Goal: Task Accomplishment & Management: Manage account settings

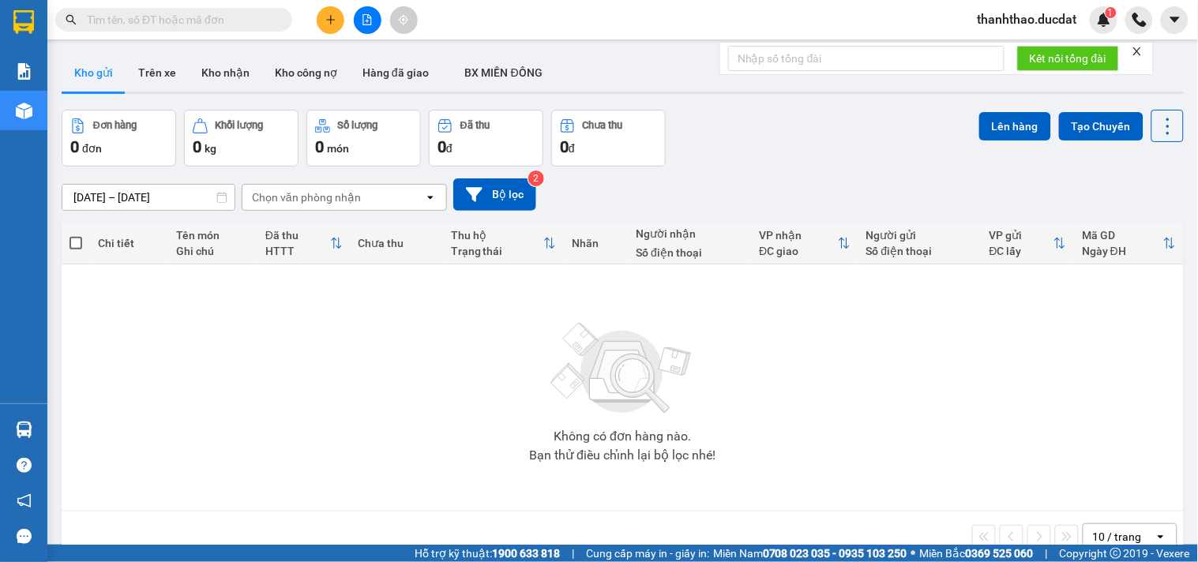
click at [327, 25] on button at bounding box center [331, 20] width 28 height 28
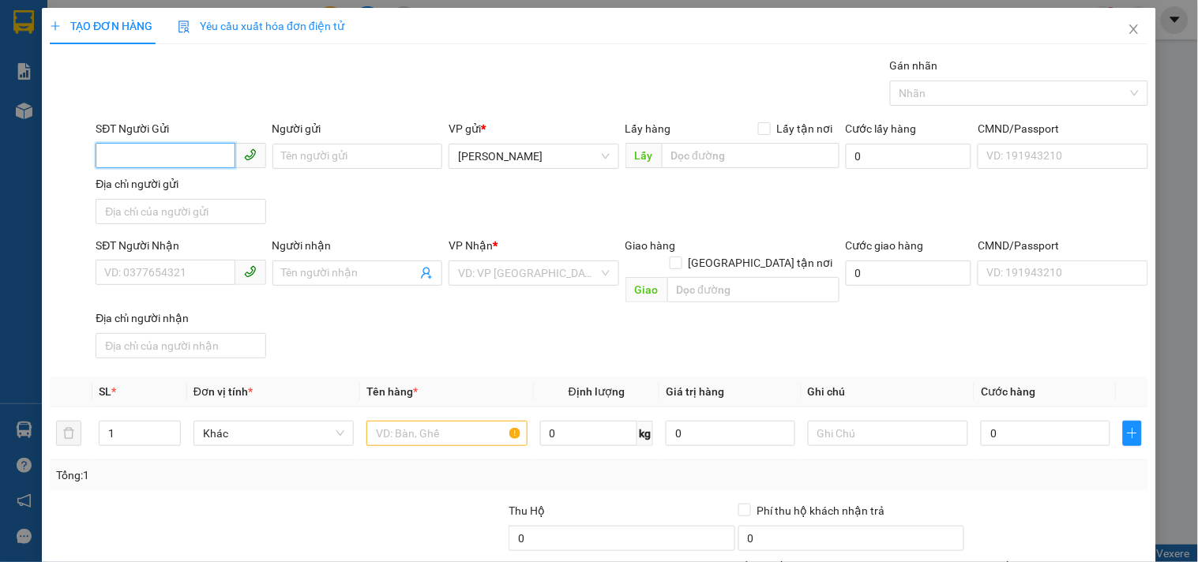
click at [163, 153] on input "SĐT Người Gửi" at bounding box center [165, 155] width 139 height 25
type input "0973420545"
click at [295, 146] on input "Người gửi" at bounding box center [357, 156] width 170 height 25
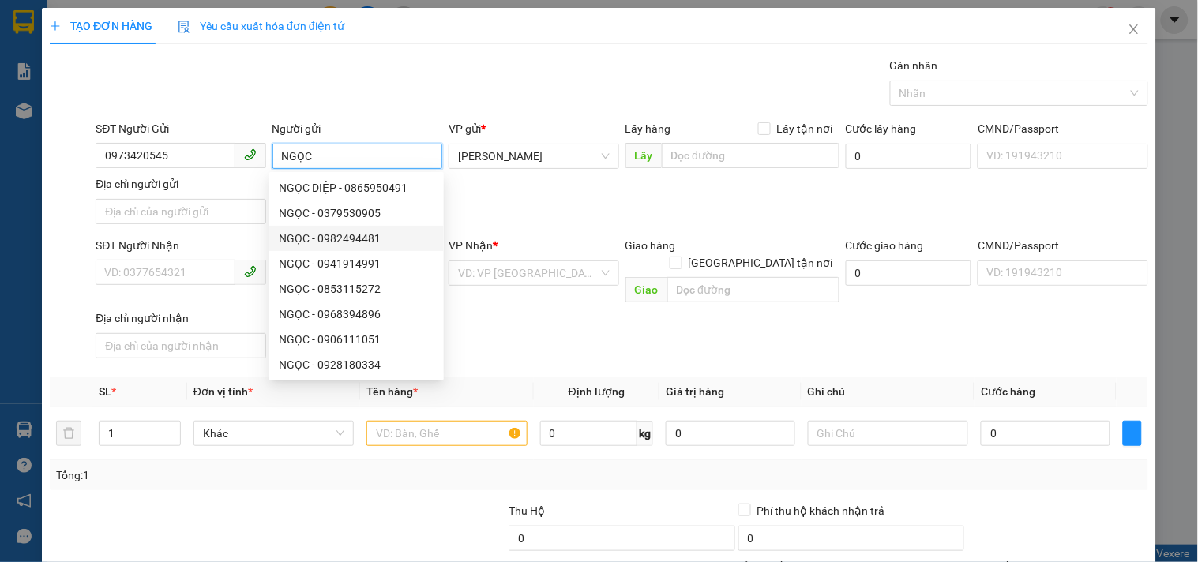
drag, startPoint x: 231, startPoint y: 268, endPoint x: 223, endPoint y: 257, distance: 14.2
click at [224, 262] on span at bounding box center [181, 272] width 170 height 25
type input "NGỌC"
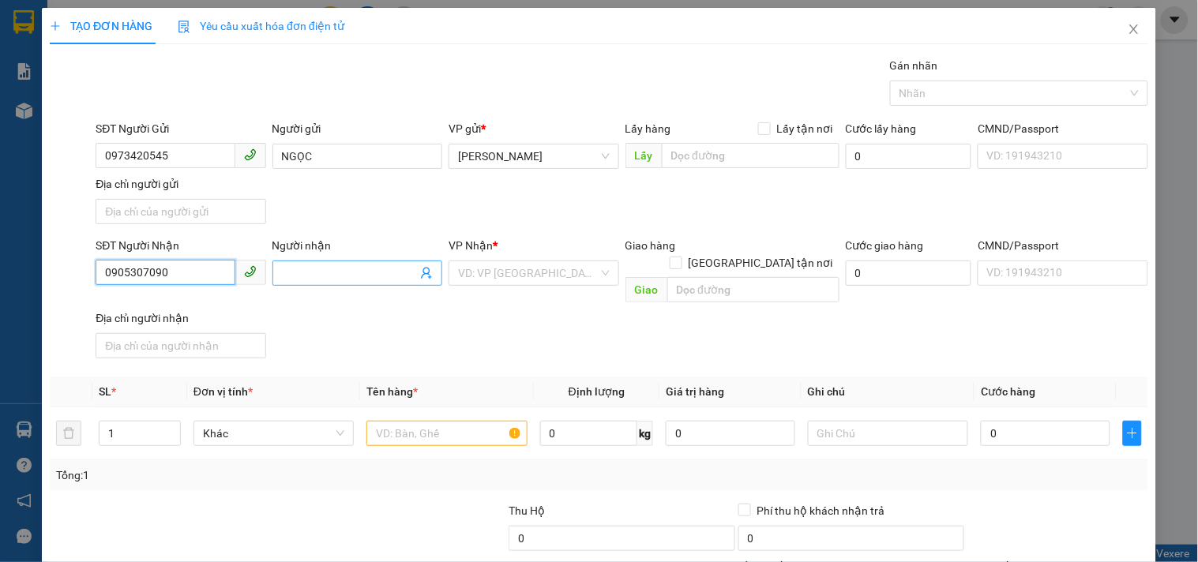
type input "0905307090"
click at [353, 276] on input "Người nhận" at bounding box center [349, 273] width 135 height 17
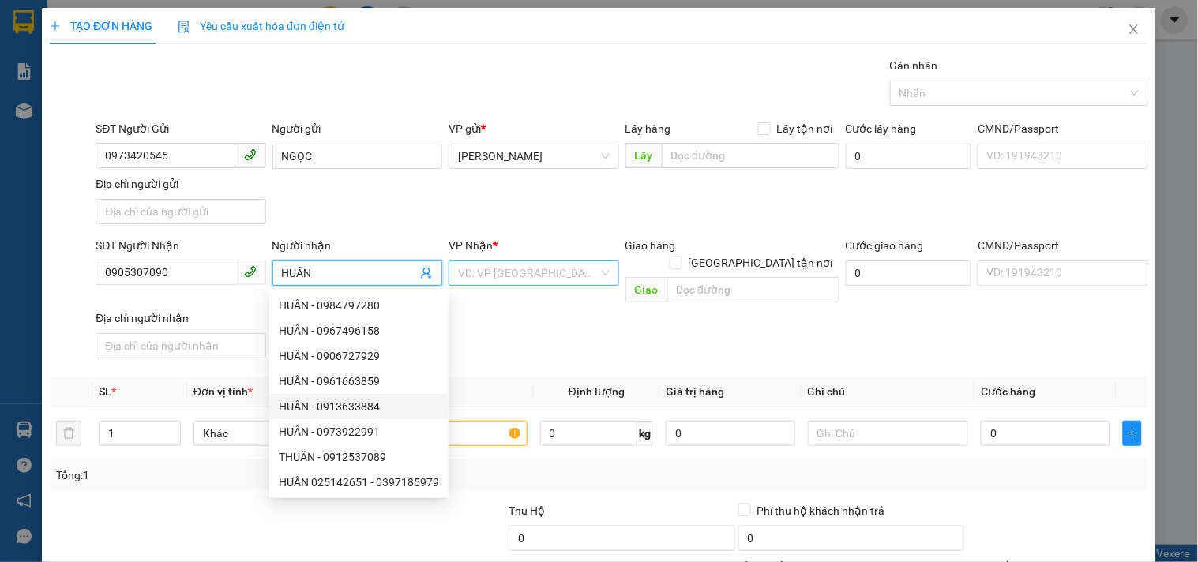
type input "HUÂN"
click at [525, 280] on input "search" at bounding box center [528, 273] width 140 height 24
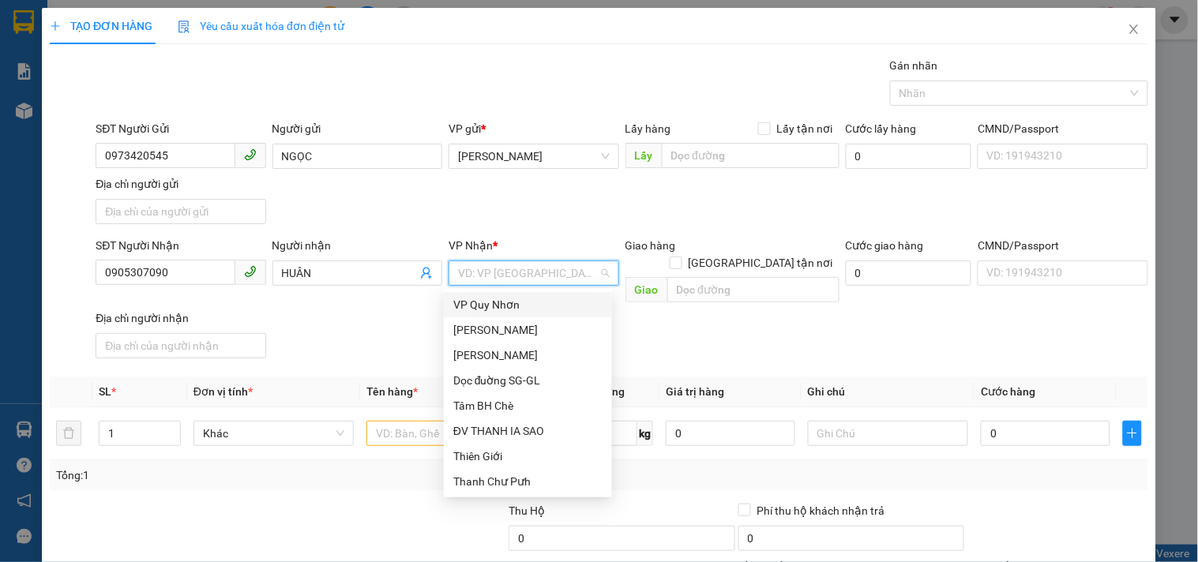
click at [516, 302] on div "VP Quy Nhơn" at bounding box center [527, 304] width 149 height 17
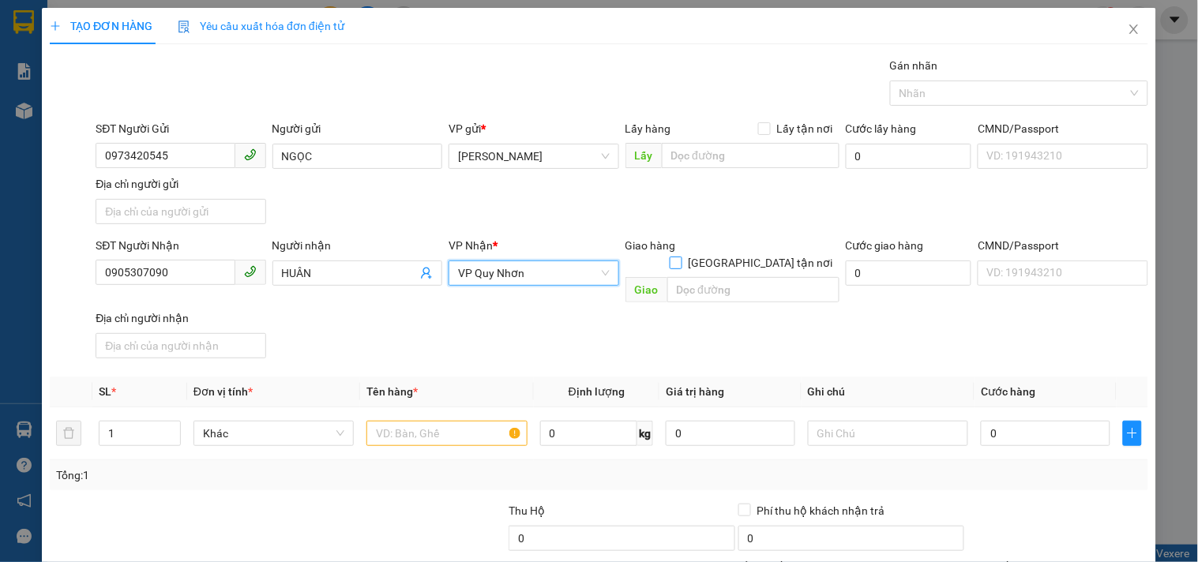
click at [681, 257] on input "[GEOGRAPHIC_DATA] tận nơi" at bounding box center [675, 262] width 11 height 11
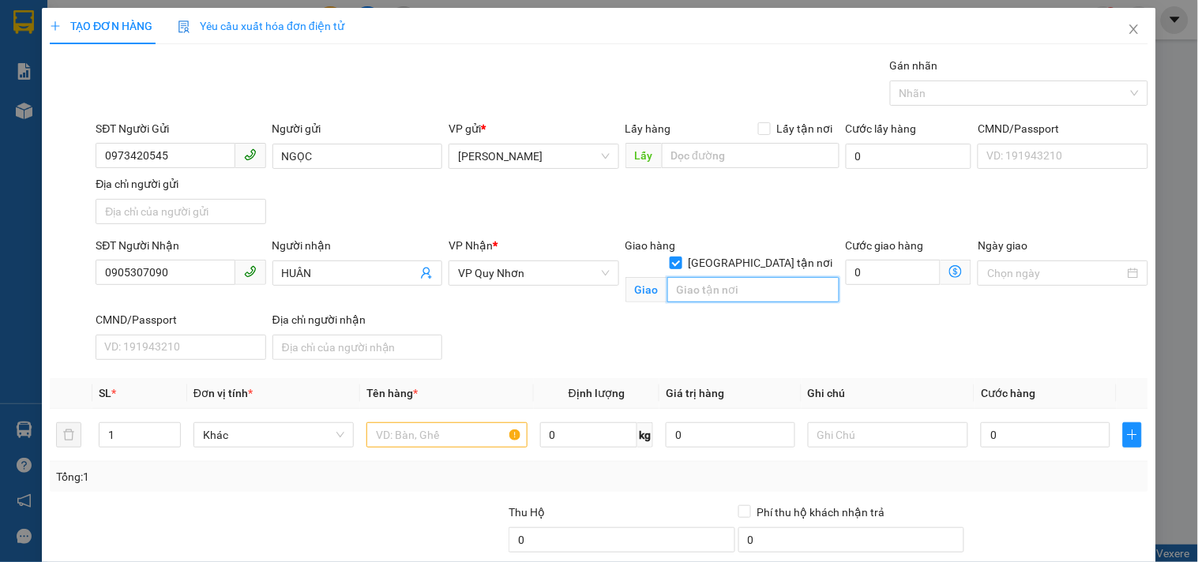
click at [746, 277] on input "text" at bounding box center [753, 289] width 172 height 25
click at [717, 328] on div "SĐT Người Nhận 0905307090 Người nhận HUÂN VP Nhận * VP Quy Nhơn Giao hàng Giao …" at bounding box center [621, 301] width 1059 height 129
click at [749, 254] on label "[GEOGRAPHIC_DATA] tận nơi" at bounding box center [755, 262] width 170 height 17
click at [681, 257] on input "[GEOGRAPHIC_DATA] tận nơi" at bounding box center [675, 262] width 11 height 11
checkbox input "false"
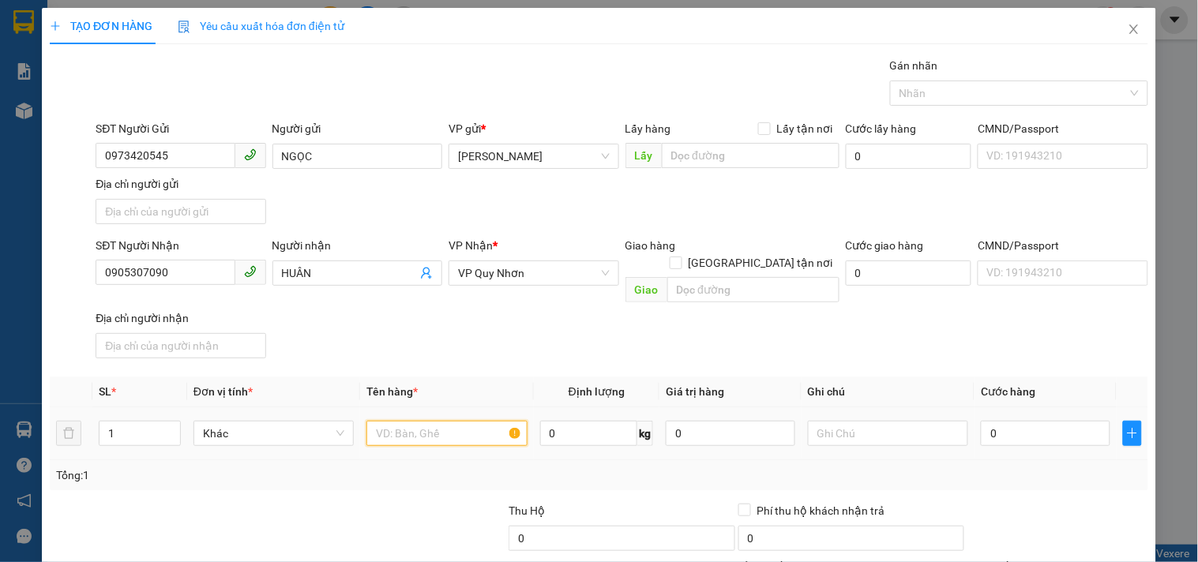
click at [444, 422] on input "text" at bounding box center [446, 433] width 160 height 25
type input "1 T/GIẤY NHỎ"
type input "3"
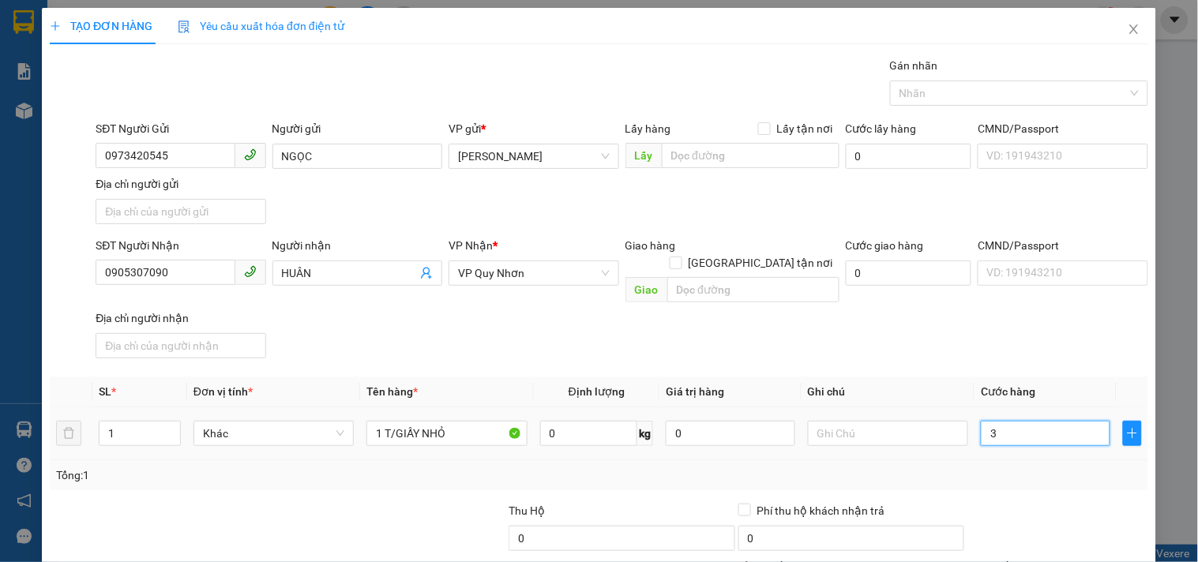
type input "30"
type input "30.000"
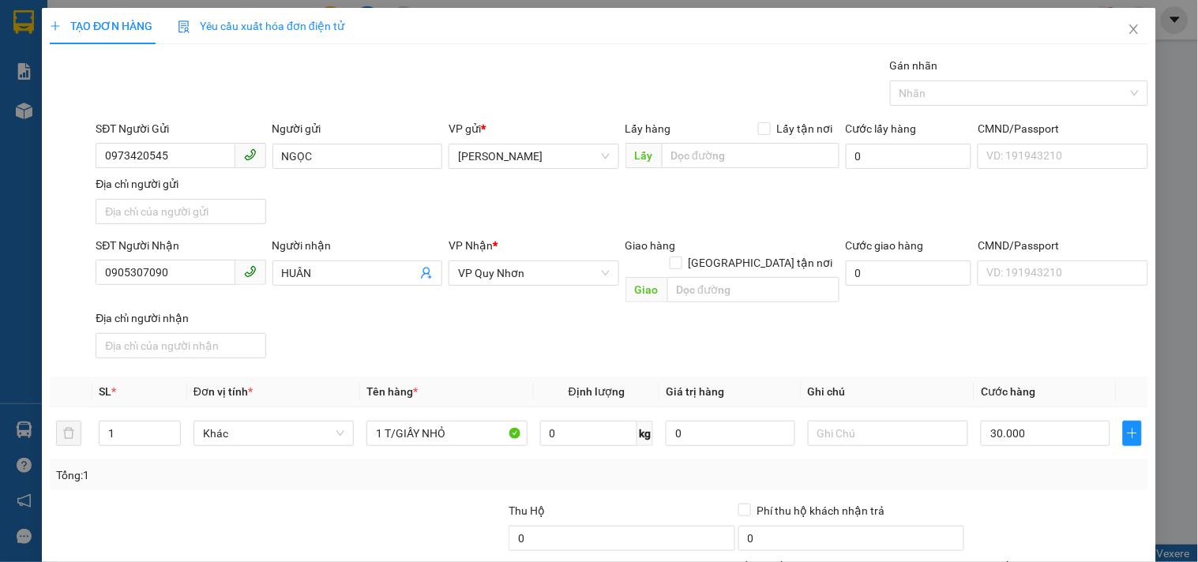
click at [811, 292] on div "Giao hàng [GEOGRAPHIC_DATA] tận nơi [GEOGRAPHIC_DATA]" at bounding box center [732, 273] width 214 height 73
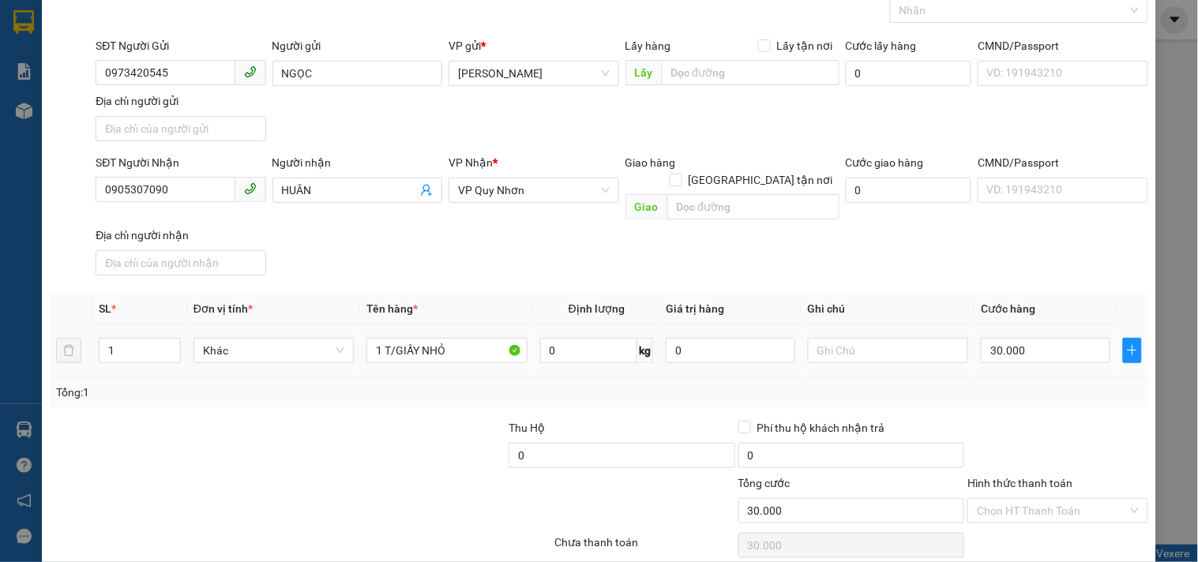
scroll to position [132, 0]
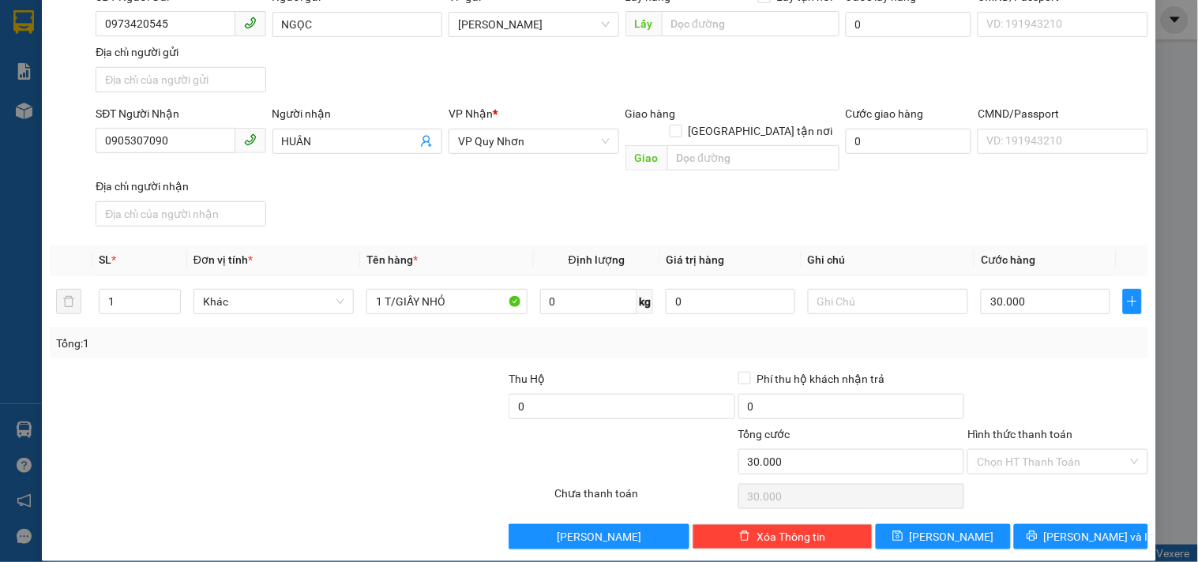
click at [1037, 427] on div "Hình thức thanh toán" at bounding box center [1057, 438] width 180 height 24
click at [1044, 450] on input "Hình thức thanh toán" at bounding box center [1052, 462] width 150 height 24
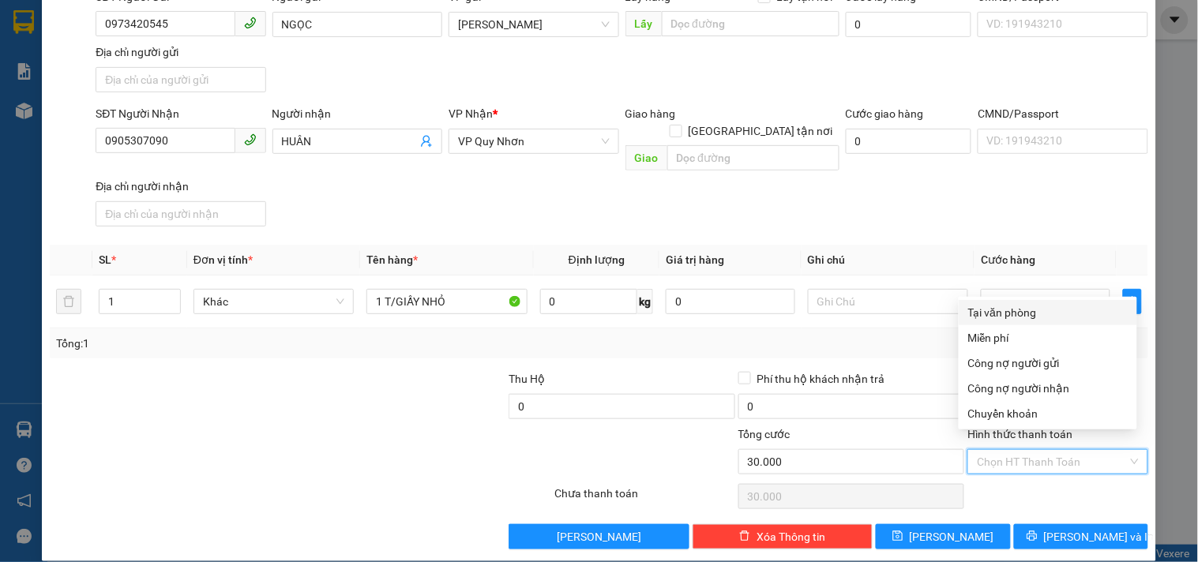
click at [1008, 317] on div "Tại văn phòng" at bounding box center [1047, 312] width 159 height 17
type input "0"
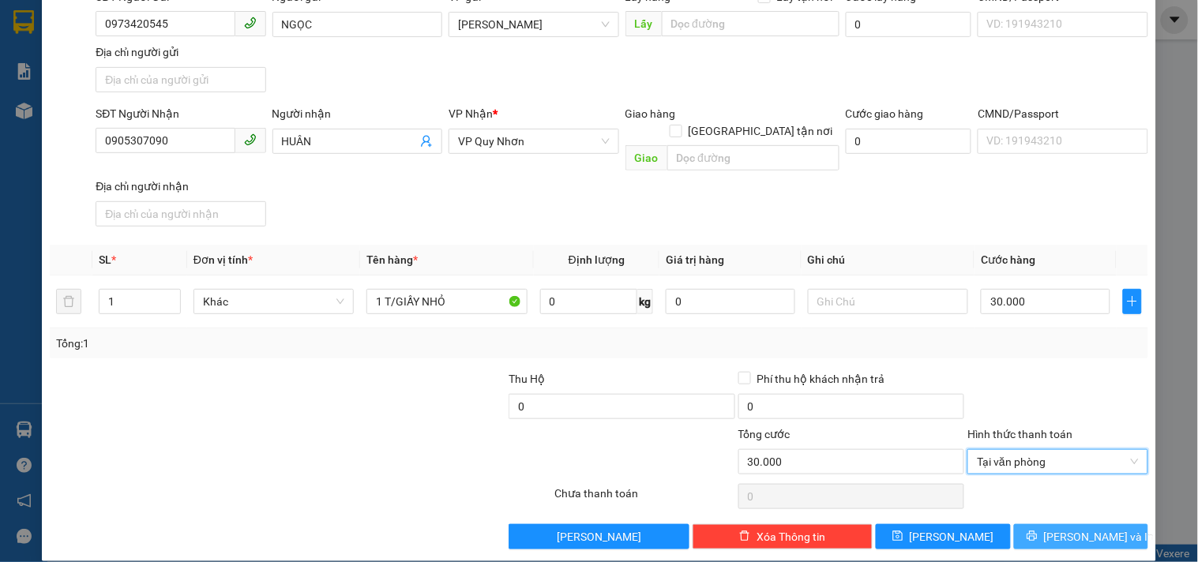
click at [1071, 524] on button "[PERSON_NAME] và In" at bounding box center [1081, 536] width 134 height 25
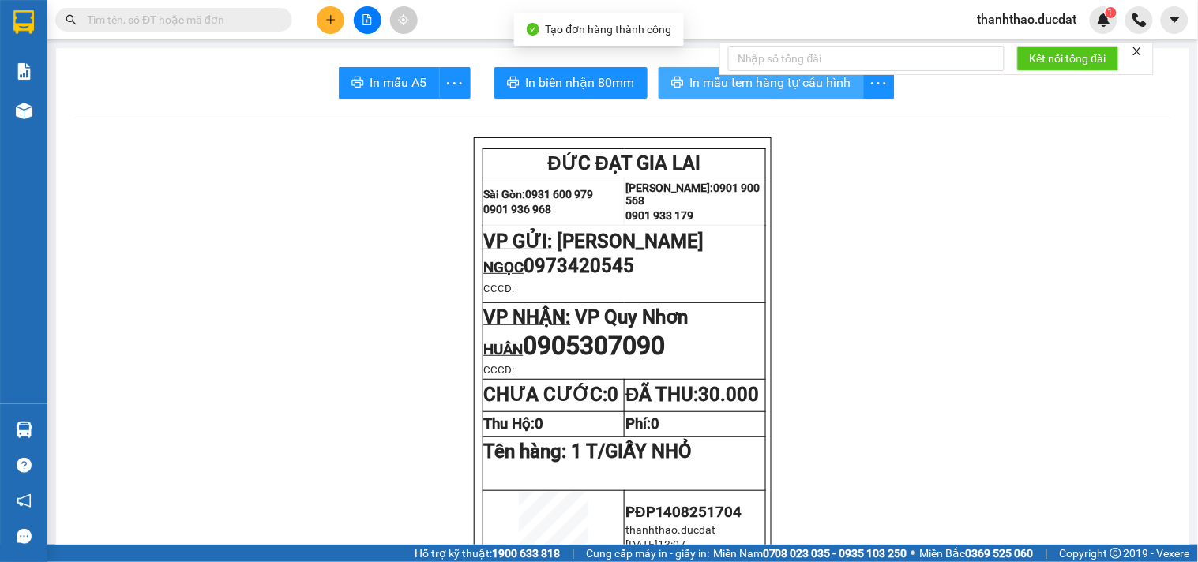
click at [767, 87] on span "In mẫu tem hàng tự cấu hình" at bounding box center [770, 83] width 161 height 20
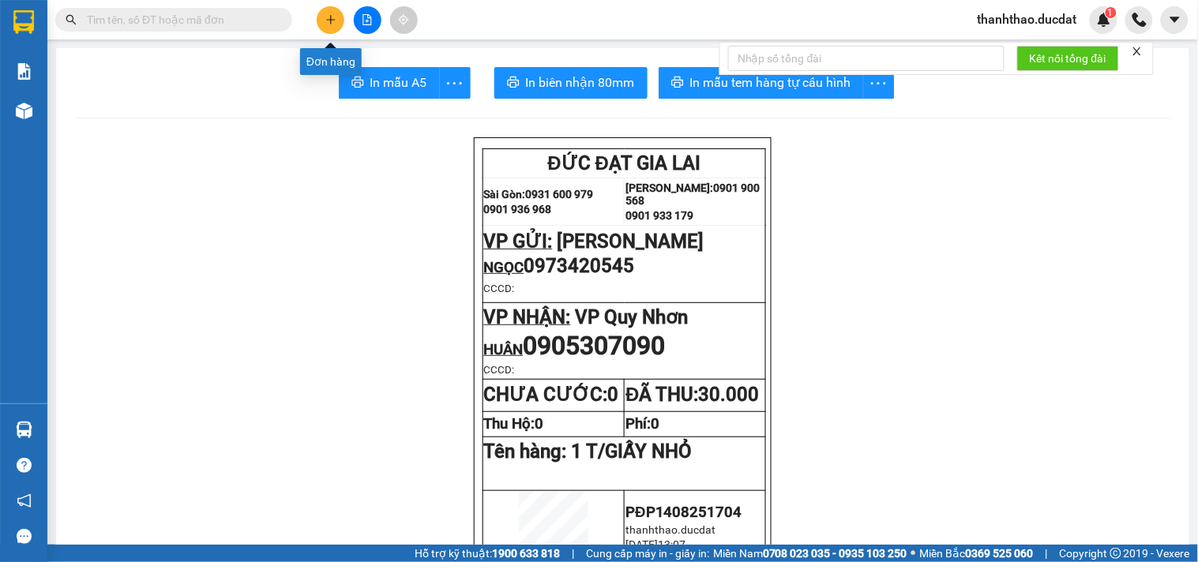
click at [334, 14] on icon "plus" at bounding box center [330, 19] width 11 height 11
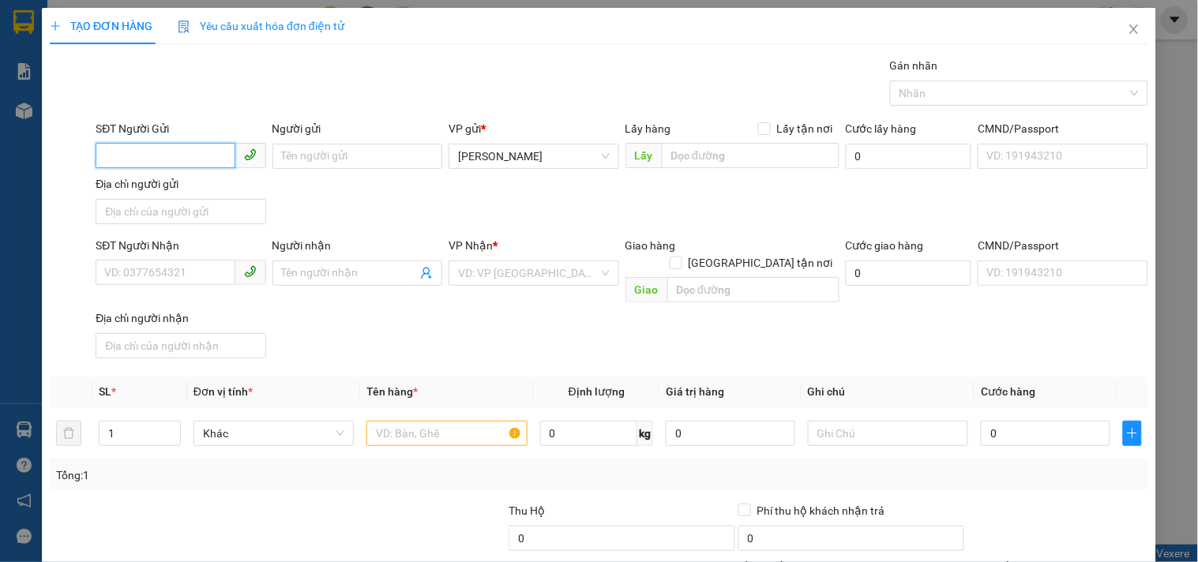
click at [145, 167] on input "SĐT Người Gửi" at bounding box center [165, 155] width 139 height 25
type input "0365743674"
click at [179, 186] on div "0365743674 - TUYẾT" at bounding box center [178, 187] width 149 height 17
type input "TUYẾT"
type input "0348779353"
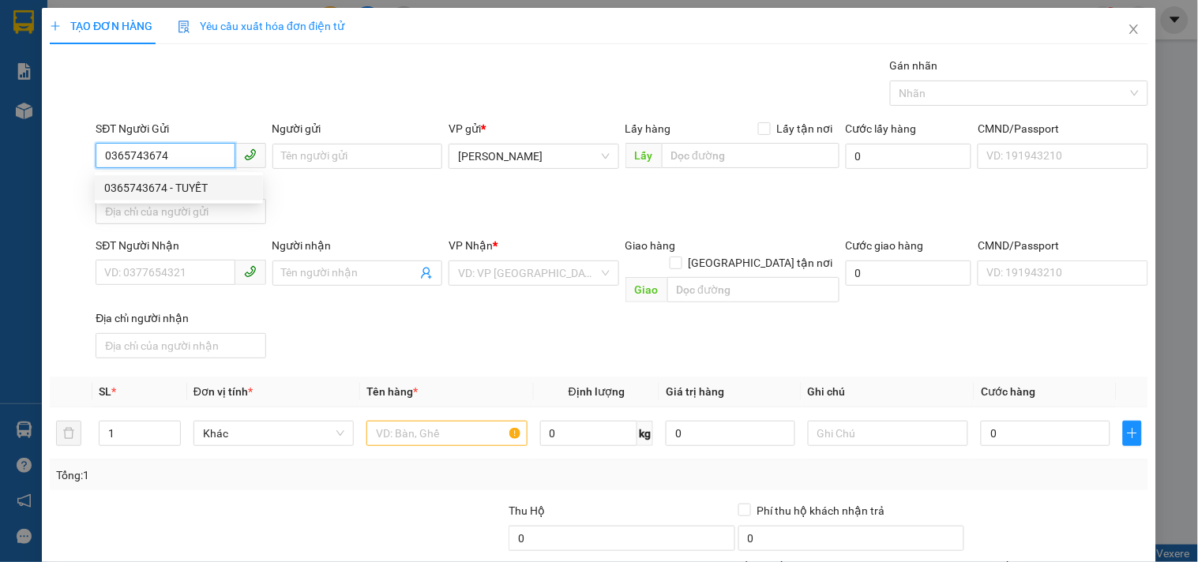
type input "NGA"
type input "DỐC SỎI QUẢNG NGÃI"
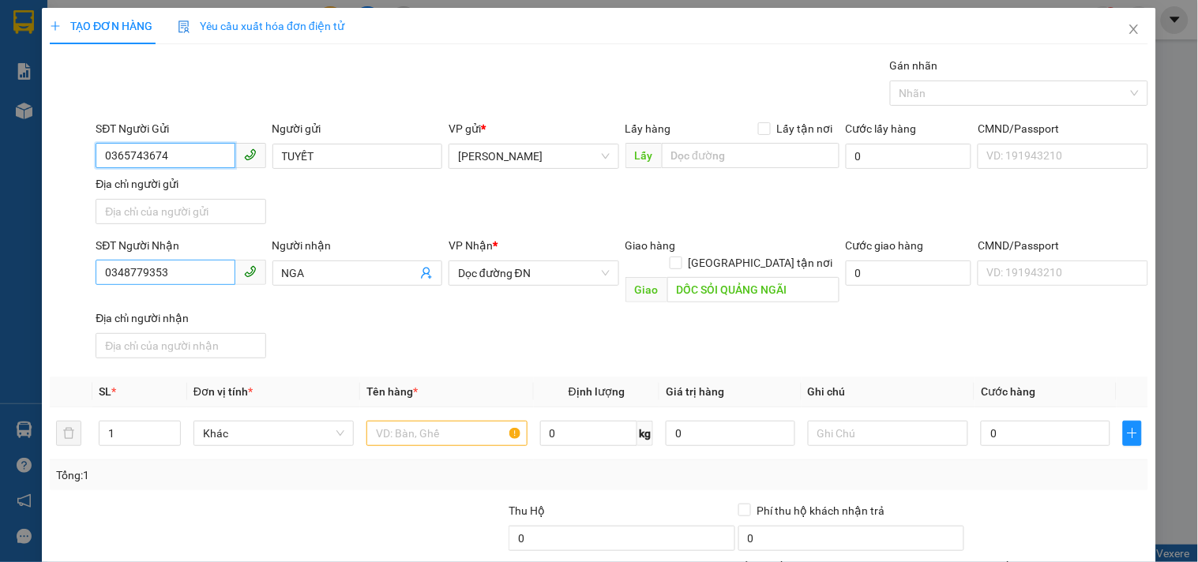
type input "0365743674"
click at [195, 280] on input "0348779353" at bounding box center [165, 272] width 139 height 25
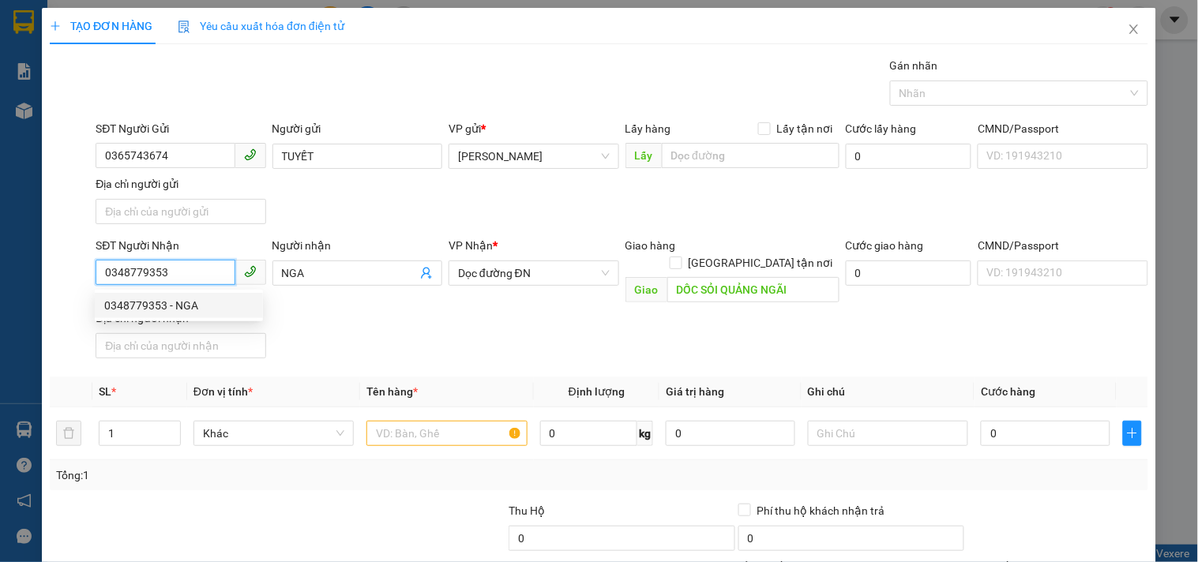
drag, startPoint x: 195, startPoint y: 280, endPoint x: 0, endPoint y: 226, distance: 202.3
click at [0, 226] on div "TẠO ĐƠN HÀNG Yêu cầu xuất hóa đơn điện tử Transit Pickup Surcharge Ids Transit …" at bounding box center [599, 281] width 1198 height 562
type input "0979719000"
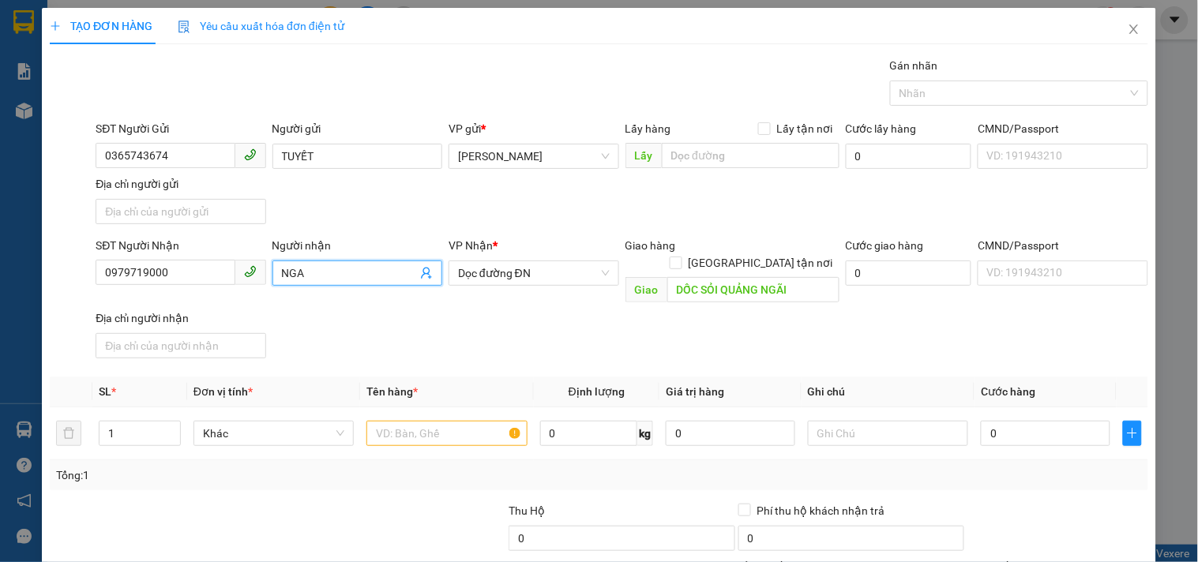
drag, startPoint x: 342, startPoint y: 272, endPoint x: 0, endPoint y: 246, distance: 342.8
click at [0, 246] on div "TẠO ĐƠN HÀNG Yêu cầu xuất hóa đơn điện tử Transit Pickup Surcharge Ids Transit …" at bounding box center [599, 281] width 1198 height 562
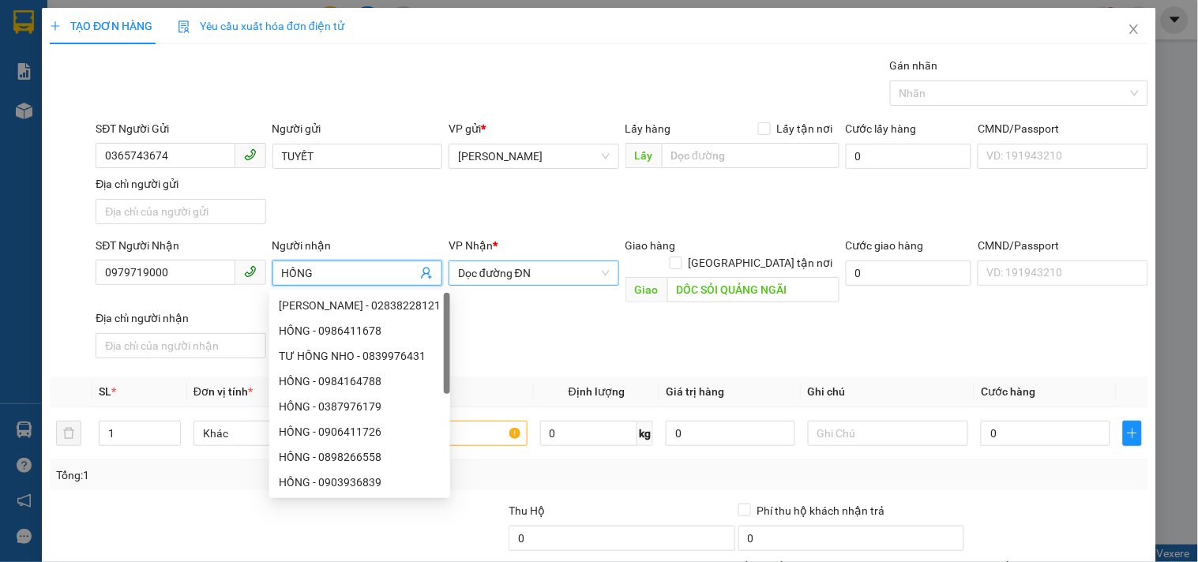
click at [502, 264] on span "Dọc đường ĐN" at bounding box center [533, 273] width 151 height 24
type input "HỒNG"
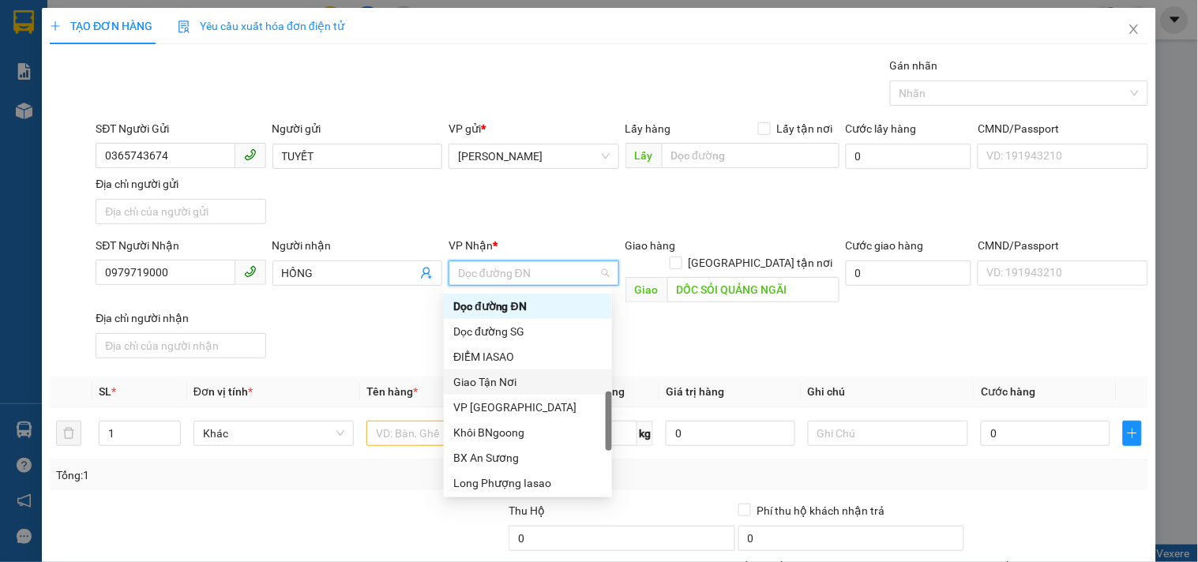
type input "D"
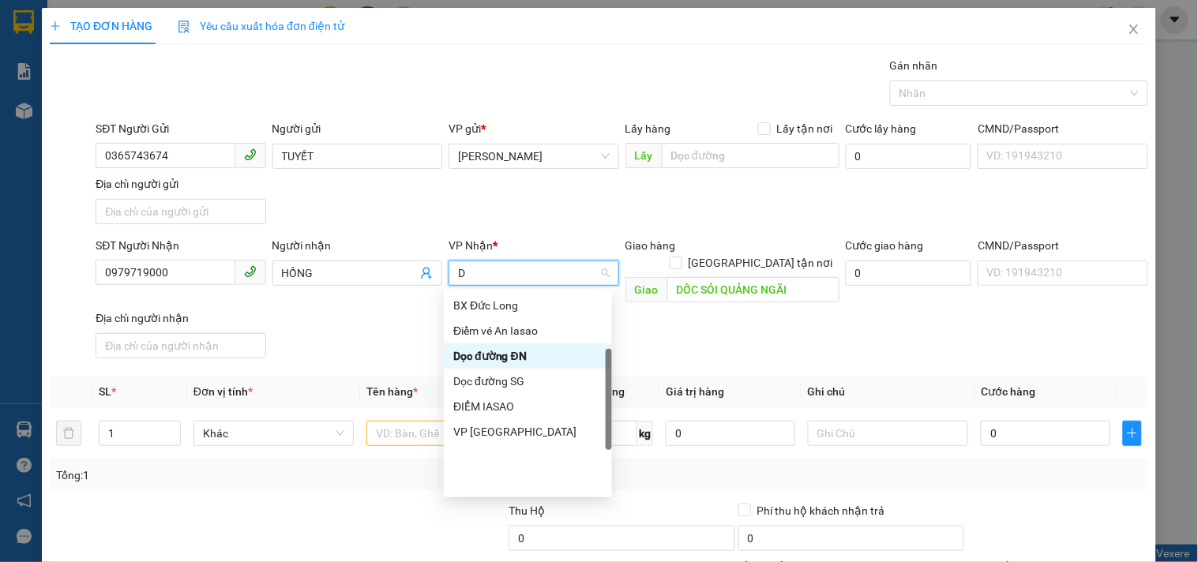
scroll to position [0, 0]
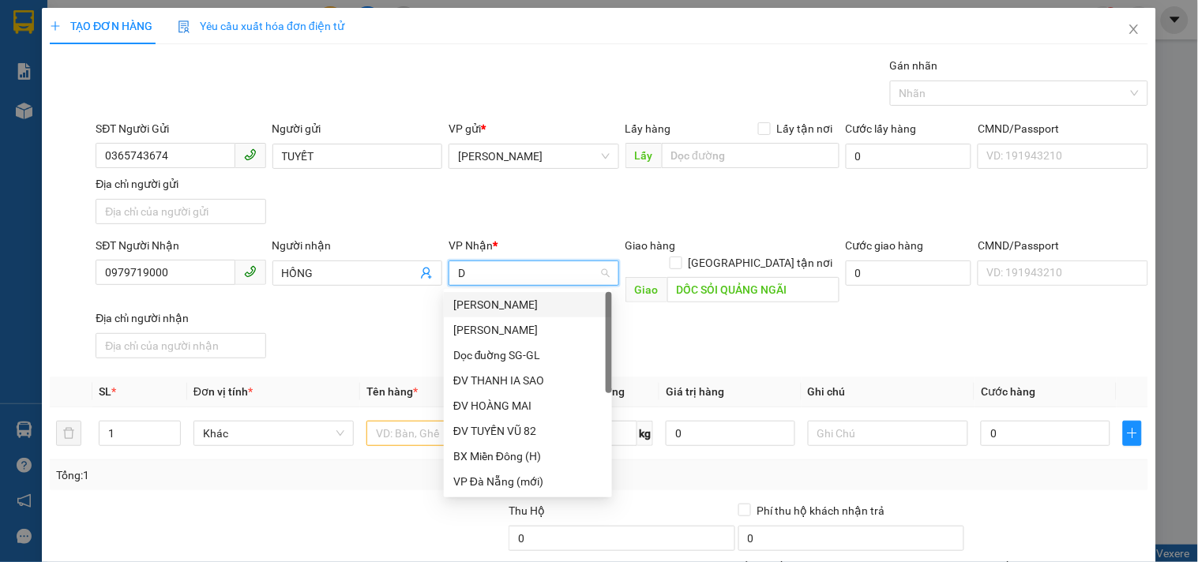
click at [553, 280] on input "D" at bounding box center [528, 273] width 140 height 24
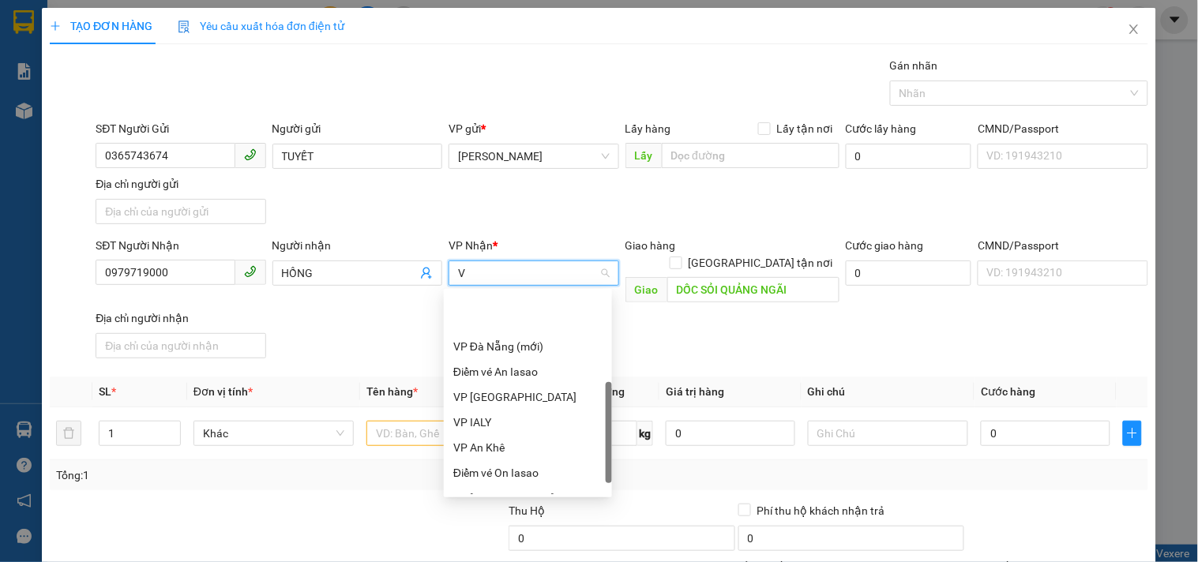
type input "VP"
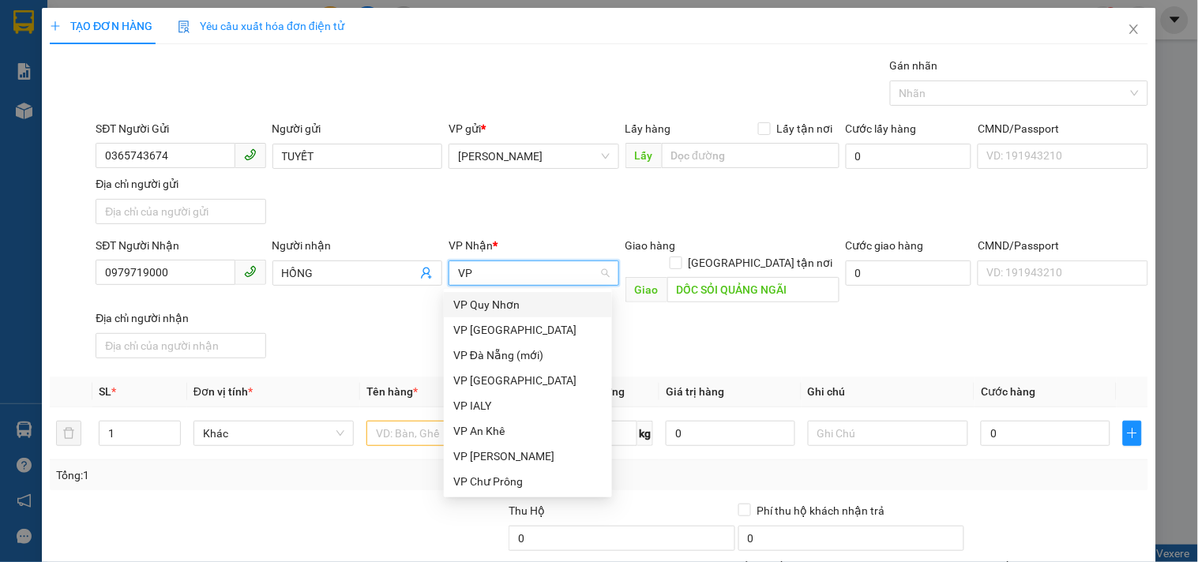
click at [501, 298] on div "VP Quy Nhơn" at bounding box center [527, 304] width 149 height 17
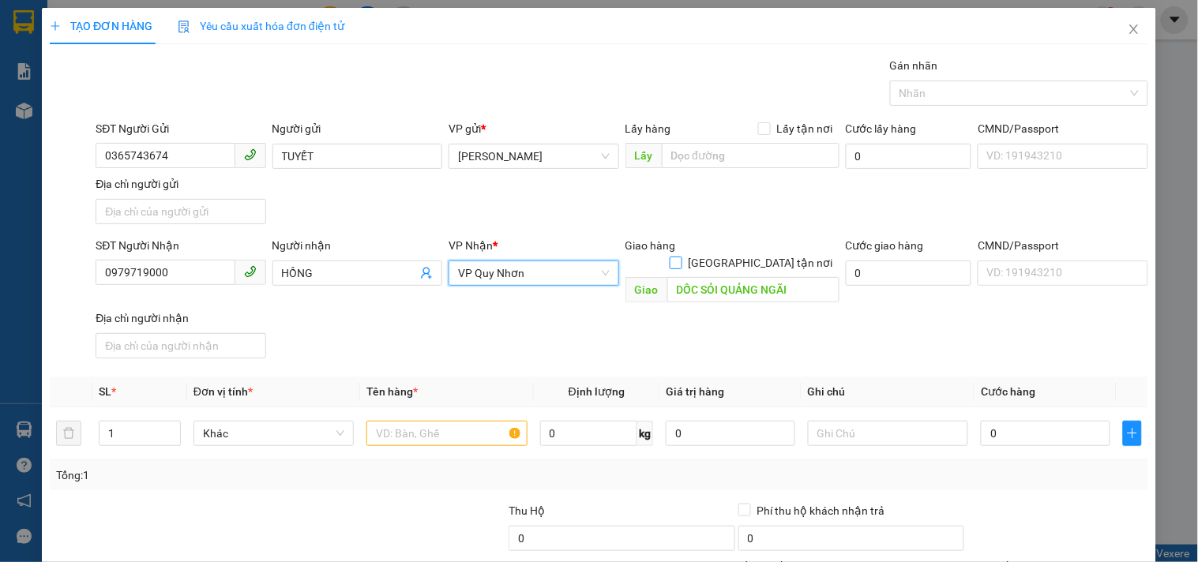
click at [681, 257] on input "[GEOGRAPHIC_DATA] tận nơi" at bounding box center [675, 262] width 11 height 11
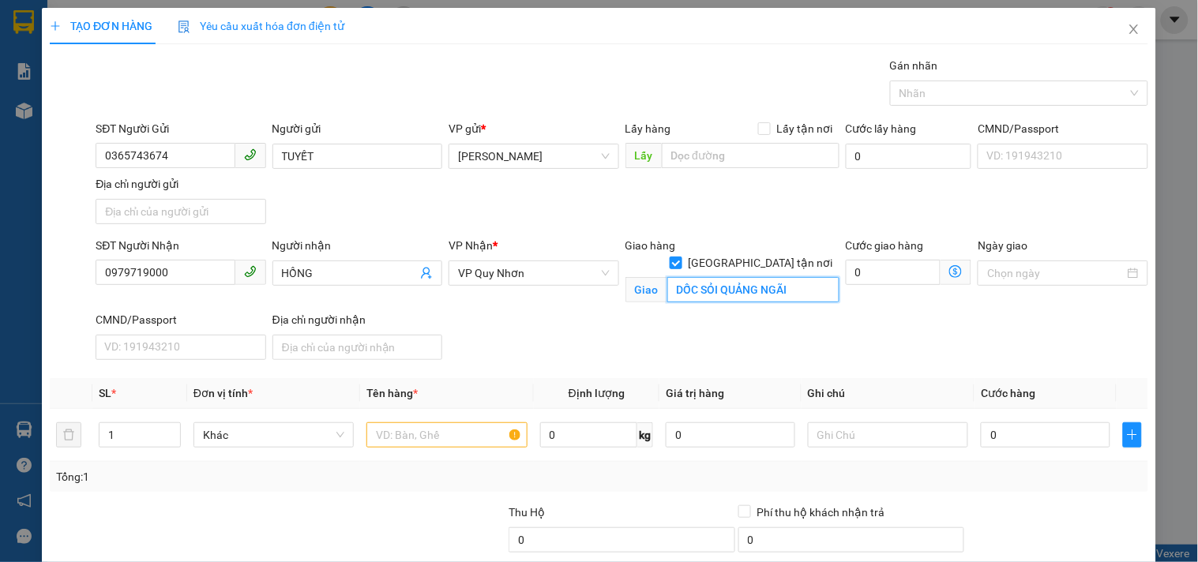
click at [753, 277] on input "DỐC SỎI QUẢNG NGÃI" at bounding box center [753, 289] width 172 height 25
click at [681, 257] on input "[GEOGRAPHIC_DATA] tận nơi" at bounding box center [675, 262] width 11 height 11
checkbox input "false"
type input "D"
type input "ĐỐI DIỆN AO CÁ BÁC HỒ"
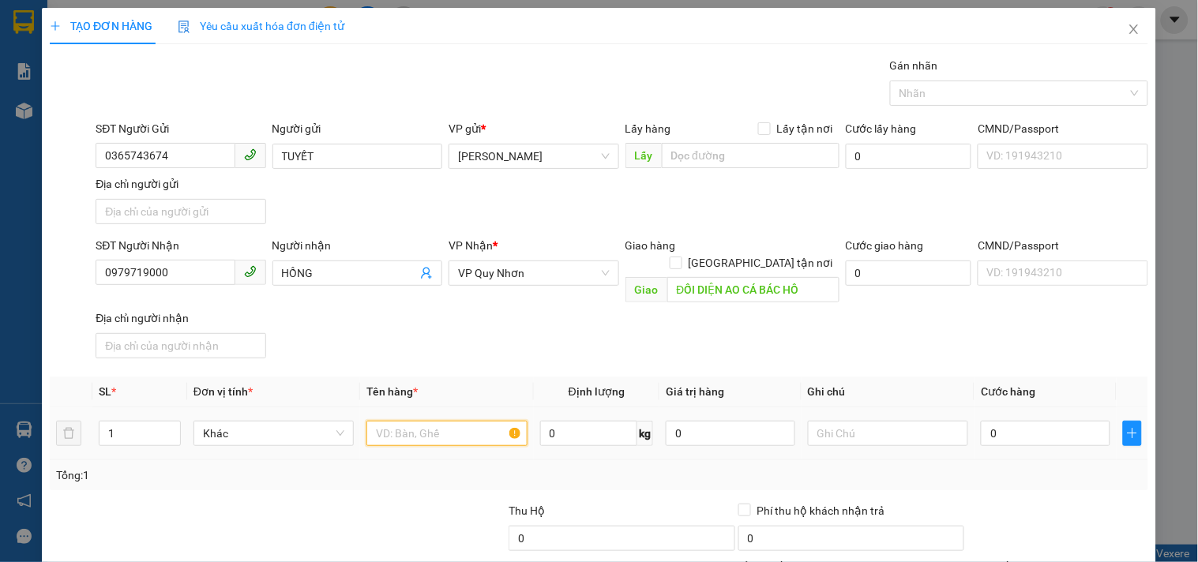
click at [466, 421] on input "text" at bounding box center [446, 433] width 160 height 25
type input "1 BAO SẦU RIÊNG"
click at [1000, 421] on input "0" at bounding box center [1045, 433] width 129 height 25
type input "4"
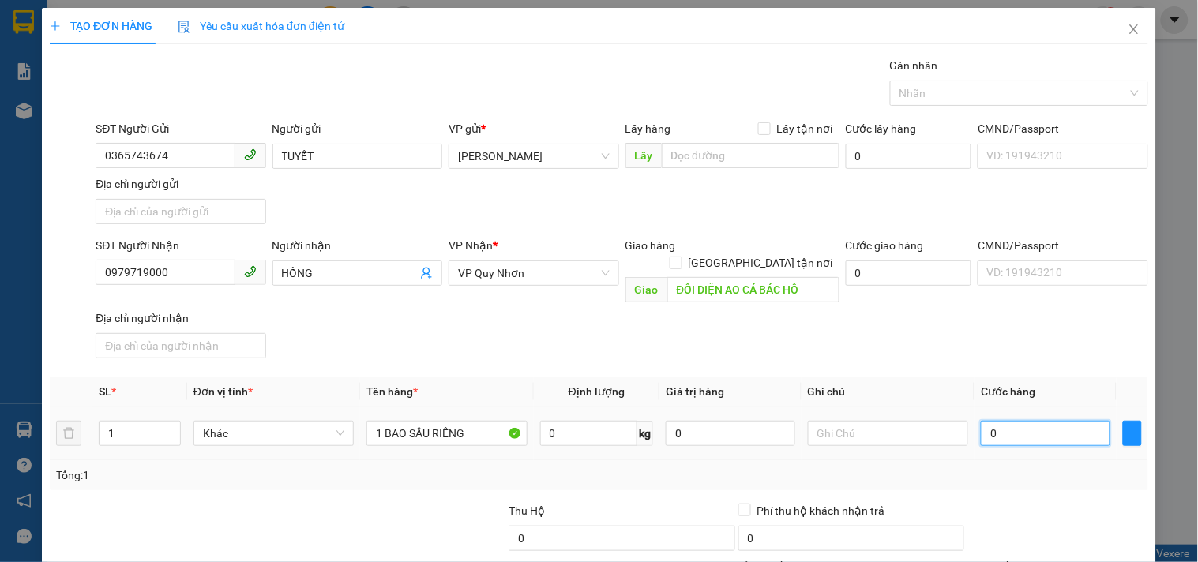
type input "4"
type input "40"
type input "40.000"
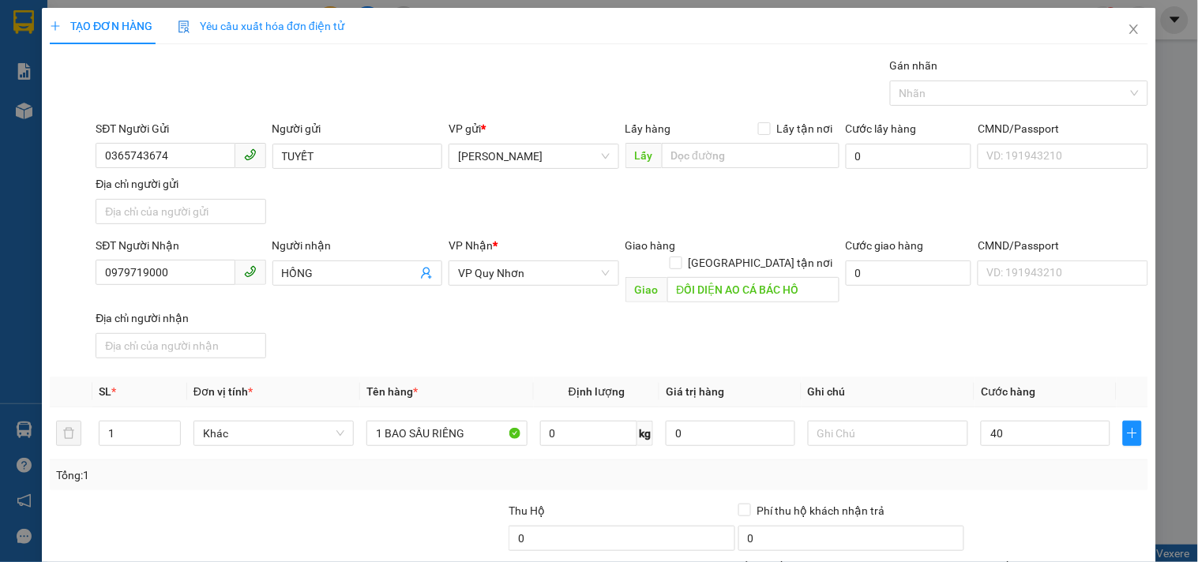
type input "40.000"
click at [1021, 320] on div "SĐT Người Nhận 0979719000 Người nhận HỒNG VP Nhận * VP Quy Nhơn Giao hàng Giao …" at bounding box center [621, 301] width 1059 height 128
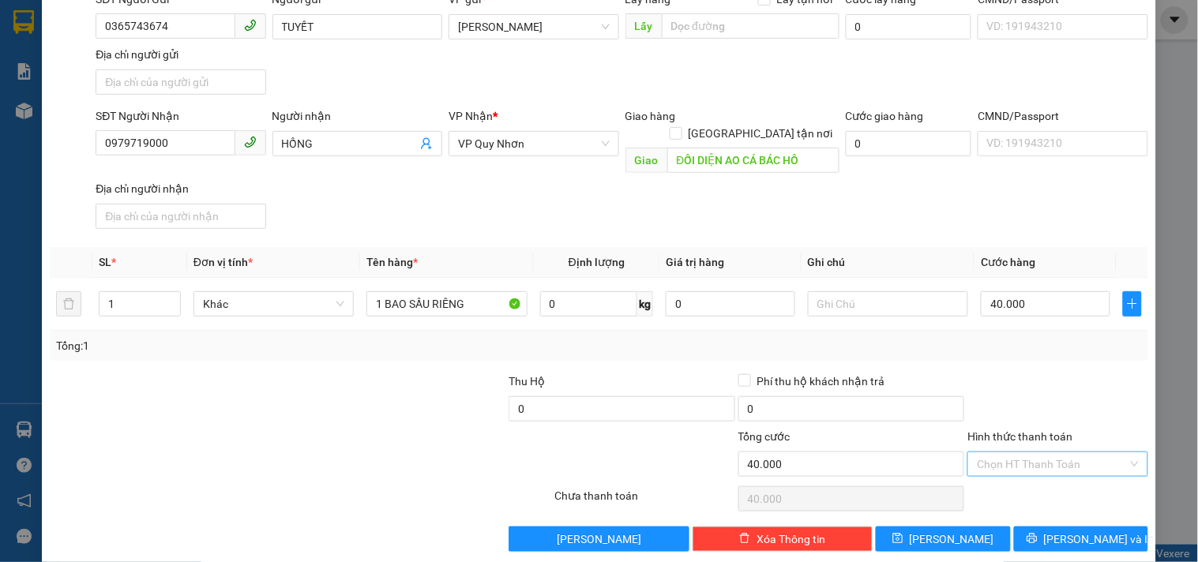
scroll to position [132, 0]
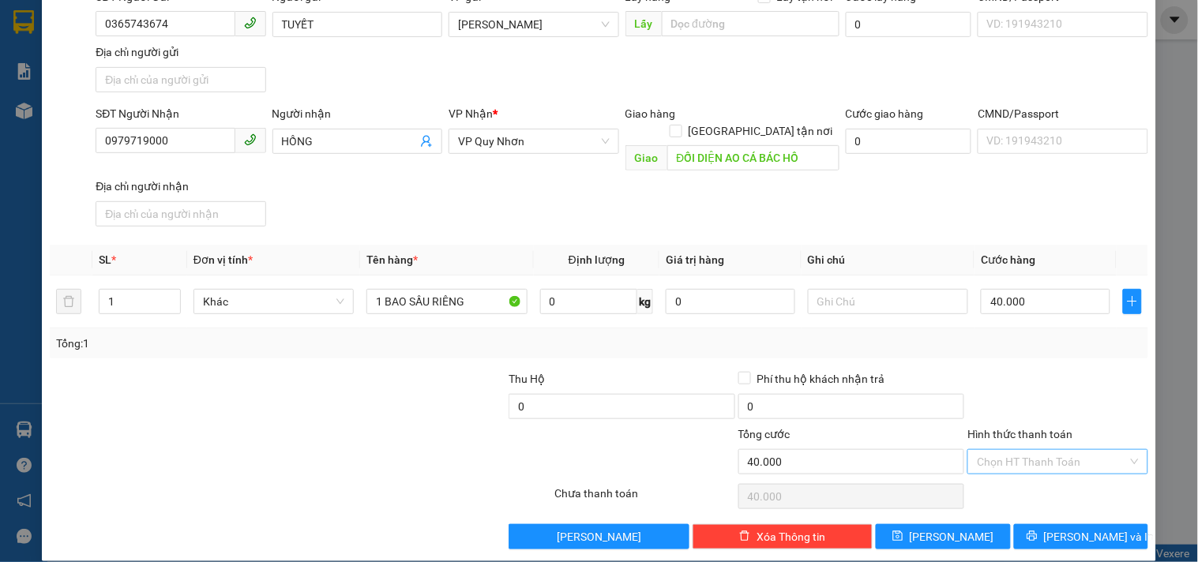
click at [996, 453] on input "Hình thức thanh toán" at bounding box center [1052, 462] width 150 height 24
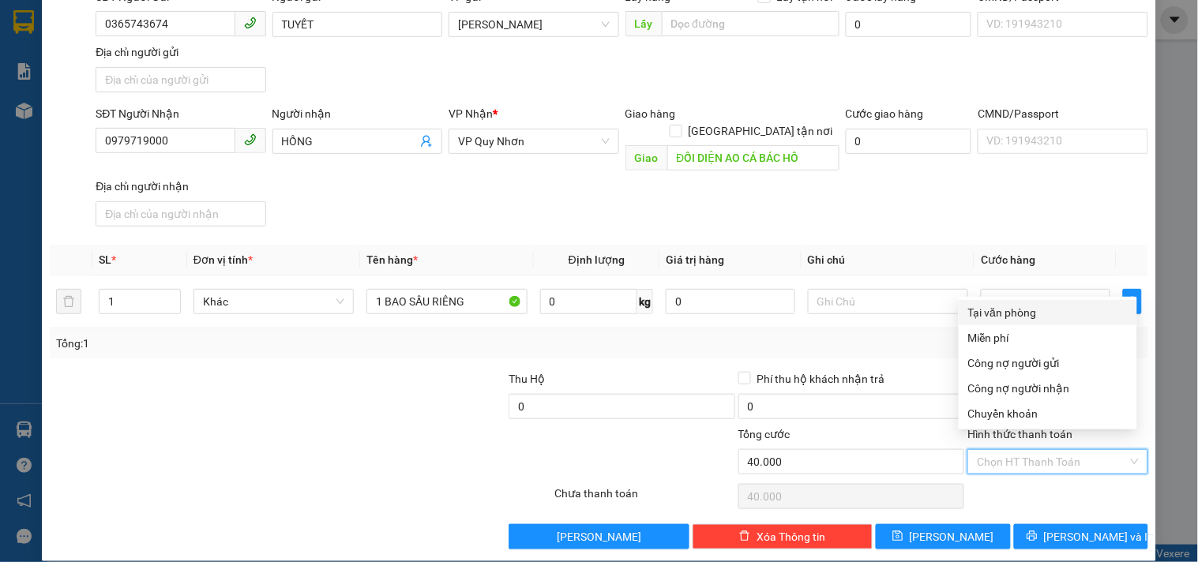
click at [1004, 308] on div "Tại văn phòng" at bounding box center [1047, 312] width 159 height 17
type input "0"
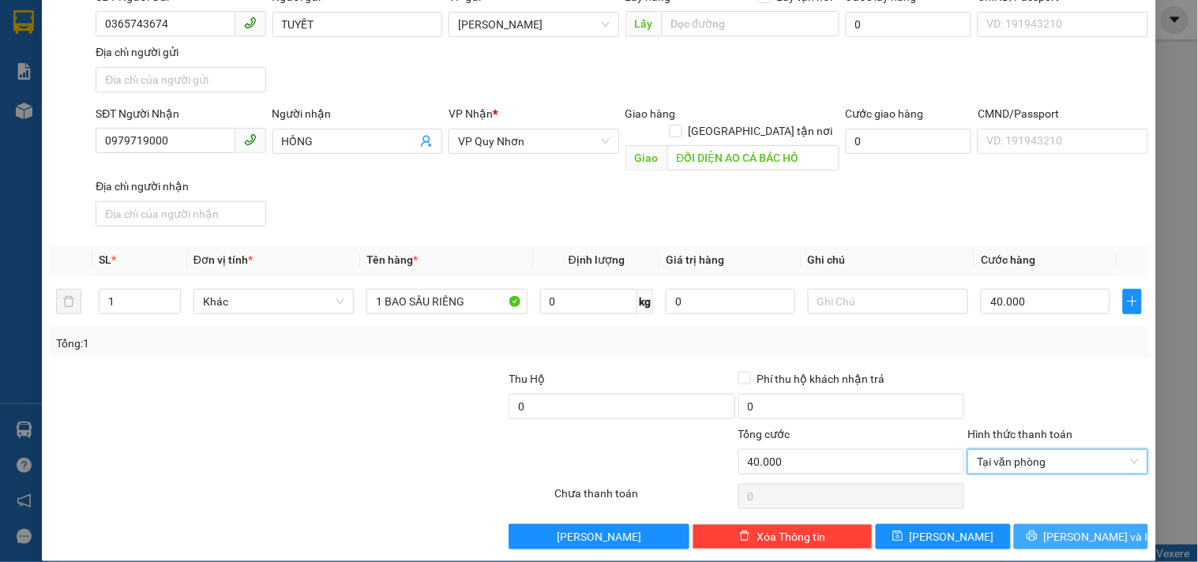
click at [1061, 528] on span "[PERSON_NAME] và In" at bounding box center [1099, 536] width 111 height 17
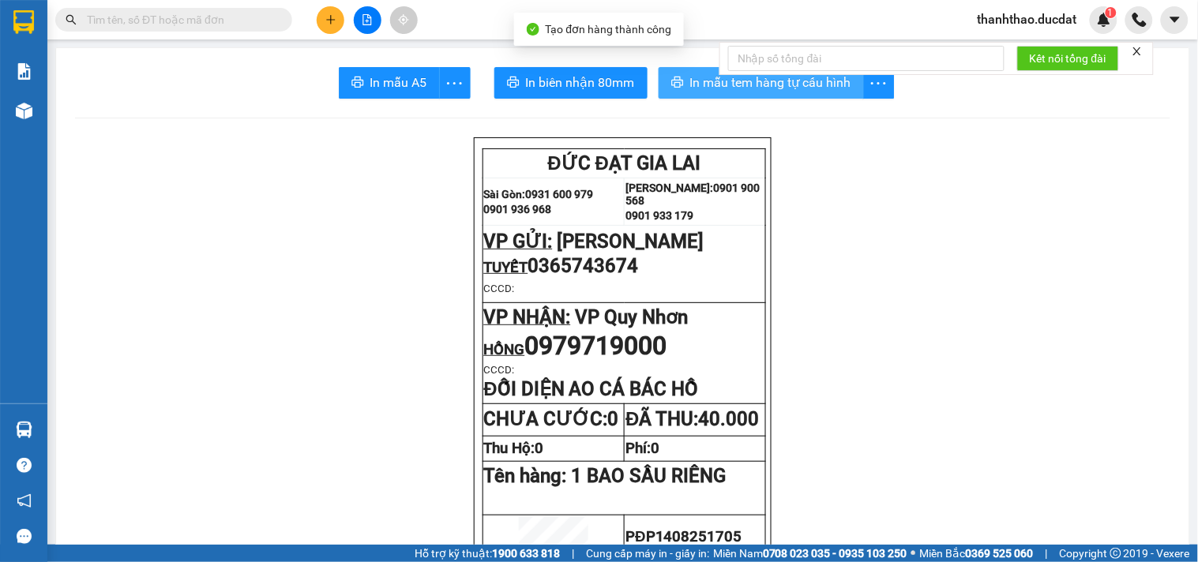
click at [739, 84] on span "In mẫu tem hàng tự cấu hình" at bounding box center [770, 83] width 161 height 20
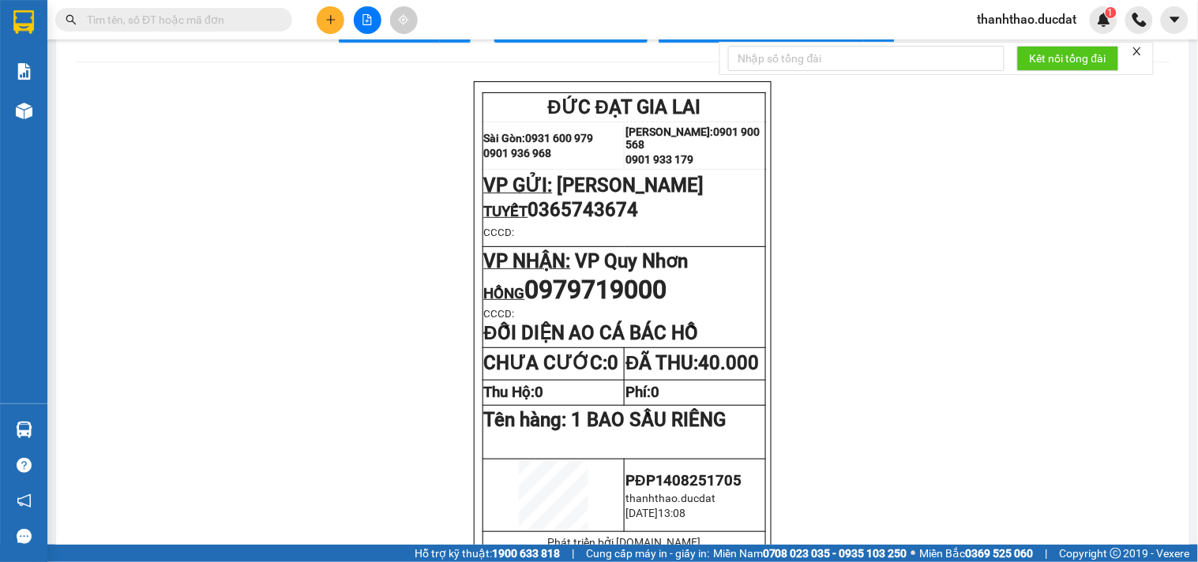
scroll to position [175, 0]
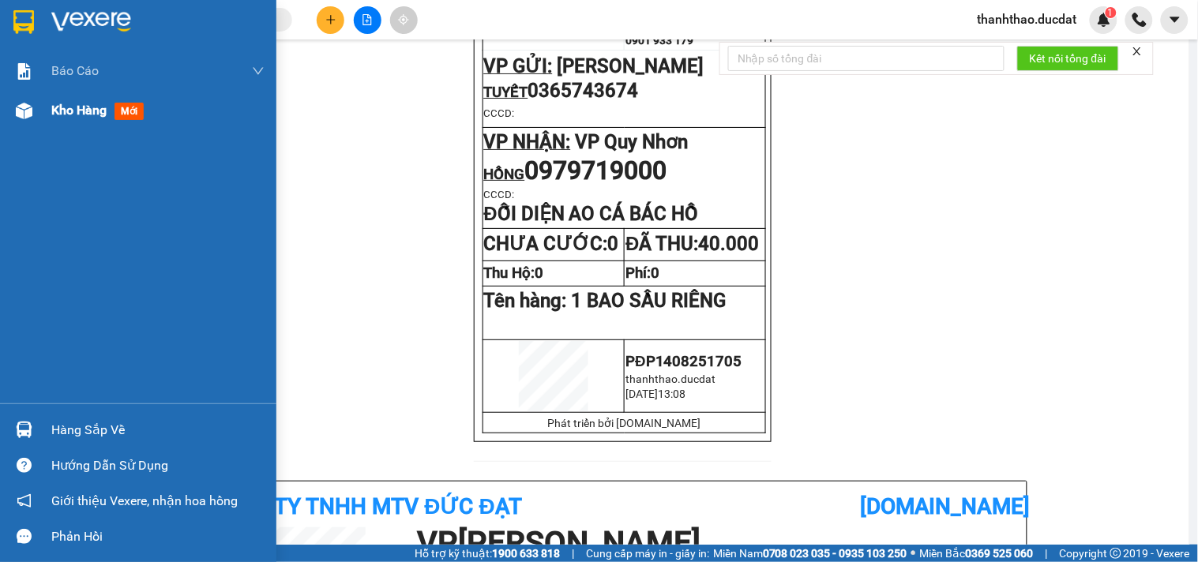
click at [56, 113] on span "Kho hàng" at bounding box center [78, 110] width 55 height 15
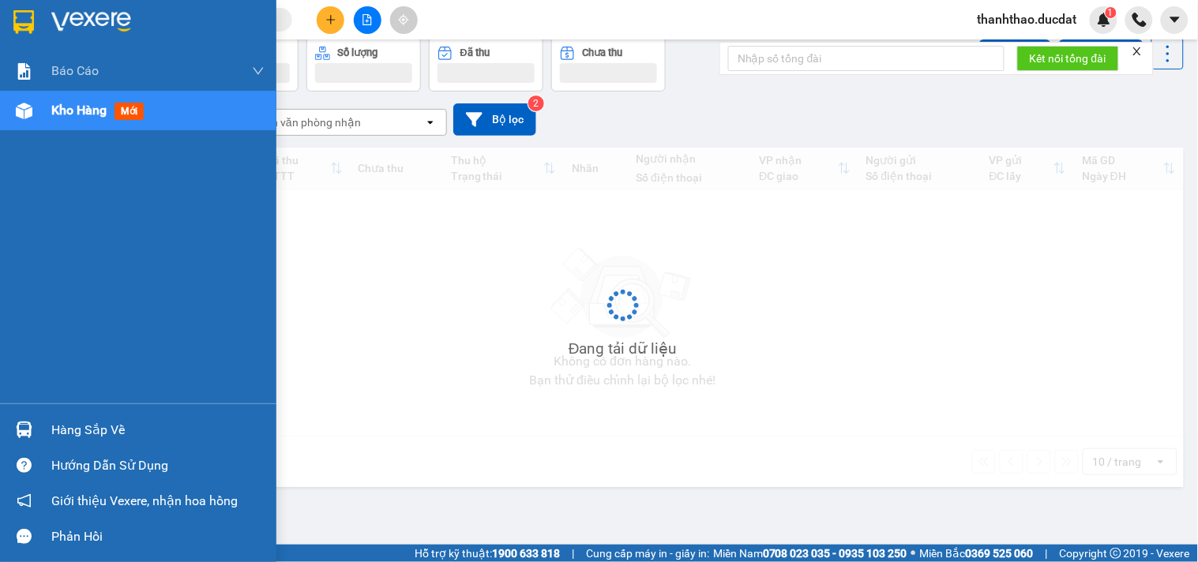
scroll to position [73, 0]
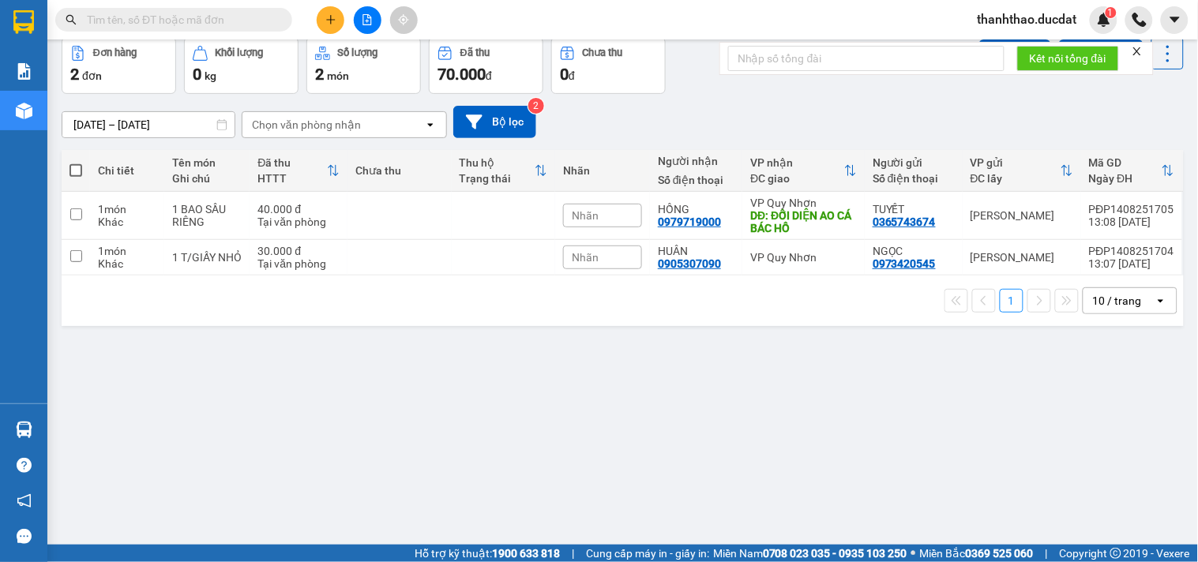
click at [1093, 303] on div "10 / trang" at bounding box center [1117, 301] width 49 height 16
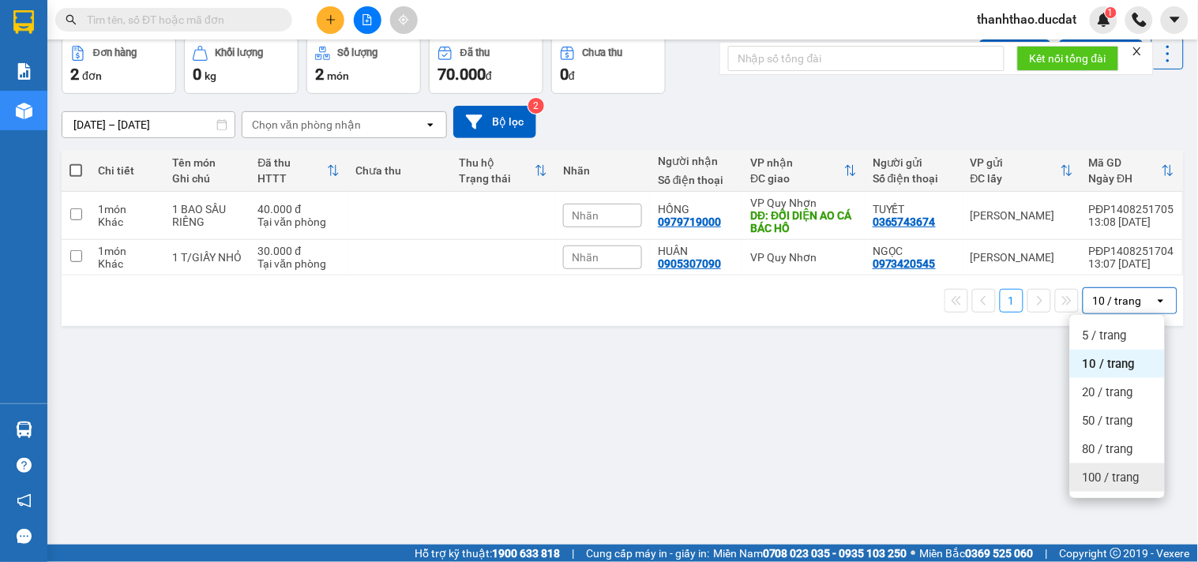
click at [1111, 478] on span "100 / trang" at bounding box center [1111, 478] width 57 height 16
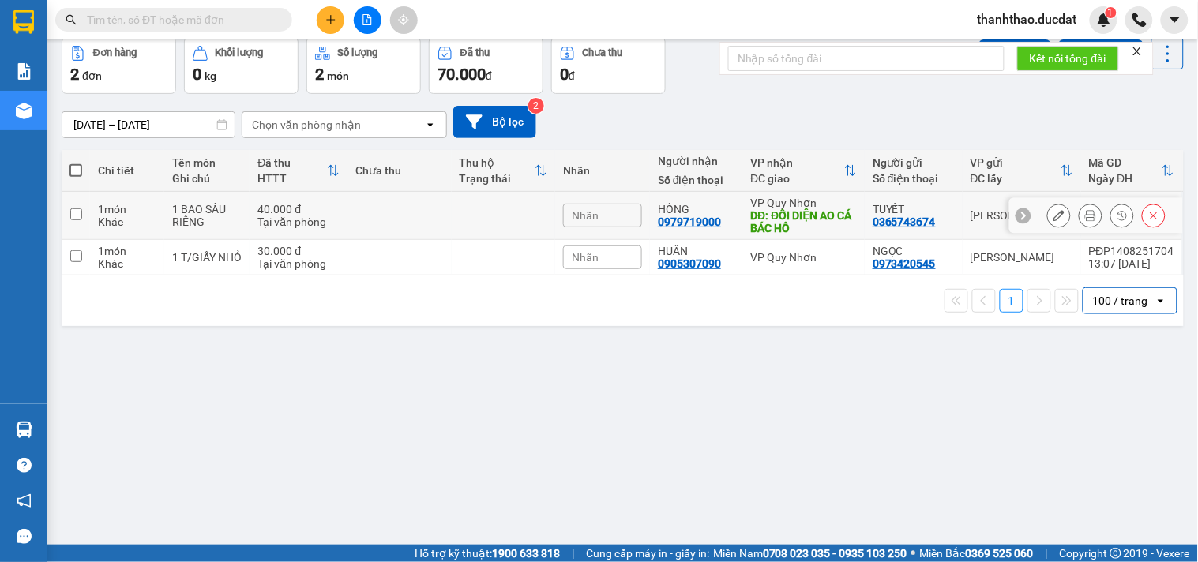
scroll to position [0, 0]
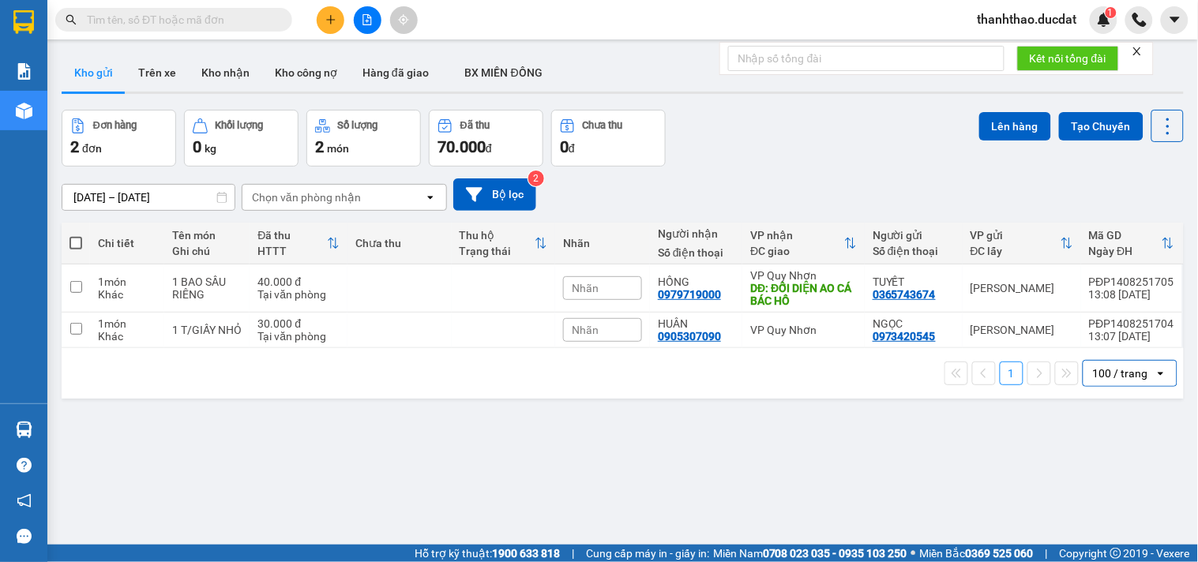
click at [71, 246] on span at bounding box center [75, 243] width 13 height 13
click at [76, 235] on input "checkbox" at bounding box center [76, 235] width 0 height 0
checkbox input "true"
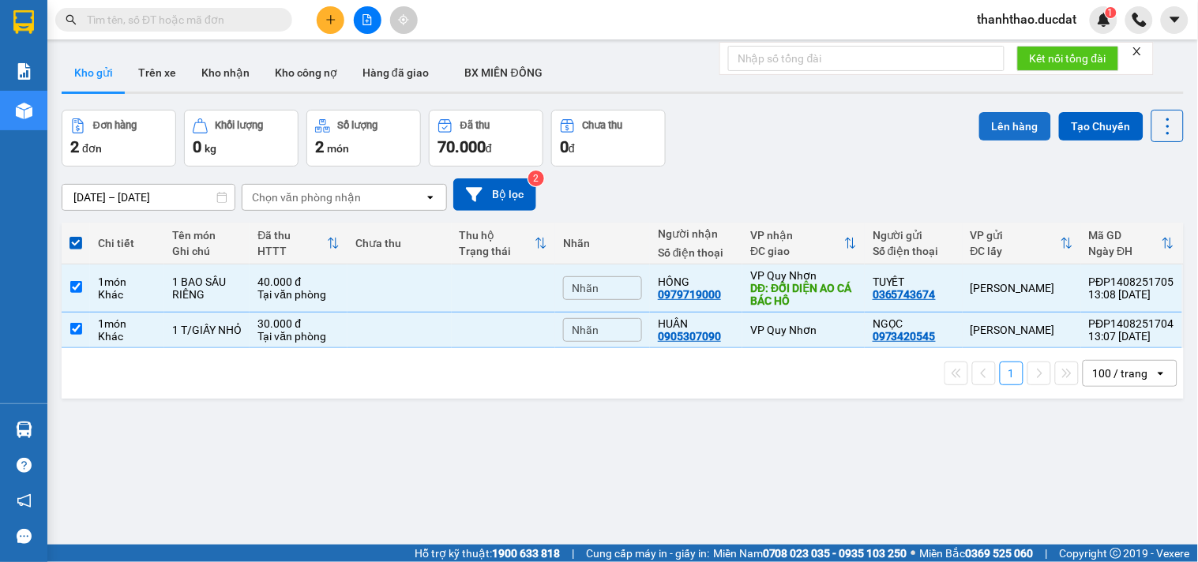
click at [992, 132] on button "Lên hàng" at bounding box center [1015, 126] width 72 height 28
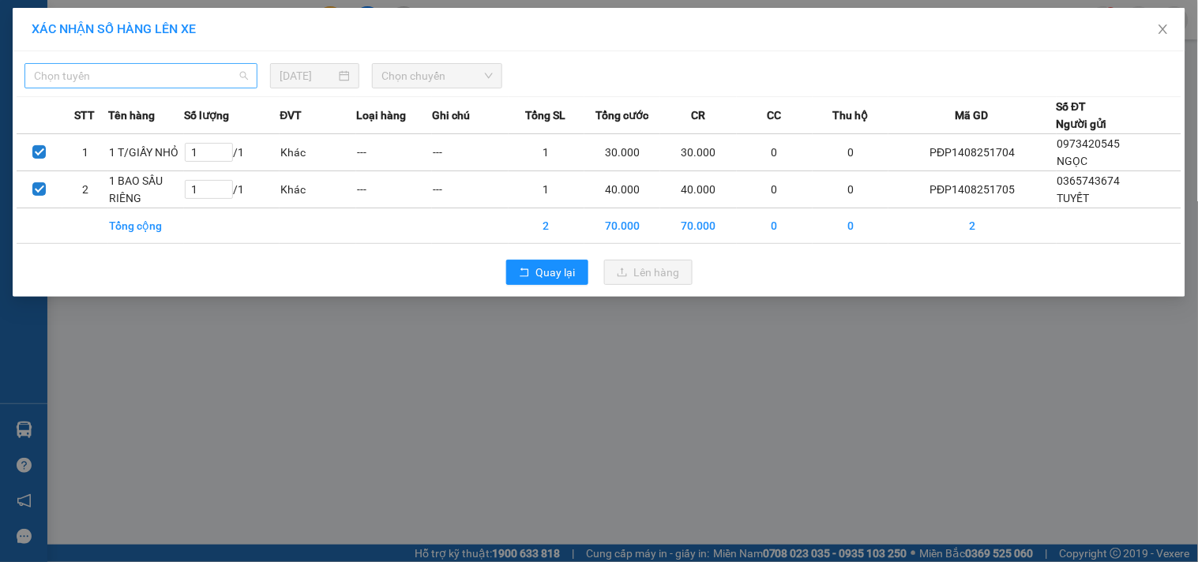
click at [138, 71] on span "Chọn tuyến" at bounding box center [141, 76] width 214 height 24
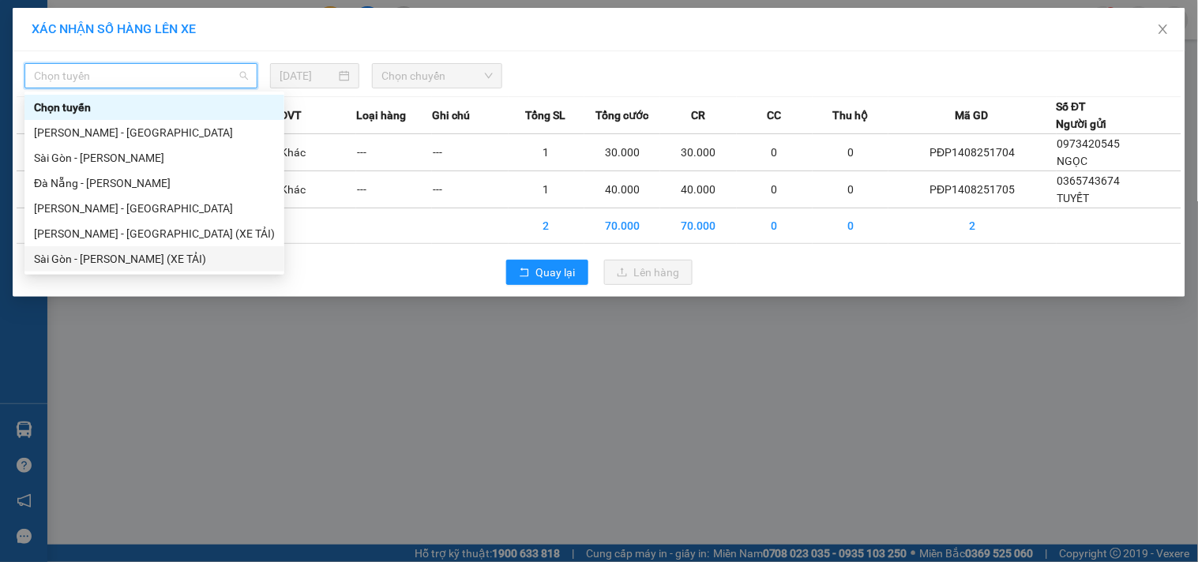
click at [265, 464] on div "XÁC NHẬN SỐ HÀNG LÊN XE Chọn tuyến [DATE] Chọn chuyến STT Tên hàng Số lượng ĐVT…" at bounding box center [599, 281] width 1198 height 562
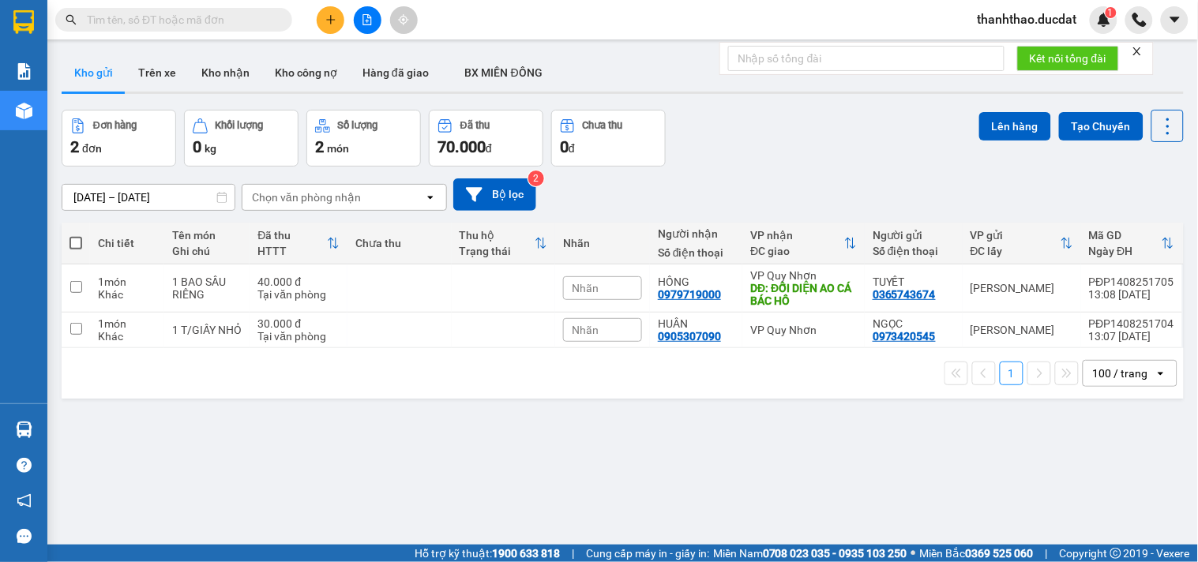
drag, startPoint x: 72, startPoint y: 242, endPoint x: 525, endPoint y: 99, distance: 475.5
click at [71, 242] on span at bounding box center [75, 243] width 13 height 13
click at [76, 235] on input "checkbox" at bounding box center [76, 235] width 0 height 0
checkbox input "true"
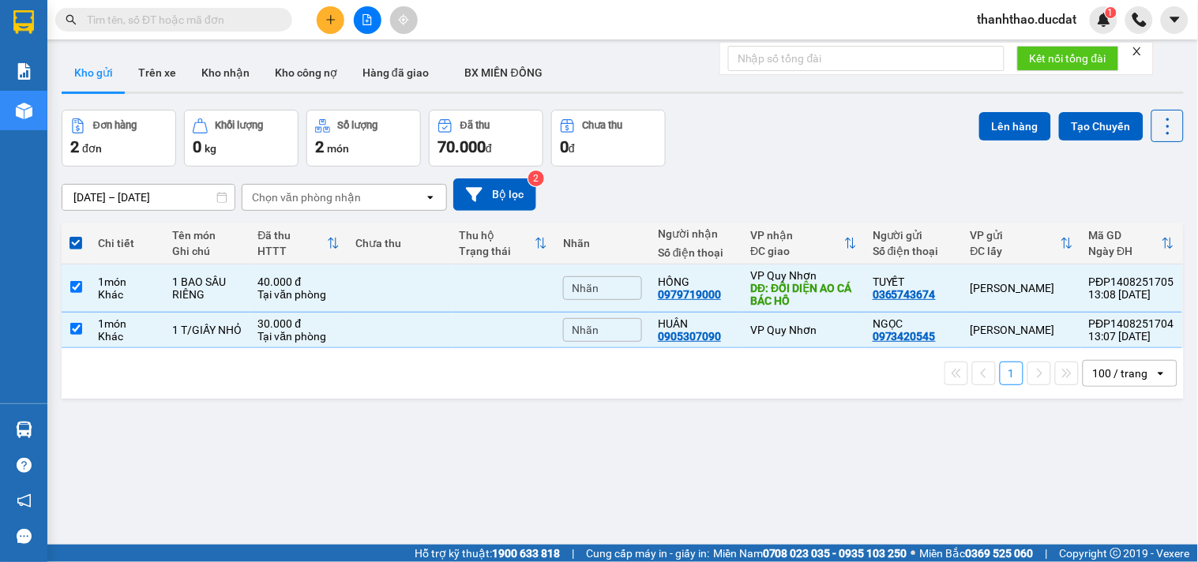
click at [966, 132] on div "Đơn hàng 2 đơn Khối lượng 0 kg Số lượng 2 món Đã thu 70.000 đ Chưa thu 0 đ Lên …" at bounding box center [623, 138] width 1122 height 57
click at [988, 131] on button "Lên hàng" at bounding box center [1015, 126] width 72 height 28
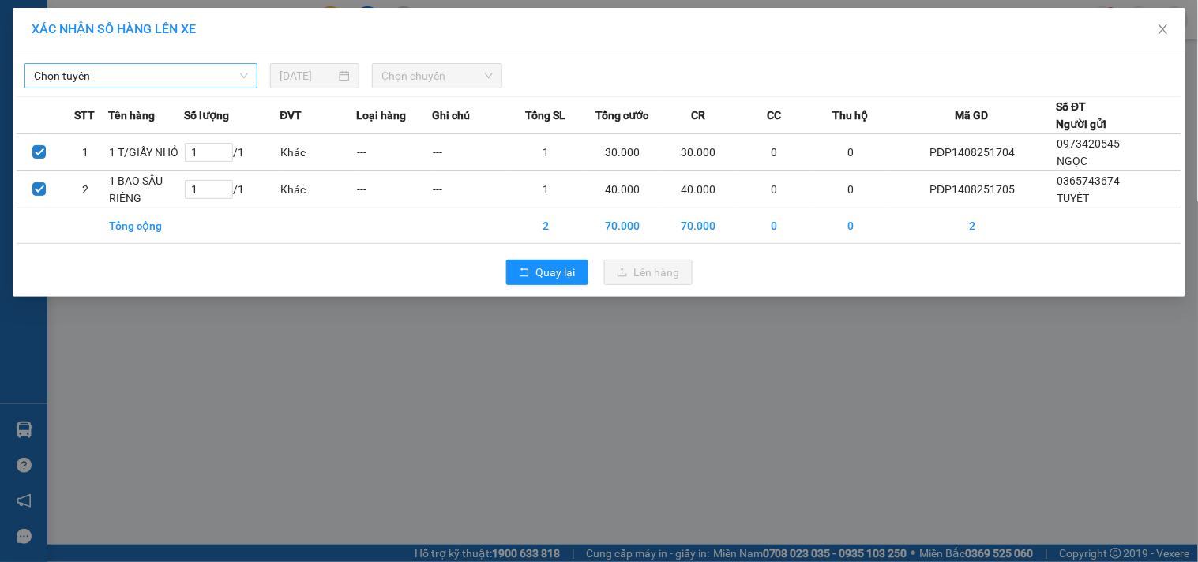
click at [194, 84] on span "Chọn tuyến" at bounding box center [141, 76] width 214 height 24
click at [156, 82] on span "Chọn tuyến" at bounding box center [141, 76] width 214 height 24
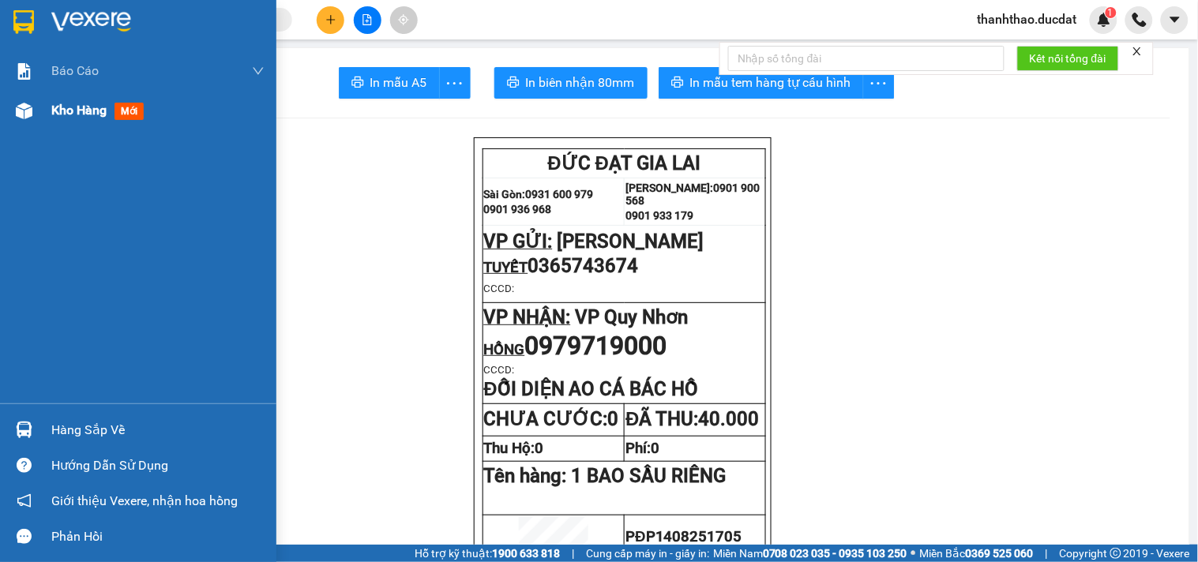
click at [72, 106] on span "Kho hàng" at bounding box center [78, 110] width 55 height 15
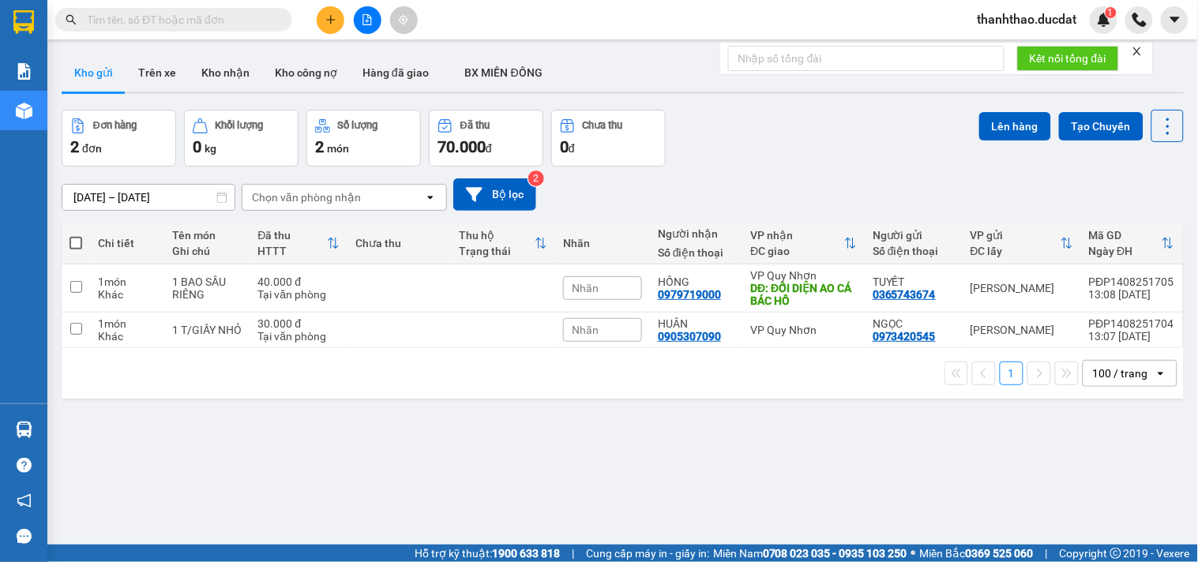
click at [71, 242] on span at bounding box center [75, 243] width 13 height 13
click at [76, 235] on input "checkbox" at bounding box center [76, 235] width 0 height 0
checkbox input "true"
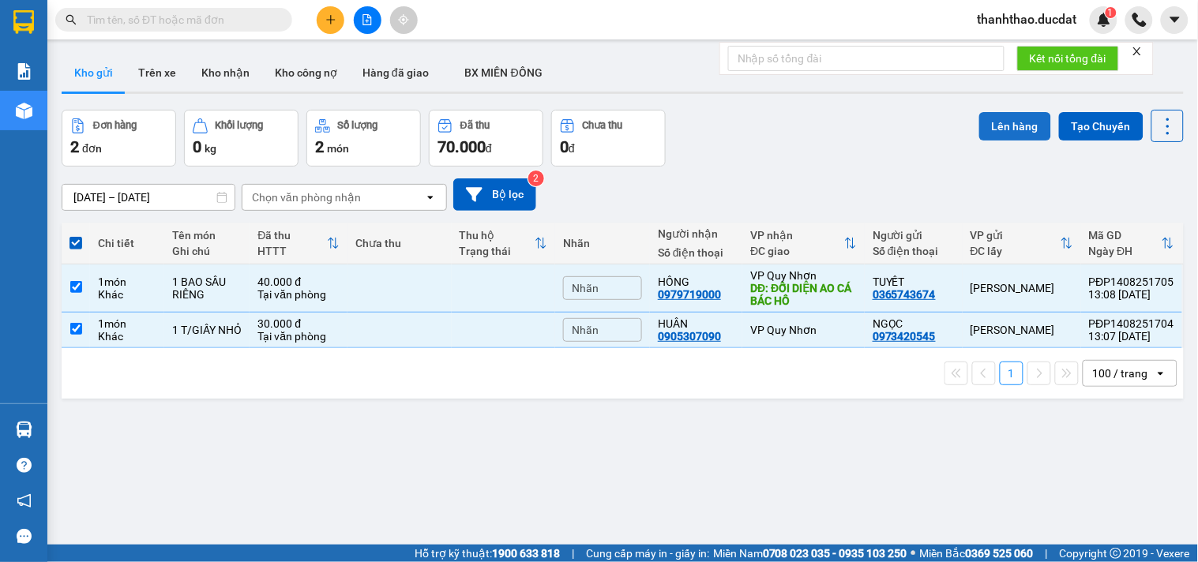
click at [1007, 123] on button "Lên hàng" at bounding box center [1015, 126] width 72 height 28
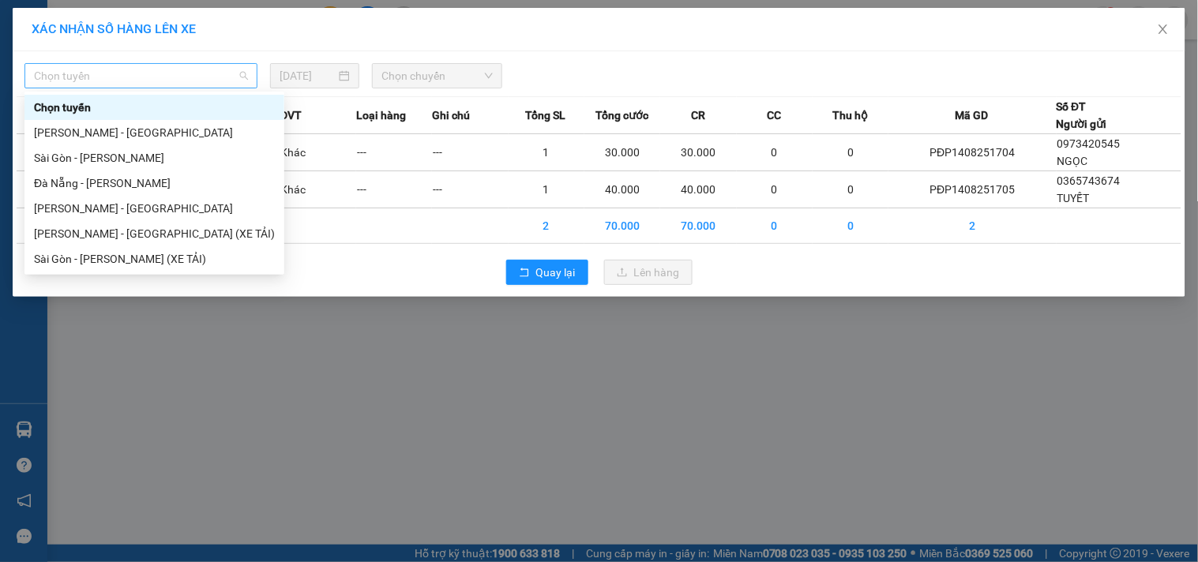
click at [166, 72] on span "Chọn tuyến" at bounding box center [141, 76] width 214 height 24
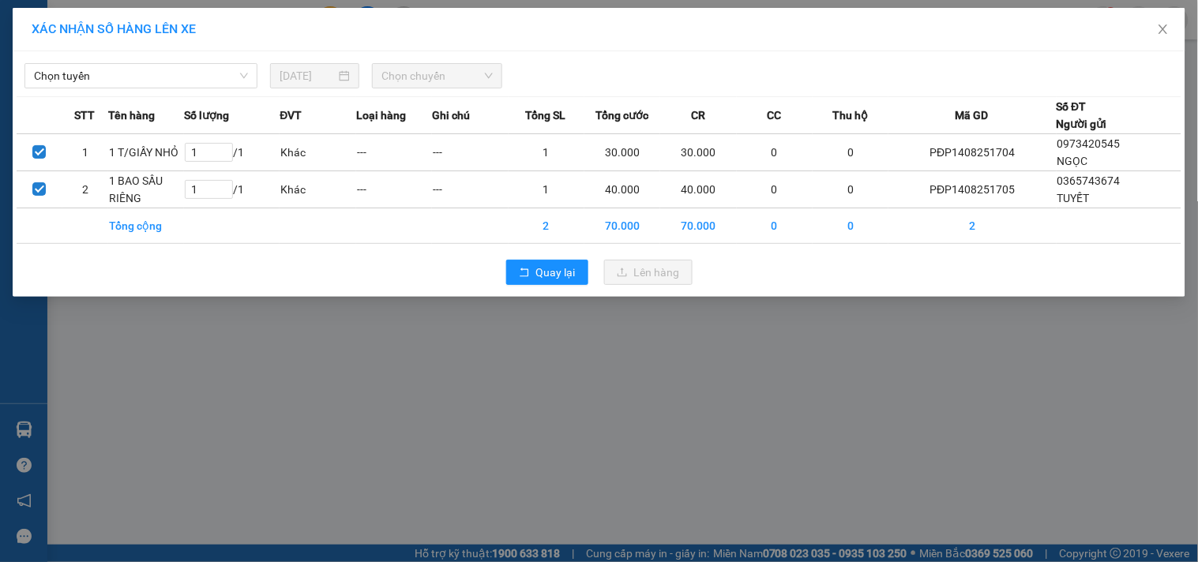
click at [444, 471] on div "XÁC NHẬN SỐ HÀNG LÊN XE Chọn tuyến [DATE] Chọn chuyến STT Tên hàng Số lượng ĐVT…" at bounding box center [599, 281] width 1198 height 562
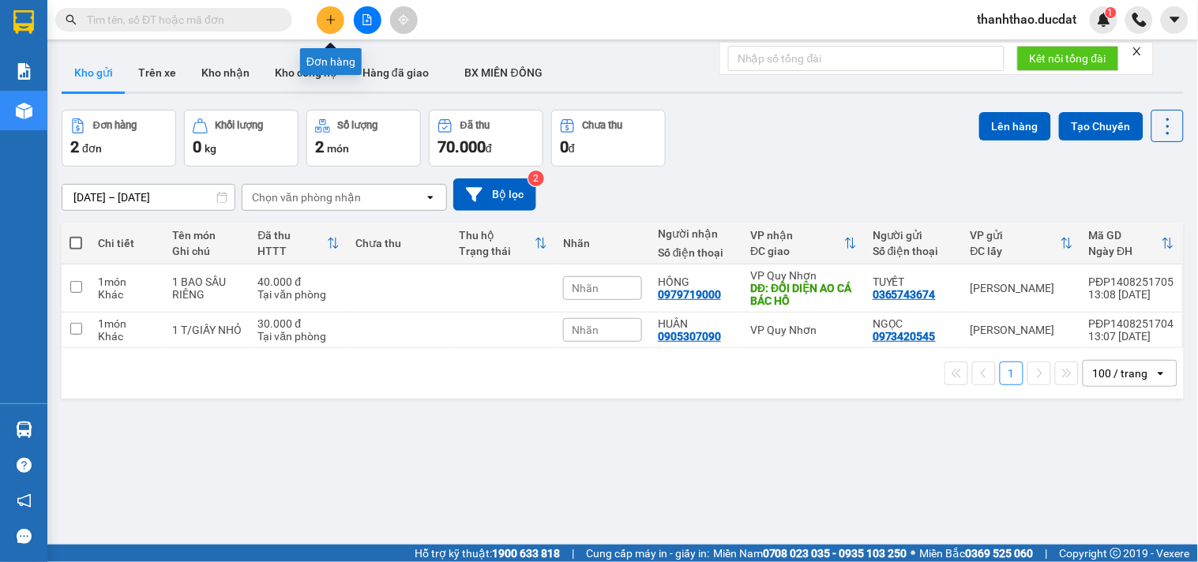
click at [327, 16] on icon "plus" at bounding box center [330, 19] width 11 height 11
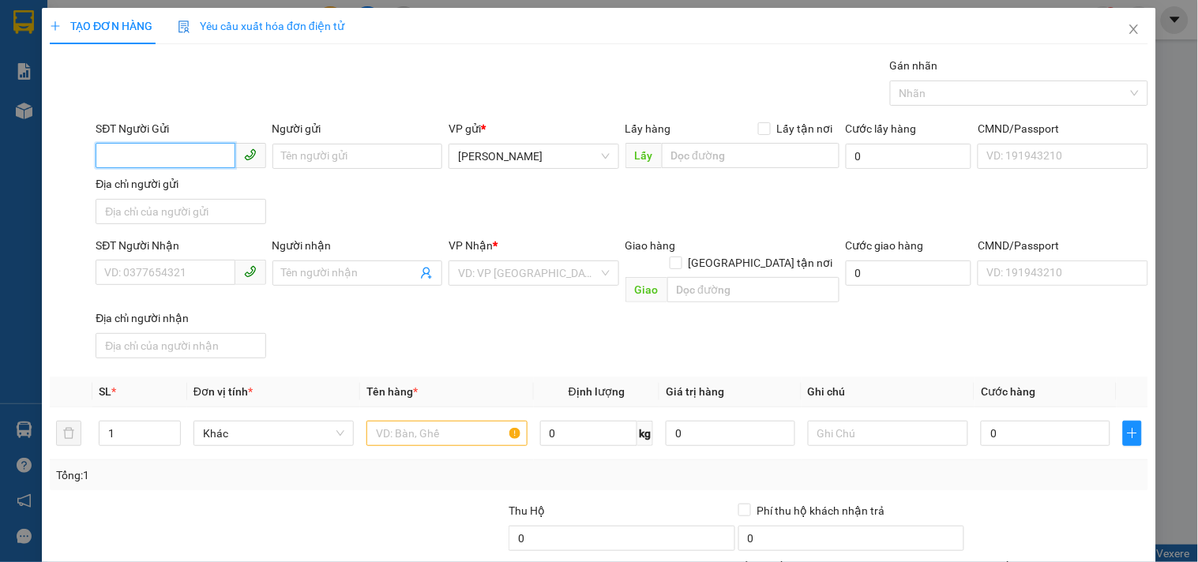
click at [175, 156] on input "SĐT Người Gửi" at bounding box center [165, 155] width 139 height 25
click at [204, 152] on input "SĐT Người Gửi" at bounding box center [165, 155] width 139 height 25
drag, startPoint x: 172, startPoint y: 159, endPoint x: 0, endPoint y: 222, distance: 183.4
click at [0, 222] on div "TẠO ĐƠN HÀNG Yêu cầu xuất hóa đơn điện tử Transit Pickup Surcharge Ids Transit …" at bounding box center [599, 281] width 1198 height 562
type input "0382590999"
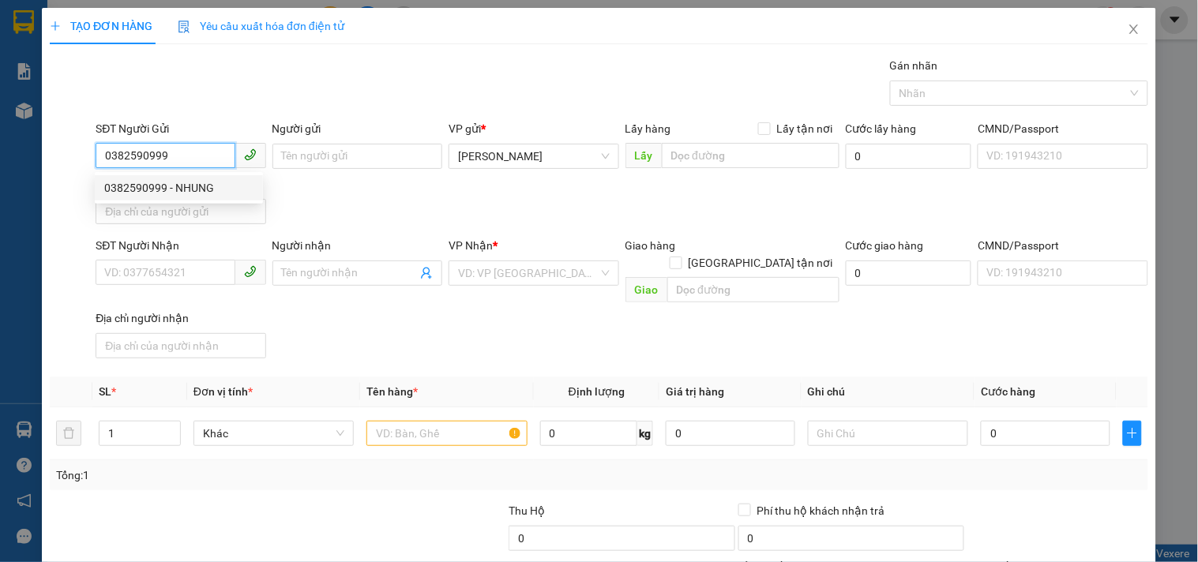
click at [193, 188] on div "0382590999 - NHUNG" at bounding box center [178, 187] width 149 height 17
type input "NHUNG"
type input "0985078102"
type input "TÙNG"
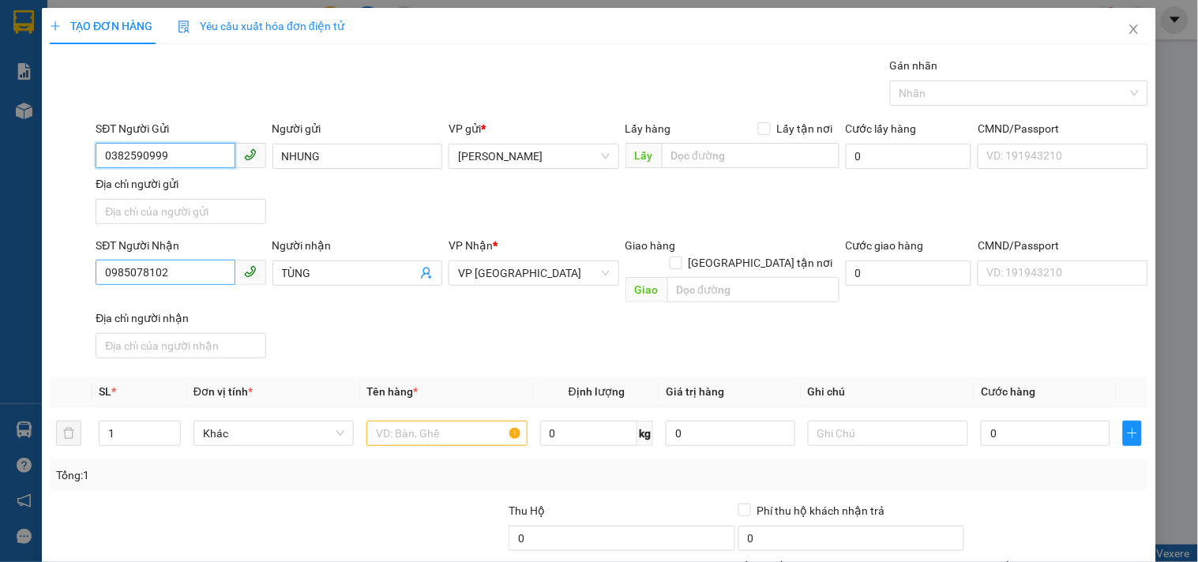
type input "0382590999"
drag, startPoint x: 188, startPoint y: 265, endPoint x: 0, endPoint y: 235, distance: 190.3
click at [0, 235] on div "TẠO ĐƠN HÀNG Yêu cầu xuất hóa đơn điện tử Transit Pickup Surcharge Ids Transit …" at bounding box center [599, 281] width 1198 height 562
type input "09144680775"
click at [393, 271] on input "TÙNG" at bounding box center [349, 273] width 135 height 17
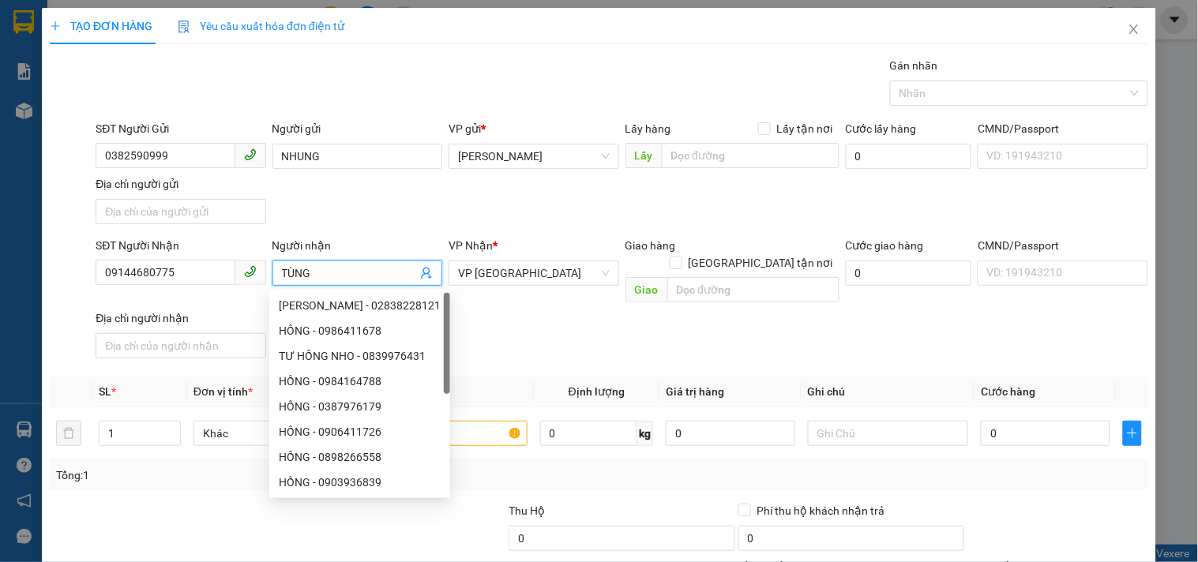
click at [393, 271] on input "TÙNG" at bounding box center [349, 273] width 135 height 17
type input "D"
click at [460, 267] on span "VP [GEOGRAPHIC_DATA]" at bounding box center [533, 273] width 151 height 24
type input "ĐỒNG"
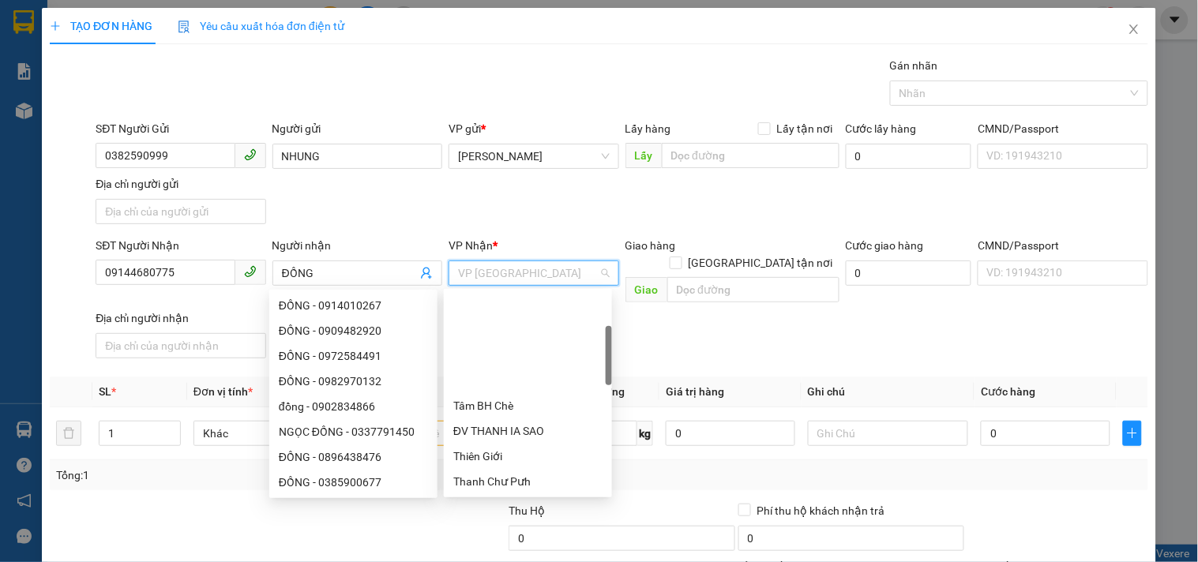
scroll to position [126, 0]
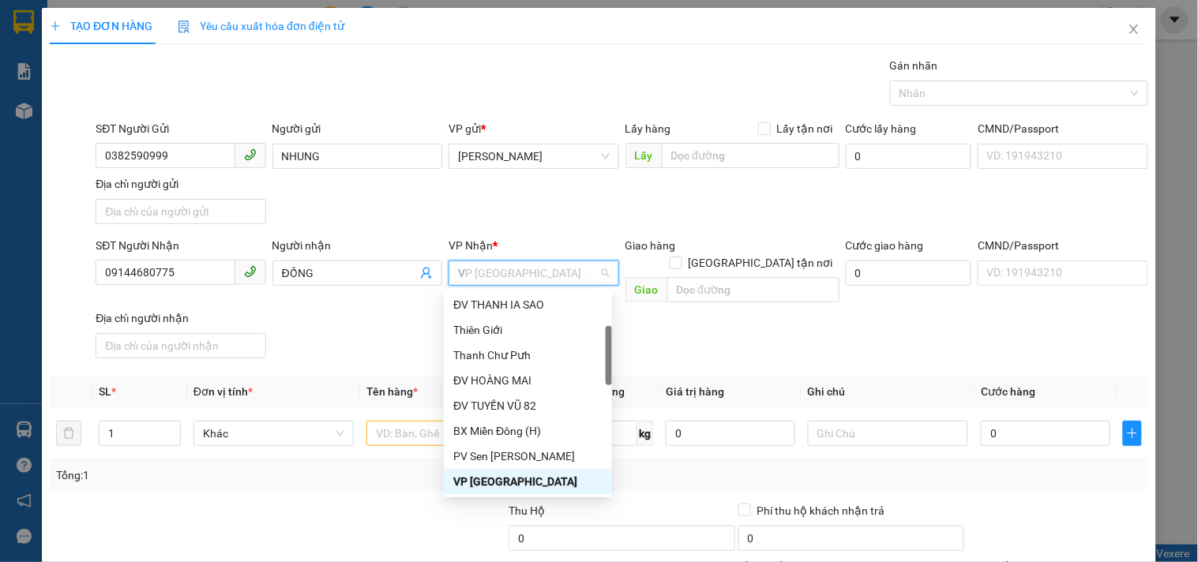
type input "VP"
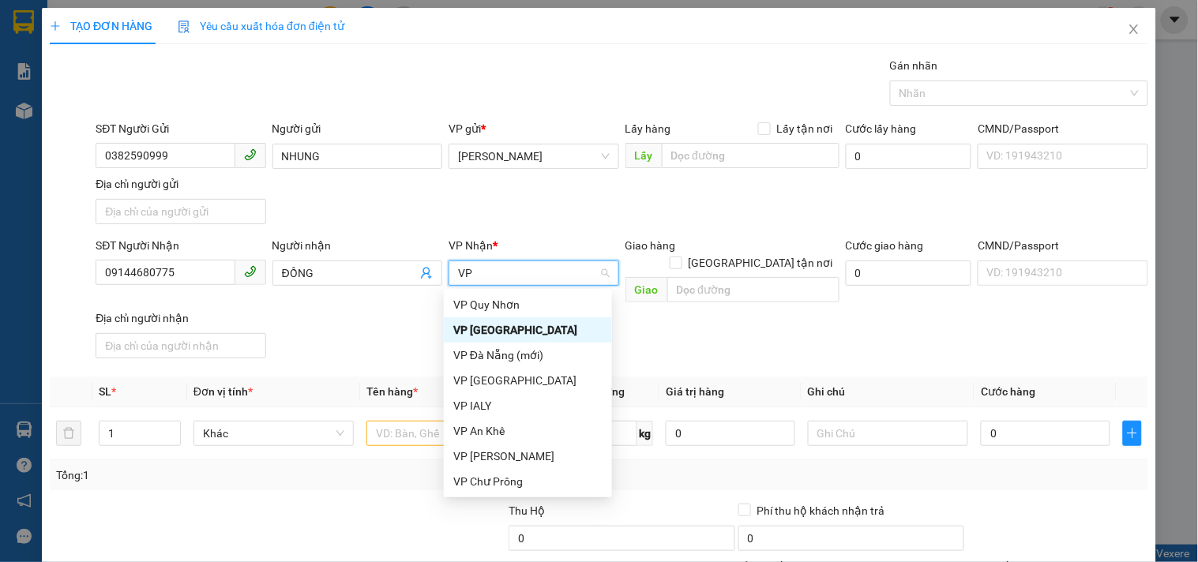
scroll to position [0, 0]
click at [495, 308] on div "VP Quy Nhơn" at bounding box center [527, 304] width 149 height 17
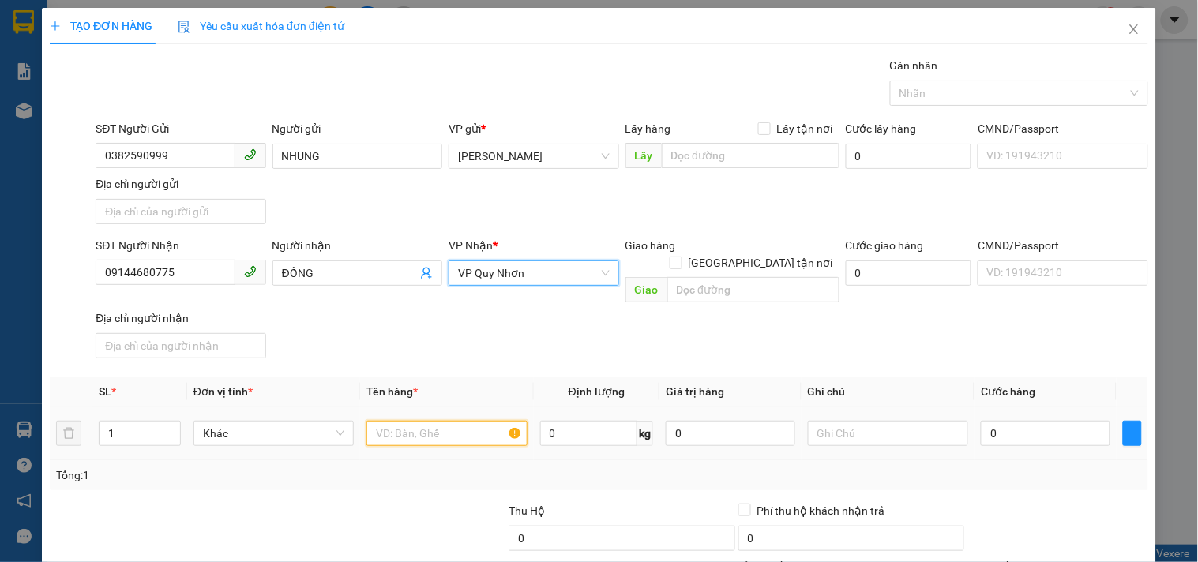
click at [417, 421] on input "text" at bounding box center [446, 433] width 160 height 25
type input "1 BÌ"
click at [987, 418] on div "0" at bounding box center [1045, 434] width 129 height 32
drag, startPoint x: 987, startPoint y: 419, endPoint x: 936, endPoint y: 416, distance: 51.4
click at [985, 421] on input "0" at bounding box center [1045, 433] width 129 height 25
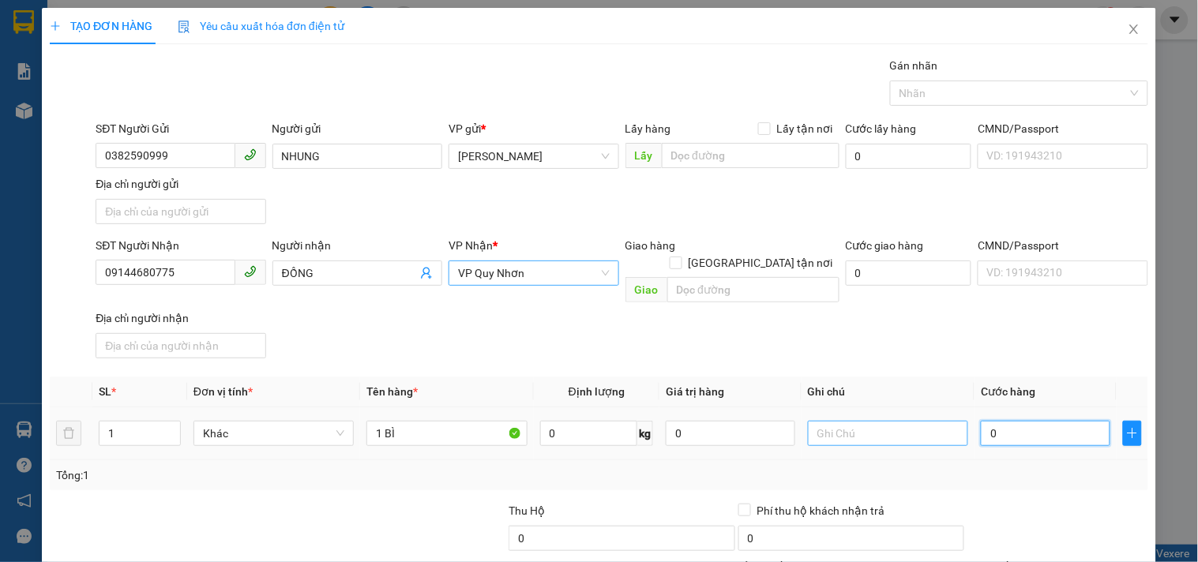
type input "6"
type input "0"
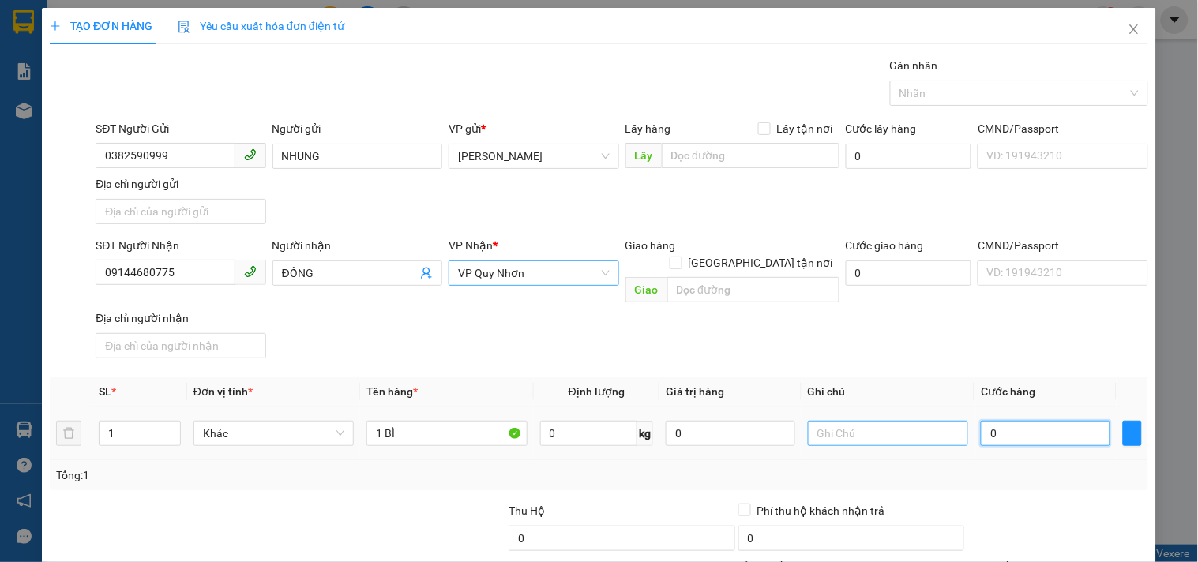
type input "0"
type input "03"
type input "3"
type input "030"
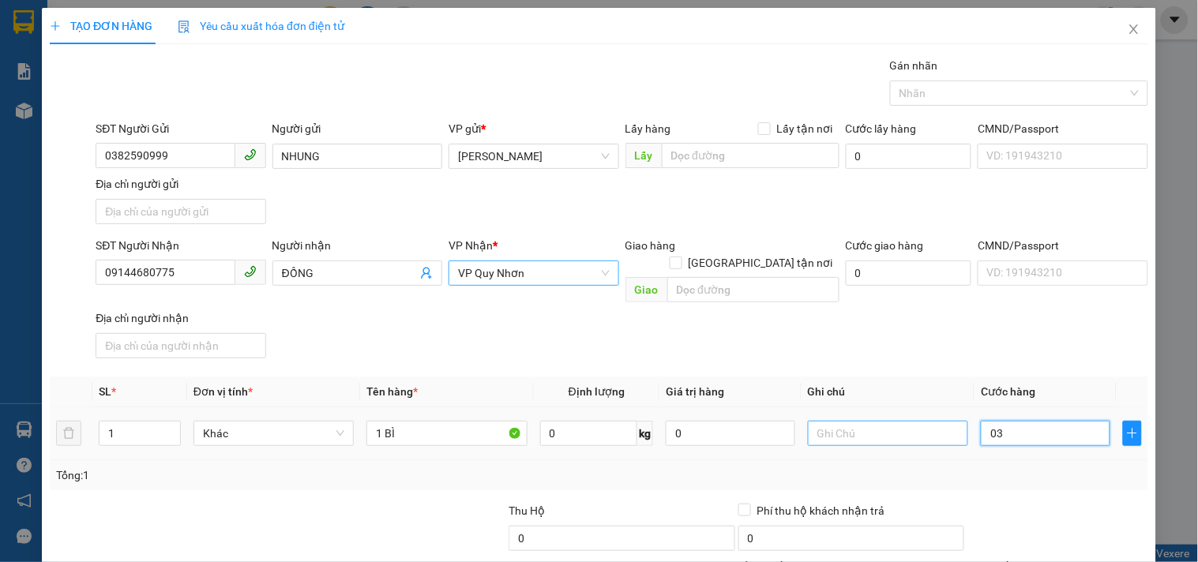
type input "30"
type input "30.000"
click at [961, 311] on div "SĐT Người Nhận 09144680775 Người nhận ĐỒNG VP Nhận * VP Quy Nhơn Giao hàng Giao…" at bounding box center [621, 301] width 1059 height 128
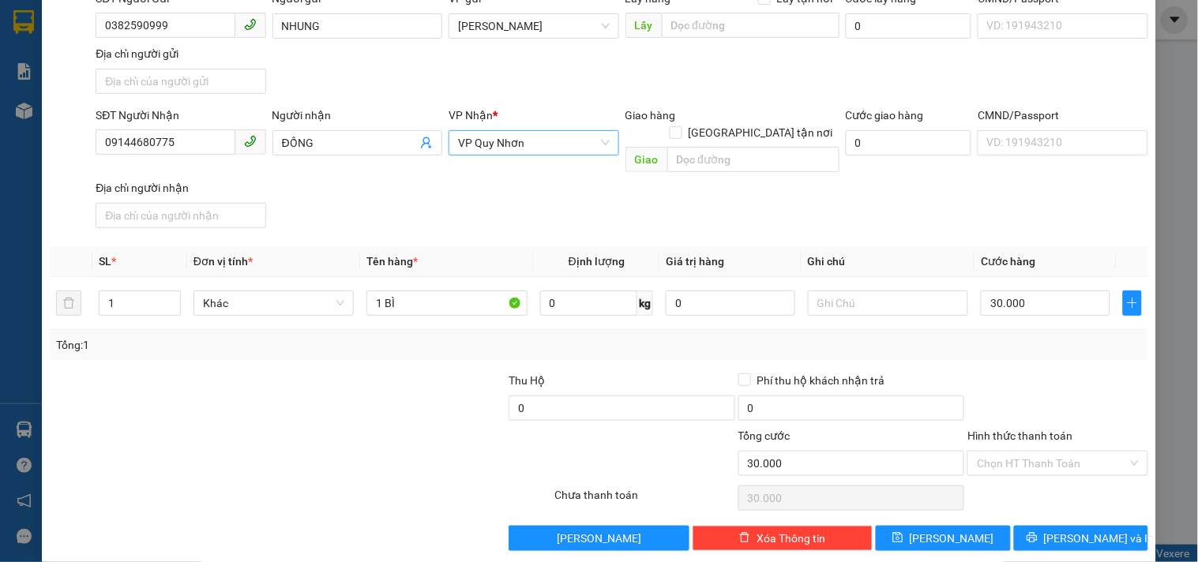
scroll to position [132, 0]
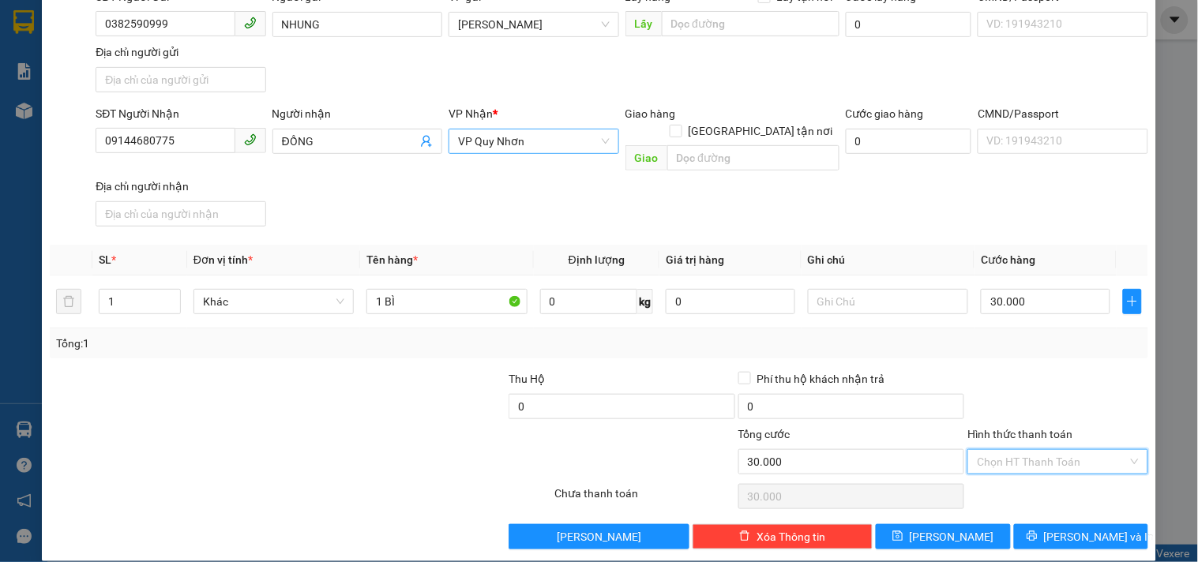
click at [1032, 450] on input "Hình thức thanh toán" at bounding box center [1052, 462] width 150 height 24
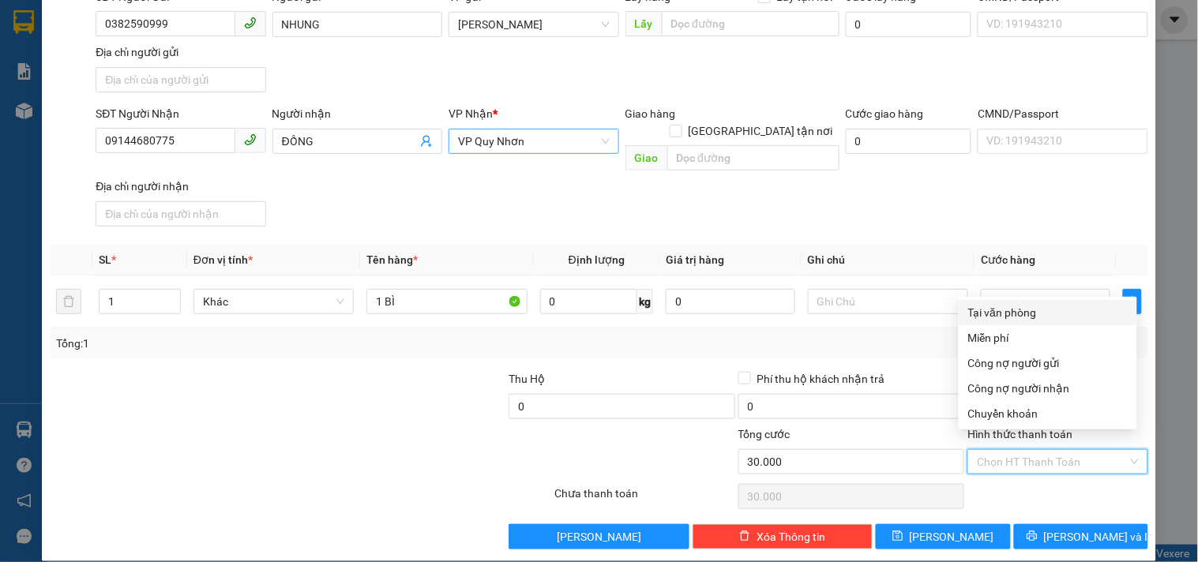
click at [1011, 306] on div "Tại văn phòng" at bounding box center [1047, 312] width 159 height 17
type input "0"
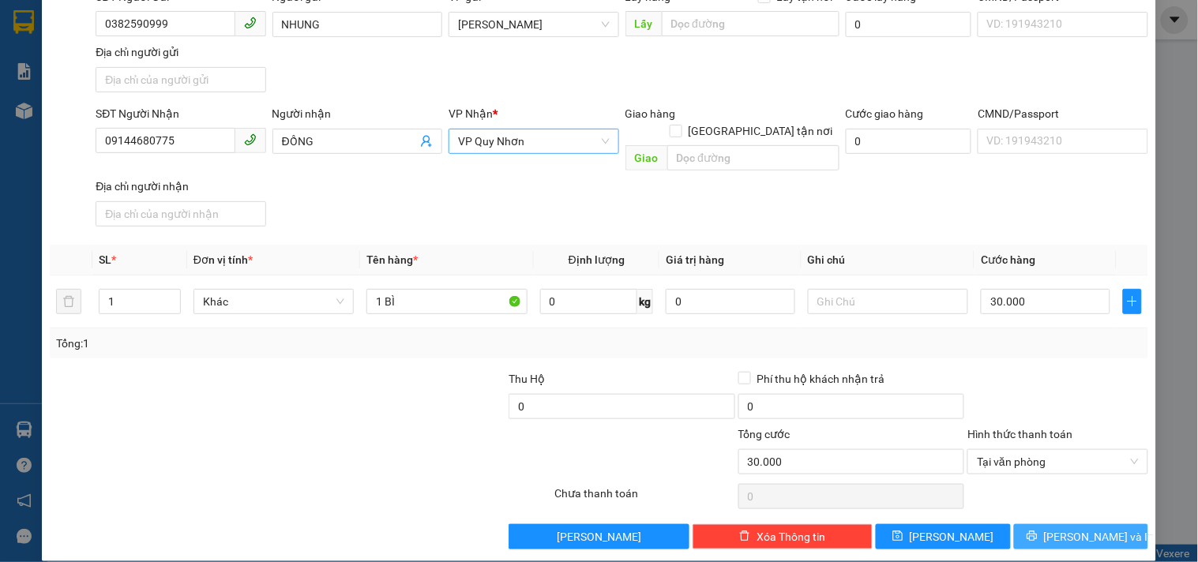
click at [1035, 524] on button "[PERSON_NAME] và In" at bounding box center [1081, 536] width 134 height 25
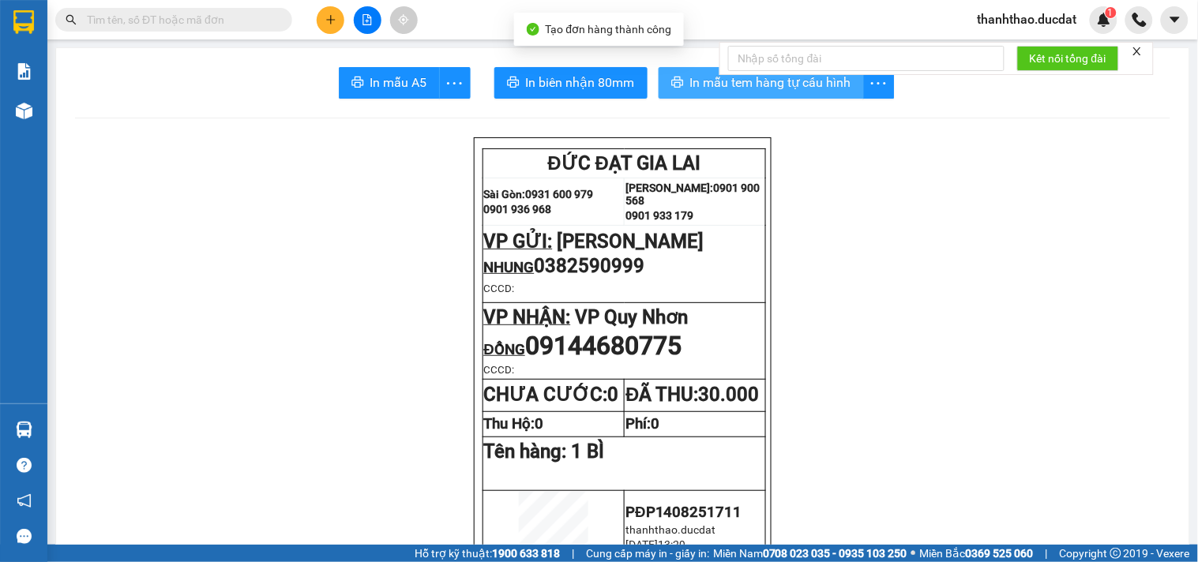
click at [697, 84] on span "In mẫu tem hàng tự cấu hình" at bounding box center [770, 83] width 161 height 20
click at [330, 13] on button at bounding box center [331, 20] width 28 height 28
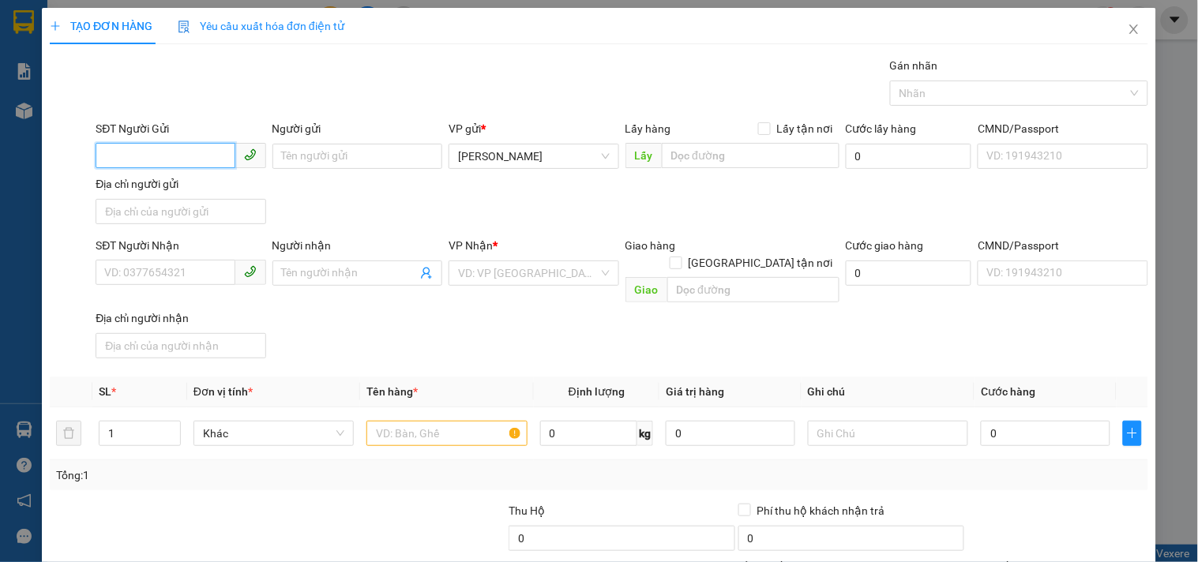
click at [138, 152] on input "SĐT Người Gửi" at bounding box center [165, 155] width 139 height 25
type input "0972557360"
click at [177, 186] on div "0972557360" at bounding box center [178, 187] width 149 height 17
type input "0901443667"
type input "QUANG"
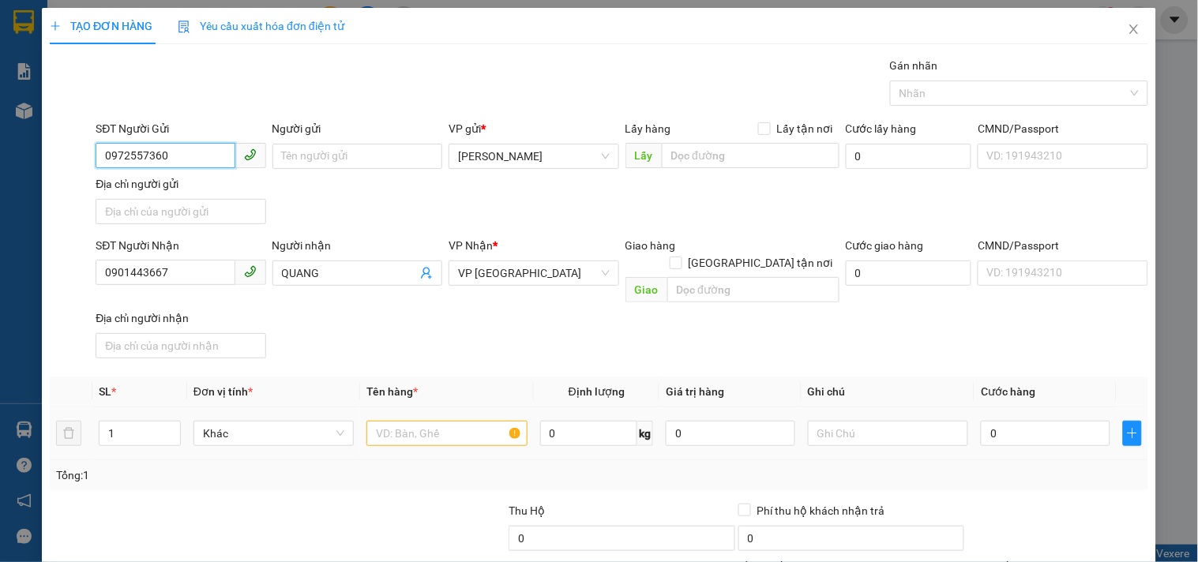
type input "0972557360"
click at [460, 421] on input "text" at bounding box center [446, 433] width 160 height 25
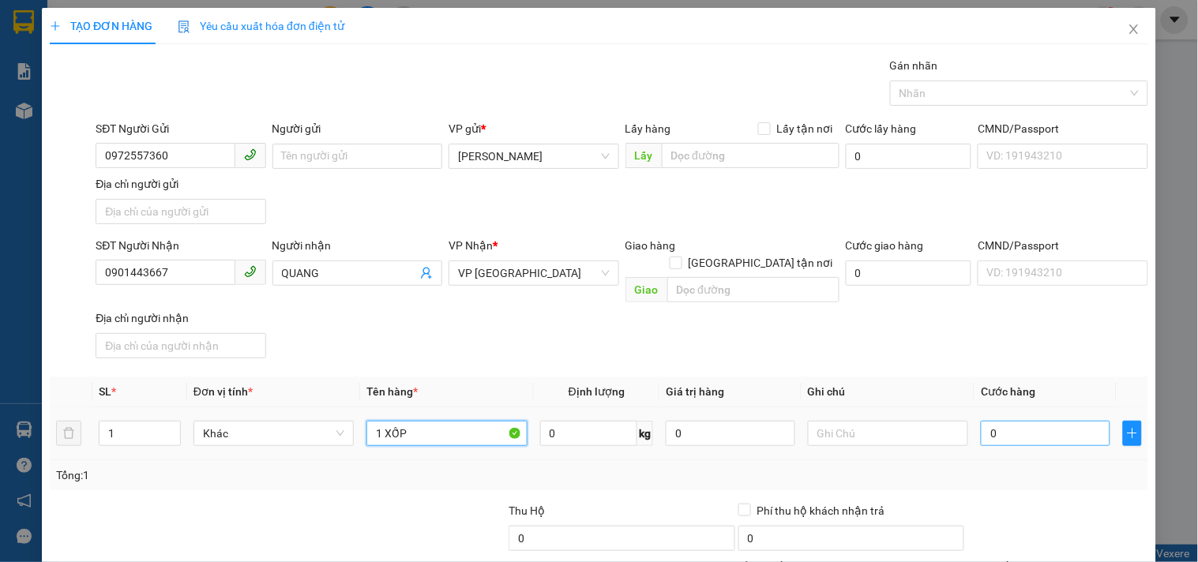
type input "1 XỐP"
click at [1034, 422] on input "0" at bounding box center [1045, 433] width 129 height 25
type input "4"
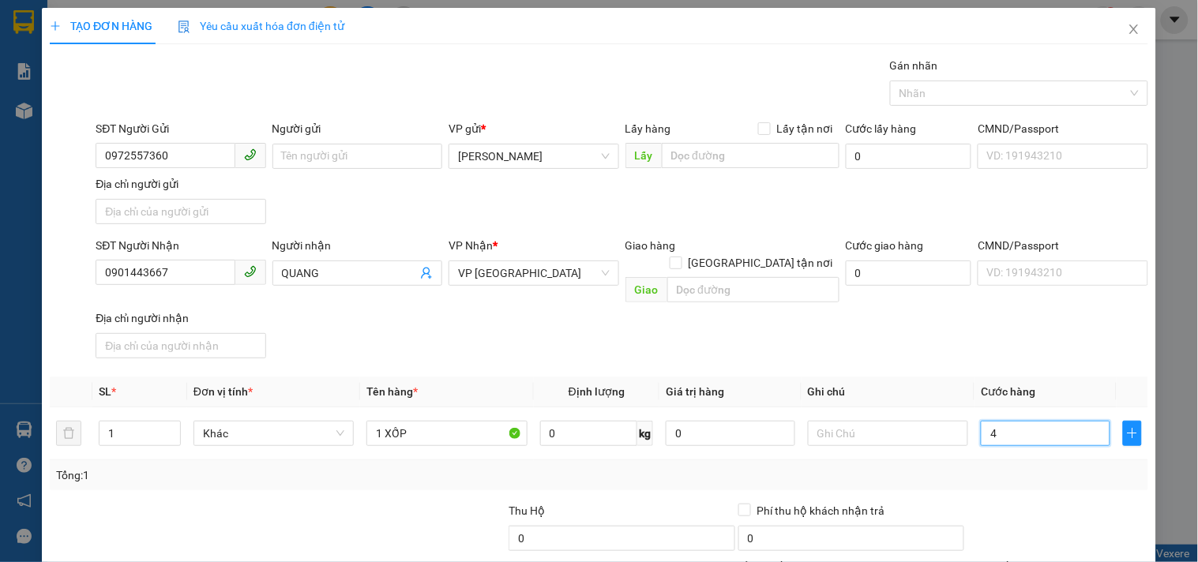
type input "40"
type input "40.000"
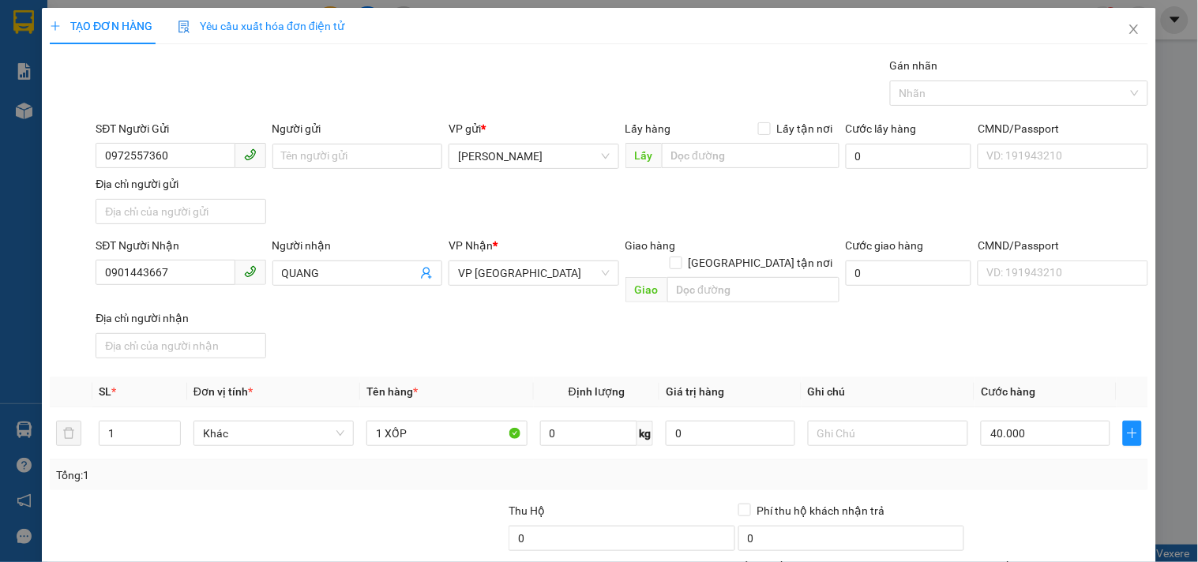
click at [902, 310] on div "SĐT Người Nhận 0901443667 Người nhận QUANG VP Nhận * VP [GEOGRAPHIC_DATA] Giao …" at bounding box center [621, 301] width 1059 height 128
drag, startPoint x: 1006, startPoint y: 450, endPoint x: 1007, endPoint y: 439, distance: 11.1
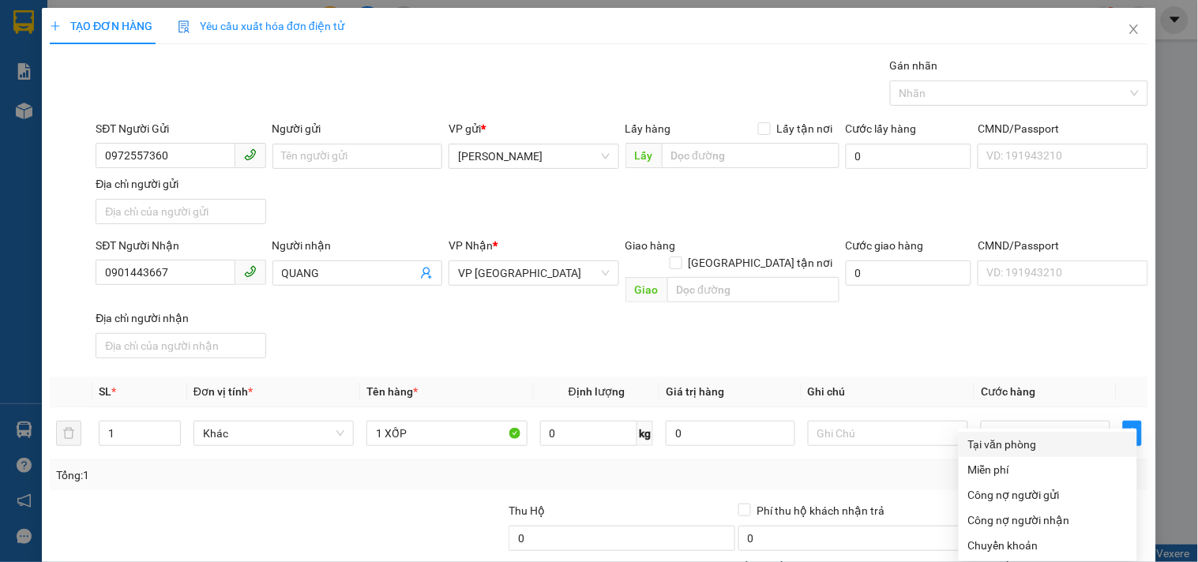
click at [1023, 436] on div "Tại văn phòng" at bounding box center [1047, 444] width 159 height 17
type input "0"
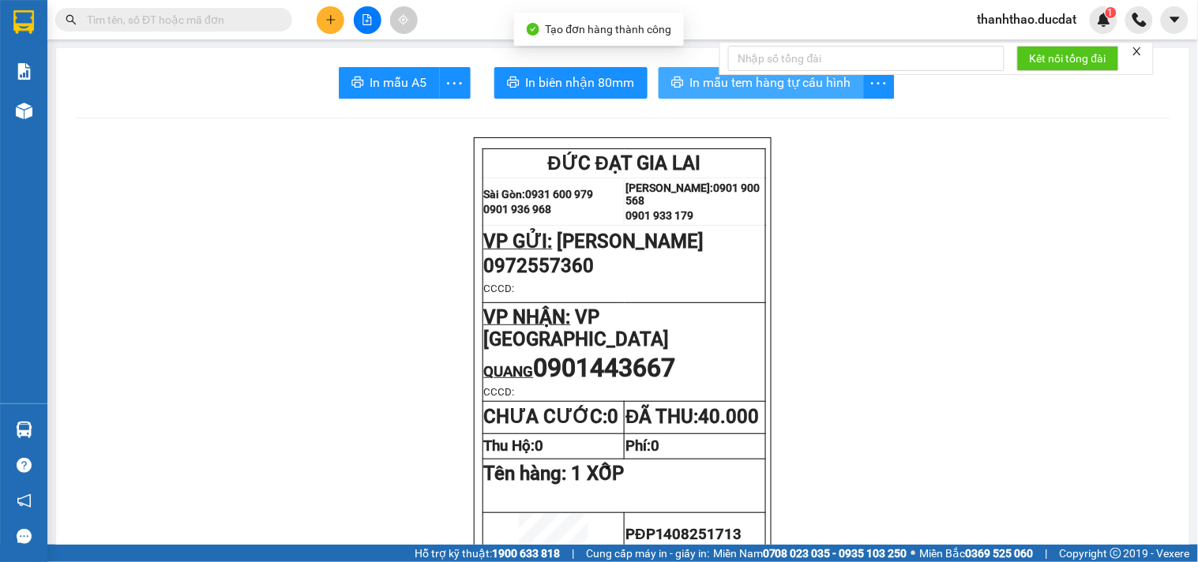
click at [703, 83] on span "In mẫu tem hàng tự cấu hình" at bounding box center [770, 83] width 161 height 20
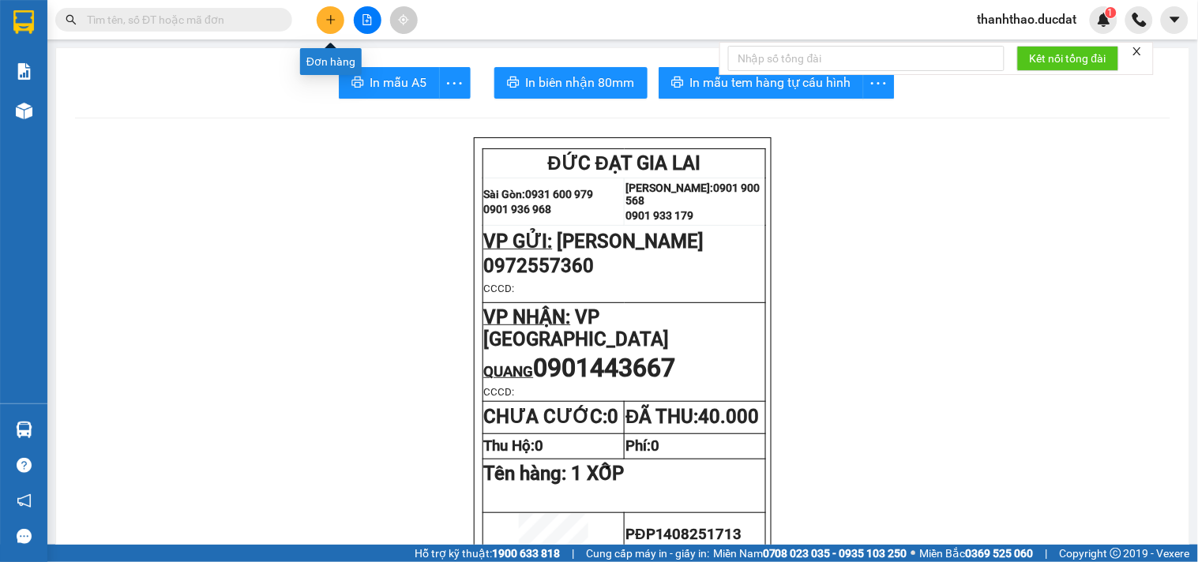
click at [340, 17] on button at bounding box center [331, 20] width 28 height 28
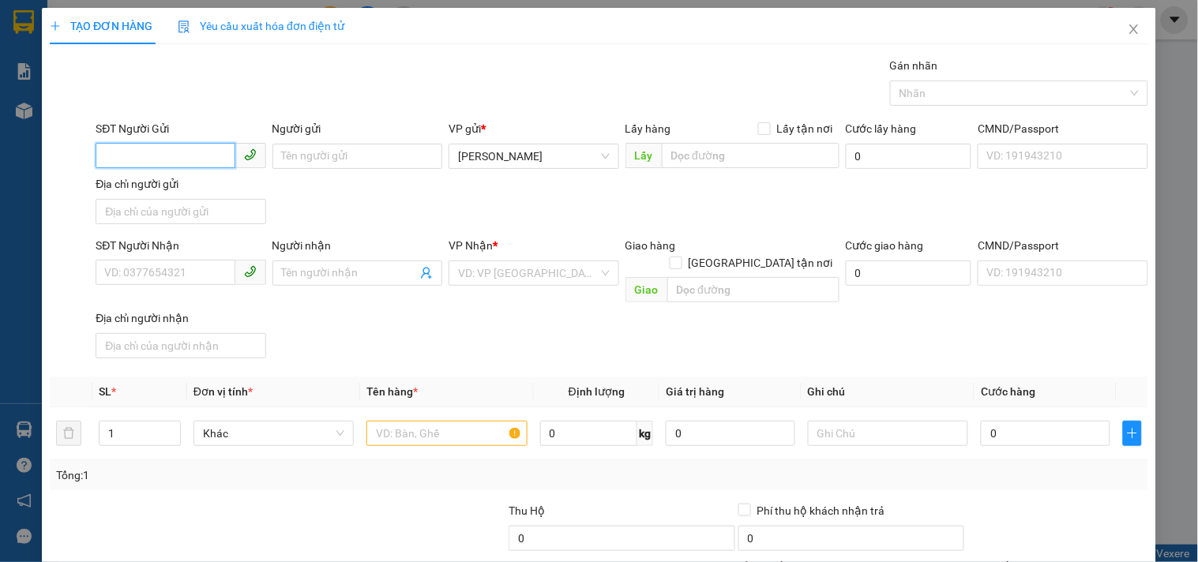
click at [214, 162] on input "SĐT Người Gửi" at bounding box center [165, 155] width 139 height 25
type input "0934721234"
click at [195, 193] on div "0934721234" at bounding box center [178, 187] width 149 height 17
type input "0905732739"
type input "0934721234"
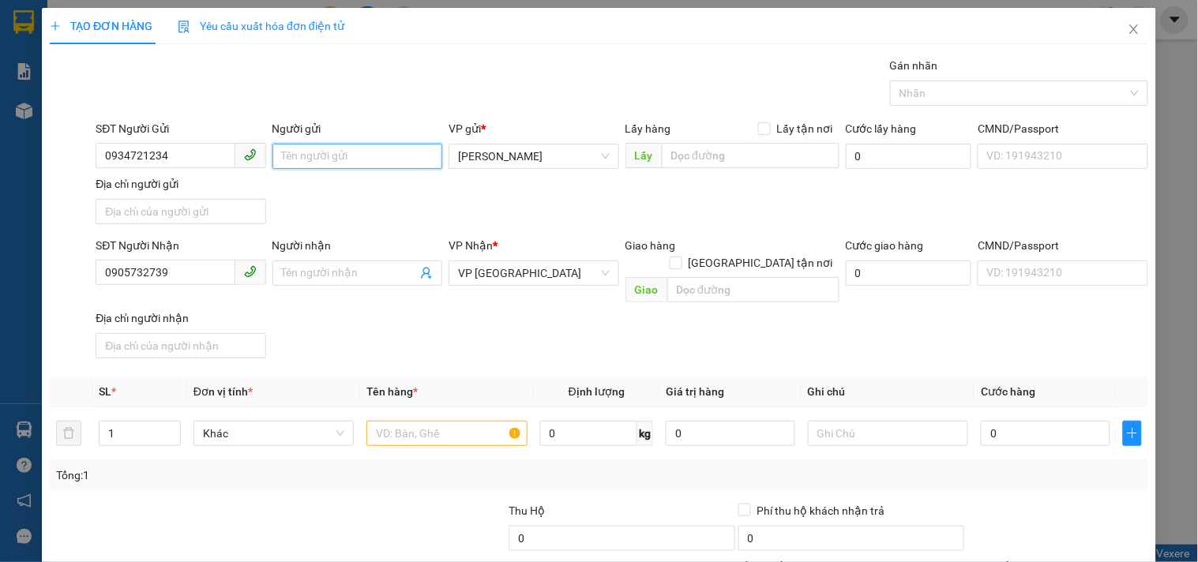
click at [294, 148] on input "Người gửi" at bounding box center [357, 156] width 170 height 25
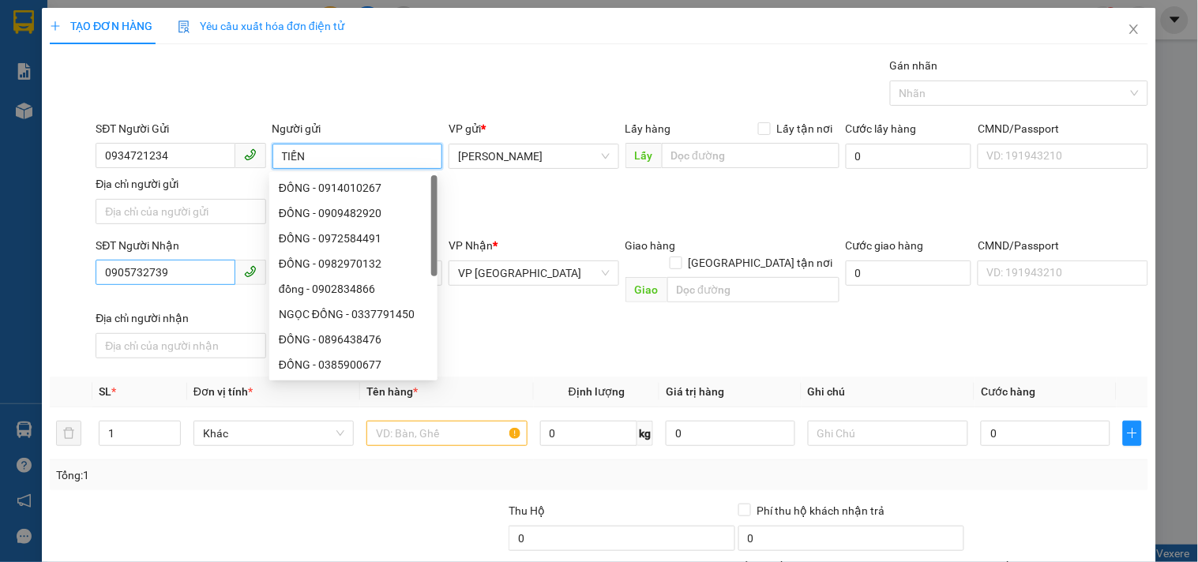
type input "TIẾN"
click at [169, 262] on input "0905732739" at bounding box center [165, 272] width 139 height 25
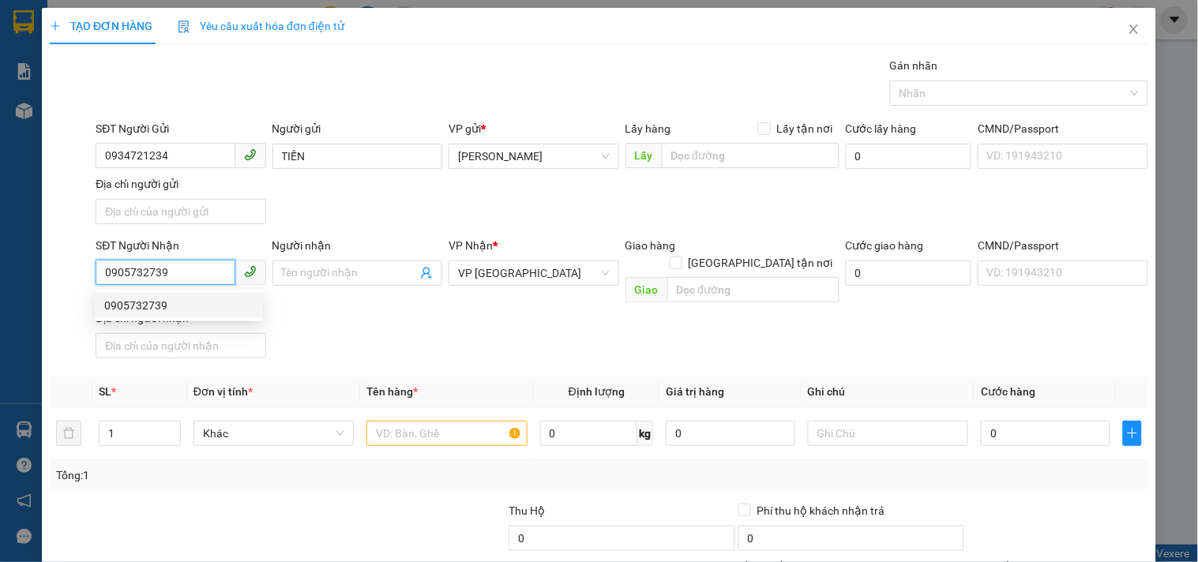
drag, startPoint x: 0, startPoint y: 373, endPoint x: 0, endPoint y: 426, distance: 52.9
click at [0, 409] on div "TẠO ĐƠN HÀNG Yêu cầu xuất hóa đơn điện tử Transit Pickup Surcharge Ids Transit …" at bounding box center [599, 281] width 1198 height 562
type input "0978256143"
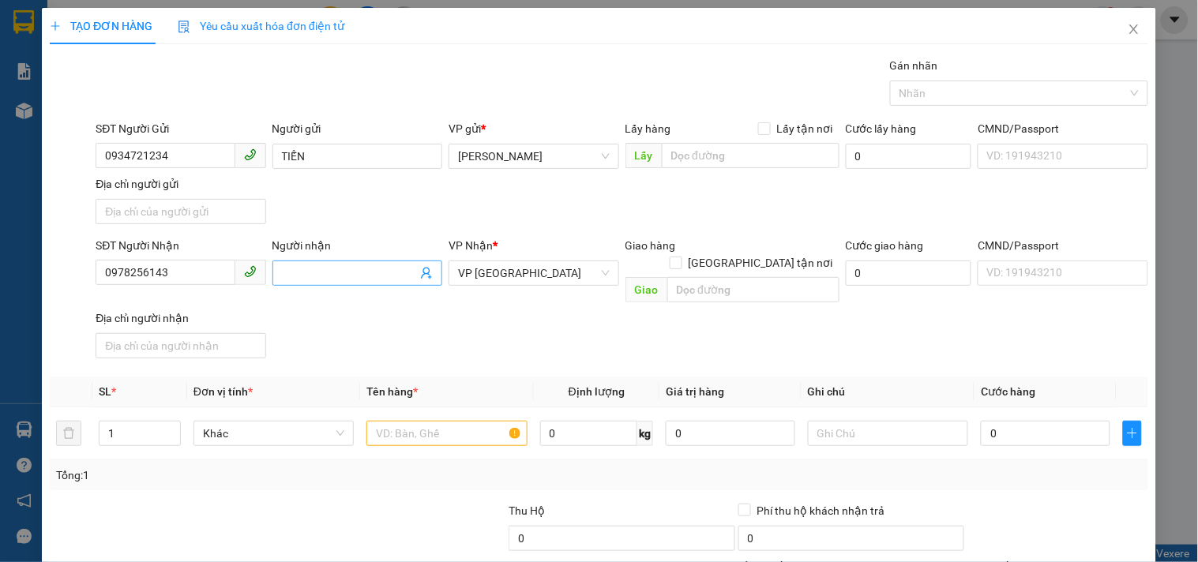
click at [325, 271] on input "Người nhận" at bounding box center [349, 273] width 135 height 17
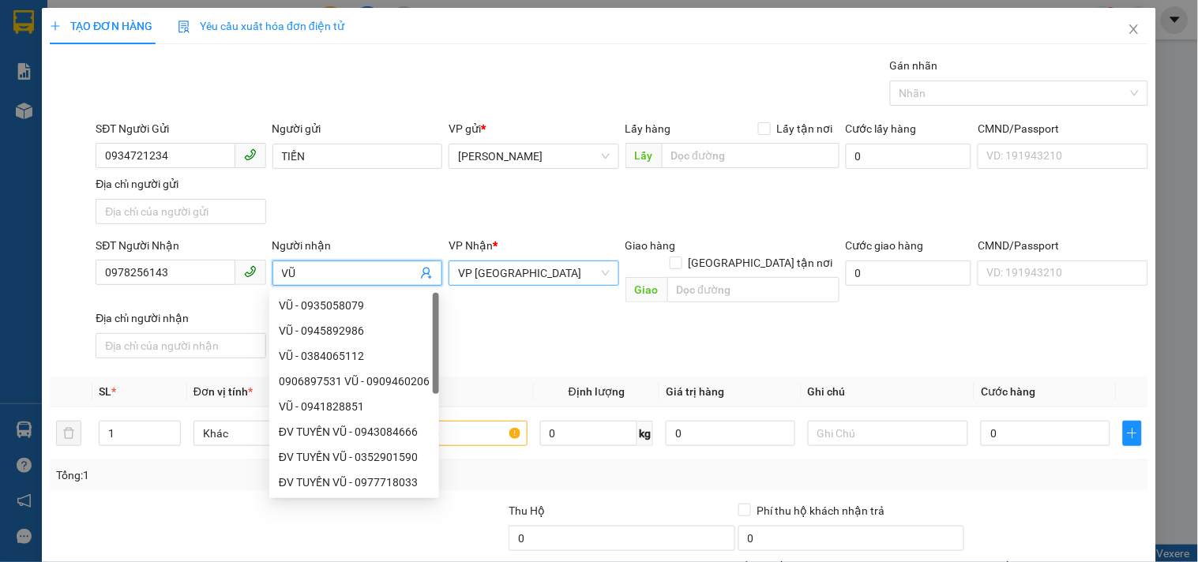
click at [559, 281] on span "VP [GEOGRAPHIC_DATA]" at bounding box center [533, 273] width 151 height 24
type input "VŨ"
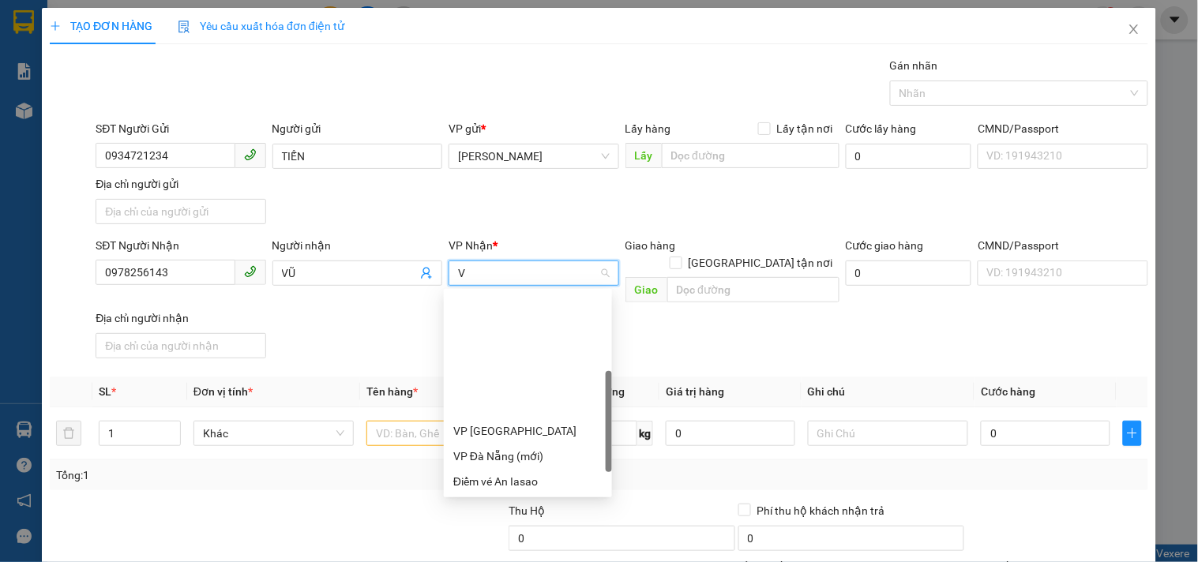
type input "VP"
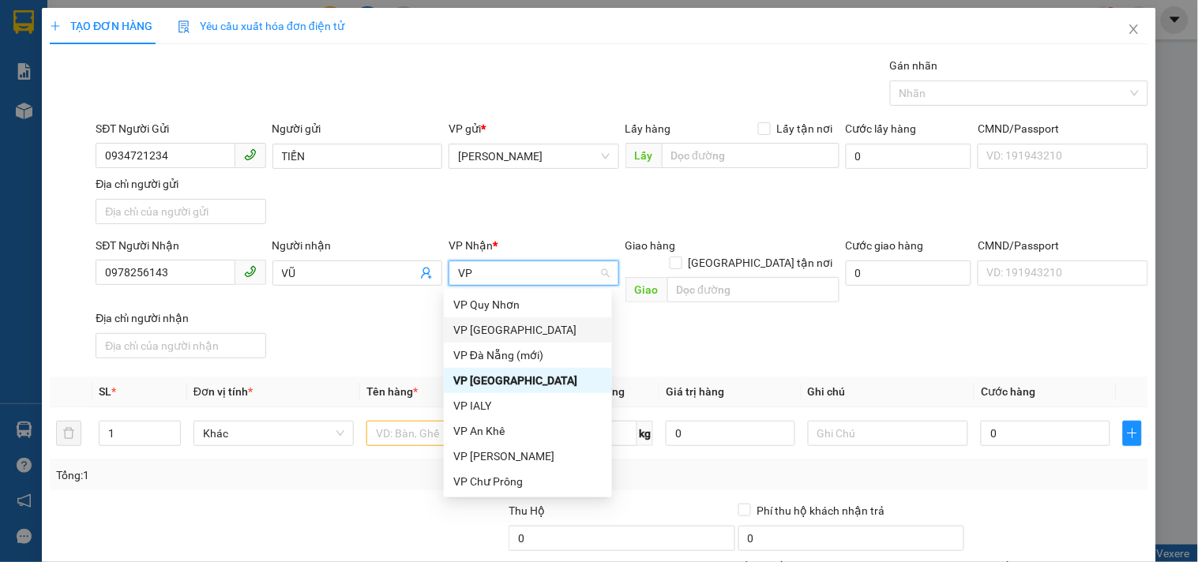
click at [490, 326] on div "VP [GEOGRAPHIC_DATA]" at bounding box center [527, 329] width 149 height 17
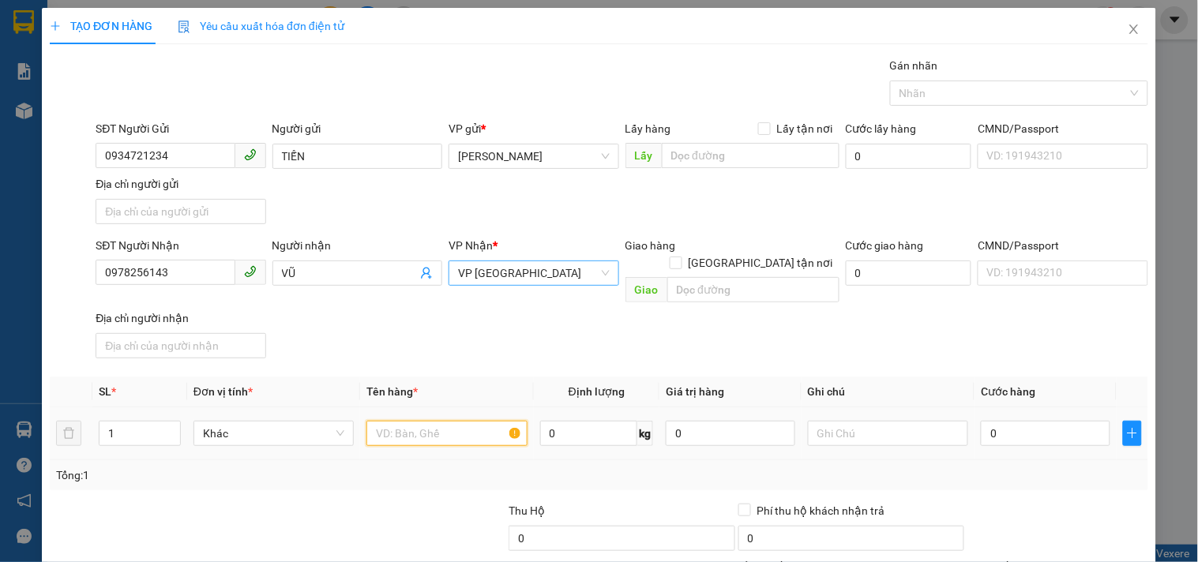
click at [445, 421] on input "text" at bounding box center [446, 433] width 160 height 25
type input "1 T/GIẤY SẦU RIÊNG"
click at [1008, 421] on input "0" at bounding box center [1045, 433] width 129 height 25
type input "5"
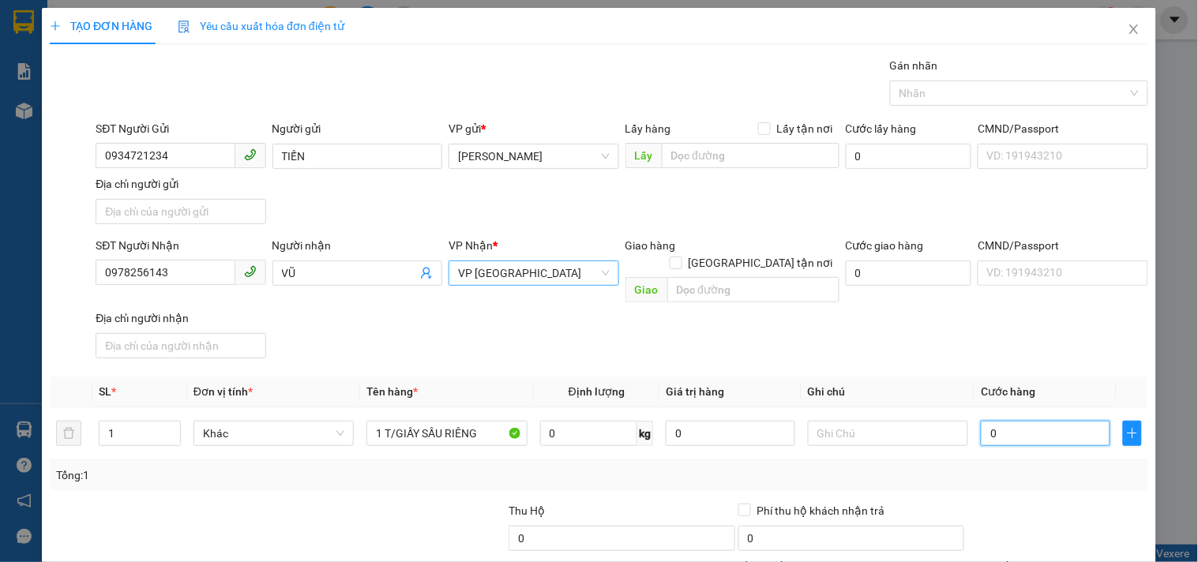
type input "5"
type input "50"
type input "50.000"
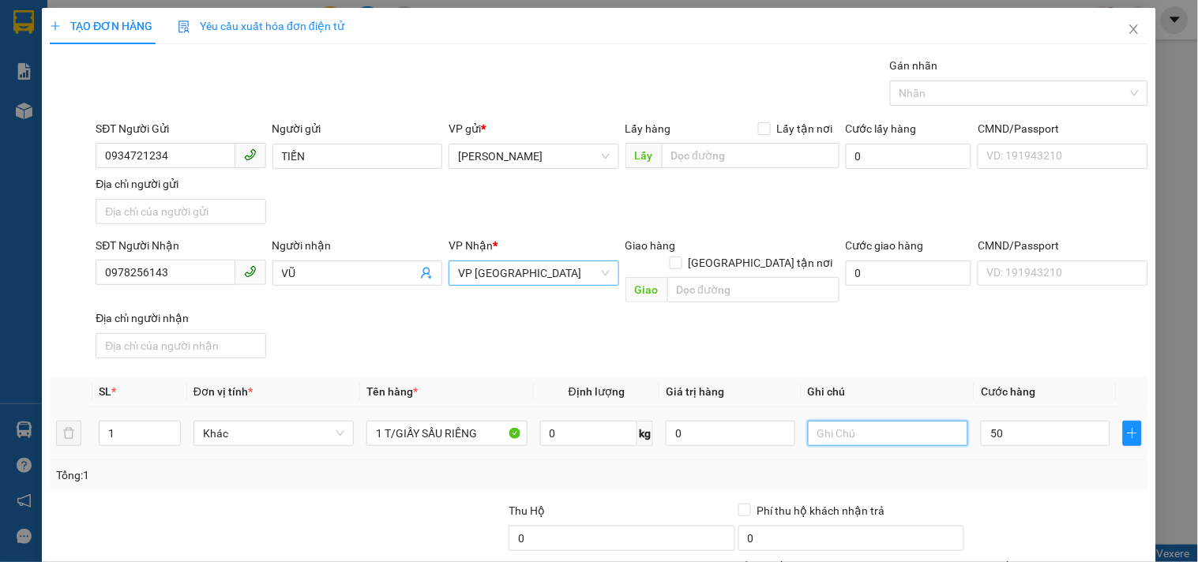
type input "50.000"
click at [916, 421] on input "text" at bounding box center [888, 433] width 160 height 25
type input "CC"
click at [182, 275] on input "0978256143" at bounding box center [165, 272] width 139 height 25
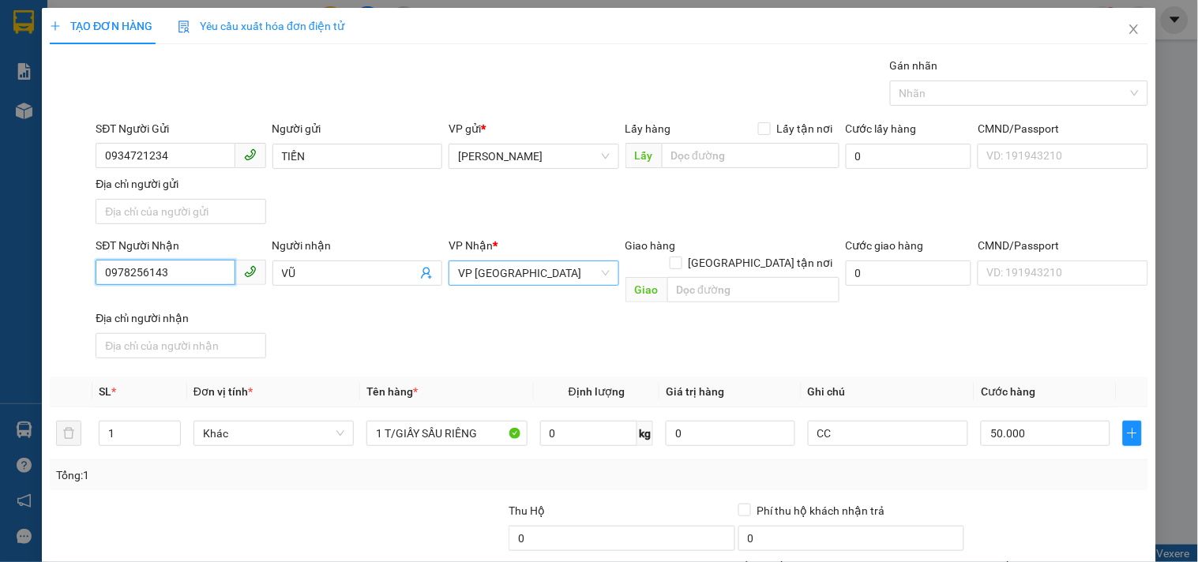
click at [182, 275] on input "0978256143" at bounding box center [165, 272] width 139 height 25
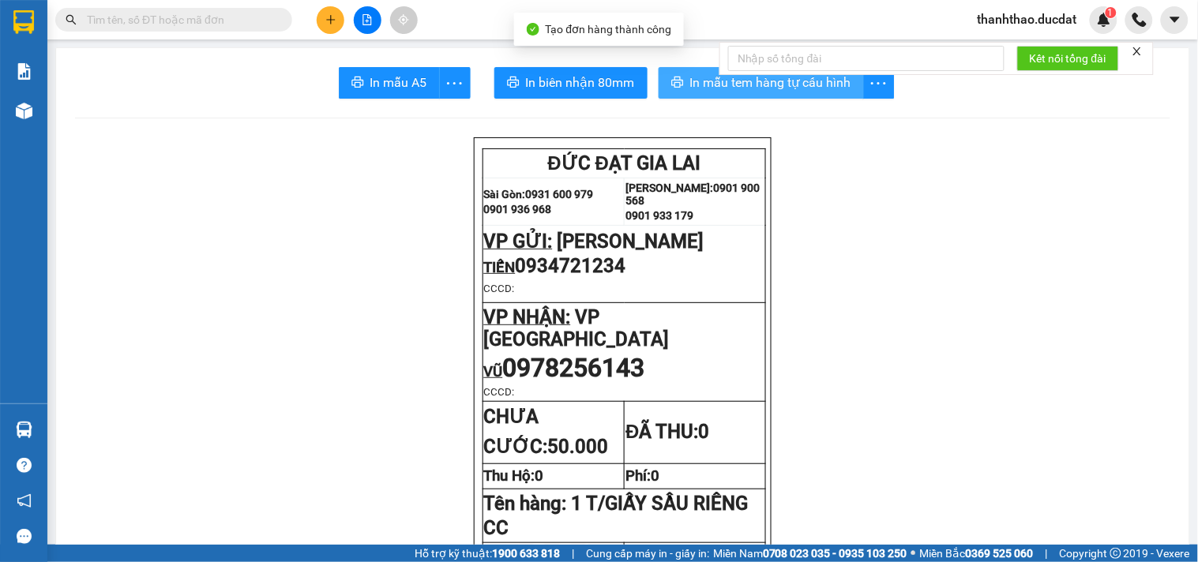
click at [719, 83] on span "In mẫu tem hàng tự cấu hình" at bounding box center [770, 83] width 161 height 20
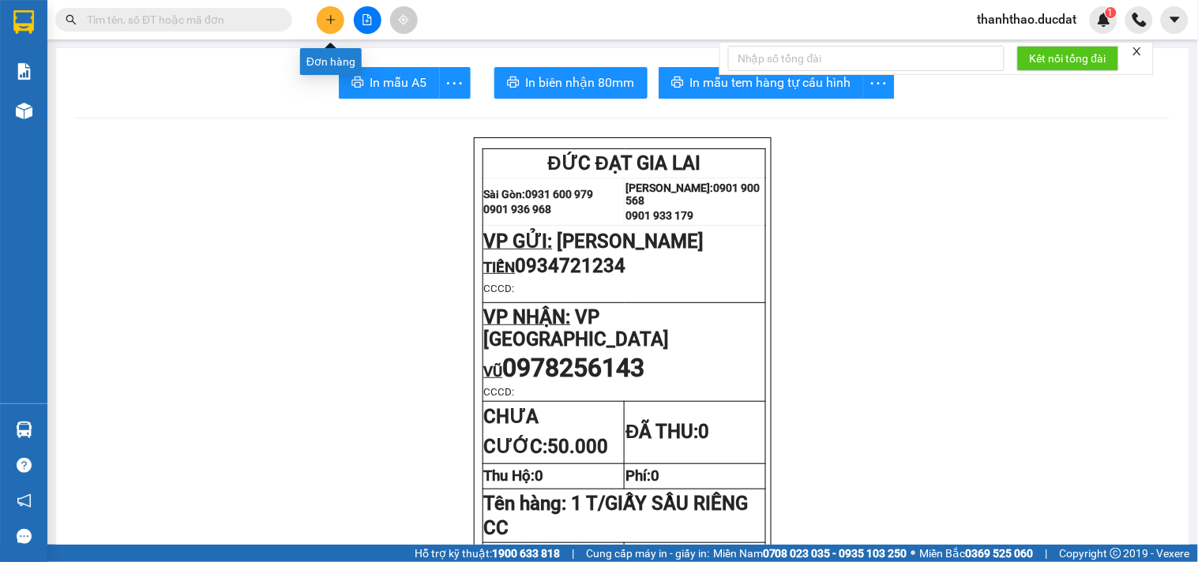
click at [333, 14] on icon "plus" at bounding box center [330, 19] width 11 height 11
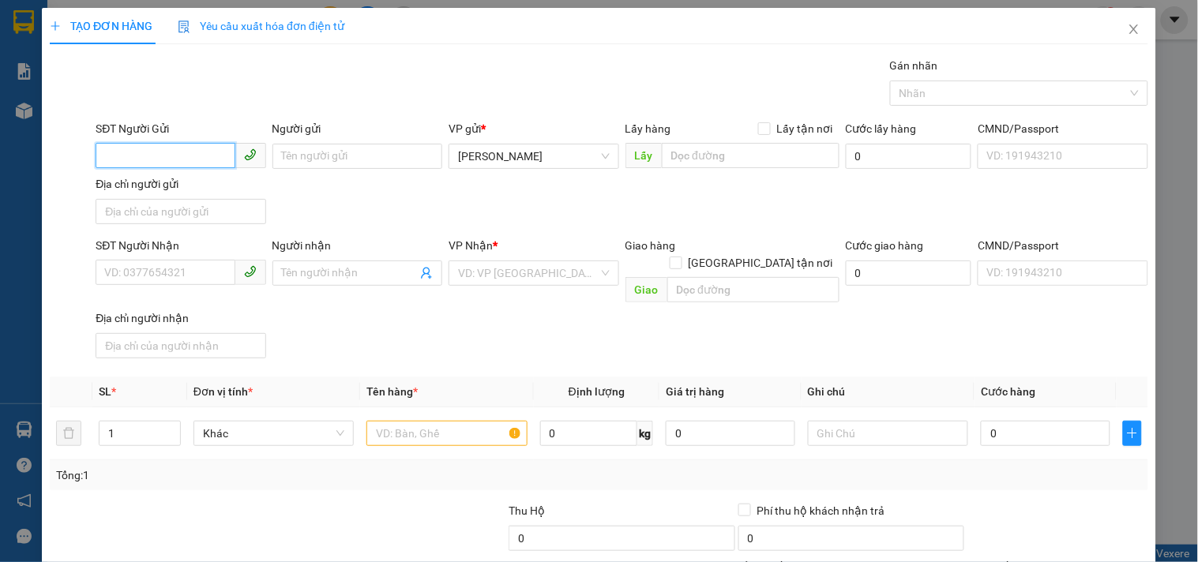
click at [169, 153] on input "SĐT Người Gửi" at bounding box center [165, 155] width 139 height 25
type input "0905185679"
click at [397, 144] on input "Người gửi" at bounding box center [357, 156] width 170 height 25
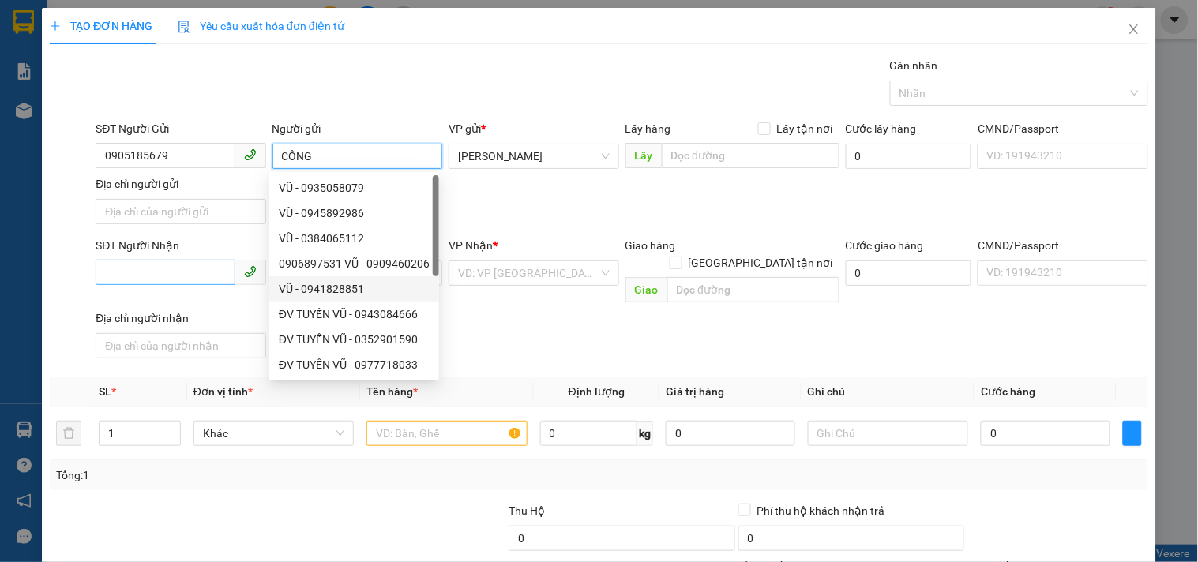
type input "CÔNG"
click at [197, 270] on input "SĐT Người Nhận" at bounding box center [165, 272] width 139 height 25
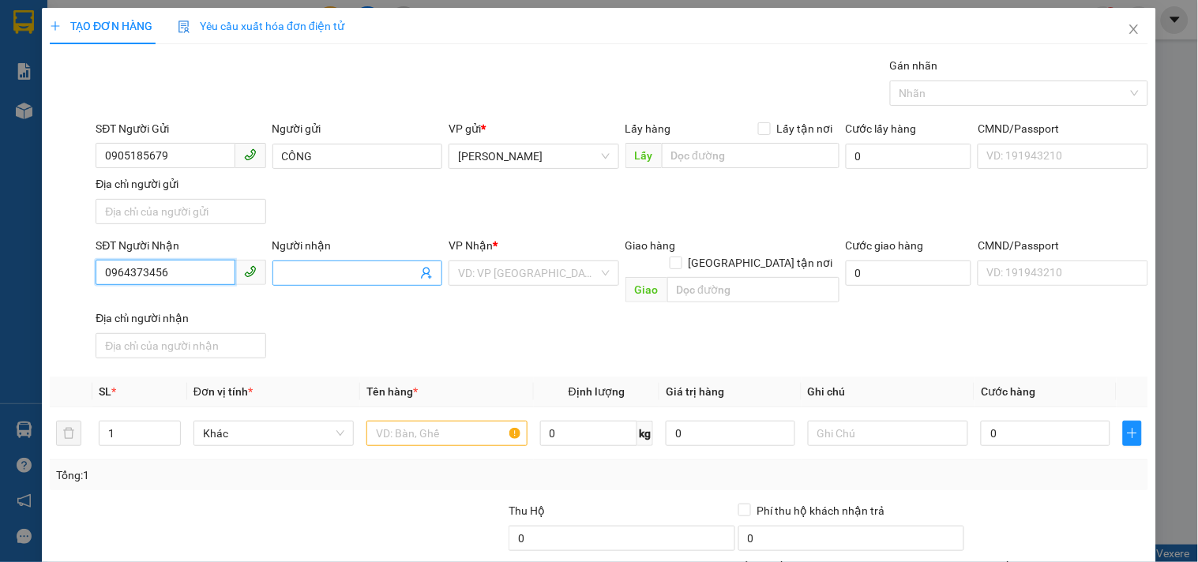
type input "0964373456"
click at [297, 275] on input "Người nhận" at bounding box center [349, 273] width 135 height 17
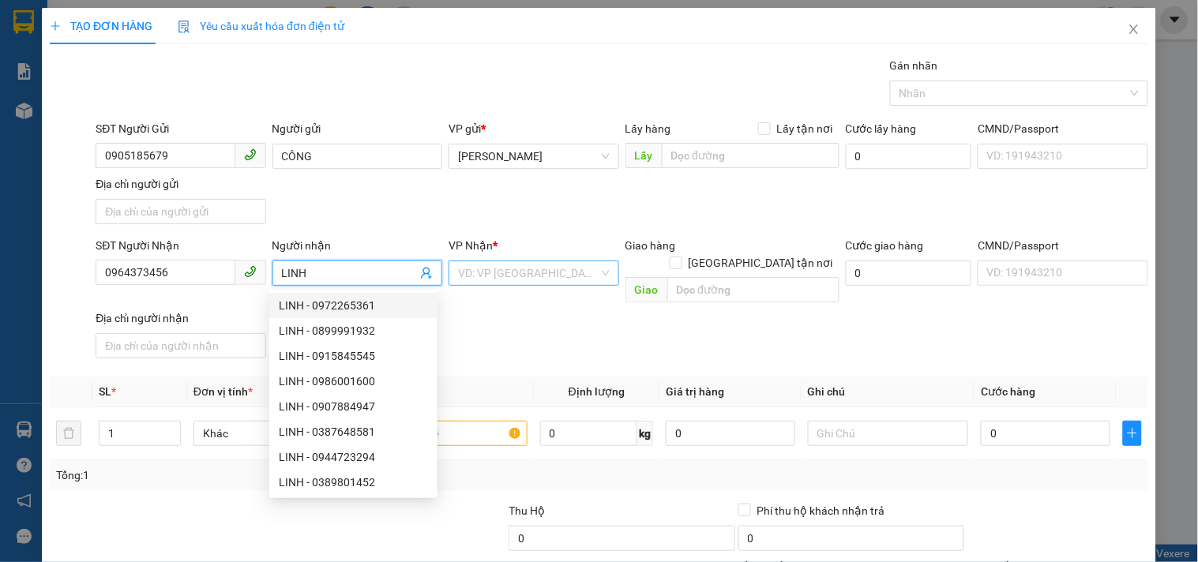
type input "LINH"
drag, startPoint x: 498, startPoint y: 274, endPoint x: 486, endPoint y: 251, distance: 25.8
click at [498, 271] on input "search" at bounding box center [528, 273] width 140 height 24
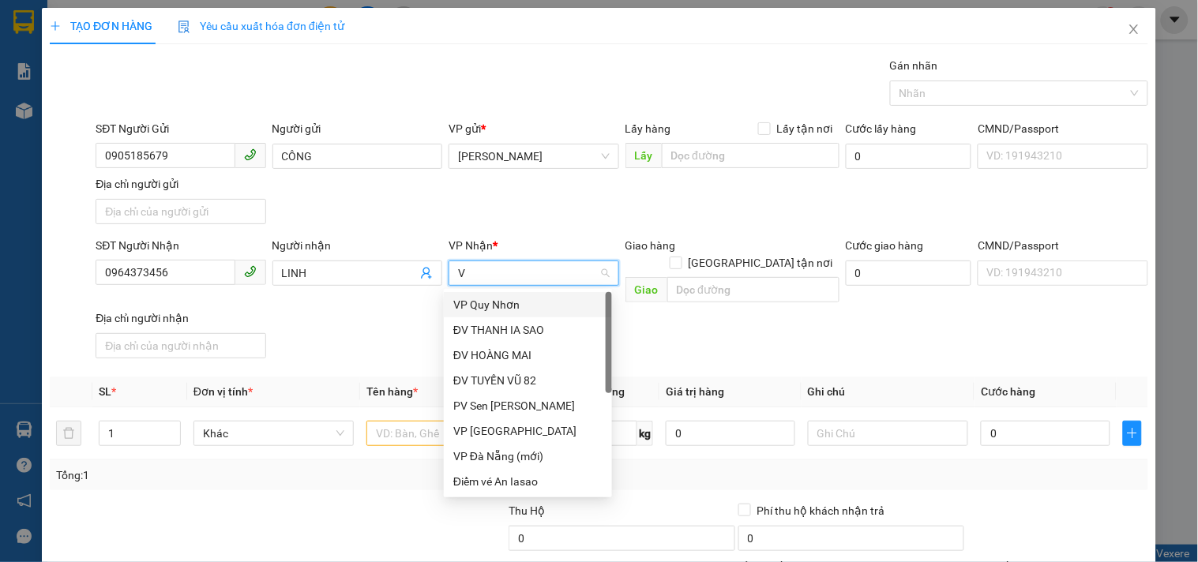
type input "VP"
click at [502, 301] on div "VP Quy Nhơn" at bounding box center [527, 304] width 149 height 17
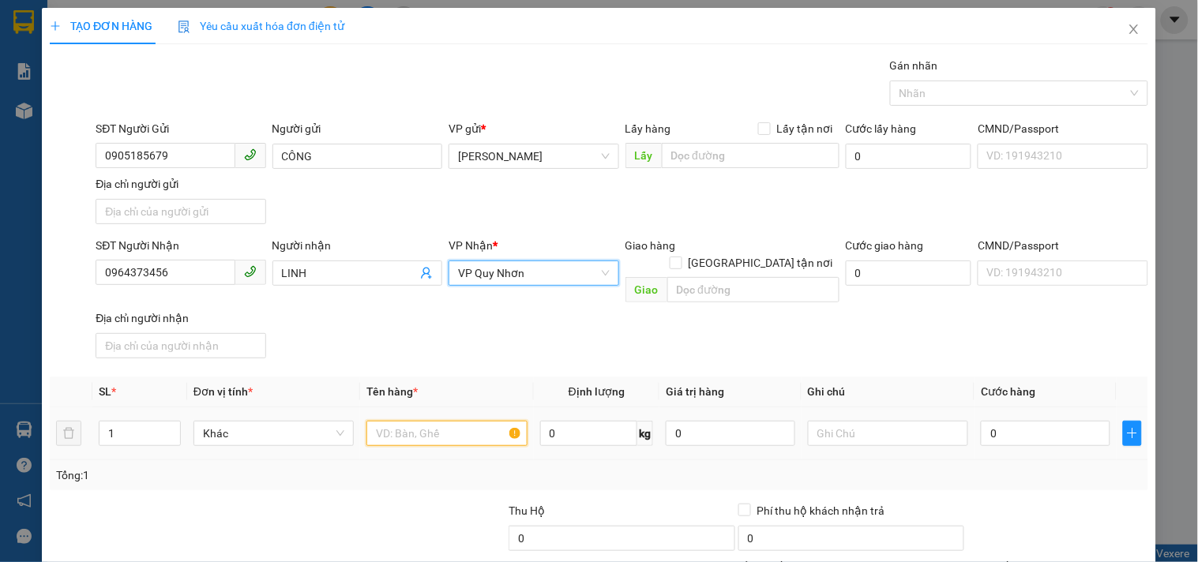
click at [438, 421] on input "text" at bounding box center [446, 433] width 160 height 25
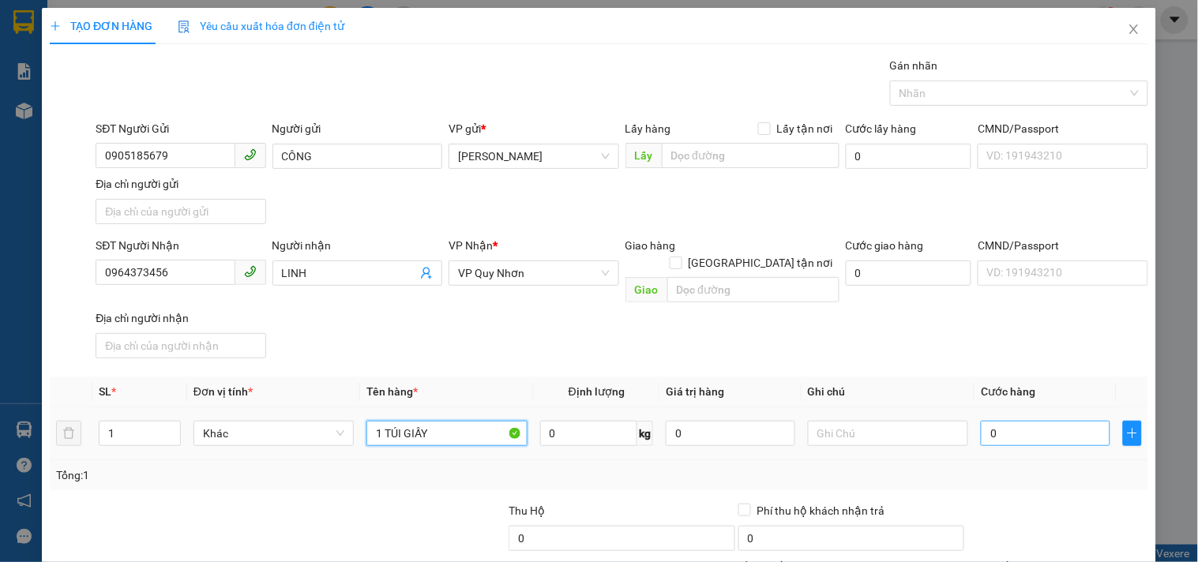
type input "1 TÚI GIẤY"
click at [1022, 432] on td "0" at bounding box center [1045, 433] width 142 height 53
click at [1015, 421] on input "0" at bounding box center [1045, 433] width 129 height 25
type input "3"
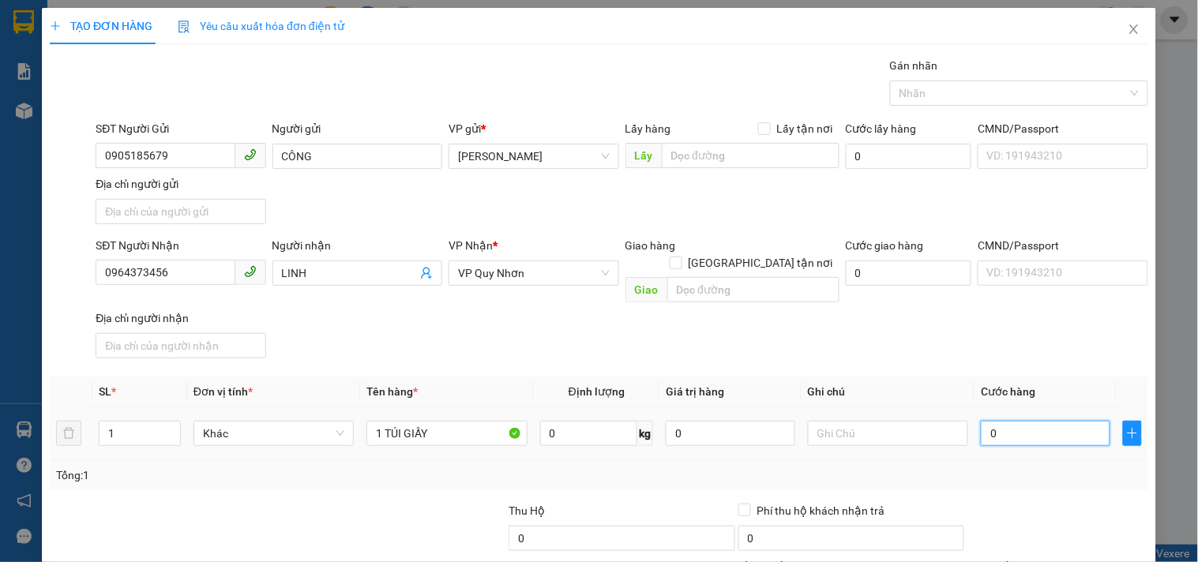
type input "3"
type input "30"
type input "30.000"
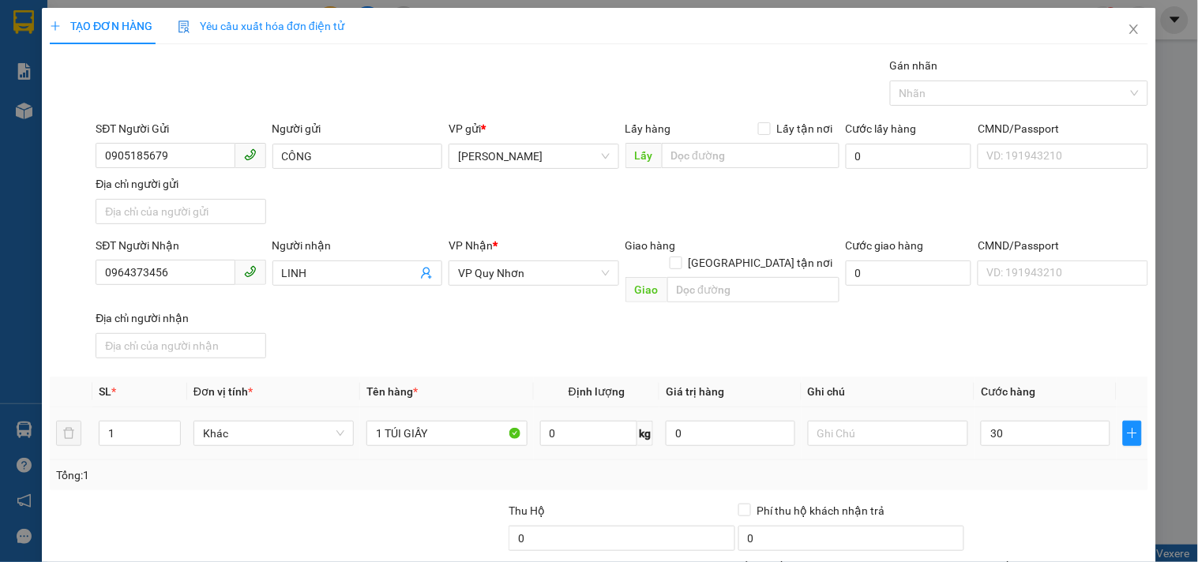
type input "30.000"
click at [990, 306] on div "SĐT Người Nhận 0964373456 Người nhận LINH VP Nhận * VP Quy Nhơn Giao hàng Giao …" at bounding box center [621, 301] width 1059 height 128
click at [1006, 436] on div "Tại văn phòng" at bounding box center [1047, 444] width 159 height 17
type input "0"
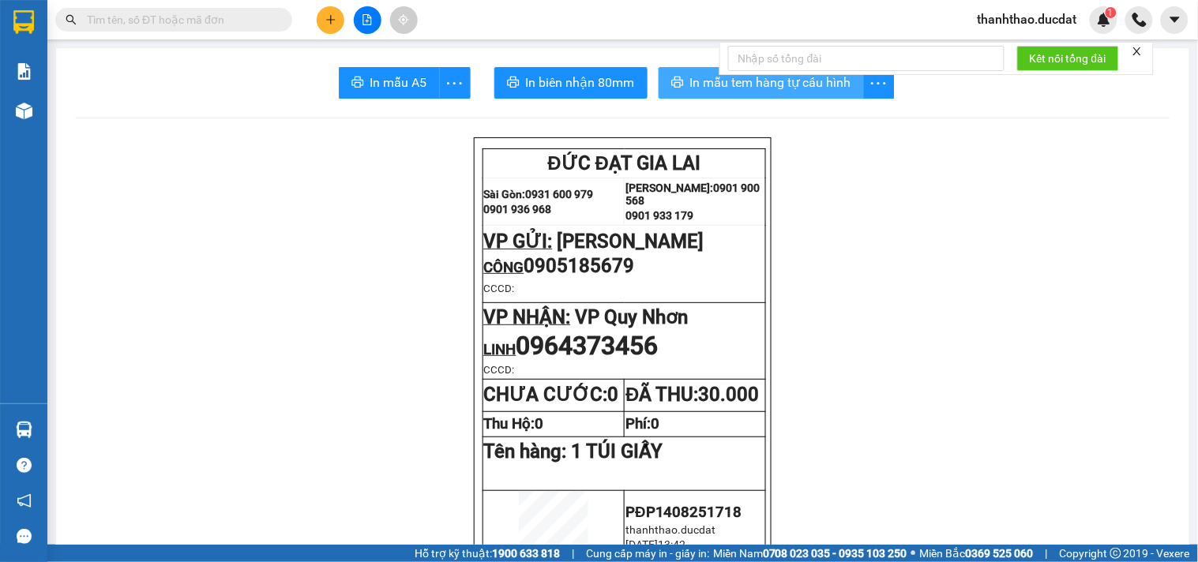
click at [700, 79] on span "In mẫu tem hàng tự cấu hình" at bounding box center [770, 83] width 161 height 20
click at [326, 22] on icon "plus" at bounding box center [330, 19] width 11 height 11
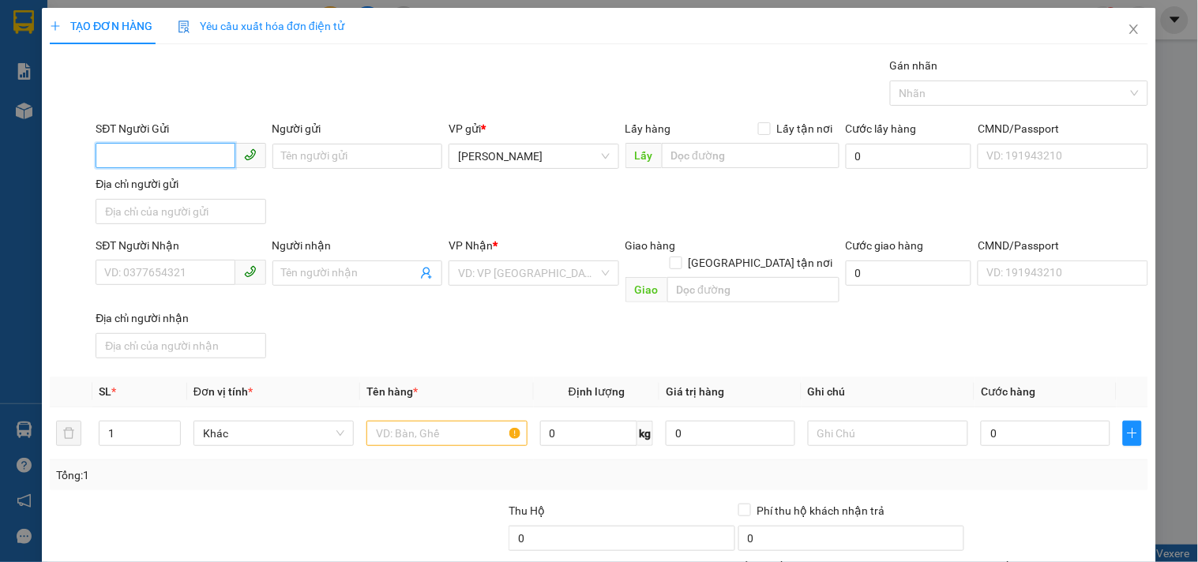
drag, startPoint x: 175, startPoint y: 145, endPoint x: 175, endPoint y: 160, distance: 15.0
click at [175, 148] on input "SĐT Người Gửi" at bounding box center [165, 155] width 139 height 25
type input "0338876778"
click at [183, 182] on div "0338876778 - [PERSON_NAME]" at bounding box center [182, 187] width 156 height 17
type input "[PERSON_NAME]"
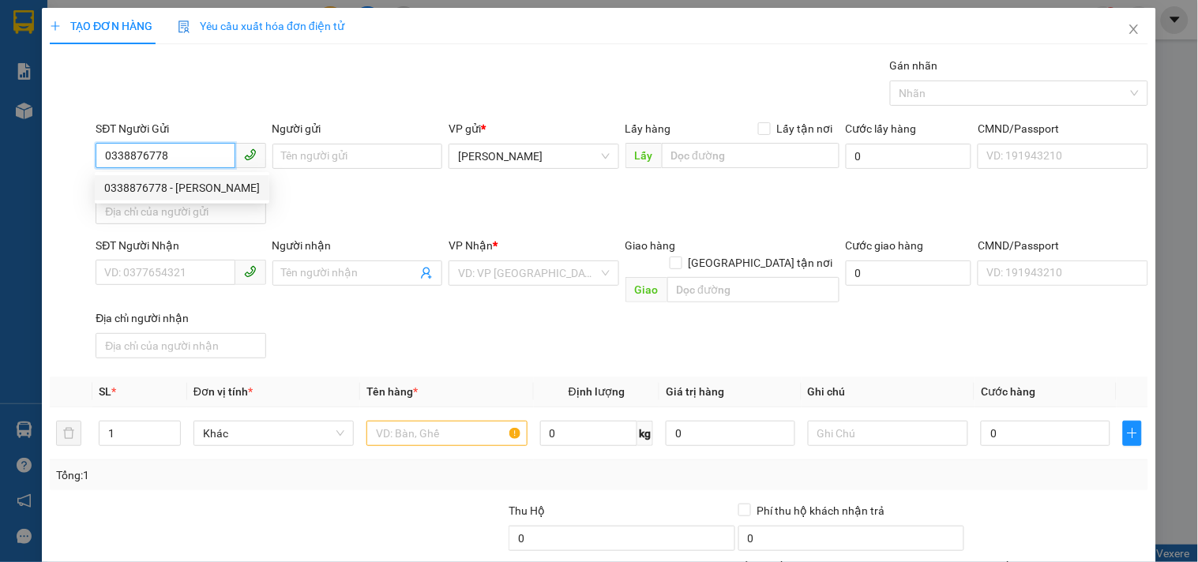
type input "0905448579"
type input "ĐỨC"
type input "VĨNH ĐIỆN ĐIỆN BÀN"
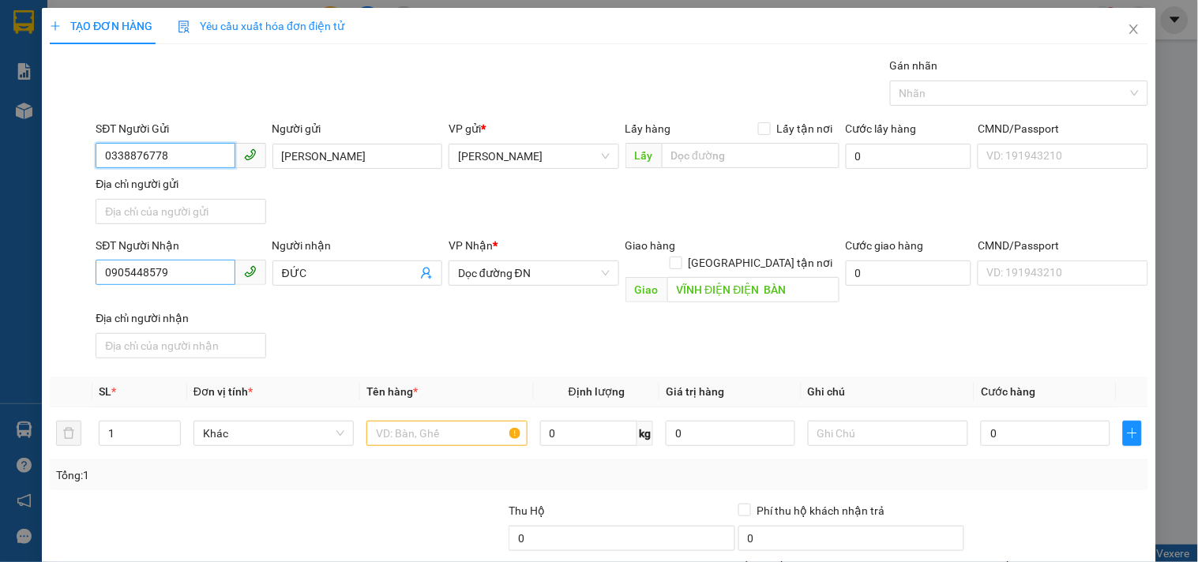
type input "0338876778"
drag, startPoint x: 190, startPoint y: 282, endPoint x: 0, endPoint y: 224, distance: 198.8
click at [0, 224] on div "TẠO ĐƠN HÀNG Yêu cầu xuất hóa đơn điện tử Transit Pickup Surcharge Ids Transit …" at bounding box center [599, 281] width 1198 height 562
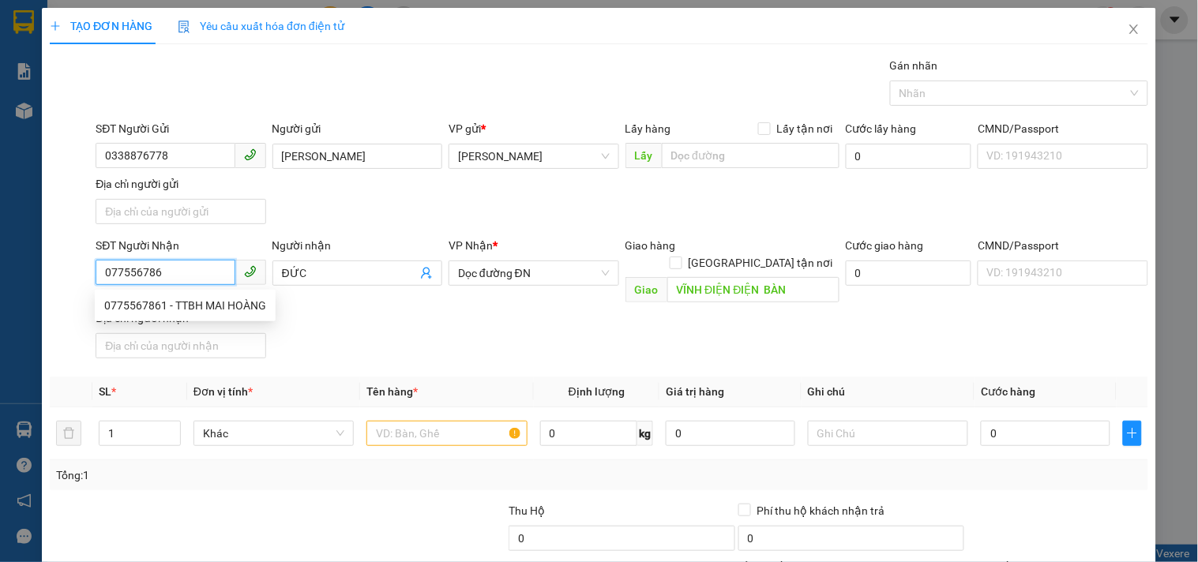
type input "0775567861"
click at [235, 306] on div "0775567861 - TTBH MAI HOÀNG" at bounding box center [185, 305] width 162 height 17
type input "TTBH MAI HOÀNG"
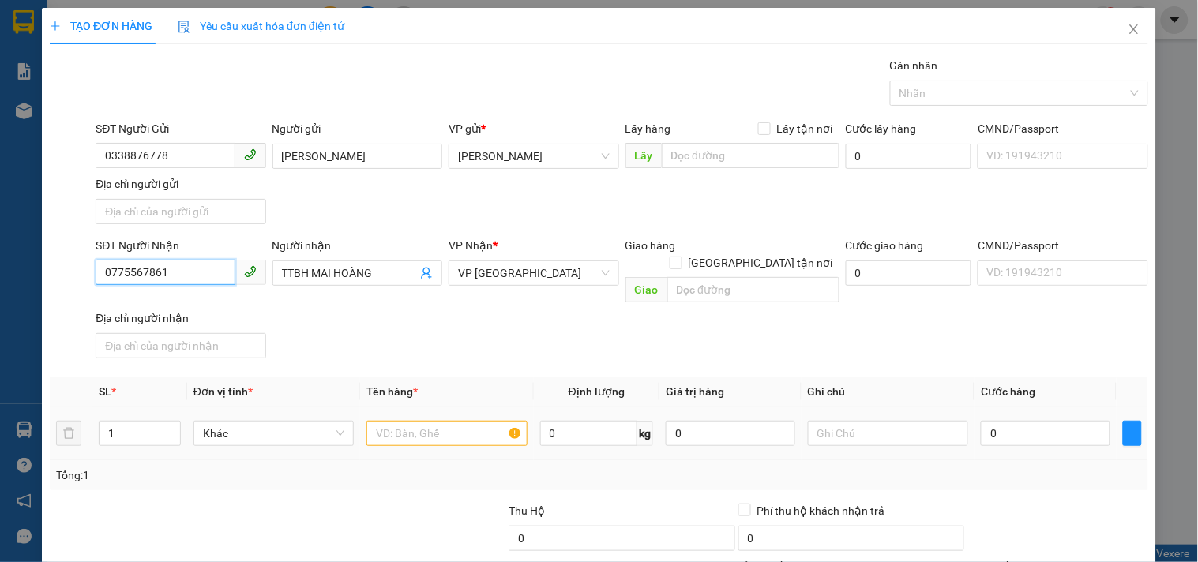
type input "0775567861"
drag, startPoint x: 452, startPoint y: 425, endPoint x: 438, endPoint y: 415, distance: 17.1
click at [448, 423] on input "text" at bounding box center [446, 433] width 160 height 25
type input "1 HỘP"
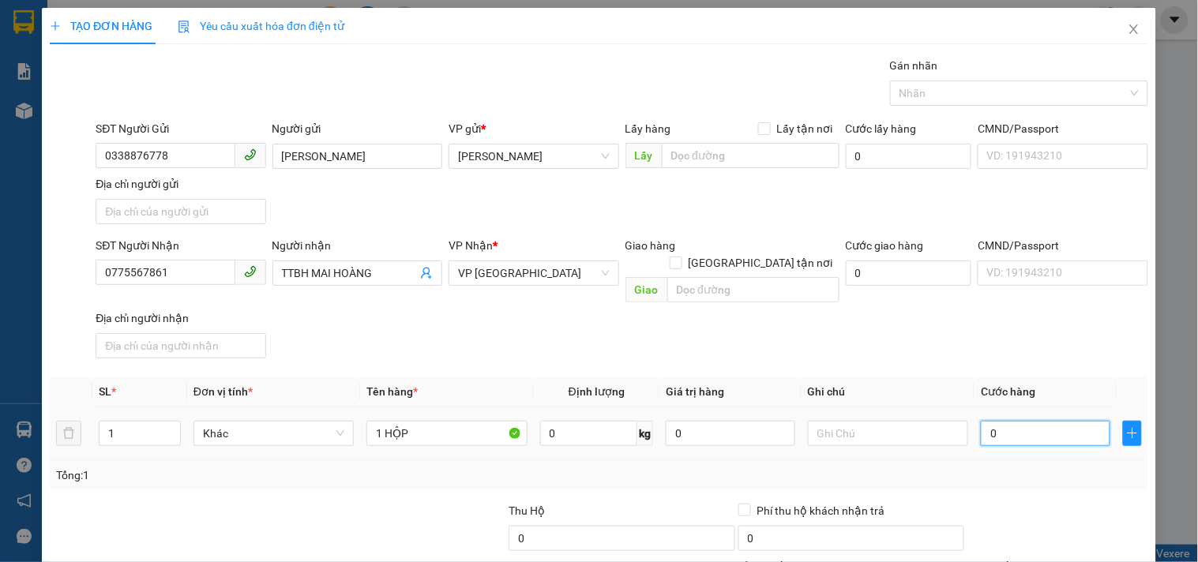
click at [1039, 421] on input "0" at bounding box center [1045, 433] width 129 height 25
click at [998, 384] on th "Cước hàng" at bounding box center [1045, 392] width 142 height 31
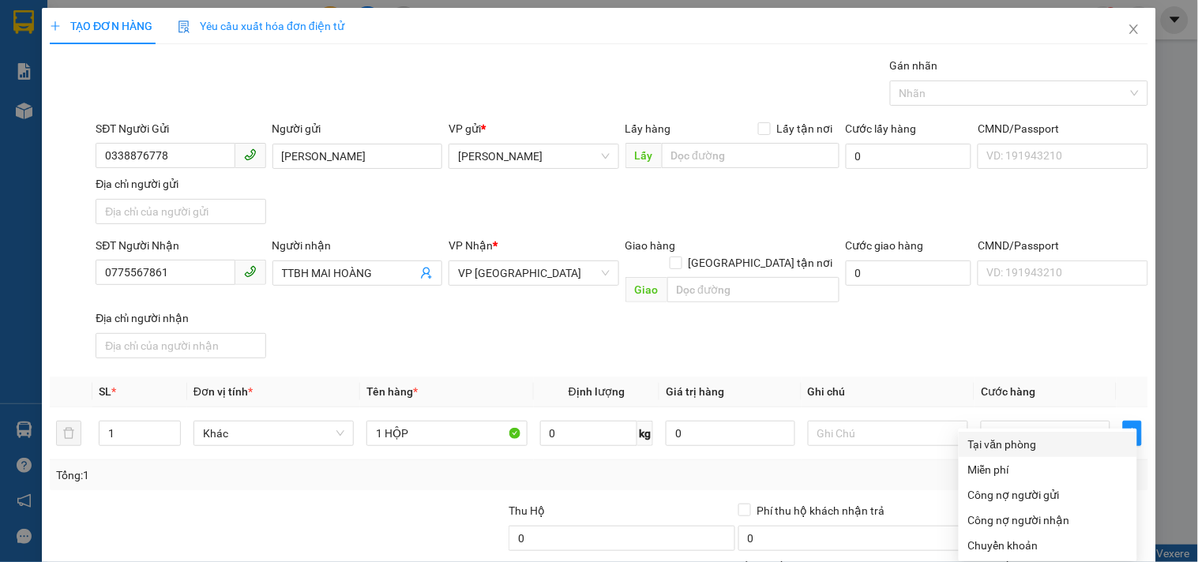
drag, startPoint x: 1020, startPoint y: 448, endPoint x: 1014, endPoint y: 326, distance: 121.8
click at [1013, 436] on div "Tại văn phòng" at bounding box center [1047, 444] width 159 height 17
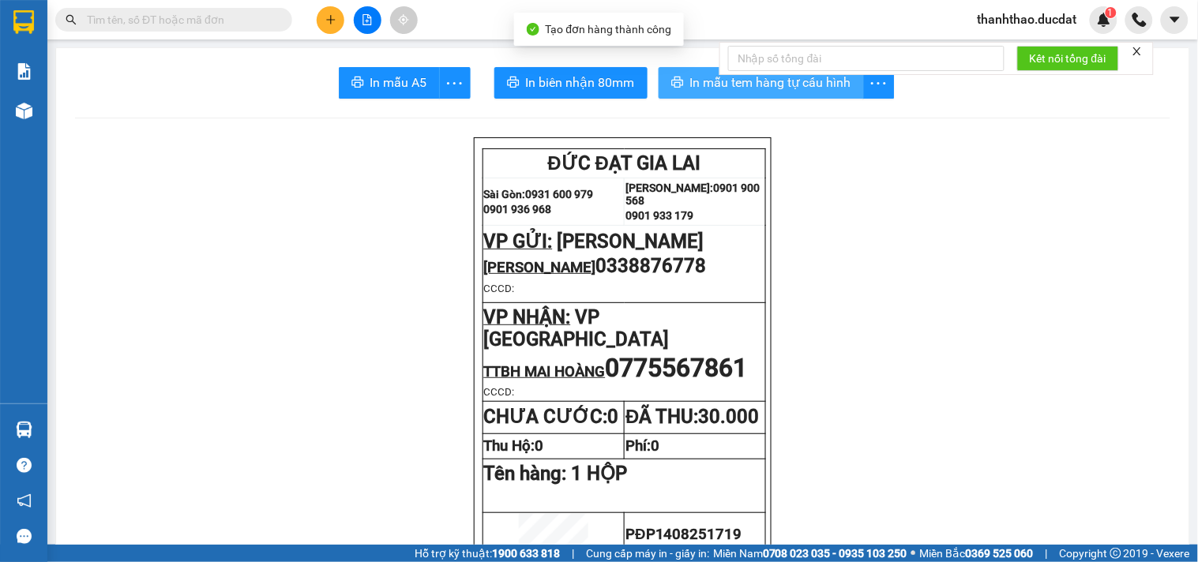
click at [697, 75] on span "In mẫu tem hàng tự cấu hình" at bounding box center [770, 83] width 161 height 20
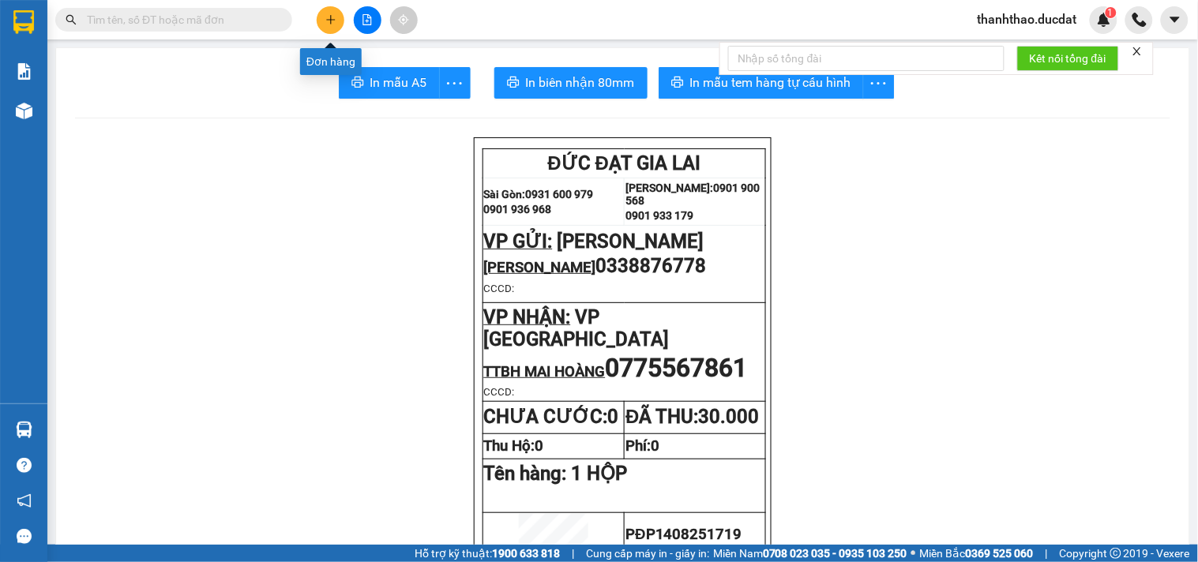
click at [327, 24] on icon "plus" at bounding box center [330, 19] width 11 height 11
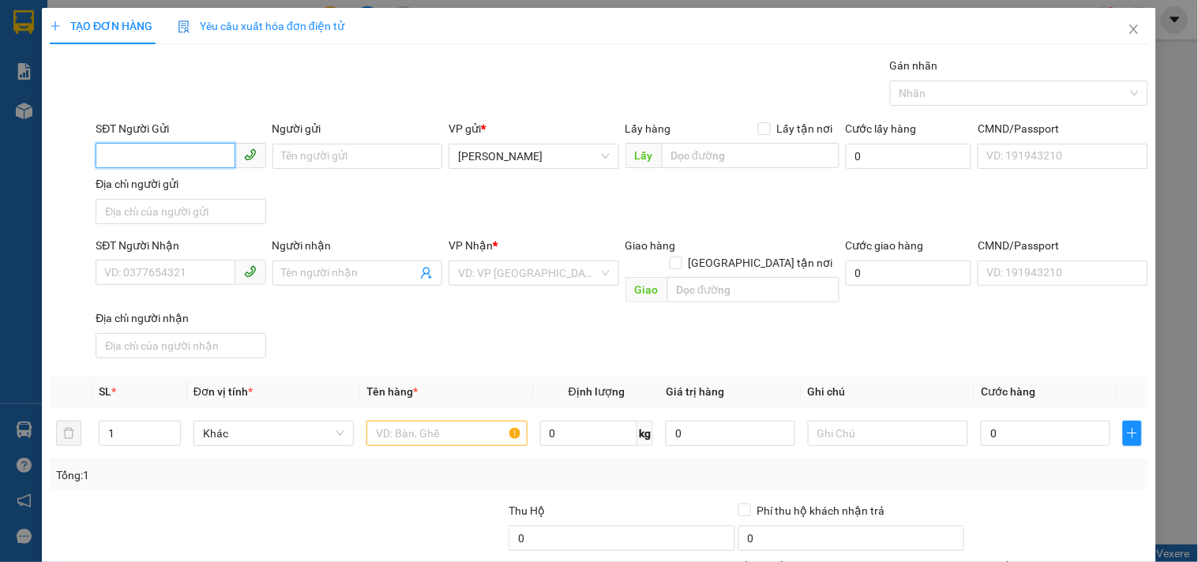
click at [211, 148] on input "SĐT Người Gửi" at bounding box center [165, 155] width 139 height 25
type input "0789410139"
click at [300, 160] on input "Người gửi" at bounding box center [357, 156] width 170 height 25
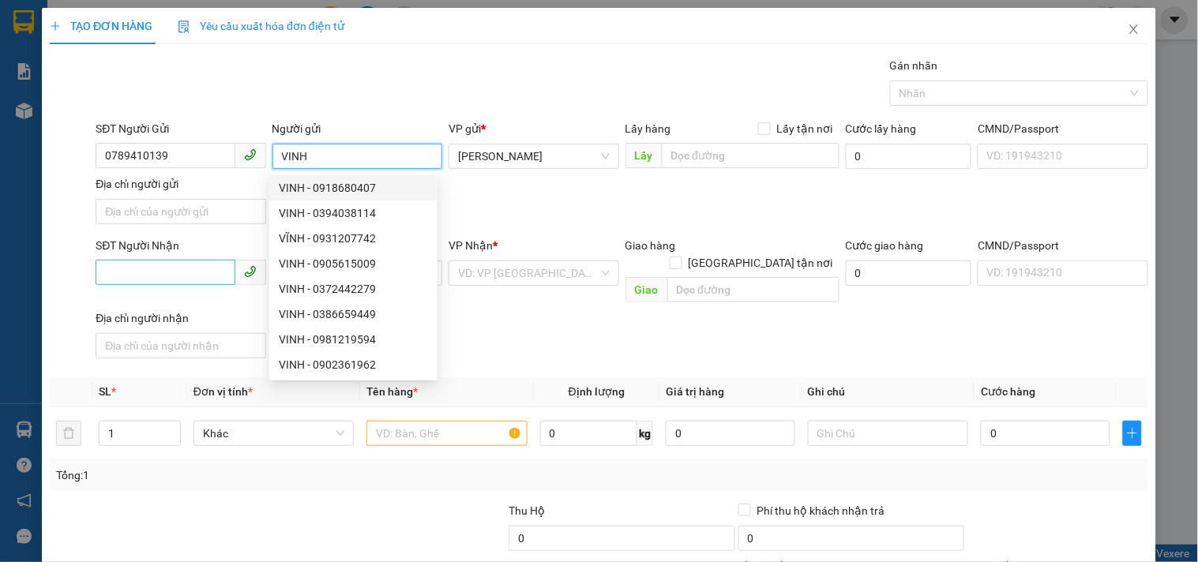
type input "VINH"
click at [169, 267] on input "SĐT Người Nhận" at bounding box center [165, 272] width 139 height 25
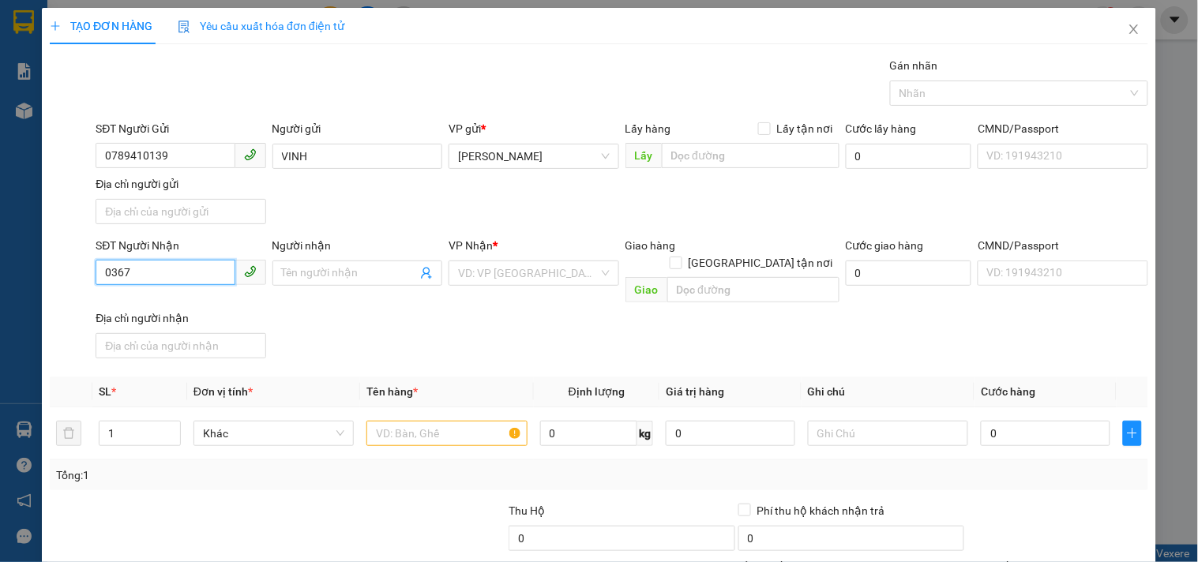
click at [168, 260] on input "0367" at bounding box center [165, 272] width 139 height 25
type input "0367749397"
click at [314, 274] on input "Người nhận" at bounding box center [349, 273] width 135 height 17
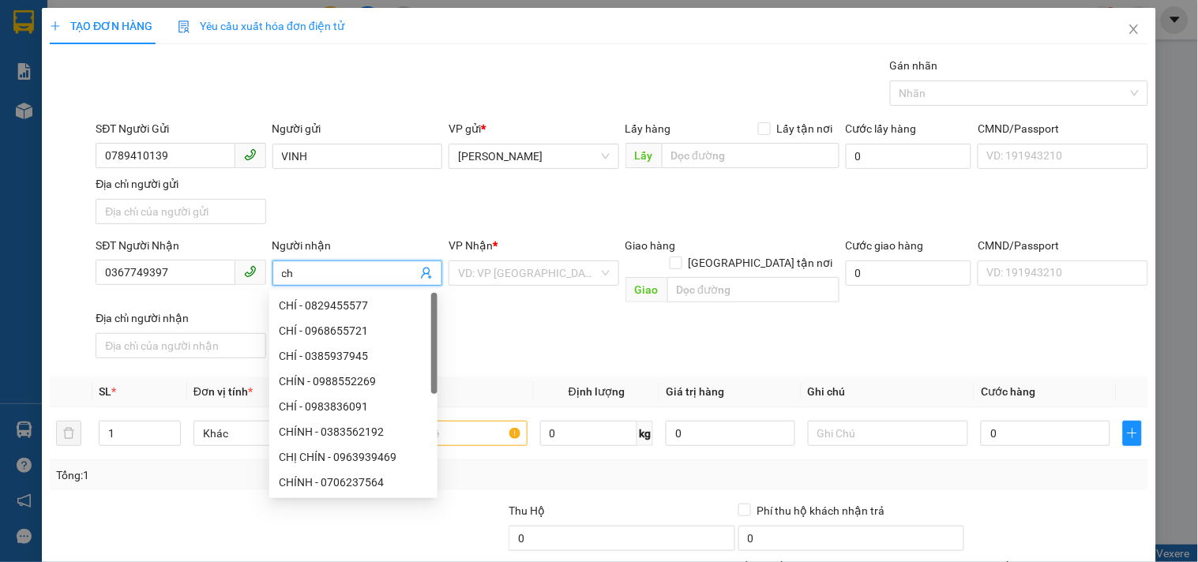
type input "c"
type input "CHÍN"
click at [553, 279] on input "search" at bounding box center [528, 273] width 140 height 24
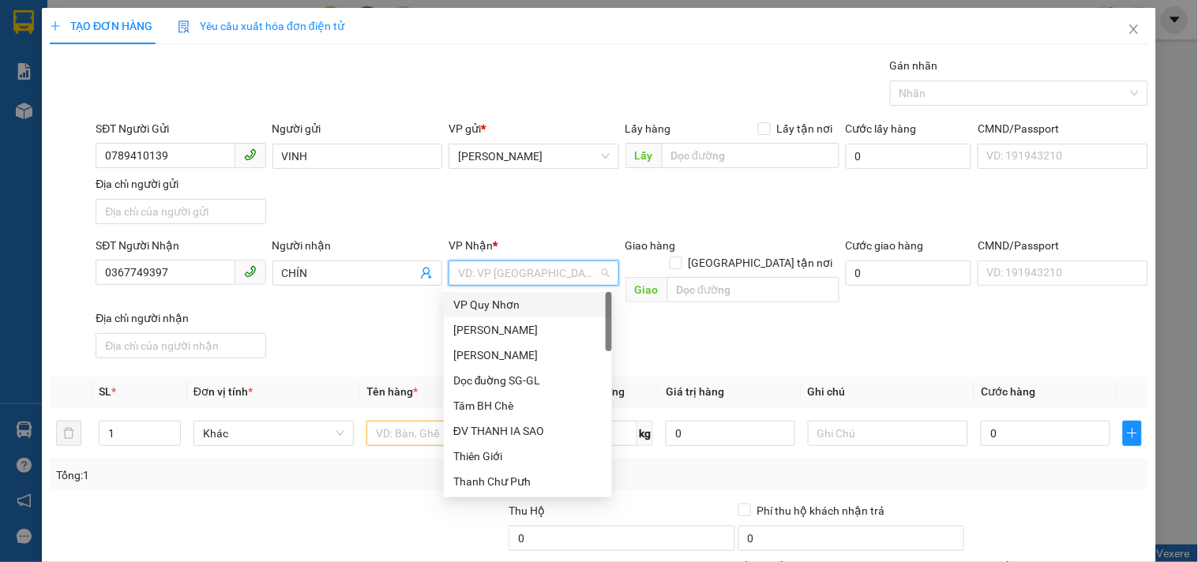
type input "D"
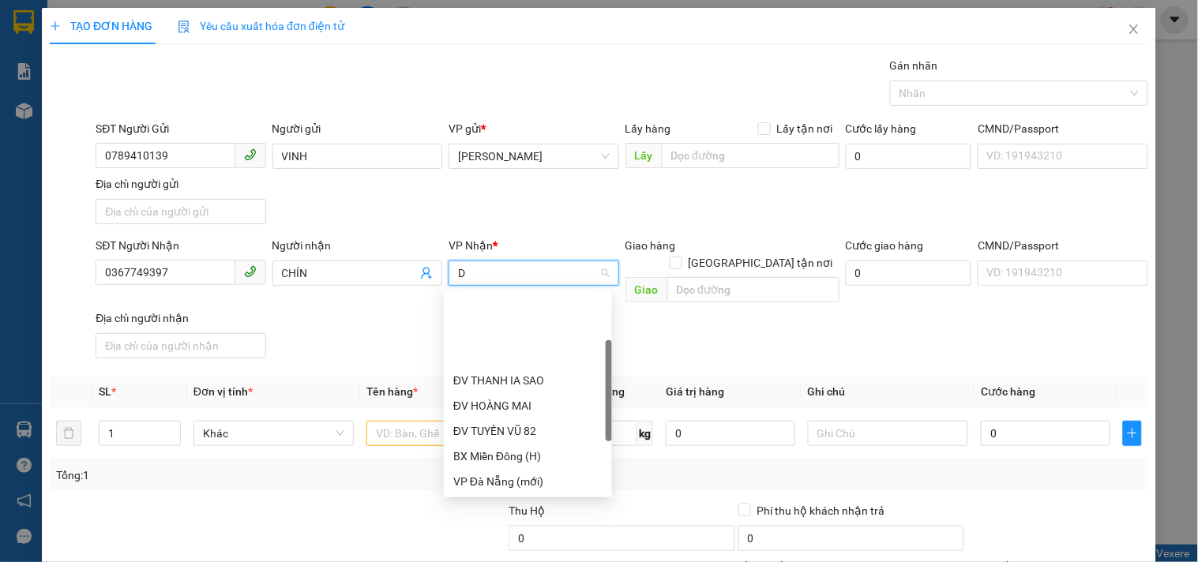
click at [514, 549] on div "Dọc đường ĐN" at bounding box center [527, 557] width 149 height 17
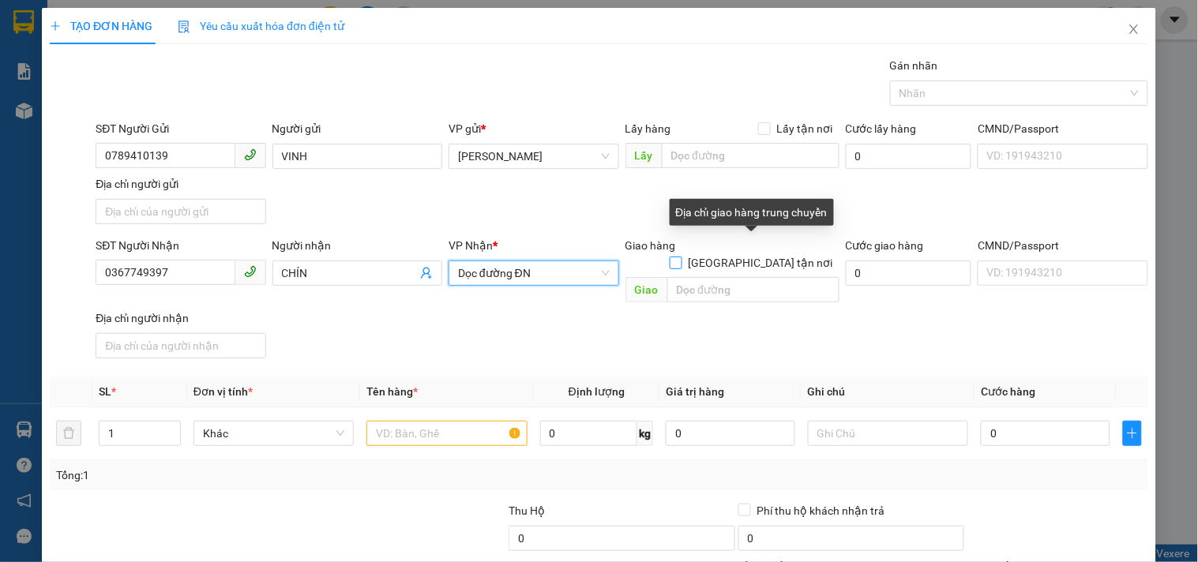
click at [681, 257] on input "[GEOGRAPHIC_DATA] tận nơi" at bounding box center [675, 262] width 11 height 11
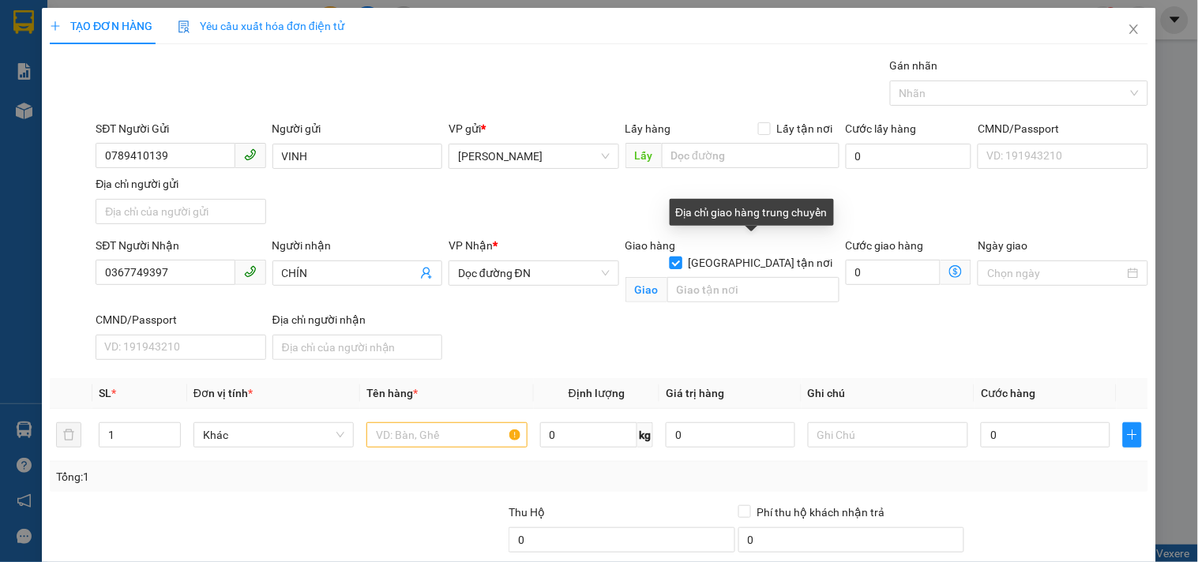
click at [681, 257] on input "[GEOGRAPHIC_DATA] tận nơi" at bounding box center [675, 262] width 11 height 11
checkbox input "false"
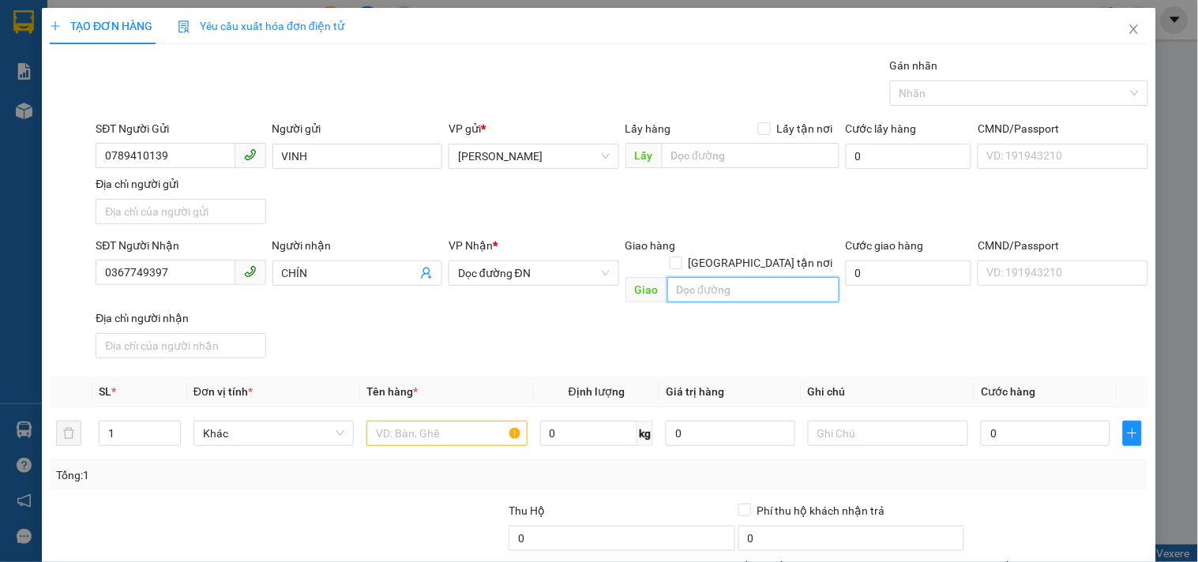
click at [734, 277] on input "text" at bounding box center [753, 289] width 172 height 25
type input "N3 ĐG TRÁNH TAM KỲ"
drag, startPoint x: 434, startPoint y: 419, endPoint x: 415, endPoint y: 422, distance: 20.0
click at [427, 421] on input "text" at bounding box center [446, 433] width 160 height 25
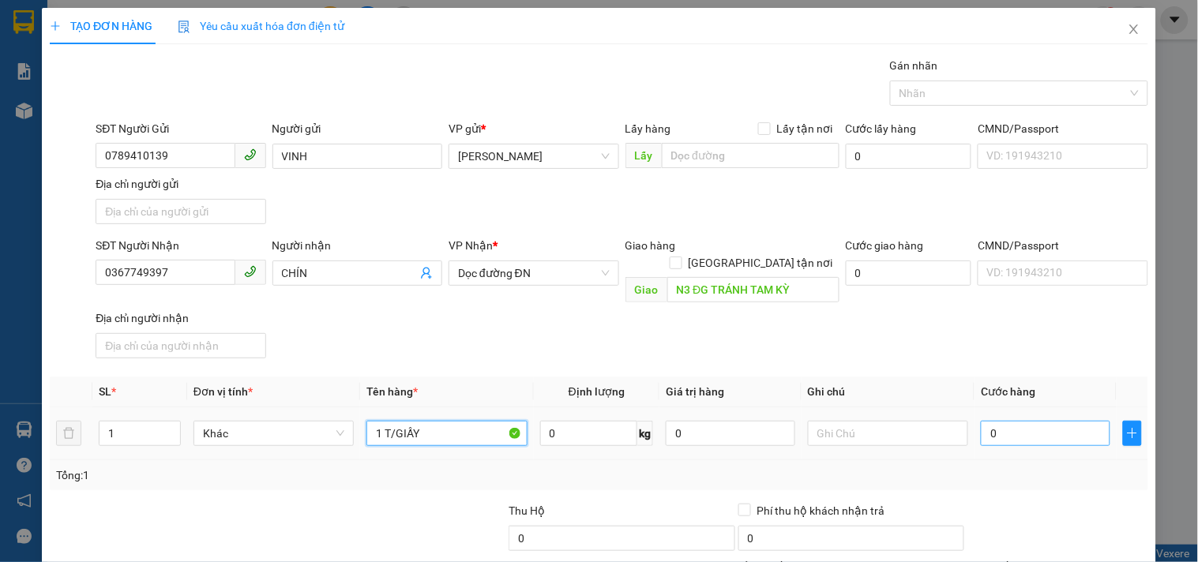
type input "1 T/GIẤY"
click at [1027, 421] on input "0" at bounding box center [1045, 433] width 129 height 25
click at [880, 320] on div "SĐT Người Nhận 0367749397 Người nhận CHÍN VP Nhận * Dọc đường ĐN Giao hàng Giao…" at bounding box center [621, 301] width 1059 height 128
drag, startPoint x: 1005, startPoint y: 439, endPoint x: 985, endPoint y: 342, distance: 99.3
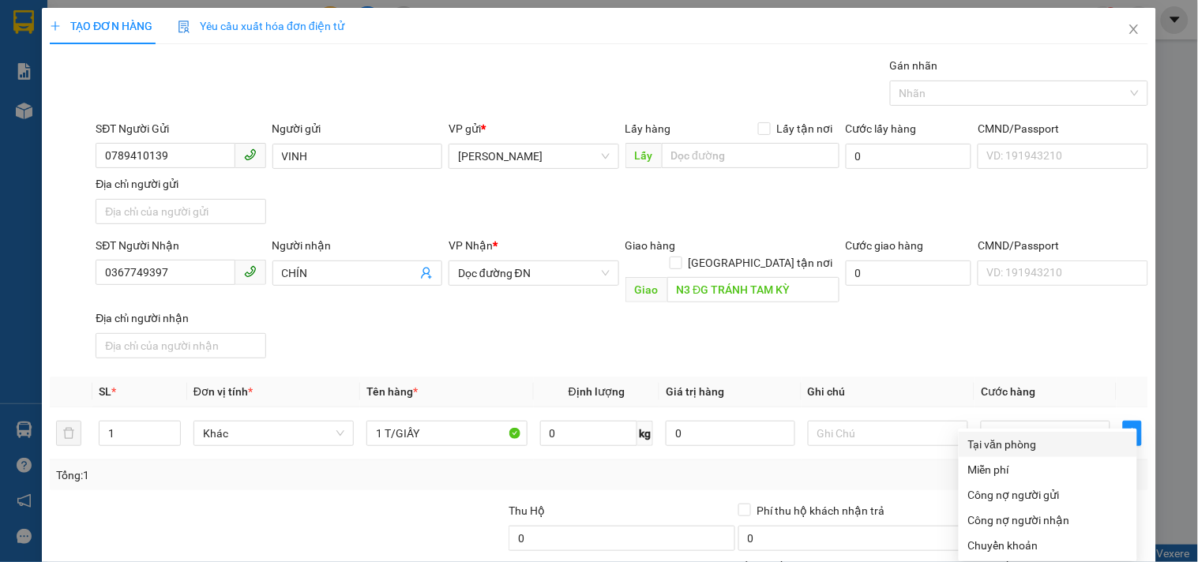
click at [983, 436] on div "Tại văn phòng" at bounding box center [1047, 444] width 159 height 17
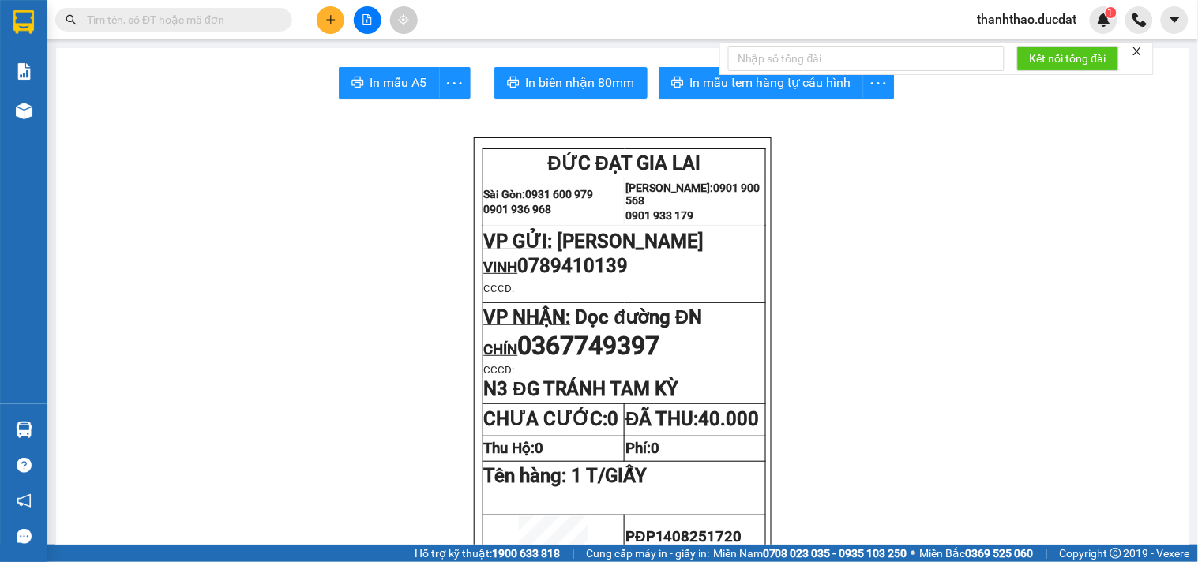
click at [719, 73] on div "Kết nối tổng đài" at bounding box center [936, 58] width 434 height 33
click at [700, 87] on span "In mẫu tem hàng tự cấu hình" at bounding box center [770, 83] width 161 height 20
click at [332, 19] on icon "plus" at bounding box center [330, 19] width 9 height 1
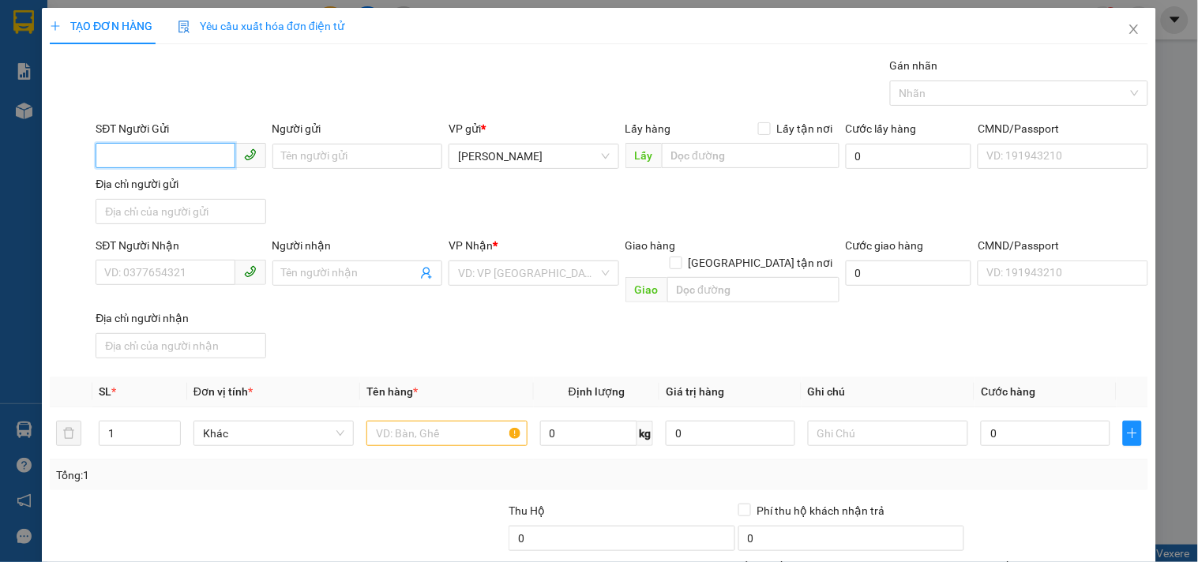
click at [162, 161] on input "SĐT Người Gửi" at bounding box center [165, 155] width 139 height 25
type input "0938700709"
drag, startPoint x: 200, startPoint y: 186, endPoint x: 189, endPoint y: 184, distance: 10.5
click at [199, 186] on div "0938700709 - MẮT XANH" at bounding box center [178, 187] width 149 height 17
type input "MẮT XANH"
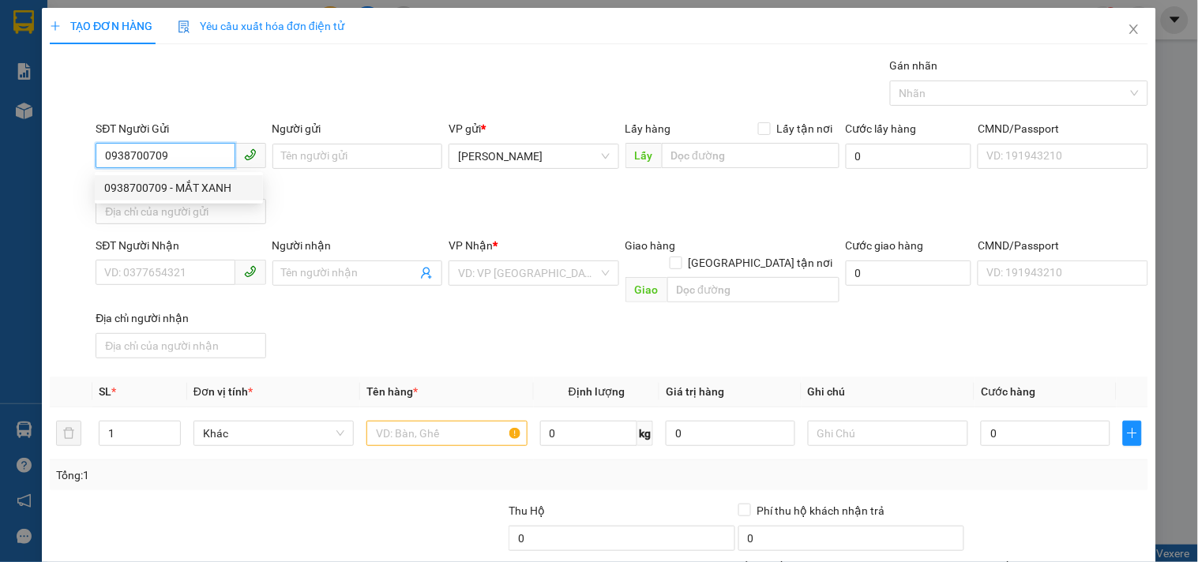
type input "0363828392"
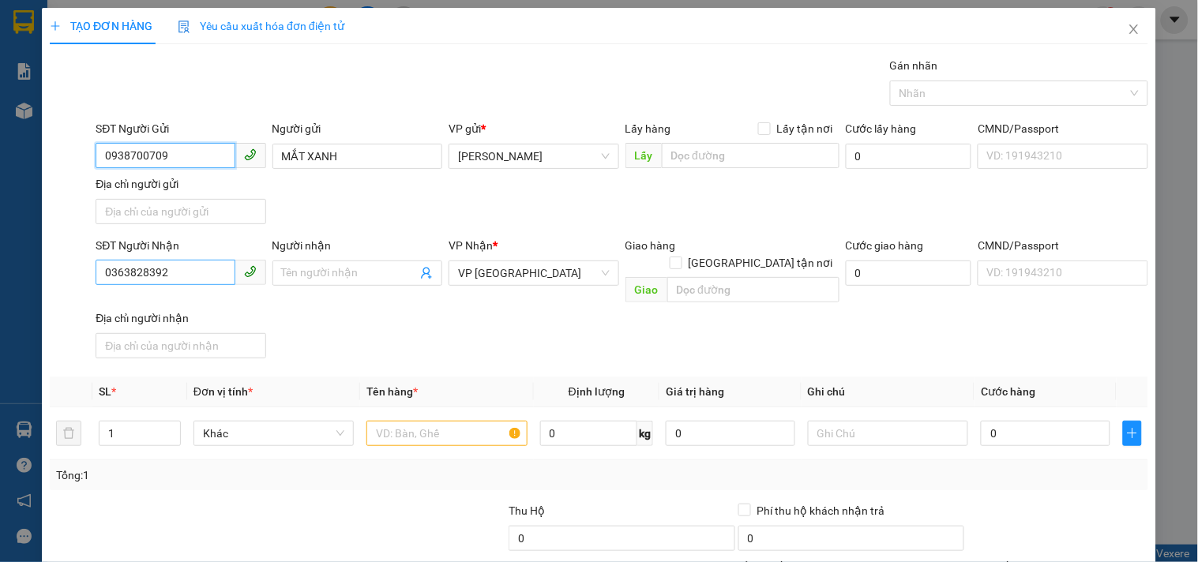
type input "0938700709"
drag, startPoint x: 197, startPoint y: 278, endPoint x: 0, endPoint y: 313, distance: 200.6
click at [0, 313] on div "TẠO ĐƠN HÀNG Yêu cầu xuất hóa đơn điện tử Transit Pickup Surcharge Ids Transit …" at bounding box center [599, 281] width 1198 height 562
type input "0901394699"
click at [354, 265] on input "Người nhận" at bounding box center [349, 273] width 135 height 17
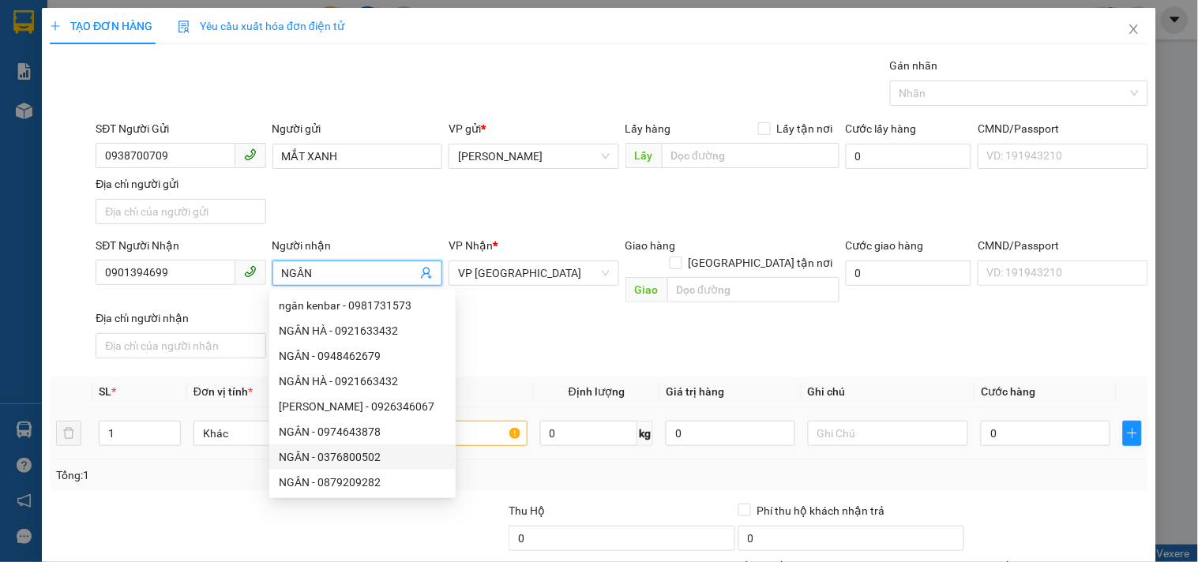
type input "NGÂN"
click at [479, 425] on input "text" at bounding box center [446, 433] width 160 height 25
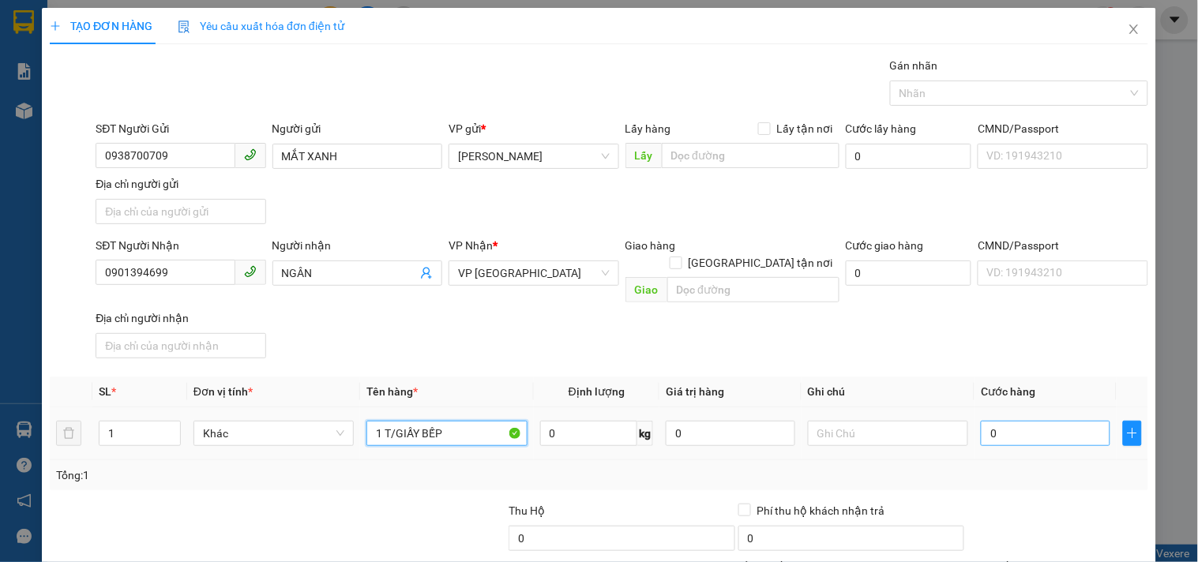
type input "1 T/GIẤY BẾP"
click at [1005, 421] on input "0" at bounding box center [1045, 433] width 129 height 25
type input "5"
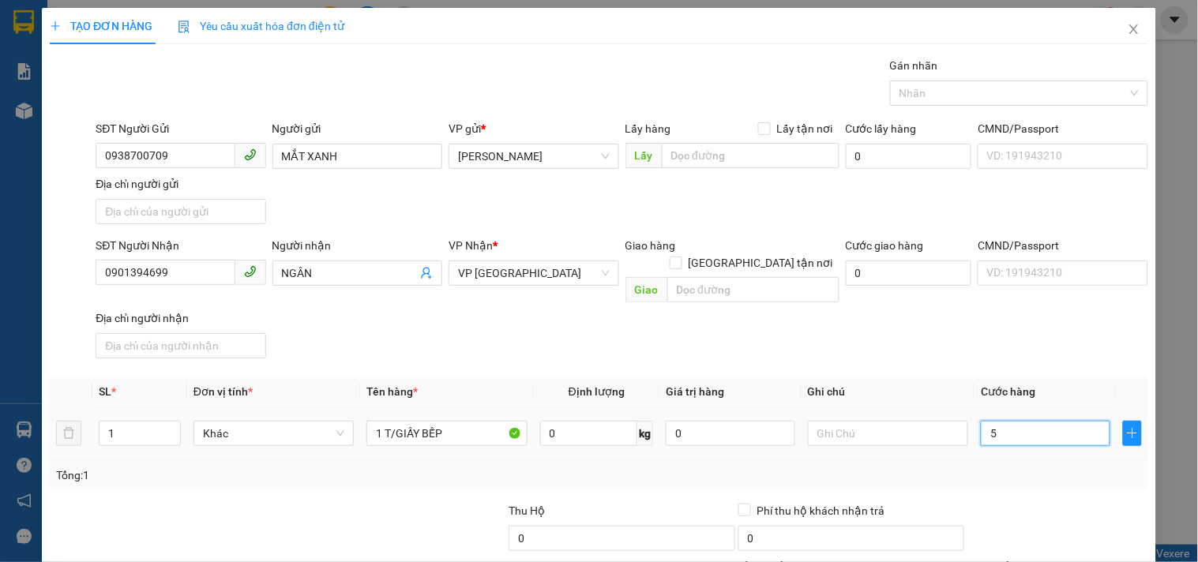
type input "50"
type input "50.000"
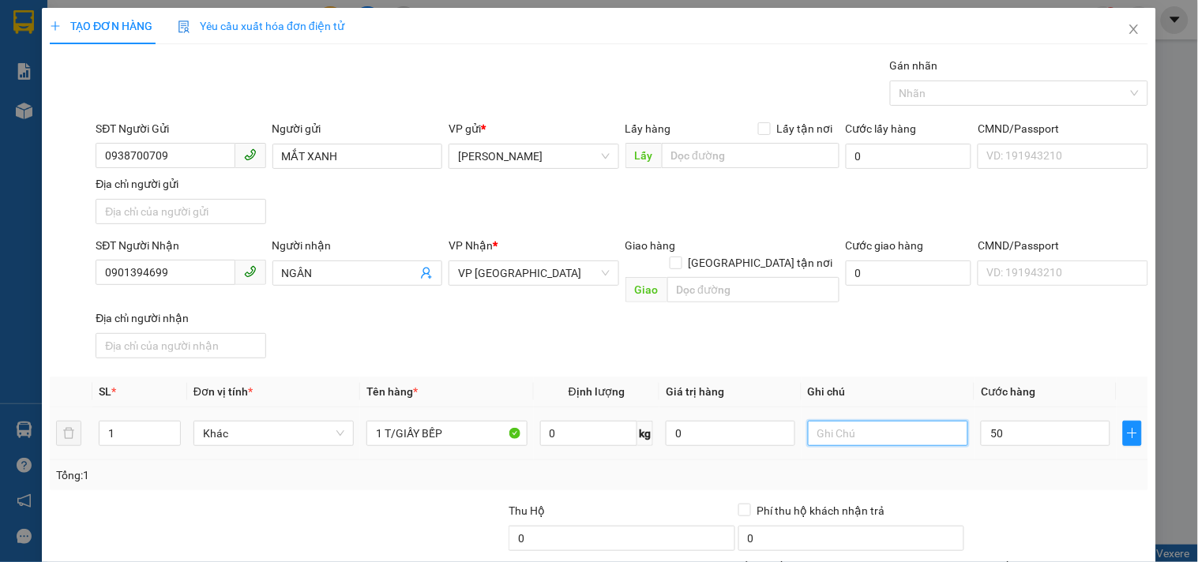
type input "50.000"
click at [906, 421] on input "text" at bounding box center [888, 433] width 160 height 25
type input "CC"
click at [0, 389] on div "TẠO ĐƠN HÀNG Yêu cầu xuất hóa đơn điện tử Transit Pickup Surcharge Ids Transit …" at bounding box center [599, 281] width 1198 height 562
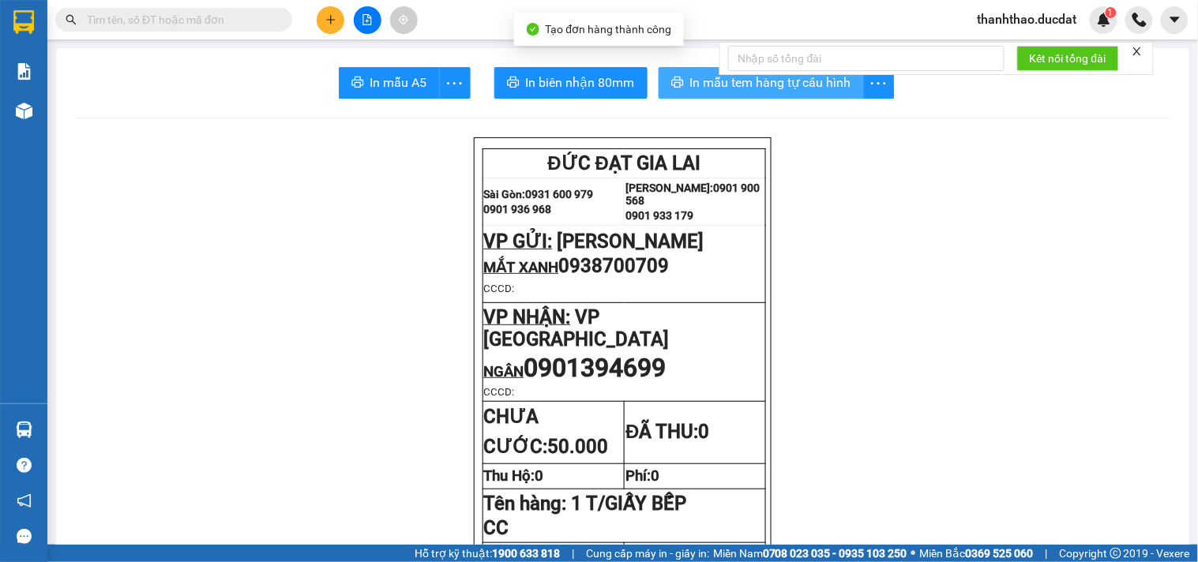
click at [676, 80] on icon "printer" at bounding box center [677, 82] width 13 height 13
click at [330, 12] on button at bounding box center [331, 20] width 28 height 28
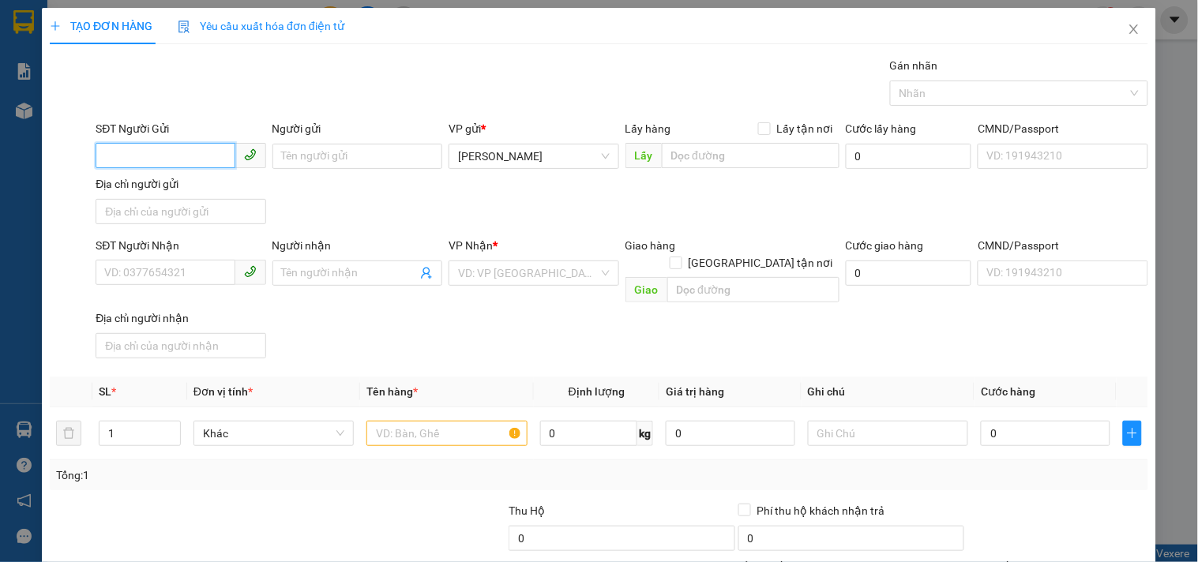
click at [185, 156] on input "SĐT Người Gửi" at bounding box center [165, 155] width 139 height 25
type input "0375555699"
click at [225, 180] on div "0375555699 - BO" at bounding box center [178, 187] width 149 height 17
type input "BO"
type input "0913720738"
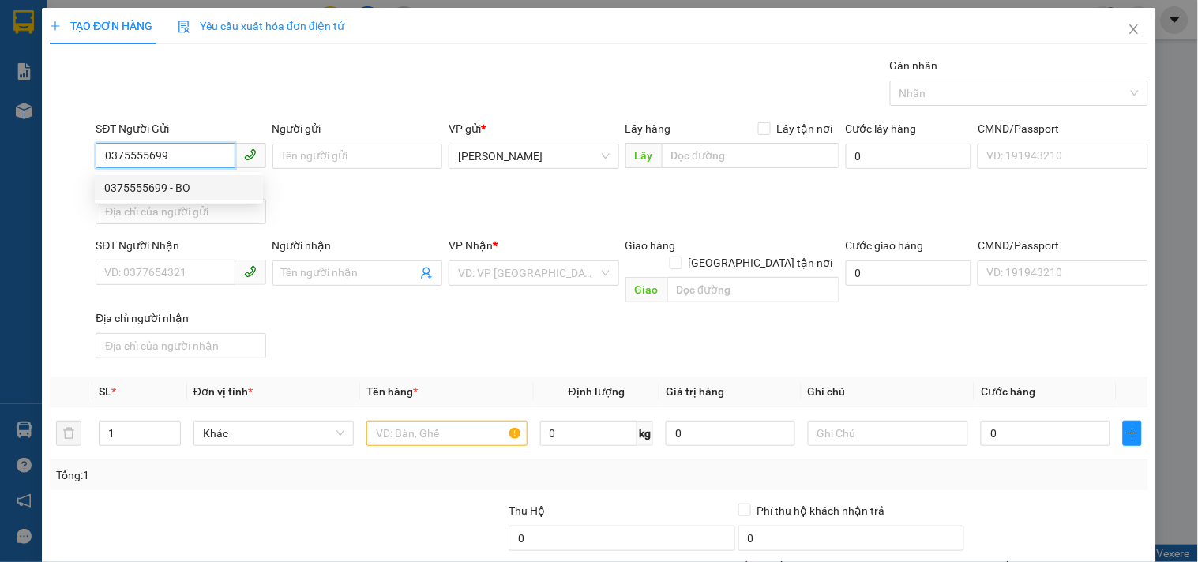
type input "SƠN"
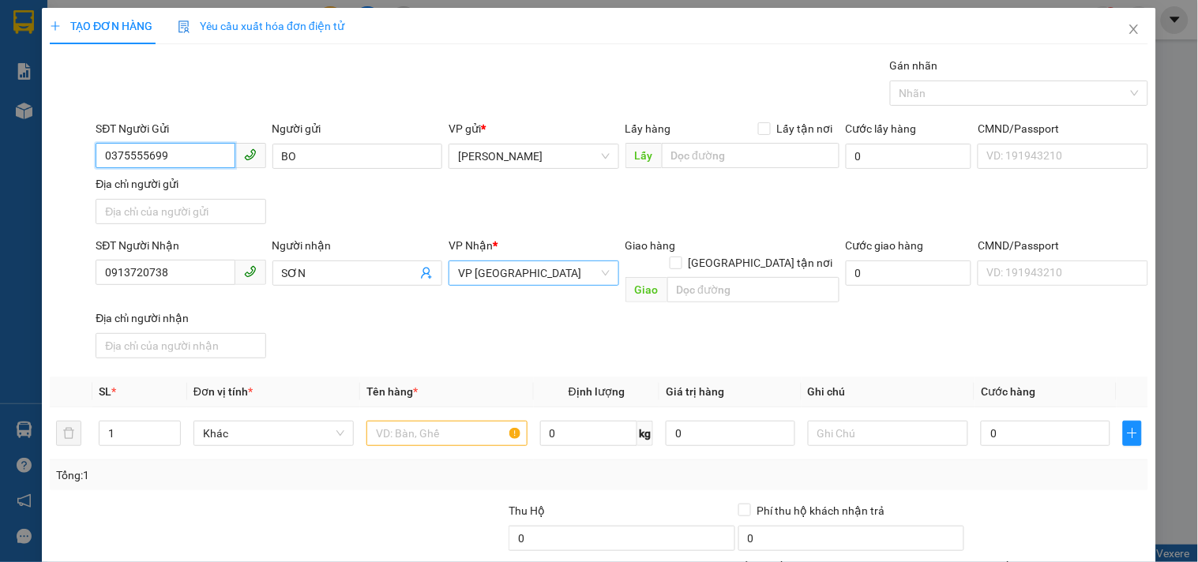
click at [497, 273] on span "VP [GEOGRAPHIC_DATA]" at bounding box center [533, 273] width 151 height 24
type input "0375555699"
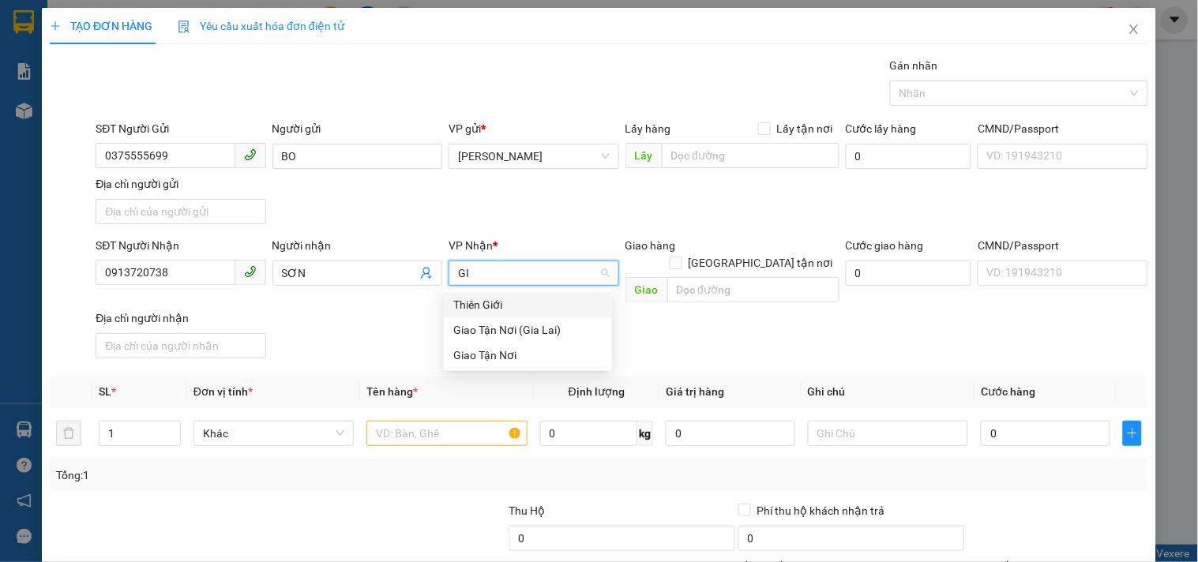
type input "GIA"
click at [509, 332] on div "Giao Tận Nơi" at bounding box center [527, 329] width 149 height 17
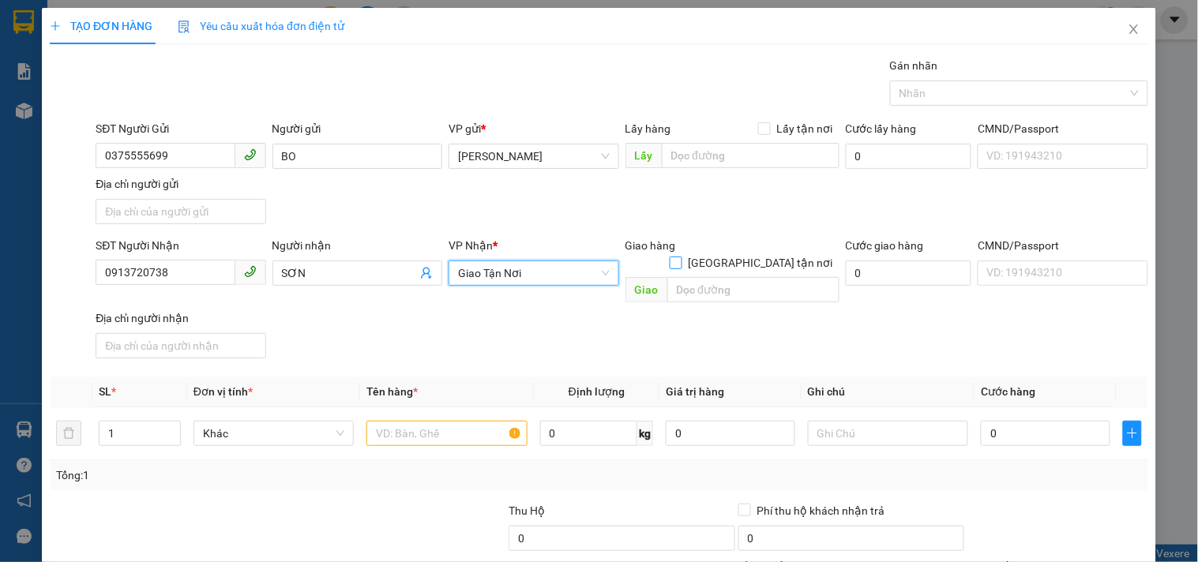
click at [681, 257] on input "[GEOGRAPHIC_DATA] tận nơi" at bounding box center [675, 262] width 11 height 11
checkbox input "true"
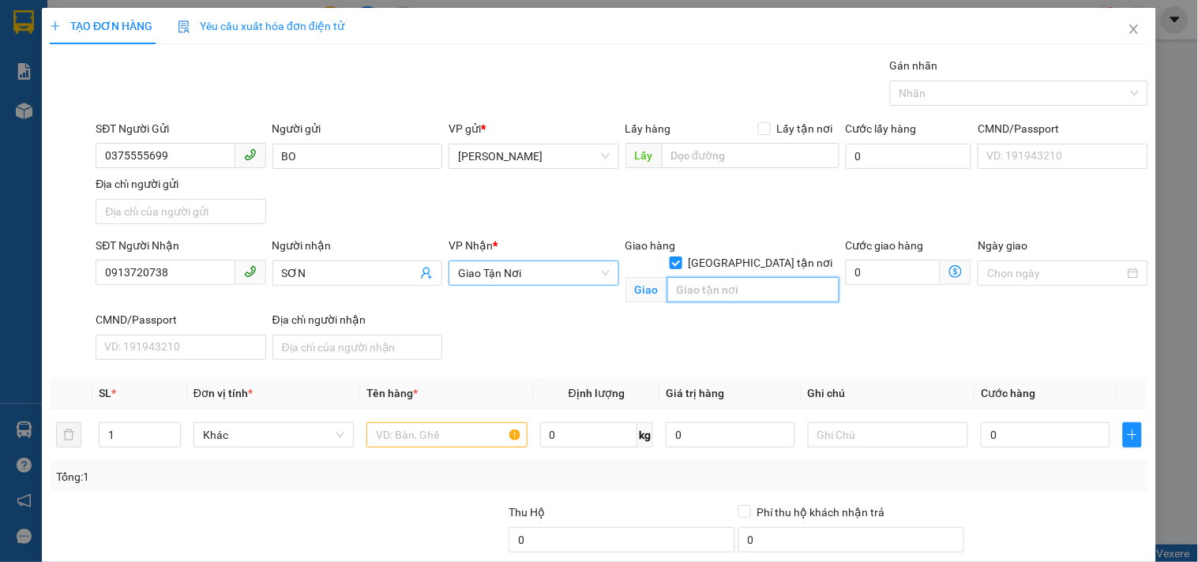
click at [742, 277] on input "text" at bounding box center [753, 289] width 172 height 25
type input "377/80 [PERSON_NAME].P11.Q11"
click at [463, 438] on input "text" at bounding box center [446, 434] width 160 height 25
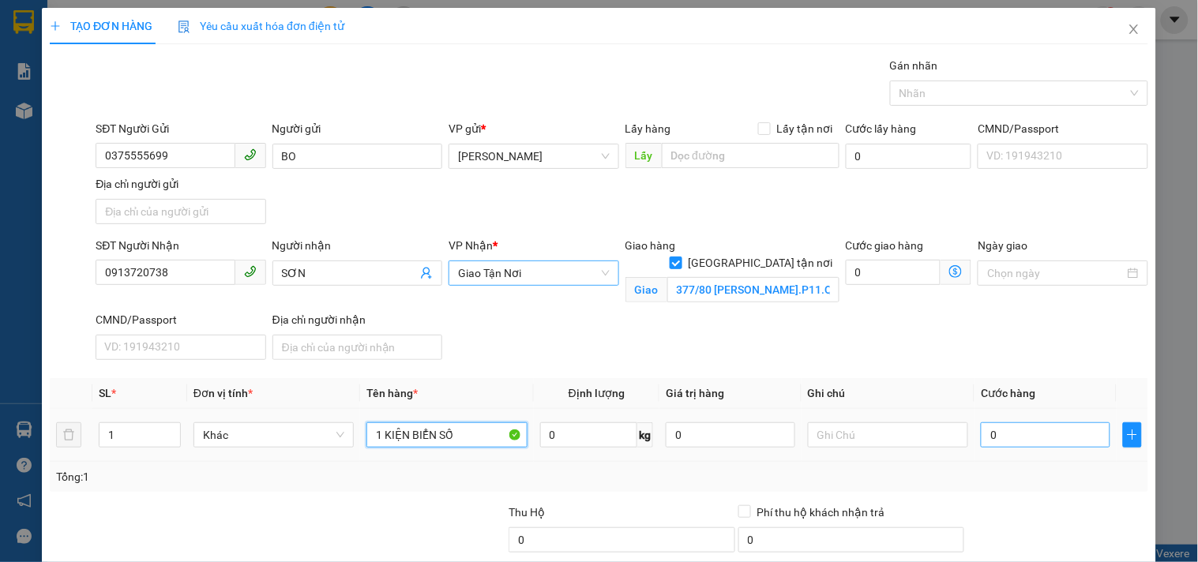
type input "1 KIỆN BIỂN SỐ"
type input "5"
type input "50"
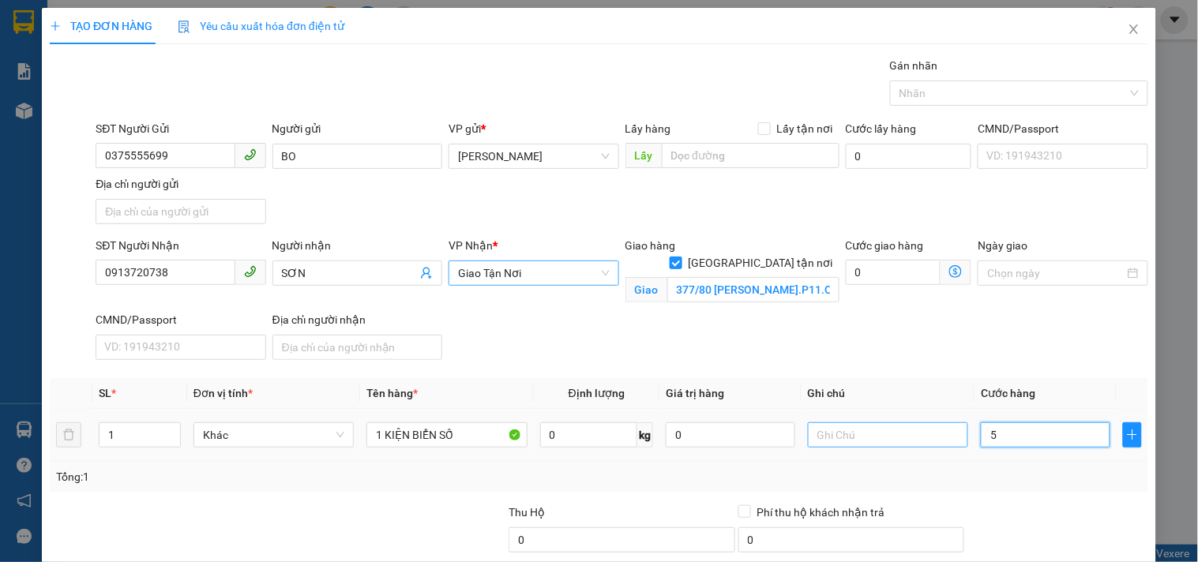
type input "50"
type input "50.000"
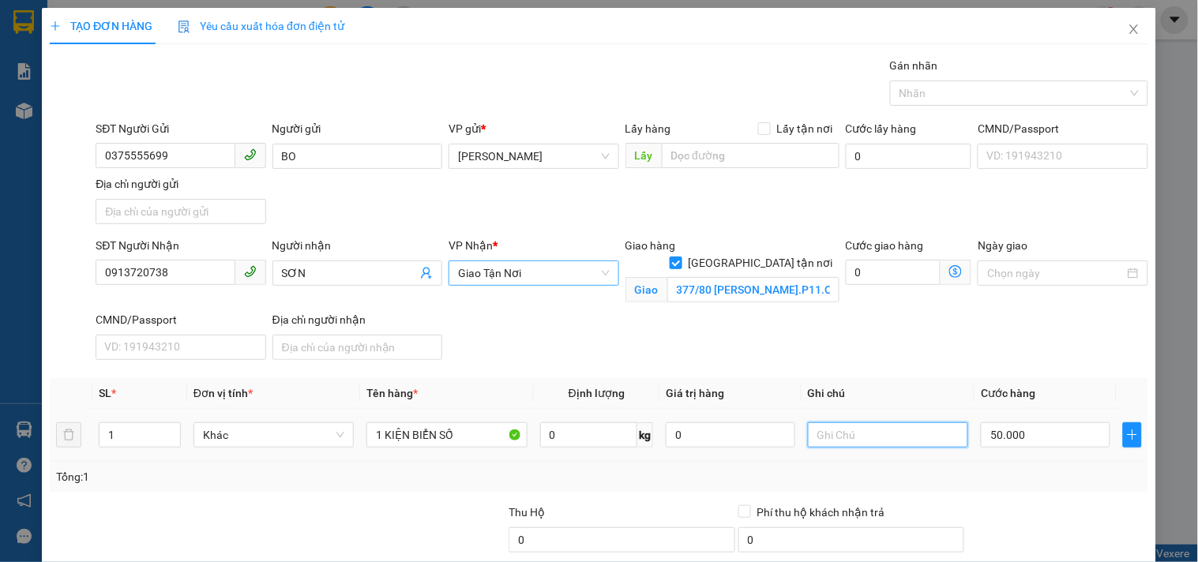
click at [840, 439] on input "text" at bounding box center [888, 434] width 160 height 25
click at [842, 429] on input "text" at bounding box center [888, 434] width 160 height 25
type input "GTN 100K CR"
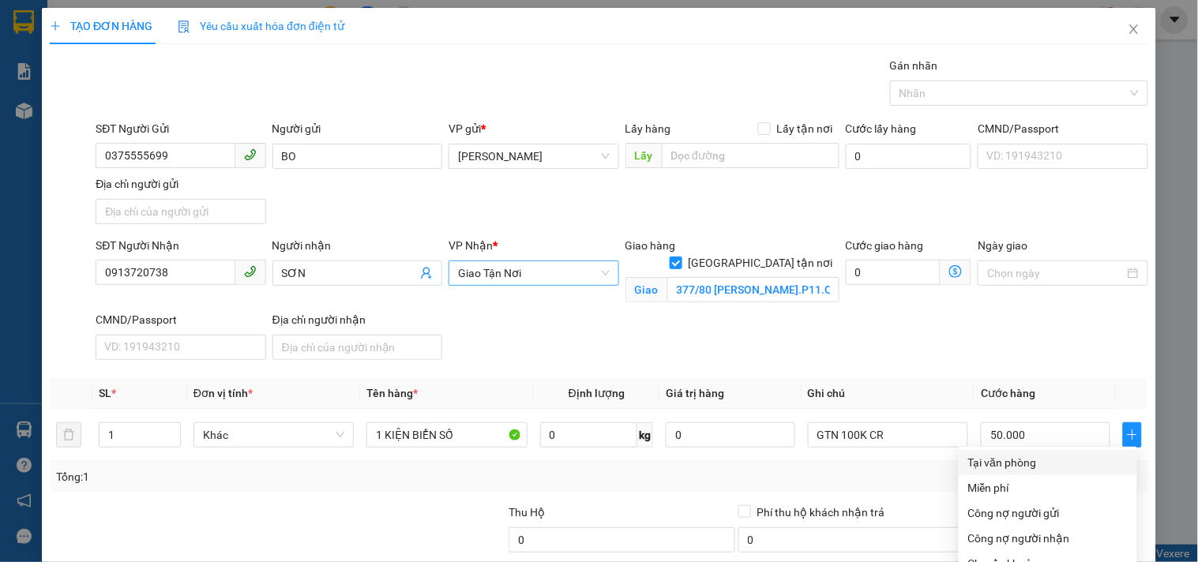
click at [1016, 454] on div "Tại văn phòng" at bounding box center [1047, 462] width 159 height 17
type input "0"
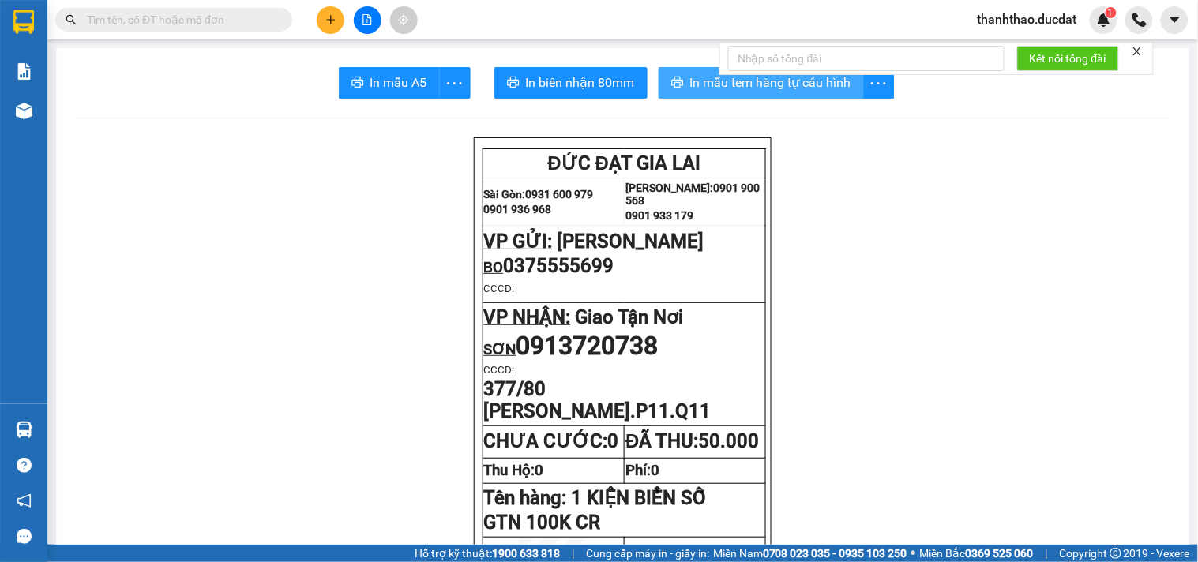
click at [746, 87] on span "In mẫu tem hàng tự cấu hình" at bounding box center [770, 83] width 161 height 20
click at [338, 17] on button at bounding box center [331, 20] width 28 height 28
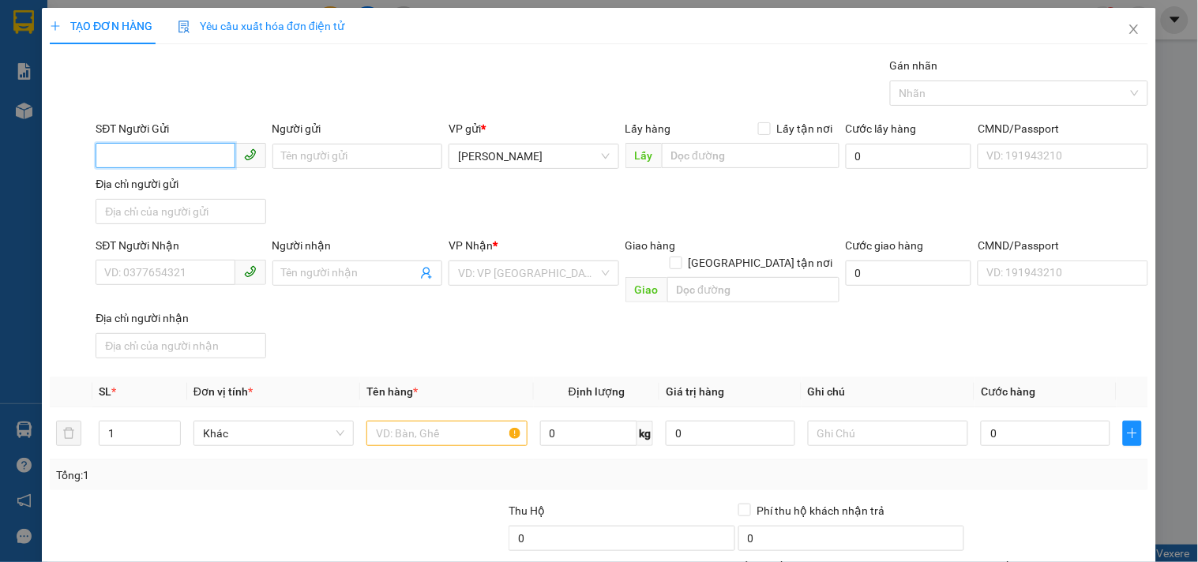
click at [194, 148] on input "SĐT Người Gửi" at bounding box center [165, 155] width 139 height 25
type input "0787522247"
click at [182, 199] on div "0787522247" at bounding box center [179, 187] width 168 height 25
type input "0901141614"
type input "TÚ 247"
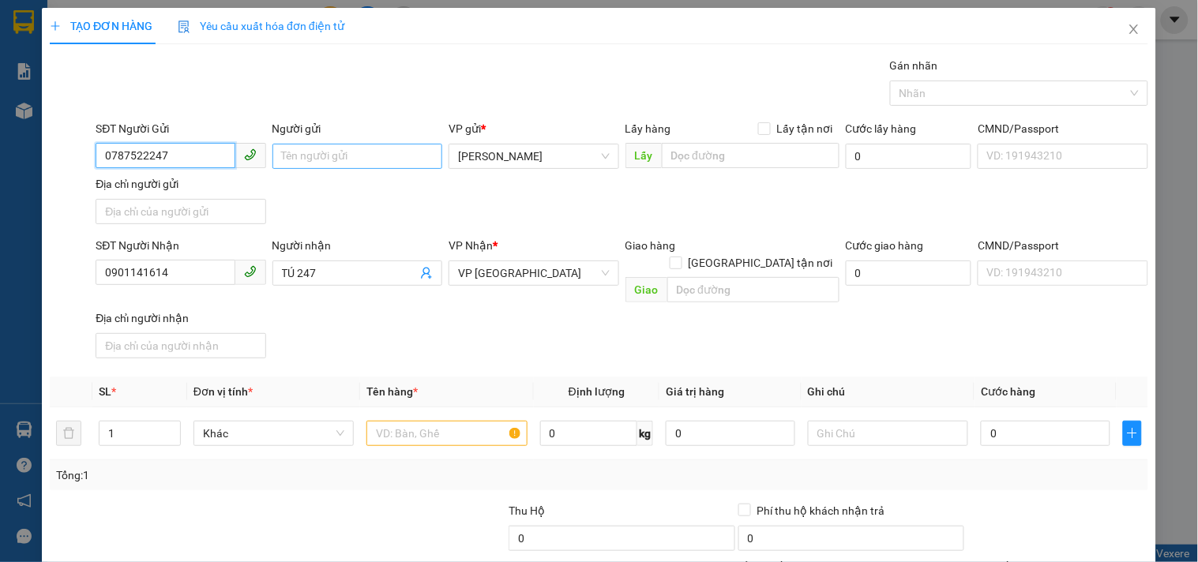
type input "0787522247"
click at [316, 162] on input "Người gửi" at bounding box center [357, 156] width 170 height 25
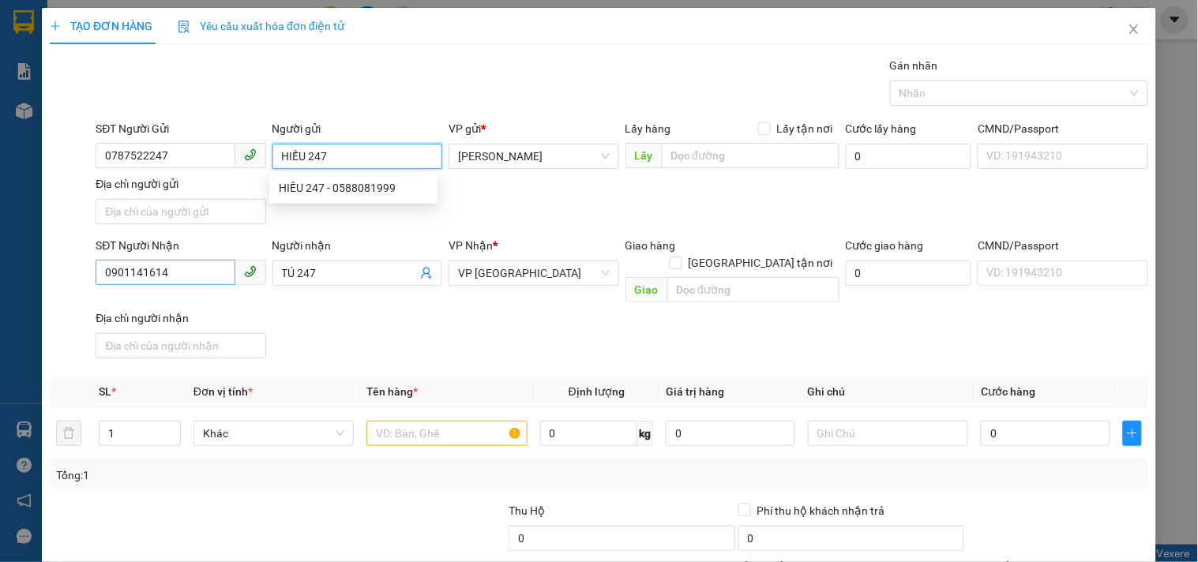
type input "HIẾU 247"
drag, startPoint x: 222, startPoint y: 278, endPoint x: 0, endPoint y: 256, distance: 223.0
click at [0, 266] on div "TẠO ĐƠN HÀNG Yêu cầu xuất hóa đơn điện tử Transit Pickup Surcharge Ids Transit …" at bounding box center [599, 281] width 1198 height 562
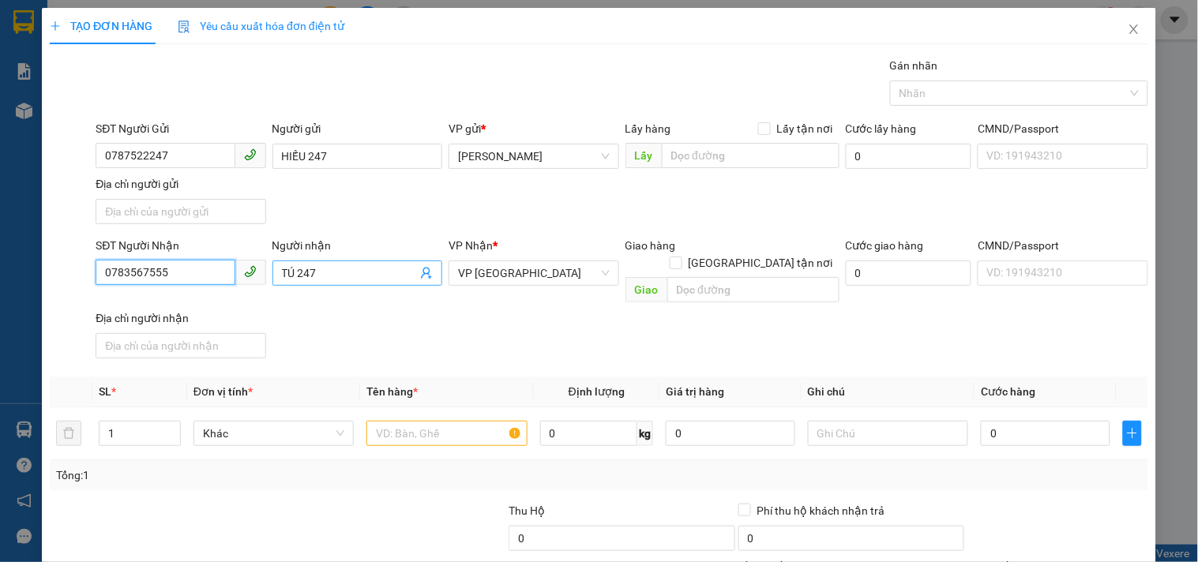
type input "0783567555"
click at [400, 280] on input "TÚ 247" at bounding box center [349, 273] width 135 height 17
drag, startPoint x: 371, startPoint y: 265, endPoint x: 5, endPoint y: 287, distance: 367.0
click at [5, 287] on div "TẠO ĐƠN HÀNG Yêu cầu xuất hóa đơn điện tử Transit Pickup Surcharge Ids Transit …" at bounding box center [599, 281] width 1198 height 562
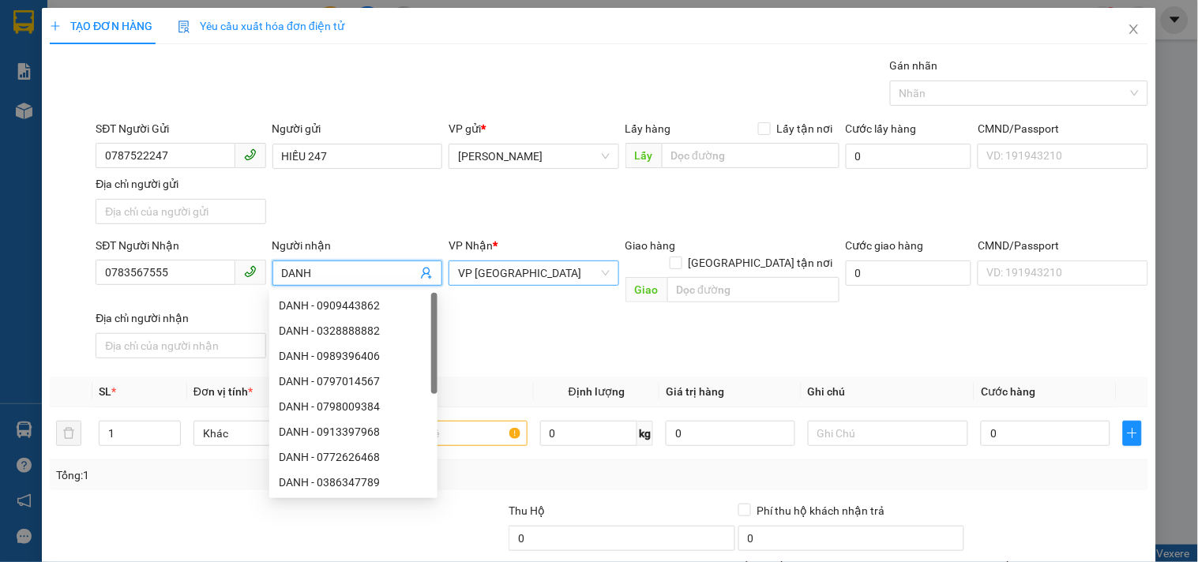
click at [535, 275] on span "VP [GEOGRAPHIC_DATA]" at bounding box center [533, 273] width 151 height 24
type input "DANH"
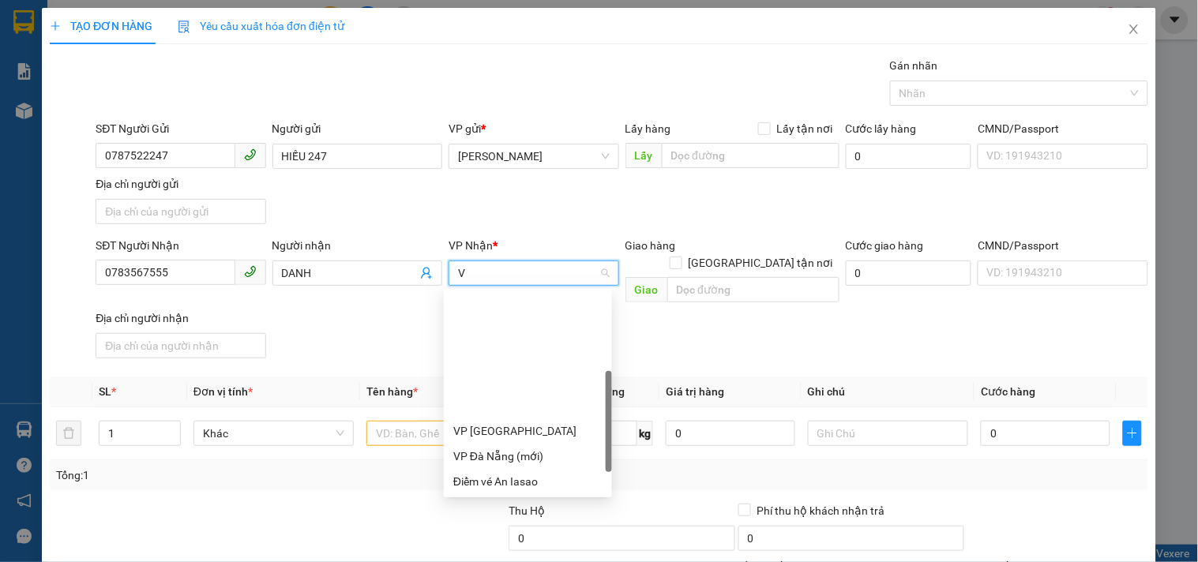
type input "VP"
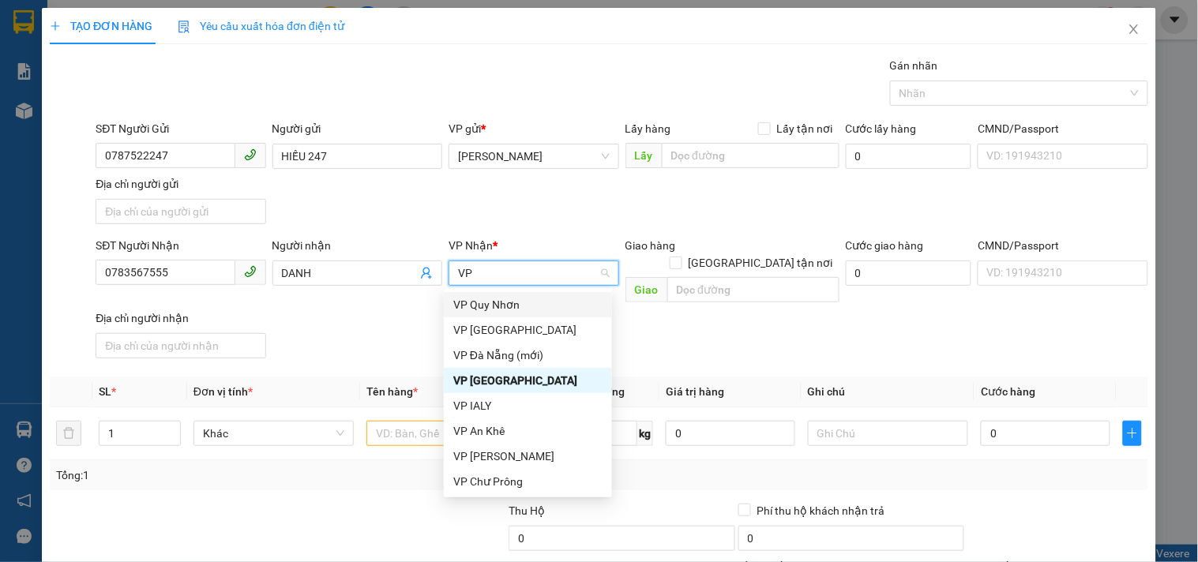
click at [527, 305] on div "VP Quy Nhơn" at bounding box center [527, 304] width 149 height 17
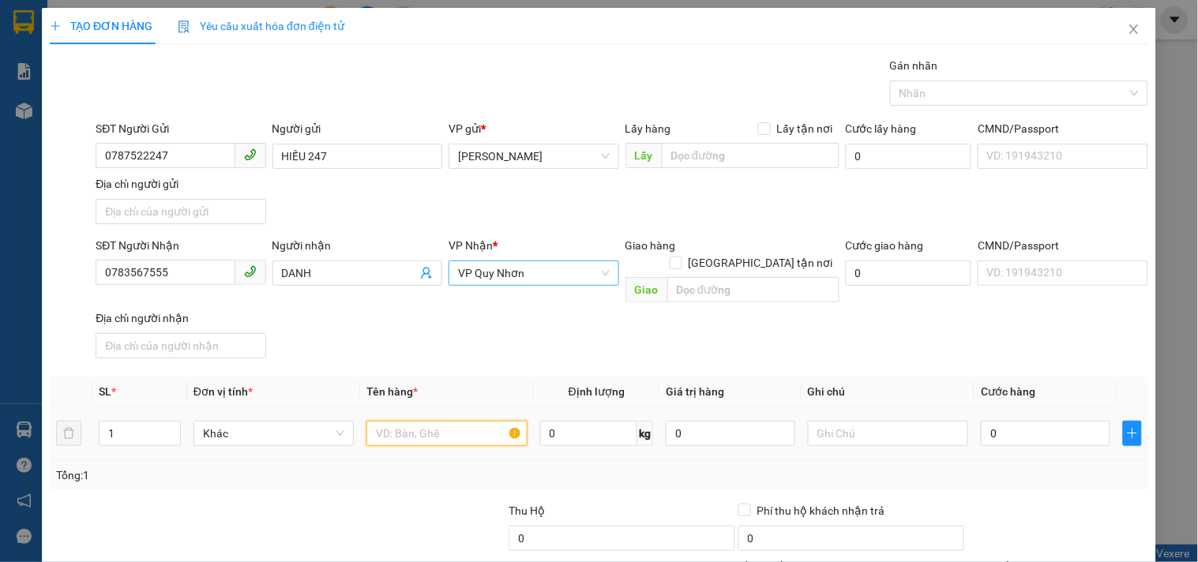
click at [434, 424] on input "text" at bounding box center [446, 433] width 160 height 25
type input "1 KIỆN BÌ THƯ"
click at [1035, 421] on input "0" at bounding box center [1045, 433] width 129 height 25
type input "3"
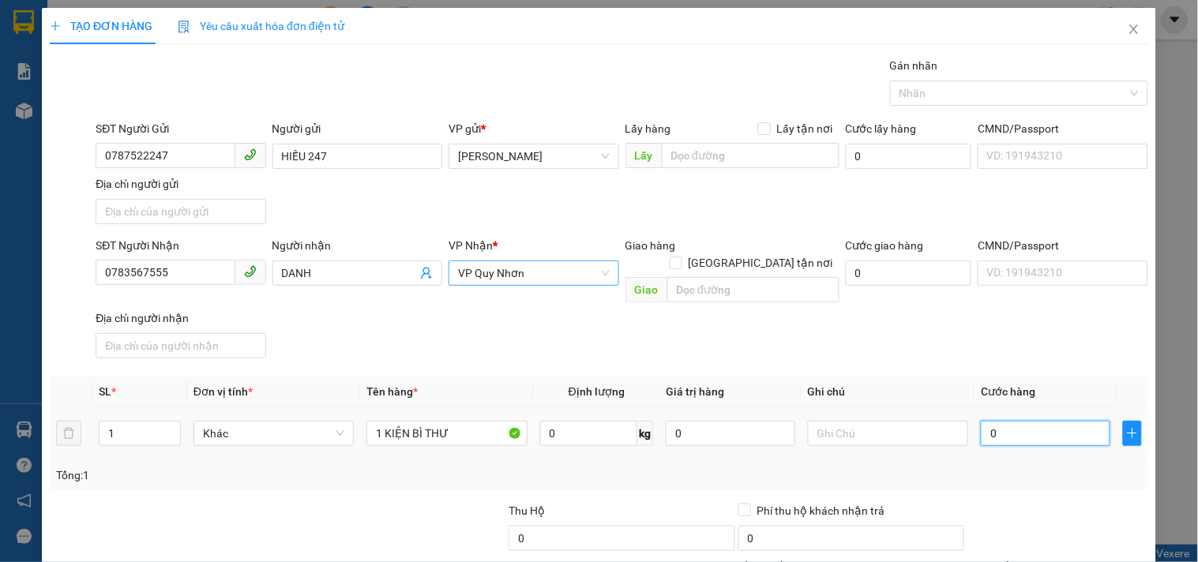
type input "3"
type input "30"
click at [1012, 344] on div "SĐT Người Nhận 0783567555 Người nhận DANH VP Nhận * VP Quy Nhơn Giao hàng Giao …" at bounding box center [621, 301] width 1059 height 128
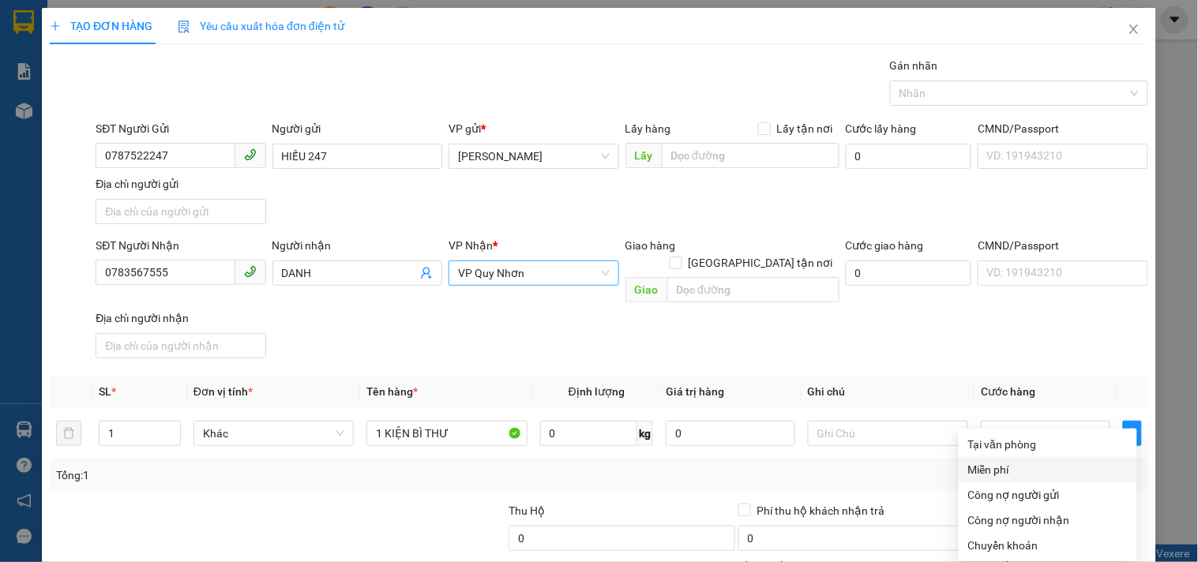
drag, startPoint x: 1012, startPoint y: 325, endPoint x: 1012, endPoint y: 314, distance: 10.3
click at [1012, 432] on div "Tại văn phòng Miễn phí Công nợ người gửi Công nợ người nhận Chuyển khoản" at bounding box center [1048, 495] width 178 height 126
click at [1012, 436] on div "Tại văn phòng" at bounding box center [1047, 444] width 159 height 17
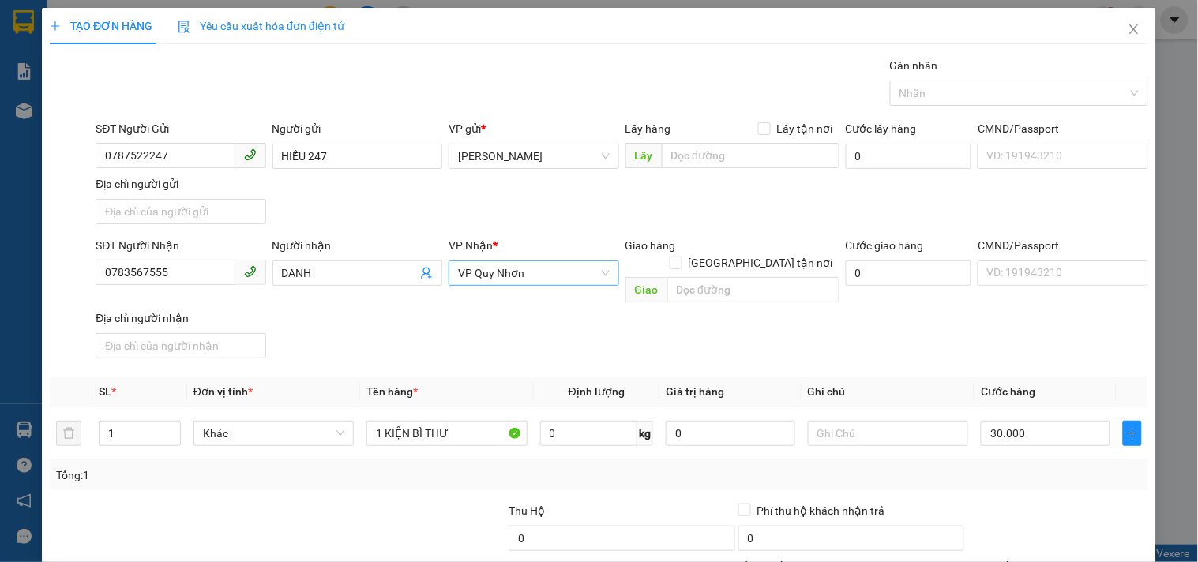
drag, startPoint x: 1051, startPoint y: 514, endPoint x: 1034, endPoint y: 504, distance: 19.5
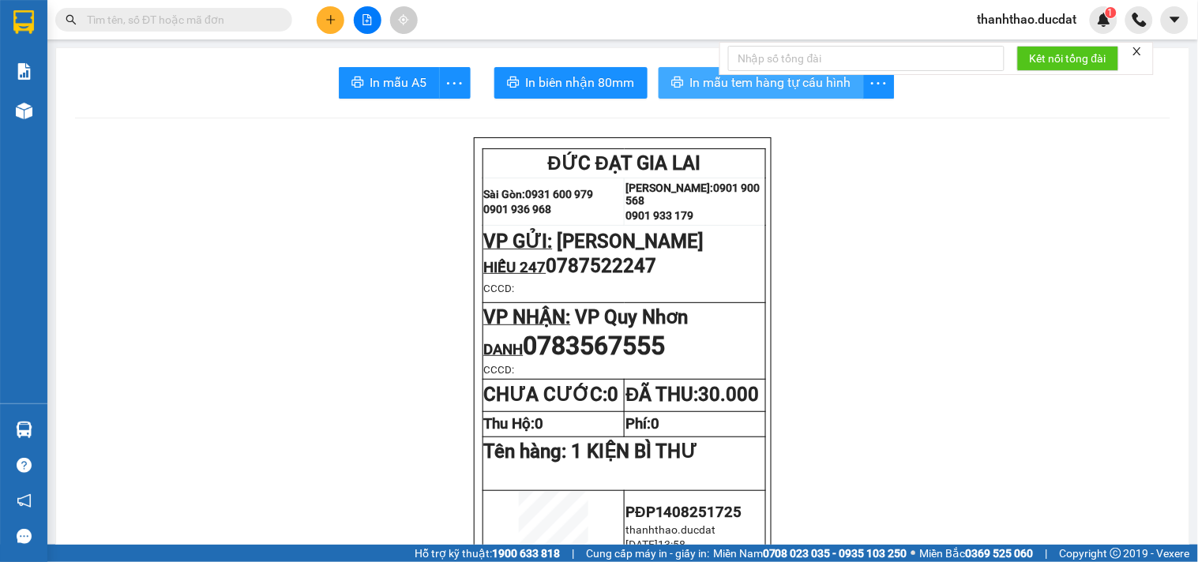
click at [712, 84] on span "In mẫu tem hàng tự cấu hình" at bounding box center [770, 83] width 161 height 20
click at [330, 24] on icon "plus" at bounding box center [330, 19] width 11 height 11
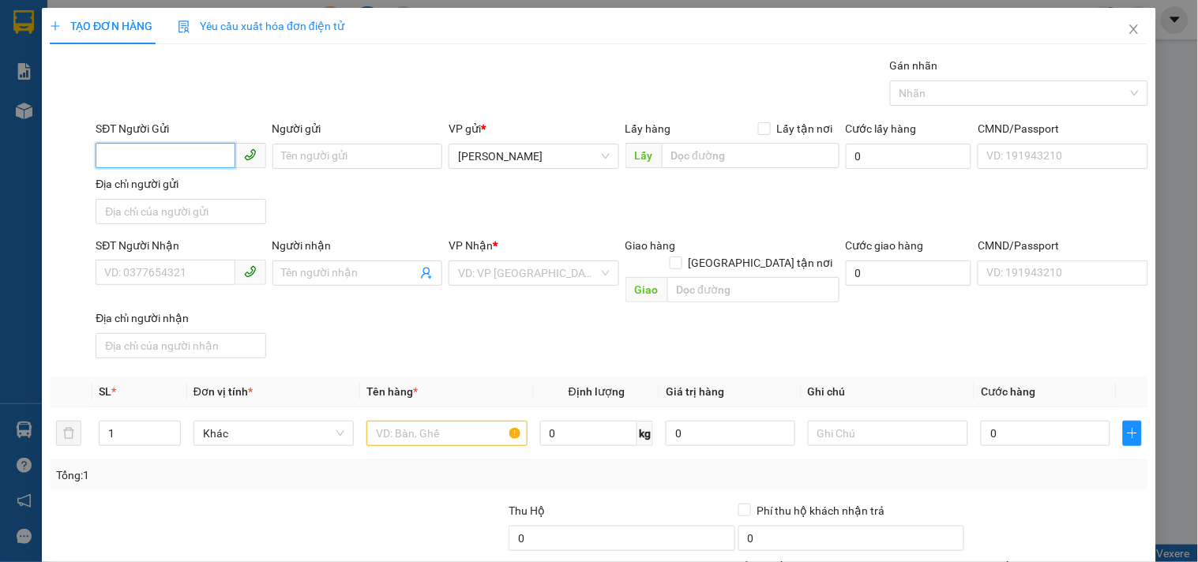
click at [209, 159] on input "SĐT Người Gửi" at bounding box center [165, 155] width 139 height 25
type input "0905162557"
drag, startPoint x: 325, startPoint y: 160, endPoint x: 314, endPoint y: 158, distance: 11.3
click at [320, 158] on input "Người gửi" at bounding box center [357, 156] width 170 height 25
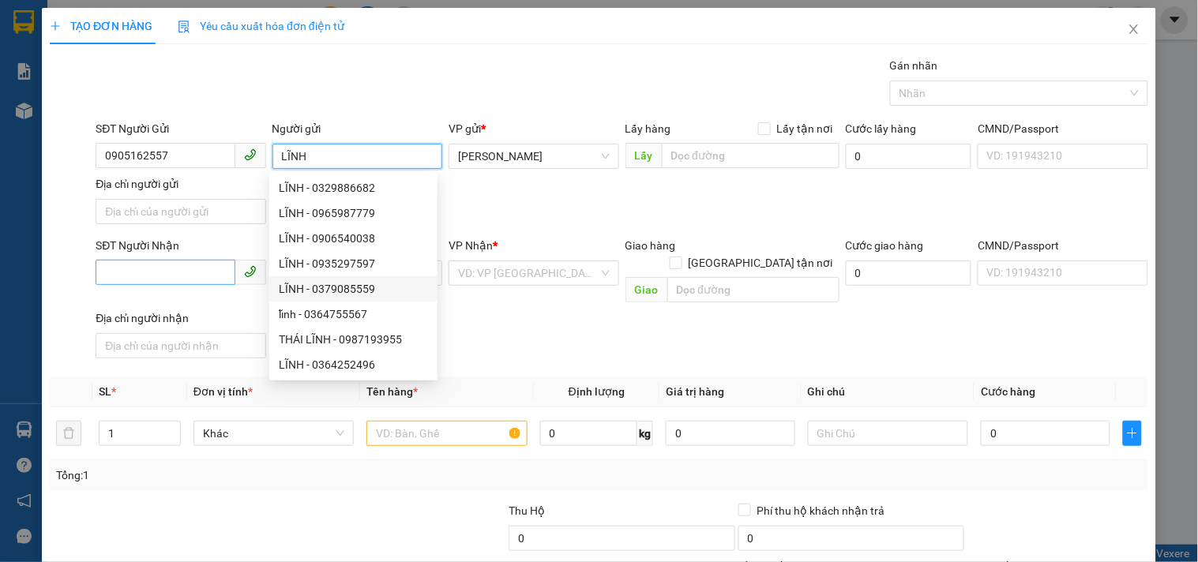
type input "LĨNH"
click at [196, 280] on input "SĐT Người Nhận" at bounding box center [165, 272] width 139 height 25
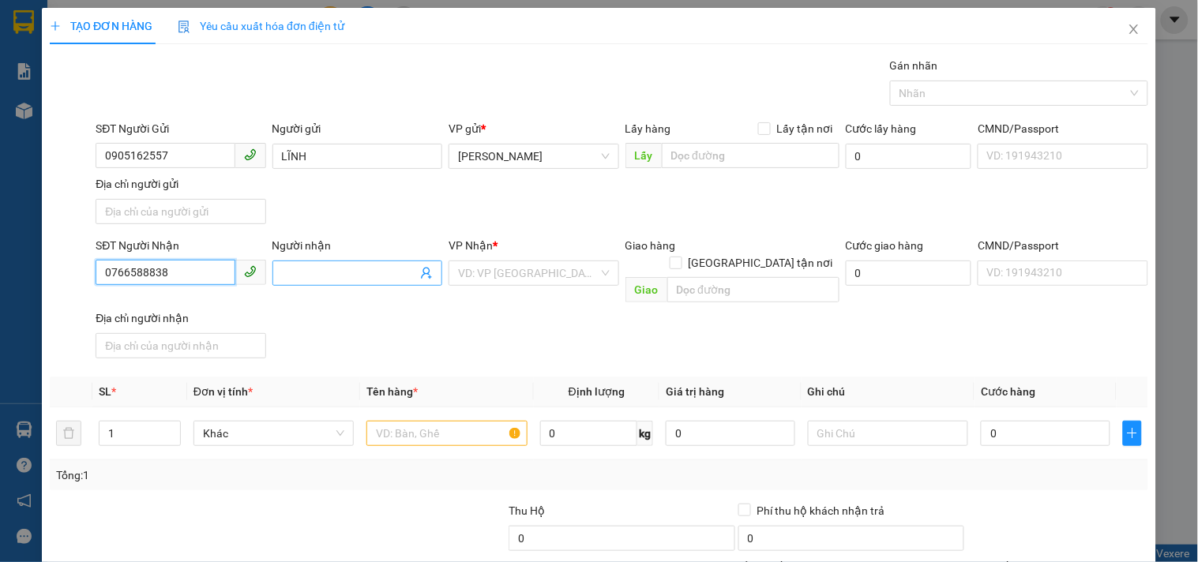
type input "0766588838"
click at [329, 270] on input "Người nhận" at bounding box center [349, 273] width 135 height 17
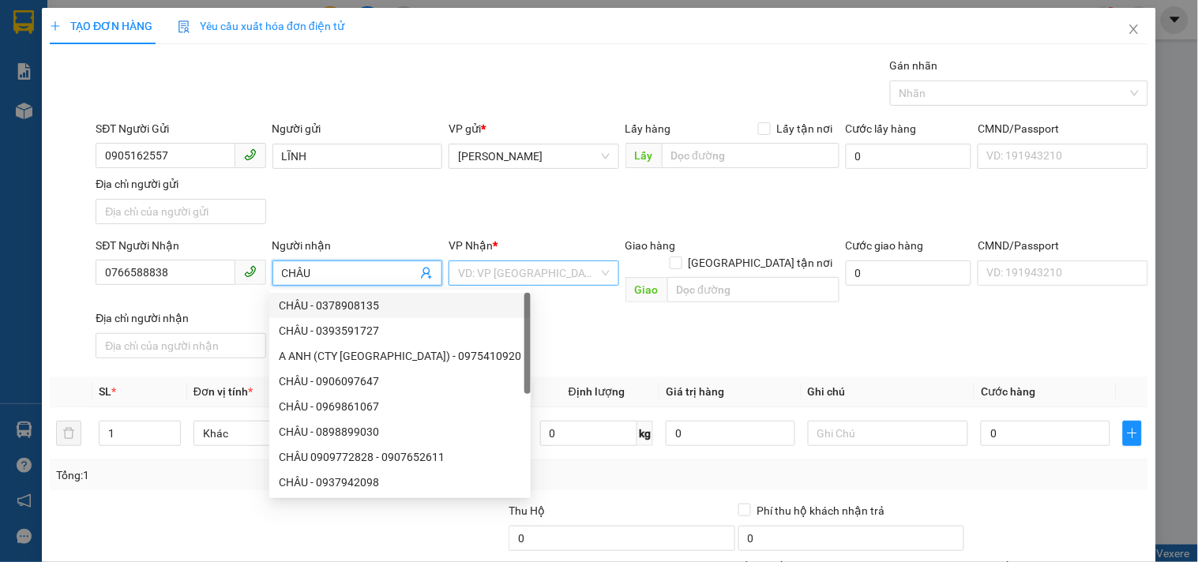
type input "CHÂU"
click at [517, 276] on input "search" at bounding box center [528, 273] width 140 height 24
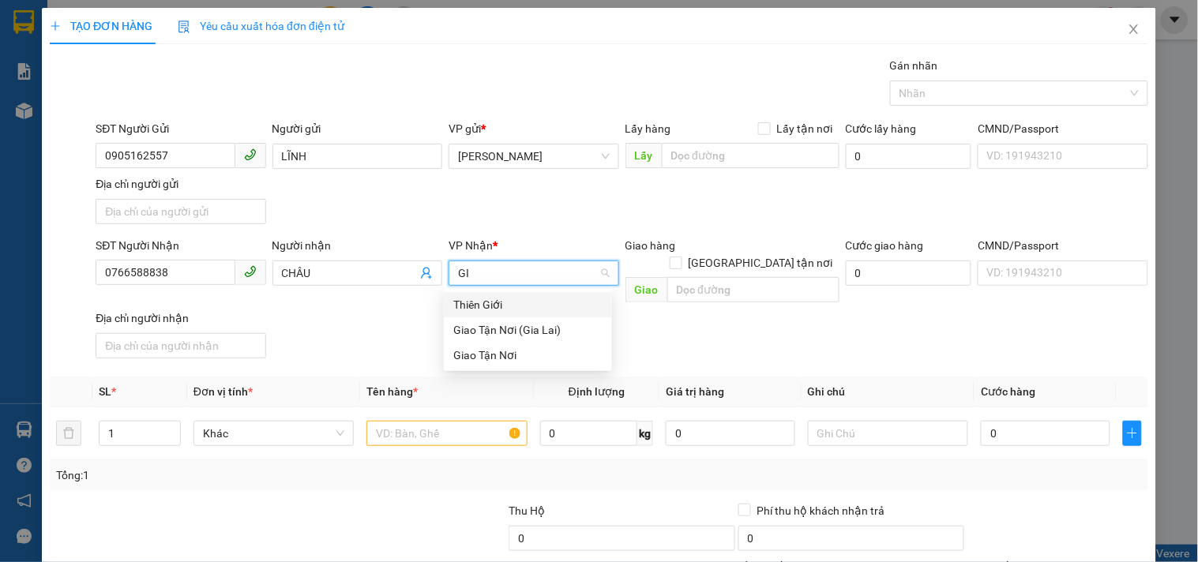
type input "GIA"
click at [499, 334] on div "Giao Tận Nơi" at bounding box center [527, 329] width 149 height 17
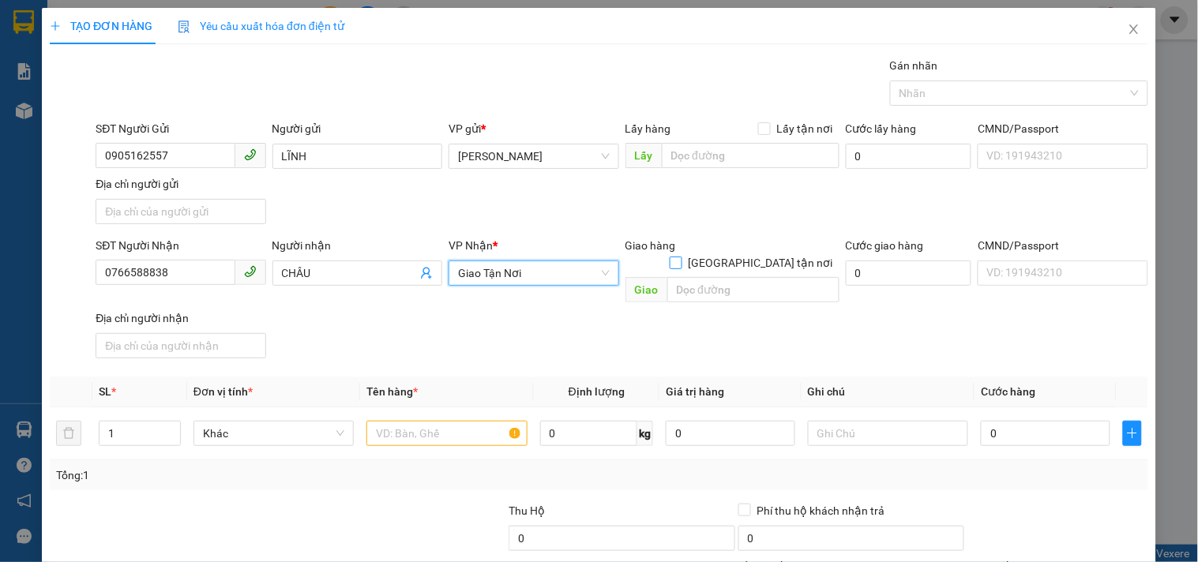
click at [681, 257] on input "[GEOGRAPHIC_DATA] tận nơi" at bounding box center [675, 262] width 11 height 11
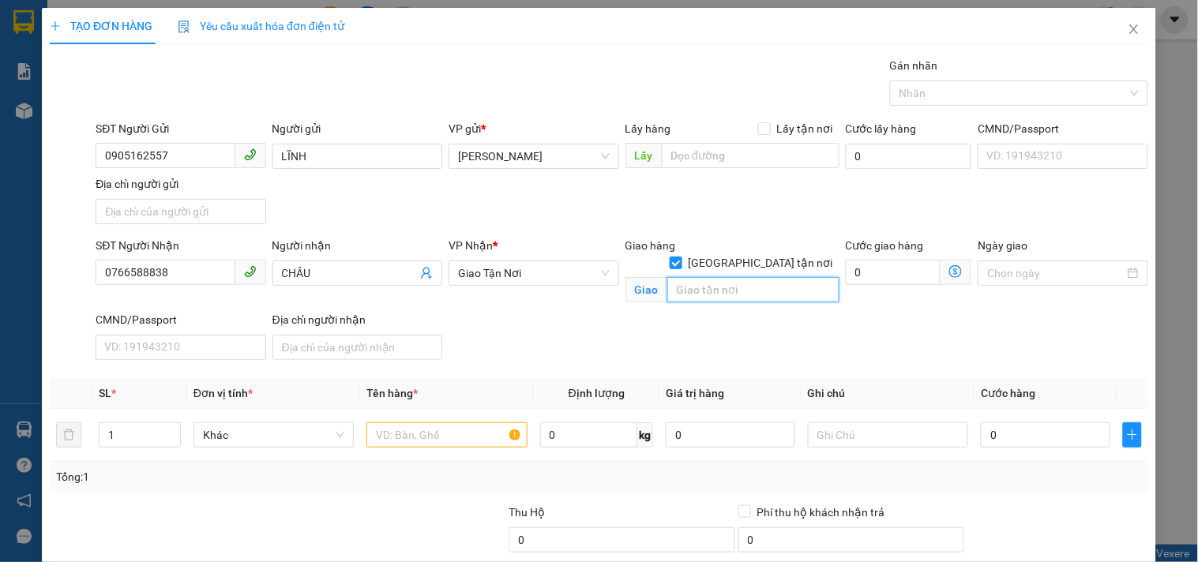
click at [748, 277] on input "text" at bounding box center [753, 289] width 172 height 25
click at [440, 438] on input "text" at bounding box center [446, 434] width 160 height 25
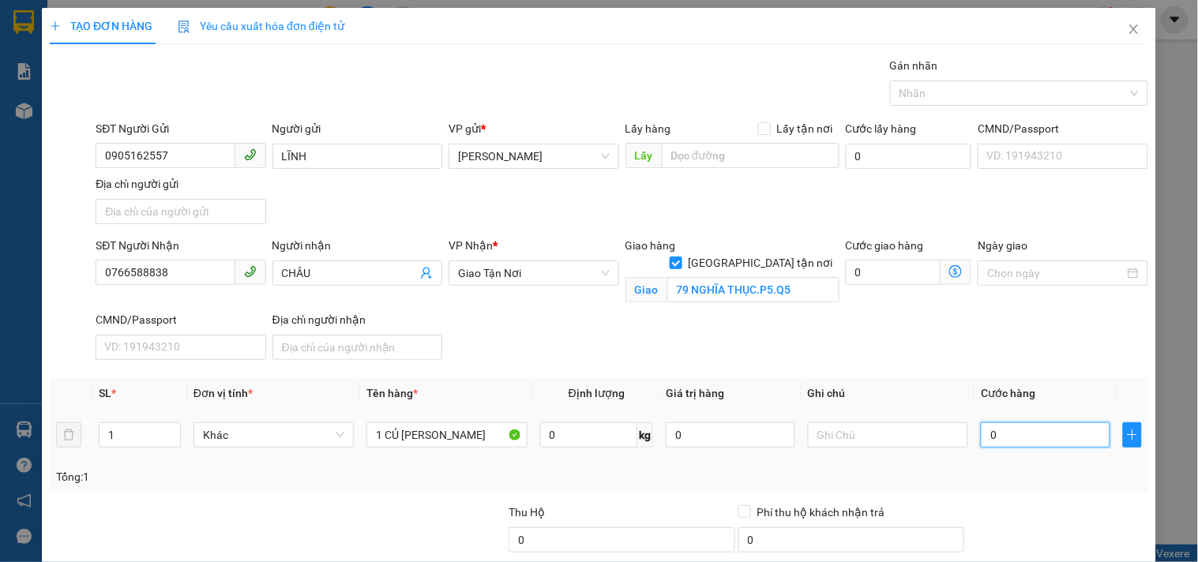
click at [1011, 436] on input "0" at bounding box center [1045, 434] width 129 height 25
click at [814, 439] on input "text" at bounding box center [888, 434] width 160 height 25
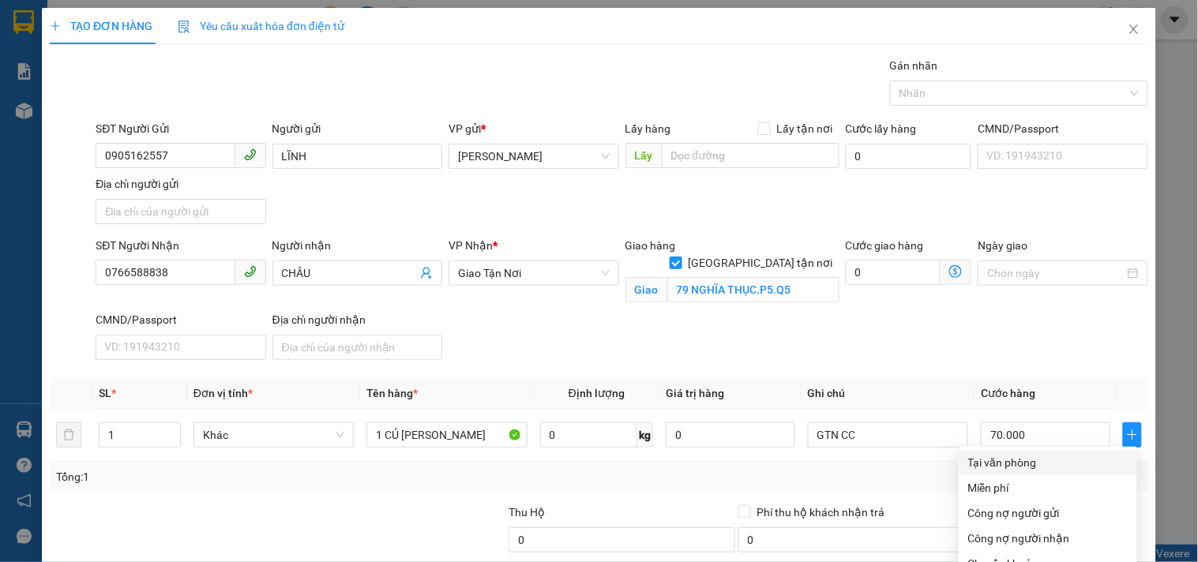
click at [995, 454] on div "Tại văn phòng" at bounding box center [1047, 462] width 159 height 17
click at [1013, 505] on div "Transit Pickup Surcharge Ids Transit Deliver Surcharge Ids Transit Deliver Surc…" at bounding box center [599, 370] width 1098 height 626
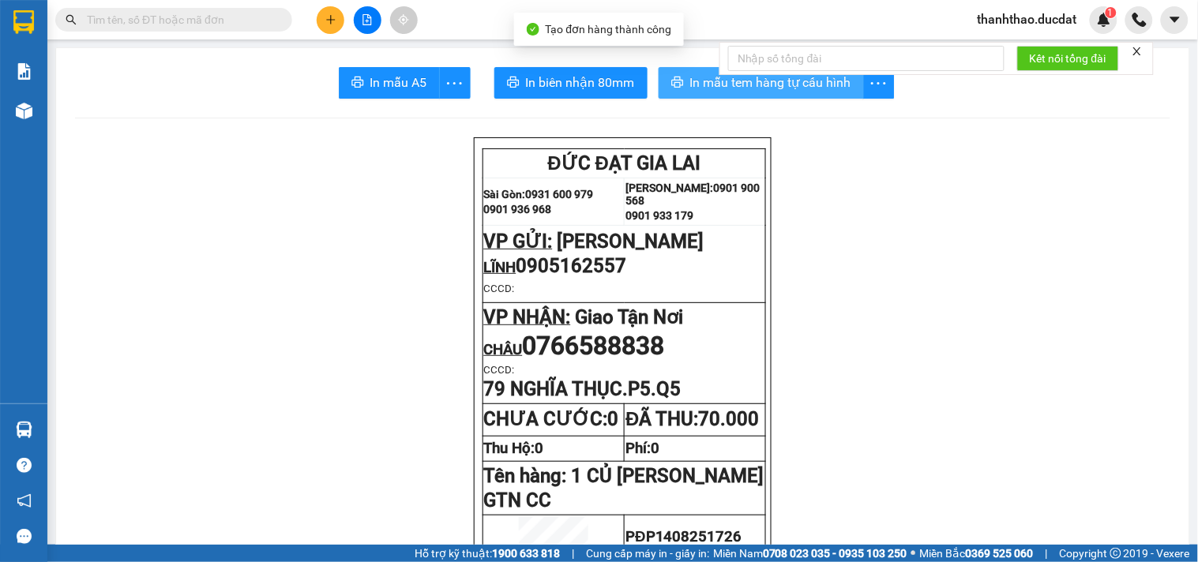
click at [679, 85] on button "In mẫu tem hàng tự cấu hình" at bounding box center [761, 83] width 205 height 32
click at [722, 81] on span "In mẫu tem hàng tự cấu hình" at bounding box center [770, 83] width 161 height 20
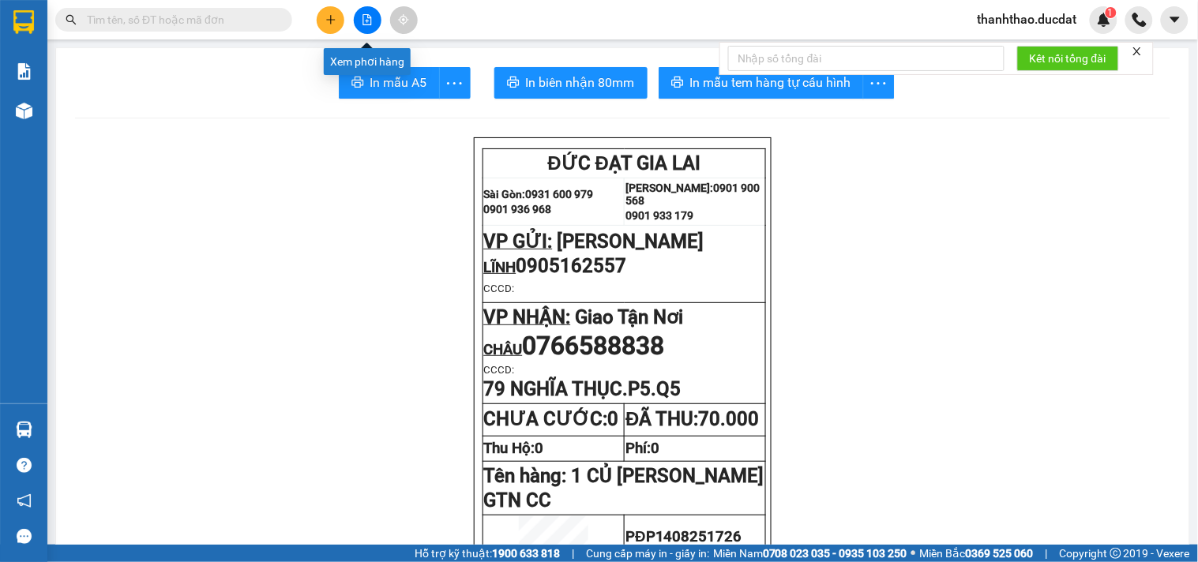
click at [334, 17] on icon "plus" at bounding box center [330, 19] width 11 height 11
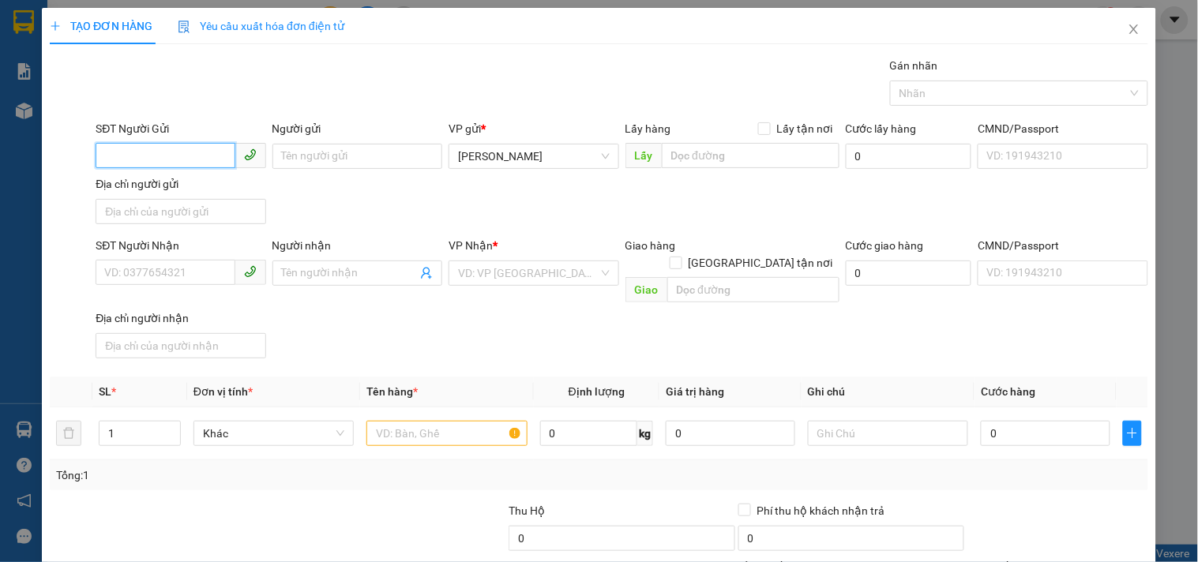
click at [190, 153] on input "SĐT Người Gửi" at bounding box center [165, 155] width 139 height 25
click at [193, 189] on div "0365743674 - TUYẾT" at bounding box center [178, 187] width 149 height 17
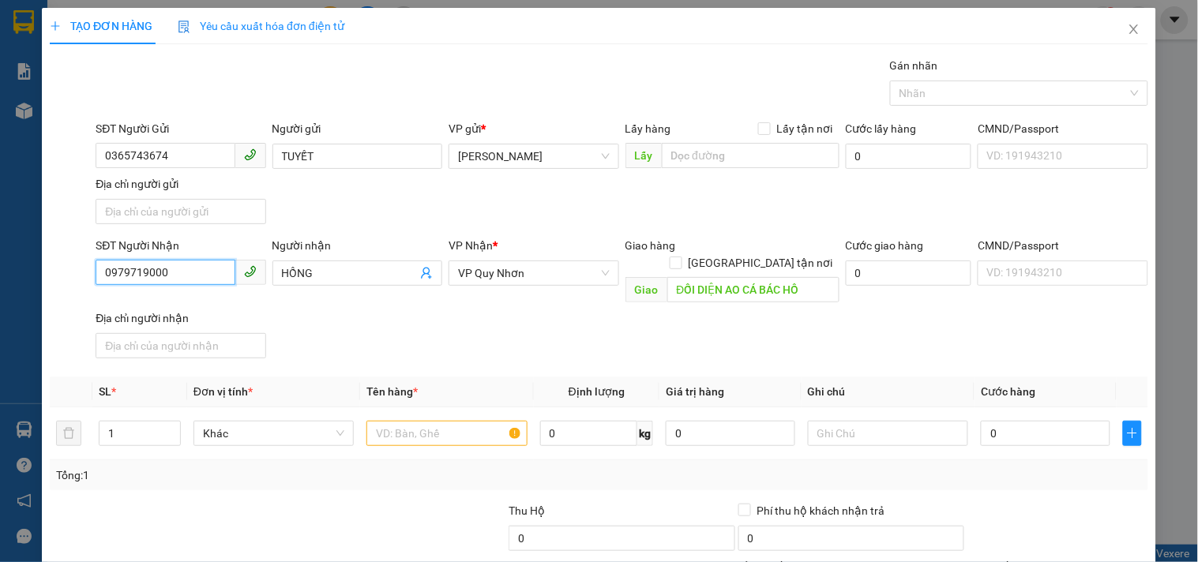
drag, startPoint x: 186, startPoint y: 267, endPoint x: 103, endPoint y: 273, distance: 83.9
click at [105, 279] on input "0979719000" at bounding box center [165, 272] width 139 height 25
click at [374, 279] on input "HỒNG" at bounding box center [349, 273] width 135 height 17
drag, startPoint x: 374, startPoint y: 279, endPoint x: 166, endPoint y: 302, distance: 209.8
click at [178, 295] on div "SĐT Người Nhận 0348779353 Người nhận HỒNG HỒNG VP Nhận * VP Quy Nhơn Giao hàng …" at bounding box center [621, 301] width 1059 height 128
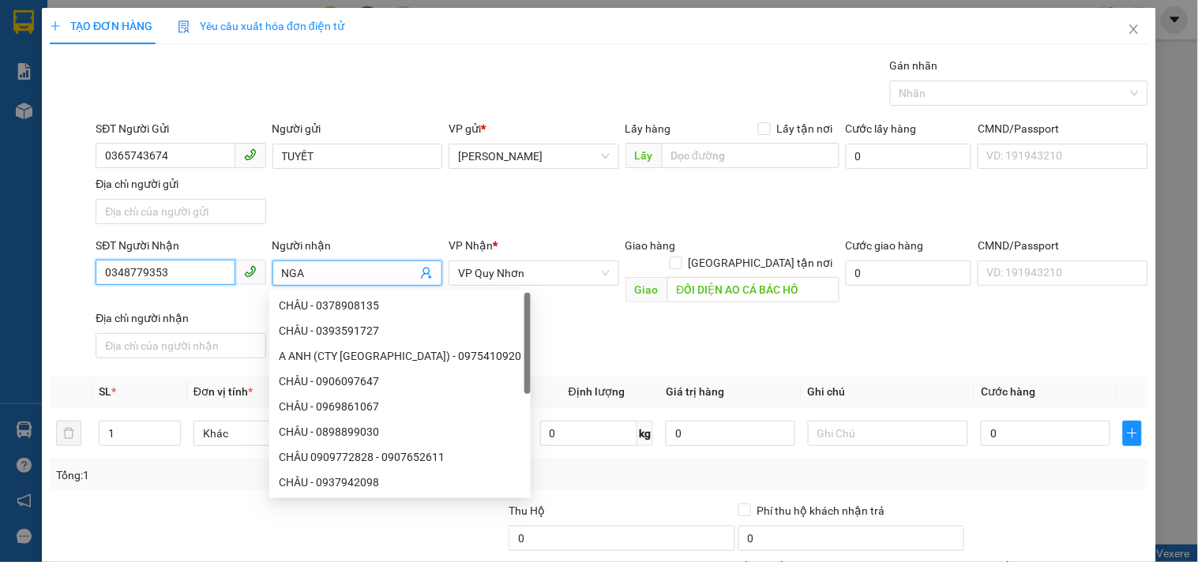
click at [166, 280] on input "0348779353" at bounding box center [165, 272] width 139 height 25
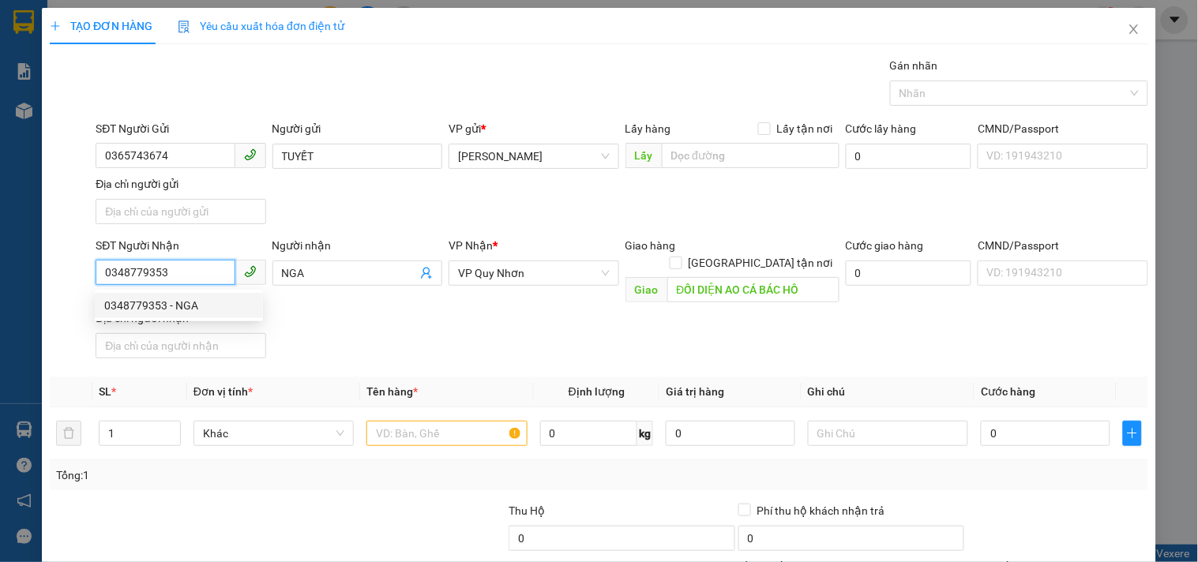
click at [166, 280] on input "0348779353" at bounding box center [165, 272] width 139 height 25
click at [171, 298] on div "0348779353 - NGA" at bounding box center [178, 305] width 149 height 17
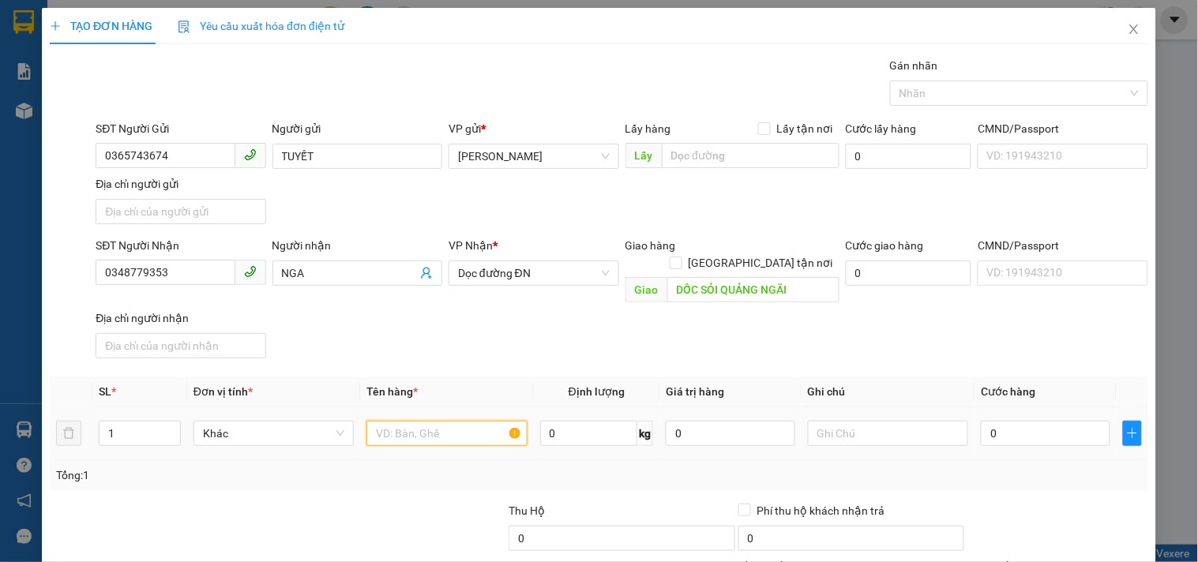
click at [400, 421] on input "text" at bounding box center [446, 433] width 160 height 25
click at [998, 421] on input "0" at bounding box center [1045, 433] width 129 height 25
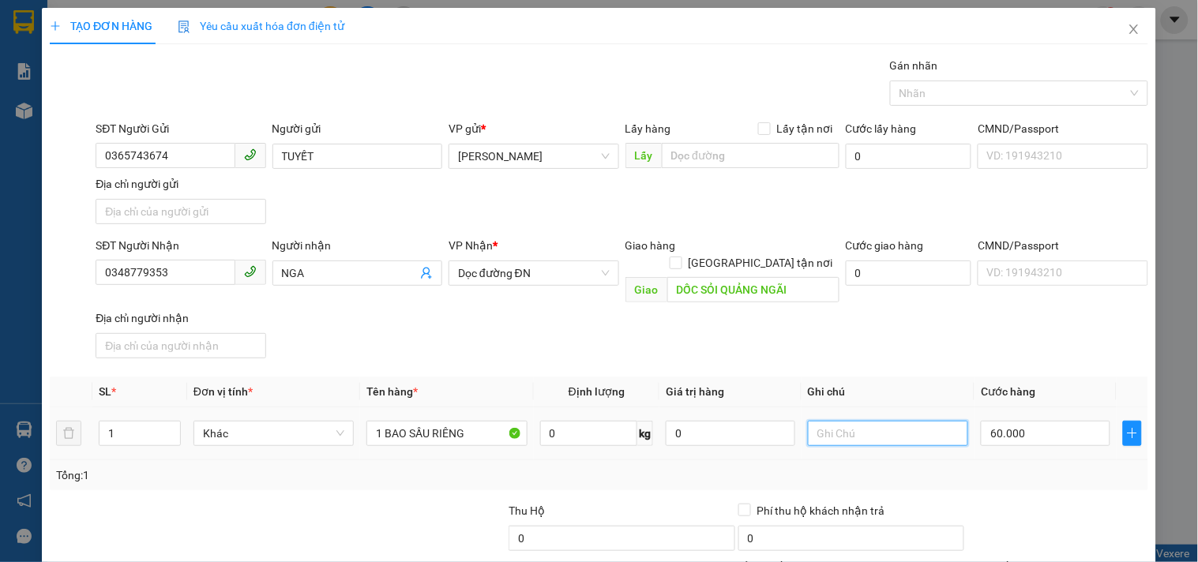
click at [932, 421] on input "text" at bounding box center [888, 433] width 160 height 25
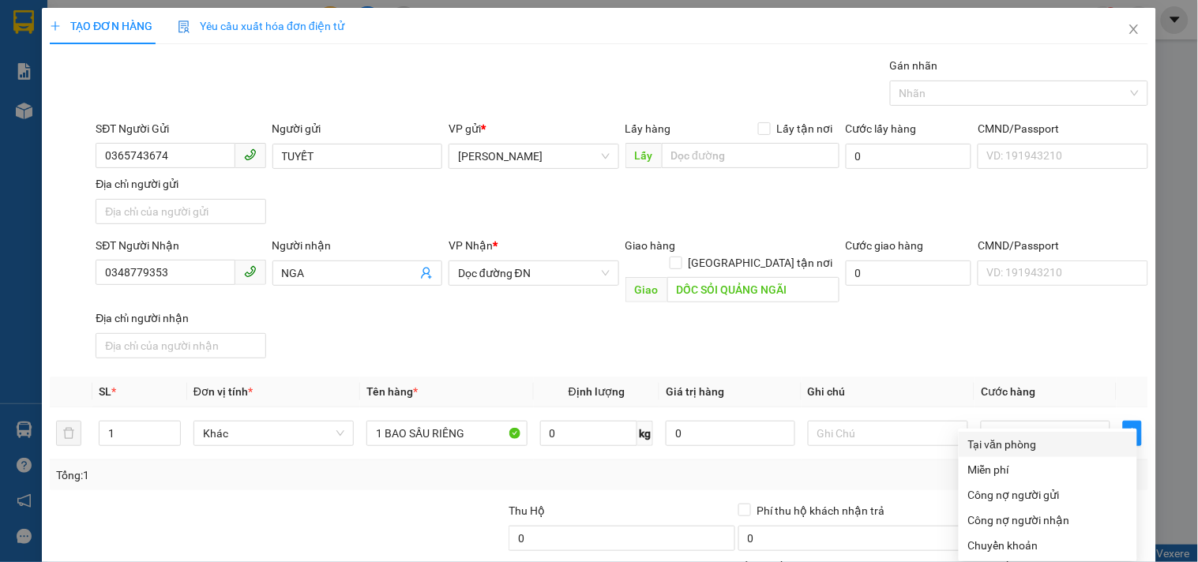
click at [1012, 436] on div "Tại văn phòng" at bounding box center [1047, 444] width 159 height 17
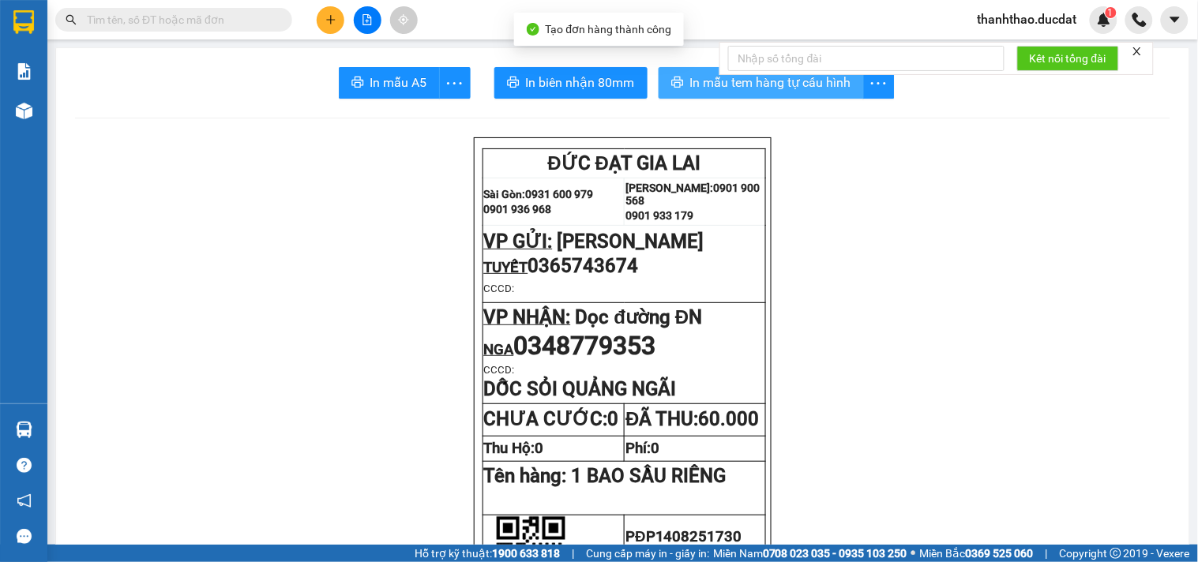
click at [697, 75] on span "In mẫu tem hàng tự cấu hình" at bounding box center [770, 83] width 161 height 20
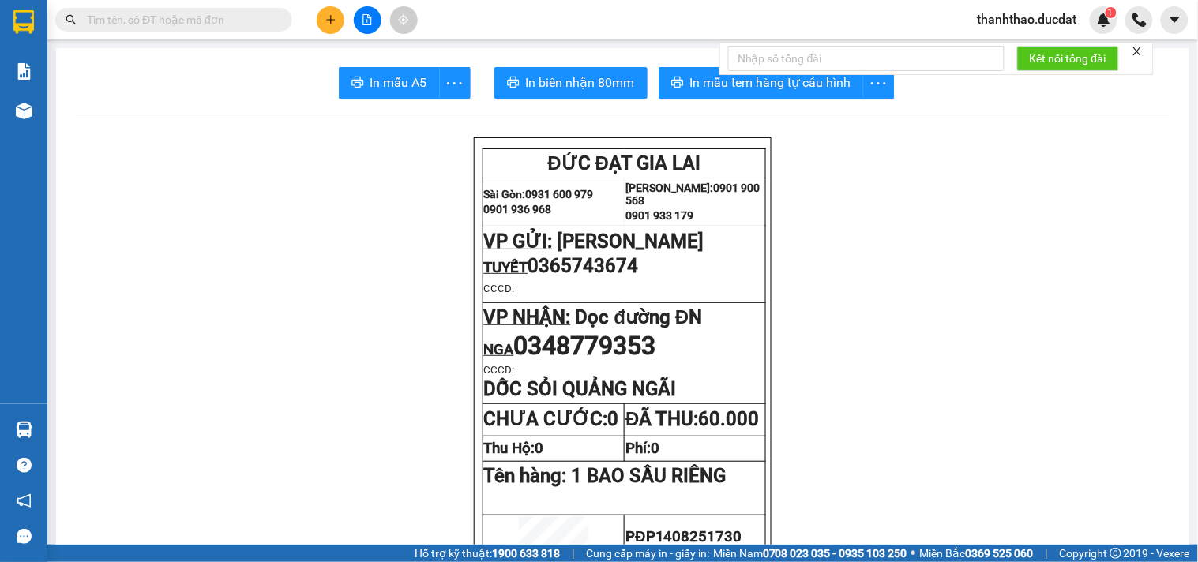
click at [321, 18] on button at bounding box center [331, 20] width 28 height 28
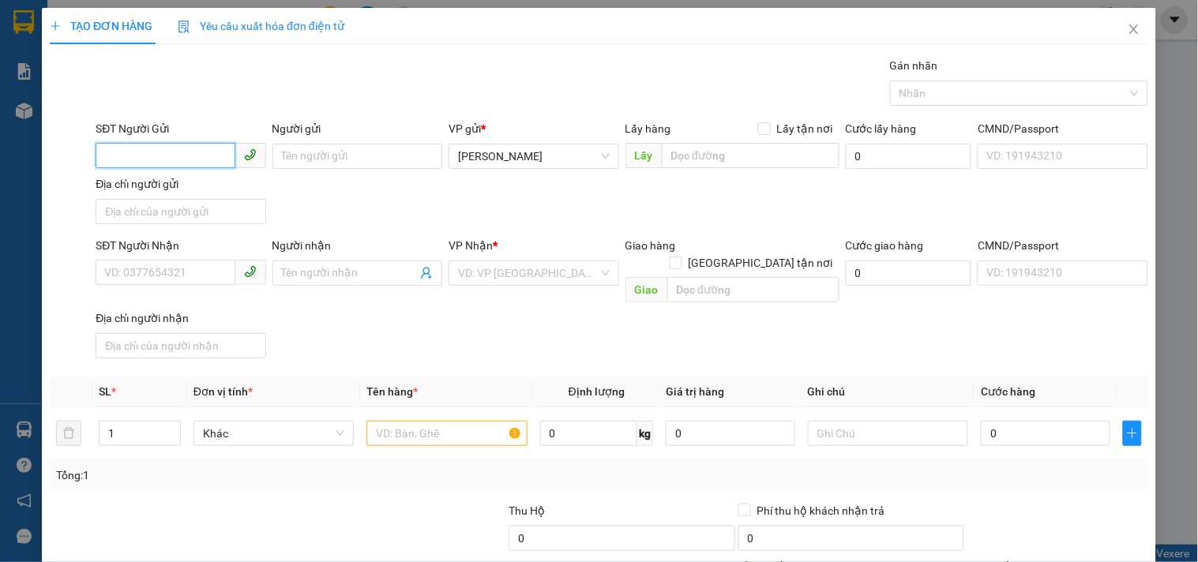
click at [109, 148] on input "SĐT Người Gửi" at bounding box center [165, 155] width 139 height 25
click at [322, 156] on input "Người gửi" at bounding box center [357, 156] width 170 height 25
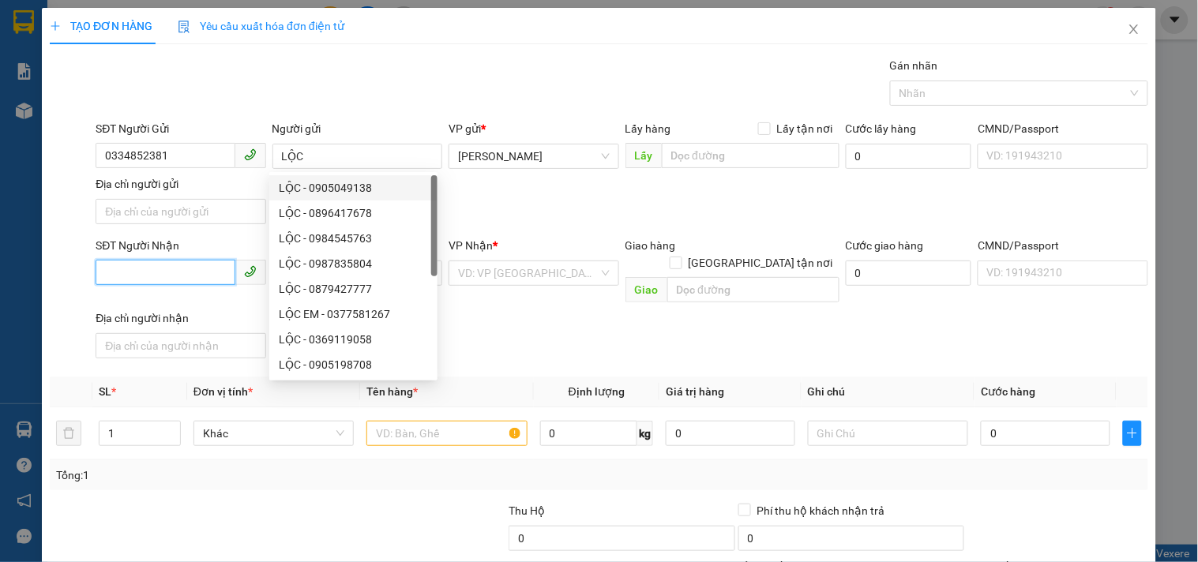
drag, startPoint x: 193, startPoint y: 279, endPoint x: 195, endPoint y: 287, distance: 8.2
click at [195, 287] on div "SĐT Người Nhận VD: 0377654321" at bounding box center [181, 264] width 170 height 55
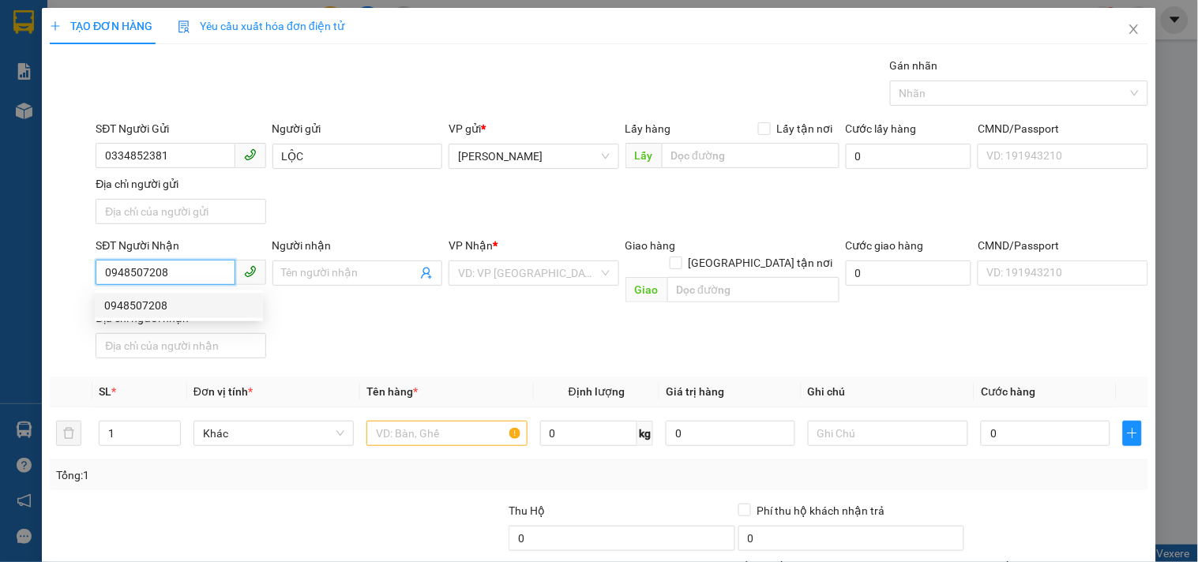
click at [186, 308] on div "0948507208" at bounding box center [178, 305] width 149 height 17
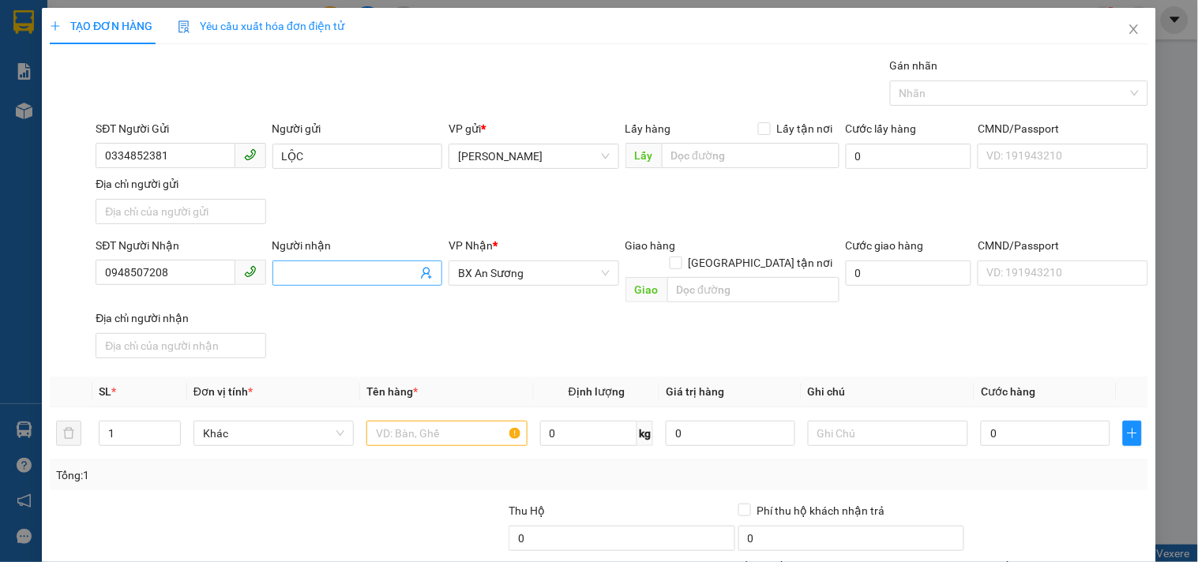
click at [340, 271] on input "Người nhận" at bounding box center [349, 273] width 135 height 17
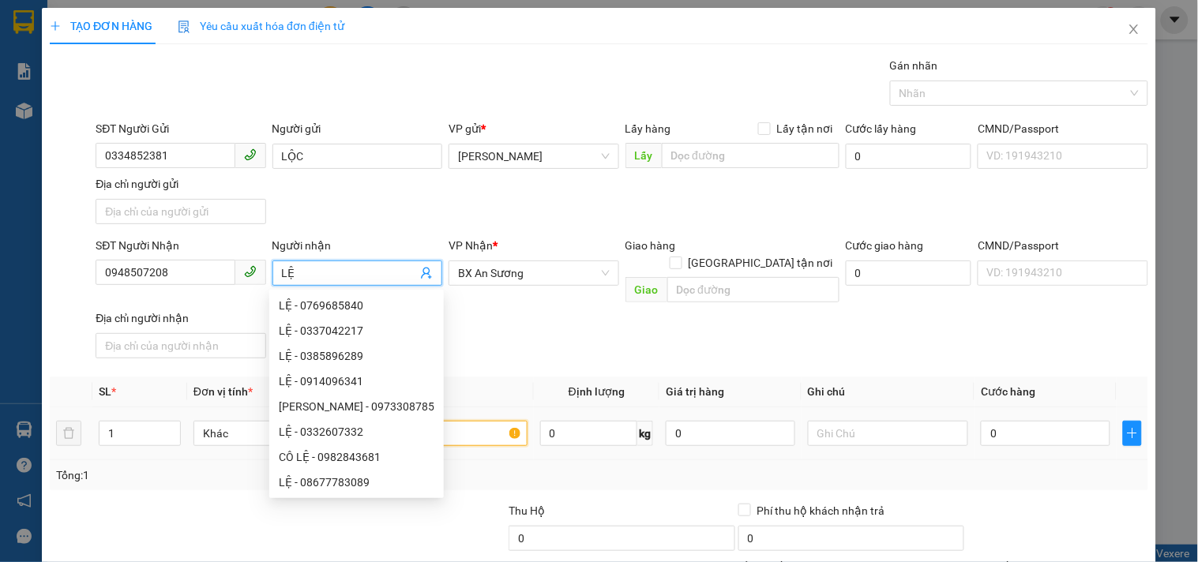
click at [471, 421] on input "text" at bounding box center [446, 433] width 160 height 25
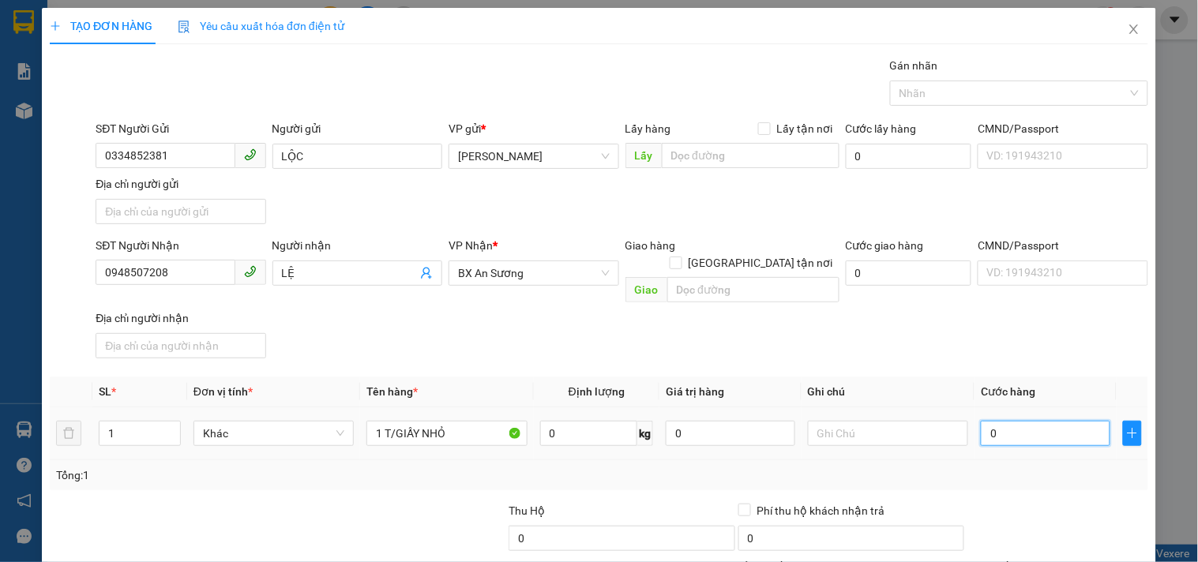
click at [1004, 421] on input "0" at bounding box center [1045, 433] width 129 height 25
click at [899, 377] on th "Ghi chú" at bounding box center [887, 392] width 173 height 31
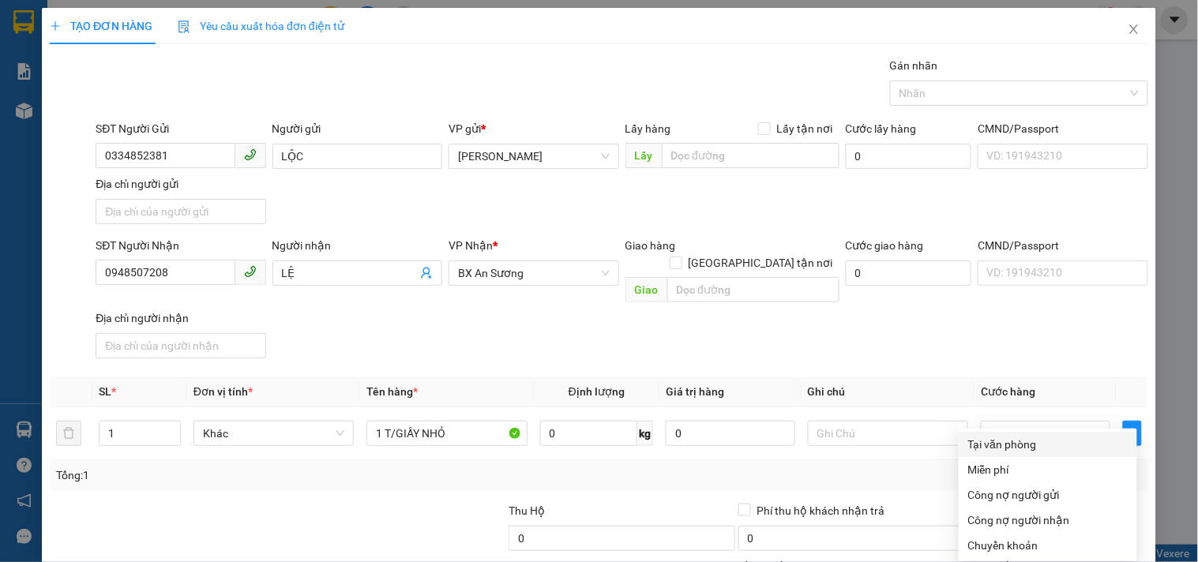
click at [993, 436] on div "Tại văn phòng" at bounding box center [1047, 444] width 159 height 17
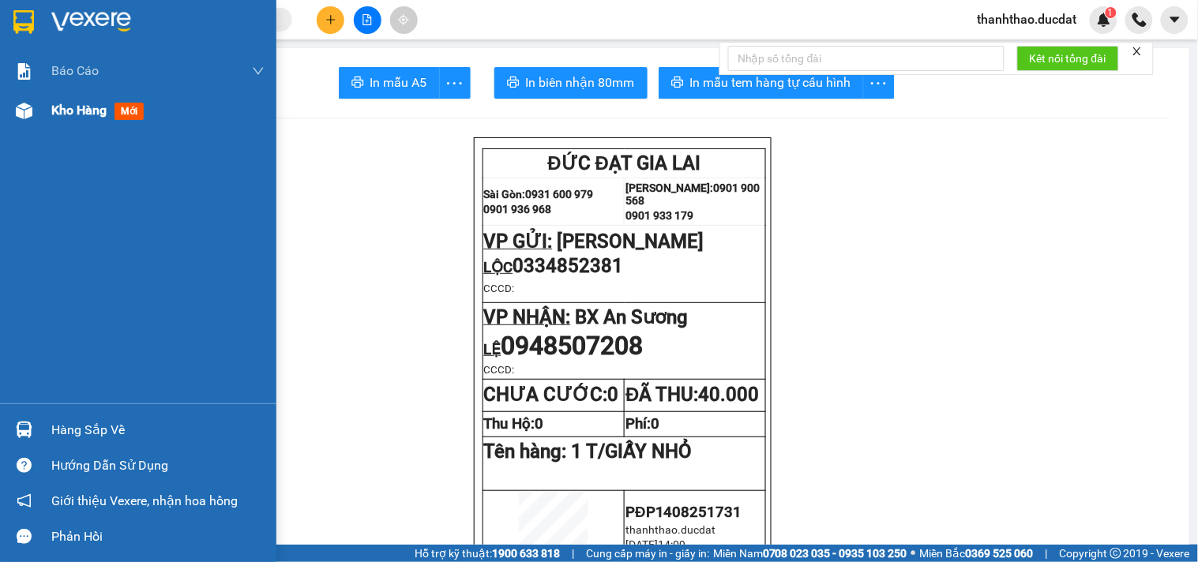
click at [77, 103] on span "Kho hàng" at bounding box center [78, 110] width 55 height 15
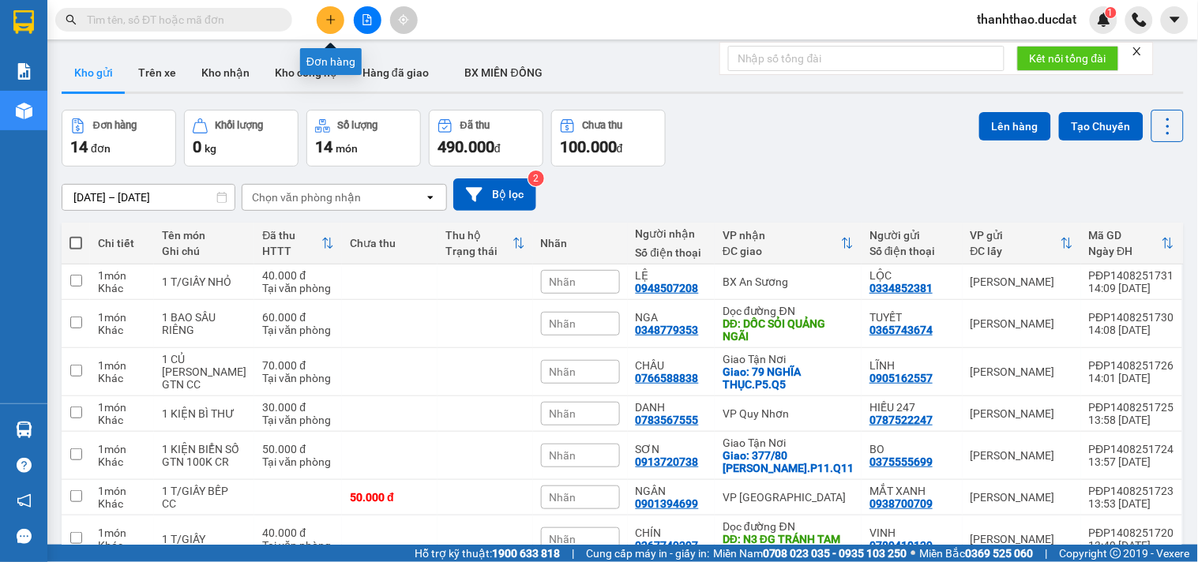
click at [329, 20] on icon "plus" at bounding box center [330, 19] width 9 height 1
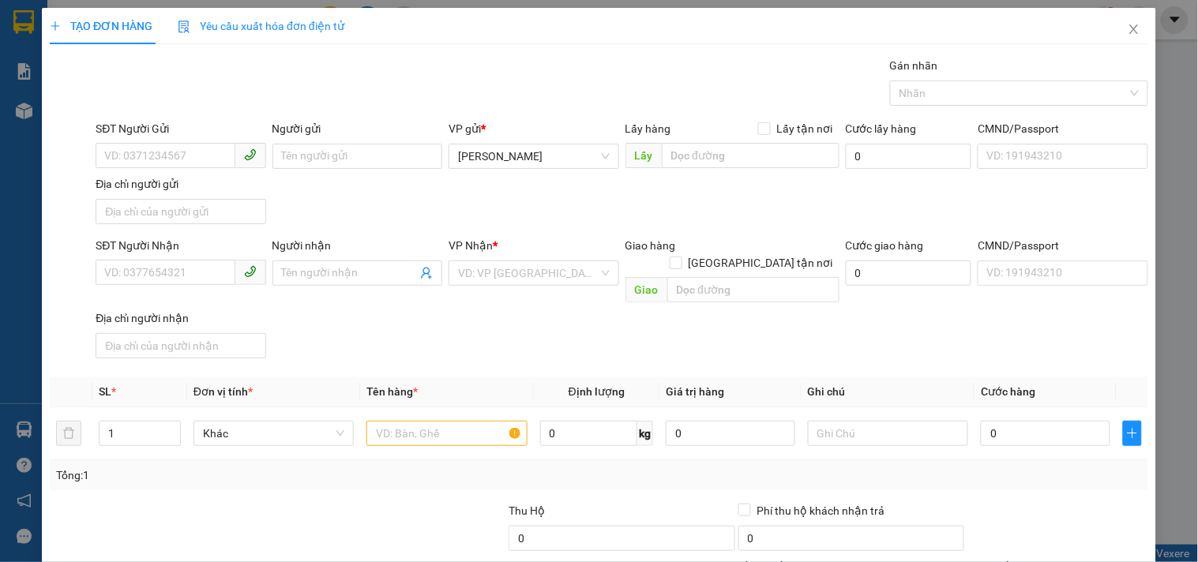
click at [176, 170] on div "SĐT Người Gửi VD: 0371234567" at bounding box center [181, 147] width 170 height 55
click at [186, 151] on input "SĐT Người Gửi" at bounding box center [165, 155] width 139 height 25
click at [239, 186] on div "0971899453 - MAI" at bounding box center [178, 187] width 149 height 17
drag, startPoint x: 455, startPoint y: 420, endPoint x: 431, endPoint y: 406, distance: 27.6
click at [444, 421] on input "text" at bounding box center [446, 433] width 160 height 25
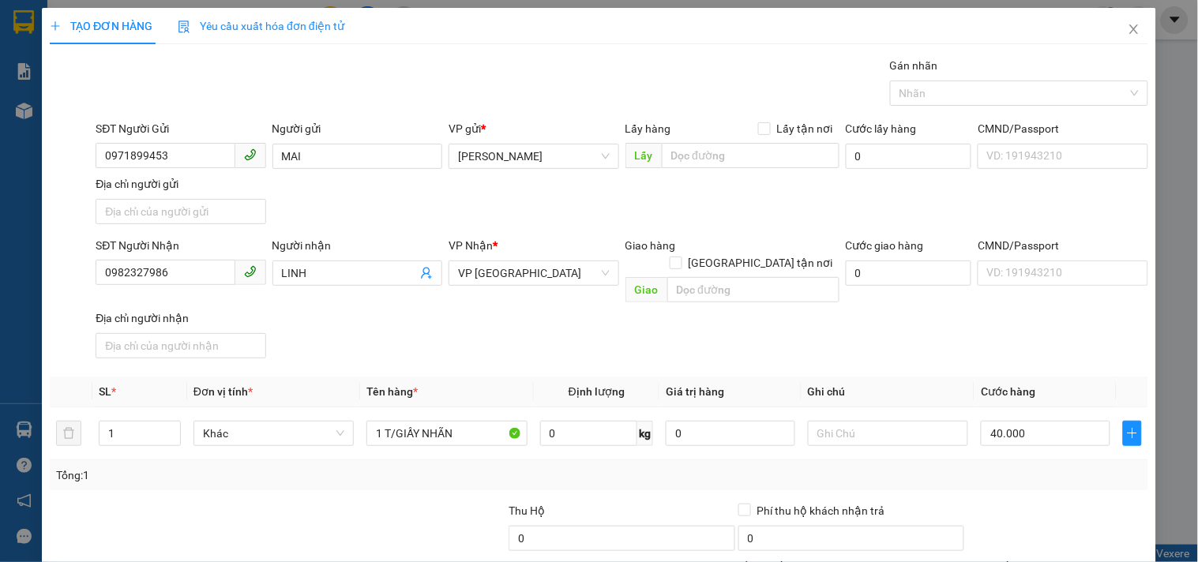
click at [976, 344] on div "SĐT Người Nhận 0982327986 Người nhận LINH VP Nhận * VP [GEOGRAPHIC_DATA] Giao h…" at bounding box center [621, 301] width 1059 height 128
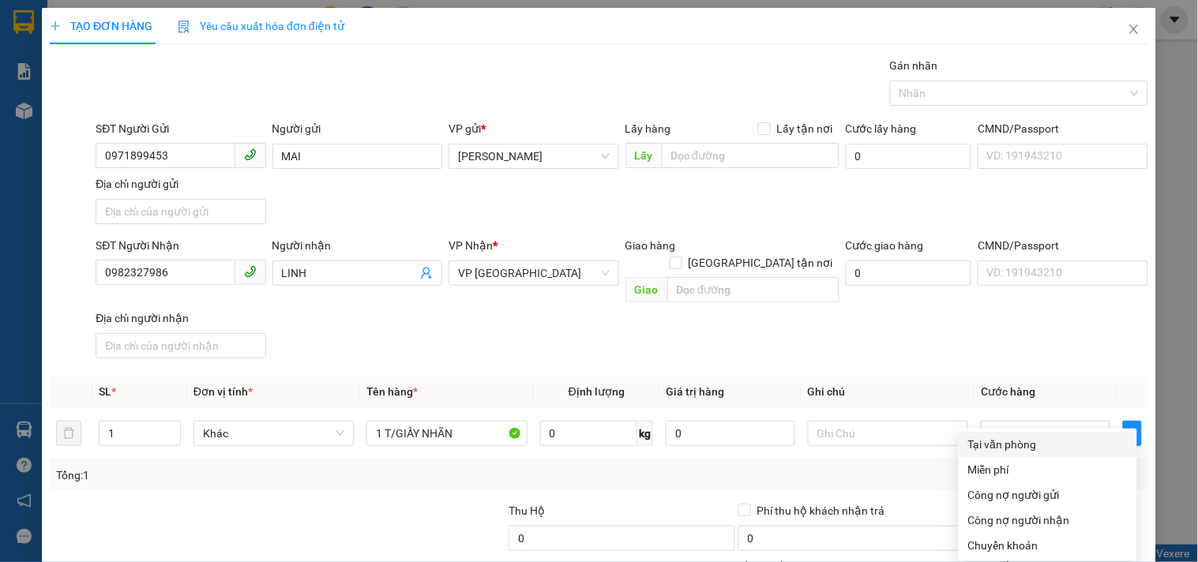
click at [989, 436] on div "Tại văn phòng" at bounding box center [1047, 444] width 159 height 17
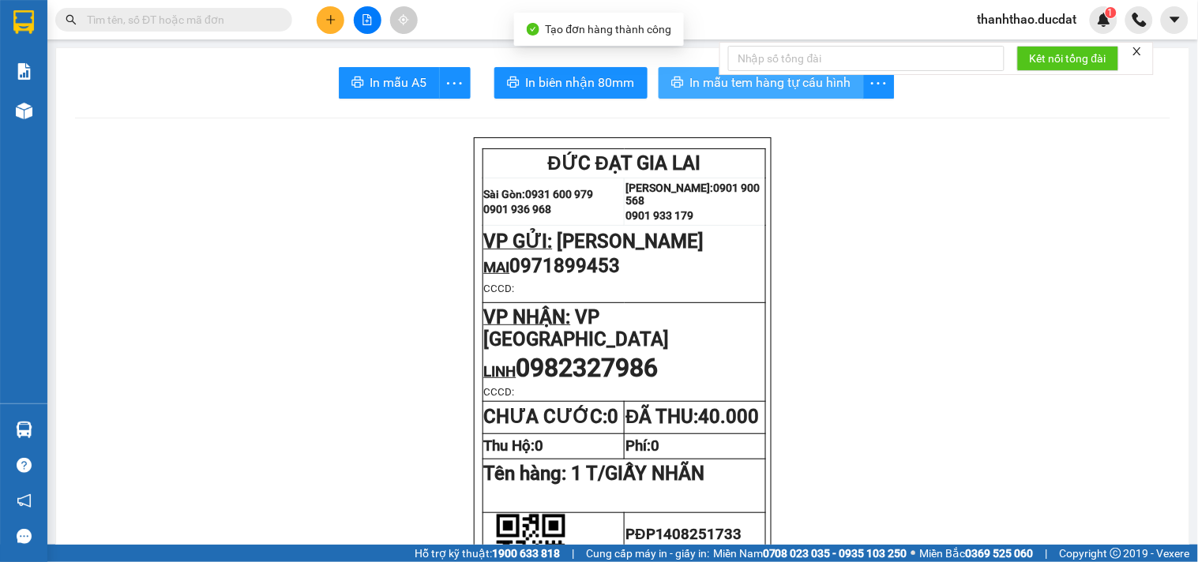
click at [671, 81] on icon "printer" at bounding box center [677, 82] width 13 height 13
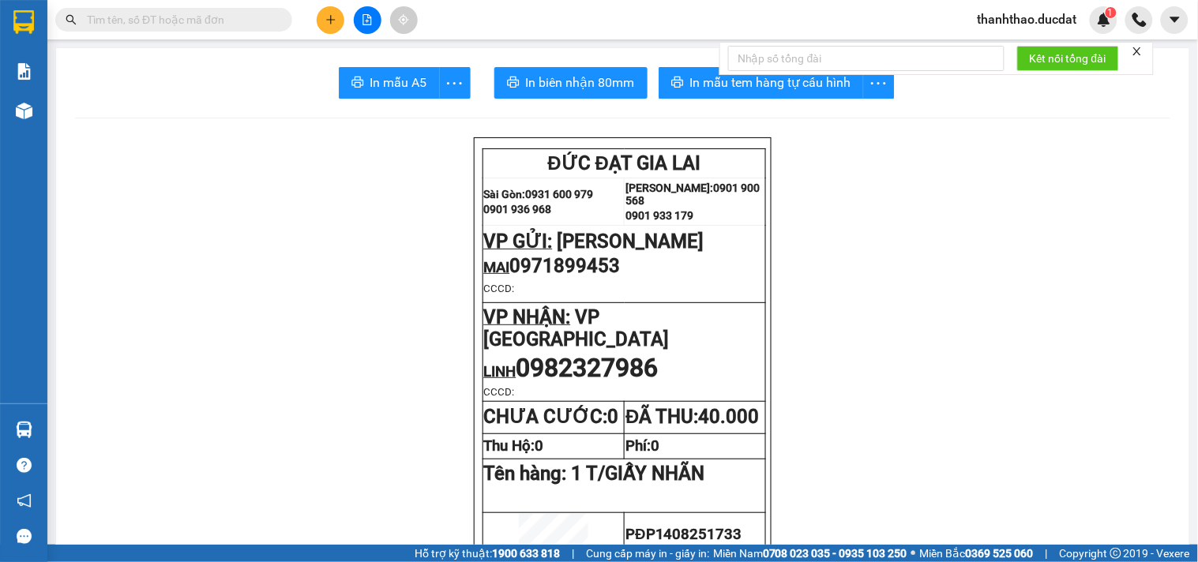
click at [330, 14] on icon "plus" at bounding box center [330, 19] width 11 height 11
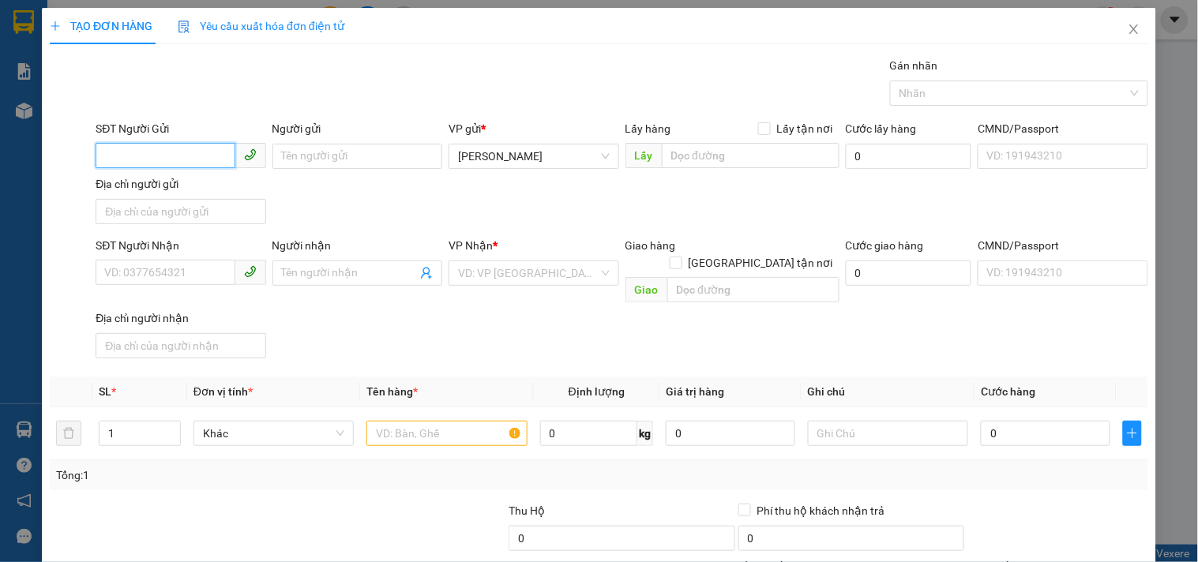
click at [169, 150] on input "SĐT Người Gửi" at bounding box center [165, 155] width 139 height 25
click at [196, 187] on div "0913499271 - QUỐC TOẢN" at bounding box center [178, 187] width 149 height 17
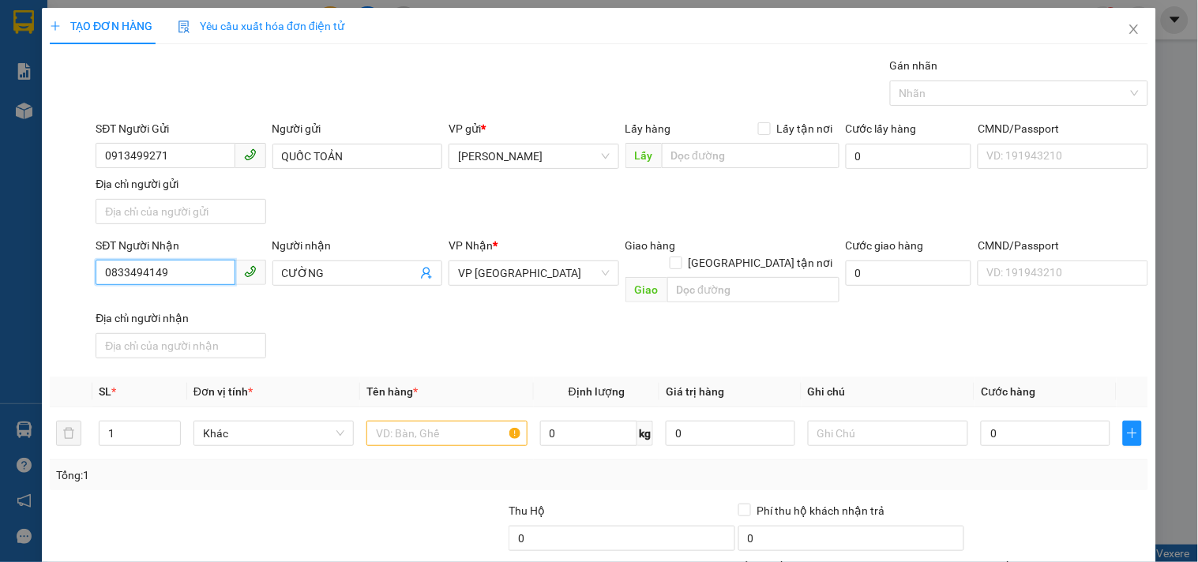
drag, startPoint x: 184, startPoint y: 274, endPoint x: 0, endPoint y: 310, distance: 187.5
click at [0, 313] on div "TẠO ĐƠN HÀNG Yêu cầu xuất hóa đơn điện tử Transit Pickup Surcharge Ids Transit …" at bounding box center [599, 281] width 1198 height 562
click at [144, 302] on div "0937595959 - TÙNG" at bounding box center [178, 305] width 149 height 17
click at [443, 421] on input "text" at bounding box center [446, 433] width 160 height 25
click at [1017, 350] on div "Transit Pickup Surcharge Ids Transit Deliver Surcharge Ids Transit Deliver Surc…" at bounding box center [599, 369] width 1098 height 625
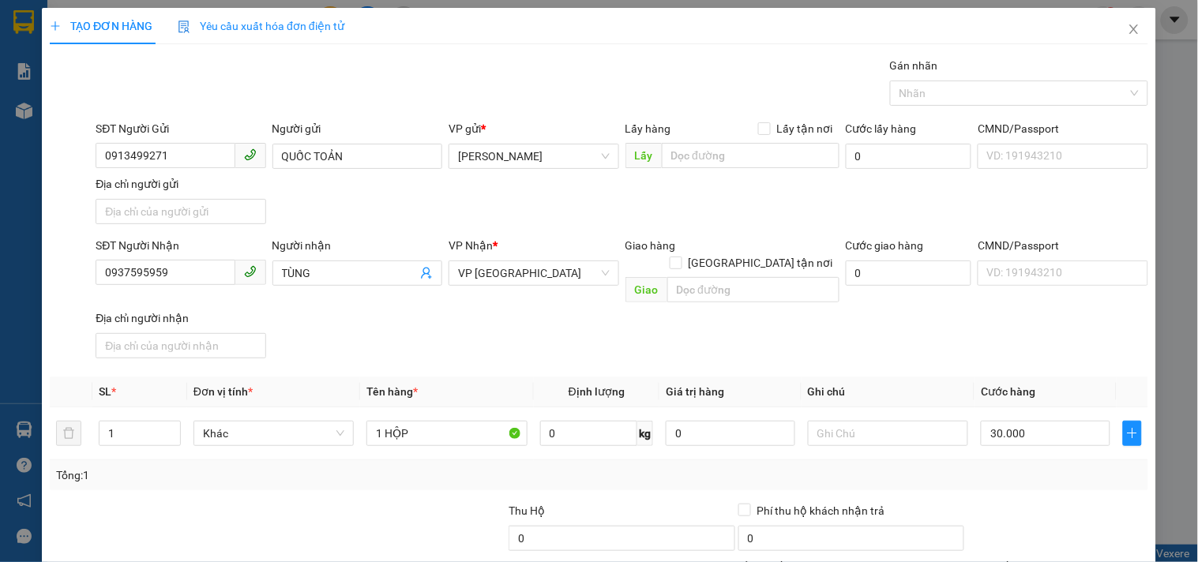
drag, startPoint x: 1008, startPoint y: 445, endPoint x: 1007, endPoint y: 434, distance: 11.2
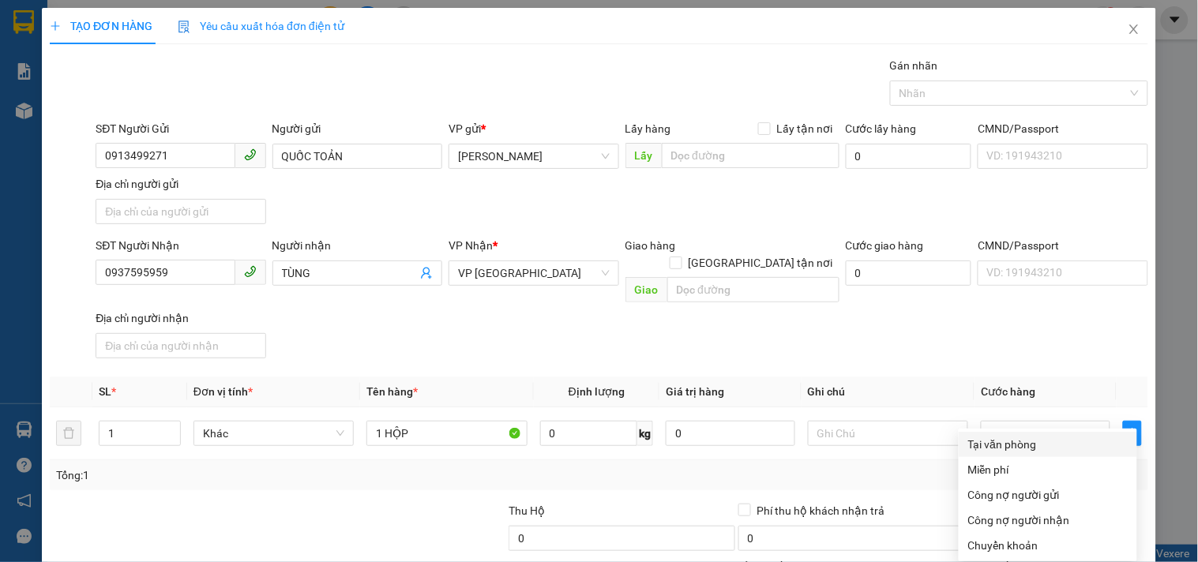
click at [999, 432] on div "Tại văn phòng" at bounding box center [1048, 444] width 178 height 25
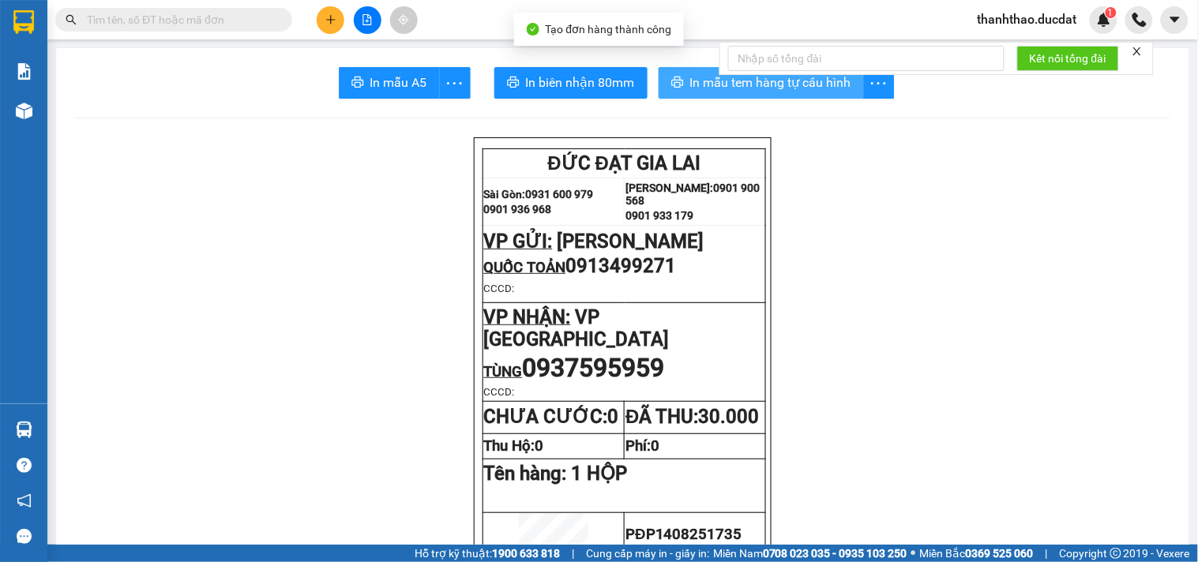
click at [690, 81] on span "In mẫu tem hàng tự cấu hình" at bounding box center [770, 83] width 161 height 20
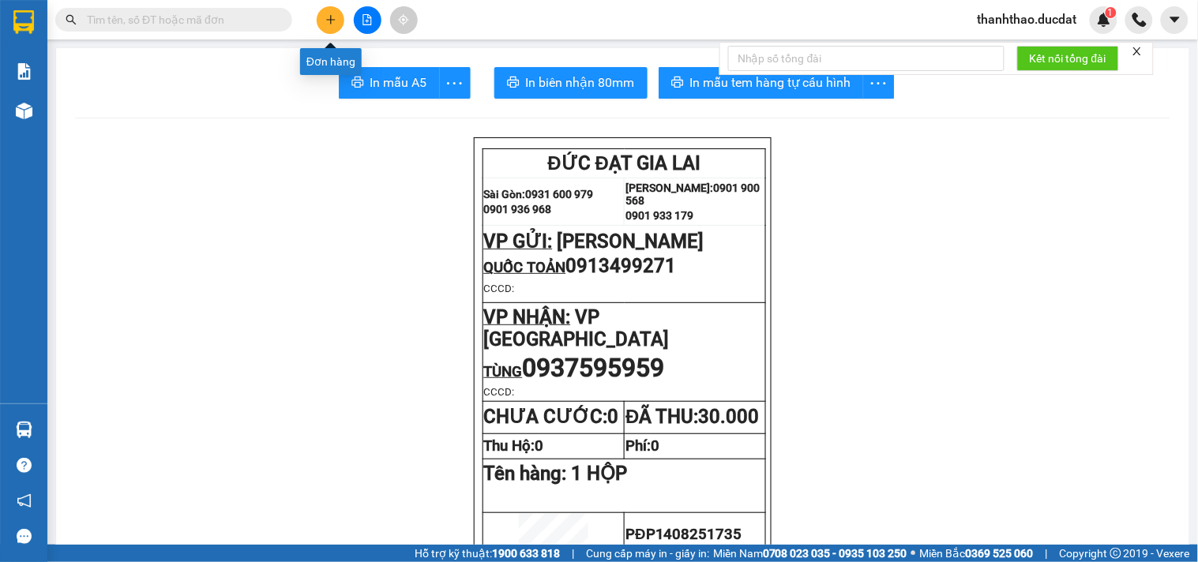
click at [329, 28] on button at bounding box center [331, 20] width 28 height 28
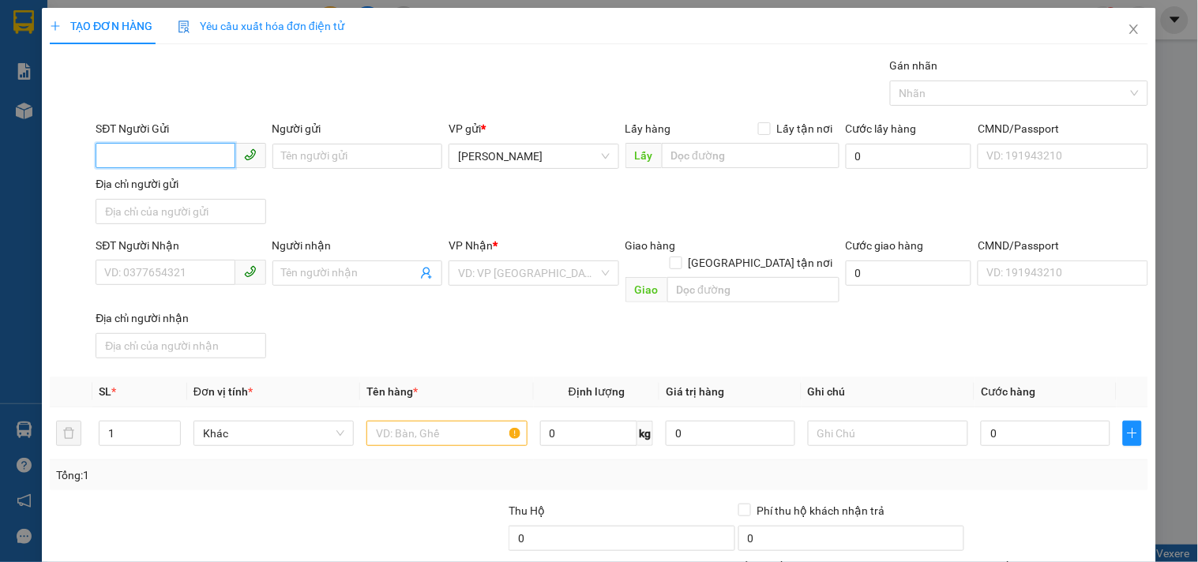
drag, startPoint x: 158, startPoint y: 156, endPoint x: 148, endPoint y: 156, distance: 9.5
click at [155, 156] on input "SĐT Người Gửi" at bounding box center [165, 155] width 139 height 25
click at [179, 182] on div "0972935012 - THẢO ANH" at bounding box center [178, 187] width 149 height 17
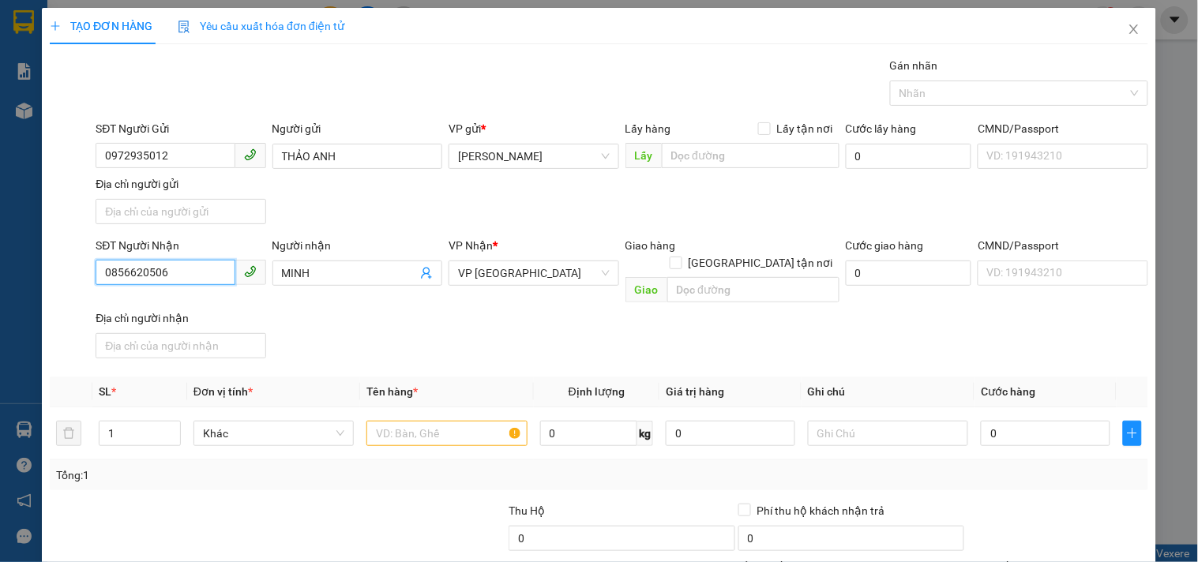
drag, startPoint x: 210, startPoint y: 270, endPoint x: 0, endPoint y: 283, distance: 210.4
click at [0, 280] on div "TẠO ĐƠN HÀNG Yêu cầu xuất hóa đơn điện tử Transit Pickup Surcharge Ids Transit …" at bounding box center [599, 281] width 1198 height 562
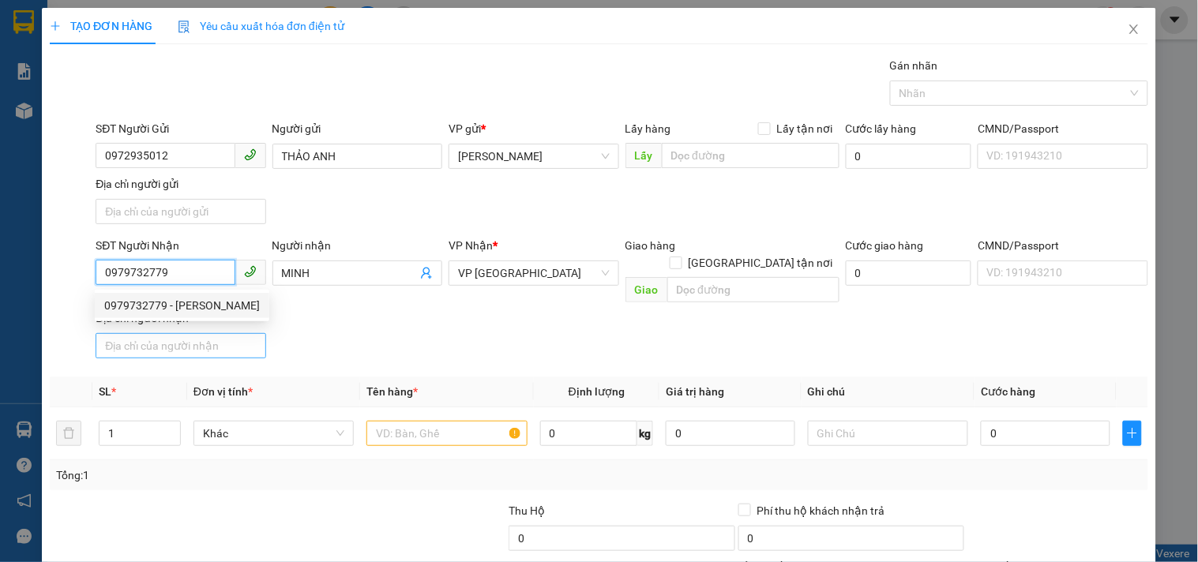
click at [148, 302] on div "0979732779 - [PERSON_NAME]" at bounding box center [182, 305] width 156 height 17
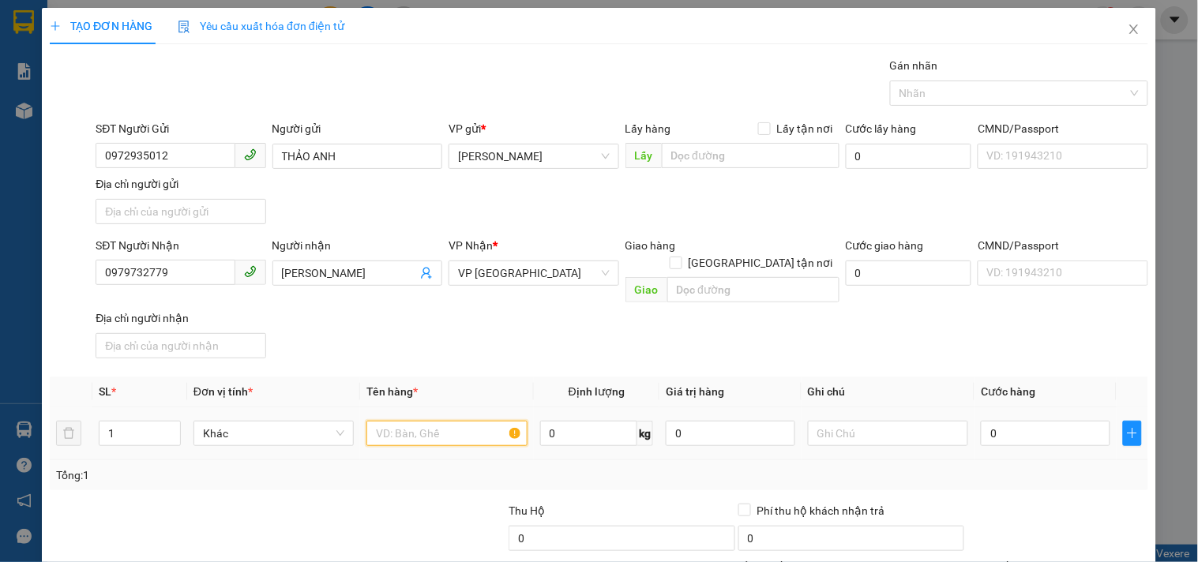
click at [430, 421] on input "text" at bounding box center [446, 433] width 160 height 25
click at [1015, 432] on td "0" at bounding box center [1045, 433] width 142 height 53
drag, startPoint x: 1006, startPoint y: 414, endPoint x: 993, endPoint y: 407, distance: 15.2
click at [1006, 421] on input "0" at bounding box center [1045, 433] width 129 height 25
click at [966, 350] on div "Transit Pickup Surcharge Ids Transit Deliver Surcharge Ids Transit Deliver Surc…" at bounding box center [599, 369] width 1098 height 625
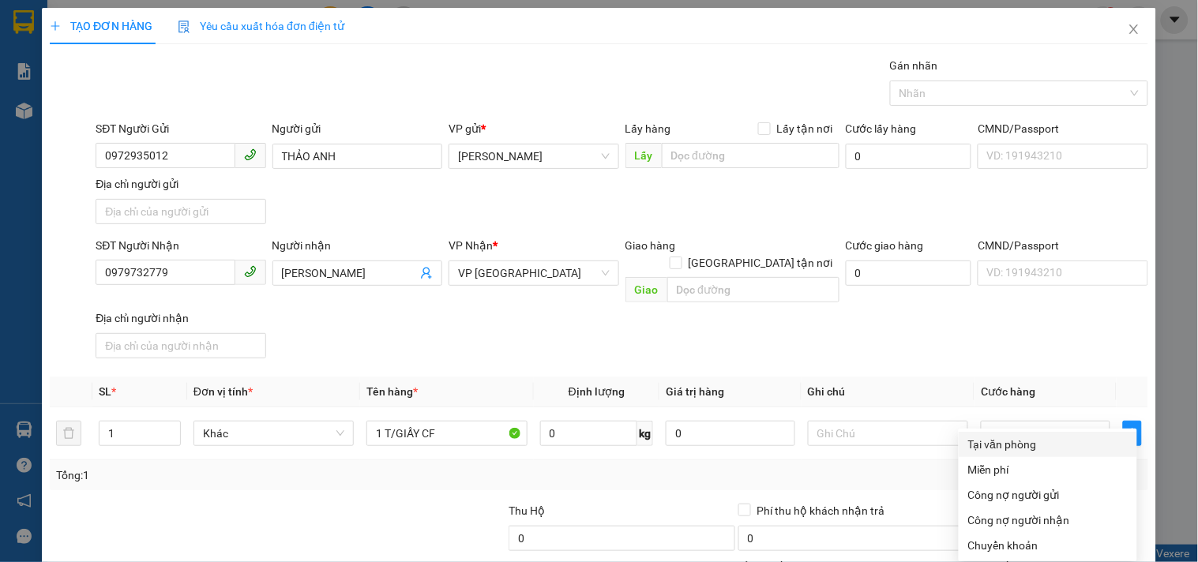
click at [1008, 436] on div "Tại văn phòng" at bounding box center [1047, 444] width 159 height 17
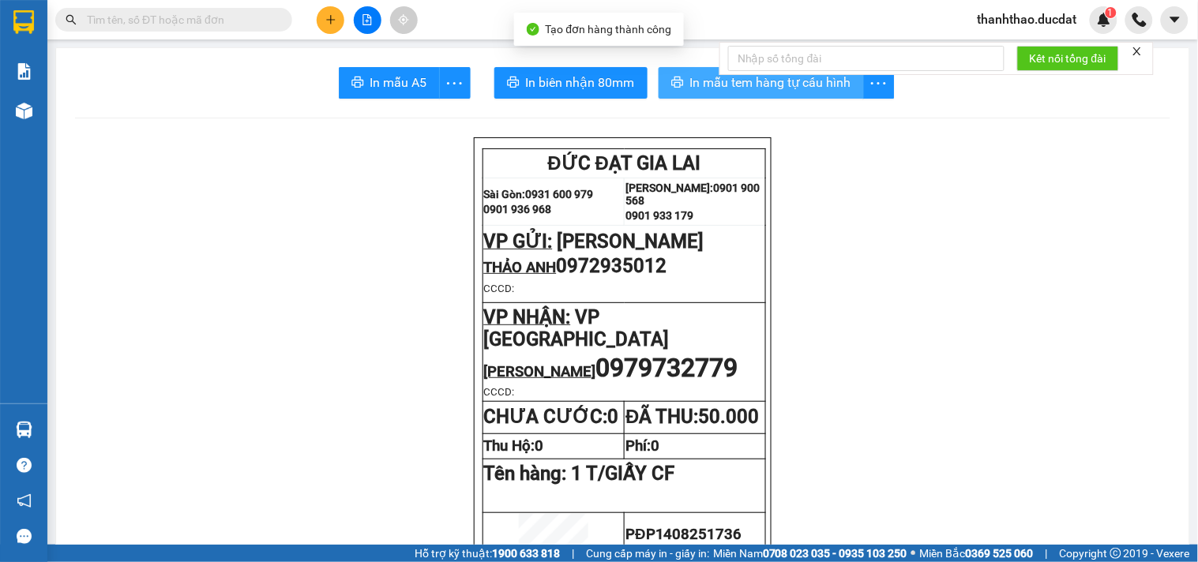
click at [711, 83] on span "In mẫu tem hàng tự cấu hình" at bounding box center [770, 83] width 161 height 20
click at [326, 20] on icon "plus" at bounding box center [330, 19] width 11 height 11
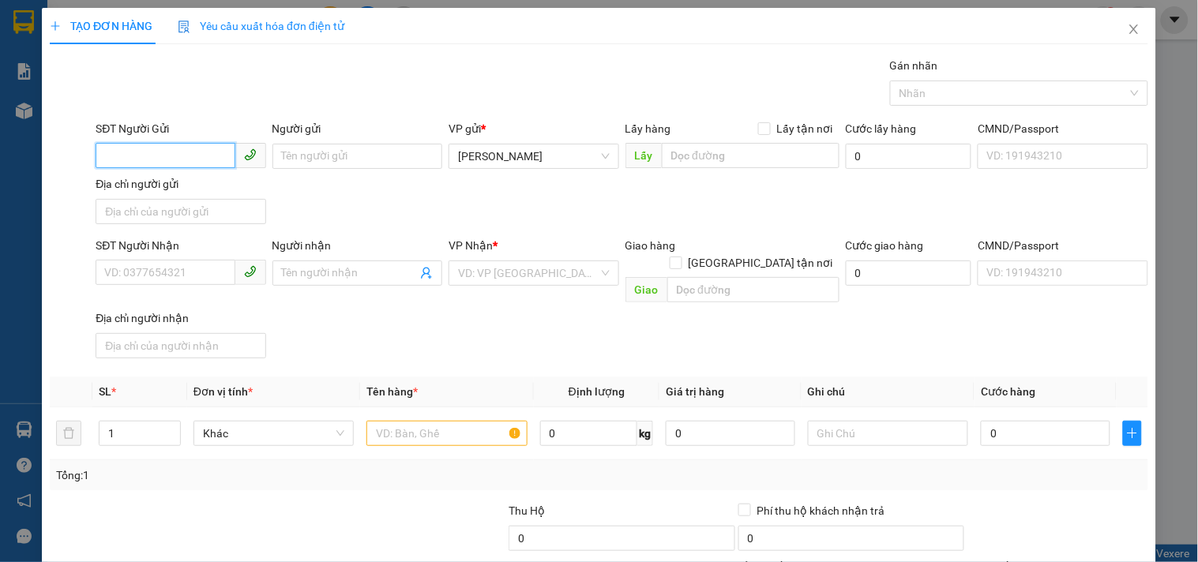
click at [126, 152] on input "SĐT Người Gửi" at bounding box center [165, 155] width 139 height 25
click at [333, 150] on input "Người gửi" at bounding box center [357, 156] width 170 height 25
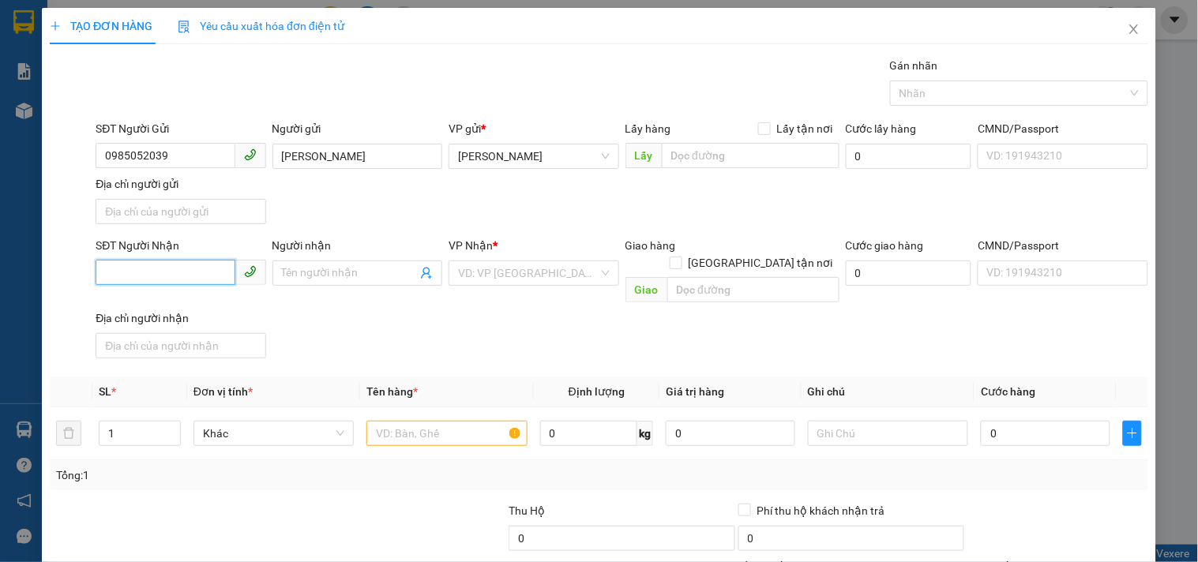
click at [162, 272] on input "SĐT Người Nhận" at bounding box center [165, 272] width 139 height 25
click at [156, 305] on div "0917277483 - HỒNG" at bounding box center [178, 305] width 149 height 17
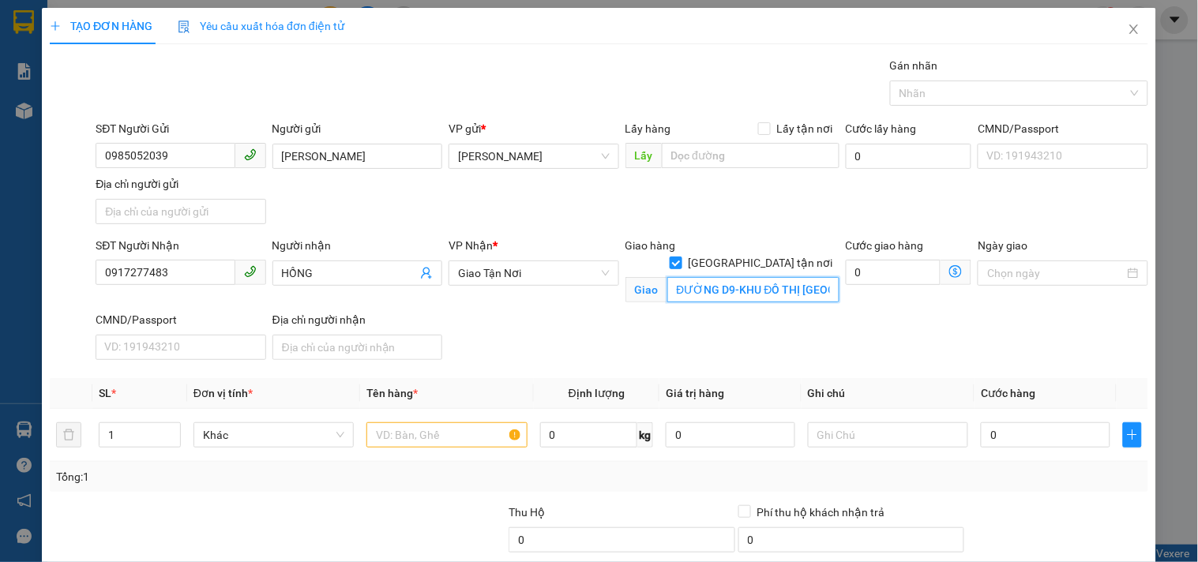
click at [722, 277] on input "ĐƯỜNG D9-KHU ĐÔ THỊ [GEOGRAPHIC_DATA] ĐÔNG-THỦ [GEOGRAPHIC_DATA]" at bounding box center [753, 289] width 172 height 25
click at [723, 277] on input "ĐƯỜNG D9-KHU ĐÔ THỊ [GEOGRAPHIC_DATA] ĐÔNG-THỦ [GEOGRAPHIC_DATA]" at bounding box center [753, 289] width 172 height 25
drag, startPoint x: 723, startPoint y: 277, endPoint x: 870, endPoint y: 245, distance: 150.4
click at [870, 245] on div "SĐT Người Nhận 0917277483 Người nhận HỒNG VP Nhận * Giao Tận Nơi Giao hàng [GE…" at bounding box center [621, 301] width 1059 height 129
click at [684, 277] on input "ĐƯỜNG D9-KHU ĐÔ THỊ [GEOGRAPHIC_DATA] ĐÔNG-THỦ [GEOGRAPHIC_DATA]" at bounding box center [753, 289] width 172 height 25
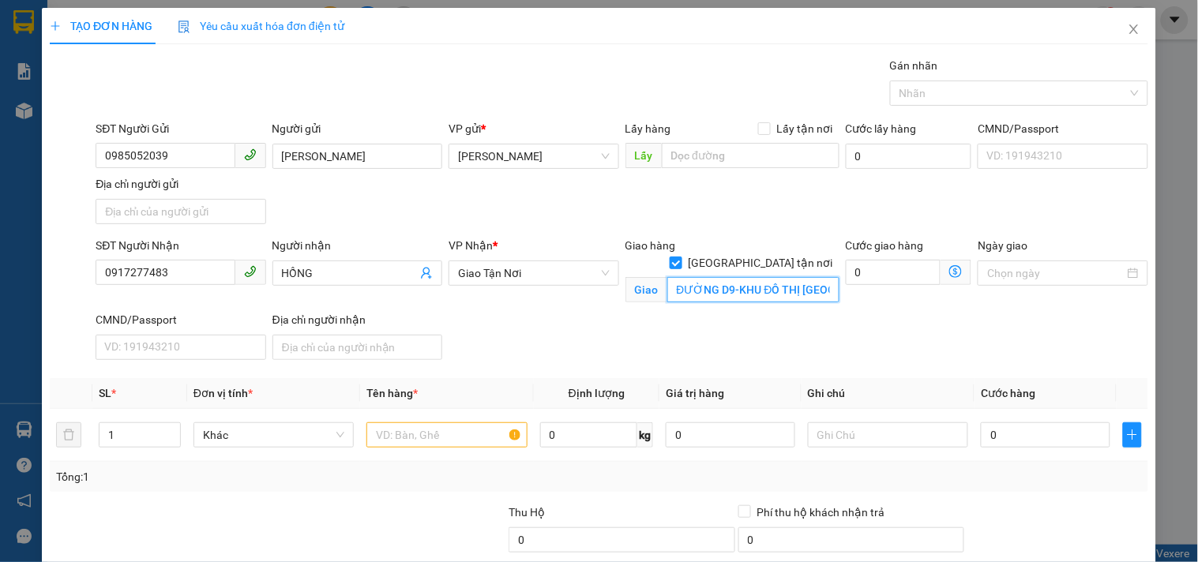
drag, startPoint x: 685, startPoint y: 270, endPoint x: 905, endPoint y: 225, distance: 224.8
click at [941, 246] on div "SĐT Người Nhận 0917277483 Người nhận HỒNG VP Nhận * Giao Tận Nơi Giao hàng [GE…" at bounding box center [621, 301] width 1059 height 129
click at [784, 277] on input "ĐƯỜNG D9-KHU ĐÔ THỊ SALA.Q2" at bounding box center [753, 289] width 172 height 25
drag, startPoint x: 784, startPoint y: 272, endPoint x: 564, endPoint y: 277, distance: 220.4
click at [564, 277] on div "SĐT Người Nhận 0917277483 Người nhận HỒNG VP Nhận * Giao Tận Nơi Giao hàng [GE…" at bounding box center [621, 301] width 1059 height 129
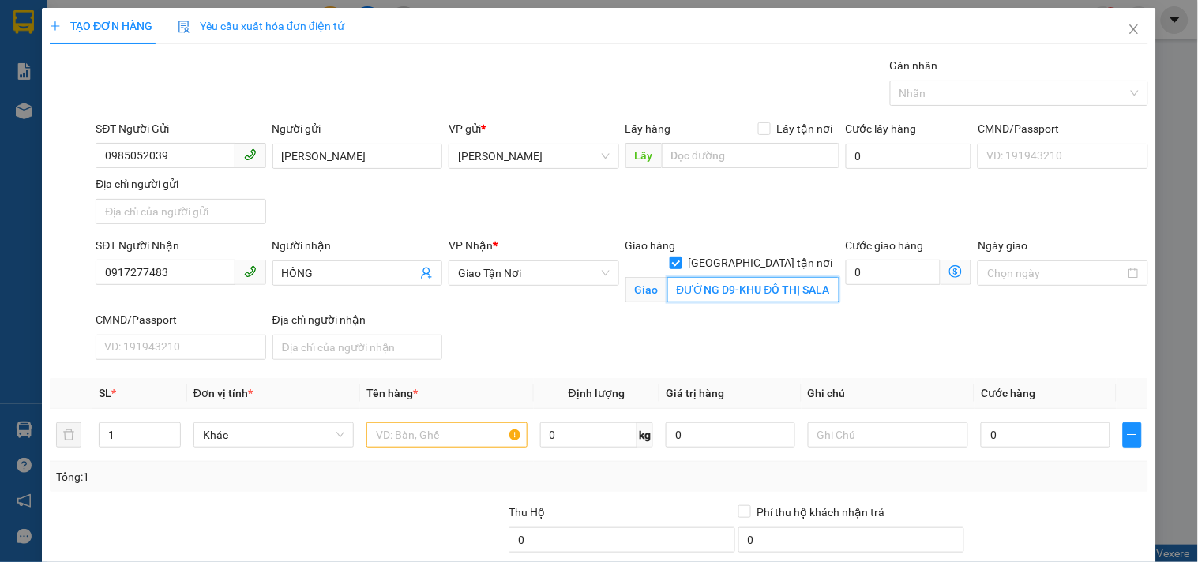
click at [766, 277] on input "ĐƯỜNG D9-KHU ĐÔ THỊ SALA.Q2" at bounding box center [753, 289] width 172 height 25
drag, startPoint x: 776, startPoint y: 273, endPoint x: 945, endPoint y: 254, distance: 170.0
click at [945, 254] on div "SĐT Người Nhận 0917277483 Người nhận HỒNG VP Nhận * Giao Tận Nơi Giao hàng [GE…" at bounding box center [621, 301] width 1059 height 129
click at [463, 423] on input "text" at bounding box center [446, 434] width 160 height 25
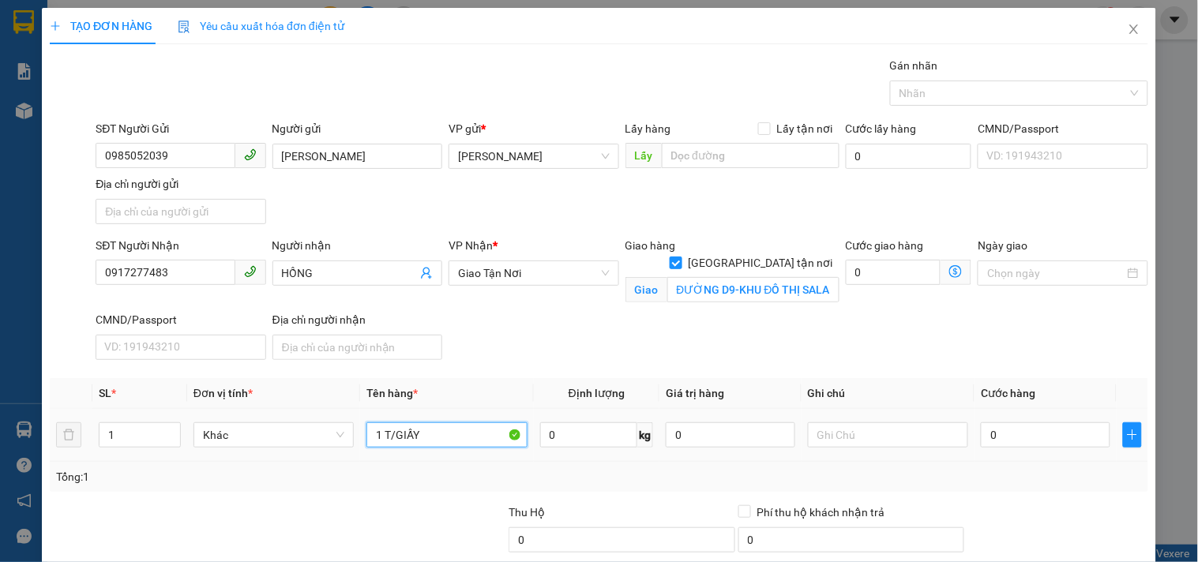
click at [445, 441] on input "1 T/GIẤY" at bounding box center [446, 434] width 160 height 25
click at [988, 435] on input "0" at bounding box center [1045, 434] width 129 height 25
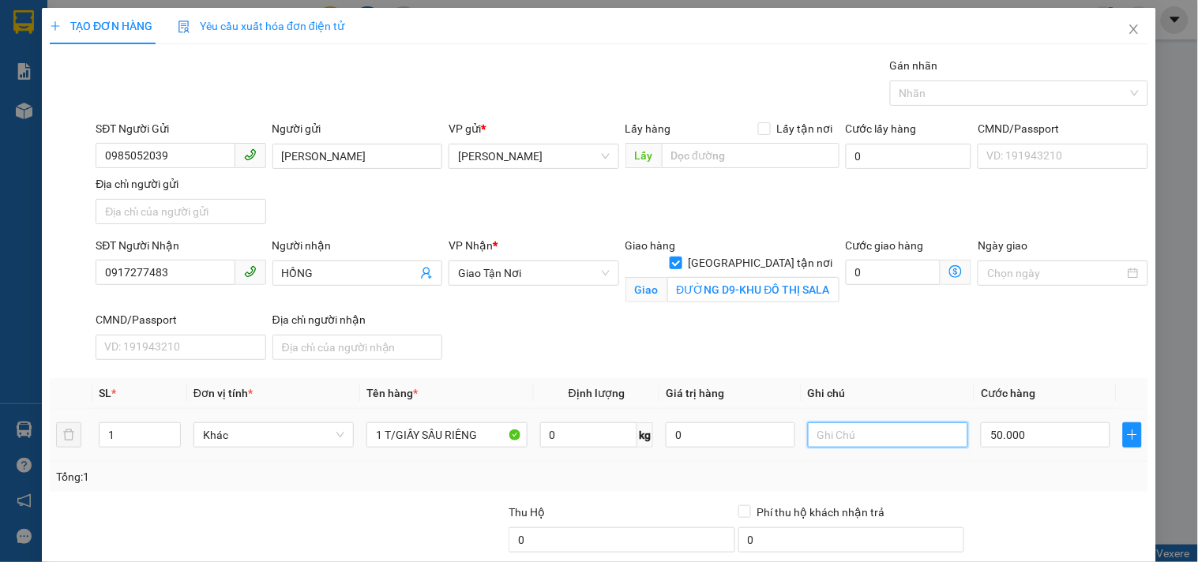
click at [867, 442] on input "text" at bounding box center [888, 434] width 160 height 25
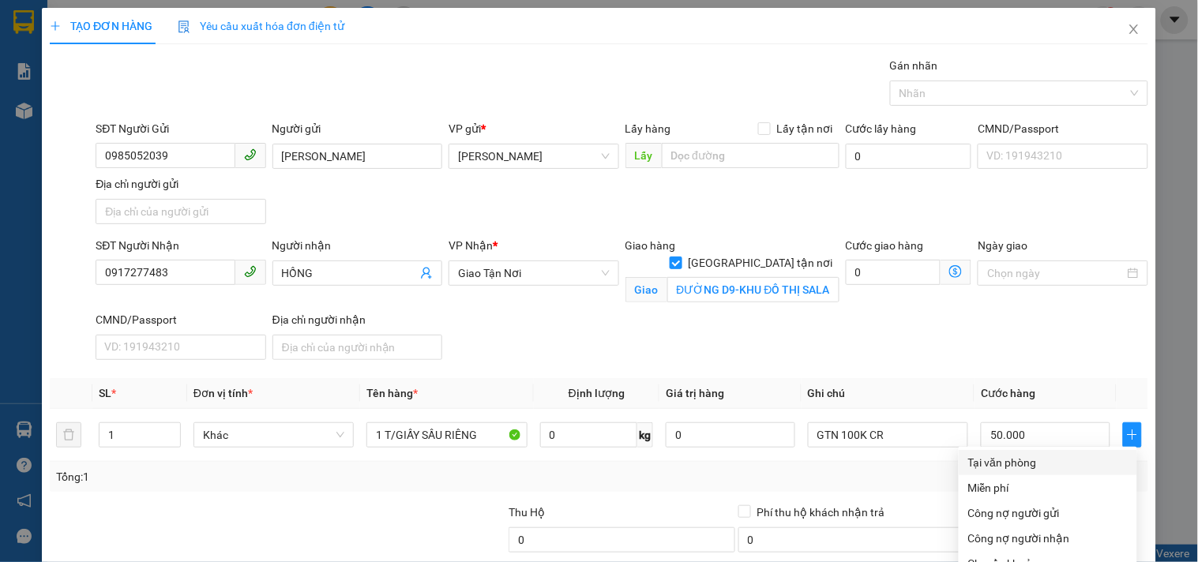
click at [1026, 454] on div "Tại văn phòng" at bounding box center [1047, 462] width 159 height 17
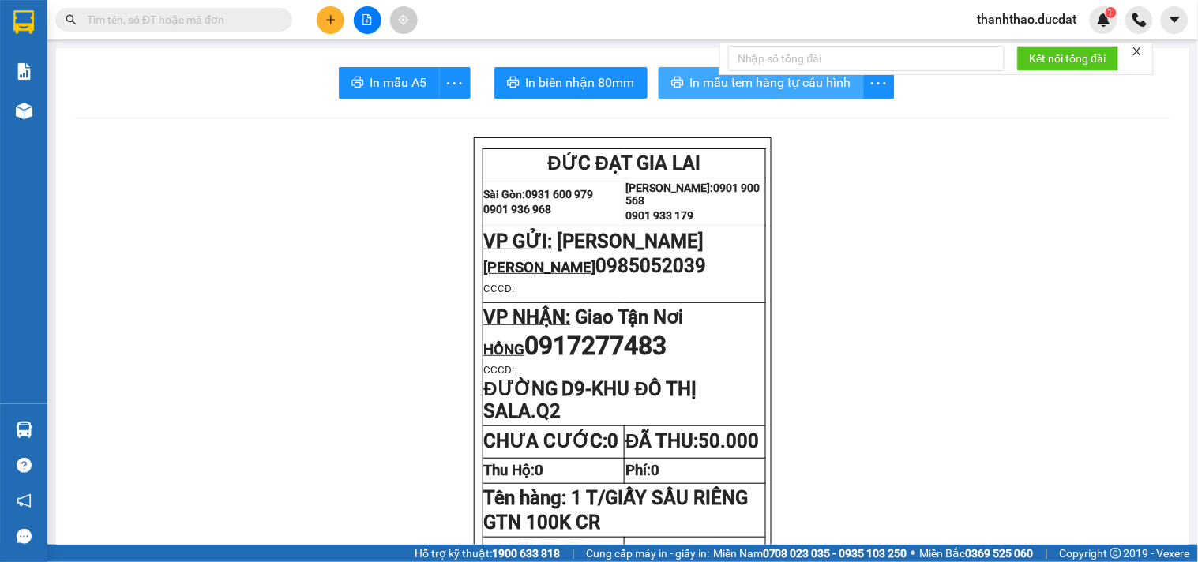
click at [700, 81] on span "In mẫu tem hàng tự cấu hình" at bounding box center [770, 83] width 161 height 20
click at [333, 6] on button at bounding box center [331, 20] width 28 height 28
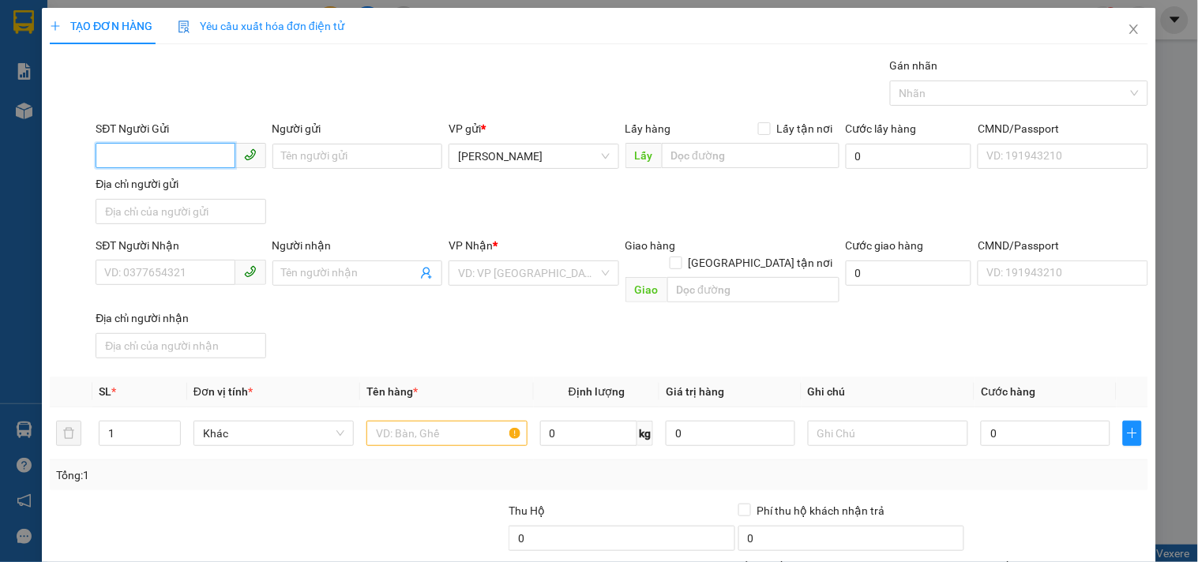
click at [180, 167] on input "SĐT Người Gửi" at bounding box center [165, 155] width 139 height 25
click at [172, 195] on div "0906891727" at bounding box center [178, 187] width 149 height 17
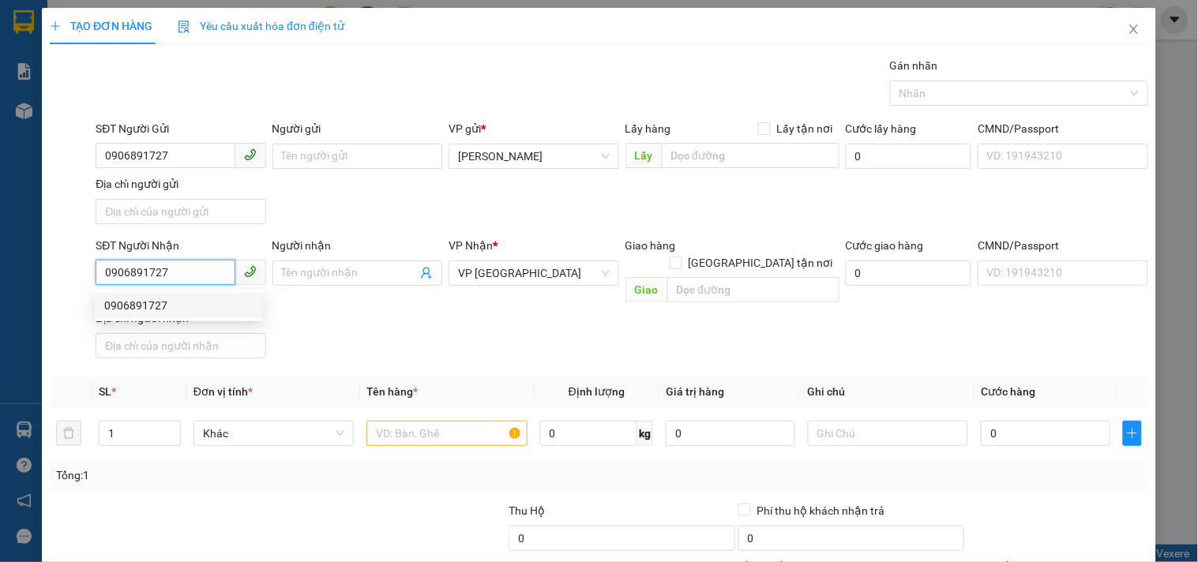
drag, startPoint x: 166, startPoint y: 272, endPoint x: 0, endPoint y: 199, distance: 181.0
click at [0, 199] on div "TẠO ĐƠN HÀNG Yêu cầu xuất hóa đơn điện tử Transit Pickup Surcharge Ids Transit …" at bounding box center [599, 281] width 1198 height 562
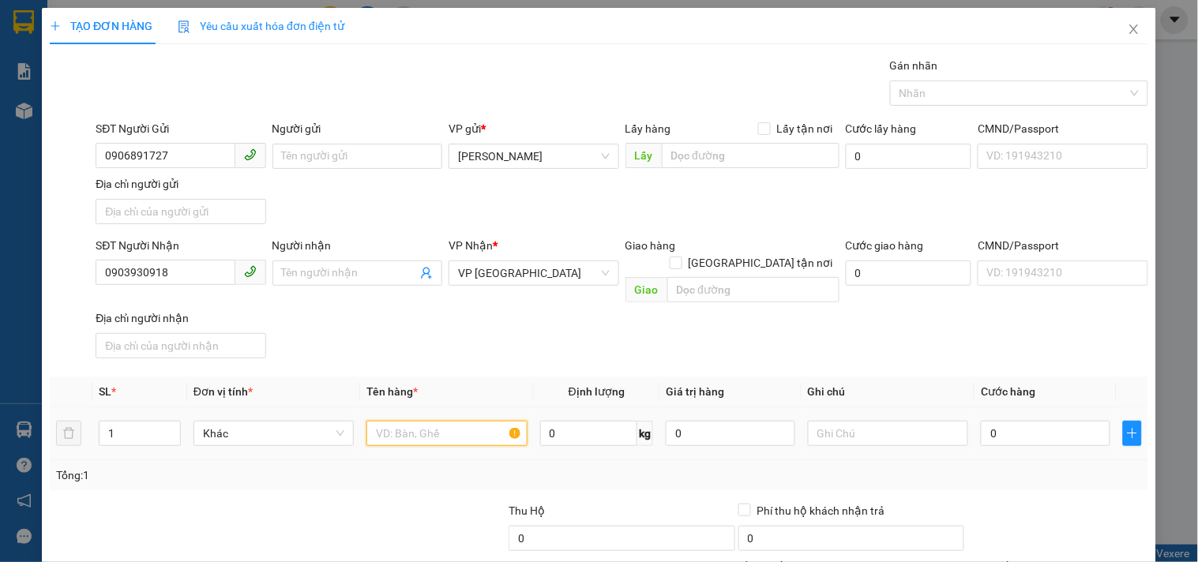
click at [460, 421] on input "text" at bounding box center [446, 433] width 160 height 25
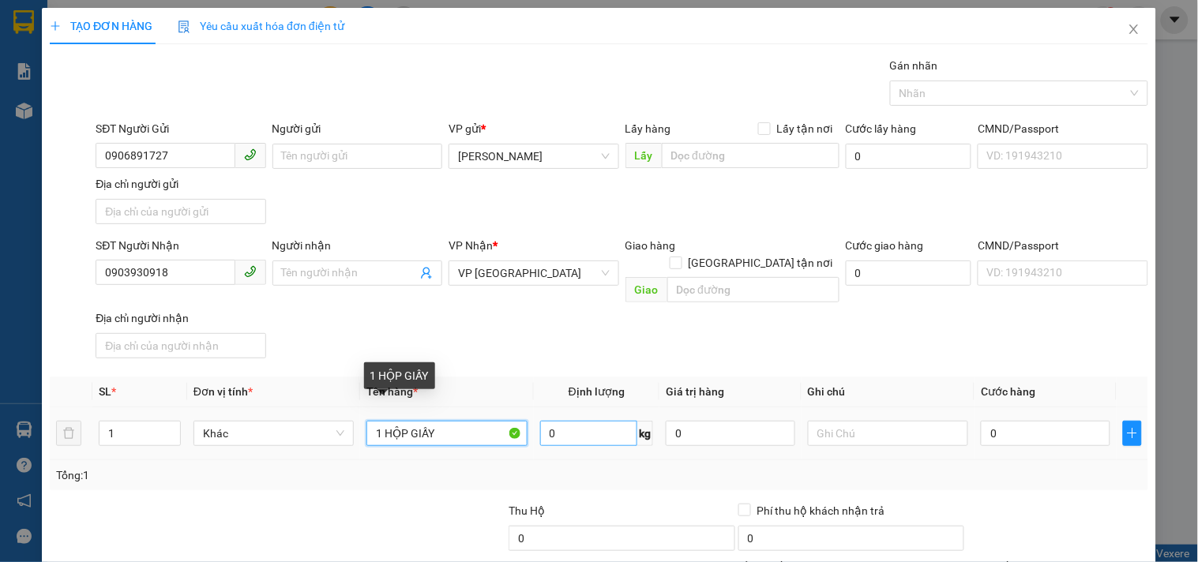
drag, startPoint x: 381, startPoint y: 412, endPoint x: 598, endPoint y: 407, distance: 216.4
click at [598, 407] on tr "1 Khác 1 HỘP GIẤY 0 kg 0 0" at bounding box center [599, 433] width 1098 height 53
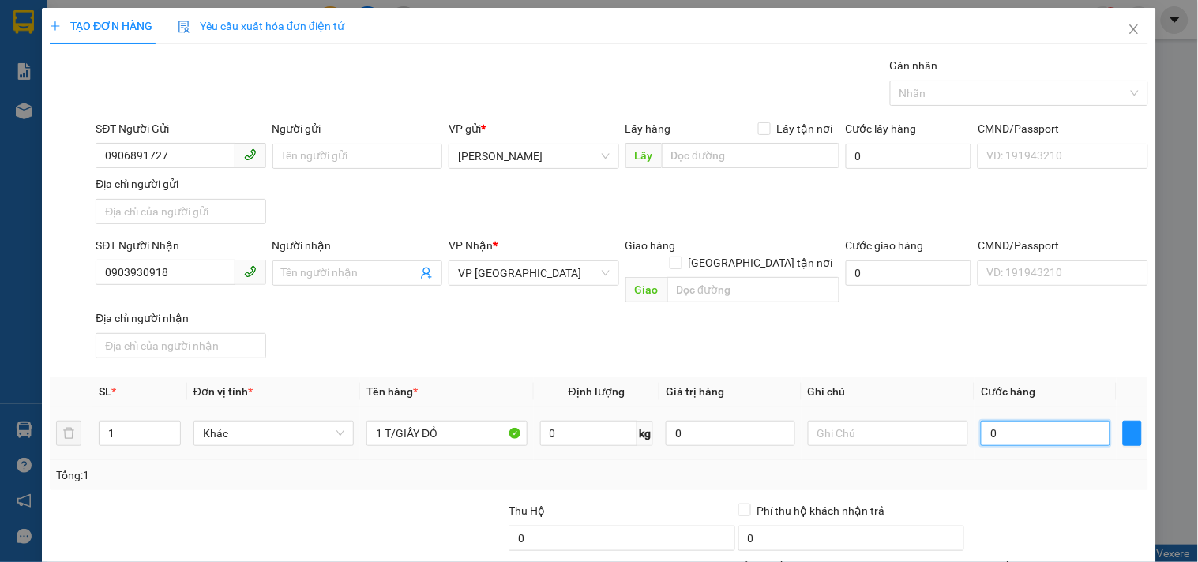
click at [1008, 421] on input "0" at bounding box center [1045, 433] width 129 height 25
click at [983, 377] on th "Cước hàng" at bounding box center [1045, 392] width 142 height 31
drag, startPoint x: 1005, startPoint y: 442, endPoint x: 993, endPoint y: 384, distance: 59.6
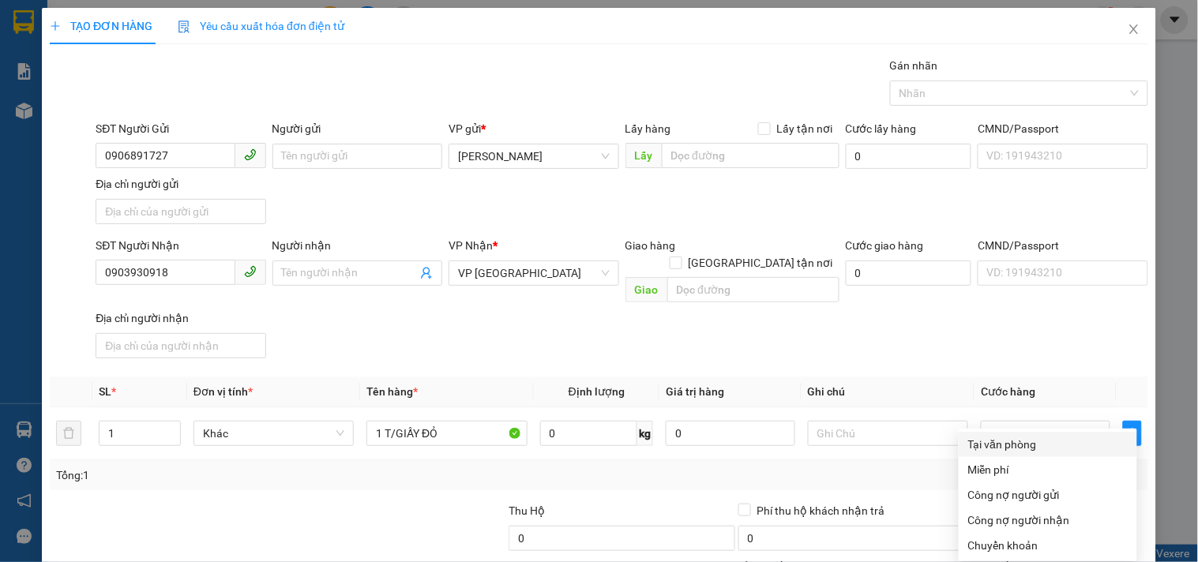
click at [989, 436] on div "Tại văn phòng" at bounding box center [1047, 444] width 159 height 17
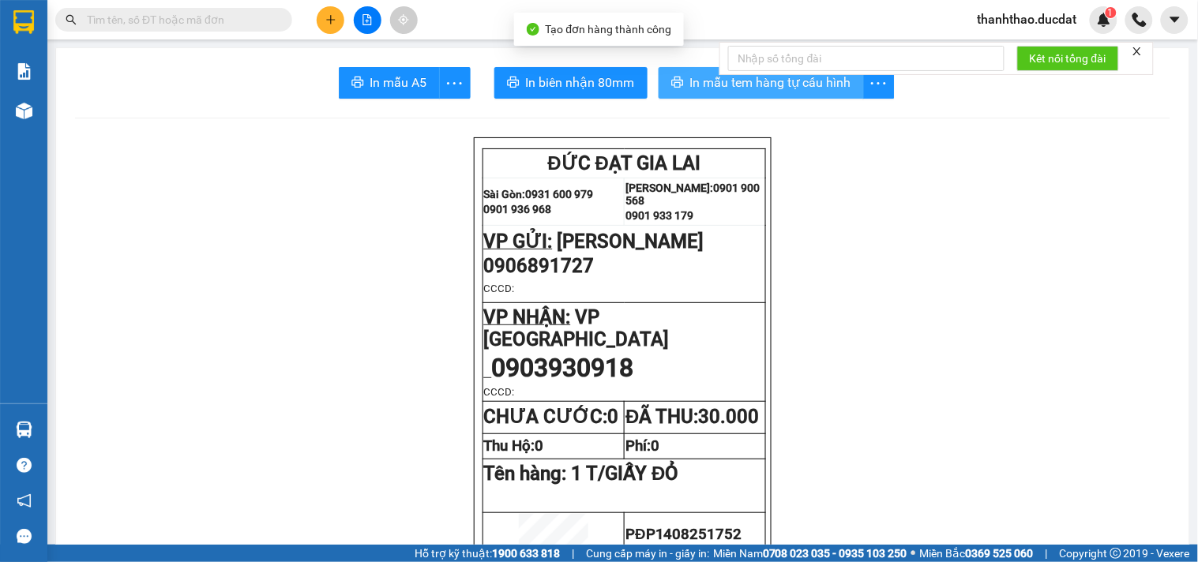
click at [713, 84] on span "In mẫu tem hàng tự cấu hình" at bounding box center [770, 83] width 161 height 20
click at [328, 17] on icon "plus" at bounding box center [330, 19] width 11 height 11
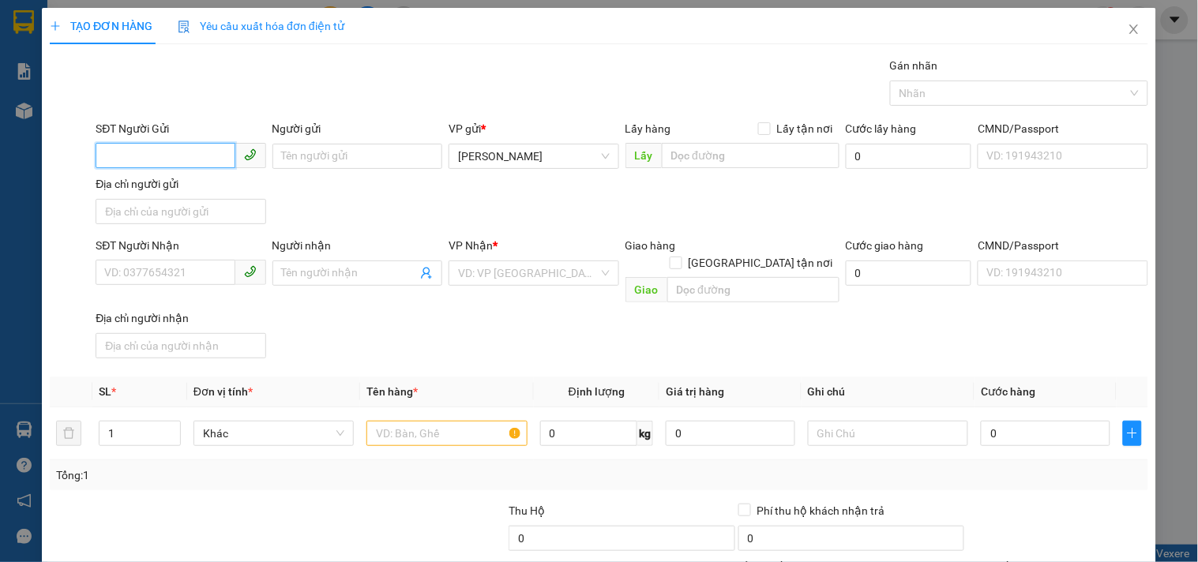
click at [193, 148] on input "SĐT Người Gửi" at bounding box center [165, 155] width 139 height 25
click at [176, 188] on div "0906891727" at bounding box center [178, 187] width 149 height 17
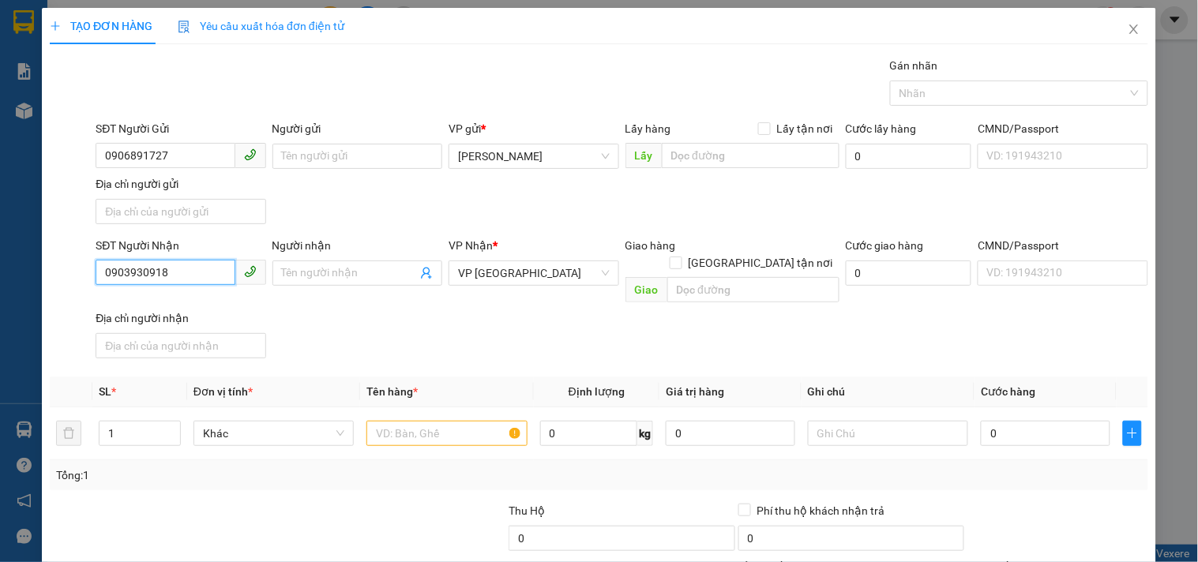
drag, startPoint x: 201, startPoint y: 278, endPoint x: 0, endPoint y: 223, distance: 208.6
click at [0, 223] on div "TẠO ĐƠN HÀNG Yêu cầu xuất hóa đơn điện tử Transit Pickup Surcharge Ids Transit …" at bounding box center [599, 281] width 1198 height 562
click at [160, 303] on div "0973461059" at bounding box center [178, 305] width 149 height 17
click at [490, 265] on span "BX An Sương" at bounding box center [533, 273] width 151 height 24
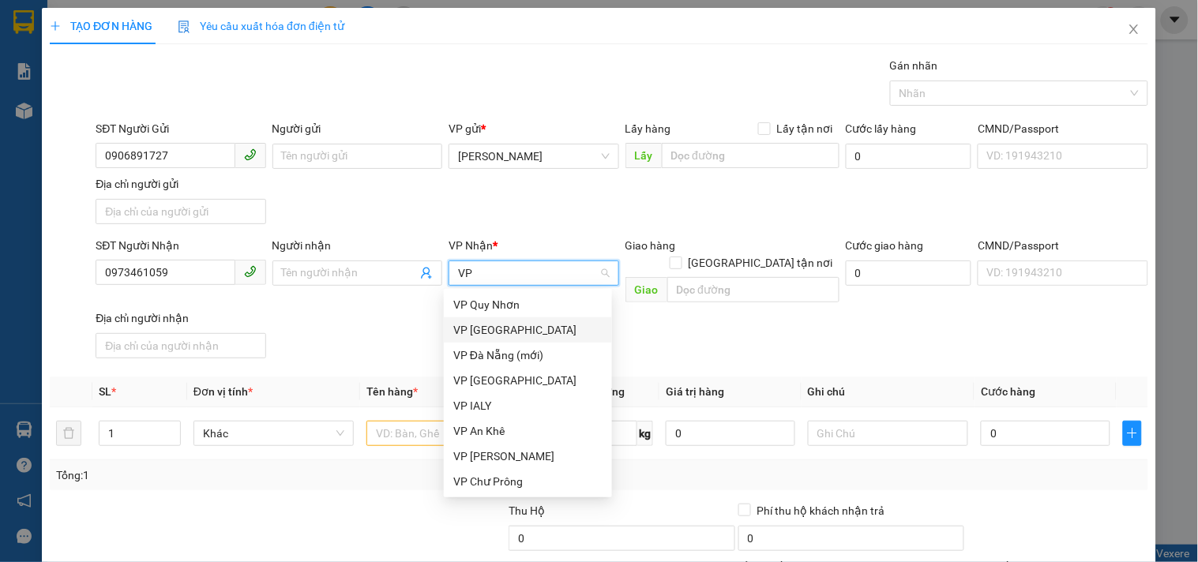
click at [485, 330] on div "VP [GEOGRAPHIC_DATA]" at bounding box center [527, 329] width 149 height 17
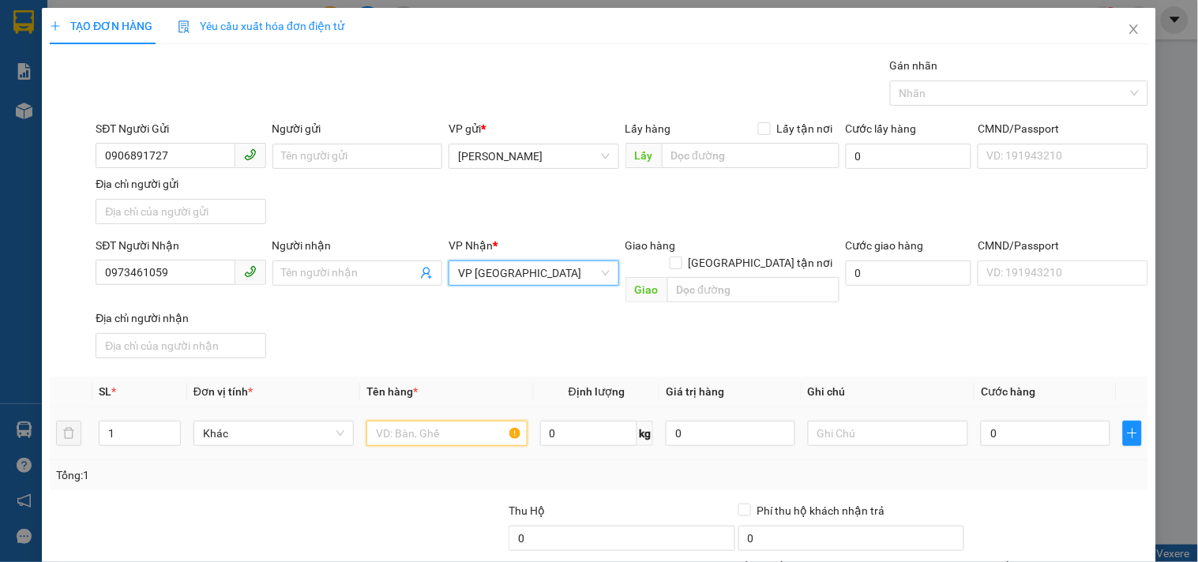
drag, startPoint x: 421, startPoint y: 409, endPoint x: 422, endPoint y: 392, distance: 16.6
click at [426, 421] on input "text" at bounding box center [446, 433] width 160 height 25
click at [990, 421] on input "0" at bounding box center [1045, 433] width 129 height 25
click at [984, 345] on div "SĐT Người Nhận 0973461059 Người nhận Tên người nhận VP Nhận * VP [GEOGRAPHIC_DA…" at bounding box center [621, 301] width 1059 height 128
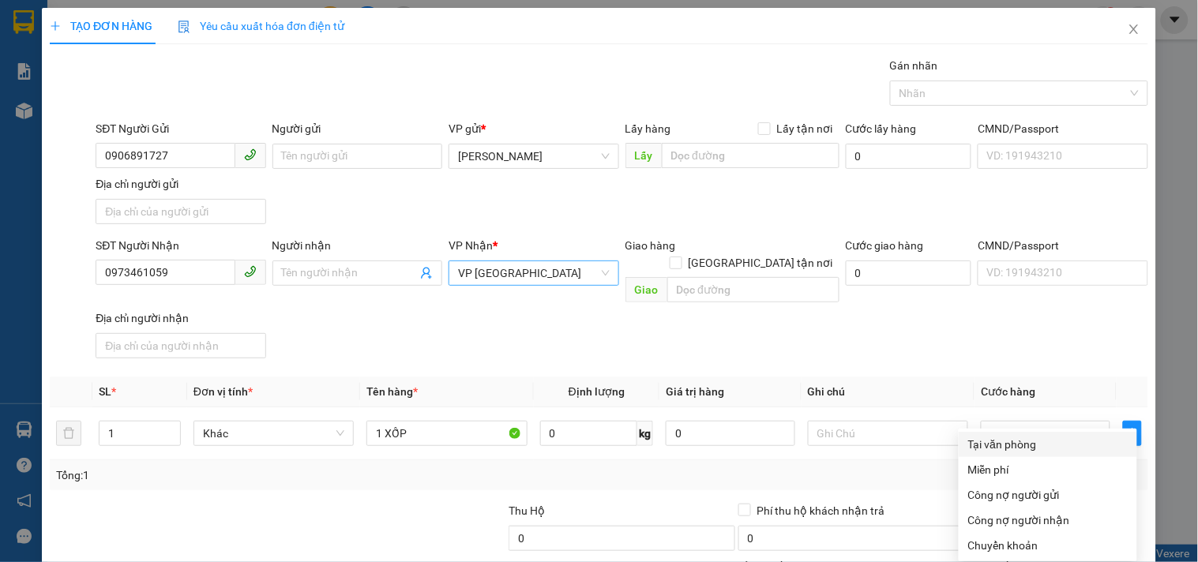
click at [1016, 436] on div "Tại văn phòng" at bounding box center [1047, 444] width 159 height 17
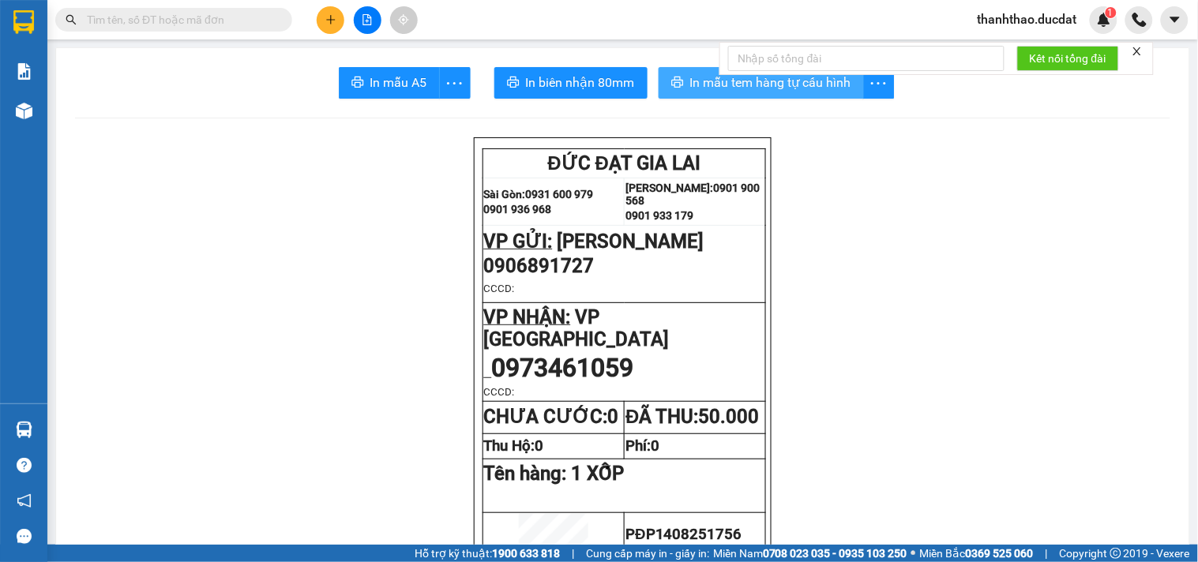
click at [669, 69] on button "In mẫu tem hàng tự cấu hình" at bounding box center [761, 83] width 205 height 32
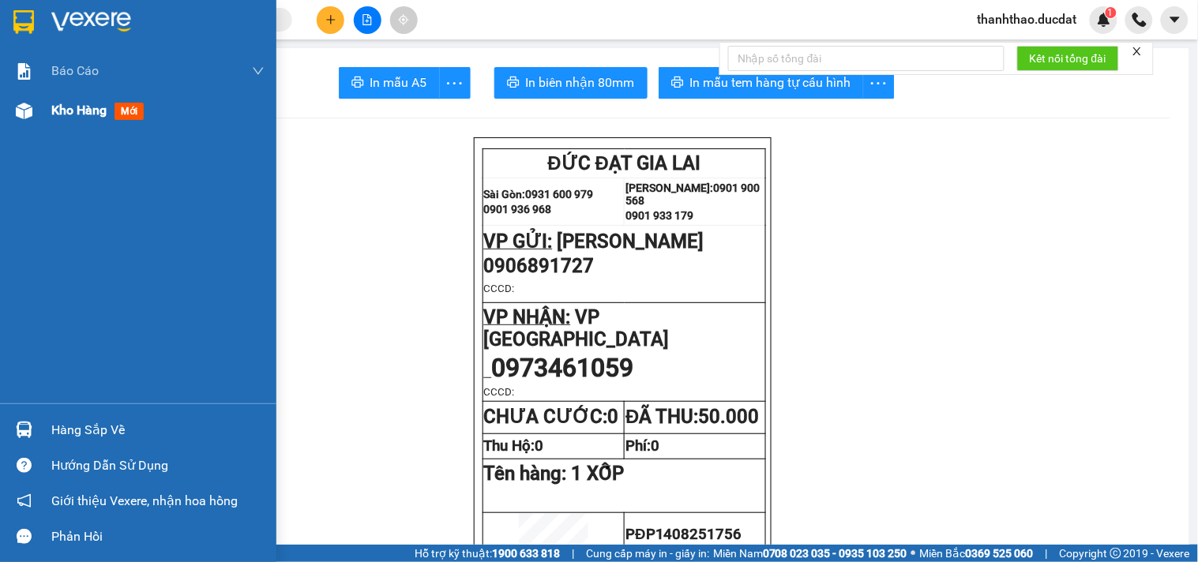
click at [90, 116] on span "Kho hàng" at bounding box center [78, 110] width 55 height 15
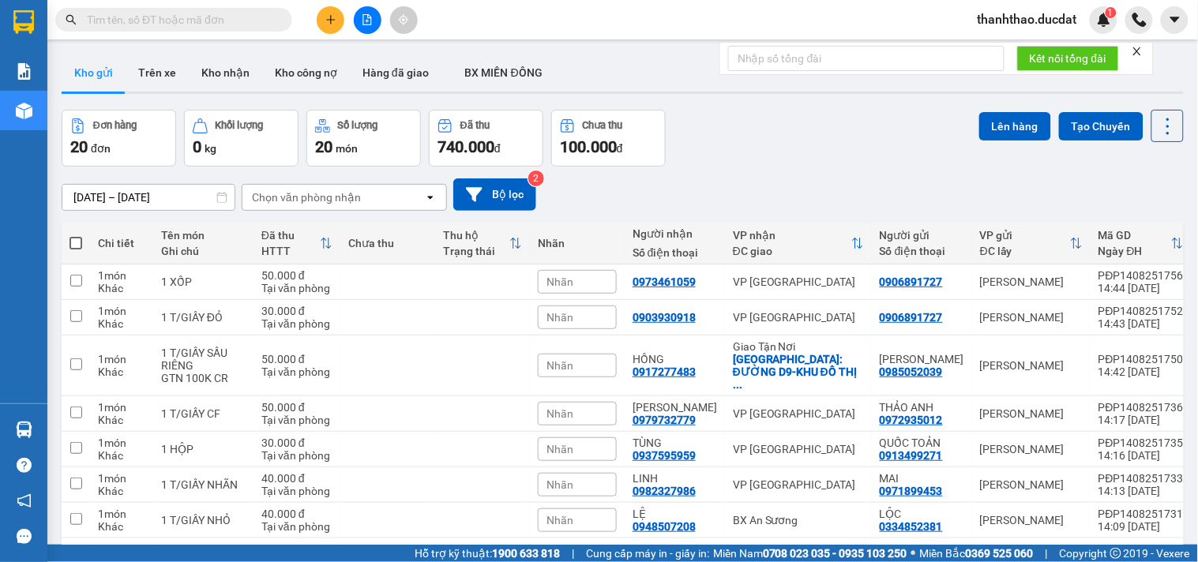
click at [333, 201] on div "Chọn văn phòng nhận" at bounding box center [306, 197] width 109 height 16
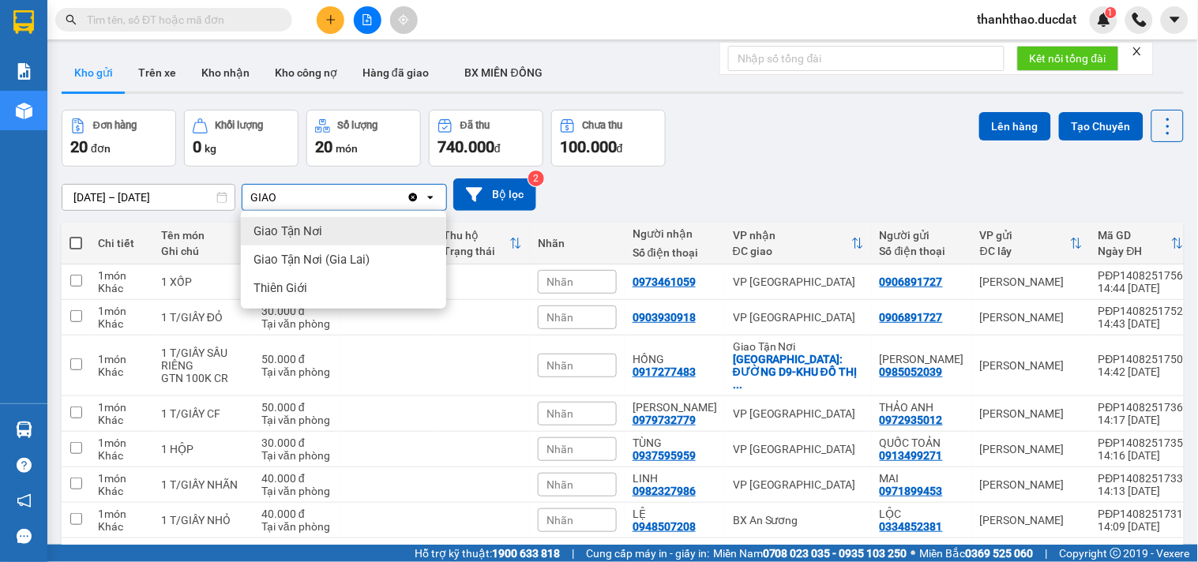
click at [340, 226] on div "Giao Tận Nơi" at bounding box center [343, 231] width 205 height 28
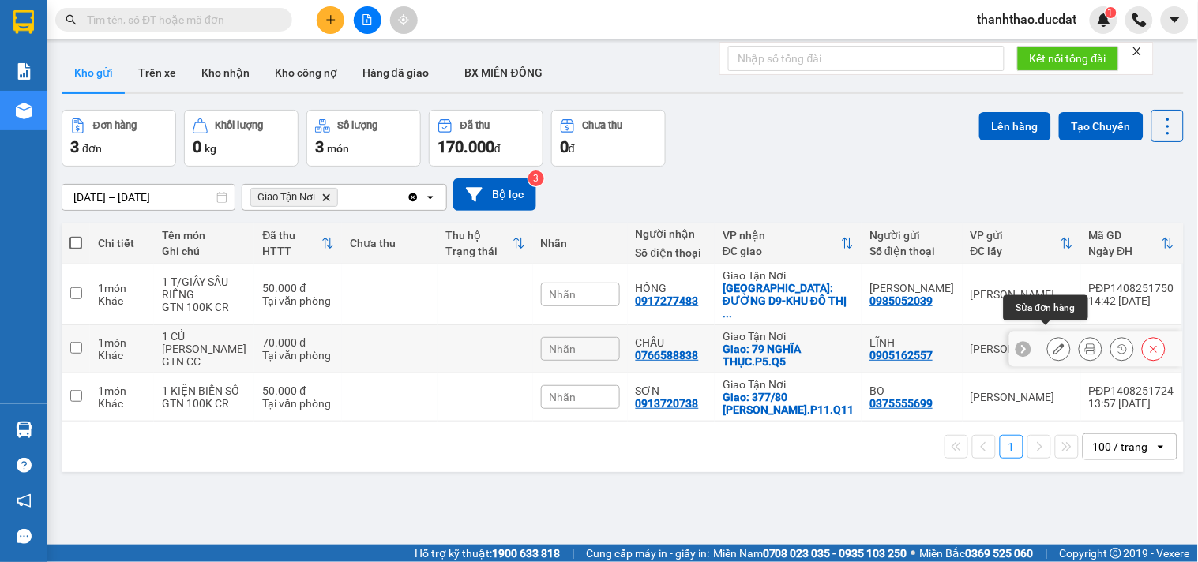
click at [1053, 343] on icon at bounding box center [1058, 348] width 11 height 11
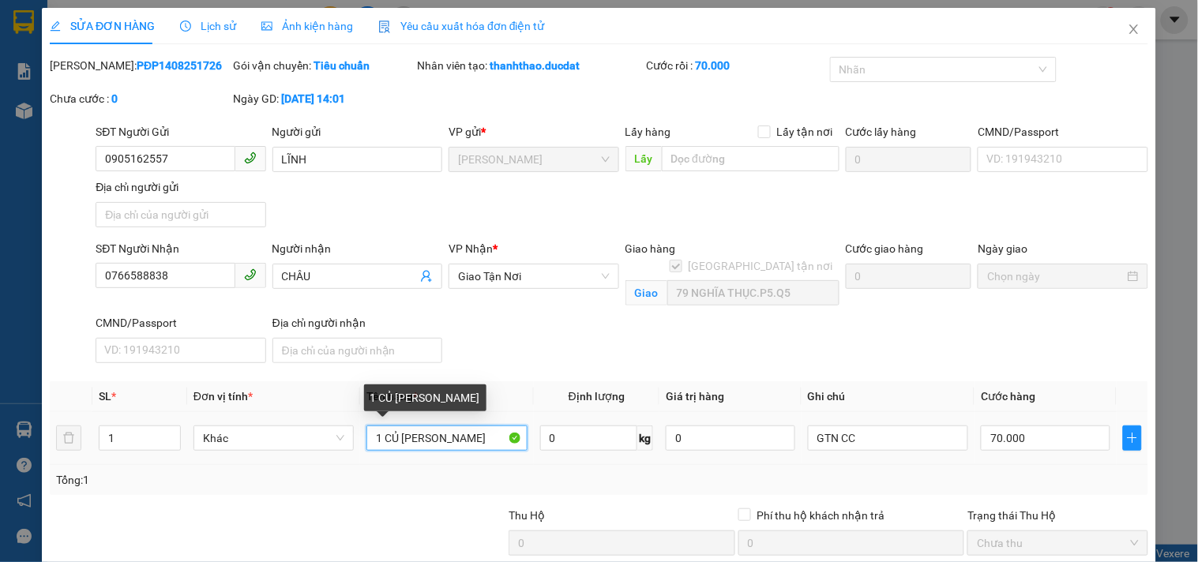
click at [463, 437] on input "1 CỦ [PERSON_NAME]" at bounding box center [446, 438] width 160 height 25
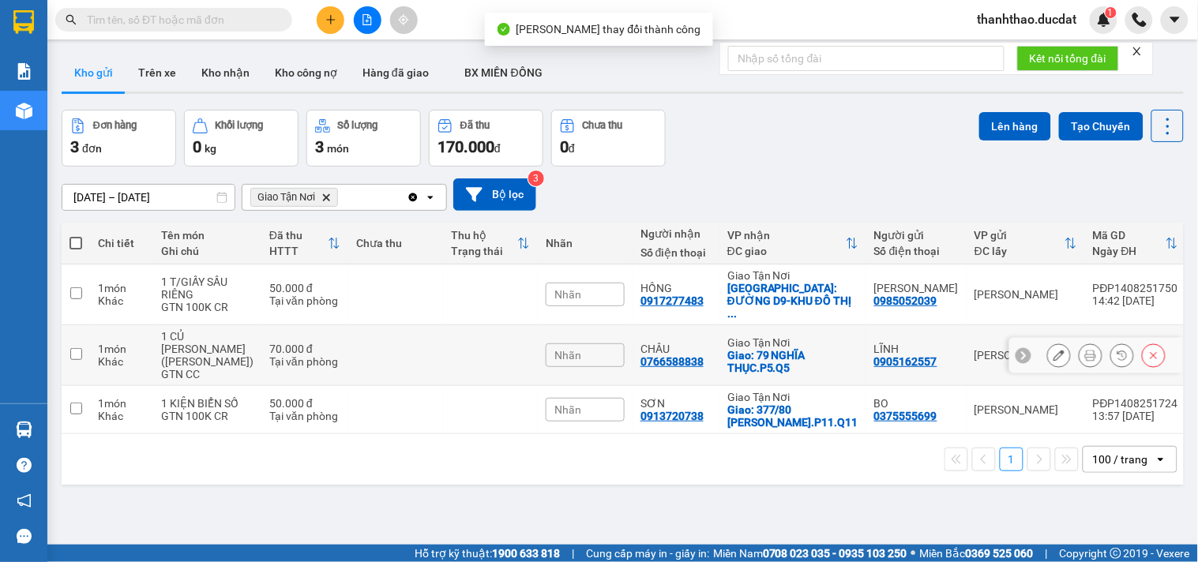
click at [1085, 350] on icon at bounding box center [1090, 355] width 11 height 11
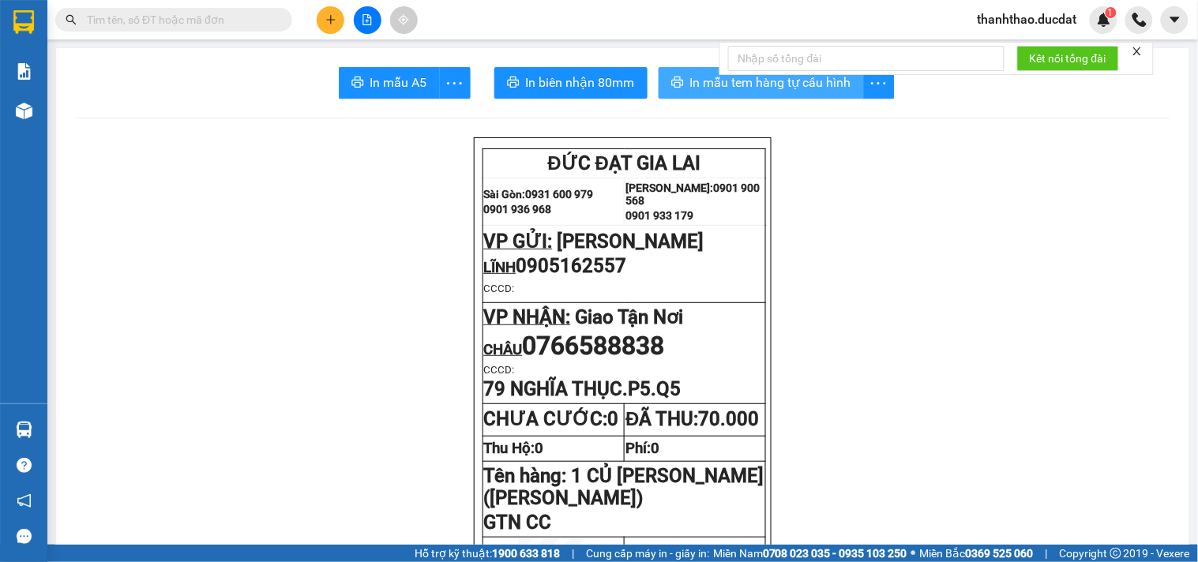
click at [697, 79] on span "In mẫu tem hàng tự cấu hình" at bounding box center [770, 83] width 161 height 20
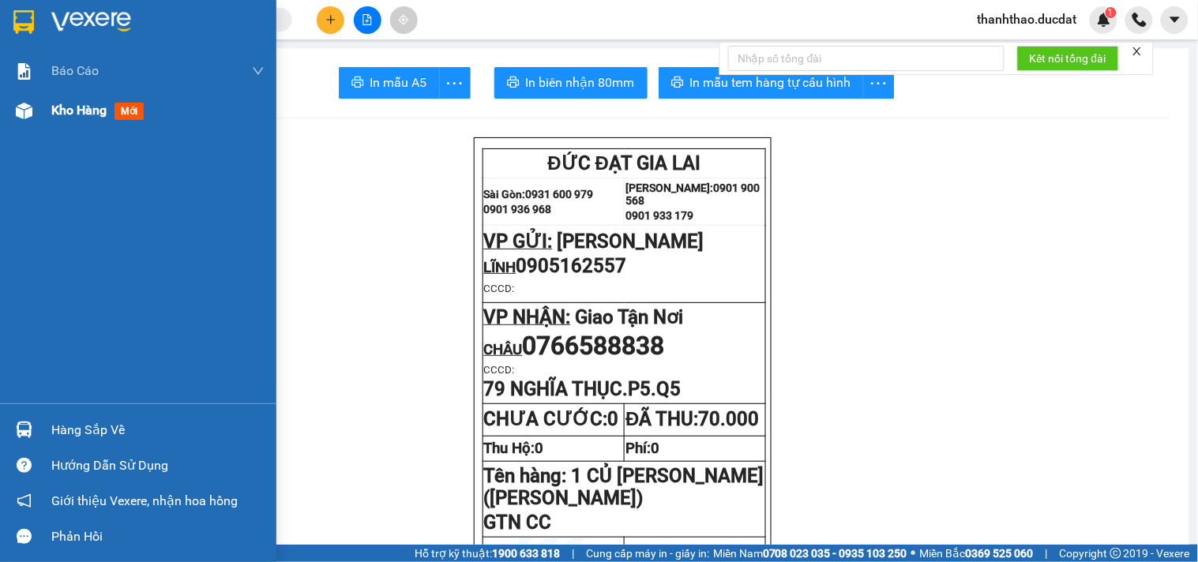
click at [95, 115] on span "Kho hàng" at bounding box center [78, 110] width 55 height 15
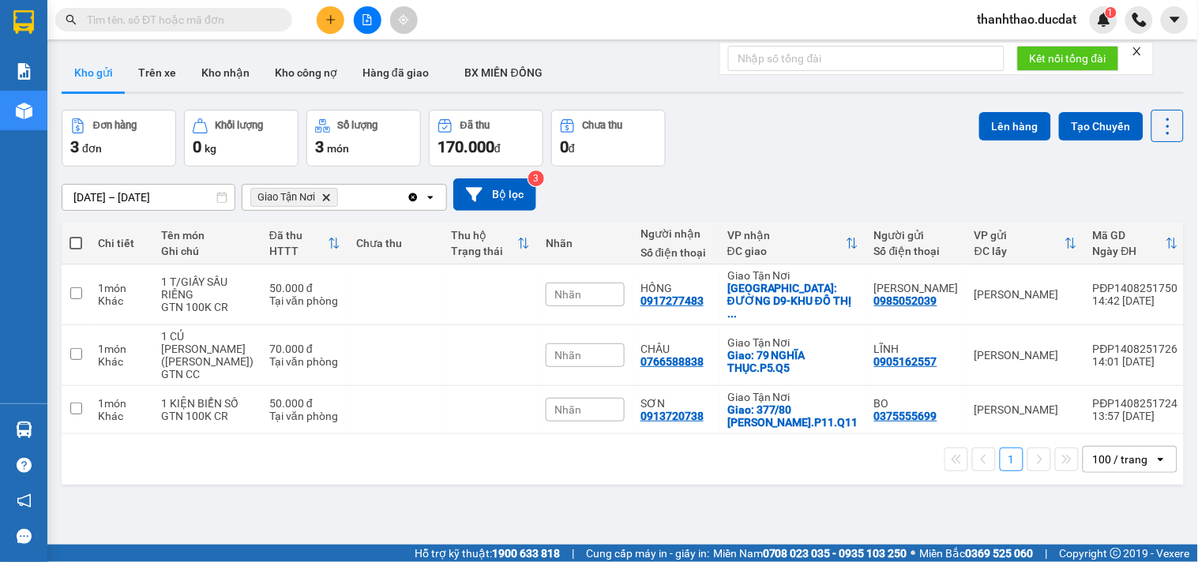
click at [328, 198] on icon "Giao Tận Nơi, close by backspace" at bounding box center [326, 196] width 7 height 7
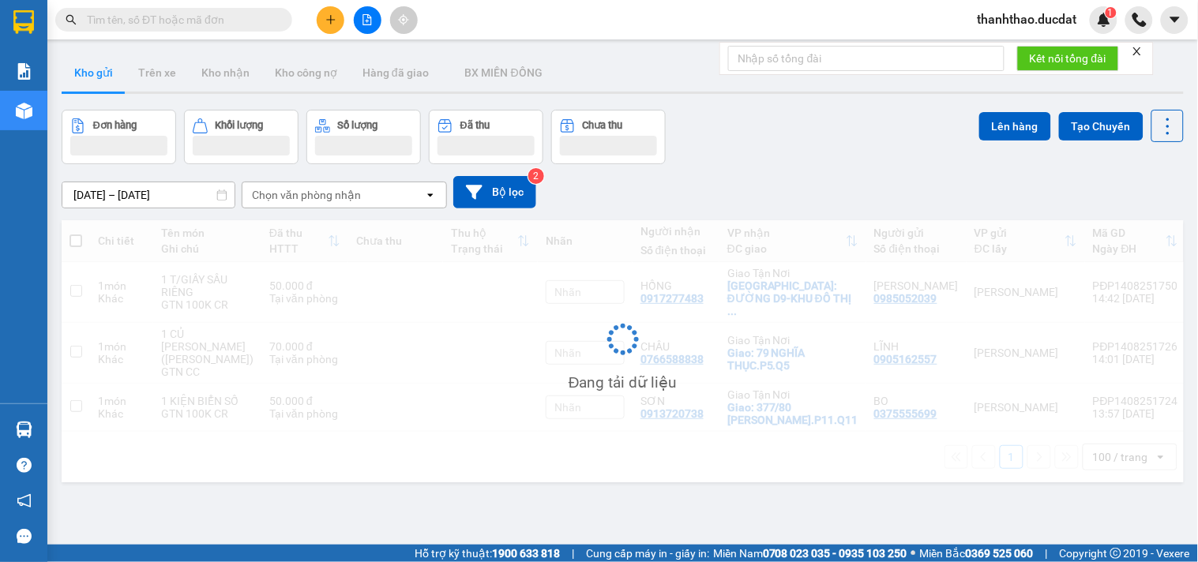
click at [328, 198] on div "Chọn văn phòng nhận" at bounding box center [306, 195] width 109 height 16
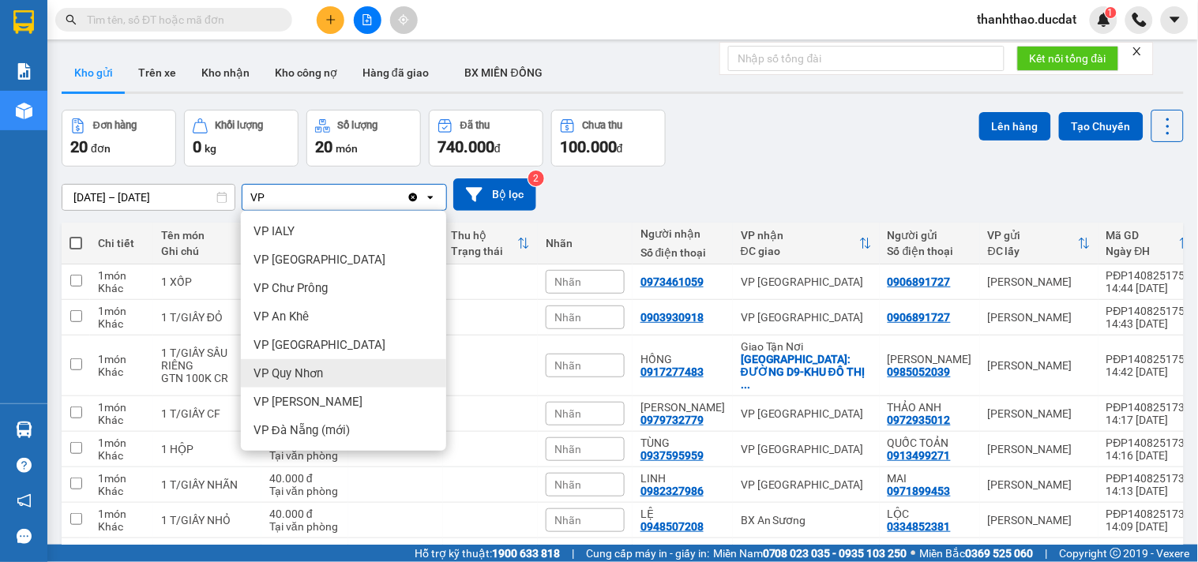
click at [320, 368] on span "VP Quy Nhơn" at bounding box center [287, 374] width 69 height 16
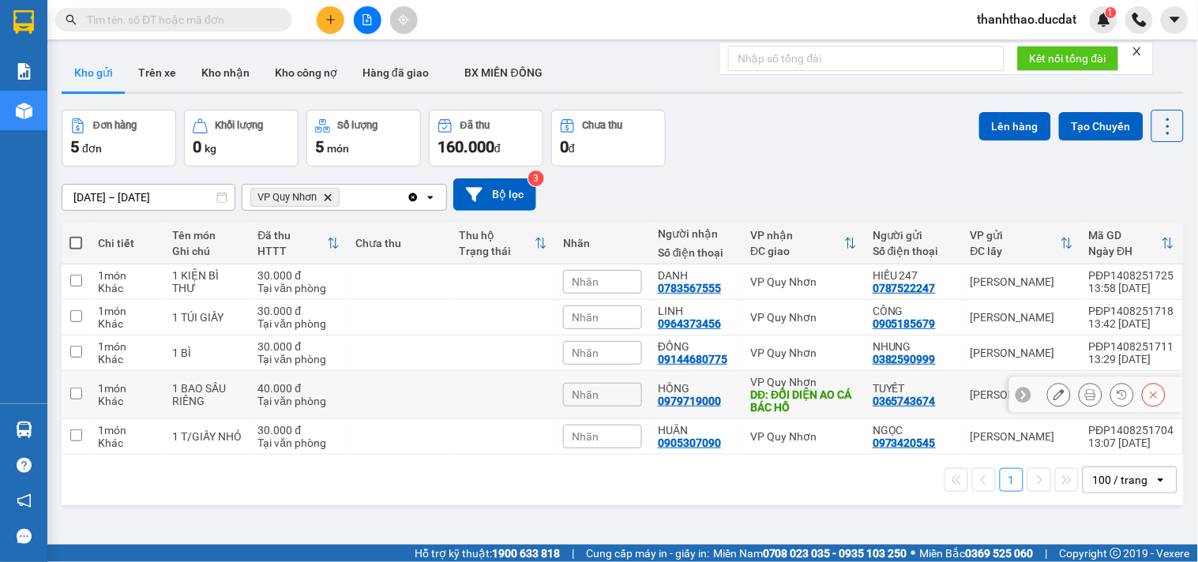
click at [74, 392] on input "checkbox" at bounding box center [76, 394] width 12 height 12
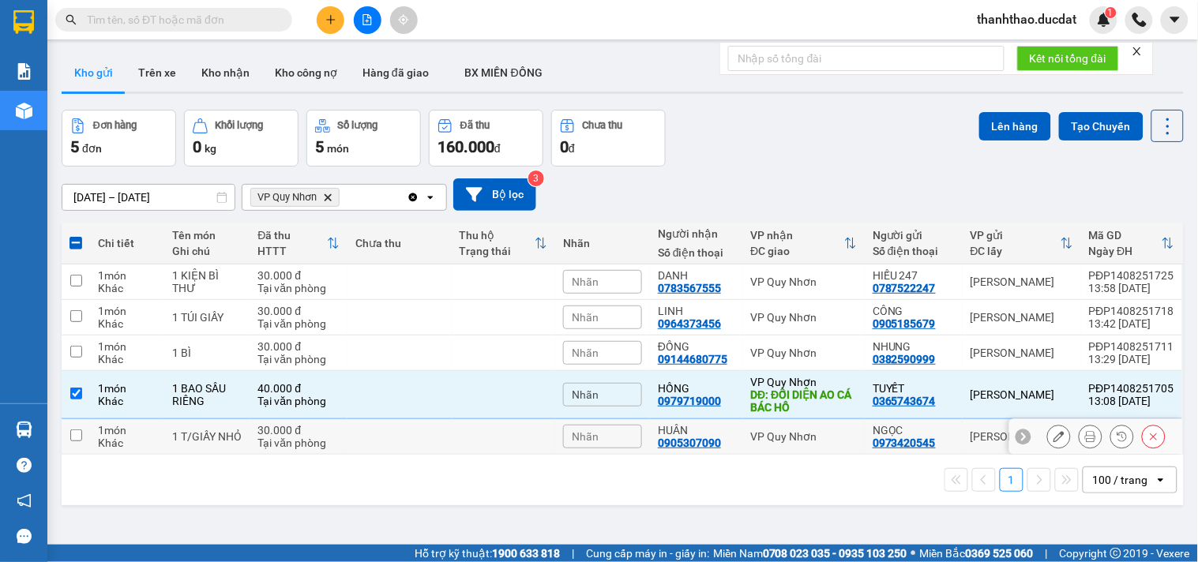
click at [73, 433] on input "checkbox" at bounding box center [76, 436] width 12 height 12
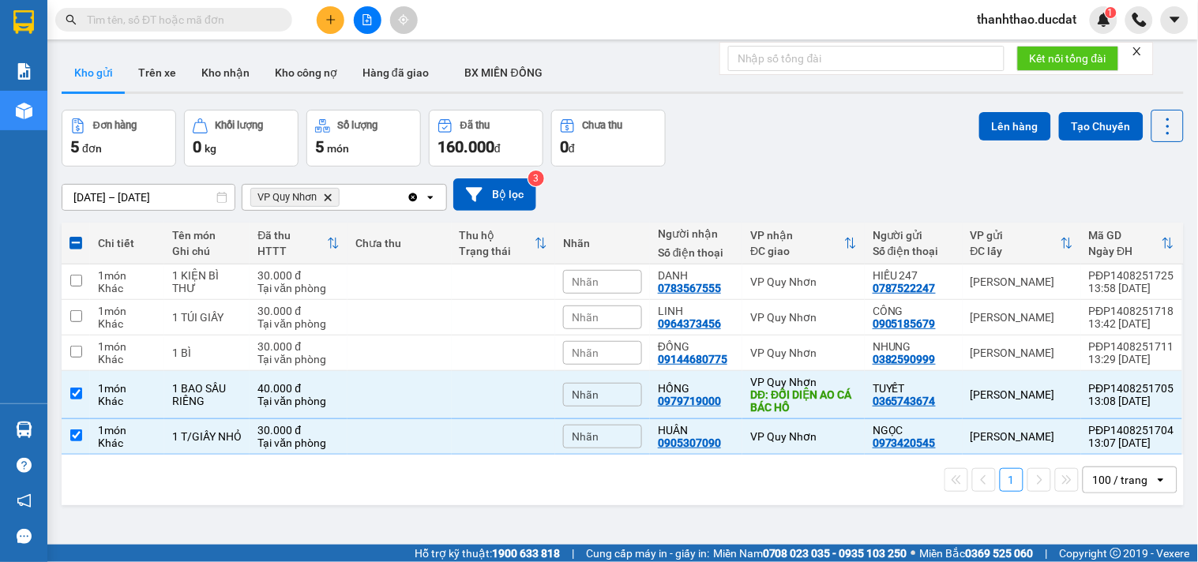
click at [966, 121] on div "Đơn hàng 5 đơn Khối lượng 0 kg Số lượng 5 món Đã thu 160.000 đ Chưa thu 0 đ Lên…" at bounding box center [623, 138] width 1122 height 57
click at [979, 125] on button "Lên hàng" at bounding box center [1015, 126] width 72 height 28
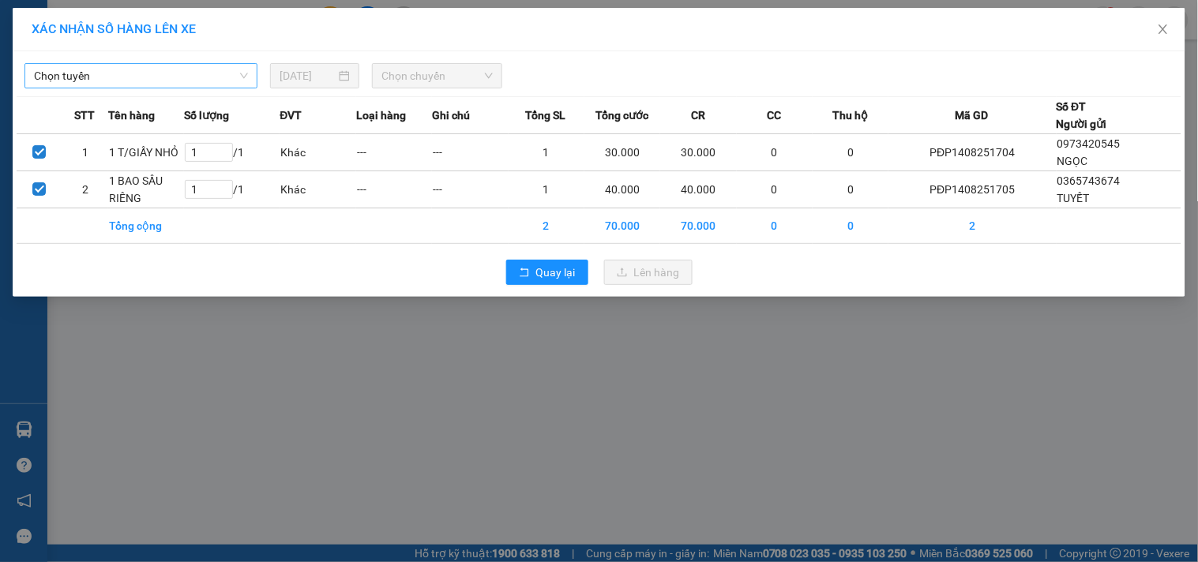
click at [129, 73] on span "Chọn tuyến" at bounding box center [141, 76] width 214 height 24
click at [143, 79] on span "Chọn tuyến" at bounding box center [141, 76] width 214 height 24
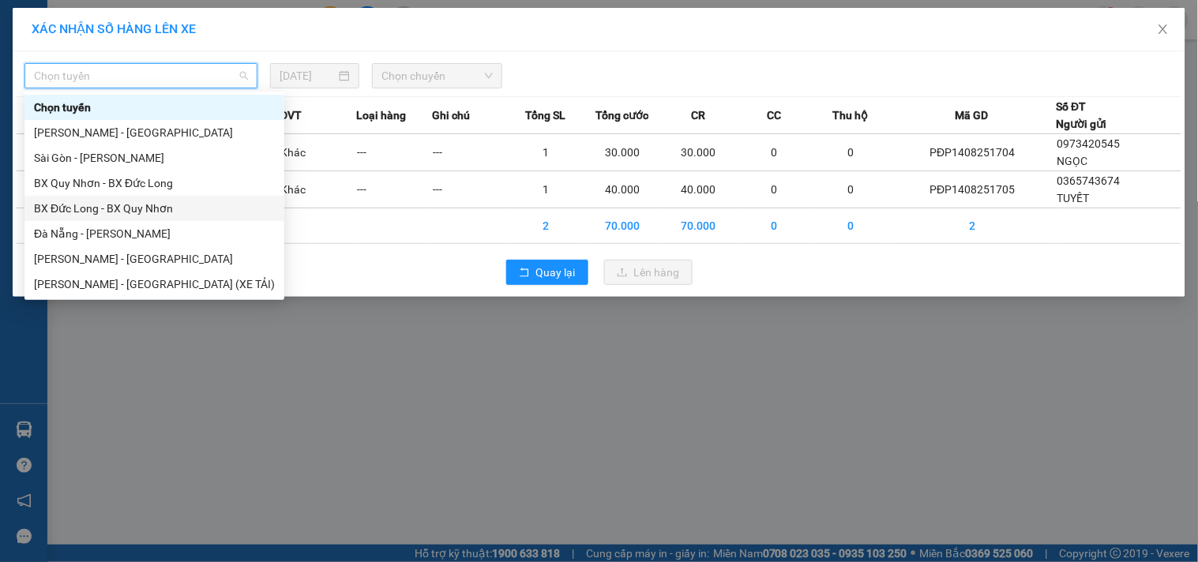
click at [137, 215] on div "BX Đức Long - BX Quy Nhơn" at bounding box center [154, 208] width 241 height 17
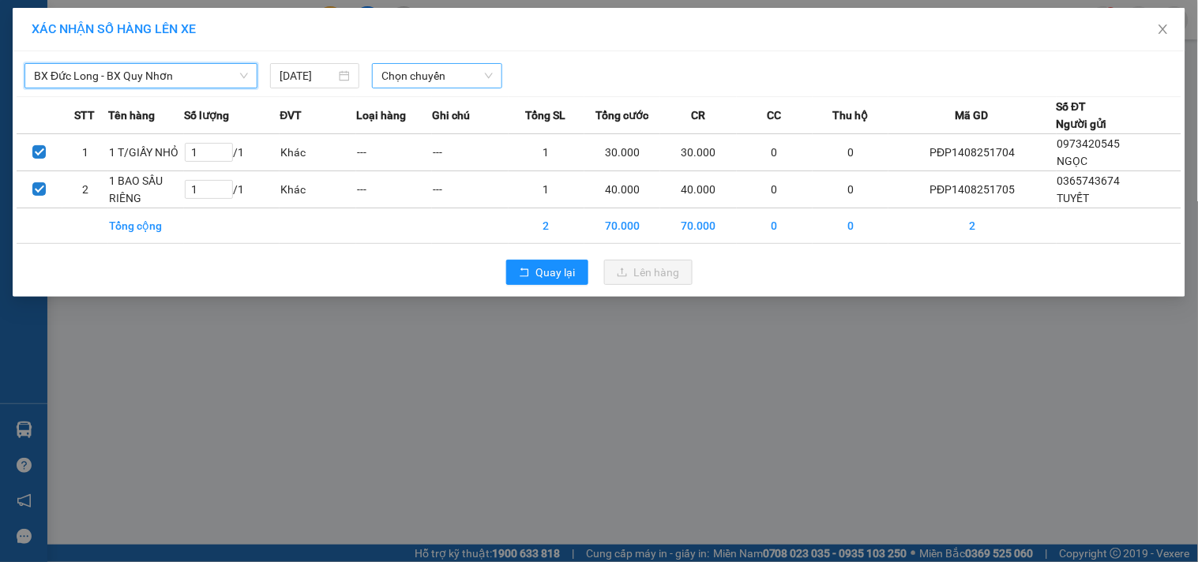
click at [424, 80] on span "Chọn chuyến" at bounding box center [436, 76] width 111 height 24
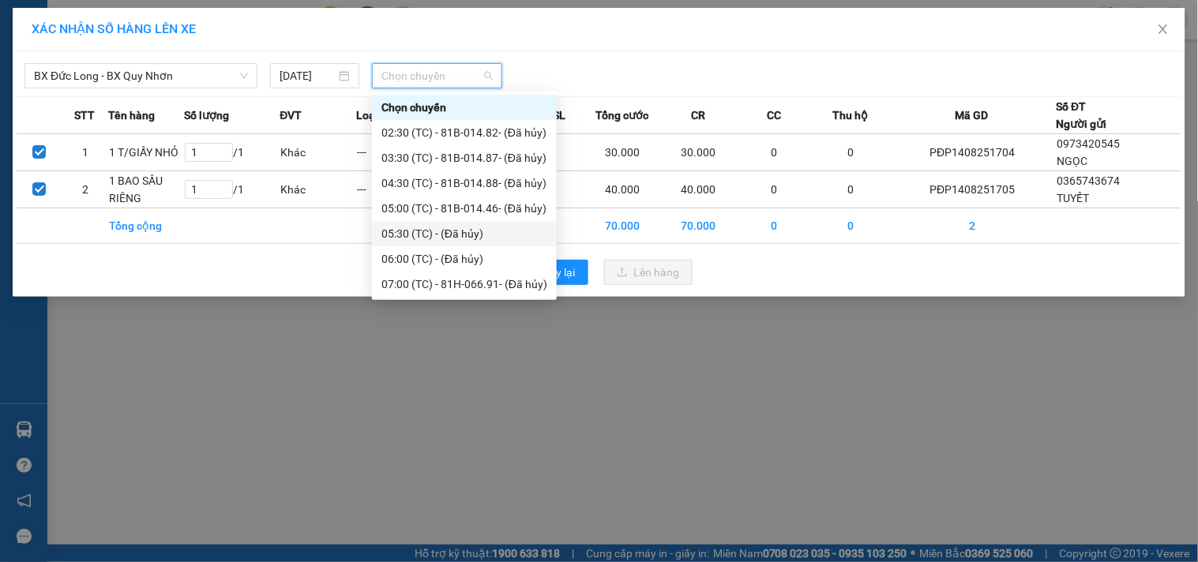
drag, startPoint x: 238, startPoint y: 411, endPoint x: 193, endPoint y: 285, distance: 134.4
click at [238, 407] on div "XÁC NHẬN SỐ HÀNG LÊN XE BX Đức Long - BX Quy Nhơn 14/08/2025 Chọn chuyến STT Tê…" at bounding box center [599, 281] width 1198 height 562
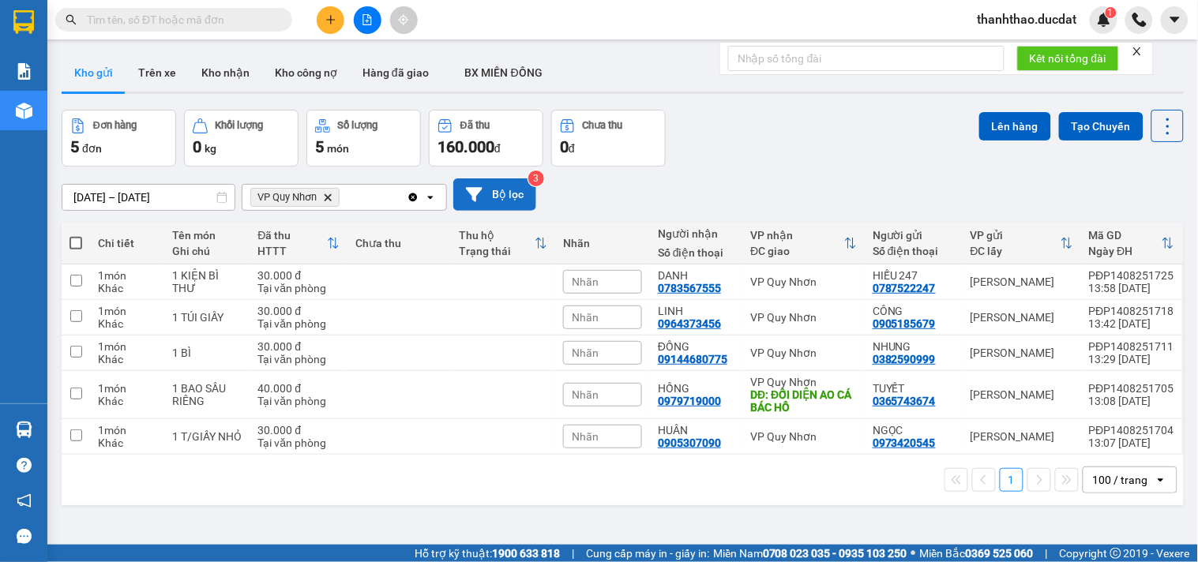
click at [485, 180] on button "Bộ lọc" at bounding box center [494, 194] width 83 height 32
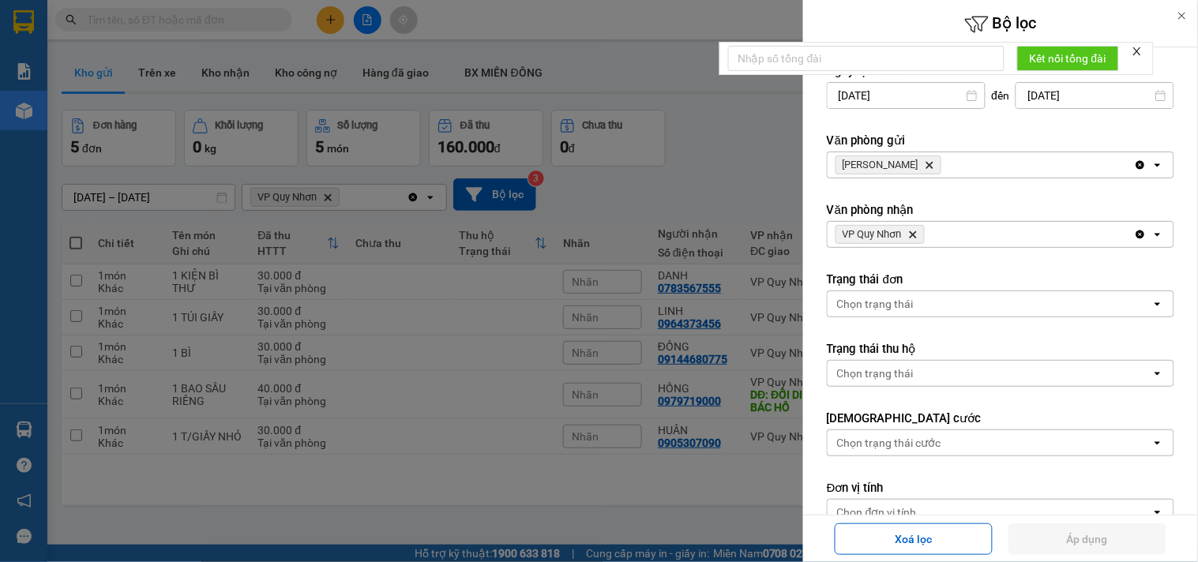
click at [745, 103] on div at bounding box center [599, 281] width 1198 height 562
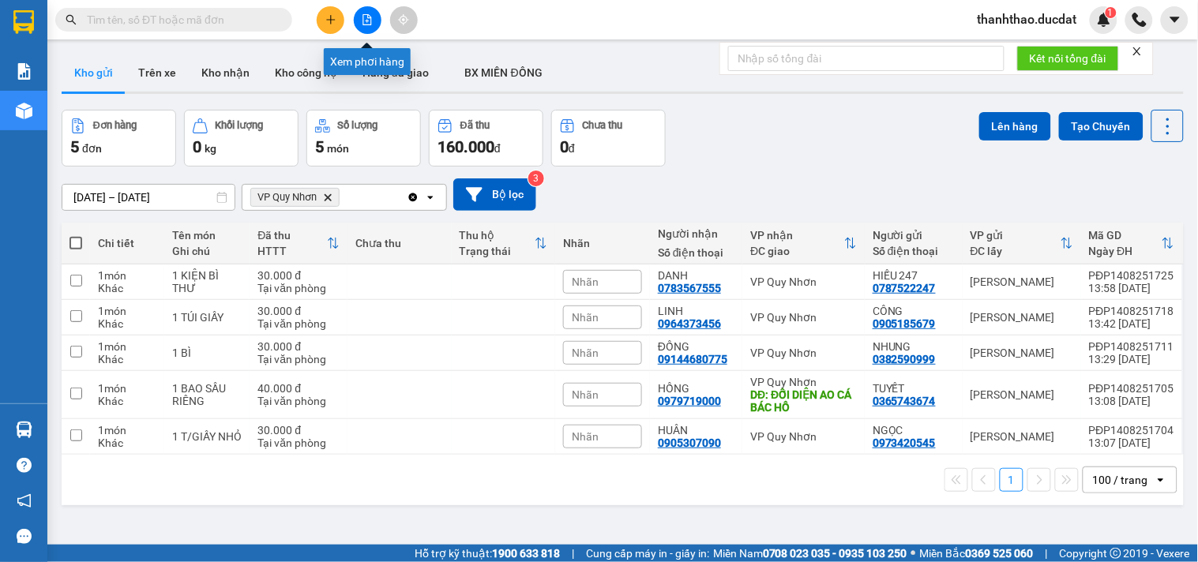
click at [363, 21] on icon "file-add" at bounding box center [367, 19] width 9 height 11
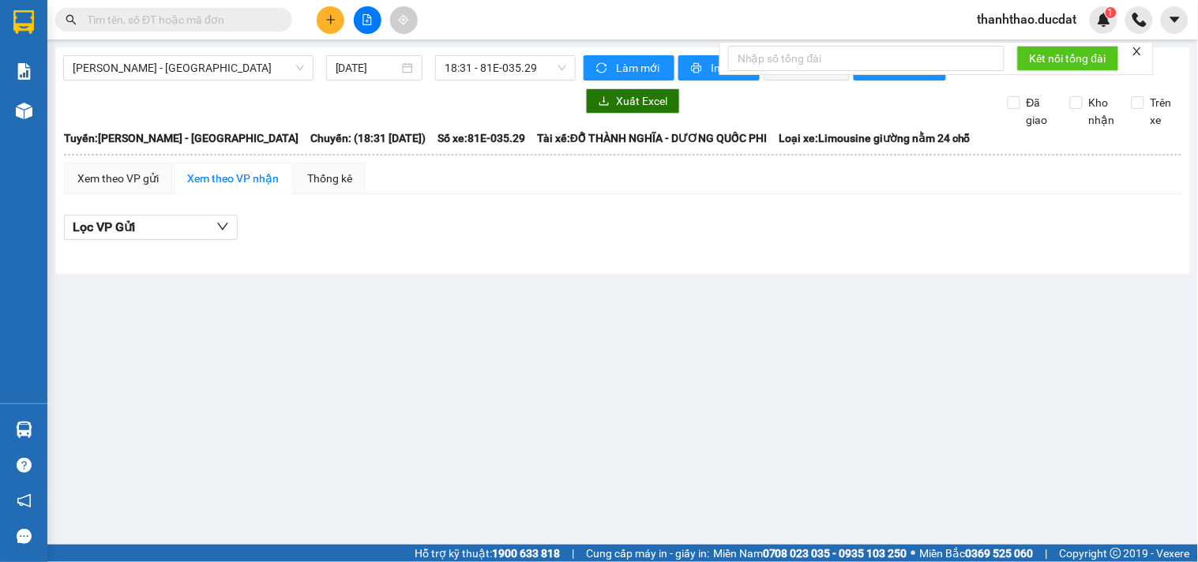
click at [358, 21] on button at bounding box center [368, 20] width 28 height 28
click at [366, 22] on icon "file-add" at bounding box center [367, 19] width 11 height 11
click at [479, 71] on span "18:31 - 81E-035.29" at bounding box center [506, 68] width 122 height 24
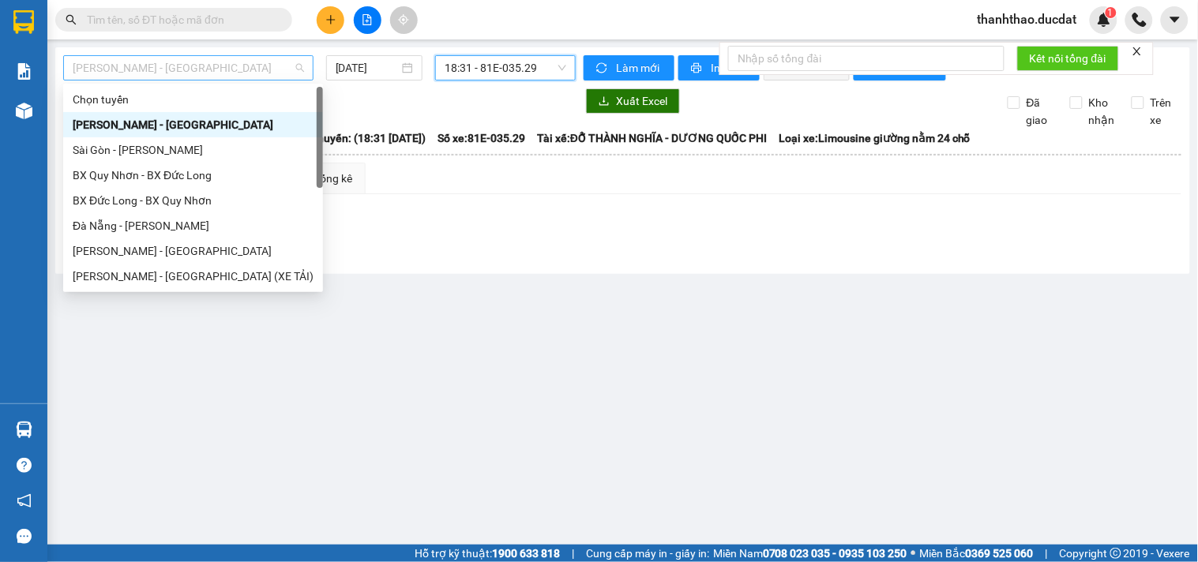
click at [163, 63] on span "[PERSON_NAME] - [GEOGRAPHIC_DATA]" at bounding box center [188, 68] width 231 height 24
click at [128, 194] on div "BX Đức Long - BX Quy Nhơn" at bounding box center [193, 200] width 241 height 17
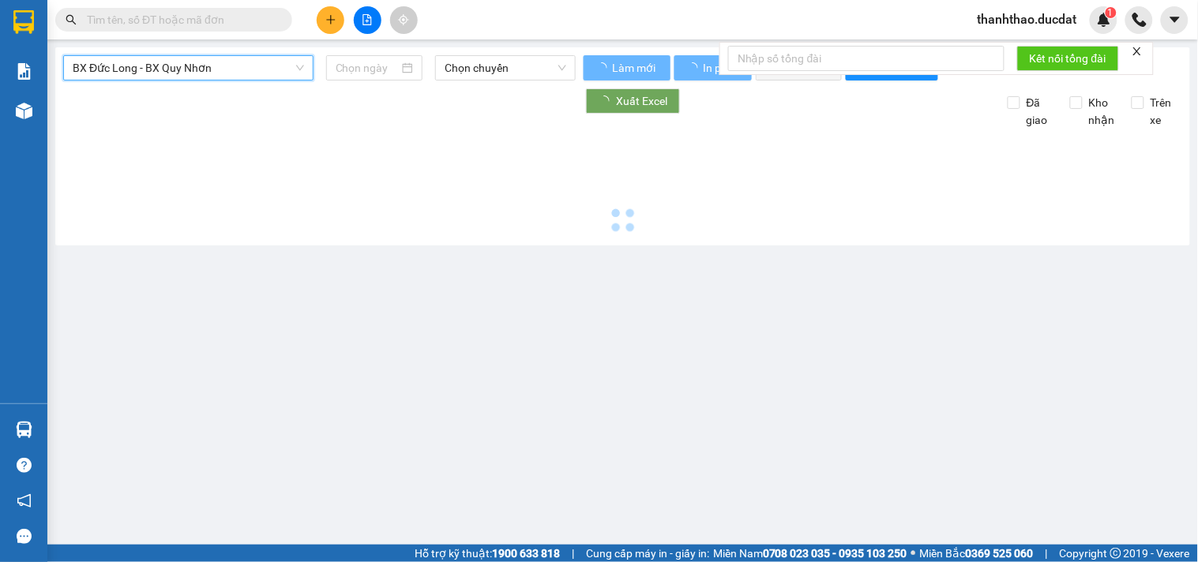
type input "[DATE]"
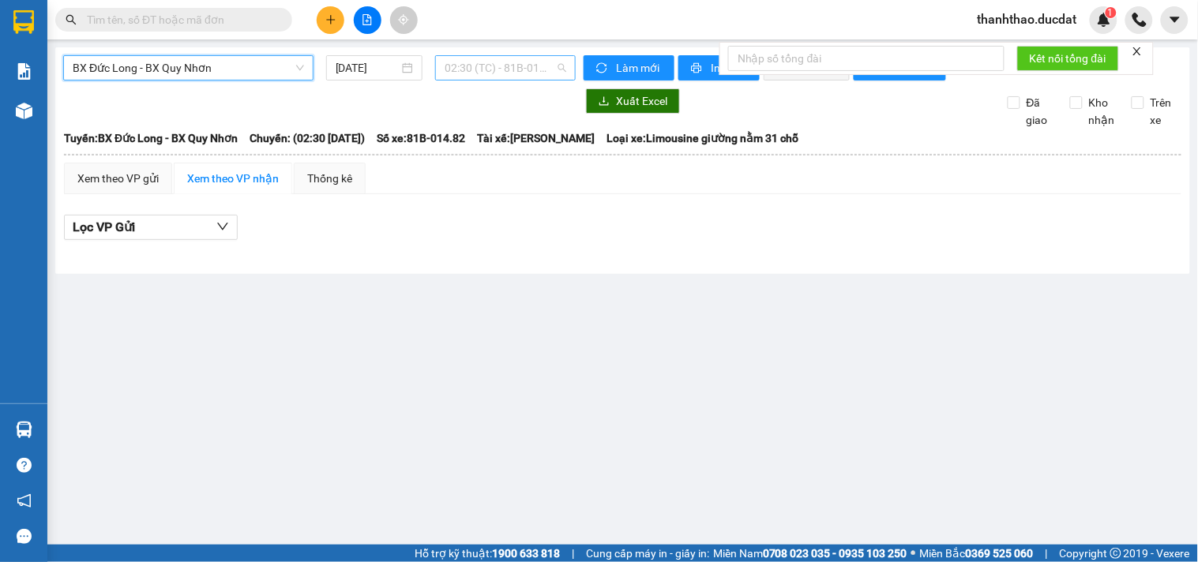
click at [487, 61] on span "02:30 (TC) - 81B-014.82 - (Đã hủy)" at bounding box center [506, 68] width 122 height 24
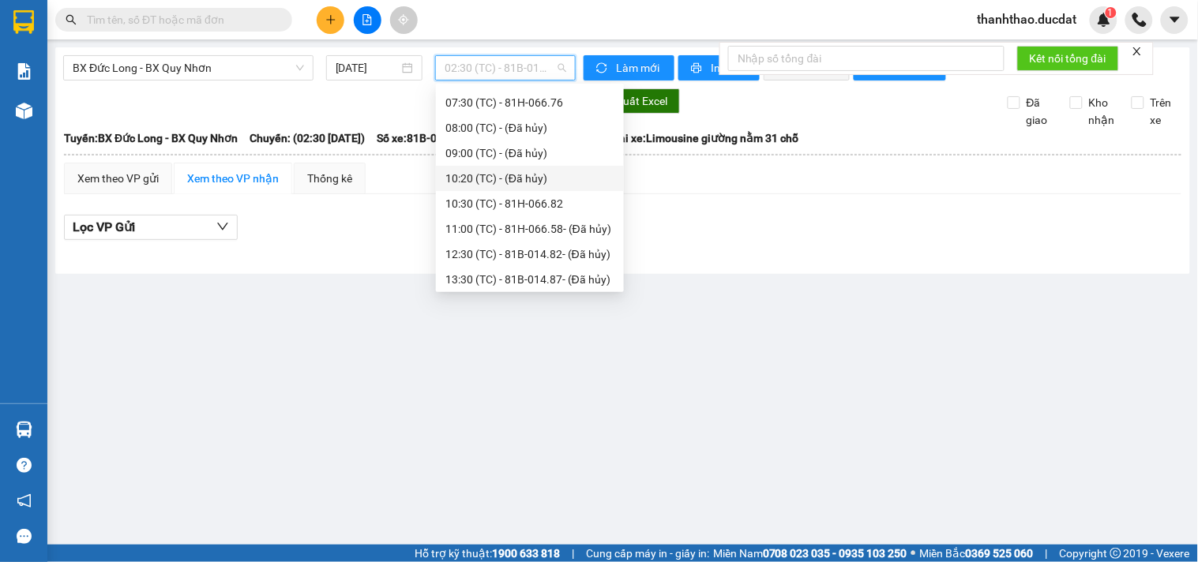
scroll to position [263, 0]
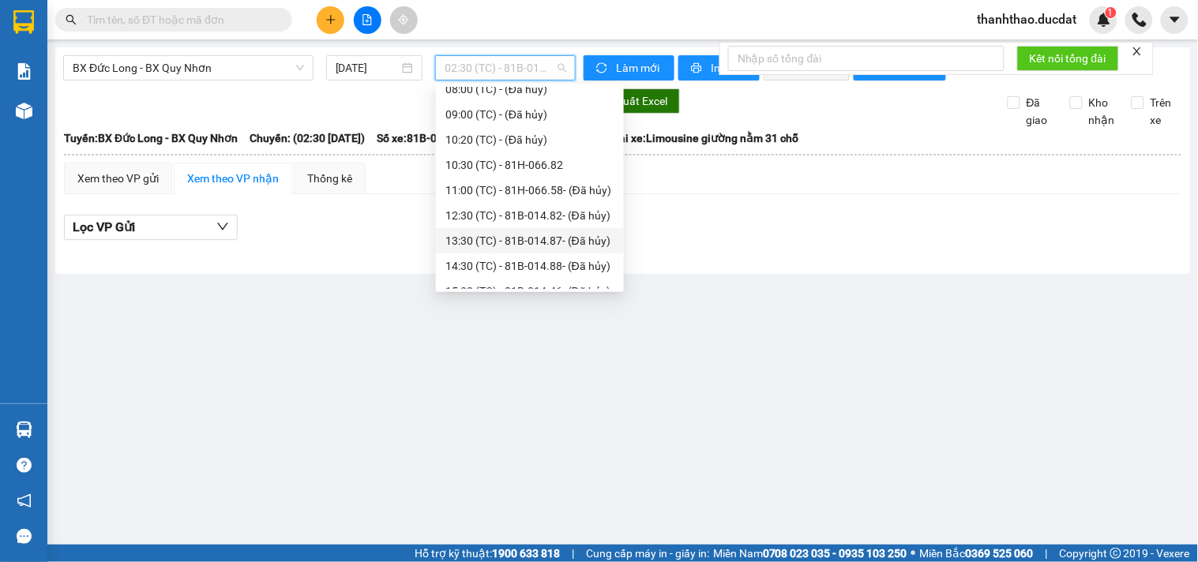
click at [519, 238] on div "13:30 (TC) - 81B-014.87 - (Đã hủy)" at bounding box center [529, 240] width 169 height 17
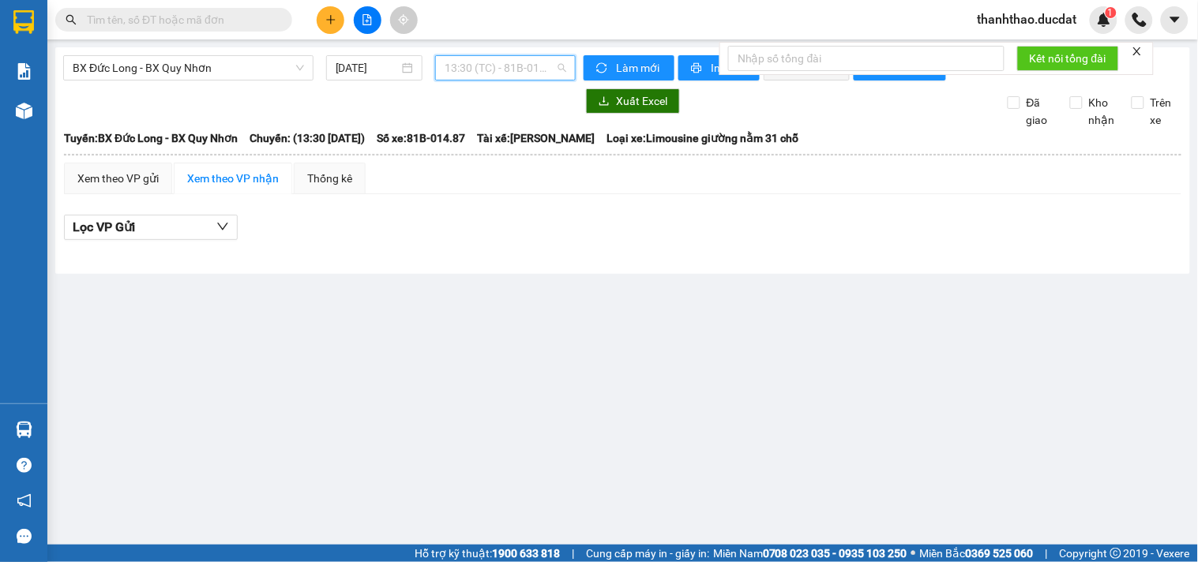
click at [501, 66] on span "13:30 (TC) - 81B-014.87 - (Đã hủy)" at bounding box center [506, 68] width 122 height 24
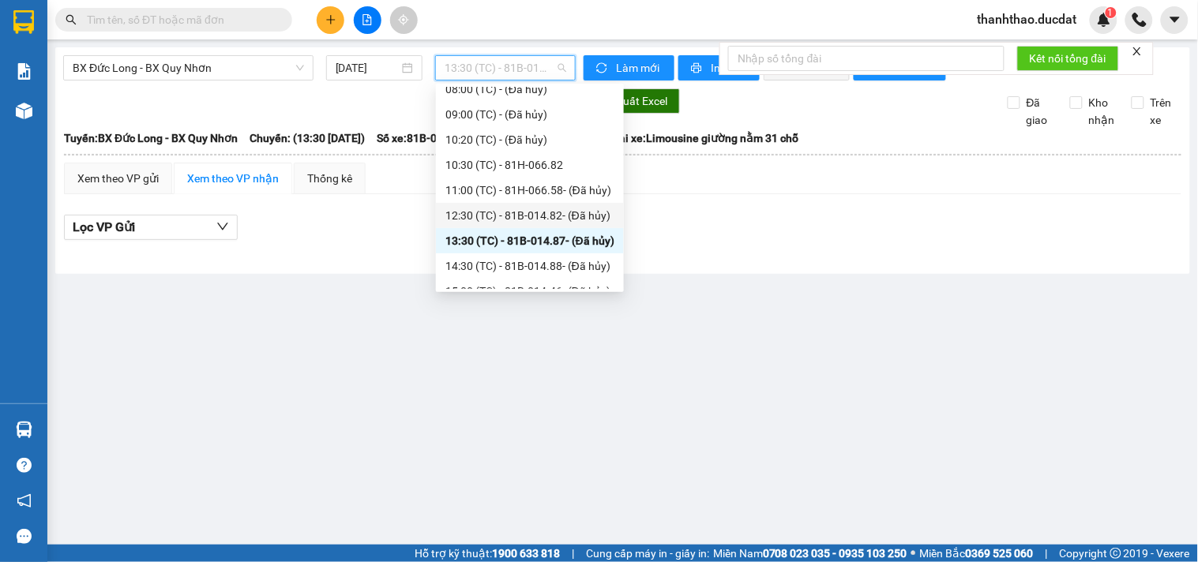
click at [518, 211] on div "12:30 (TC) - 81B-014.82 - (Đã hủy)" at bounding box center [529, 215] width 169 height 17
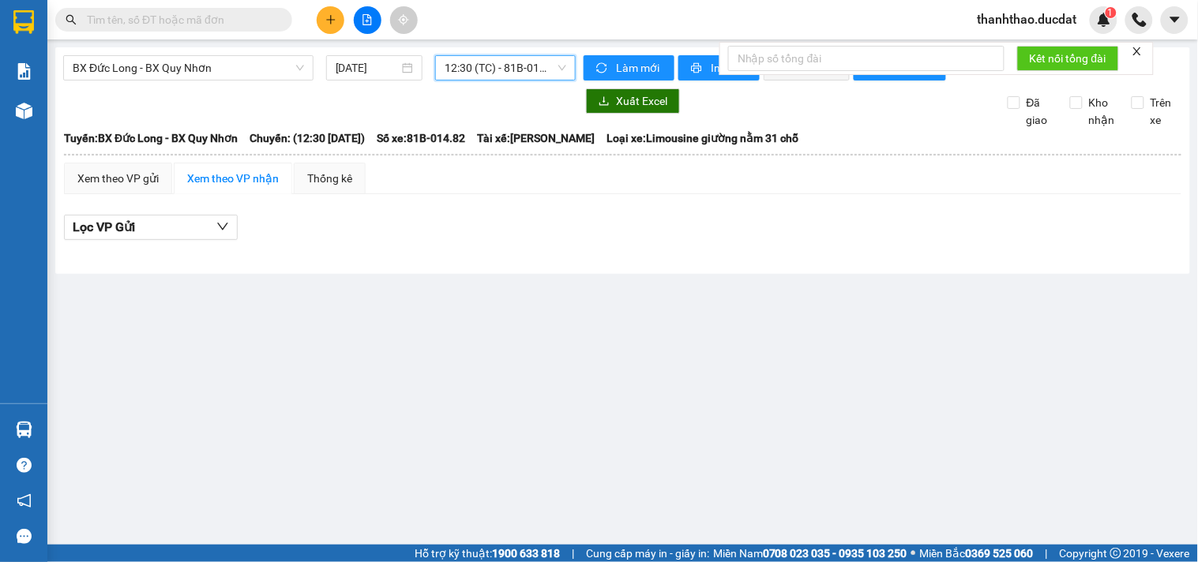
click at [486, 66] on span "12:30 (TC) - 81B-014.82 - (Đã hủy)" at bounding box center [506, 68] width 122 height 24
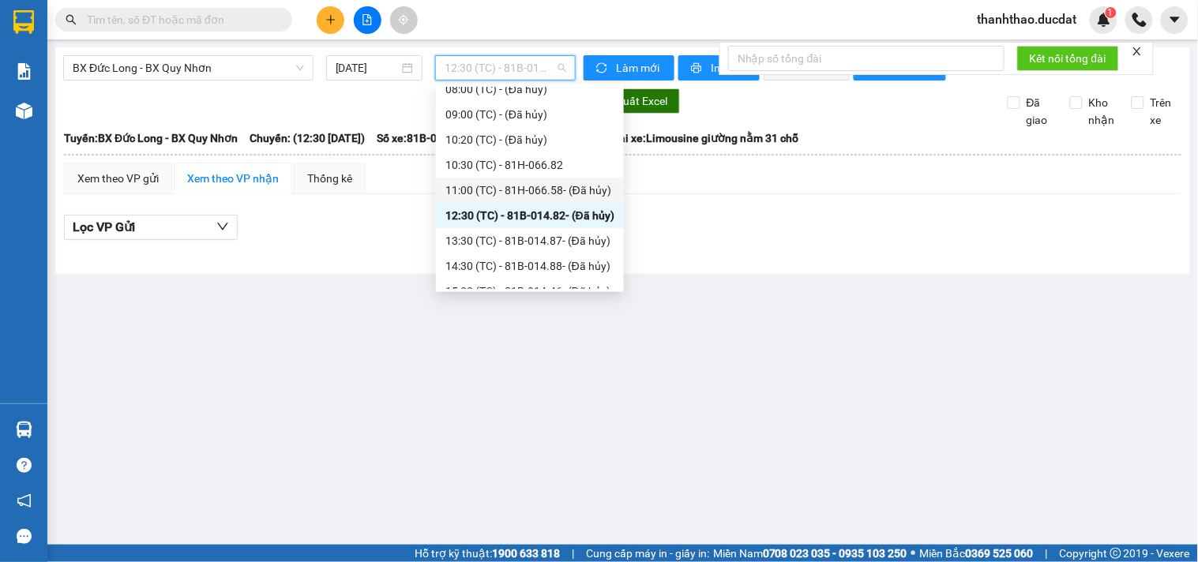
click at [506, 182] on div "11:00 (TC) - 81H-066.58 - (Đã hủy)" at bounding box center [529, 190] width 169 height 17
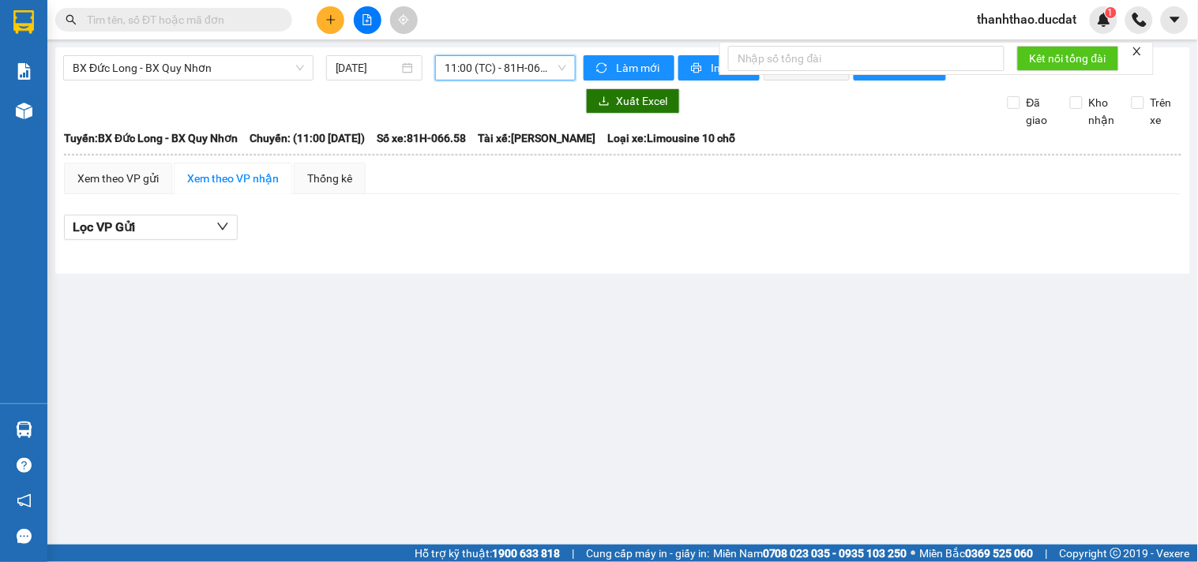
click at [503, 66] on span "11:00 (TC) - 81H-066.58 - (Đã hủy)" at bounding box center [506, 68] width 122 height 24
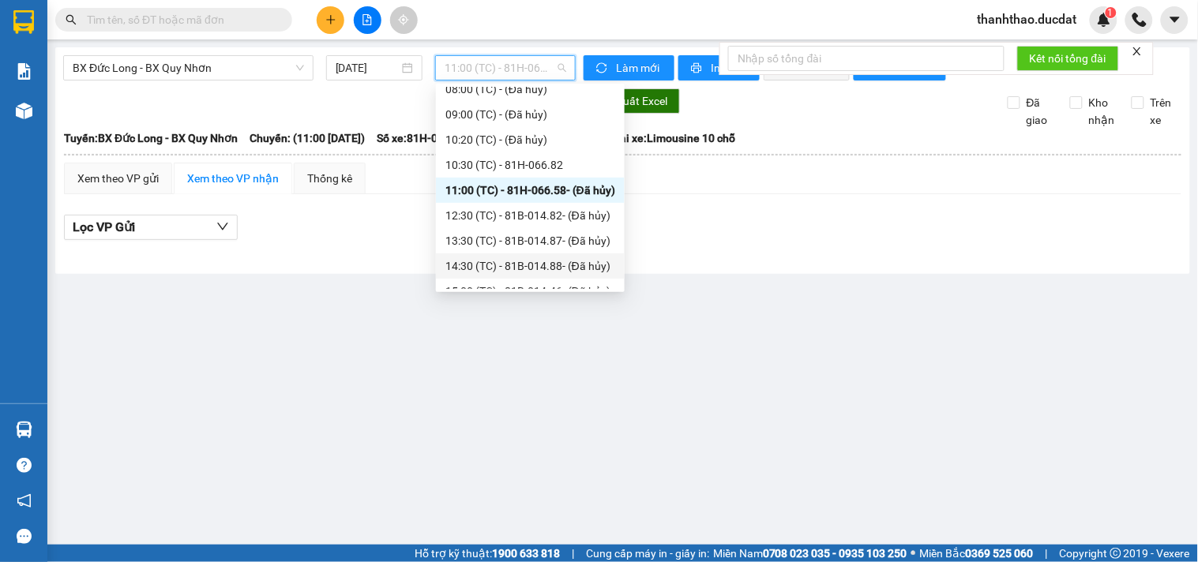
click at [524, 258] on div "14:30 (TC) - 81B-014.88 - (Đã hủy)" at bounding box center [530, 265] width 170 height 17
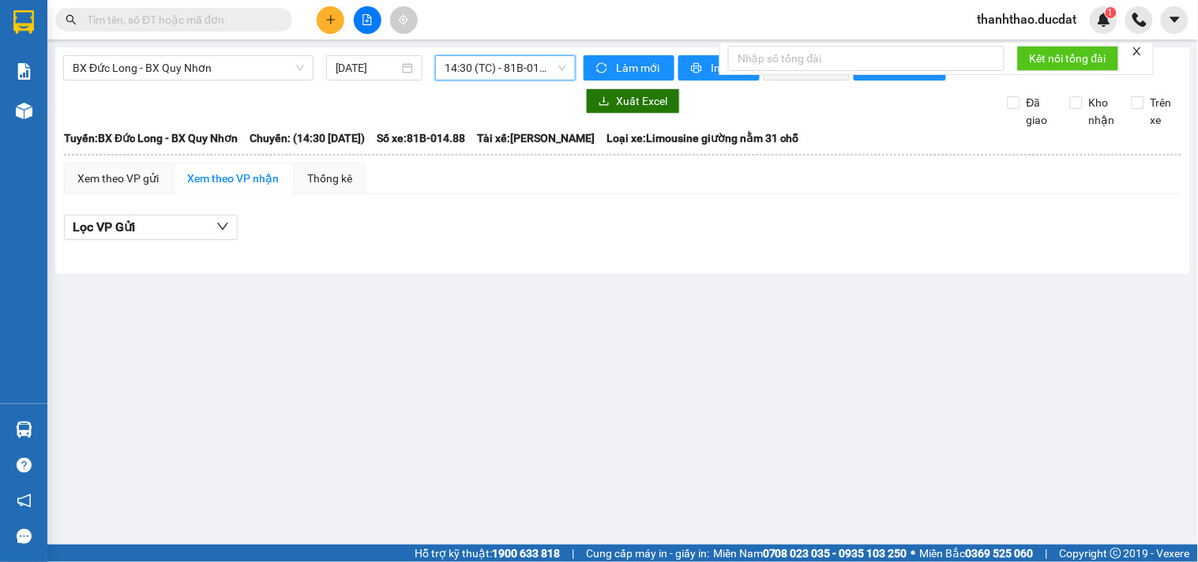
click at [512, 69] on span "14:30 (TC) - 81B-014.88 - (Đã hủy)" at bounding box center [506, 68] width 122 height 24
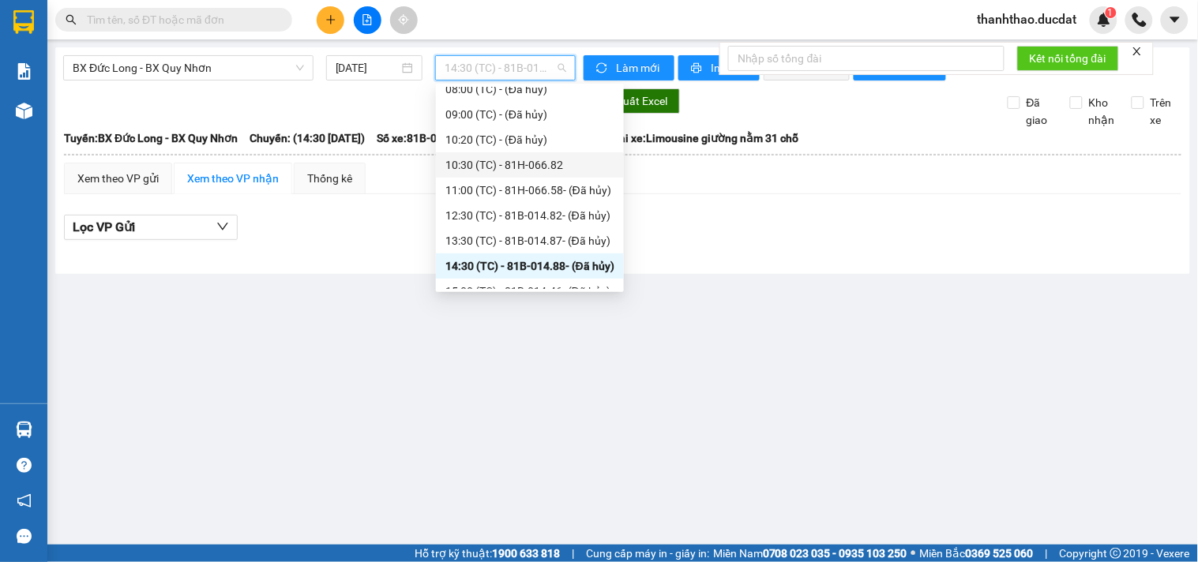
scroll to position [351, 0]
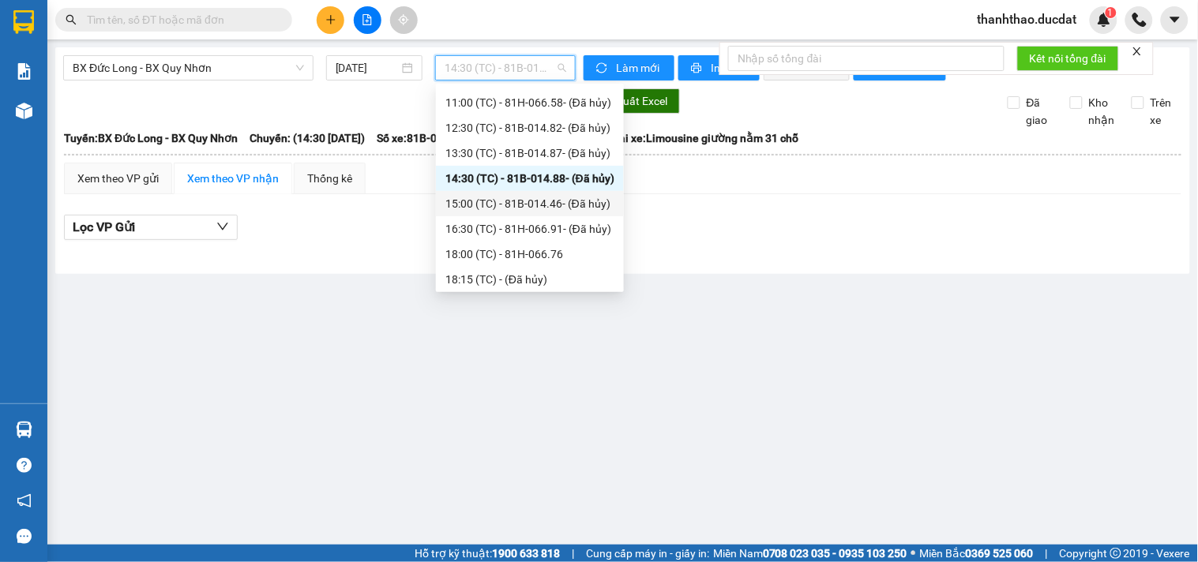
click at [515, 206] on div "15:00 (TC) - 81B-014.46 - (Đã hủy)" at bounding box center [529, 203] width 169 height 17
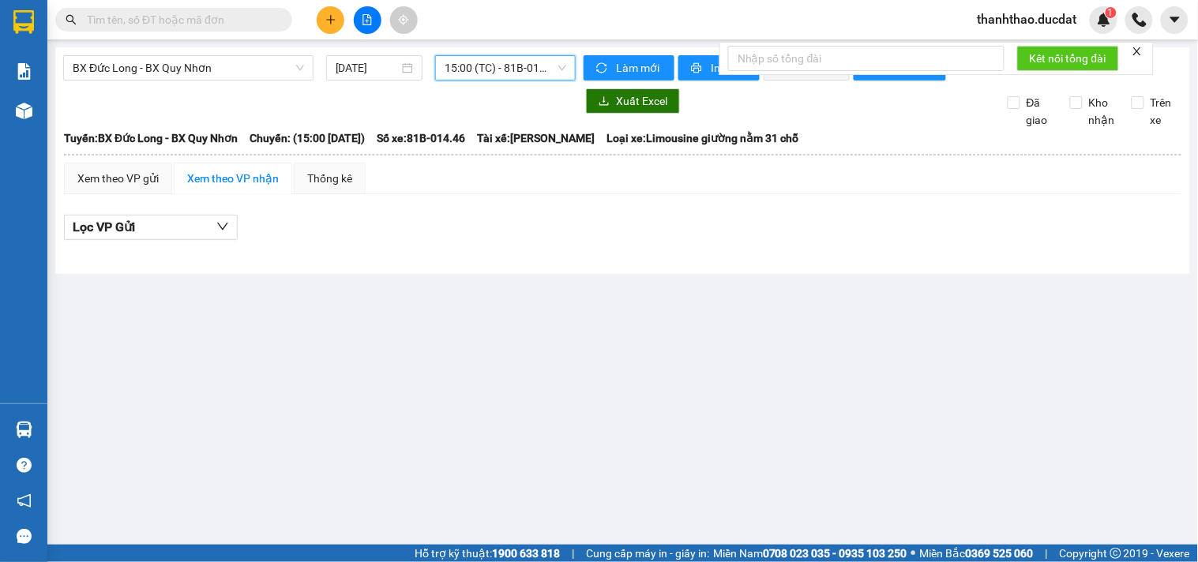
click at [500, 69] on span "15:00 (TC) - 81B-014.46 - (Đã hủy)" at bounding box center [506, 68] width 122 height 24
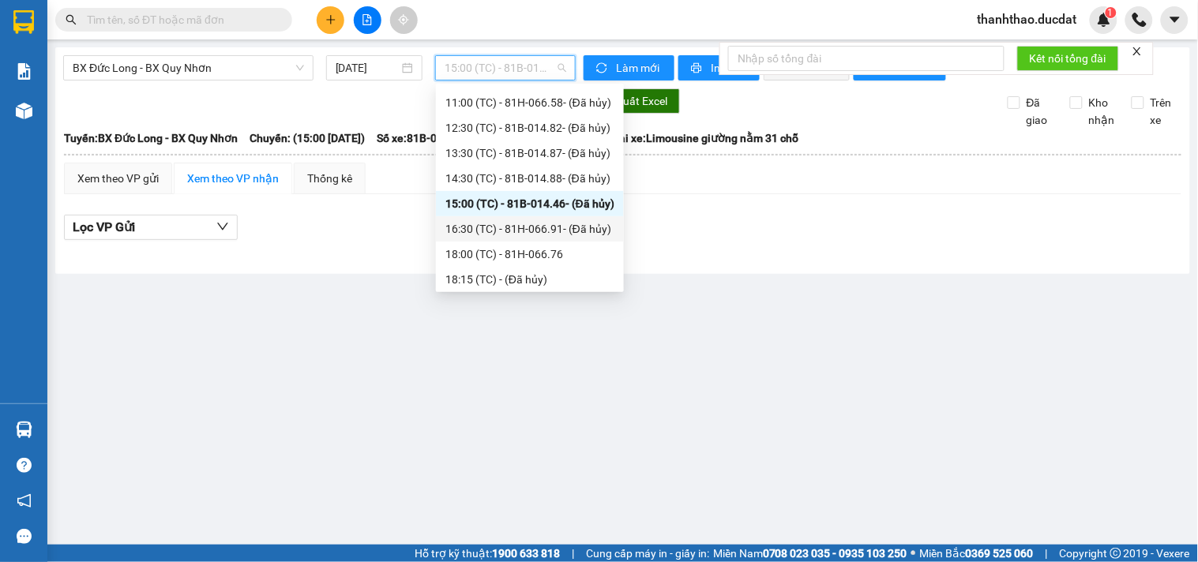
click at [515, 230] on div "16:30 (TC) - 81H-066.91 - (Đã hủy)" at bounding box center [529, 228] width 169 height 17
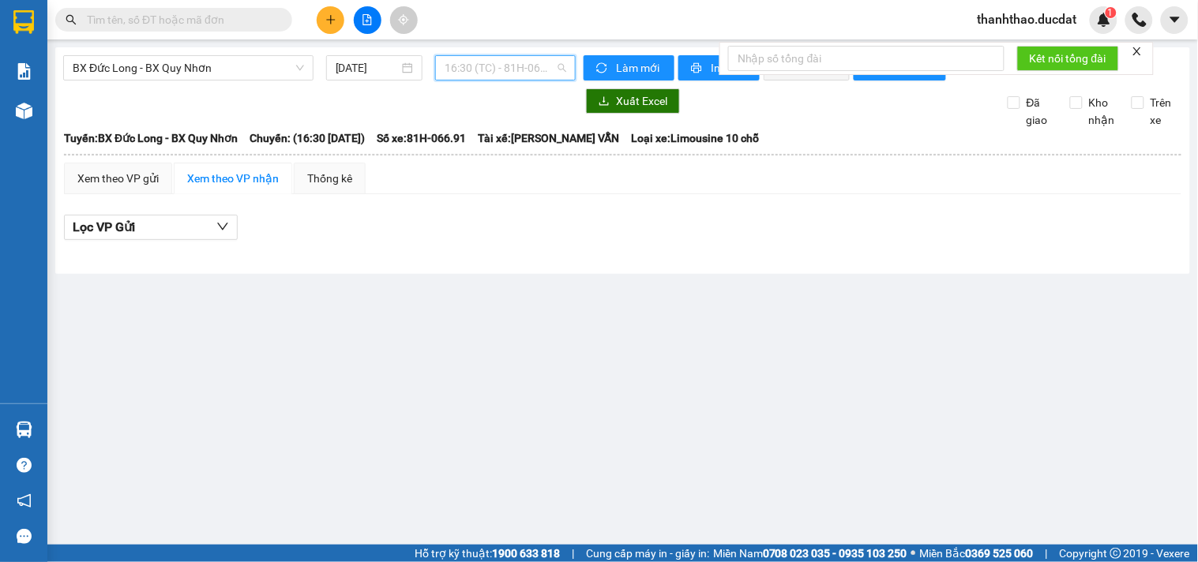
click at [494, 57] on span "16:30 (TC) - 81H-066.91 - (Đã hủy)" at bounding box center [506, 68] width 122 height 24
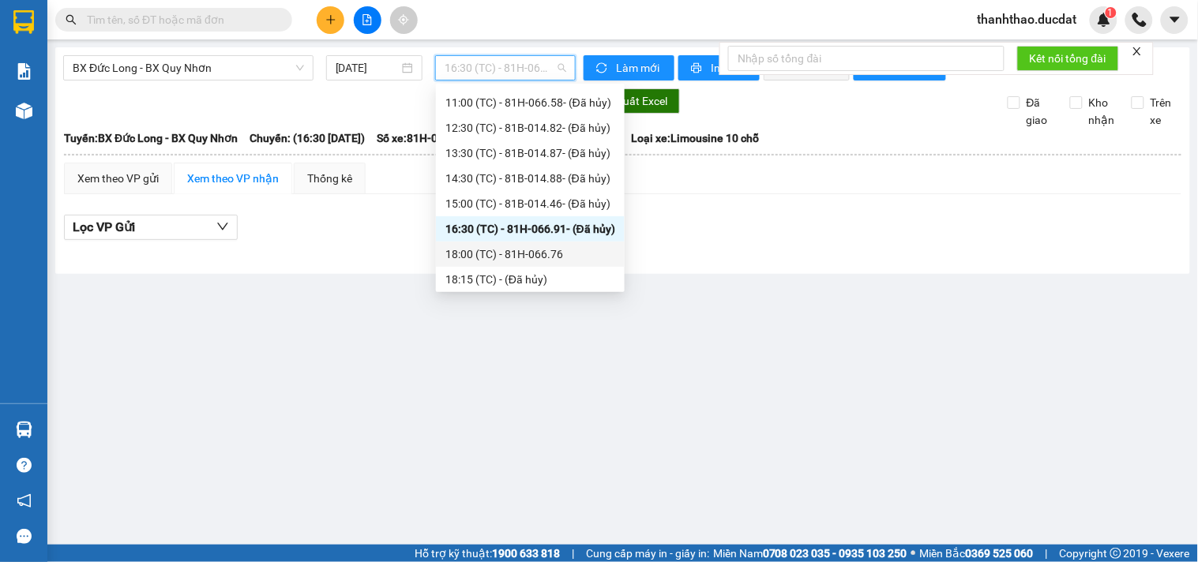
click at [511, 257] on div "18:00 (TC) - 81H-066.76" at bounding box center [530, 254] width 170 height 17
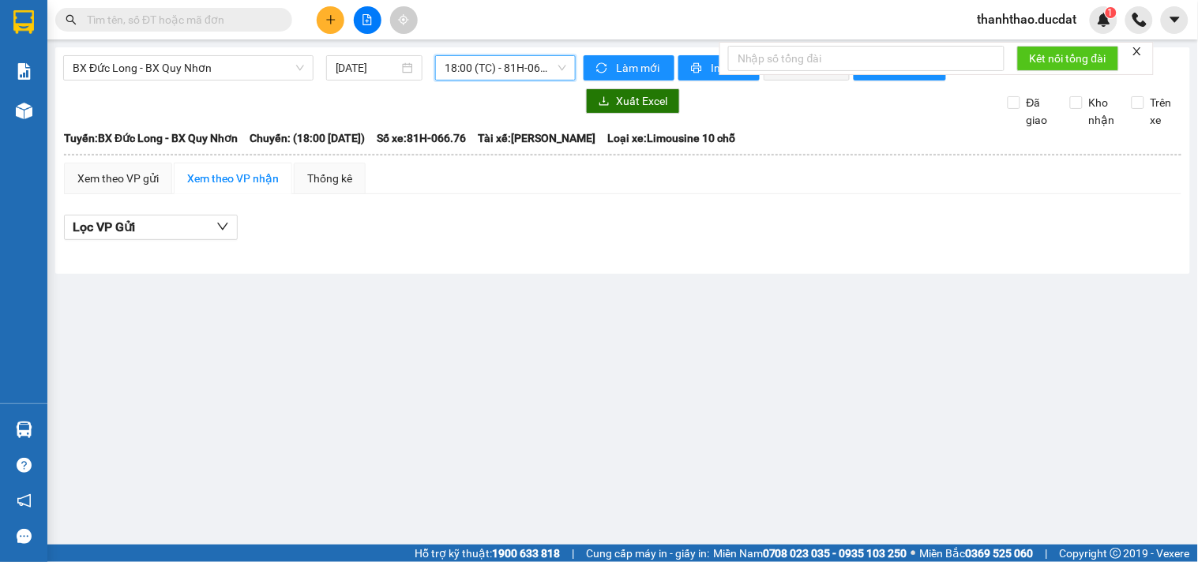
click at [508, 68] on span "18:00 (TC) - 81H-066.76" at bounding box center [506, 68] width 122 height 24
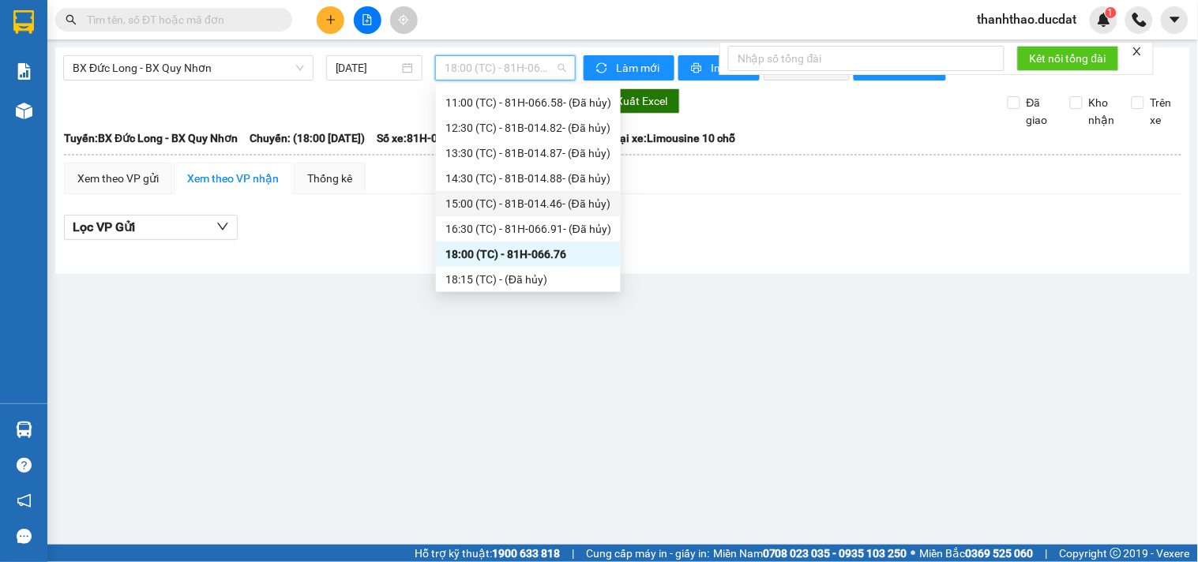
scroll to position [354, 0]
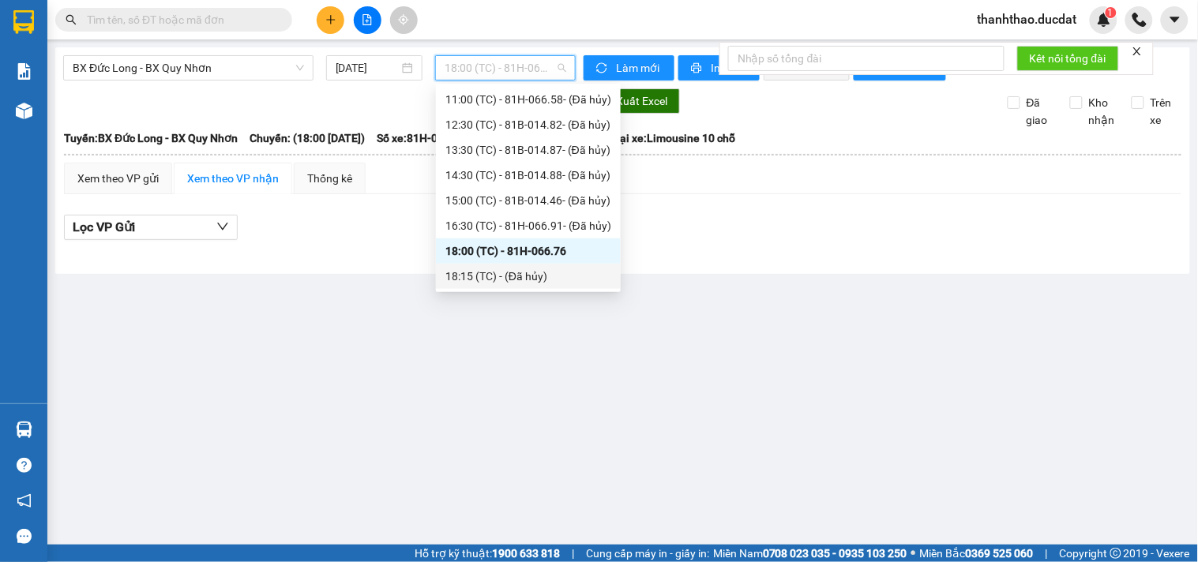
click at [529, 270] on div "18:15 (TC) - (Đã hủy)" at bounding box center [528, 276] width 166 height 17
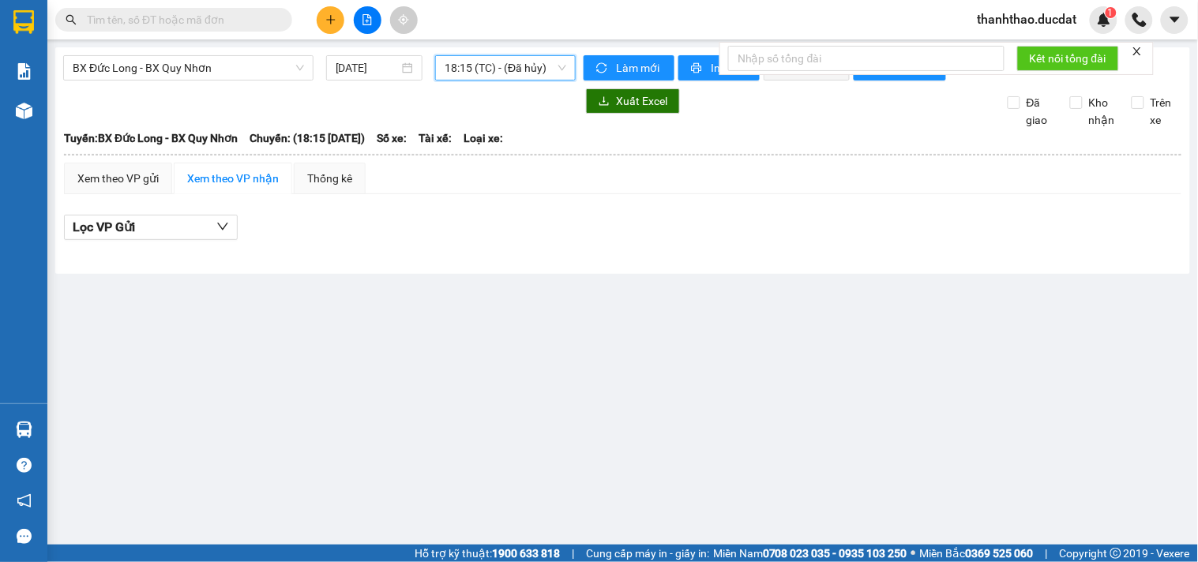
click at [486, 56] on span "18:15 (TC) - (Đã hủy)" at bounding box center [506, 68] width 122 height 24
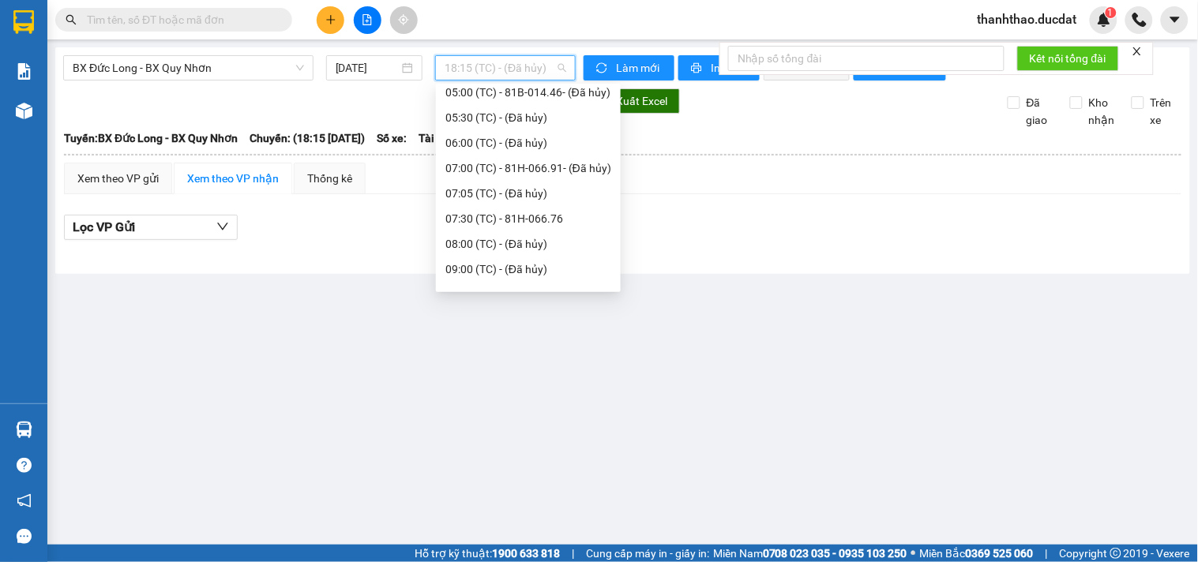
scroll to position [91, 0]
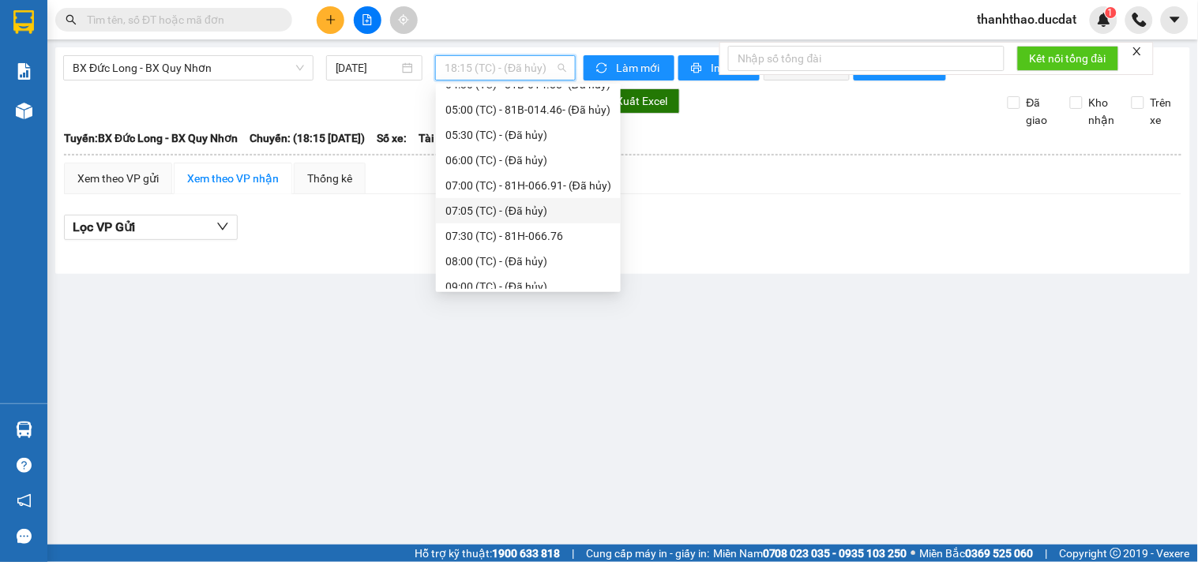
click at [524, 208] on div "07:05 (TC) - (Đã hủy)" at bounding box center [528, 210] width 166 height 17
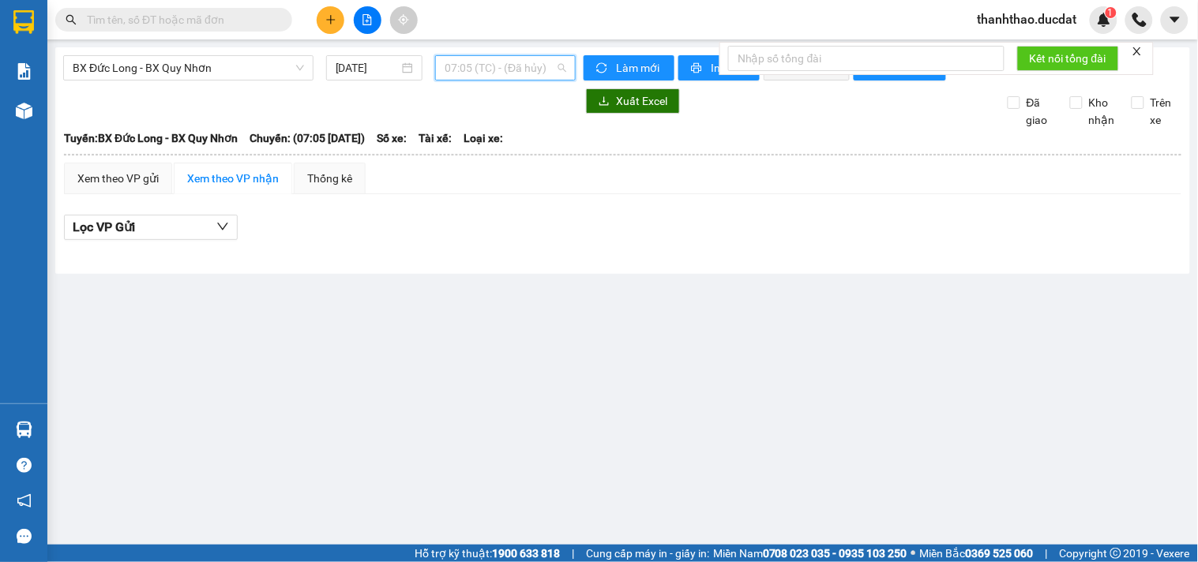
click at [498, 75] on span "07:05 (TC) - (Đã hủy)" at bounding box center [506, 68] width 122 height 24
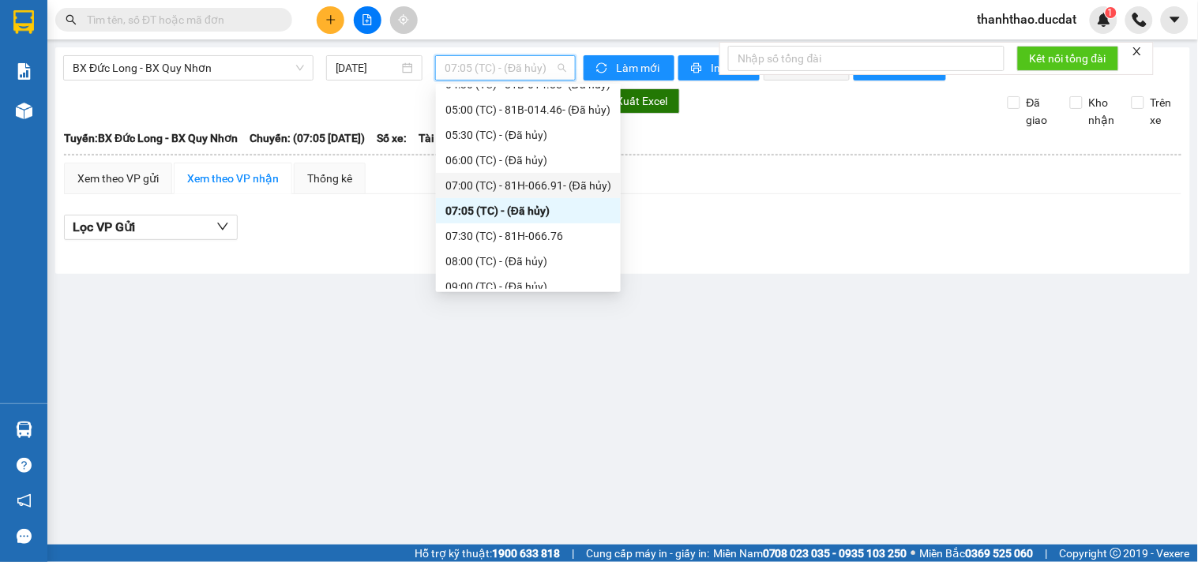
click at [505, 183] on div "07:00 (TC) - 81H-066.91 - (Đã hủy)" at bounding box center [528, 185] width 166 height 17
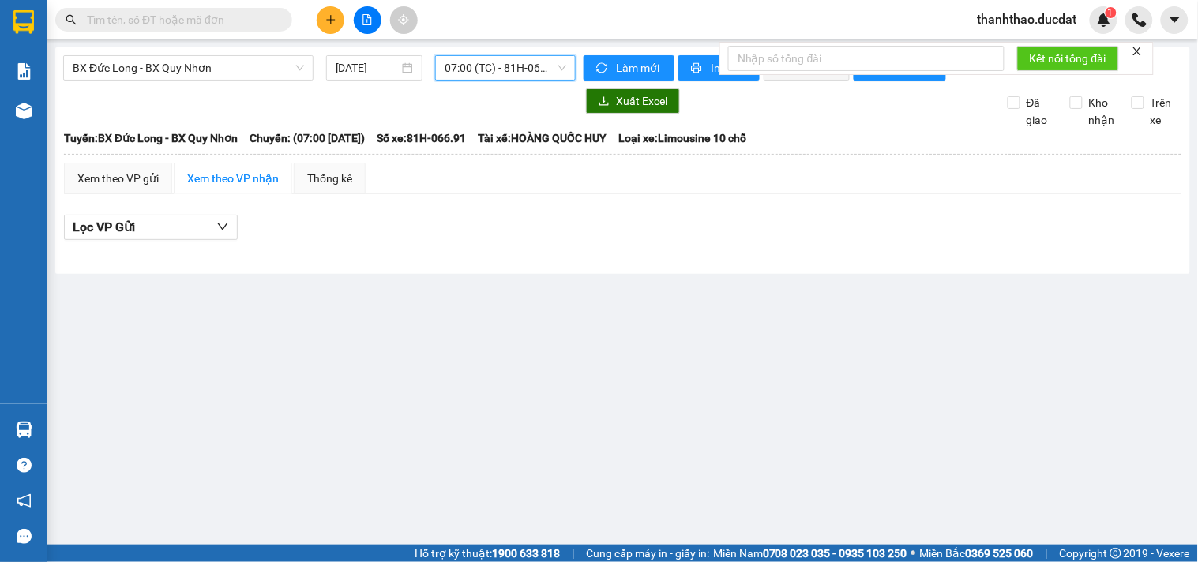
click at [490, 74] on span "07:00 (TC) - 81H-066.91 - (Đã hủy)" at bounding box center [506, 68] width 122 height 24
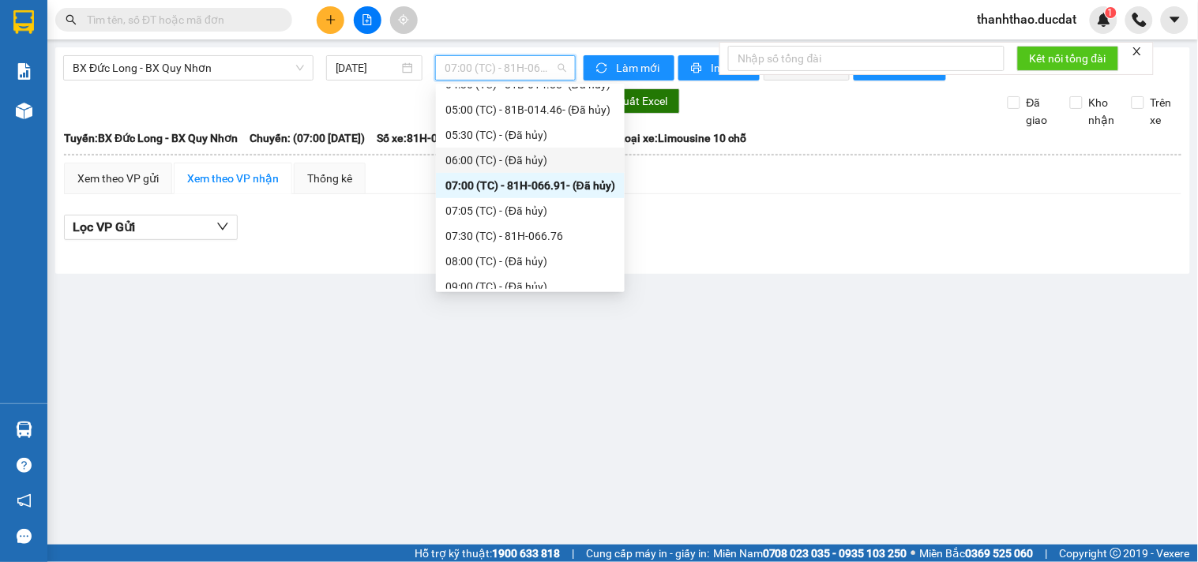
click at [497, 154] on div "06:00 (TC) - (Đã hủy)" at bounding box center [530, 160] width 170 height 17
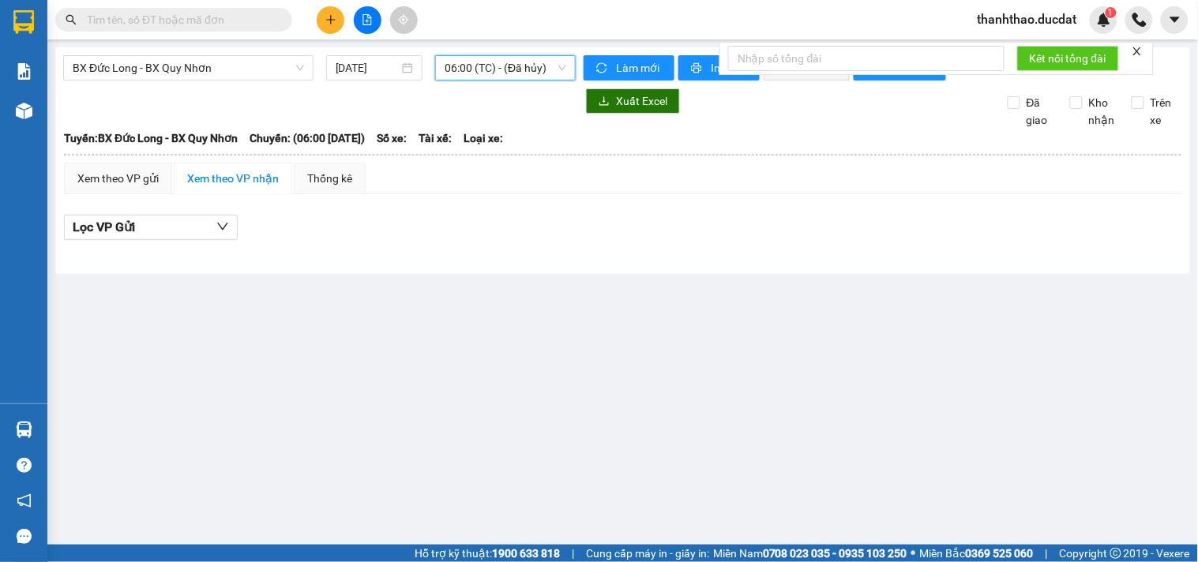
click at [501, 67] on span "06:00 (TC) - (Đã hủy)" at bounding box center [506, 68] width 122 height 24
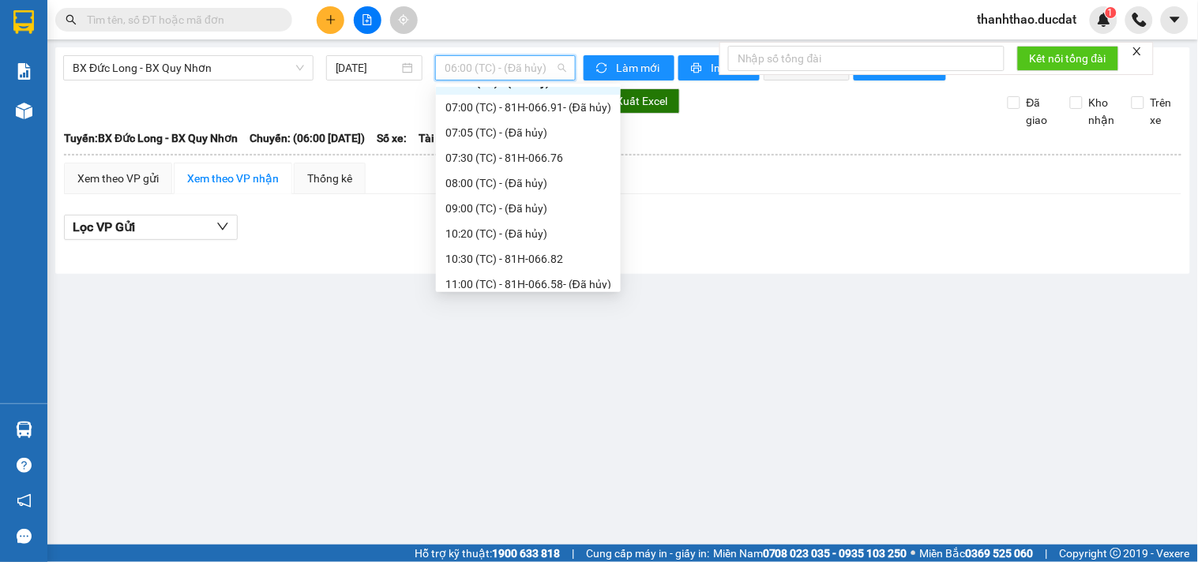
scroll to position [175, 0]
click at [518, 146] on div "07:30 (TC) - 81H-066.76" at bounding box center [528, 151] width 166 height 17
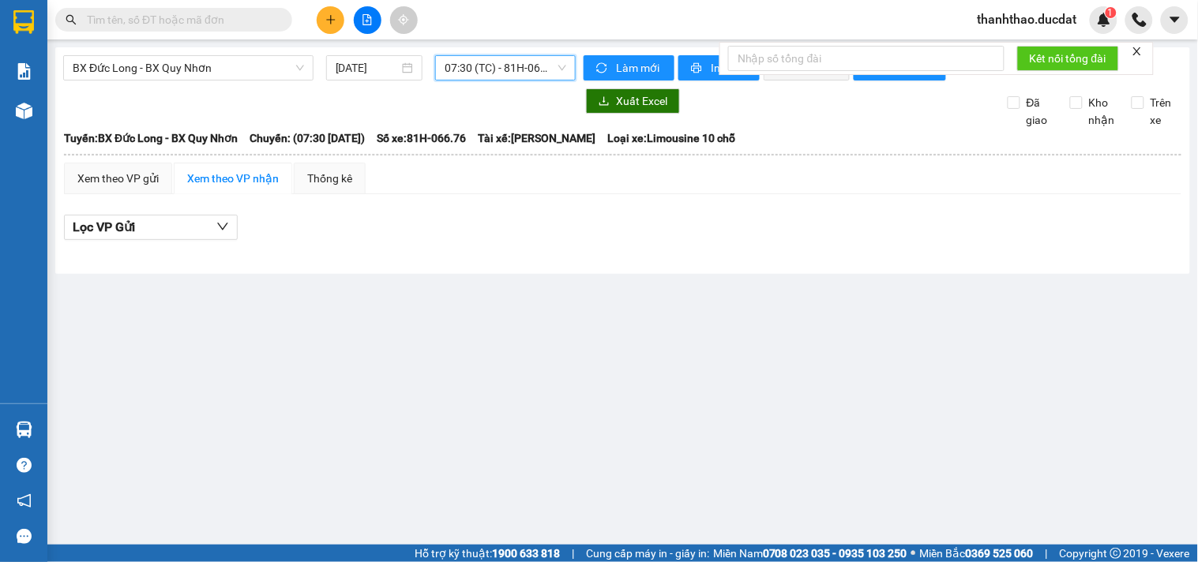
click at [485, 73] on span "07:30 (TC) - 81H-066.76" at bounding box center [506, 68] width 122 height 24
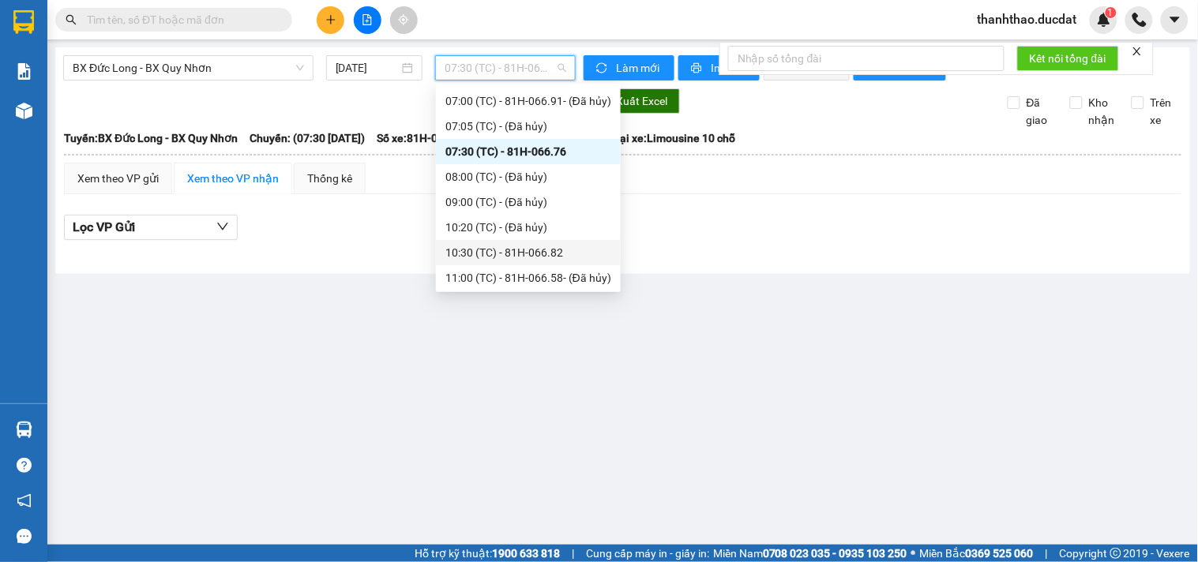
click at [538, 249] on div "10:30 (TC) - 81H-066.82" at bounding box center [528, 252] width 166 height 17
click at [478, 69] on span "10:30 (TC) - 81H-066.82" at bounding box center [506, 68] width 122 height 24
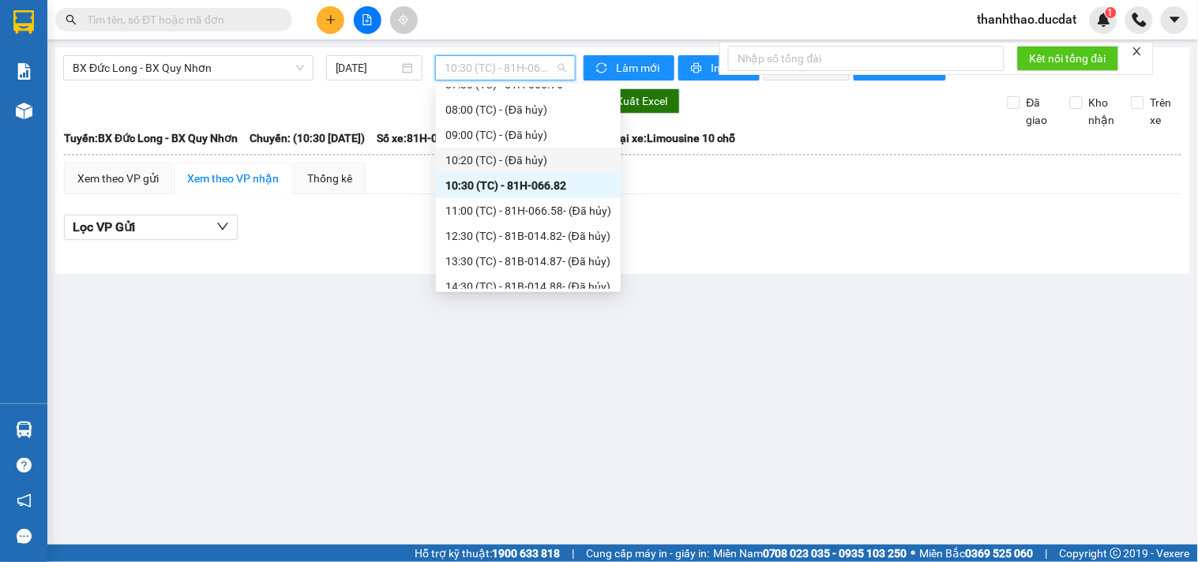
scroll to position [351, 0]
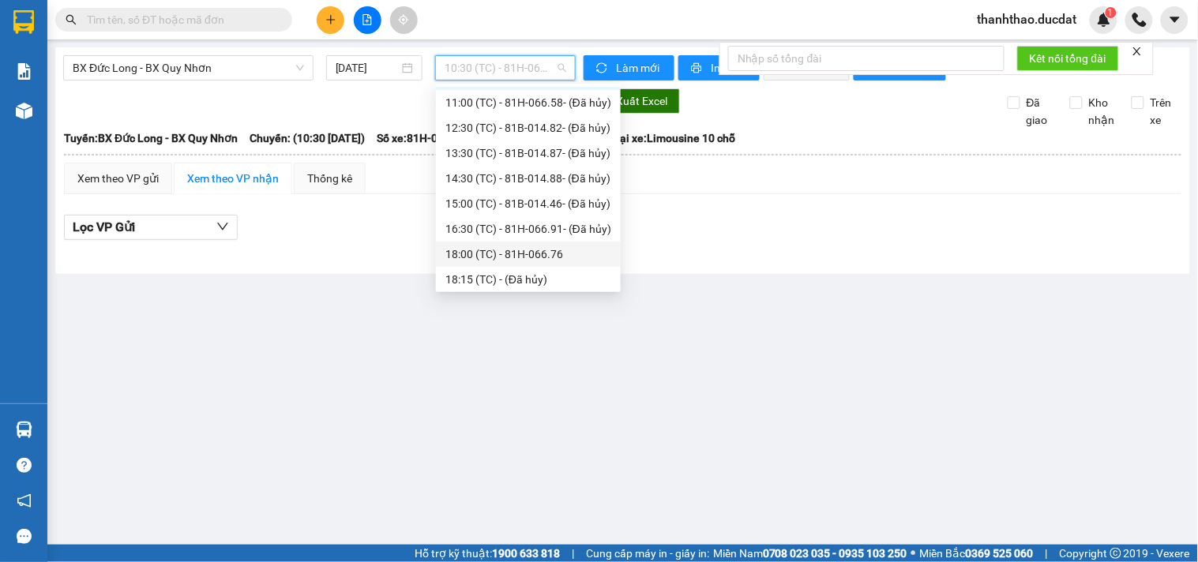
click at [555, 255] on div "18:00 (TC) - 81H-066.76" at bounding box center [528, 254] width 166 height 17
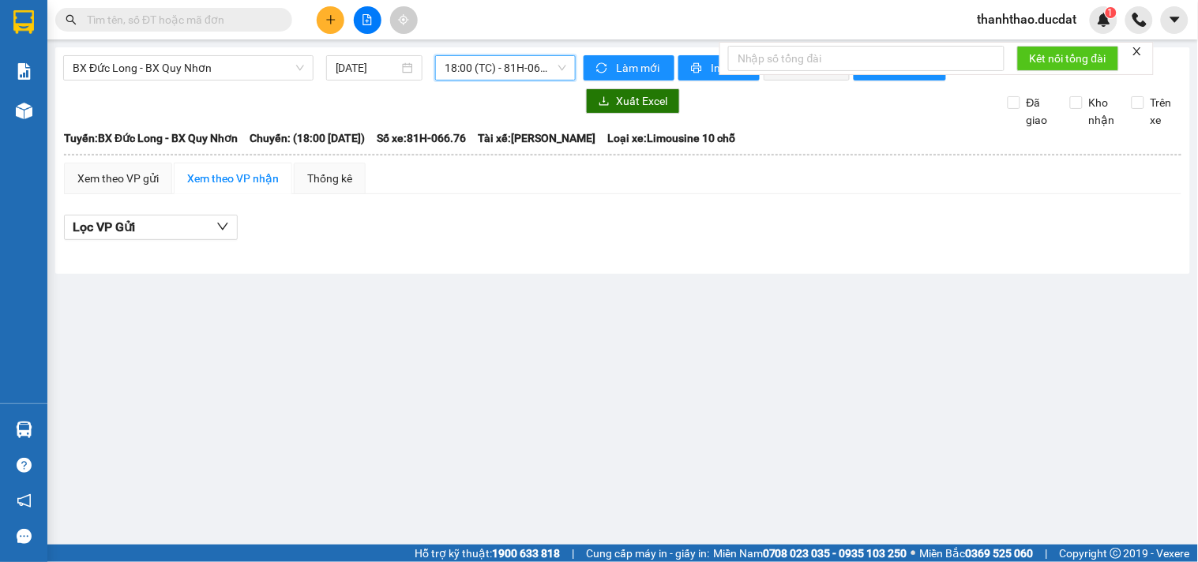
click at [471, 76] on span "18:00 (TC) - 81H-066.76" at bounding box center [506, 68] width 122 height 24
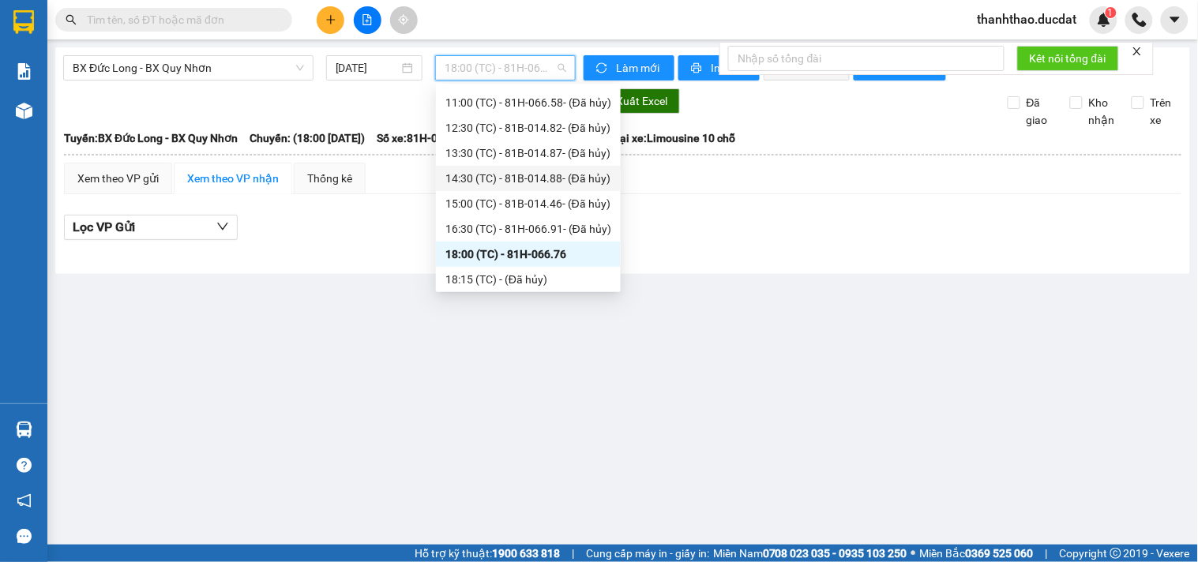
click at [520, 182] on div "14:30 (TC) - 81B-014.88 - (Đã hủy)" at bounding box center [528, 178] width 166 height 17
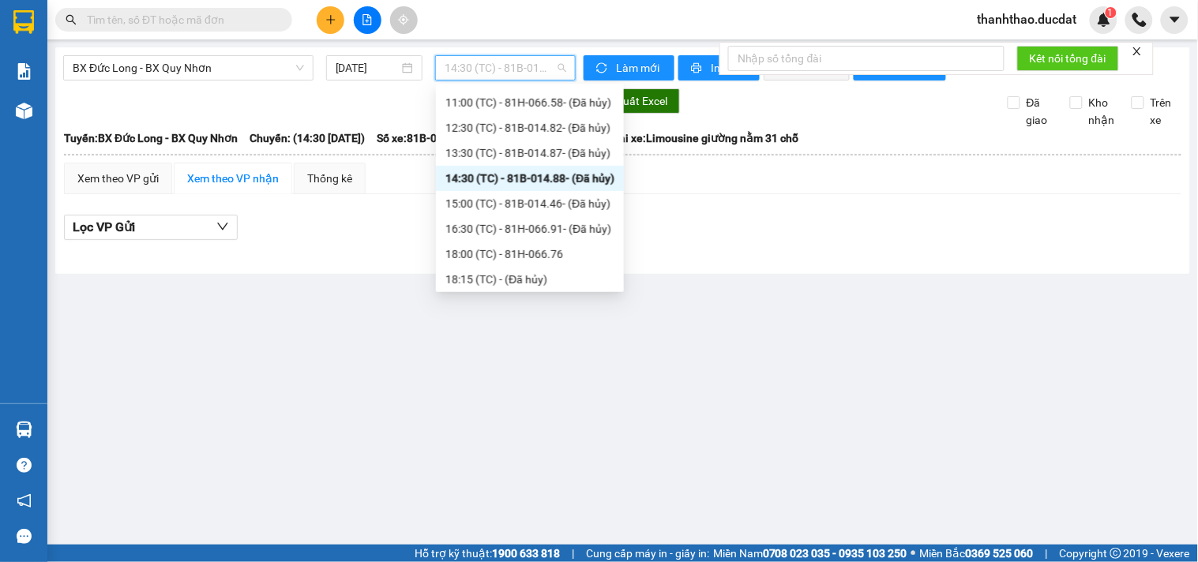
click at [485, 69] on span "14:30 (TC) - 81B-014.88 - (Đã hủy)" at bounding box center [506, 68] width 122 height 24
click at [591, 200] on div "15:00 (TC) - 81B-014.46 - (Đã hủy)" at bounding box center [529, 203] width 169 height 17
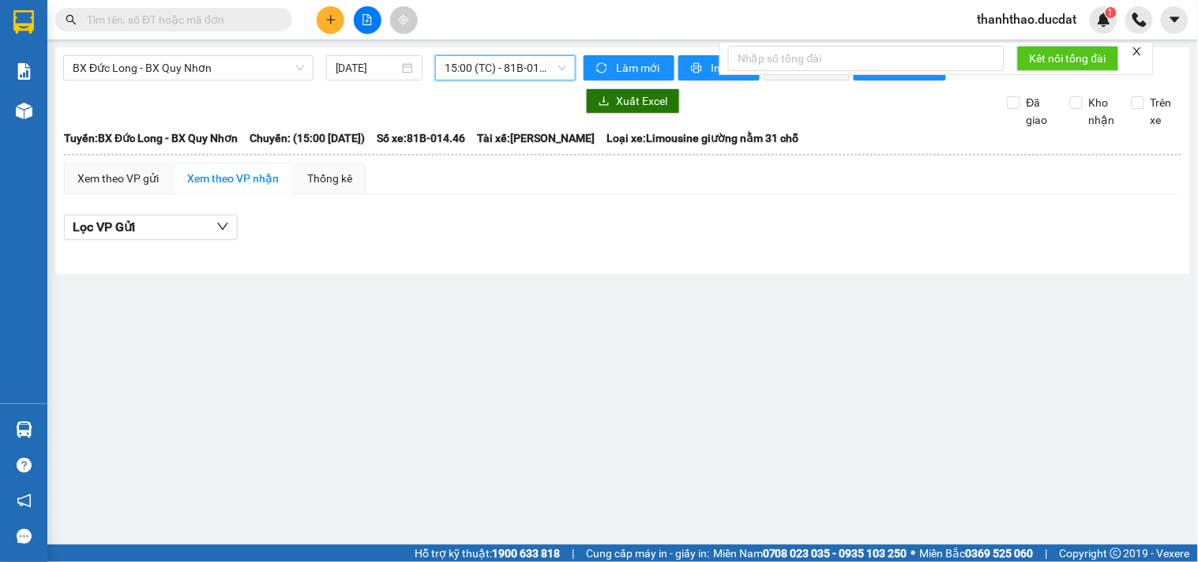
click at [516, 66] on span "15:00 (TC) - 81B-014.46 - (Đã hủy)" at bounding box center [506, 68] width 122 height 24
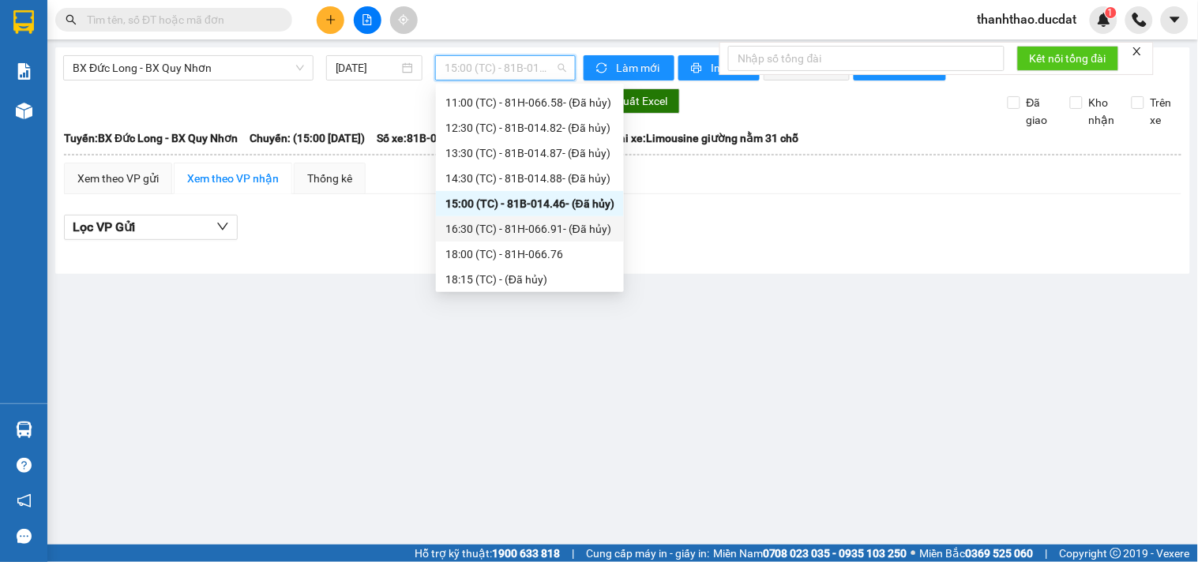
click at [553, 223] on div "16:30 (TC) - 81H-066.91 - (Đã hủy)" at bounding box center [529, 228] width 169 height 17
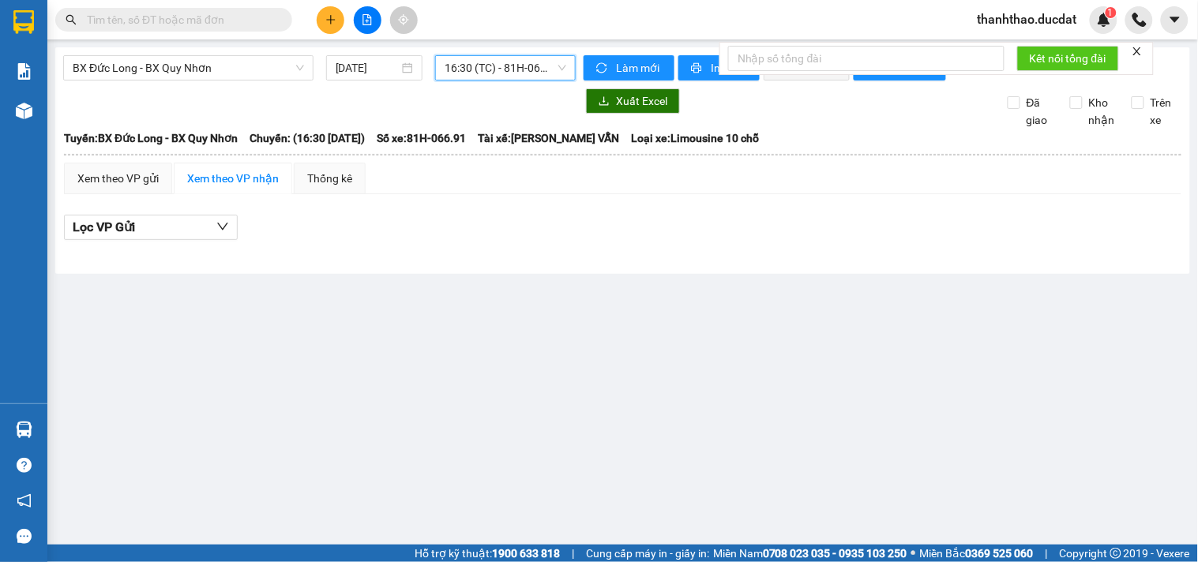
click at [525, 67] on span "16:30 (TC) - 81H-066.91 - (Đã hủy)" at bounding box center [506, 68] width 122 height 24
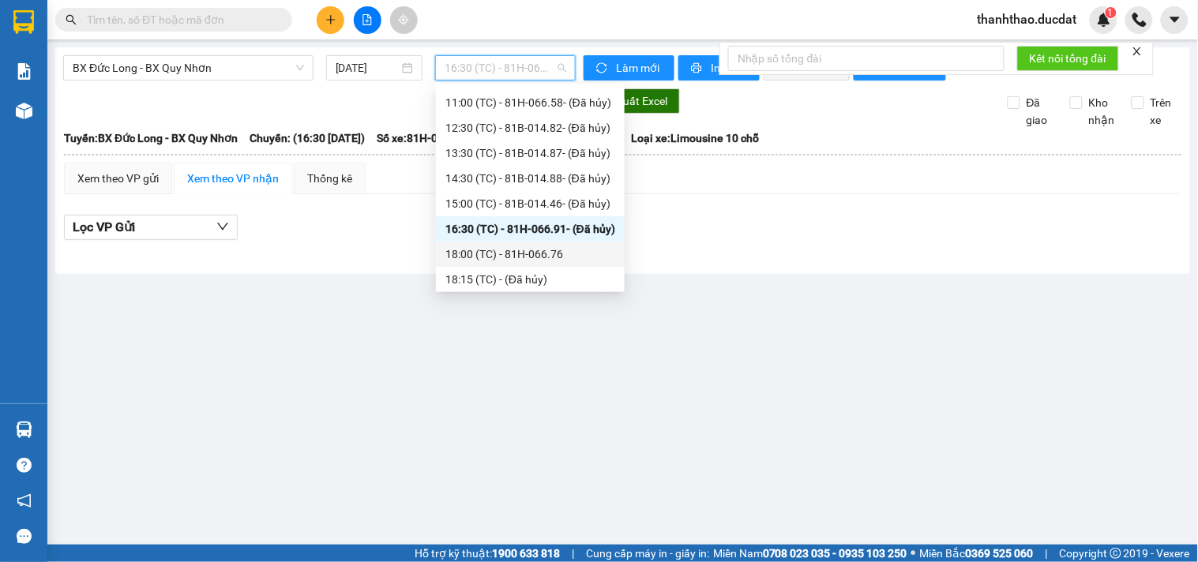
click at [533, 248] on div "18:00 (TC) - 81H-066.76" at bounding box center [530, 254] width 170 height 17
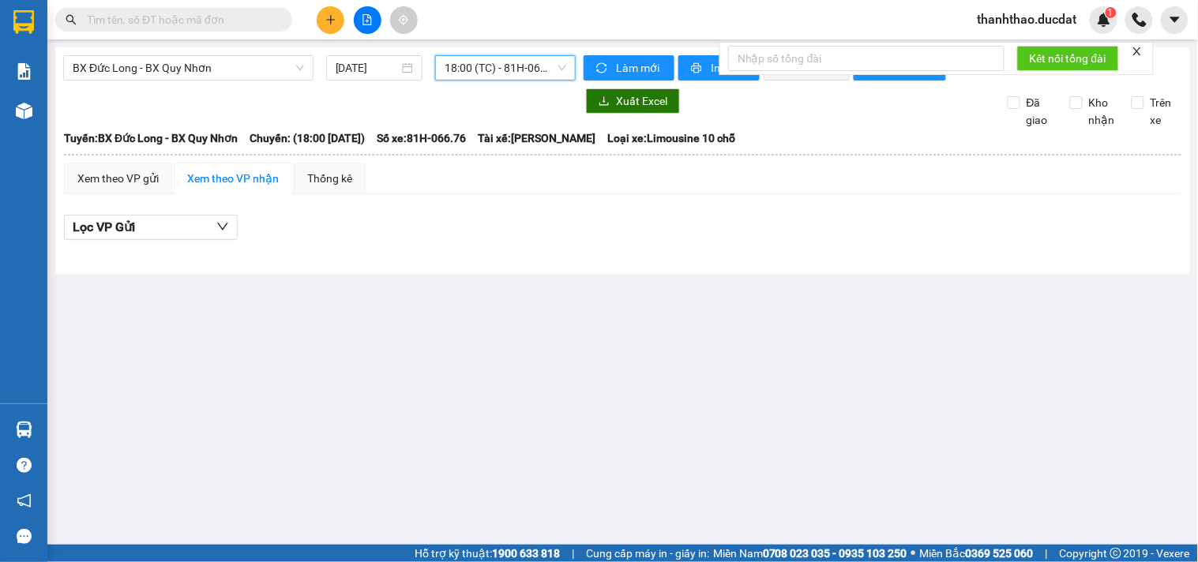
click at [513, 67] on span "18:00 (TC) - 81H-066.76" at bounding box center [506, 68] width 122 height 24
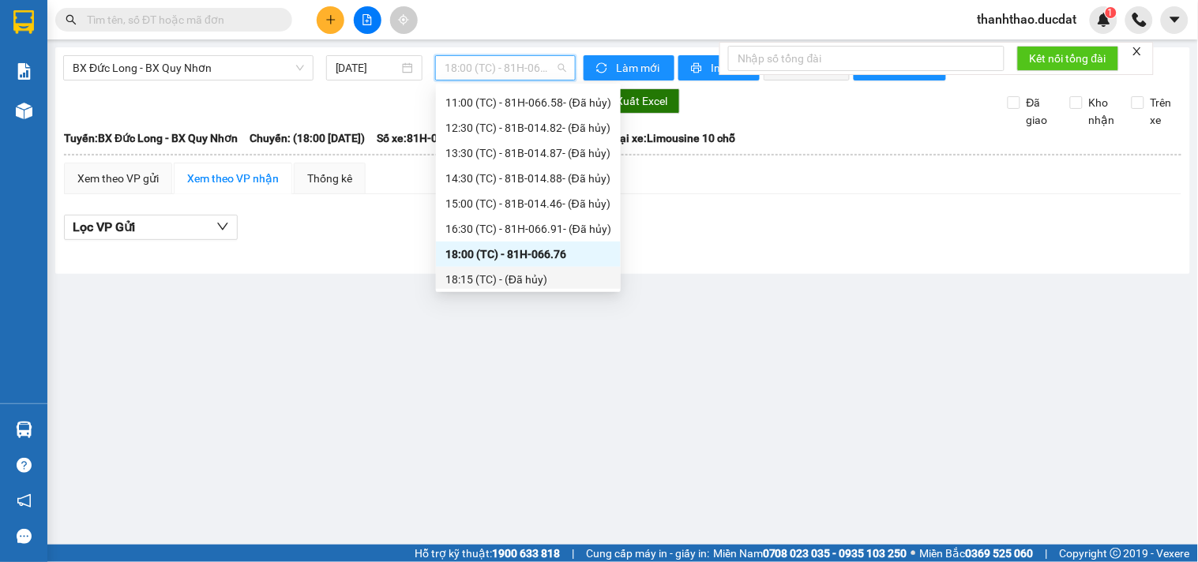
click at [554, 280] on div "18:15 (TC) - (Đã hủy)" at bounding box center [528, 279] width 166 height 17
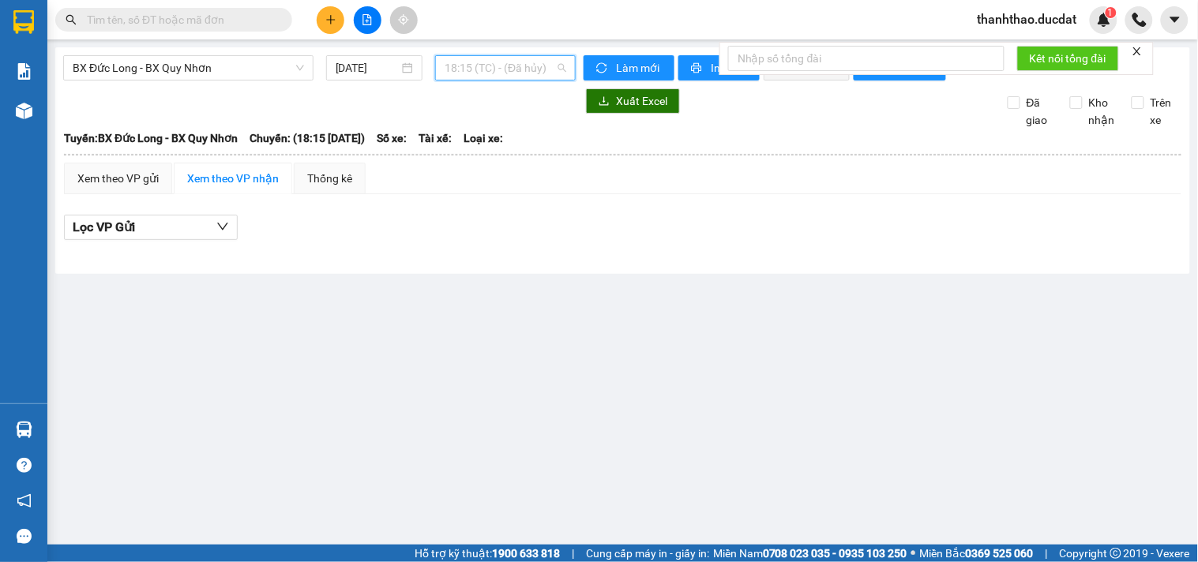
click at [519, 73] on span "18:15 (TC) - (Đã hủy)" at bounding box center [506, 68] width 122 height 24
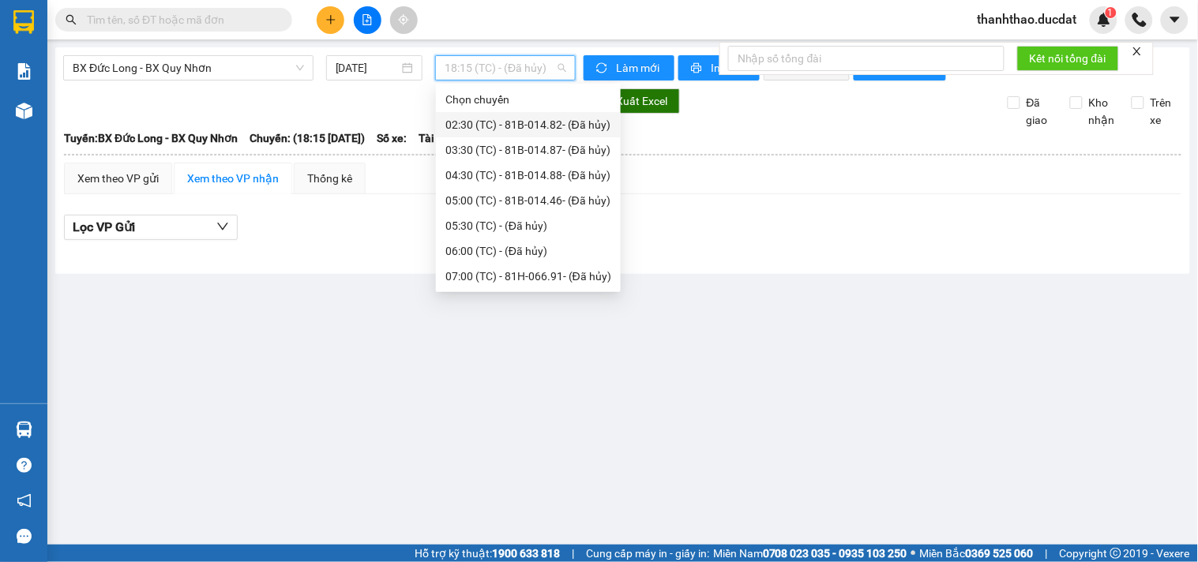
click at [522, 134] on div "02:30 (TC) - 81B-014.82 - (Đã hủy)" at bounding box center [528, 124] width 185 height 25
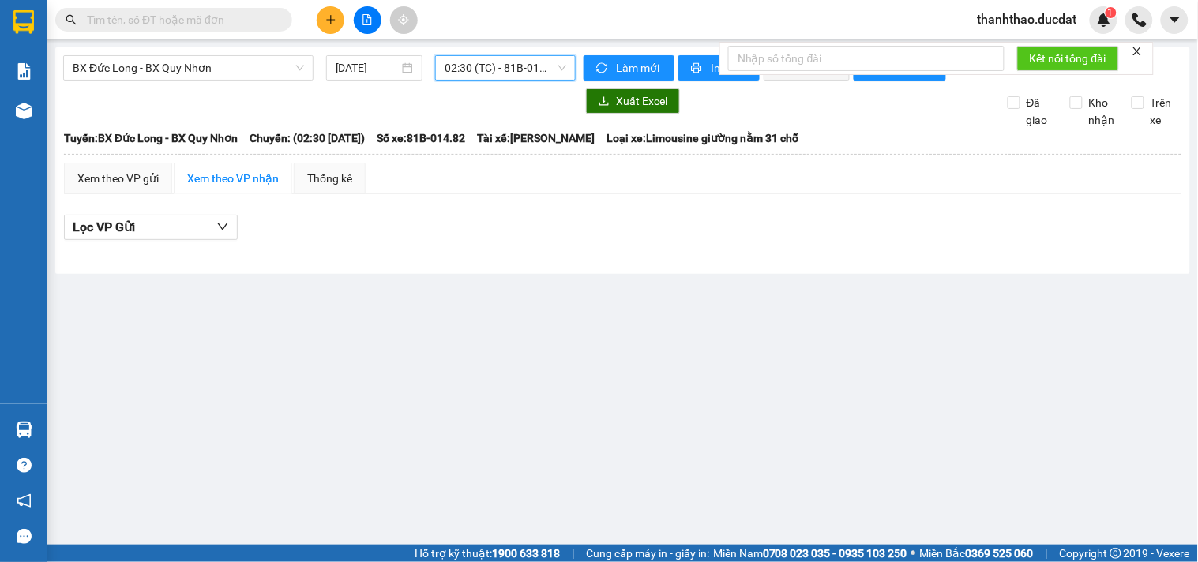
click at [507, 69] on span "02:30 (TC) - 81B-014.82 - (Đã hủy)" at bounding box center [506, 68] width 122 height 24
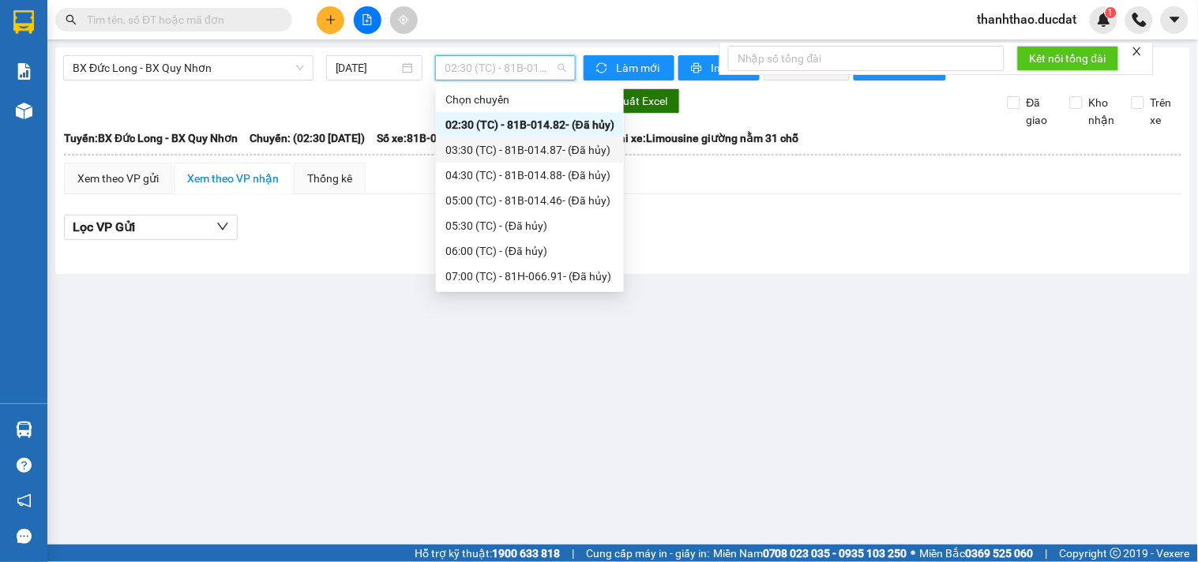
click at [505, 152] on div "03:30 (TC) - 81B-014.87 - (Đã hủy)" at bounding box center [529, 149] width 169 height 17
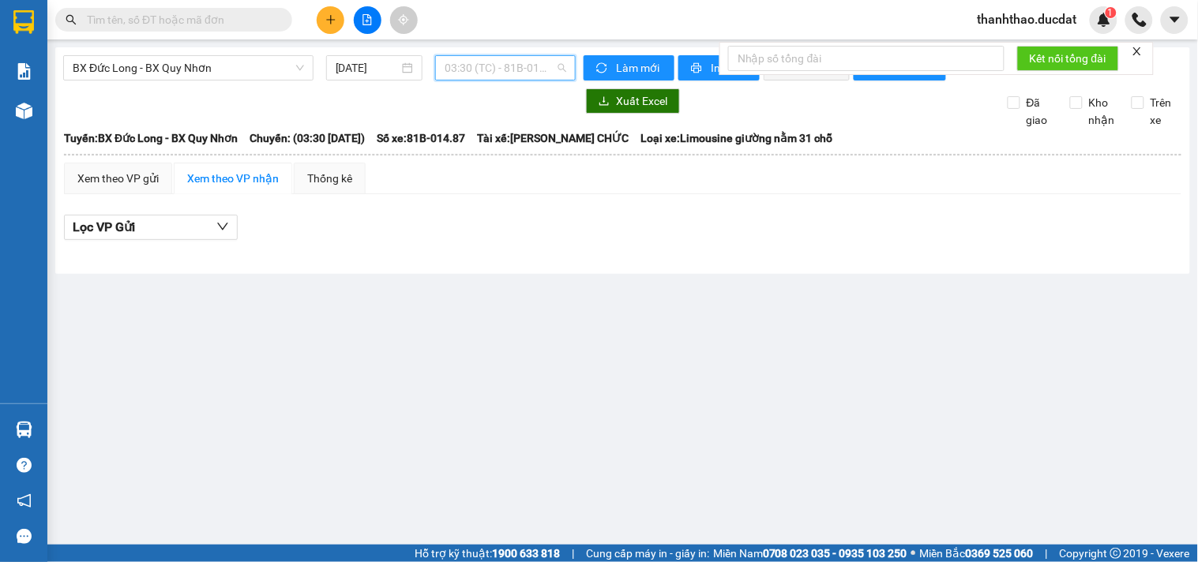
click at [523, 66] on span "03:30 (TC) - 81B-014.87 - (Đã hủy)" at bounding box center [506, 68] width 122 height 24
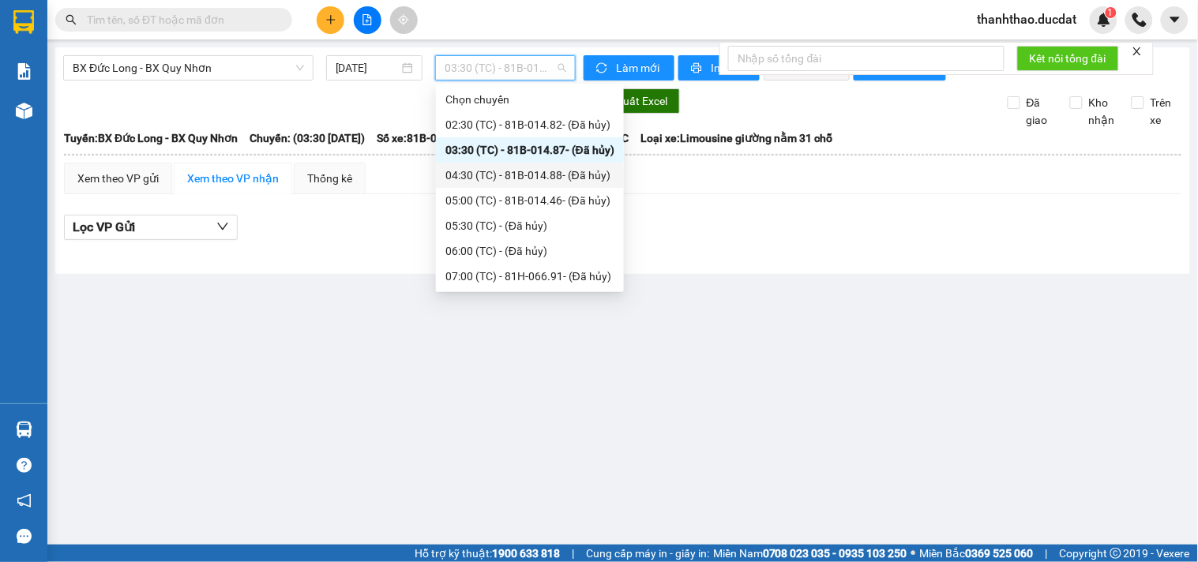
click at [538, 172] on div "04:30 (TC) - 81B-014.88 - (Đã hủy)" at bounding box center [529, 175] width 169 height 17
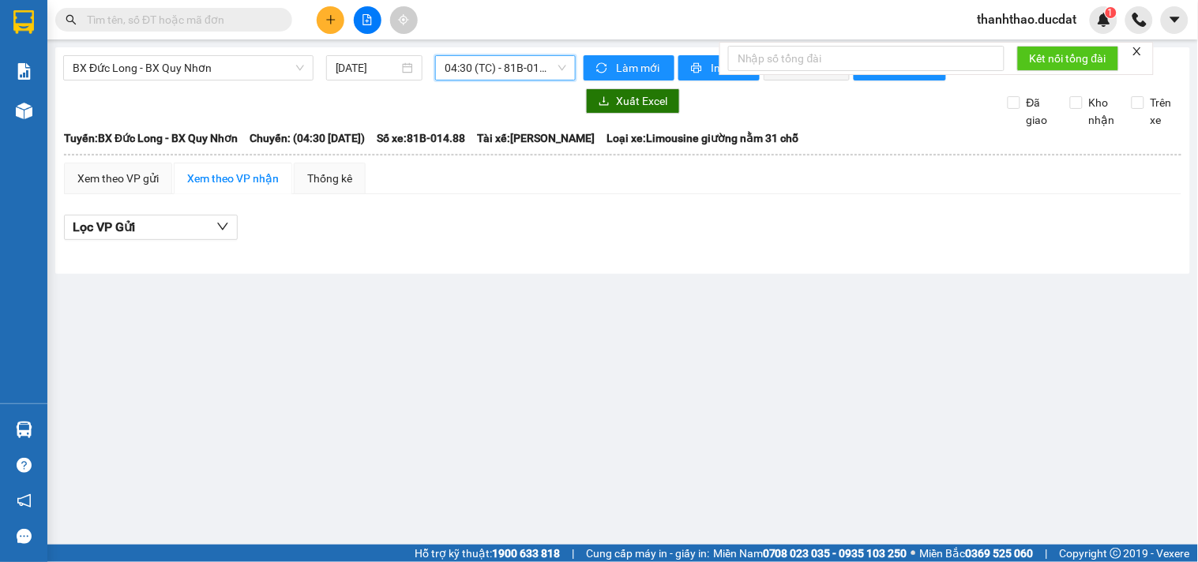
click at [529, 74] on span "04:30 (TC) - 81B-014.88 - (Đã hủy)" at bounding box center [506, 68] width 122 height 24
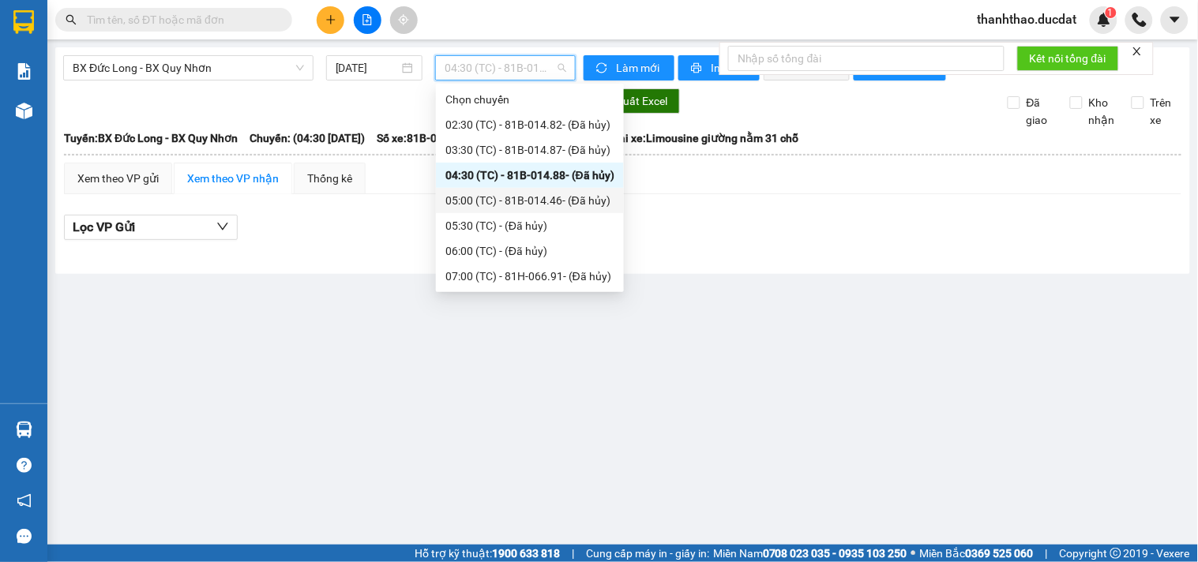
click at [542, 199] on div "05:00 (TC) - 81B-014.46 - (Đã hủy)" at bounding box center [529, 200] width 169 height 17
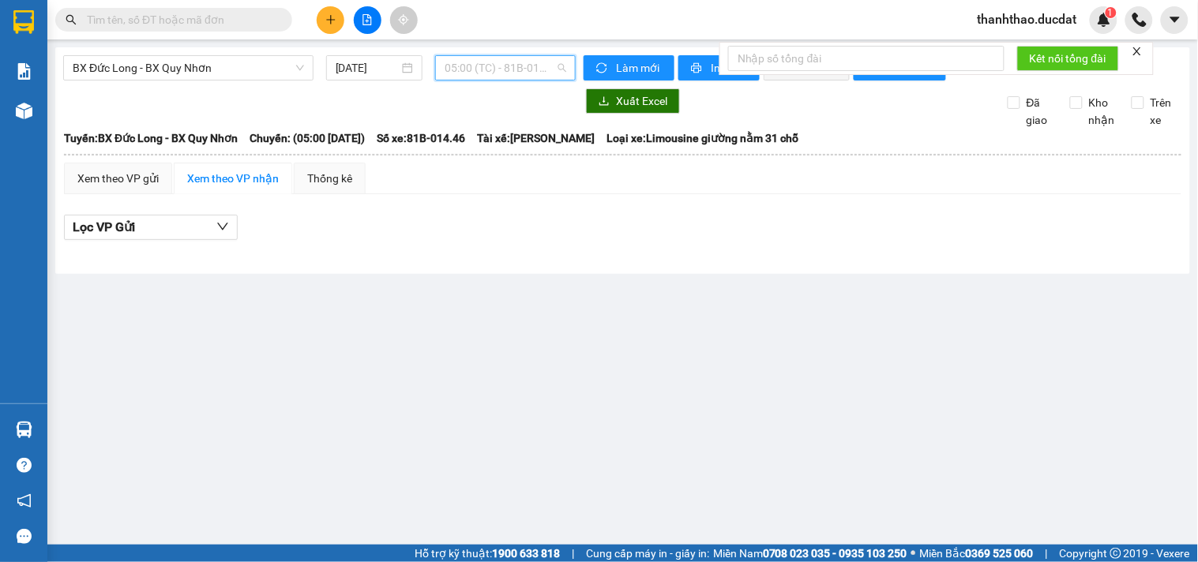
click at [541, 76] on span "05:00 (TC) - 81B-014.46 - (Đã hủy)" at bounding box center [506, 68] width 122 height 24
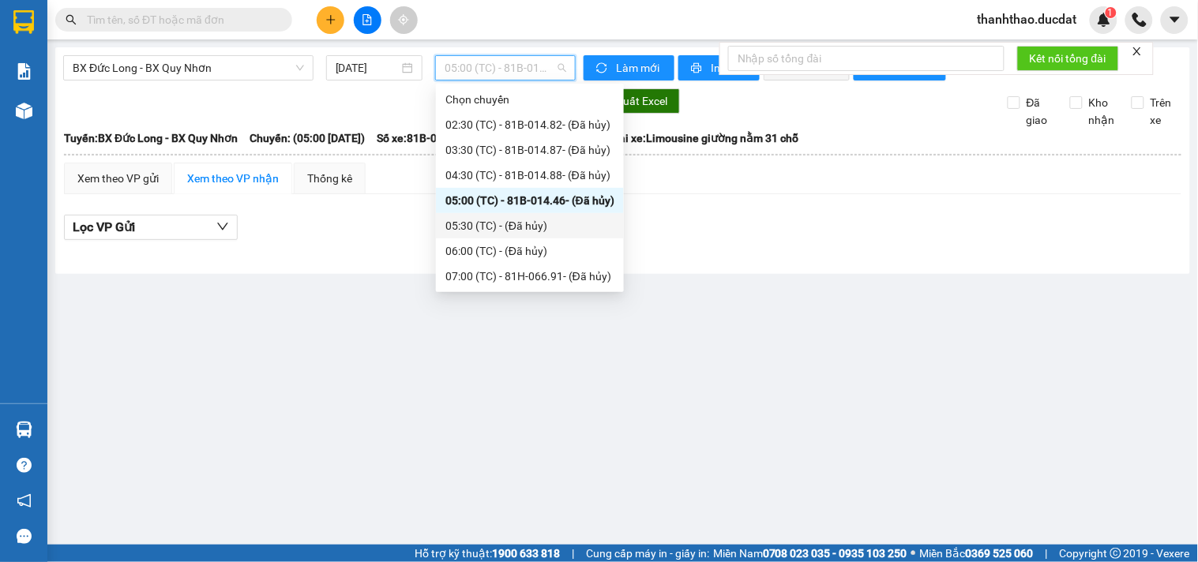
click at [550, 222] on div "05:30 (TC) - (Đã hủy)" at bounding box center [529, 225] width 169 height 17
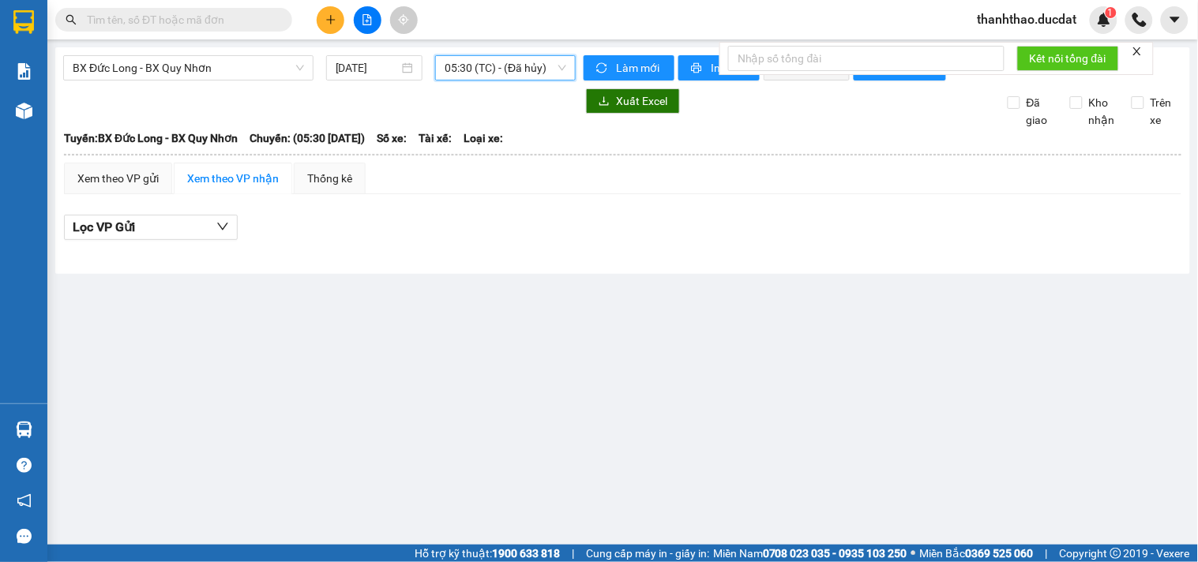
click at [522, 81] on div "BX Đức Long - BX Quy Nhơn 14/08/2025 05:30 05:30 (TC) - (Đã hủy)" at bounding box center [319, 67] width 512 height 25
click at [521, 81] on div "BX Đức Long - BX Quy Nhơn 14/08/2025 05:30 (TC) - (Đã hủy)" at bounding box center [319, 67] width 512 height 25
click at [521, 73] on span "05:30 (TC) - (Đã hủy)" at bounding box center [506, 68] width 122 height 24
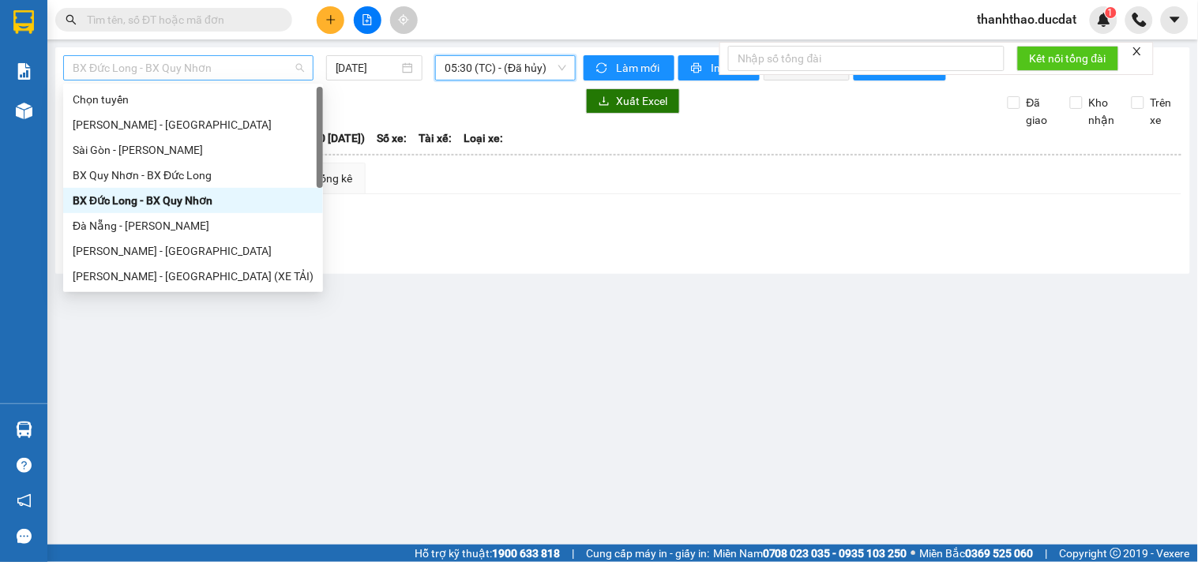
click at [238, 74] on span "BX Đức Long - BX Quy Nhơn" at bounding box center [188, 68] width 231 height 24
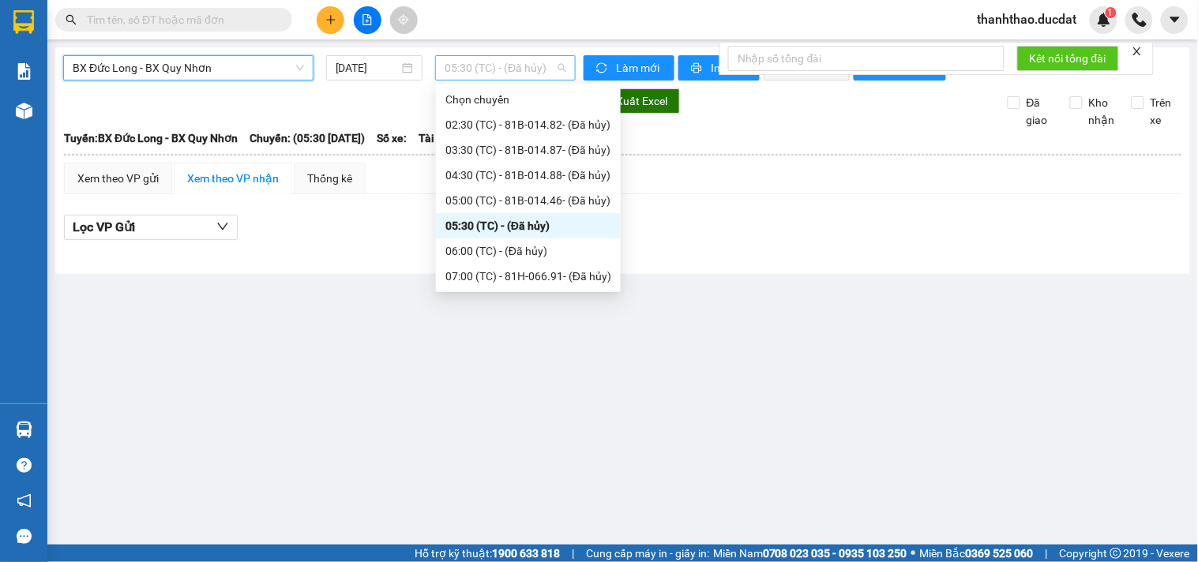
click at [494, 68] on span "05:30 (TC) - (Đã hủy)" at bounding box center [506, 68] width 122 height 24
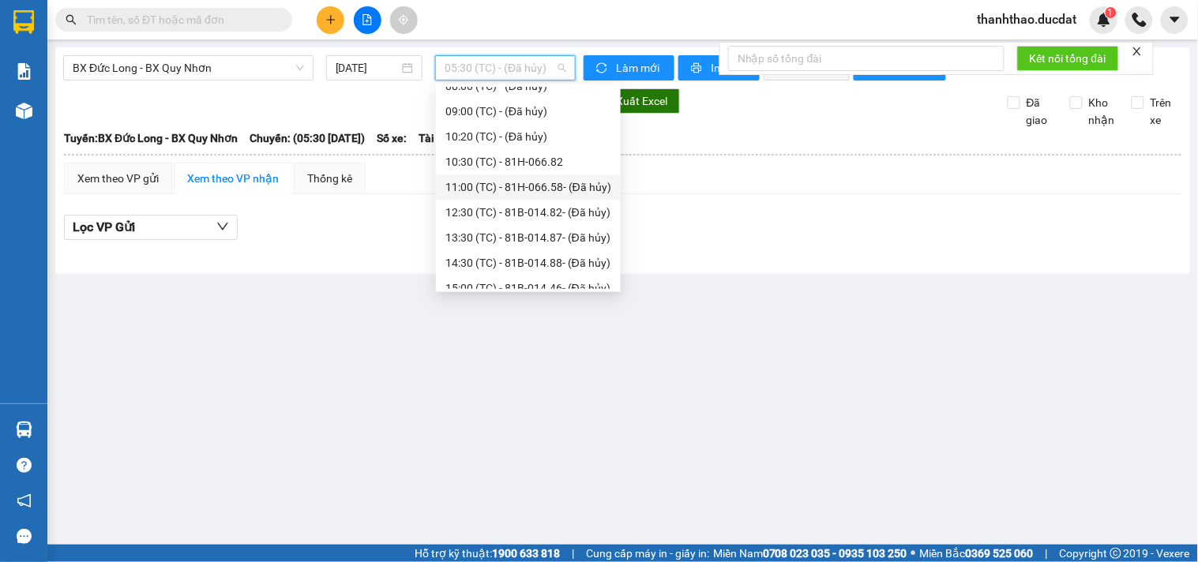
scroll to position [354, 0]
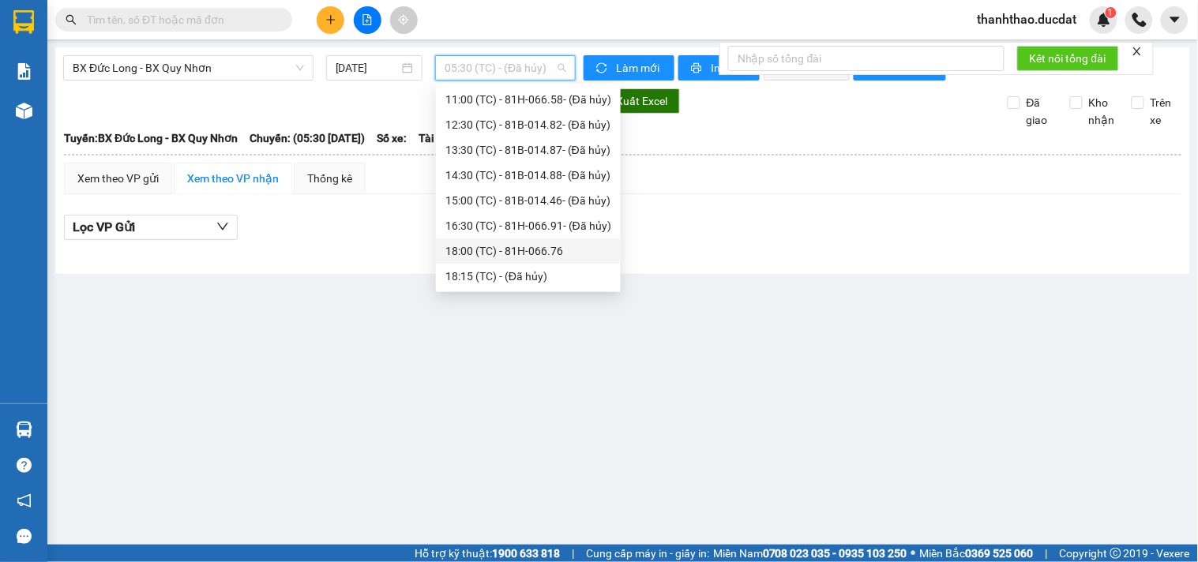
click at [532, 246] on div "18:00 (TC) - 81H-066.76" at bounding box center [528, 250] width 166 height 17
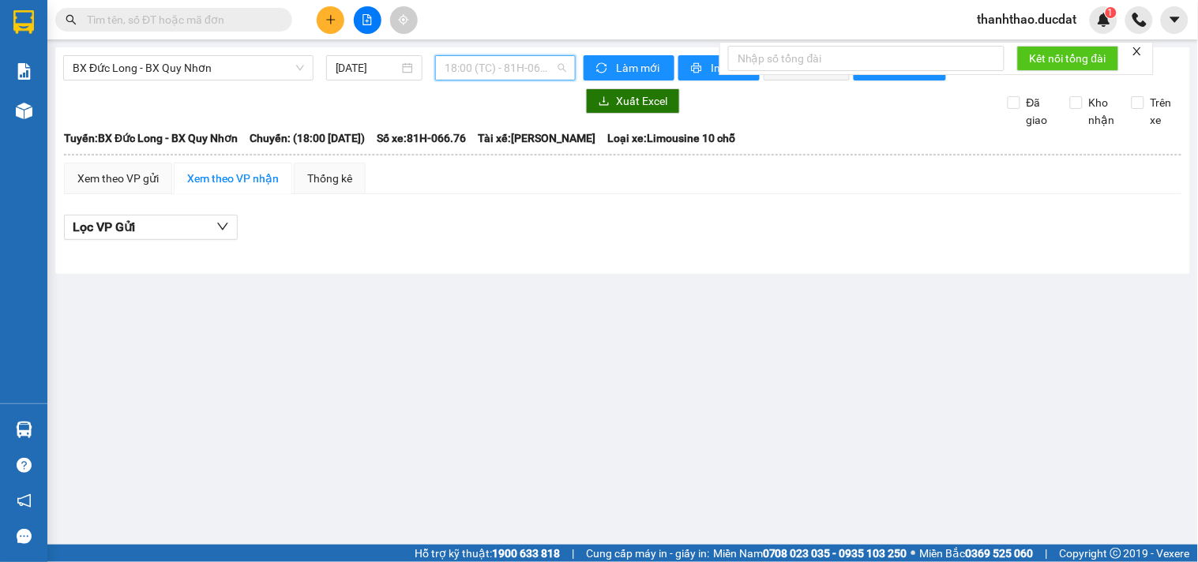
click at [490, 66] on span "18:00 (TC) - 81H-066.76" at bounding box center [506, 68] width 122 height 24
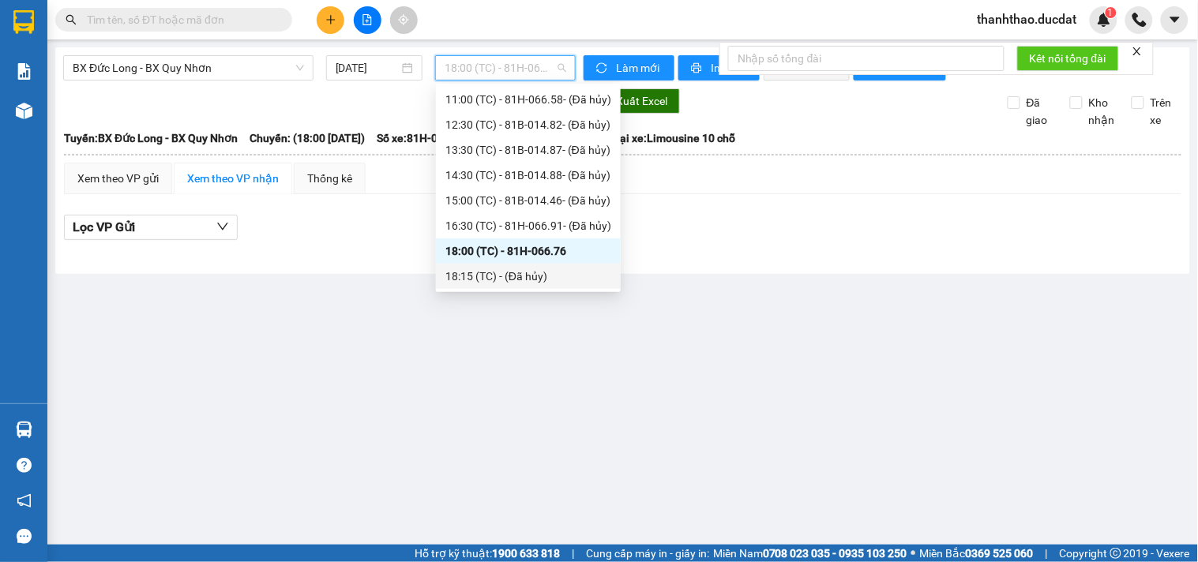
click at [534, 270] on div "18:15 (TC) - (Đã hủy)" at bounding box center [528, 276] width 166 height 17
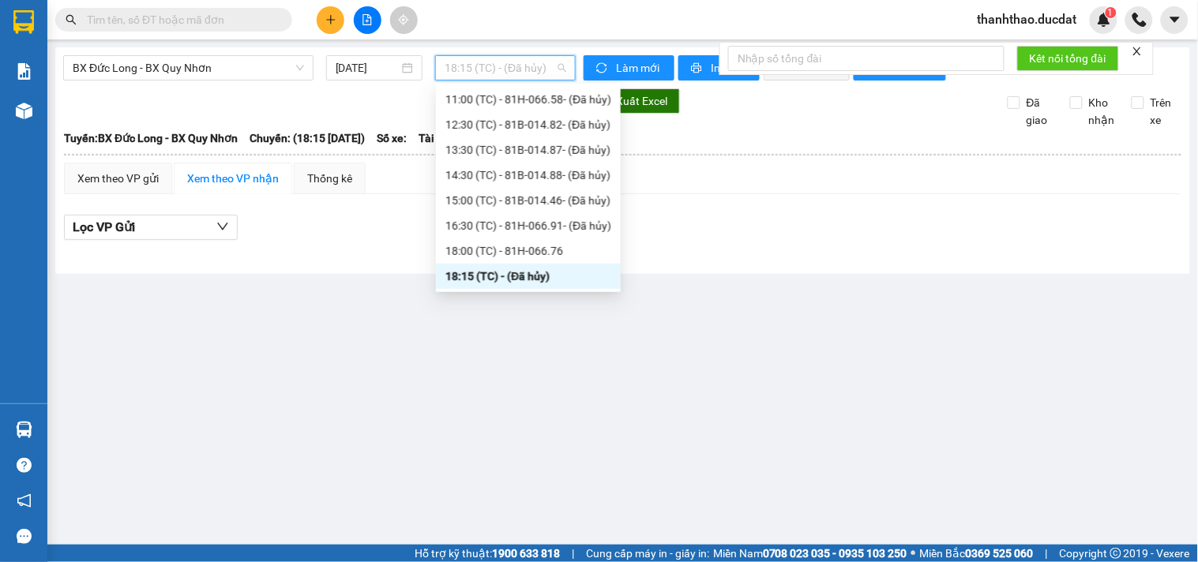
click at [523, 62] on span "18:15 (TC) - (Đã hủy)" at bounding box center [506, 68] width 122 height 24
click at [549, 246] on div "18:00 (TC) - 81H-066.76" at bounding box center [528, 250] width 166 height 17
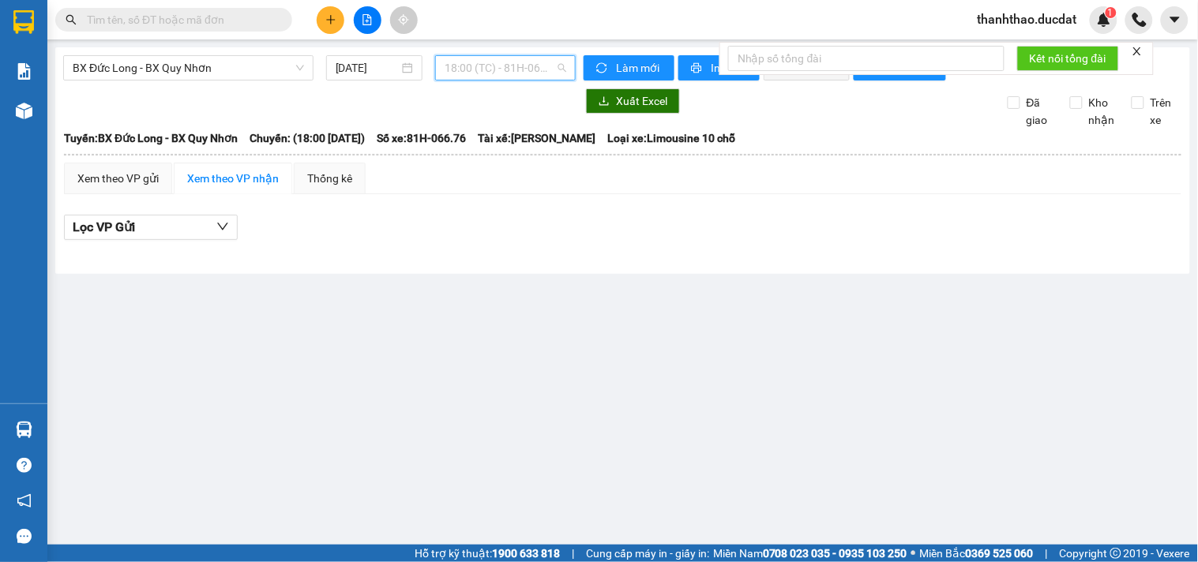
click at [496, 58] on span "18:00 (TC) - 81H-066.76" at bounding box center [506, 68] width 122 height 24
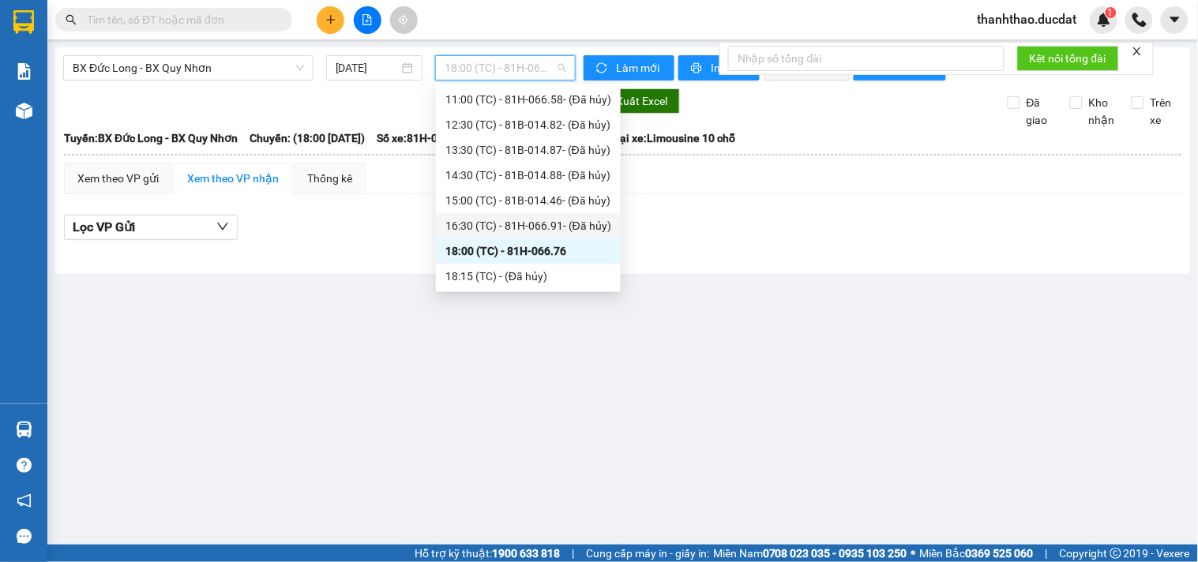
click at [535, 221] on div "16:30 (TC) - 81H-066.91 - (Đã hủy)" at bounding box center [528, 225] width 166 height 17
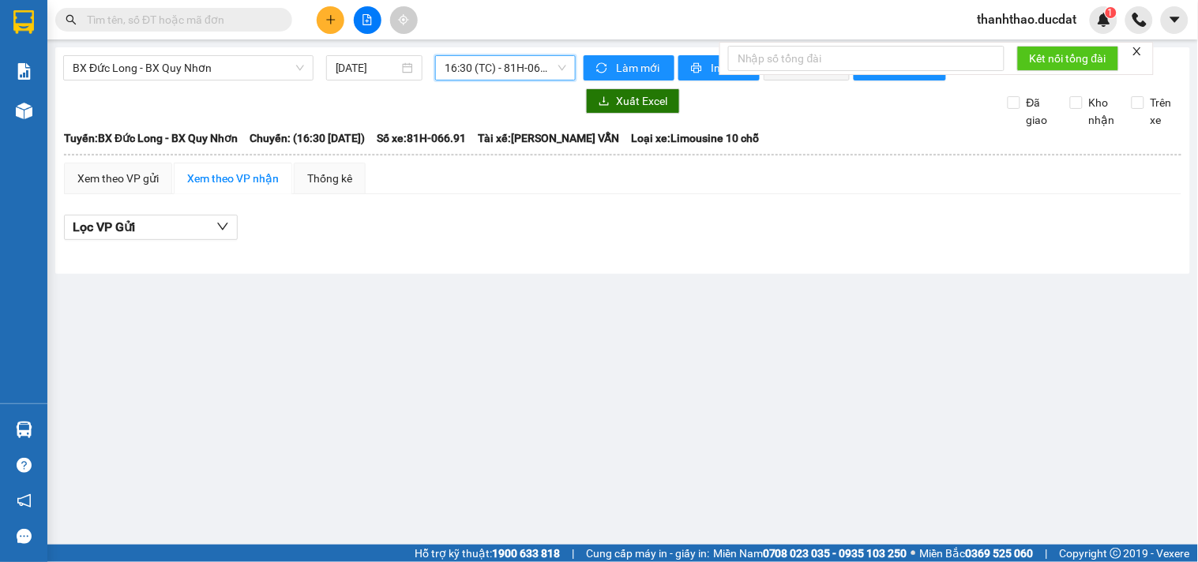
click at [516, 74] on span "16:30 (TC) - 81H-066.91 - (Đã hủy)" at bounding box center [506, 68] width 122 height 24
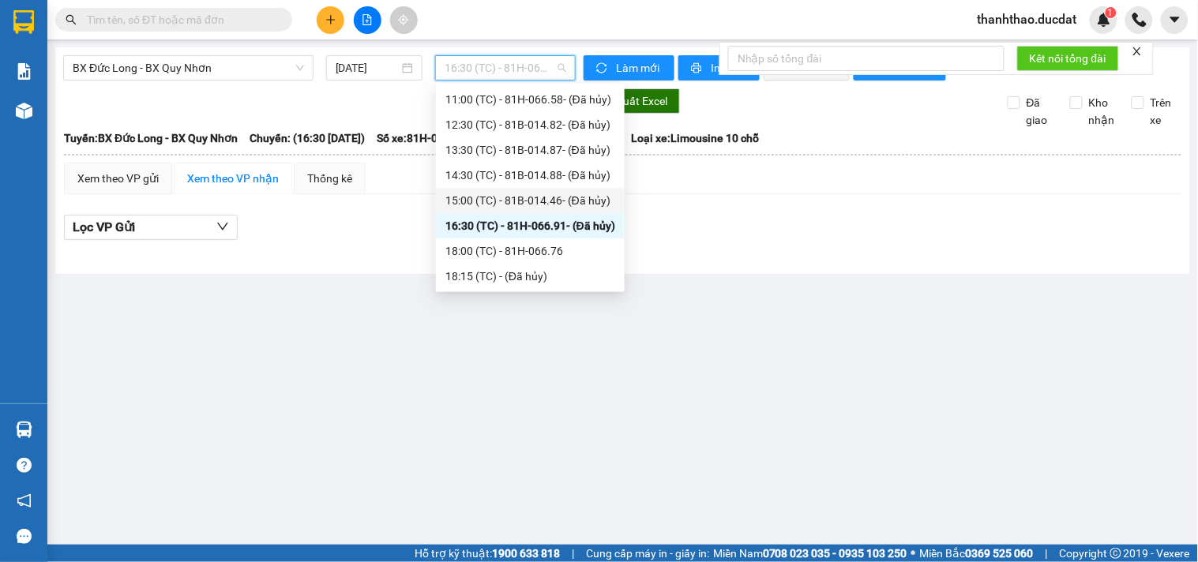
click at [545, 194] on div "15:00 (TC) - 81B-014.46 - (Đã hủy)" at bounding box center [530, 200] width 170 height 17
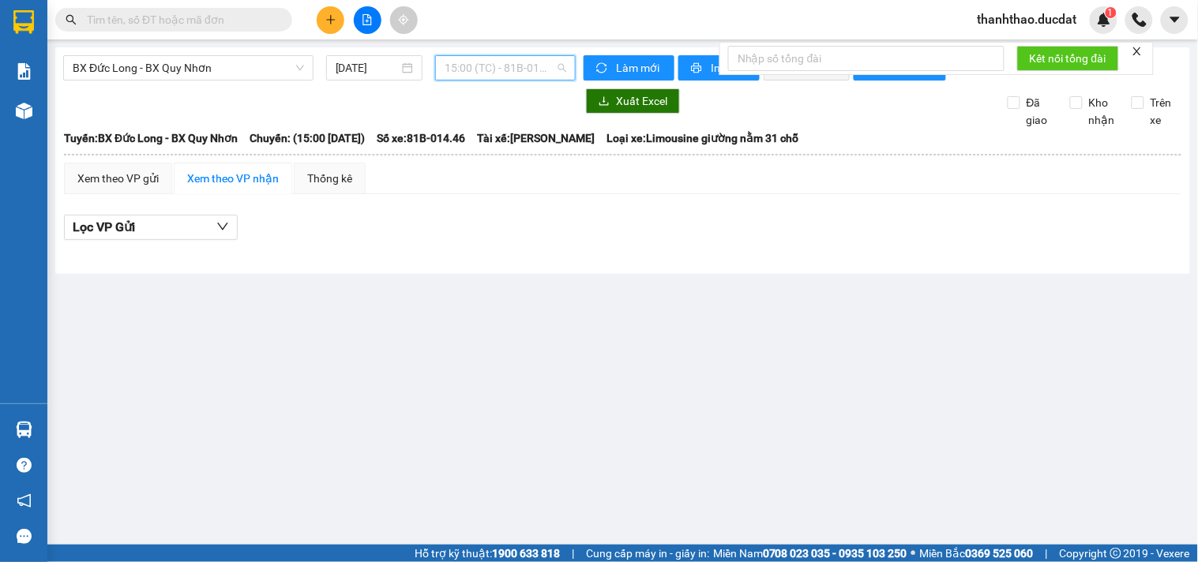
click at [490, 64] on span "15:00 (TC) - 81B-014.46 - (Đã hủy)" at bounding box center [506, 68] width 122 height 24
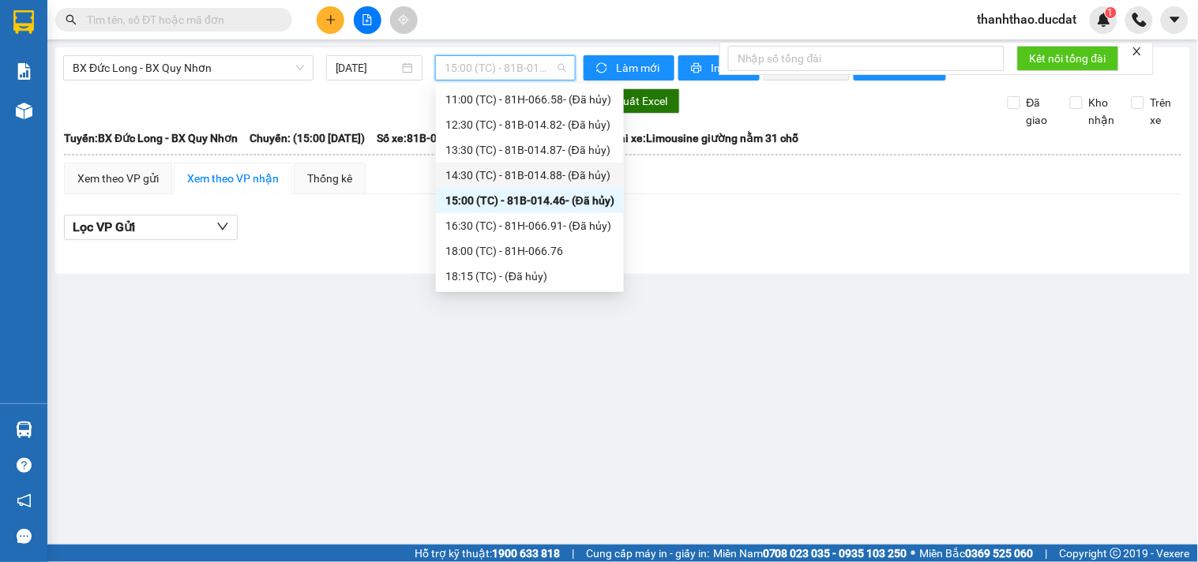
click at [523, 174] on div "14:30 (TC) - 81B-014.88 - (Đã hủy)" at bounding box center [529, 175] width 169 height 17
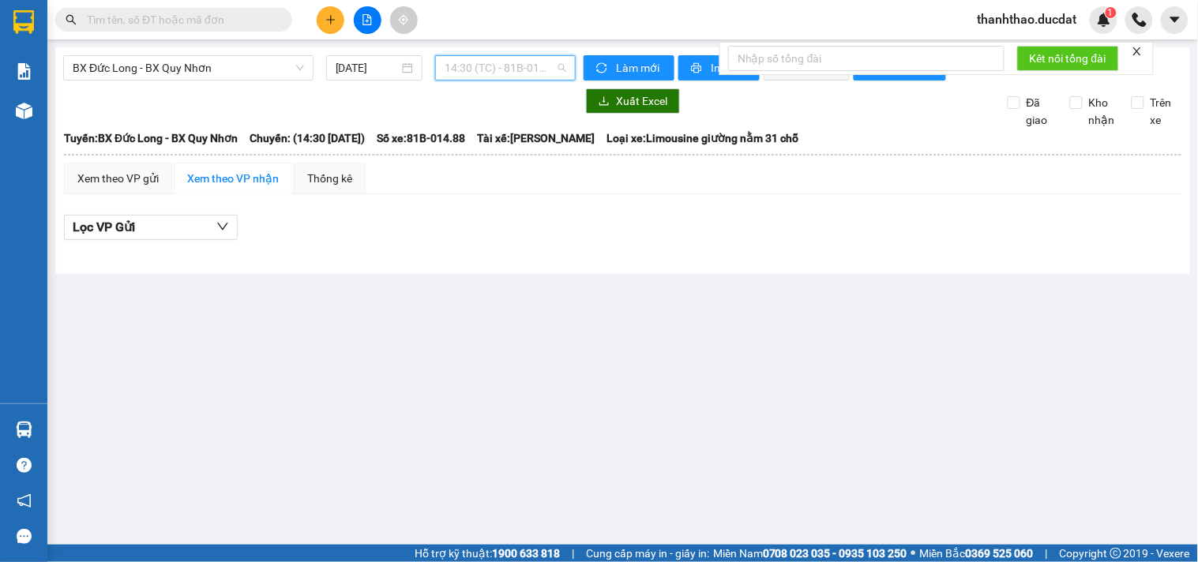
click at [508, 71] on span "14:30 (TC) - 81B-014.88 - (Đã hủy)" at bounding box center [506, 68] width 122 height 24
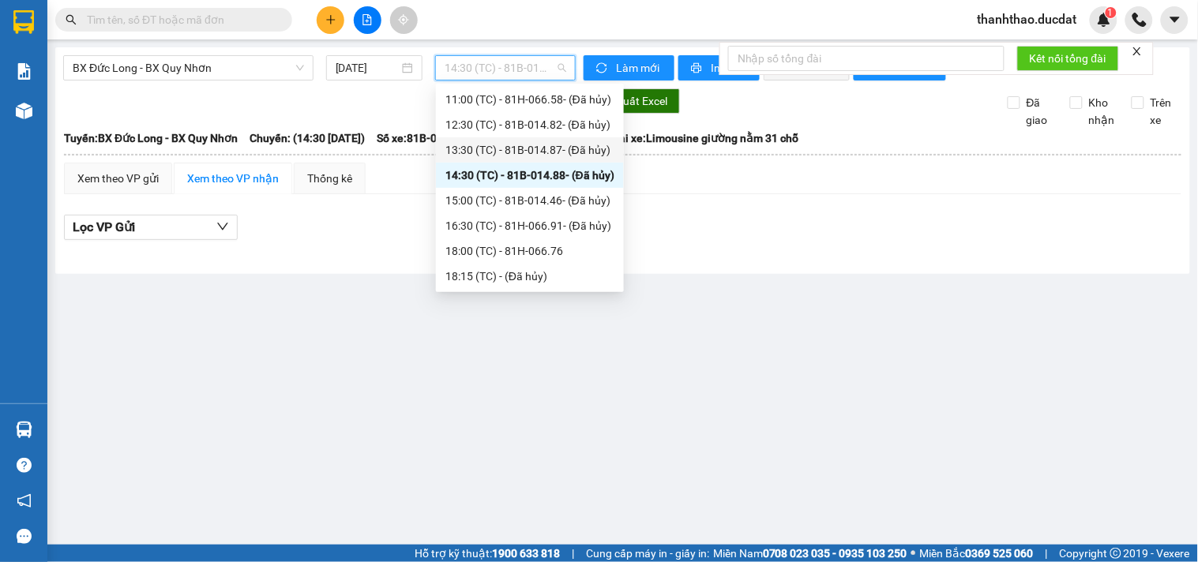
click at [521, 144] on div "13:30 (TC) - 81B-014.87 - (Đã hủy)" at bounding box center [529, 149] width 169 height 17
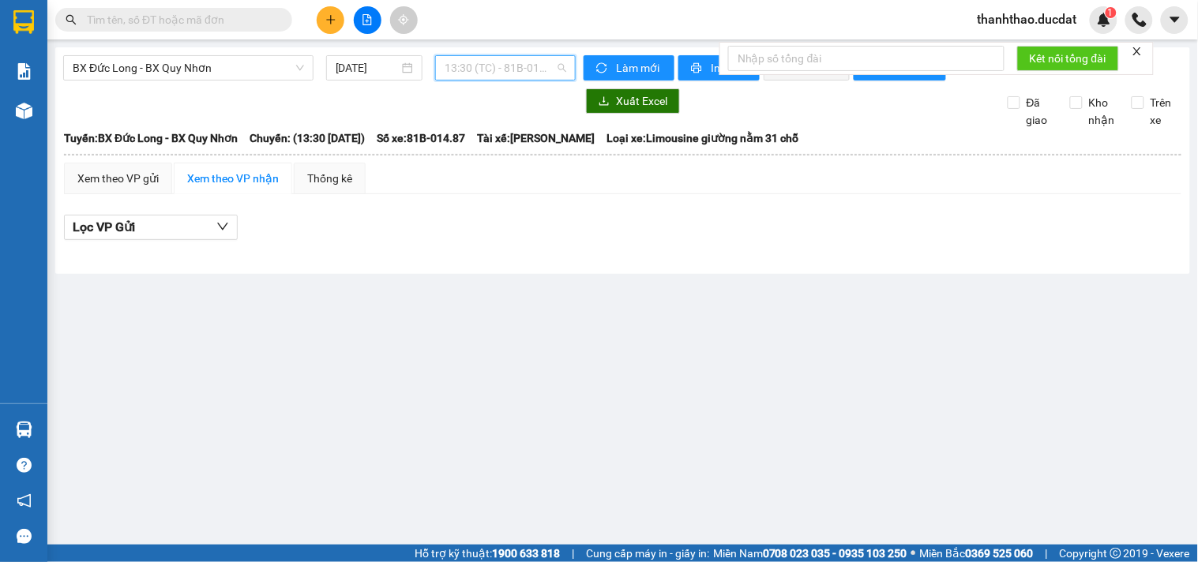
click at [515, 58] on span "13:30 (TC) - 81B-014.87 - (Đã hủy)" at bounding box center [506, 68] width 122 height 24
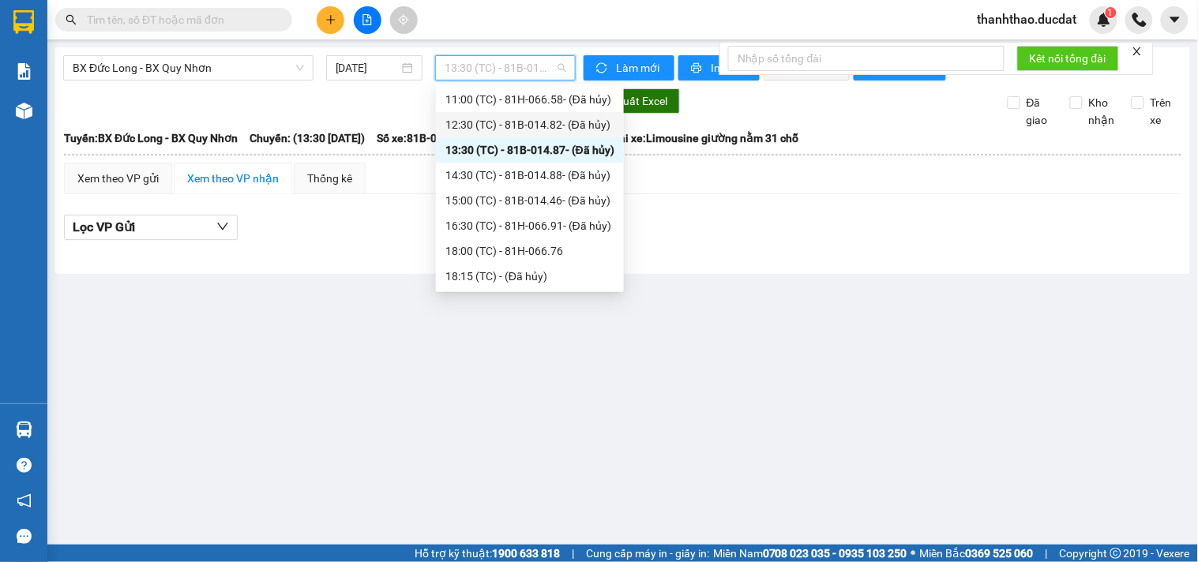
click at [533, 122] on div "12:30 (TC) - 81B-014.82 - (Đã hủy)" at bounding box center [529, 124] width 169 height 17
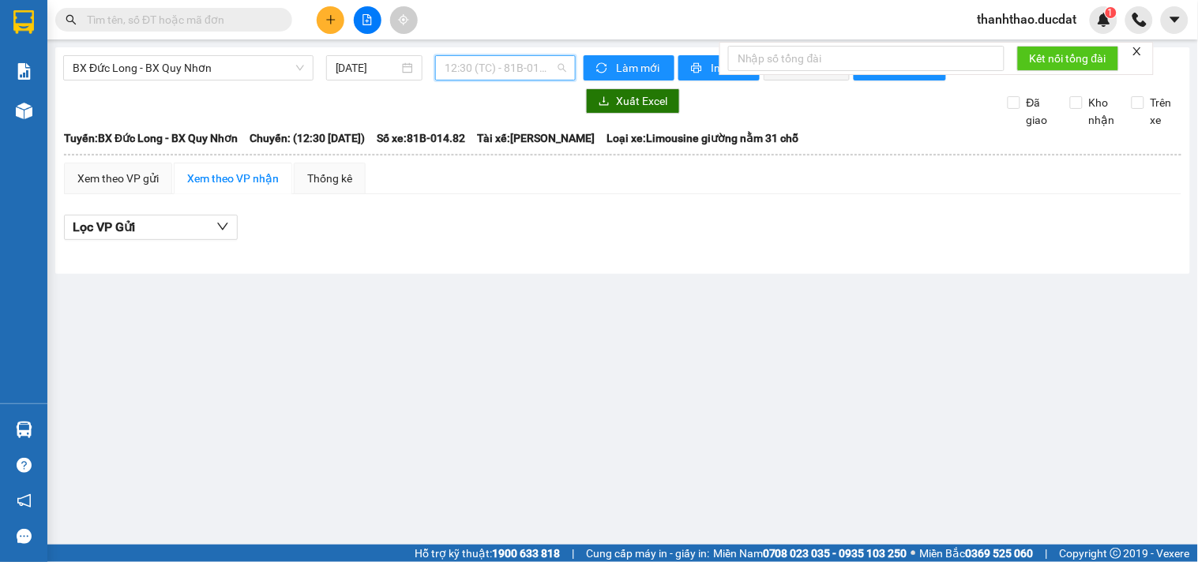
click at [524, 65] on span "12:30 (TC) - 81B-014.82 - (Đã hủy)" at bounding box center [506, 68] width 122 height 24
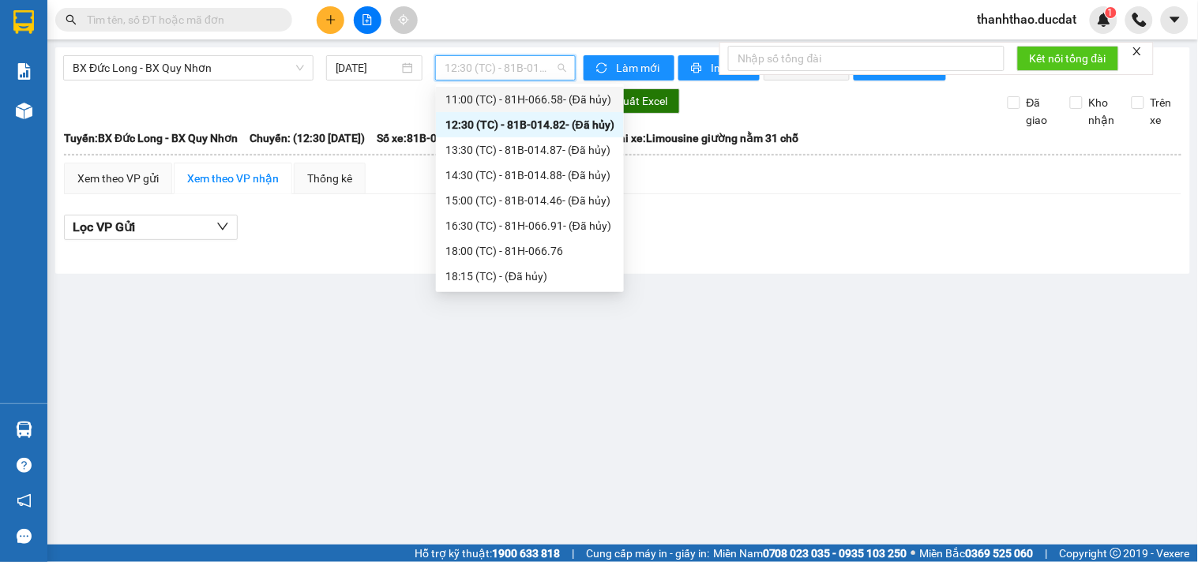
click at [535, 96] on div "11:00 (TC) - 81H-066.58 - (Đã hủy)" at bounding box center [529, 99] width 169 height 17
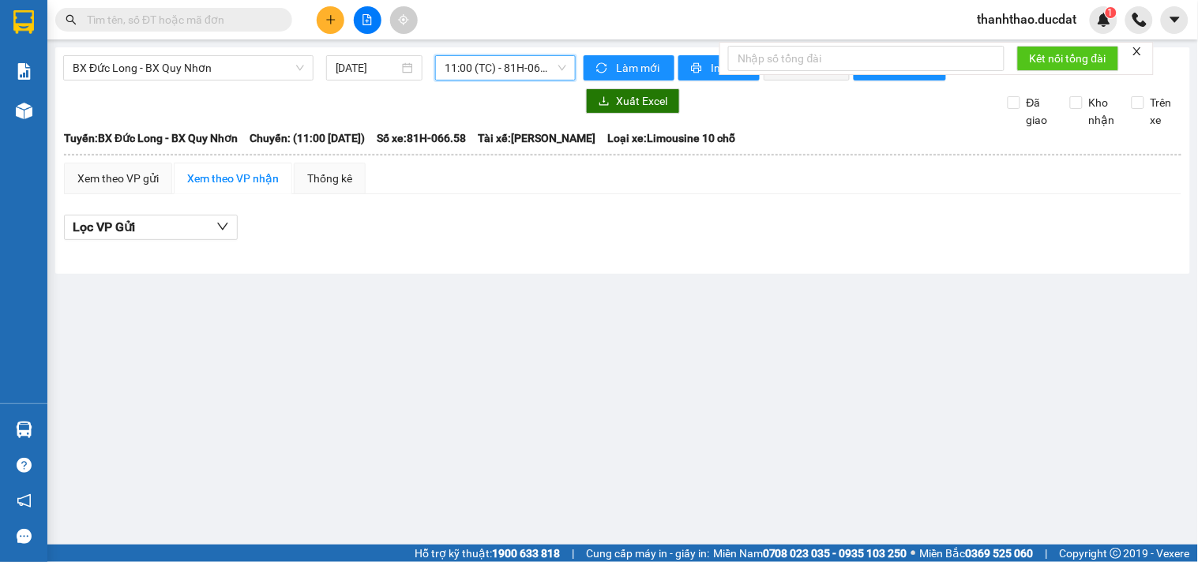
click at [521, 77] on span "11:00 (TC) - 81H-066.58 - (Đã hủy)" at bounding box center [506, 68] width 122 height 24
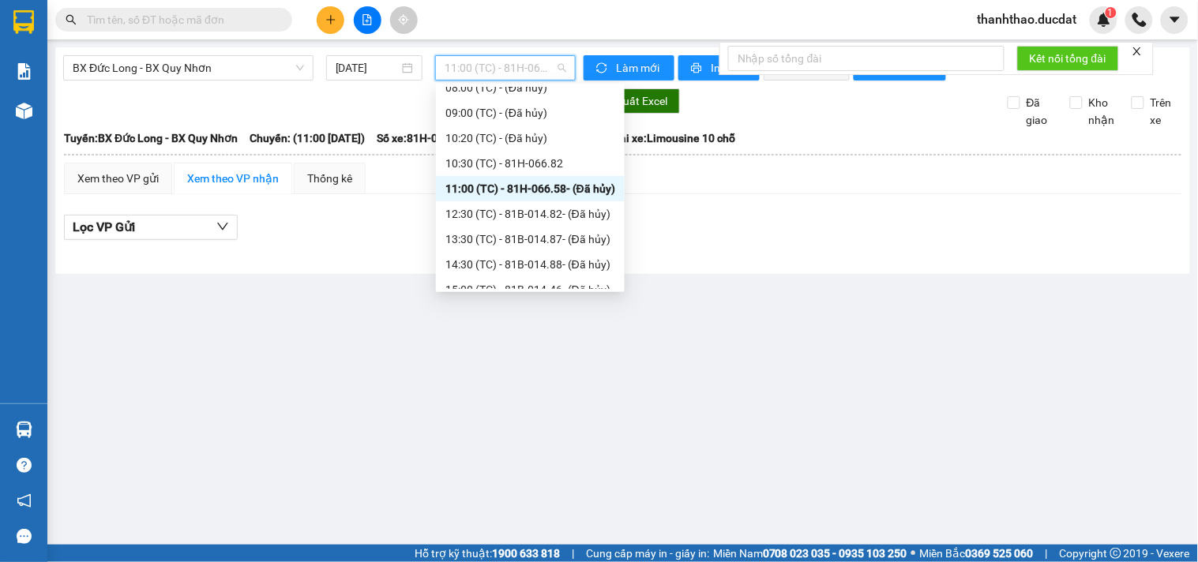
scroll to position [265, 0]
click at [535, 155] on div "10:30 (TC) - 81H-066.82" at bounding box center [530, 162] width 170 height 17
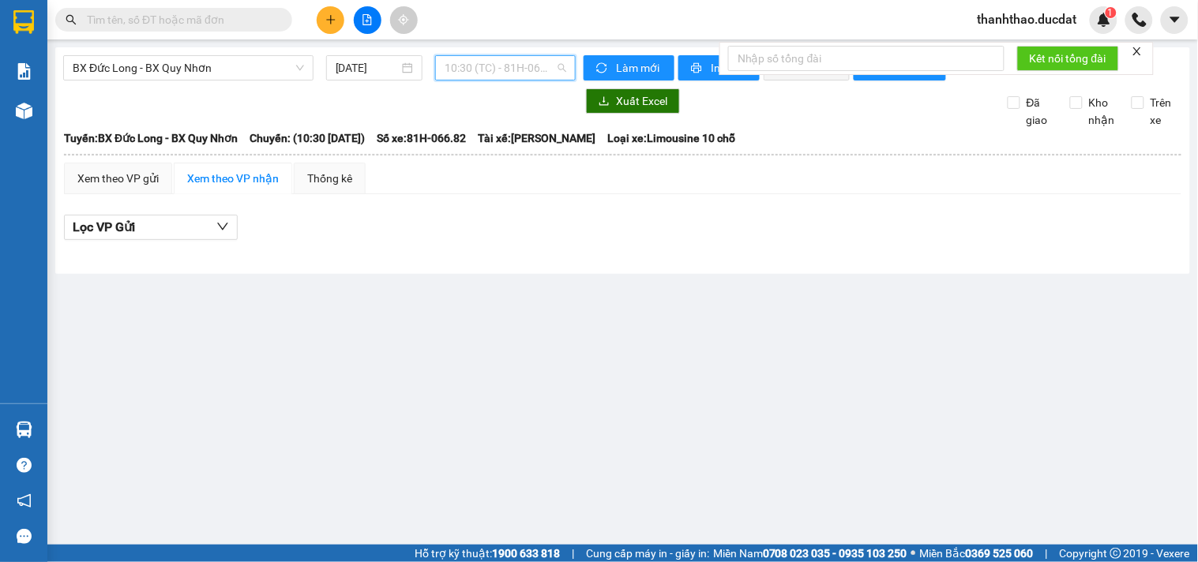
click at [506, 55] on div "10:30 (TC) - 81H-066.82" at bounding box center [505, 67] width 141 height 25
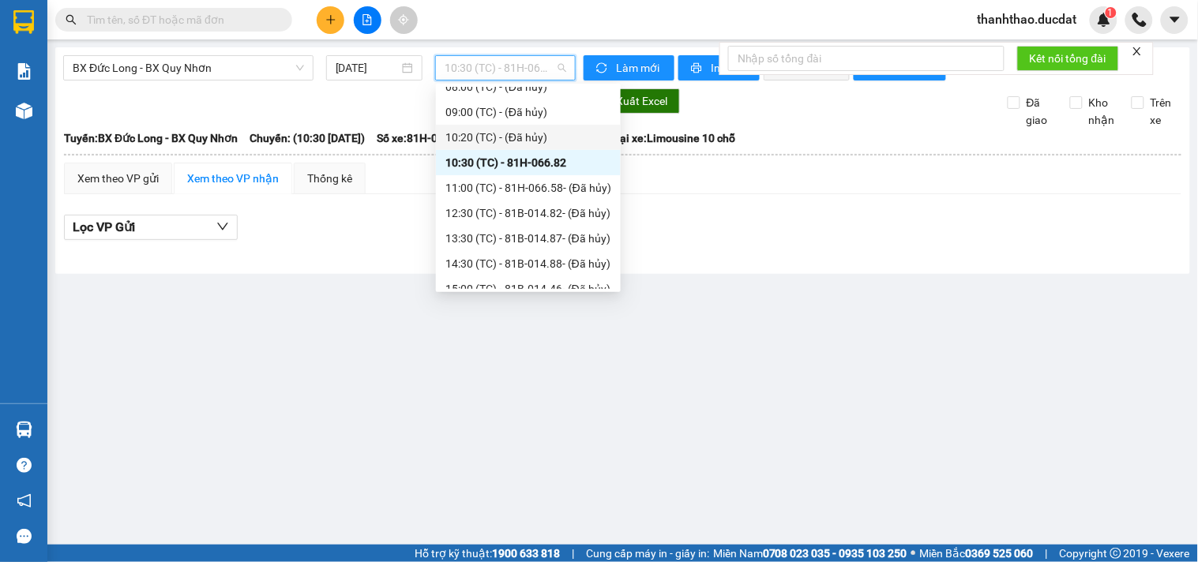
click at [503, 133] on div "10:20 (TC) - (Đã hủy)" at bounding box center [528, 137] width 166 height 17
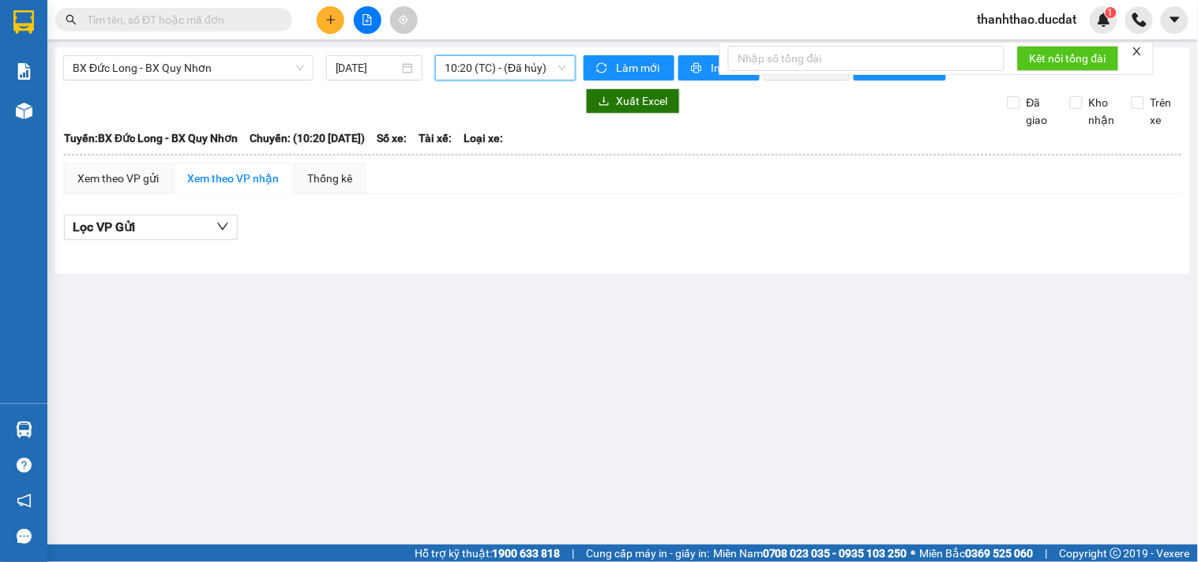
click at [498, 60] on span "10:20 (TC) - (Đã hủy)" at bounding box center [506, 68] width 122 height 24
click at [172, 66] on span "BX Đức Long - BX Quy Nhơn" at bounding box center [188, 68] width 231 height 24
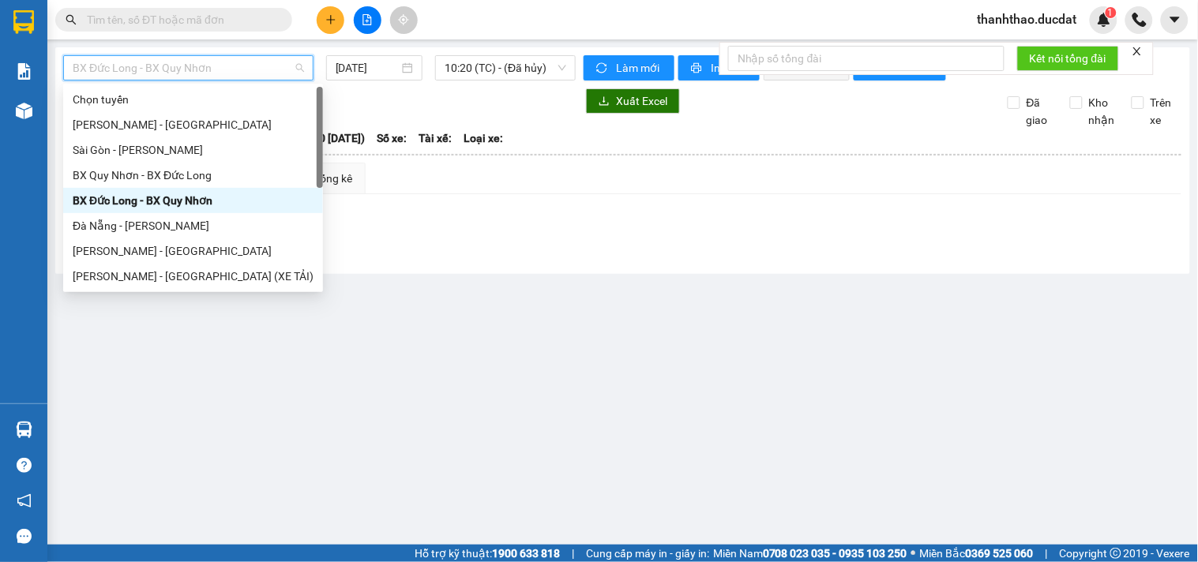
click at [616, 343] on main "BX Đức Long - BX Quy Nhơn 14/08/2025 10:20 (TC) - (Đã hủy) Làm mới In phơi In đ…" at bounding box center [599, 272] width 1198 height 545
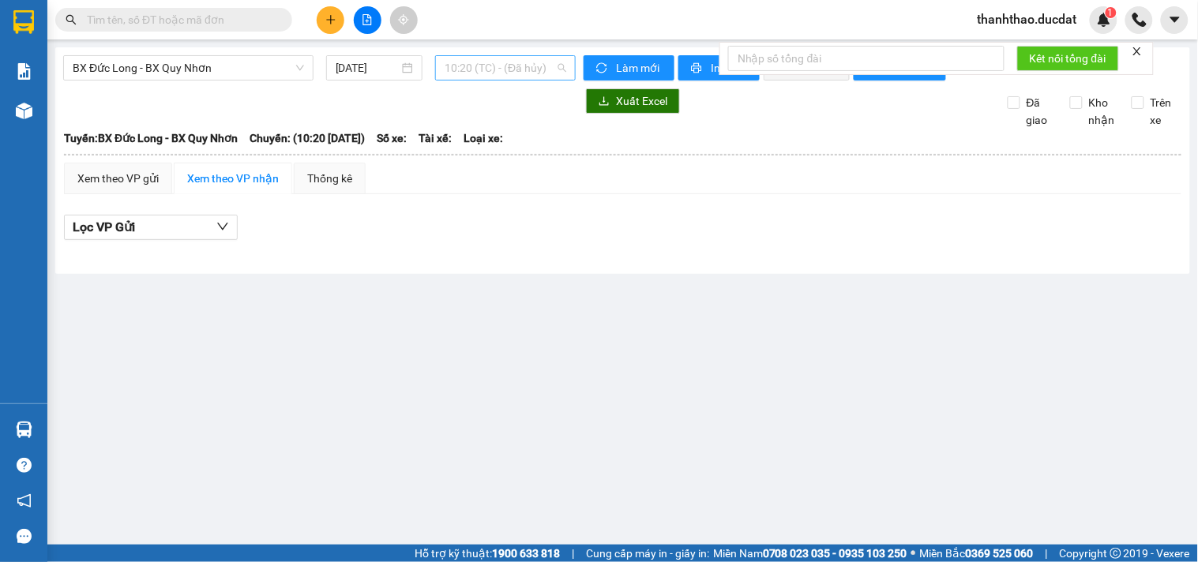
scroll to position [126, 0]
click at [527, 68] on span "10:20 (TC) - (Đã hủy)" at bounding box center [506, 68] width 122 height 24
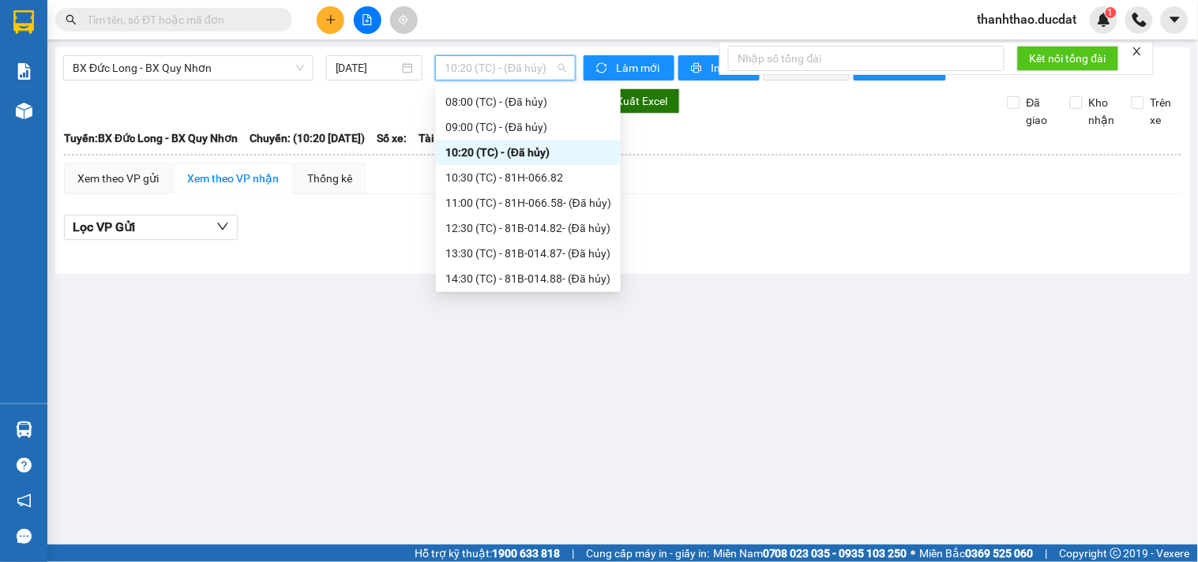
scroll to position [354, 0]
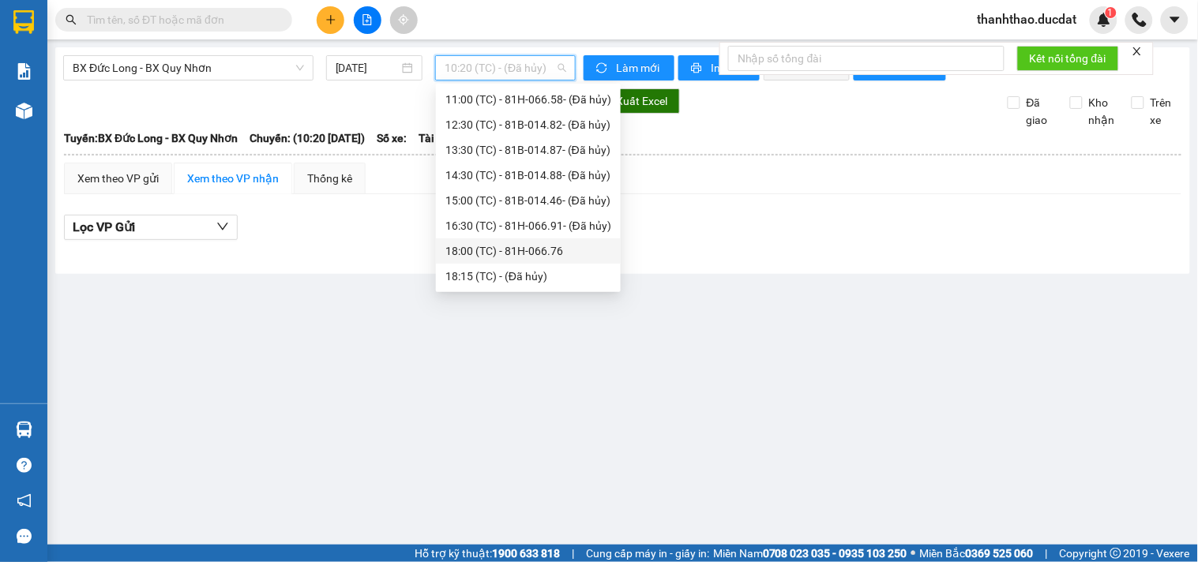
click at [535, 247] on div "18:00 (TC) - 81H-066.76" at bounding box center [528, 250] width 166 height 17
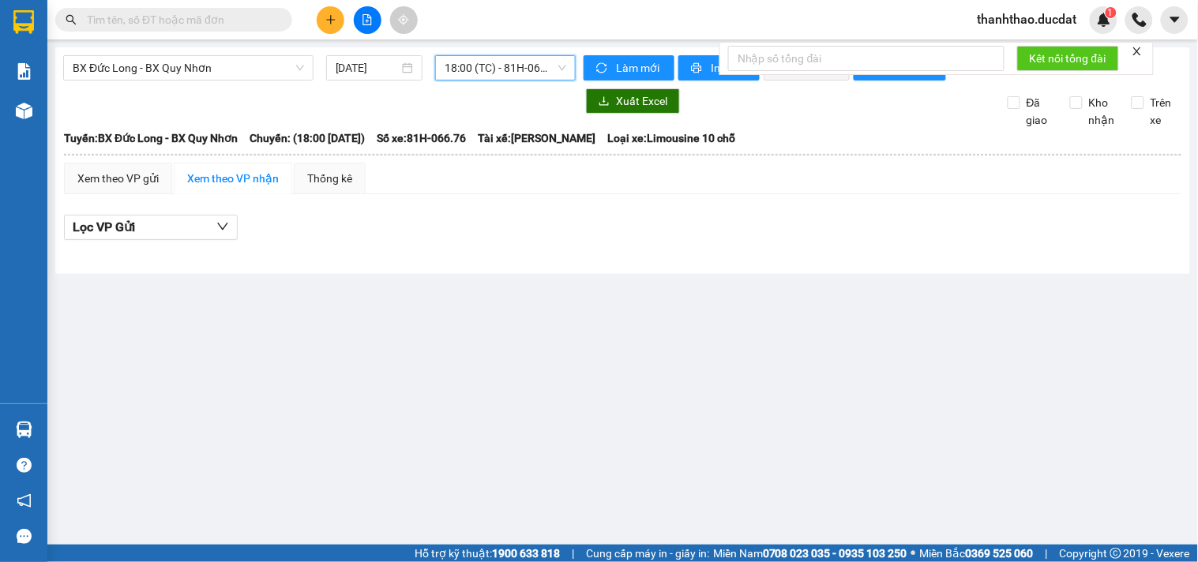
click at [531, 65] on span "18:00 (TC) - 81H-066.76" at bounding box center [506, 68] width 122 height 24
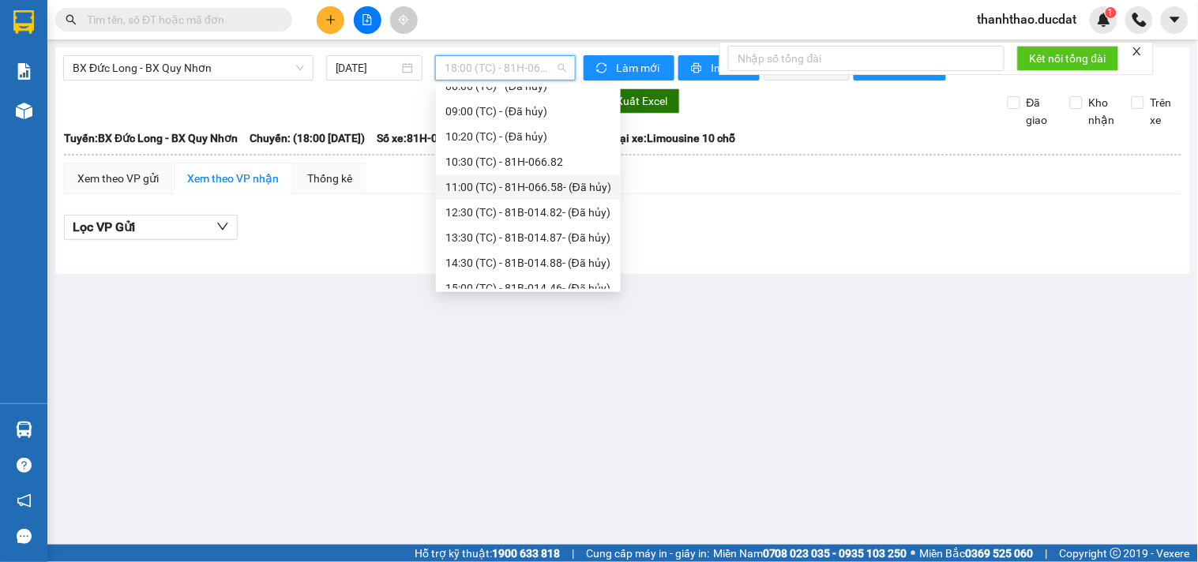
scroll to position [354, 0]
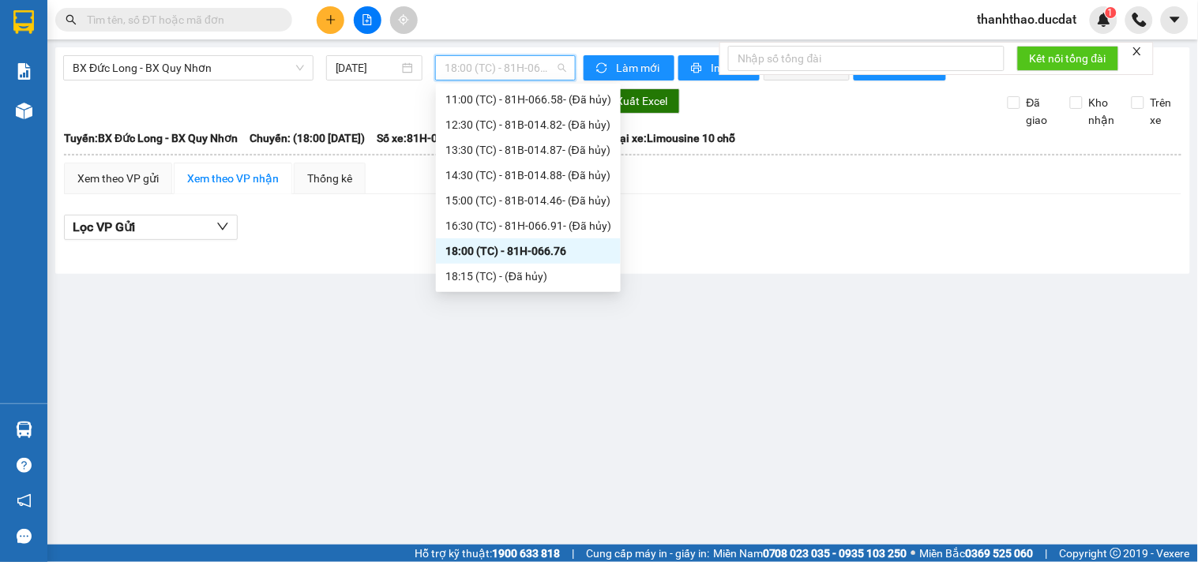
click at [566, 250] on div "18:00 (TC) - 81H-066.76" at bounding box center [528, 250] width 166 height 17
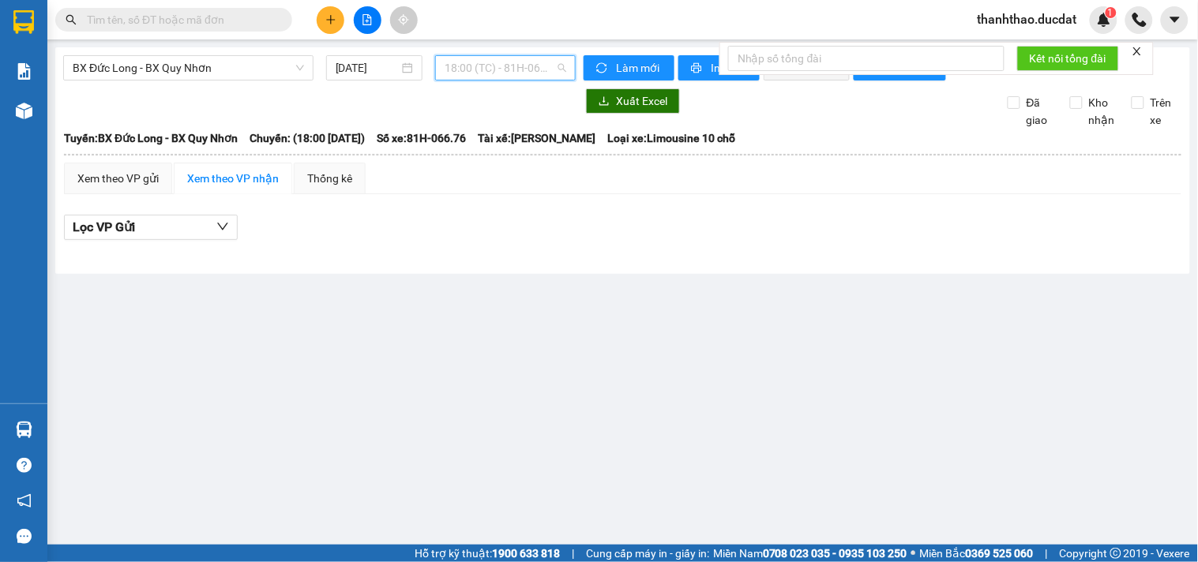
click at [497, 76] on span "18:00 (TC) - 81H-066.76" at bounding box center [506, 68] width 122 height 24
click at [333, 25] on button at bounding box center [331, 20] width 28 height 28
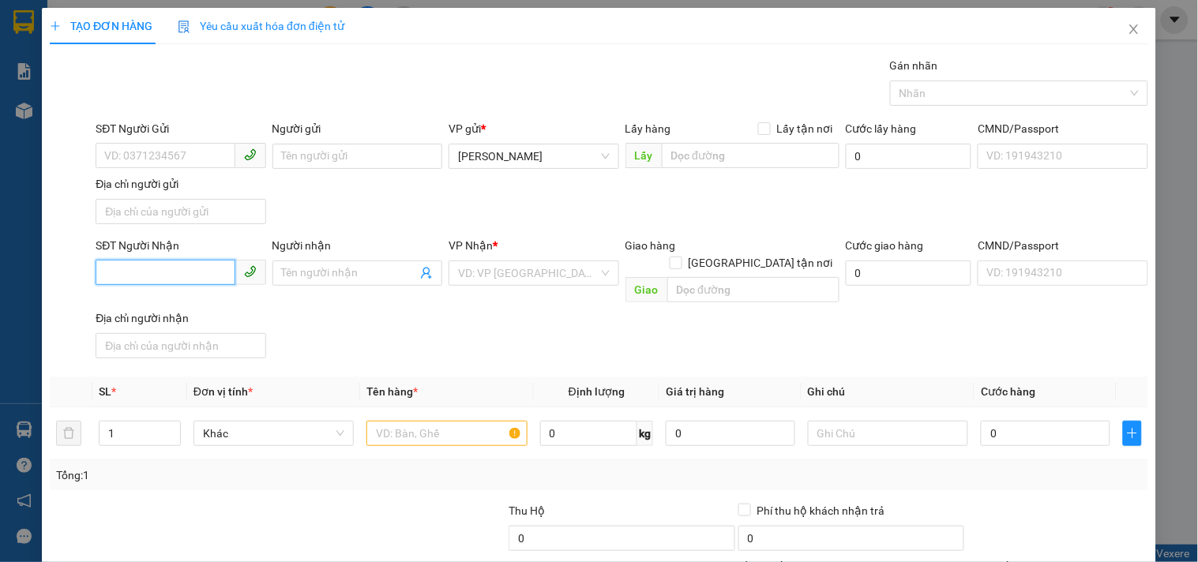
drag, startPoint x: 144, startPoint y: 264, endPoint x: 122, endPoint y: 263, distance: 22.1
click at [144, 265] on input "SĐT Người Nhận" at bounding box center [165, 272] width 139 height 25
type input "0922221626"
click at [195, 275] on input "0922221626" at bounding box center [165, 272] width 139 height 25
click at [531, 262] on input "search" at bounding box center [528, 273] width 140 height 24
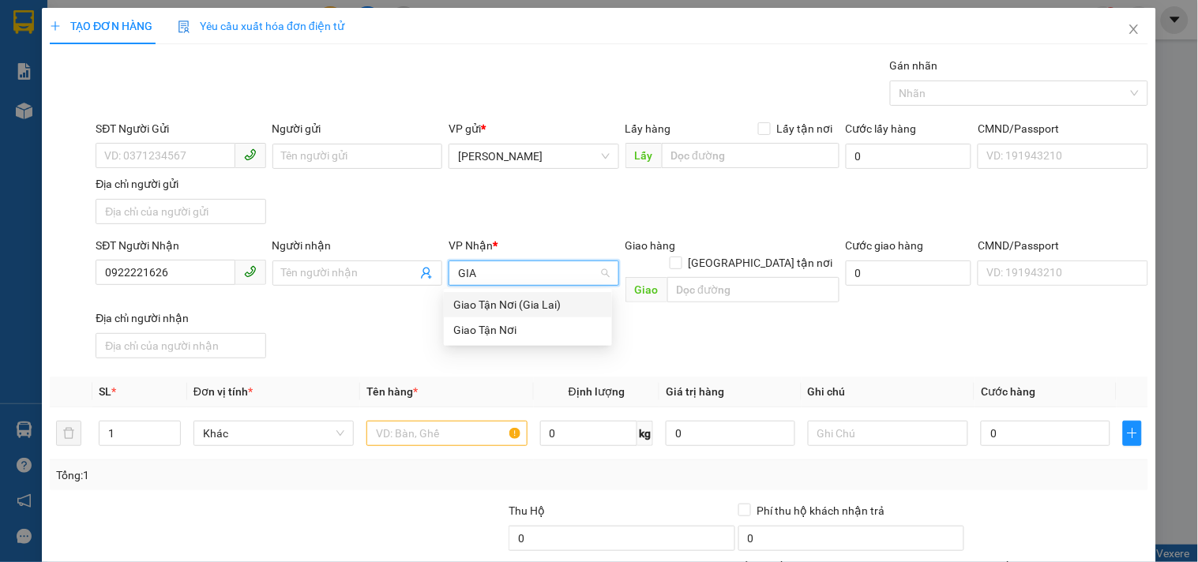
type input "GIAO"
click at [523, 330] on div "Giao Tận Nơi" at bounding box center [527, 329] width 149 height 17
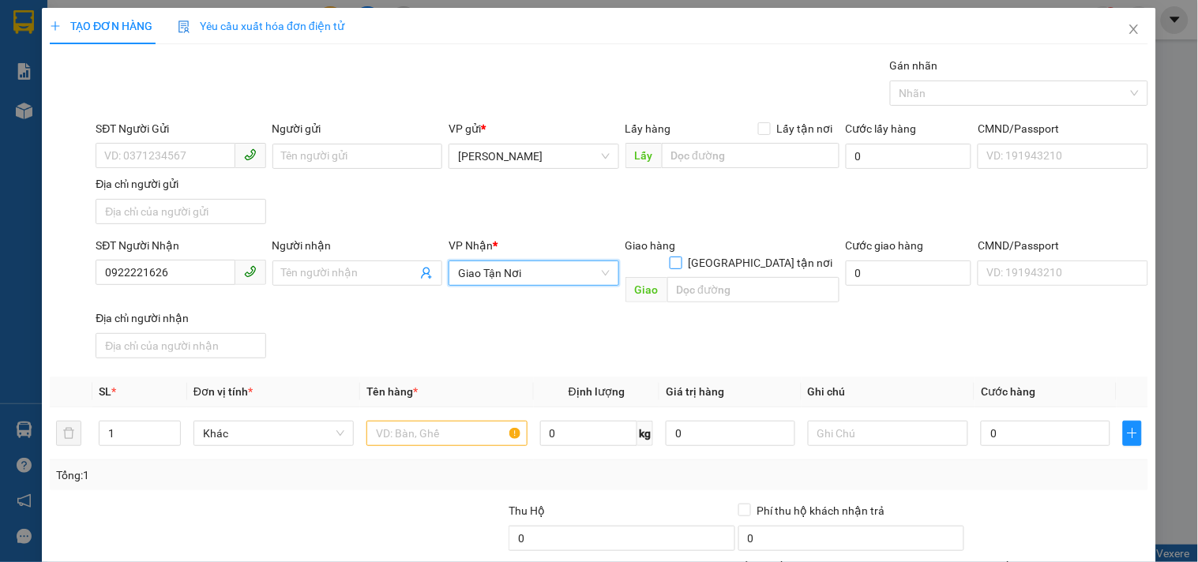
click at [681, 257] on input "[GEOGRAPHIC_DATA] tận nơi" at bounding box center [675, 262] width 11 height 11
checkbox input "true"
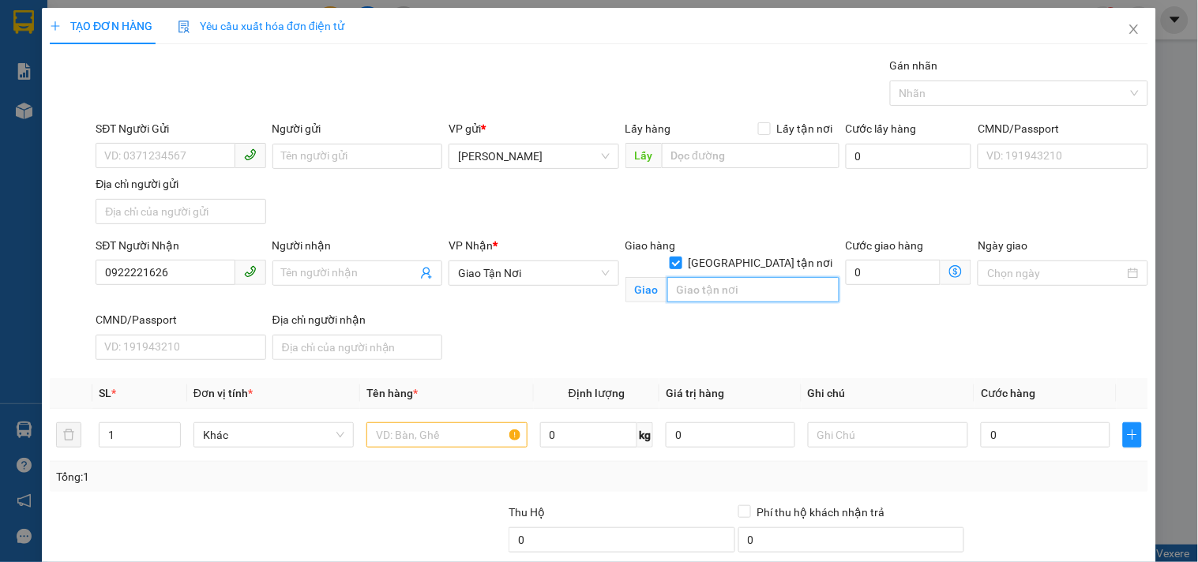
click at [740, 283] on input "text" at bounding box center [753, 289] width 172 height 25
drag, startPoint x: 790, startPoint y: 276, endPoint x: 966, endPoint y: 209, distance: 187.7
click at [962, 245] on div "SĐT Người Nhận 0922221626 Người nhận Tên người nhận VP Nhận * Giao Tận Nơi Gia…" at bounding box center [621, 301] width 1059 height 129
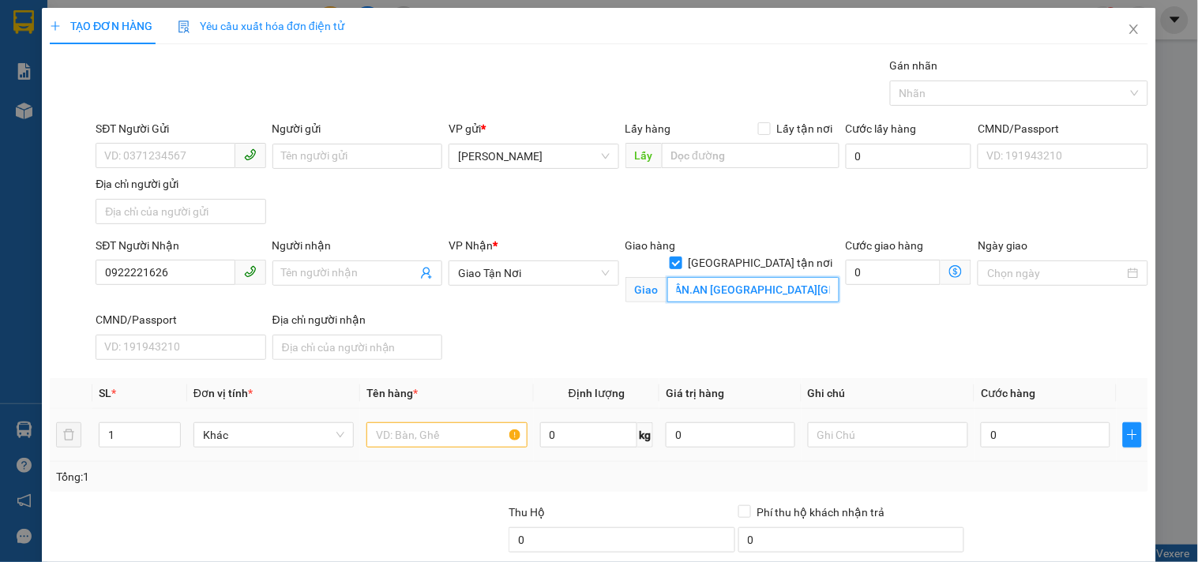
type input "CC HOÀNG QUÂN.AN PHÚ TÂY.BÌNH CHÁNH"
click at [404, 435] on input "text" at bounding box center [446, 434] width 160 height 25
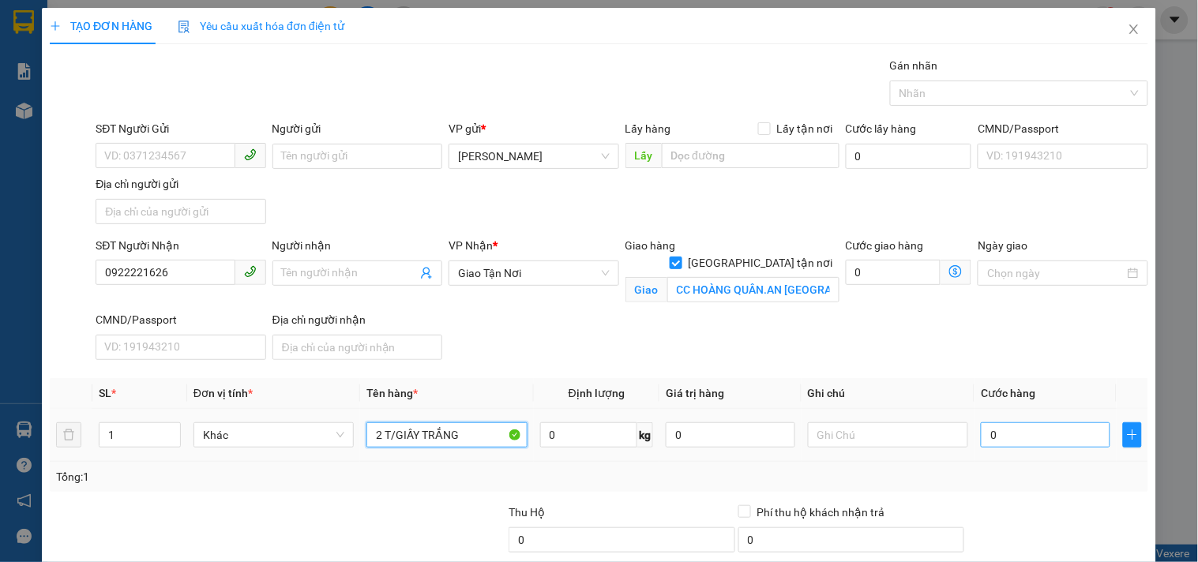
type input "2 T/GIẤY TRẮNG"
click at [982, 422] on input "0" at bounding box center [1045, 434] width 129 height 25
type input "1"
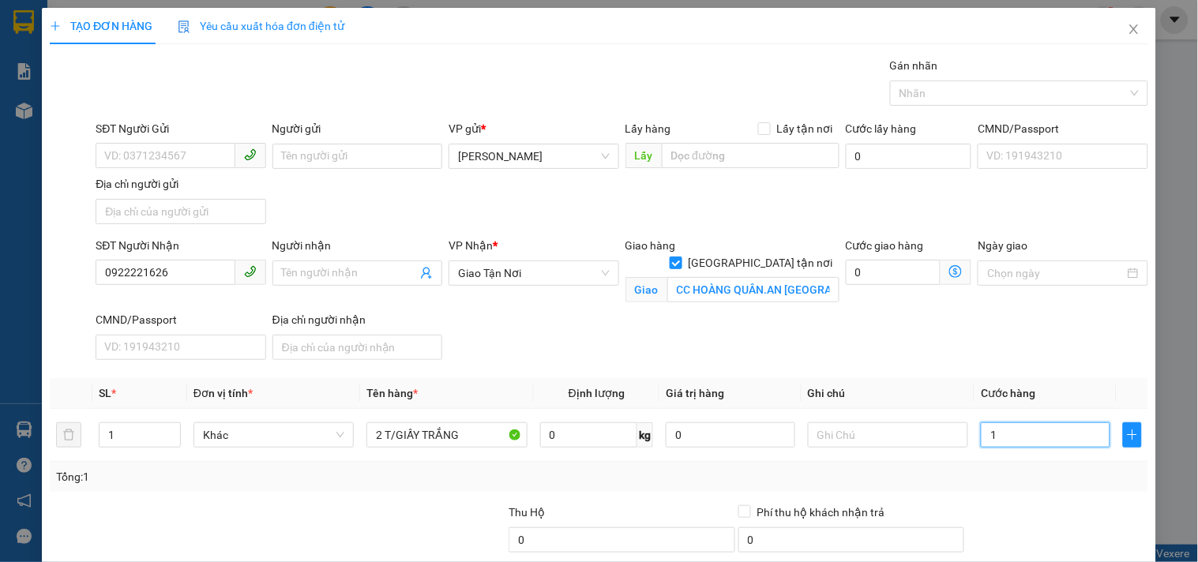
type input "15"
type input "150"
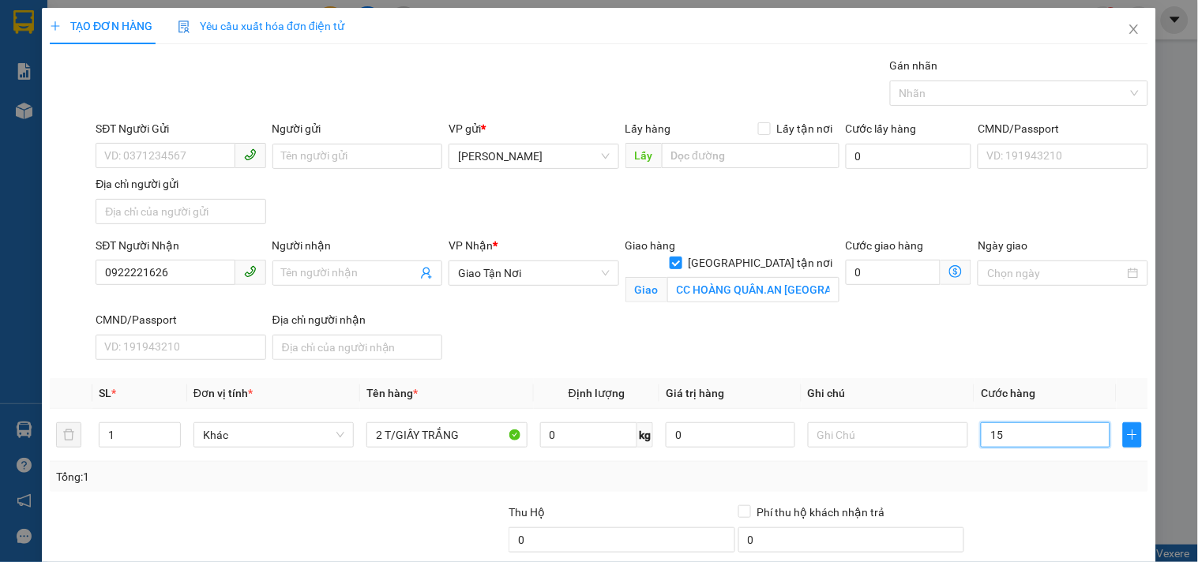
type input "150"
type input "150.000"
click at [926, 440] on input "text" at bounding box center [888, 434] width 160 height 25
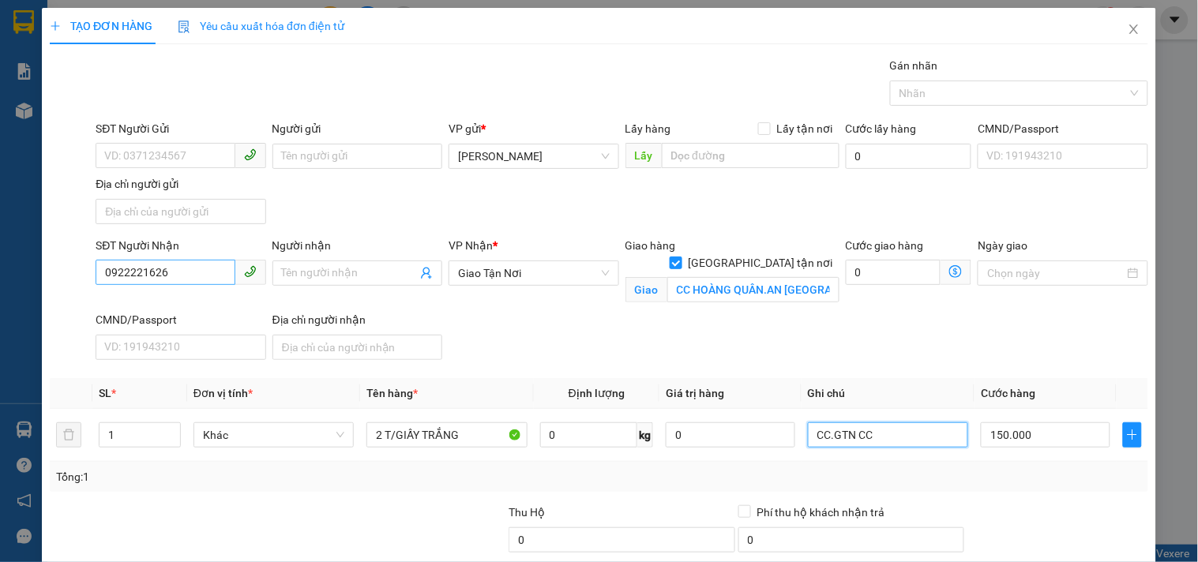
type input "CC.GTN CC"
drag, startPoint x: 198, startPoint y: 271, endPoint x: 0, endPoint y: 248, distance: 199.5
click at [0, 261] on div "TẠO ĐƠN HÀNG Yêu cầu xuất hóa đơn điện tử Transit Pickup Surcharge Ids Transit …" at bounding box center [599, 281] width 1198 height 562
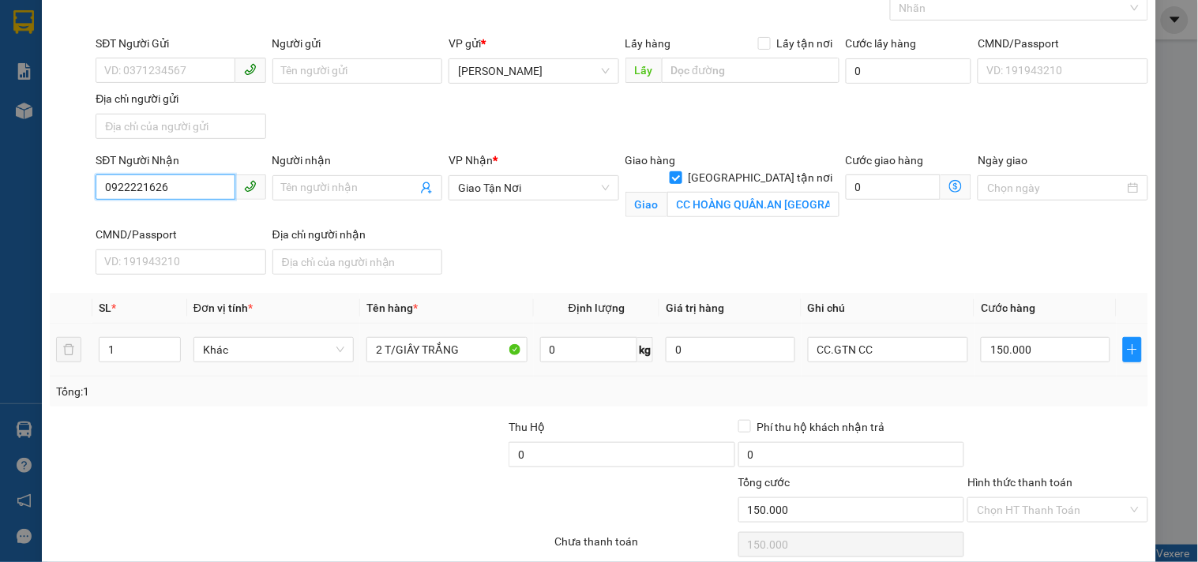
scroll to position [152, 0]
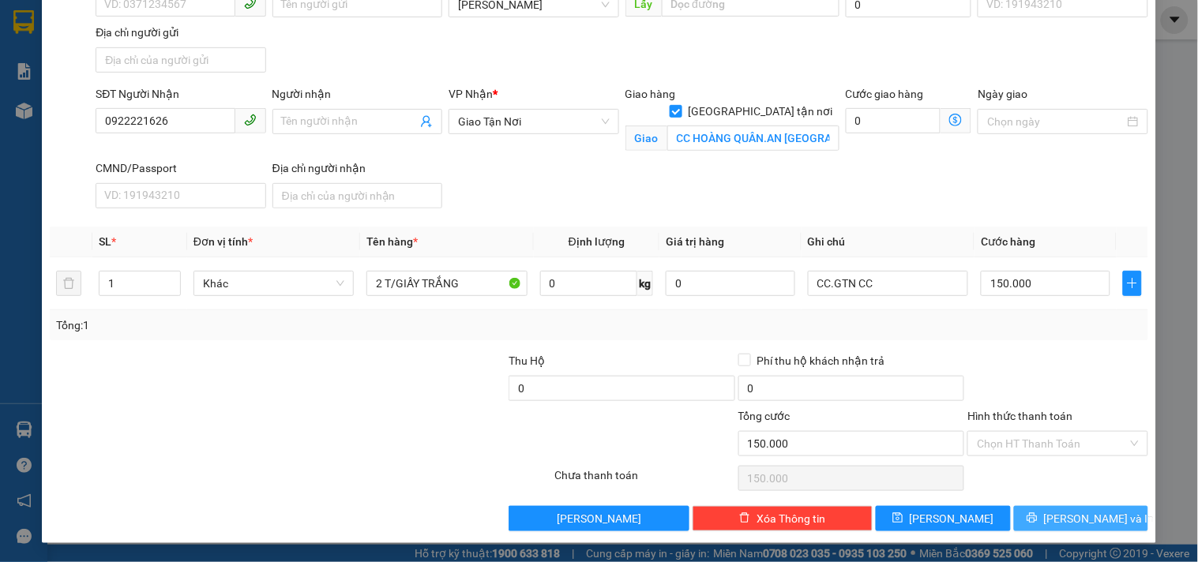
click at [1050, 522] on button "[PERSON_NAME] và In" at bounding box center [1081, 518] width 134 height 25
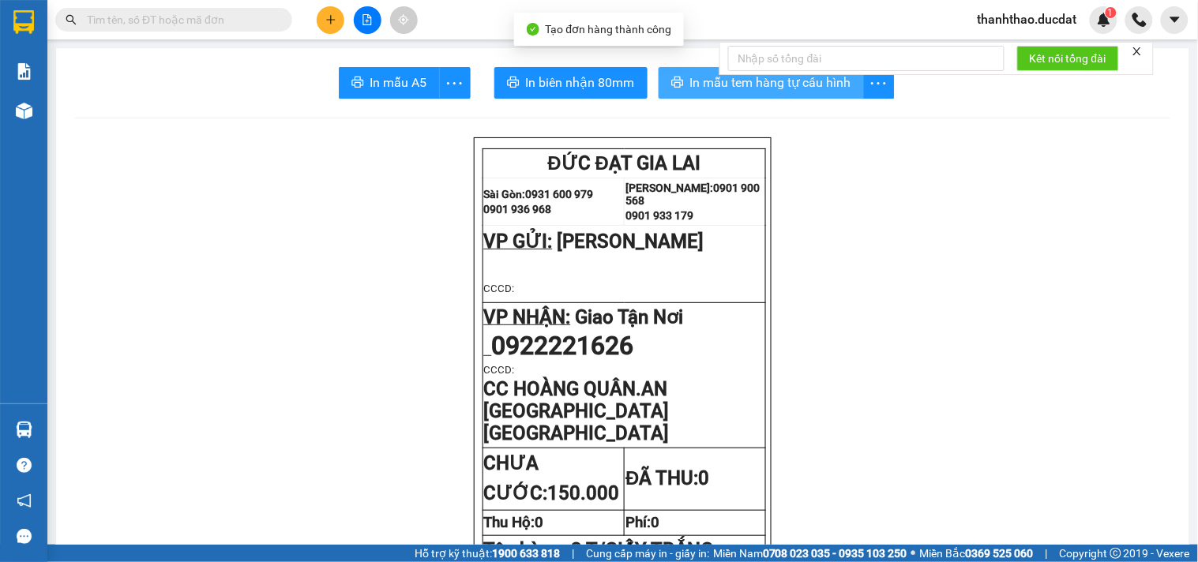
click at [690, 77] on span "In mẫu tem hàng tự cấu hình" at bounding box center [770, 83] width 161 height 20
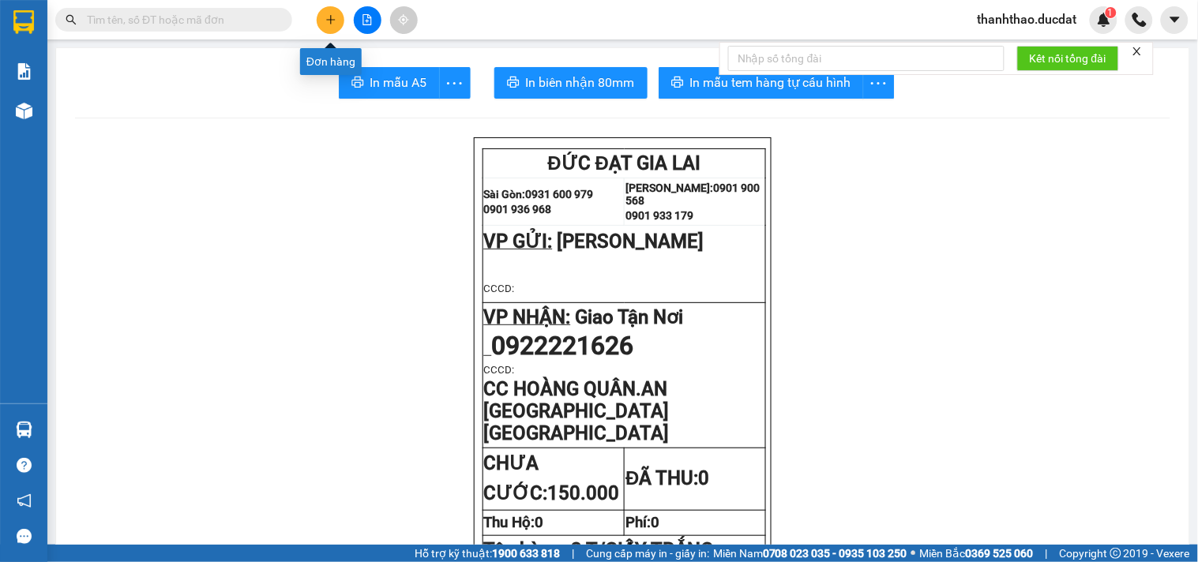
click at [342, 18] on button at bounding box center [331, 20] width 28 height 28
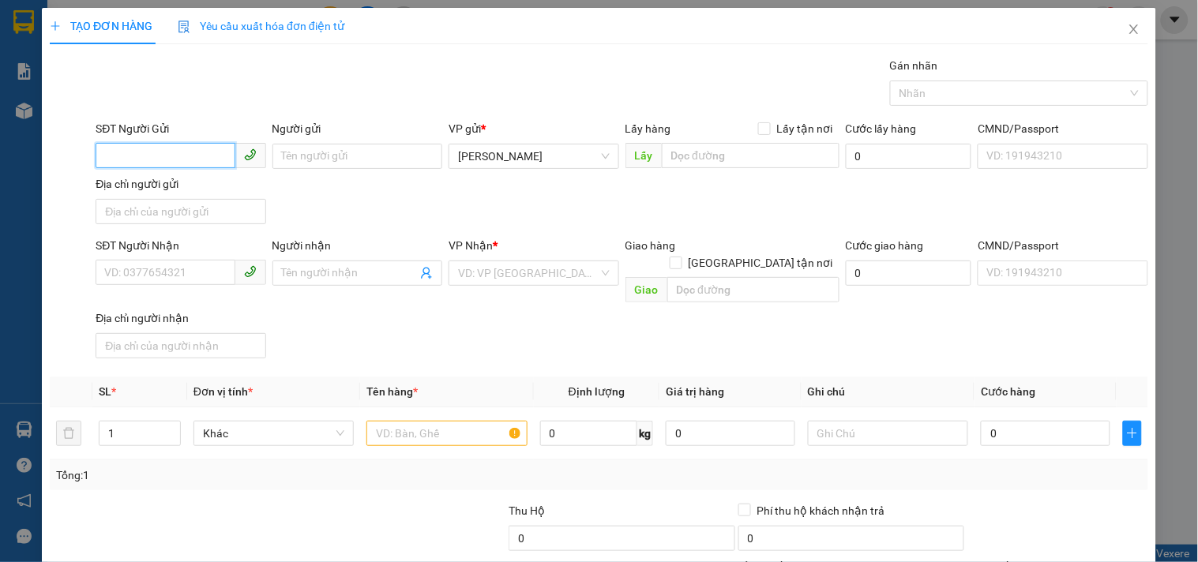
click at [140, 158] on input "SĐT Người Gửi" at bounding box center [165, 155] width 139 height 25
type input "0918560424"
click at [164, 191] on div "0918560424 - NÔ" at bounding box center [178, 187] width 149 height 17
type input "NÔ"
type input "0378058171"
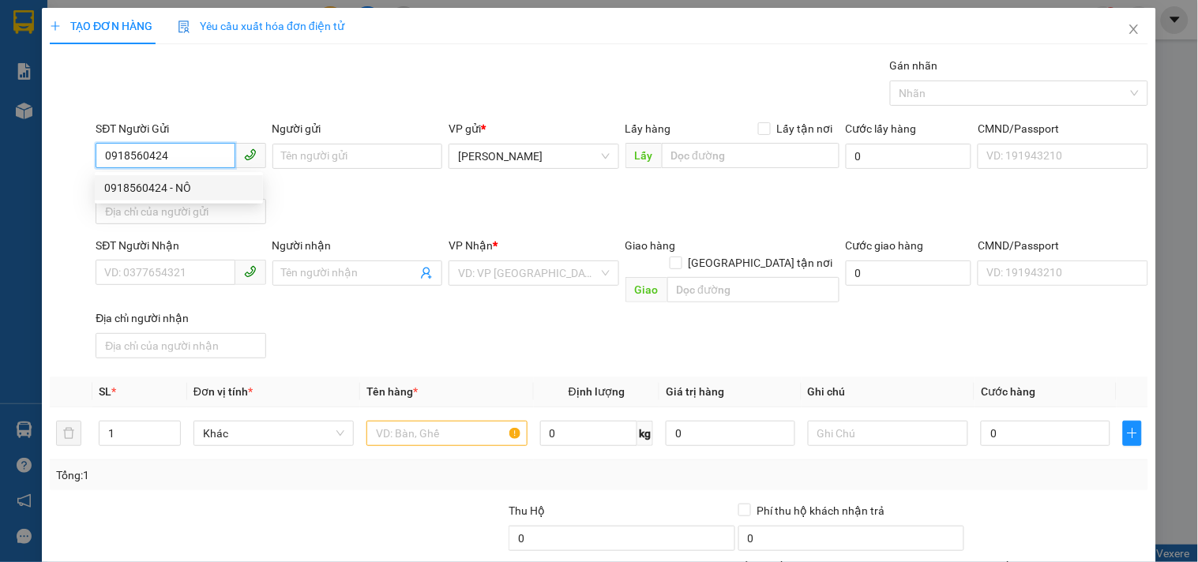
type input "QUỐC"
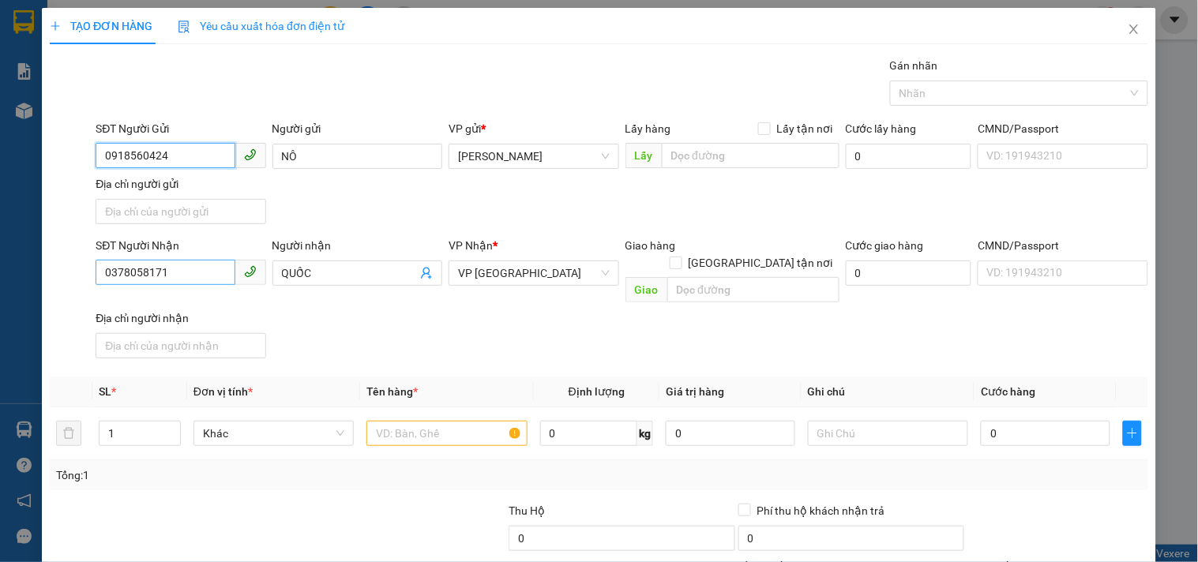
type input "0918560424"
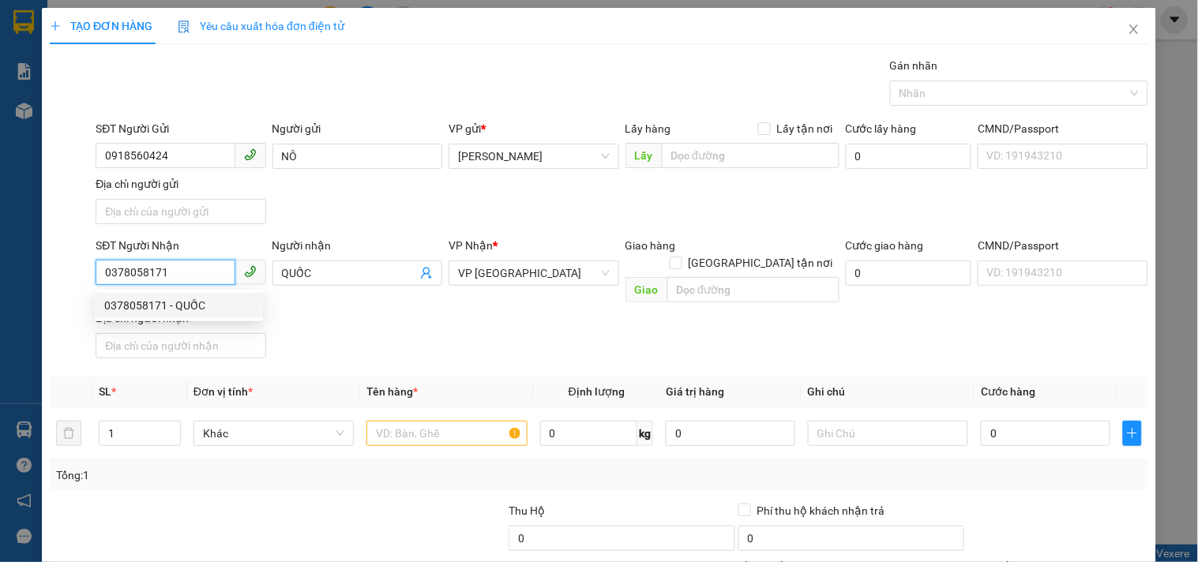
drag, startPoint x: 171, startPoint y: 280, endPoint x: 0, endPoint y: 395, distance: 206.1
click at [0, 384] on div "TẠO ĐƠN HÀNG Yêu cầu xuất hóa đơn điện tử Transit Pickup Surcharge Ids Transit …" at bounding box center [599, 281] width 1198 height 562
type input "0397860244"
click at [213, 310] on div "0397860244 - ĐỊNH" at bounding box center [178, 305] width 149 height 17
type input "ĐỊNH"
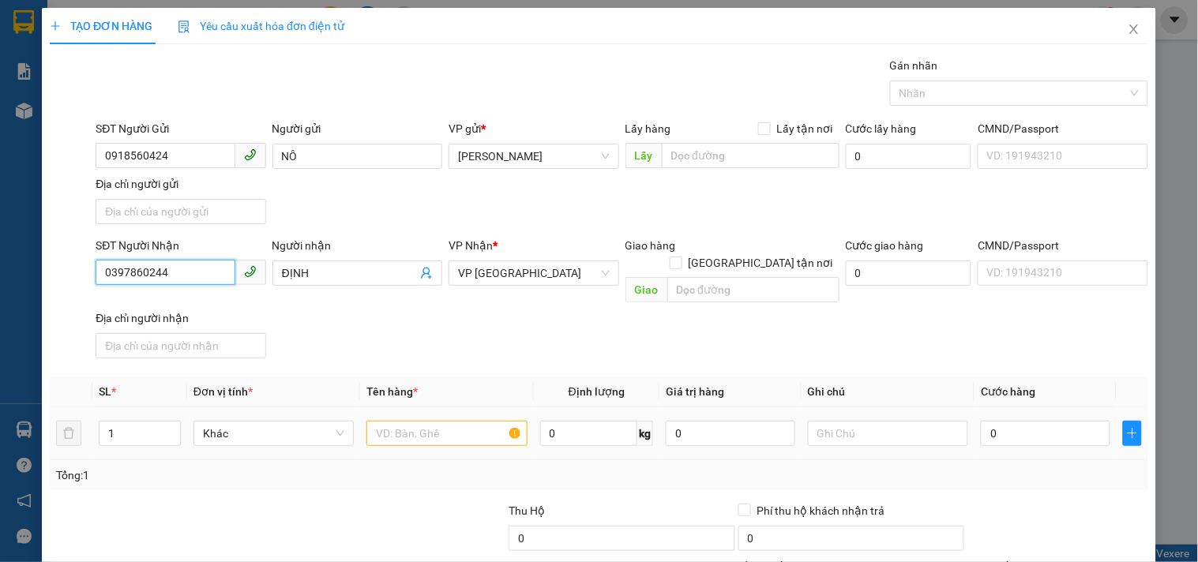
type input "0397860244"
drag, startPoint x: 458, startPoint y: 408, endPoint x: 439, endPoint y: 396, distance: 22.3
click at [454, 421] on input "text" at bounding box center [446, 433] width 160 height 25
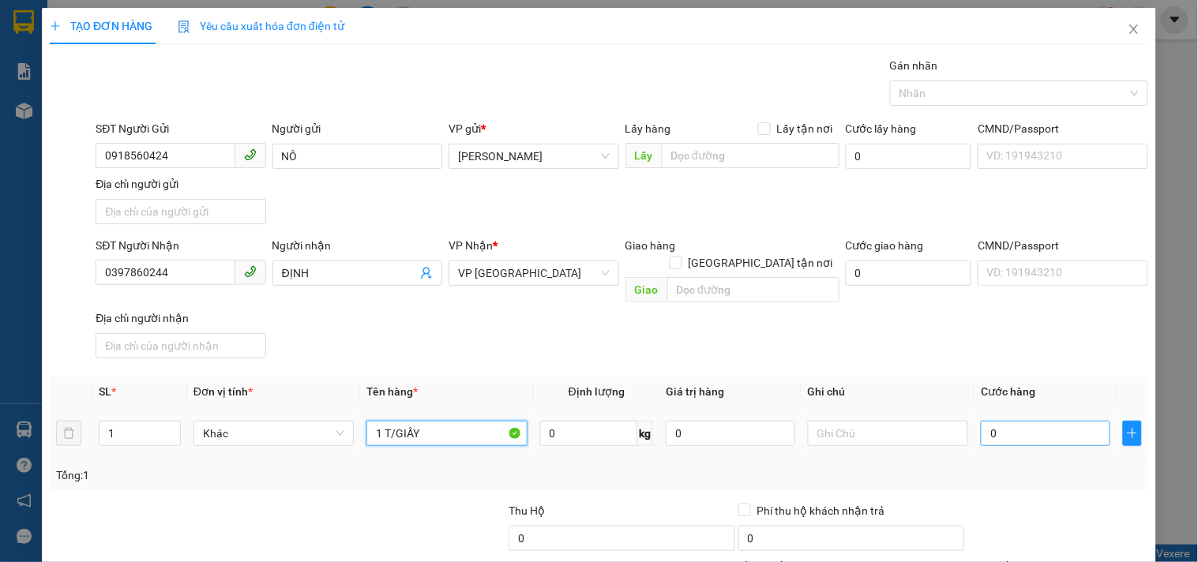
type input "1 T/GIẤY"
type input "5"
type input "50"
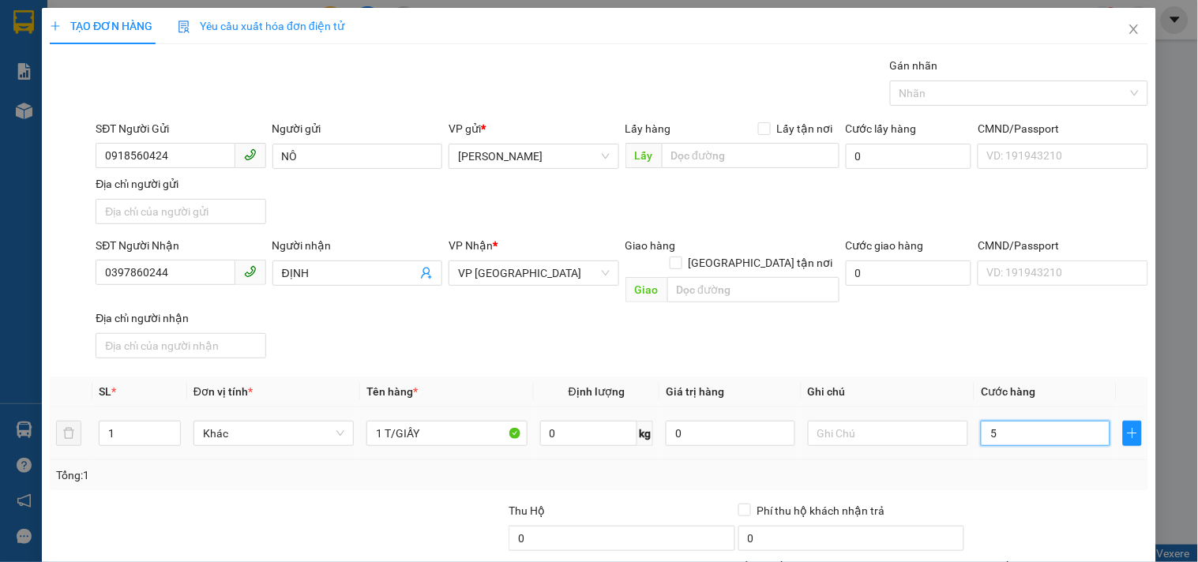
type input "50"
type input "50.000"
click at [1016, 377] on th "Cước hàng" at bounding box center [1045, 392] width 142 height 31
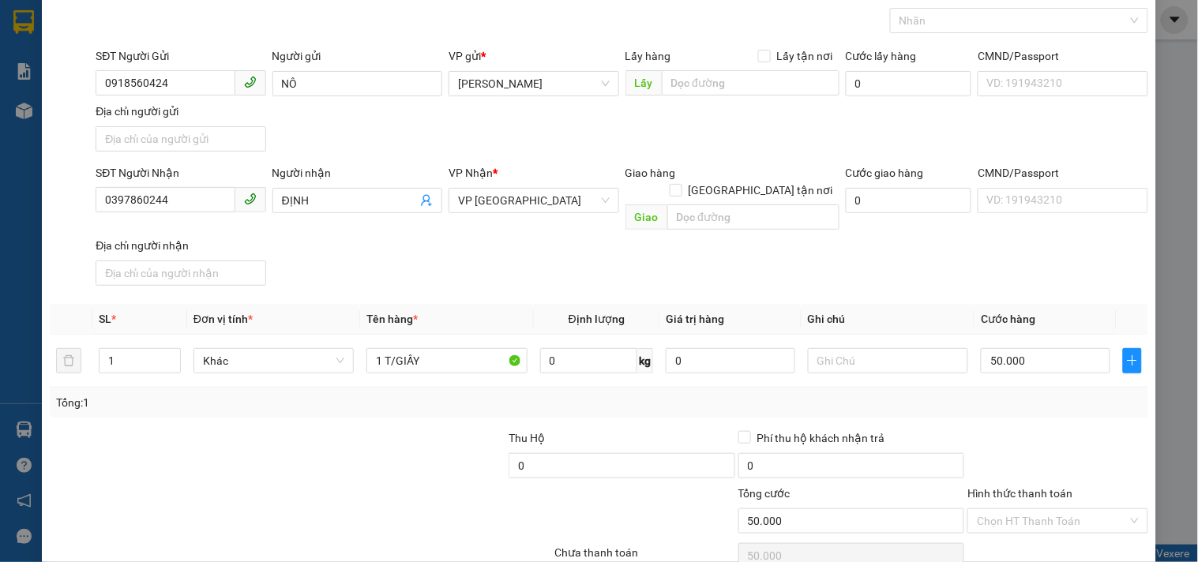
scroll to position [132, 0]
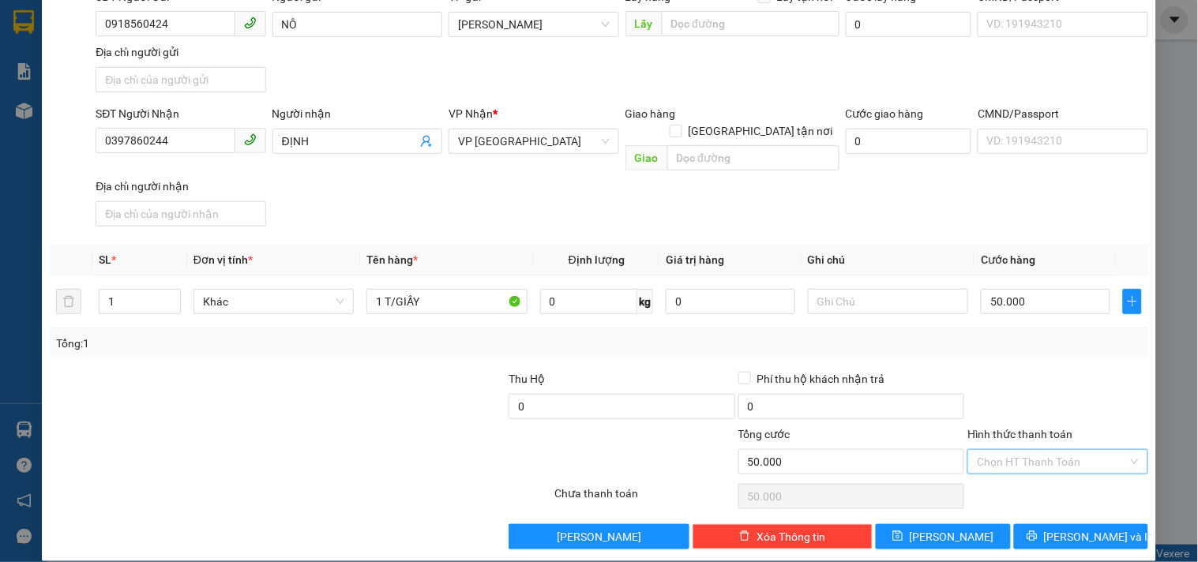
drag, startPoint x: 1011, startPoint y: 448, endPoint x: 1011, endPoint y: 439, distance: 9.5
click at [1011, 450] on input "Hình thức thanh toán" at bounding box center [1052, 462] width 150 height 24
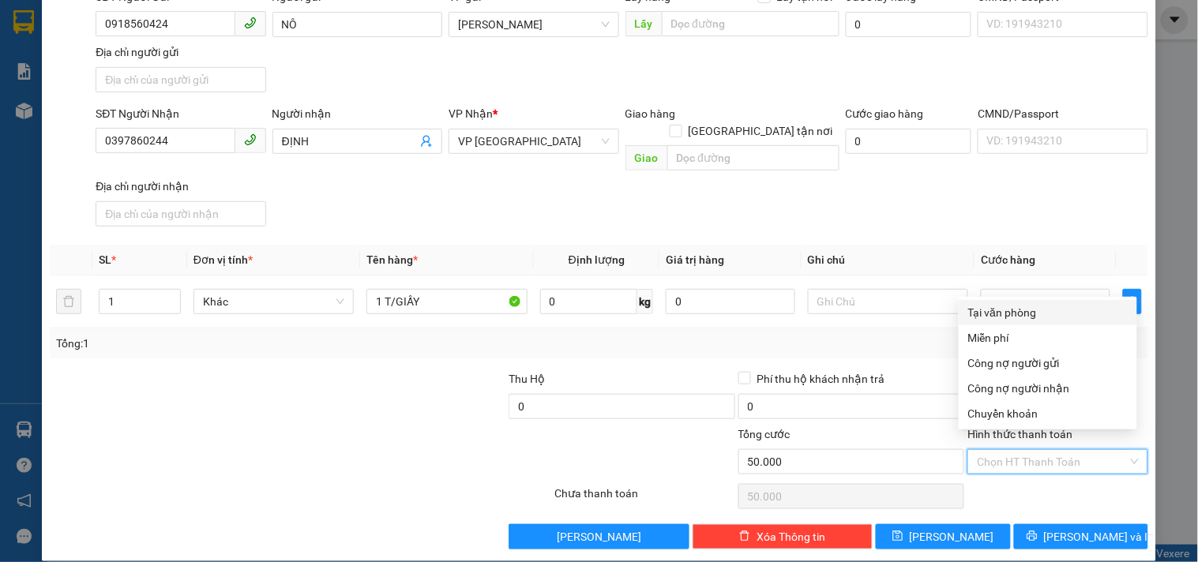
click at [1022, 313] on div "Tại văn phòng" at bounding box center [1047, 312] width 159 height 17
type input "0"
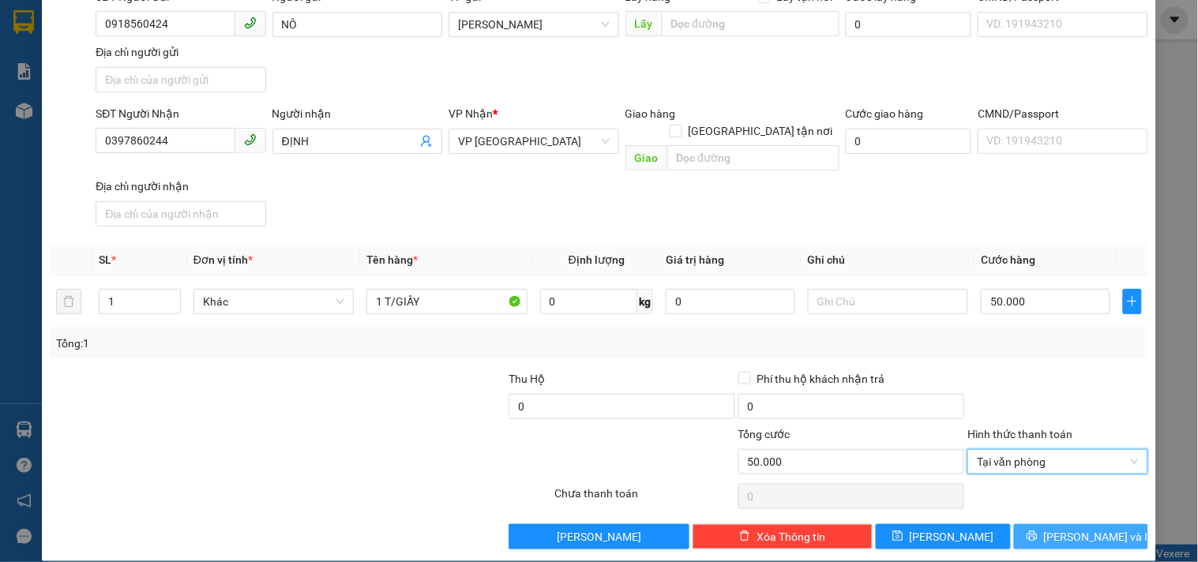
click at [1032, 524] on button "[PERSON_NAME] và In" at bounding box center [1081, 536] width 134 height 25
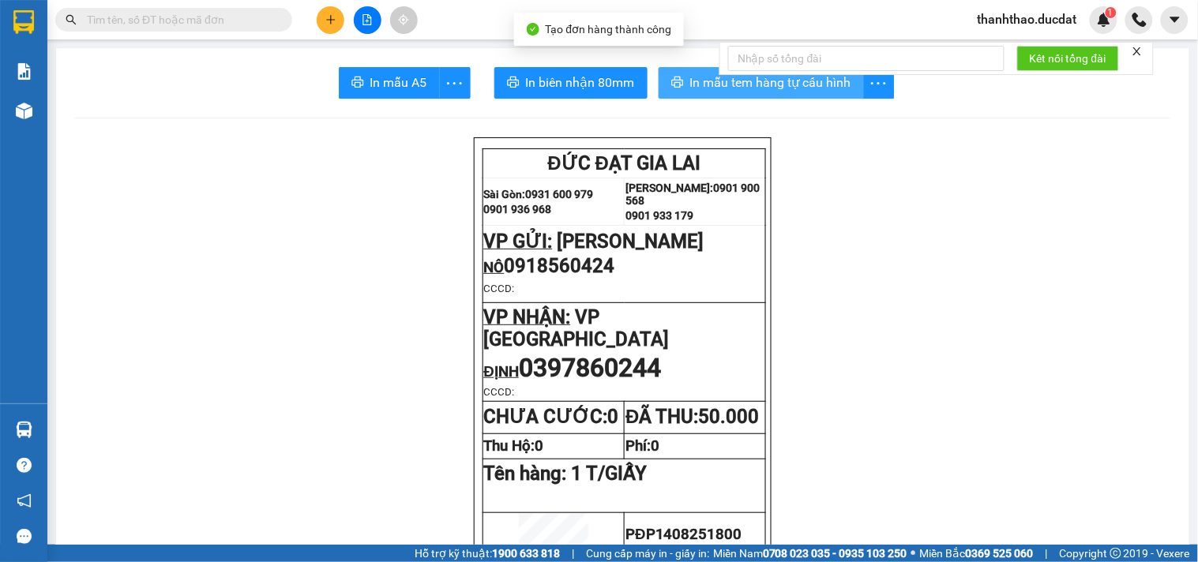
drag, startPoint x: 746, startPoint y: 88, endPoint x: 746, endPoint y: 97, distance: 8.7
click at [746, 96] on button "In mẫu tem hàng tự cấu hình" at bounding box center [761, 83] width 205 height 32
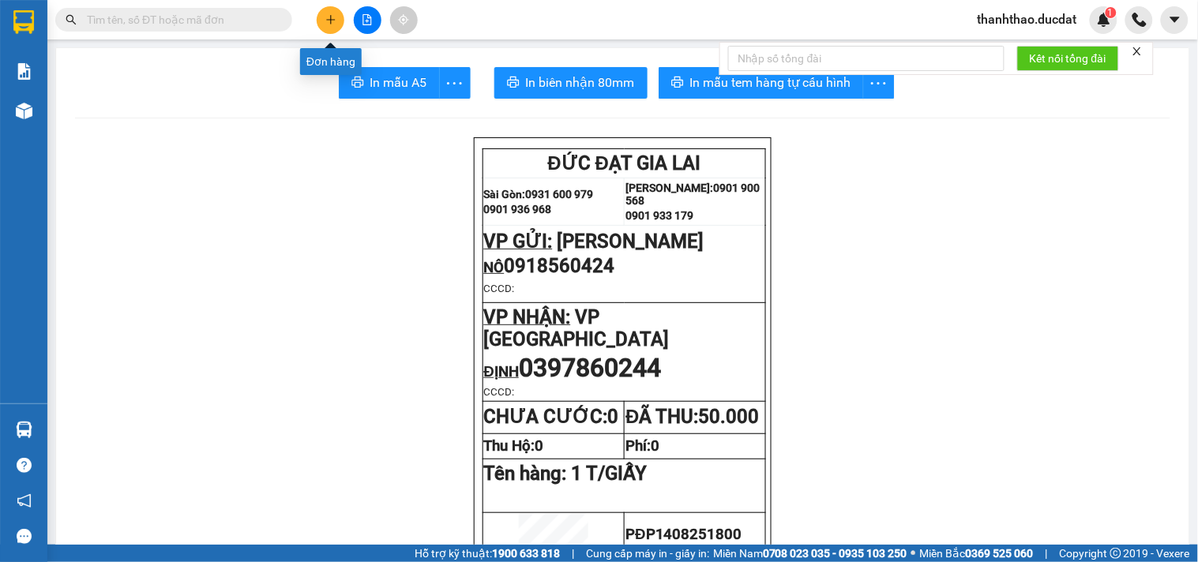
click at [336, 14] on icon "plus" at bounding box center [330, 19] width 11 height 11
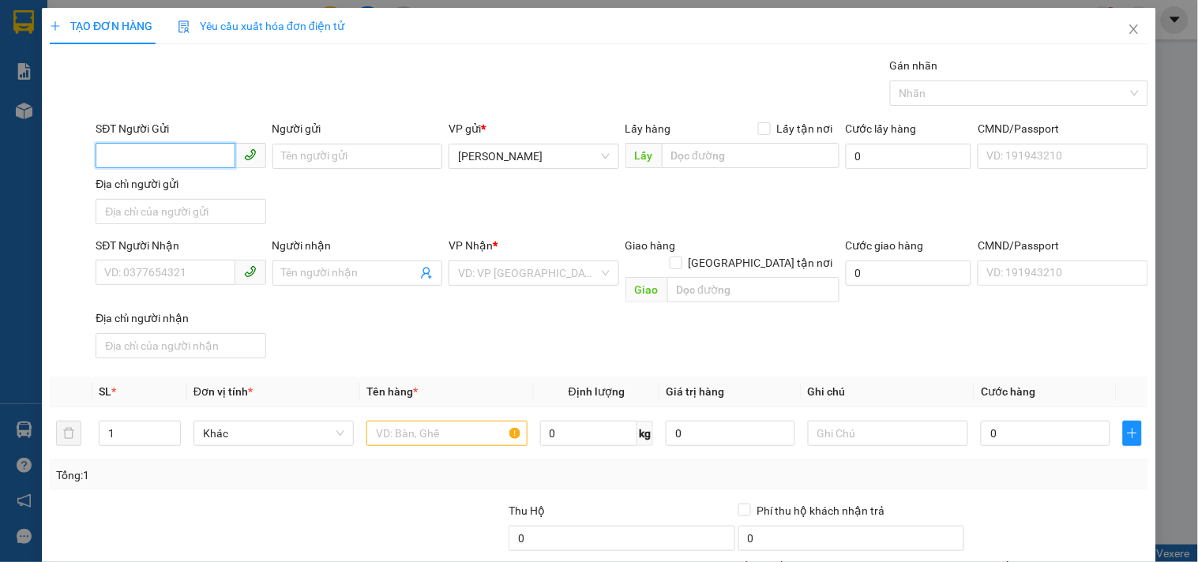
click at [193, 152] on input "SĐT Người Gửi" at bounding box center [165, 155] width 139 height 25
type input "0395126150"
click at [235, 186] on div "0395126150" at bounding box center [178, 187] width 149 height 17
type input "0339714245"
type input "BÉ BA"
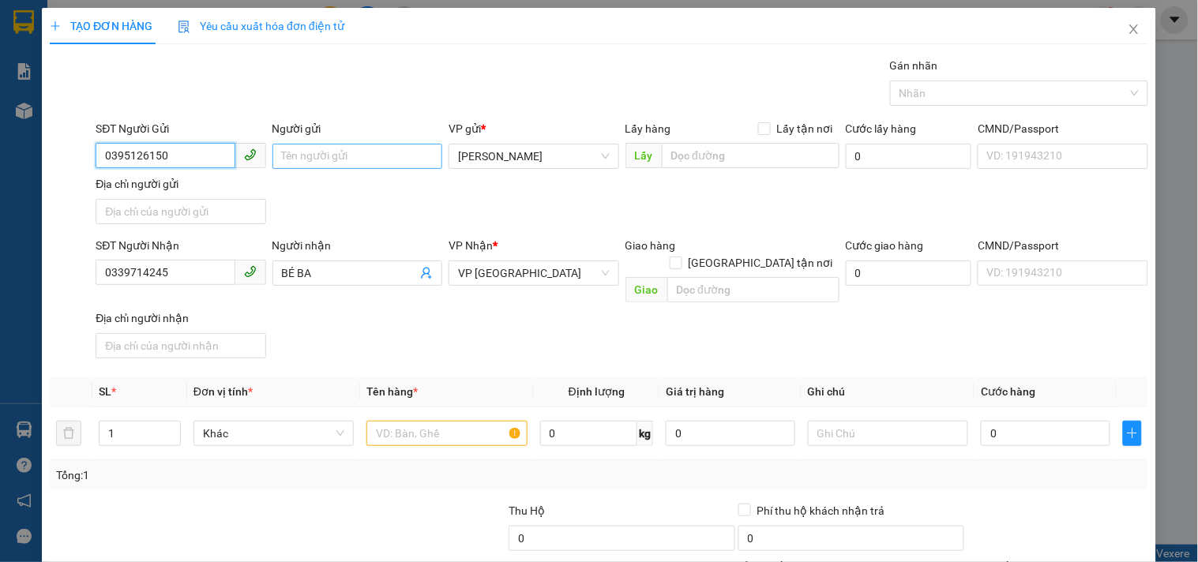
type input "0395126150"
click at [316, 164] on input "Người gửi" at bounding box center [357, 156] width 170 height 25
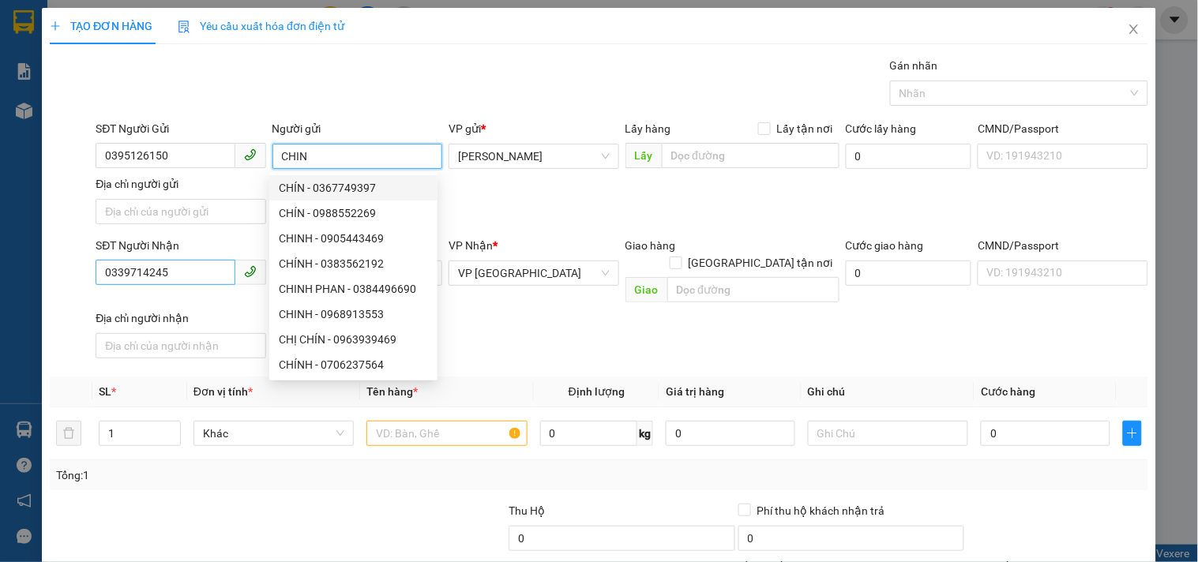
type input "CHIN"
drag, startPoint x: 190, startPoint y: 268, endPoint x: 0, endPoint y: 383, distance: 222.1
click at [0, 381] on div "TẠO ĐƠN HÀNG Yêu cầu xuất hóa đơn điện tử Transit Pickup Surcharge Ids Transit …" at bounding box center [599, 281] width 1198 height 562
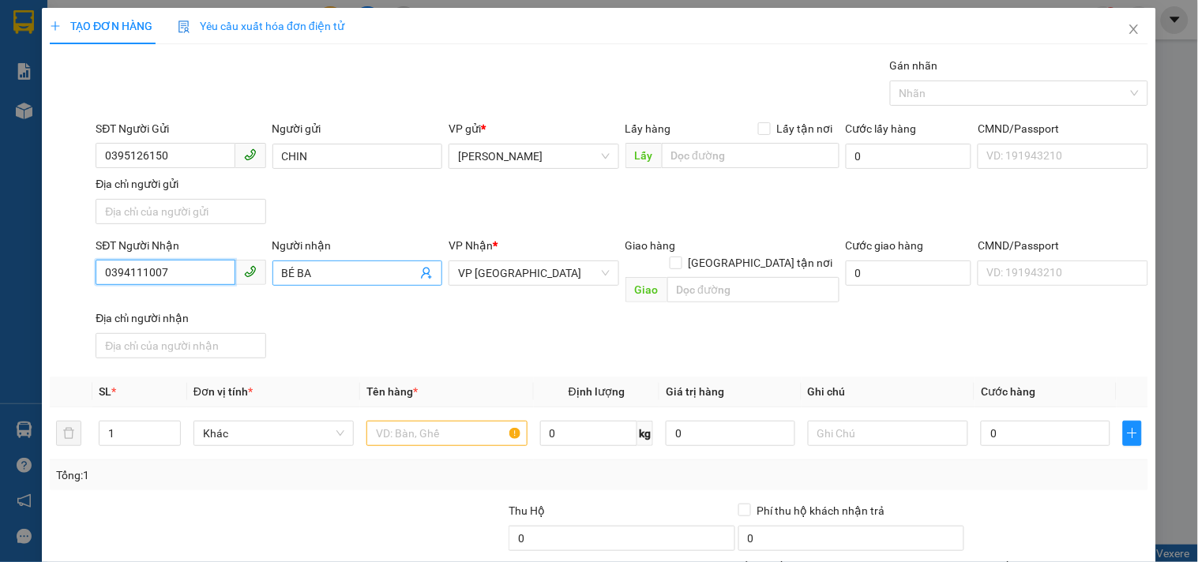
type input "0394111007"
drag, startPoint x: 345, startPoint y: 265, endPoint x: 0, endPoint y: 335, distance: 352.1
click at [0, 334] on div "TẠO ĐƠN HÀNG Yêu cầu xuất hóa đơn điện tử Transit Pickup Surcharge Ids Transit …" at bounding box center [599, 281] width 1198 height 562
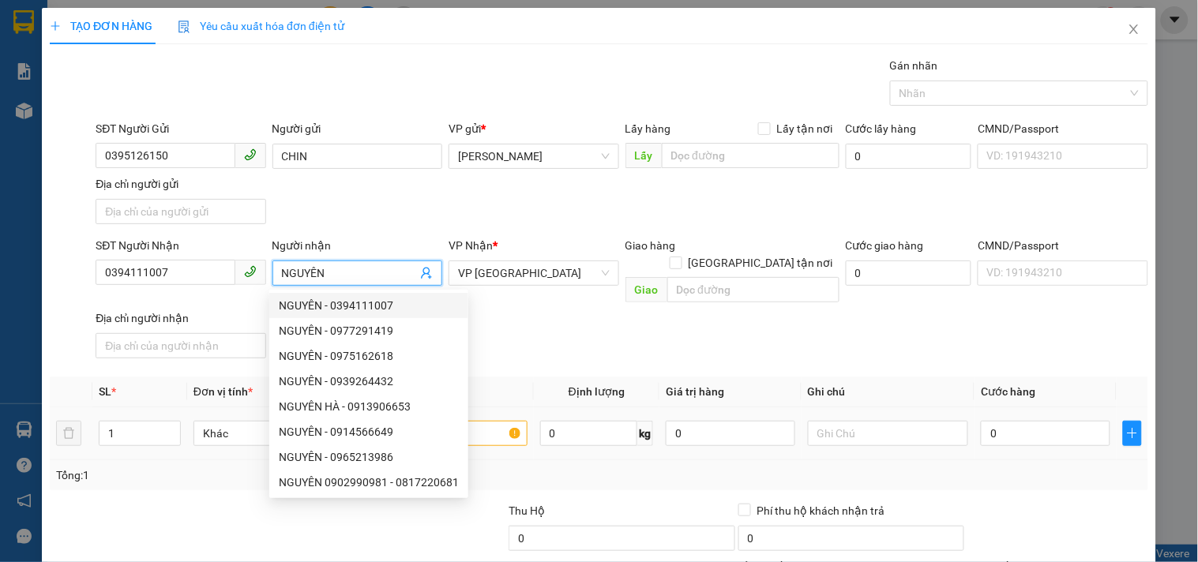
type input "NGUYÊN"
drag, startPoint x: 494, startPoint y: 415, endPoint x: 486, endPoint y: 415, distance: 8.7
click at [493, 421] on input "text" at bounding box center [446, 433] width 160 height 25
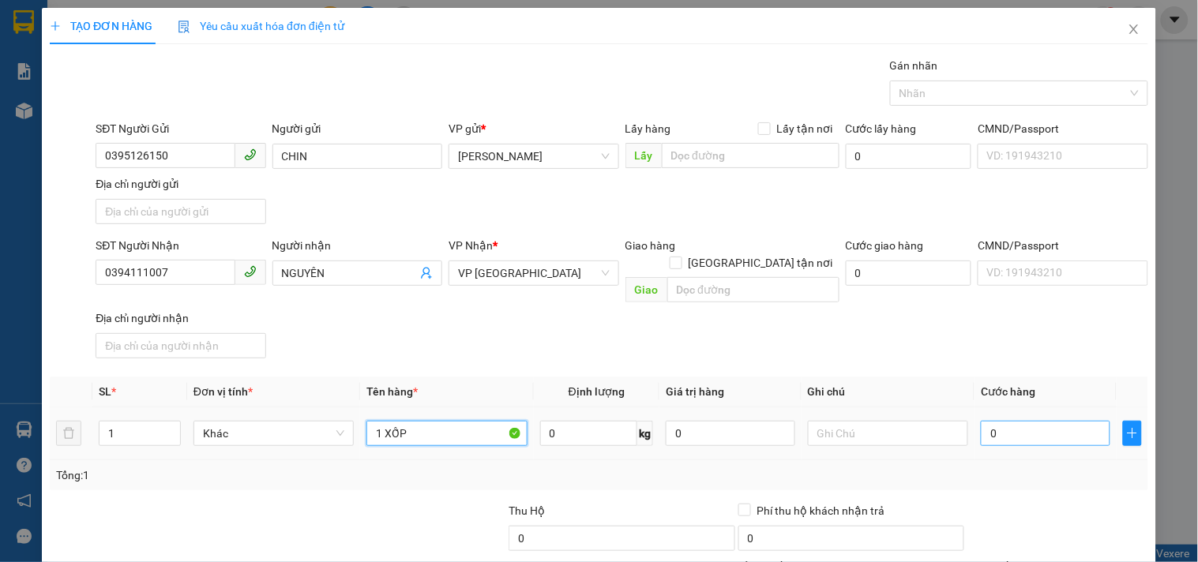
type input "1 XỐP"
click at [1037, 421] on input "0" at bounding box center [1045, 433] width 129 height 25
type input "4"
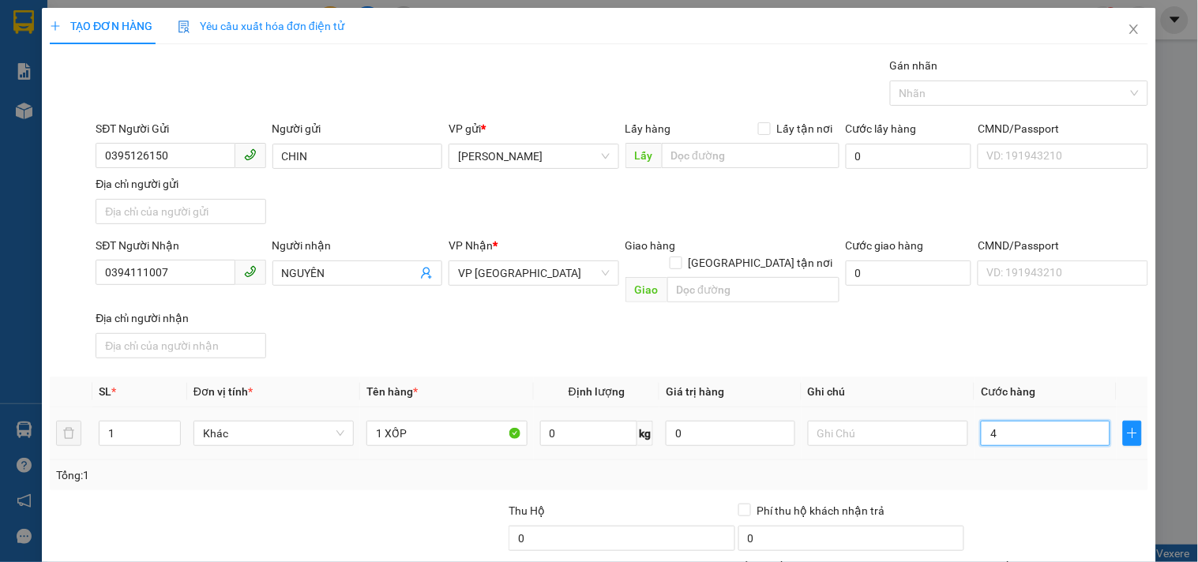
type input "40"
type input "40.000"
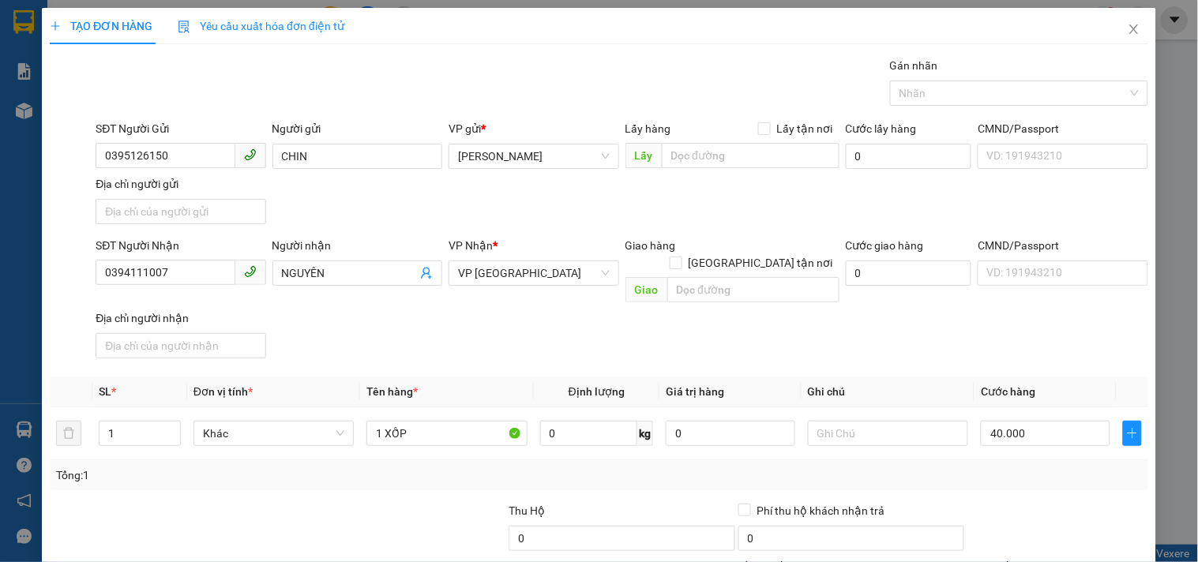
click at [1013, 312] on div "SĐT Người Nhận 0394111007 Người nhận NGUYÊN VP Nhận * VP Sài Gòn Giao hàng Giao…" at bounding box center [621, 301] width 1059 height 128
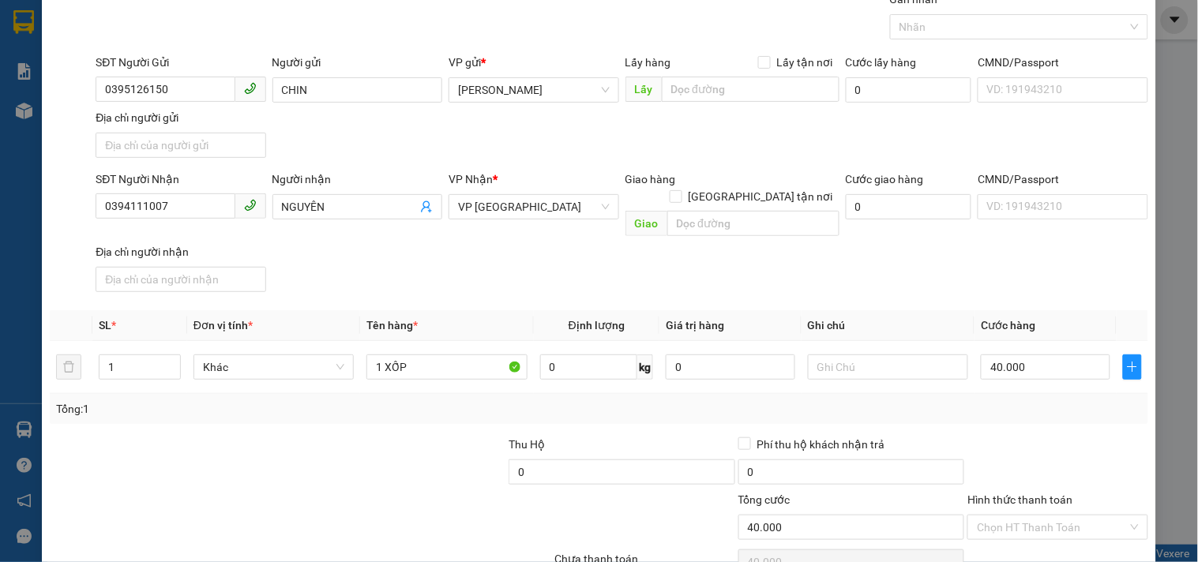
scroll to position [132, 0]
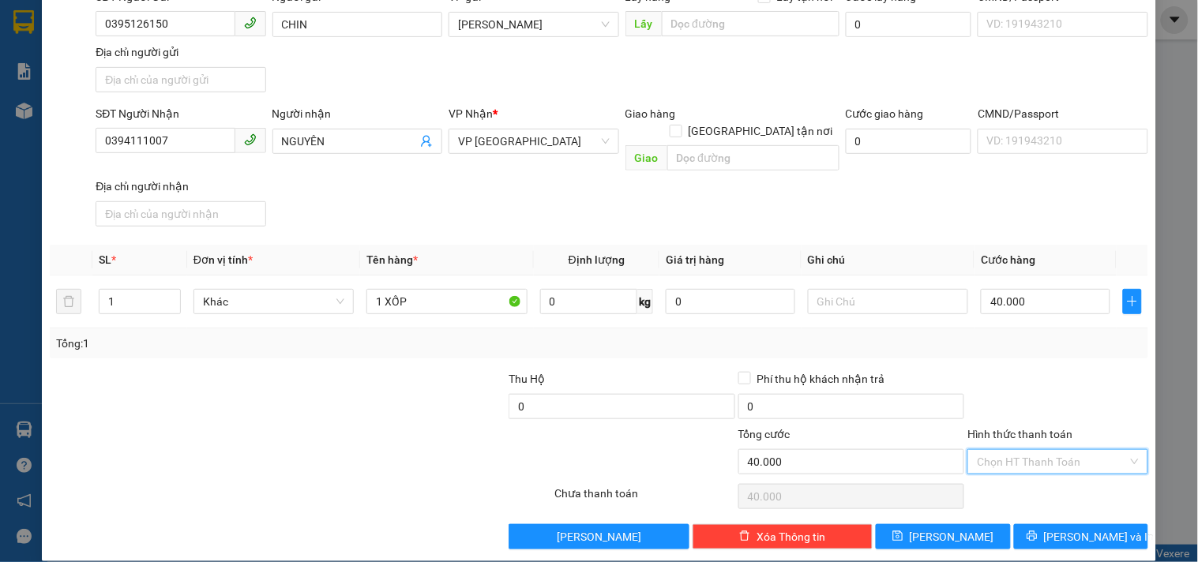
click at [1037, 450] on input "Hình thức thanh toán" at bounding box center [1052, 462] width 150 height 24
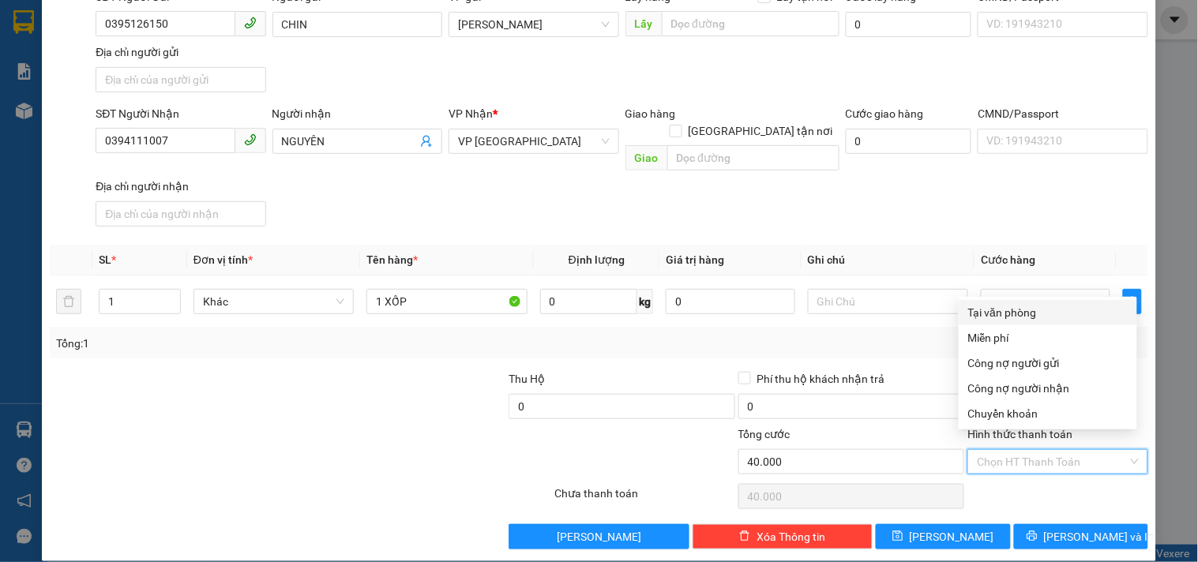
click at [1023, 319] on div "Tại văn phòng" at bounding box center [1047, 312] width 159 height 17
type input "0"
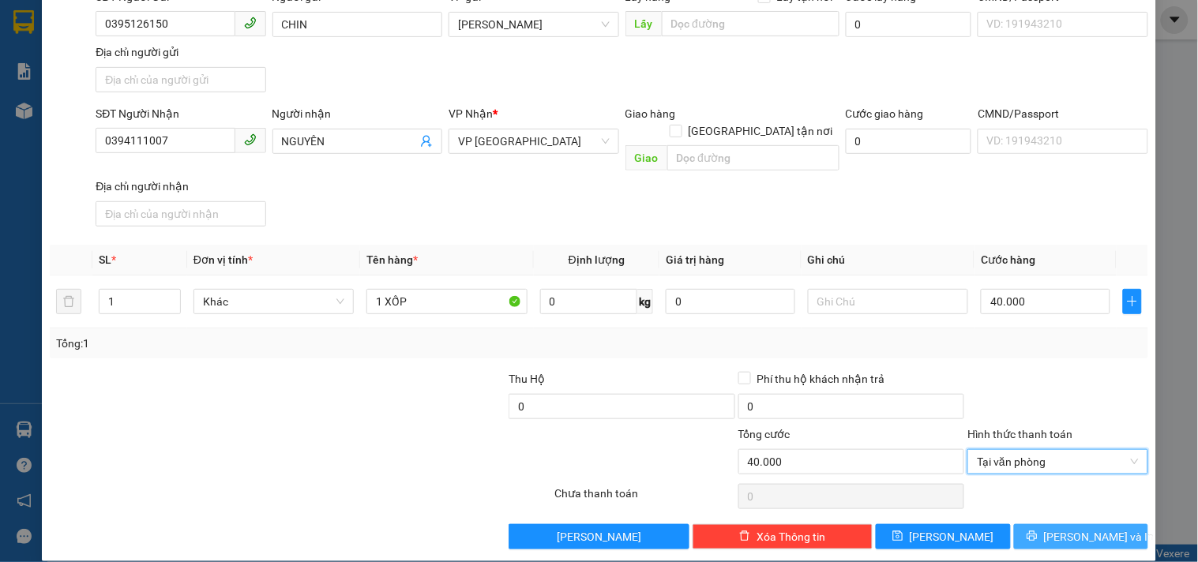
click at [1070, 528] on span "[PERSON_NAME] và In" at bounding box center [1099, 536] width 111 height 17
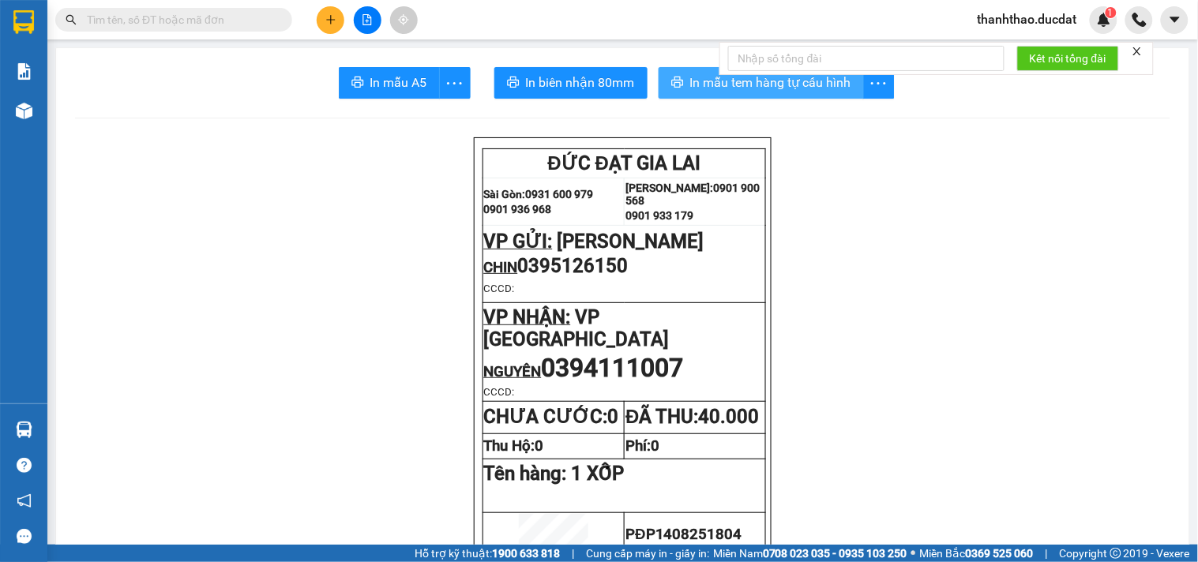
click at [690, 87] on span "In mẫu tem hàng tự cấu hình" at bounding box center [770, 83] width 161 height 20
click at [329, 18] on icon "plus" at bounding box center [330, 19] width 11 height 11
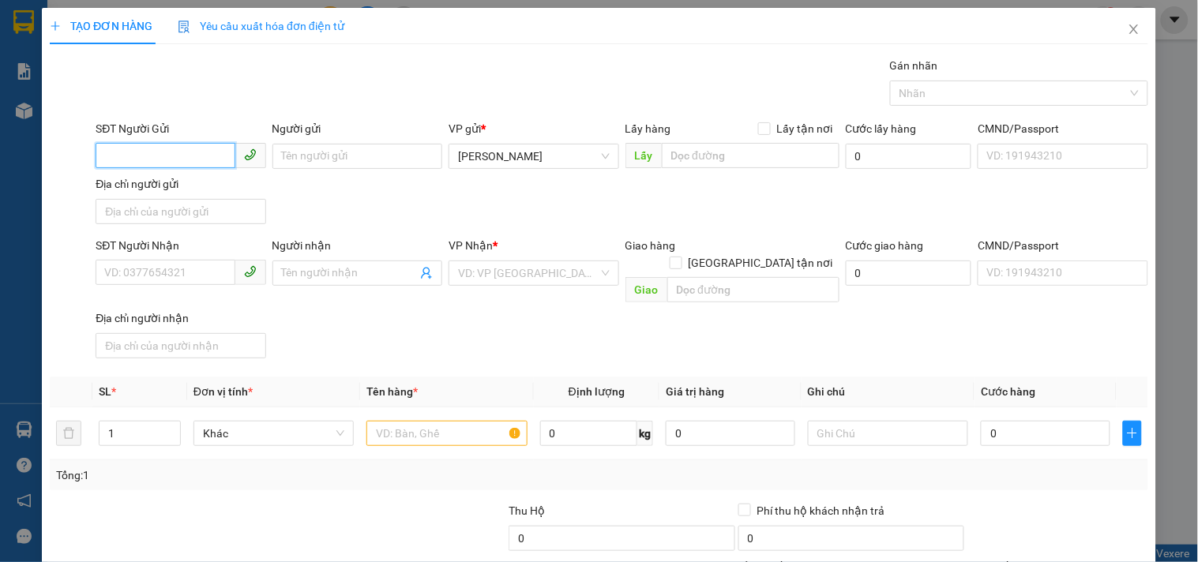
click at [170, 147] on input "SĐT Người Gửi" at bounding box center [165, 155] width 139 height 25
type input "0935065567"
click at [176, 188] on div "0935065567 - THẢO" at bounding box center [182, 187] width 156 height 17
type input "THẢO"
type input "0832117586"
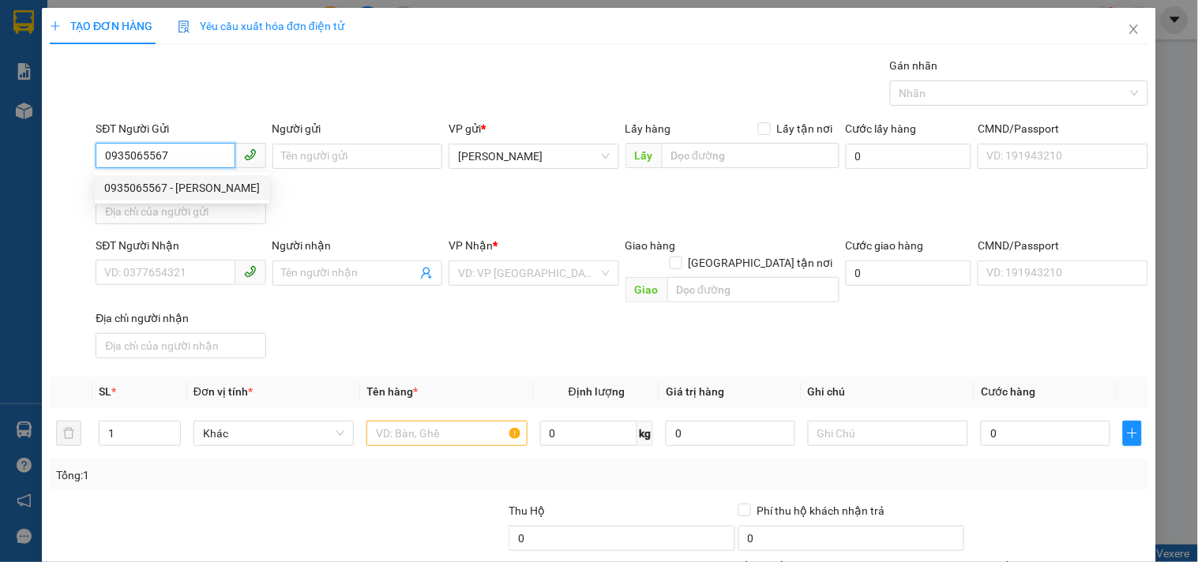
type input "TIẾN"
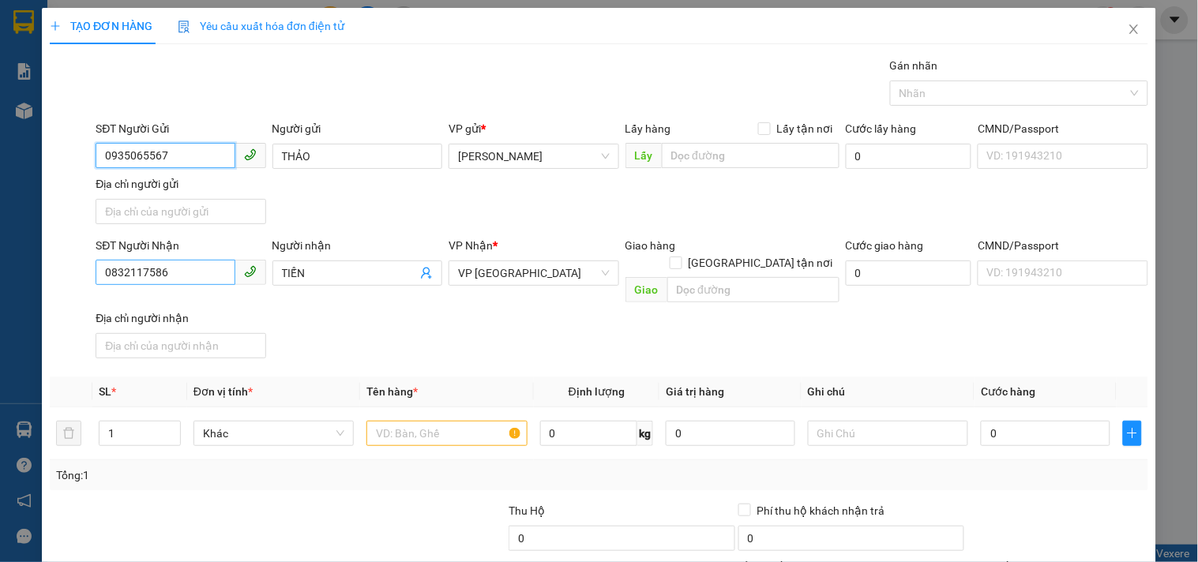
type input "0935065567"
drag, startPoint x: 178, startPoint y: 280, endPoint x: 0, endPoint y: 194, distance: 197.8
click at [0, 194] on div "TẠO ĐƠN HÀNG Yêu cầu xuất hóa đơn điện tử Transit Pickup Surcharge Ids Transit …" at bounding box center [599, 281] width 1198 height 562
type input "0909636602"
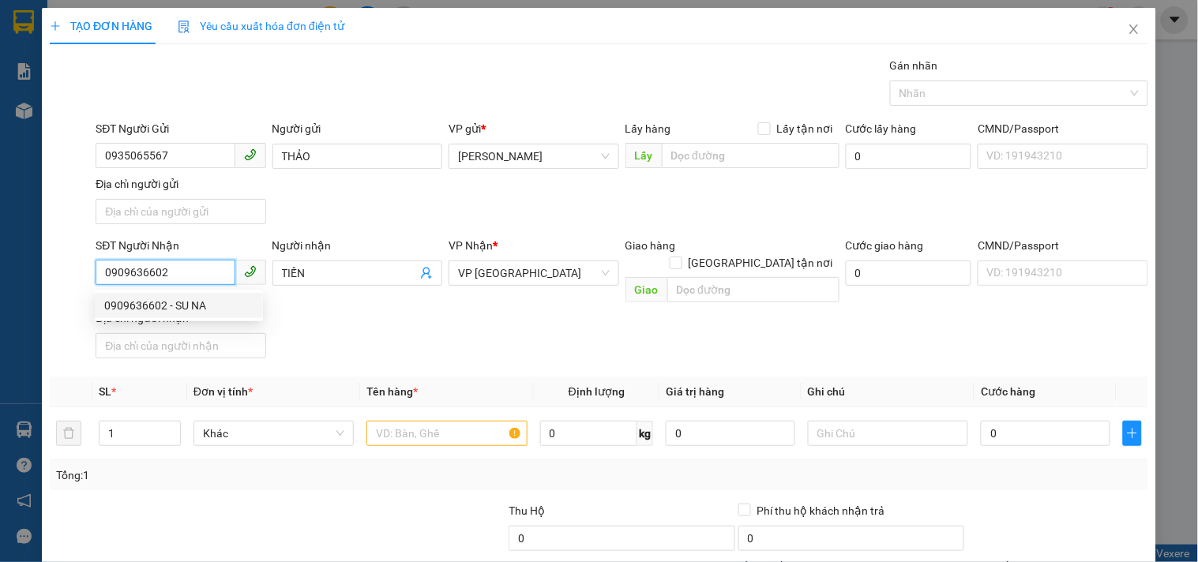
click at [208, 302] on div "0909636602 - SU NA" at bounding box center [178, 305] width 149 height 17
type input "SU NA"
checkbox input "true"
type input "132 ĐỘC LẬP P TÂN THÀNH , TÂN PHÚ"
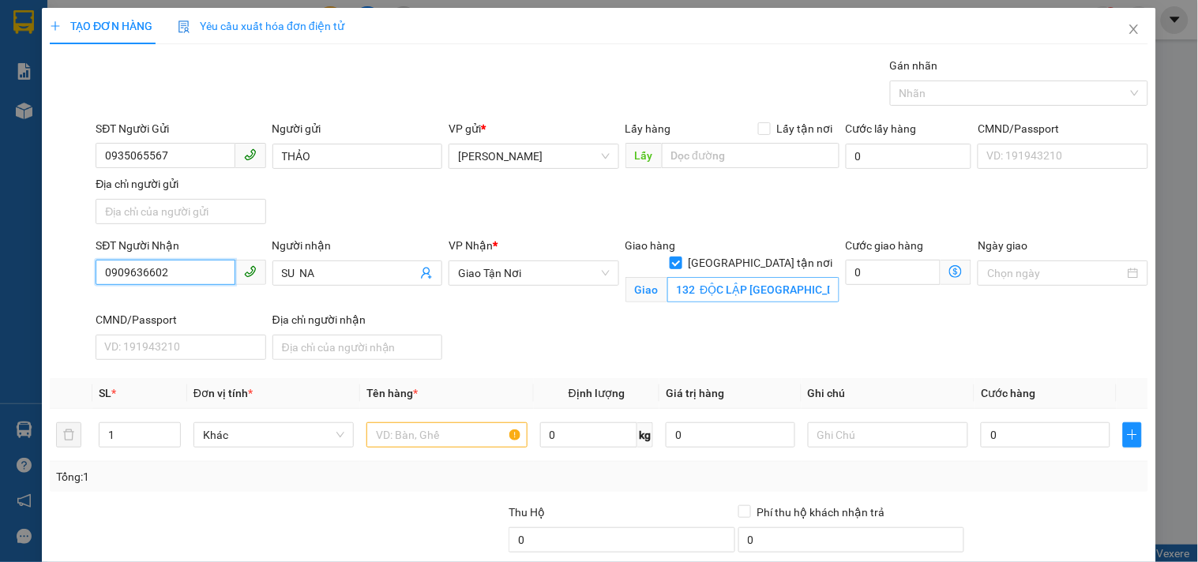
type input "0909636602"
click at [744, 277] on input "132 ĐỘC LẬP P TÂN THÀNH , TÂN PHÚ" at bounding box center [753, 289] width 172 height 25
click at [771, 277] on input "132 ĐỘC LẬP P TÂN THÀNH , TÂN PHÚ" at bounding box center [753, 289] width 172 height 25
drag, startPoint x: 771, startPoint y: 272, endPoint x: 947, endPoint y: 227, distance: 182.5
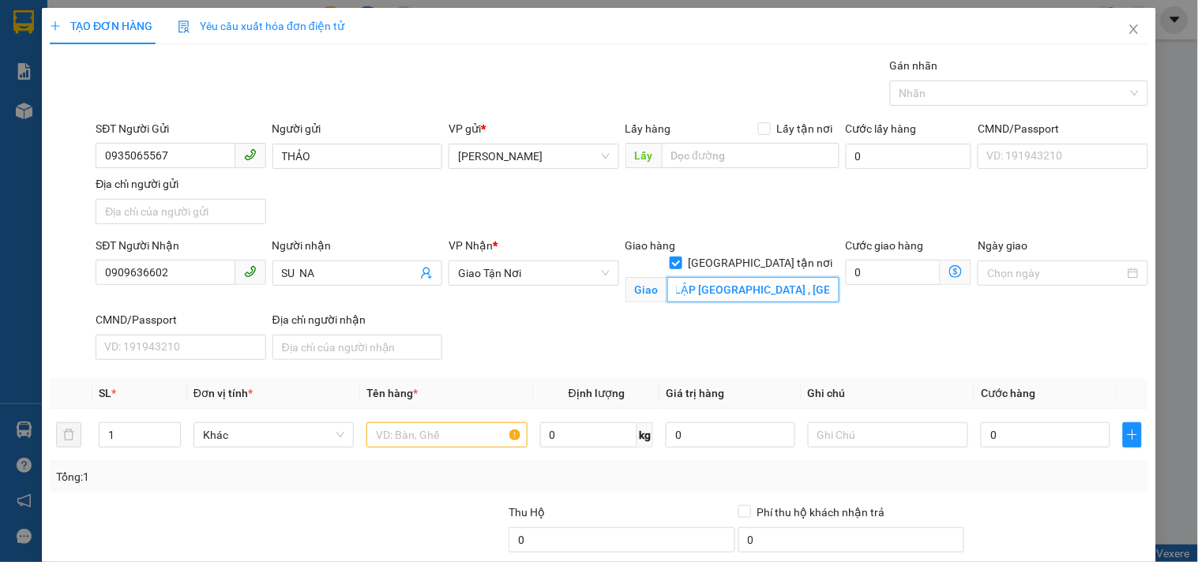
click at [947, 227] on form "SĐT Người Gửi 0935065567 Người gửi THẢO VP gửi * Phan Đình Phùng Lấy hàng Lấy t…" at bounding box center [599, 243] width 1098 height 246
click at [452, 430] on input "text" at bounding box center [446, 434] width 160 height 25
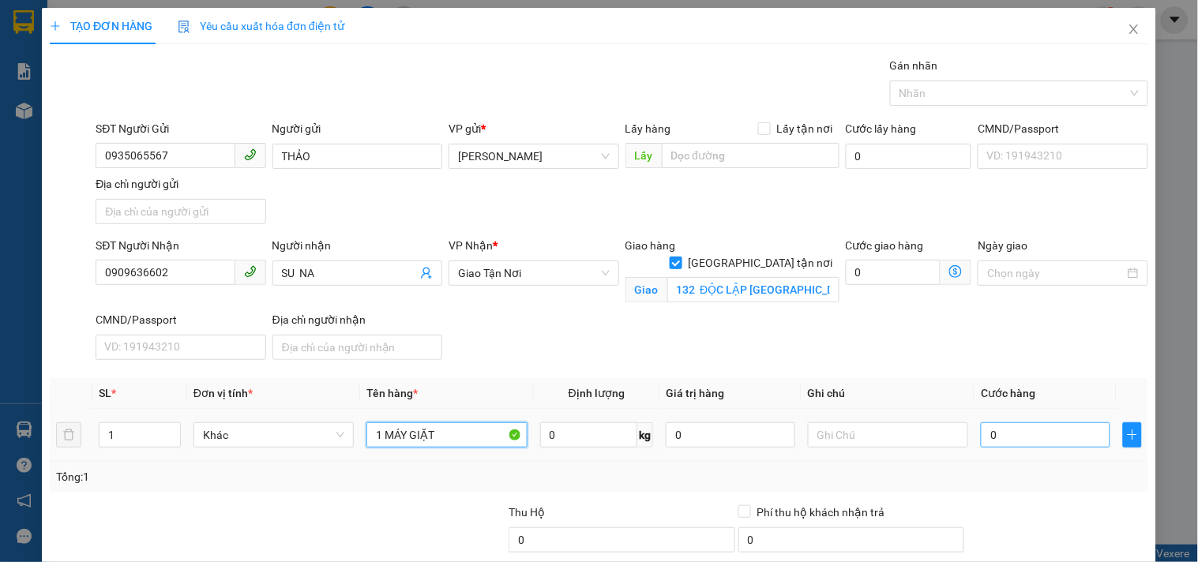
type input "1 MÁY GIẶT"
drag, startPoint x: 1027, startPoint y: 438, endPoint x: 984, endPoint y: 426, distance: 45.0
click at [1026, 437] on input "0" at bounding box center [1045, 434] width 129 height 25
type input "3"
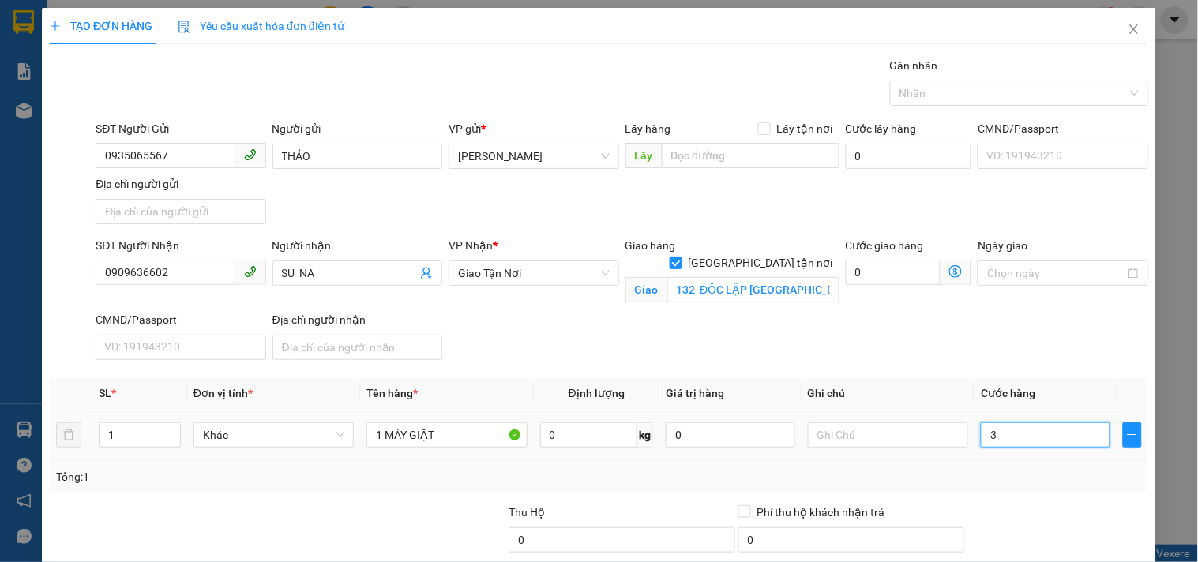
type input "3"
type input "30"
type input "300"
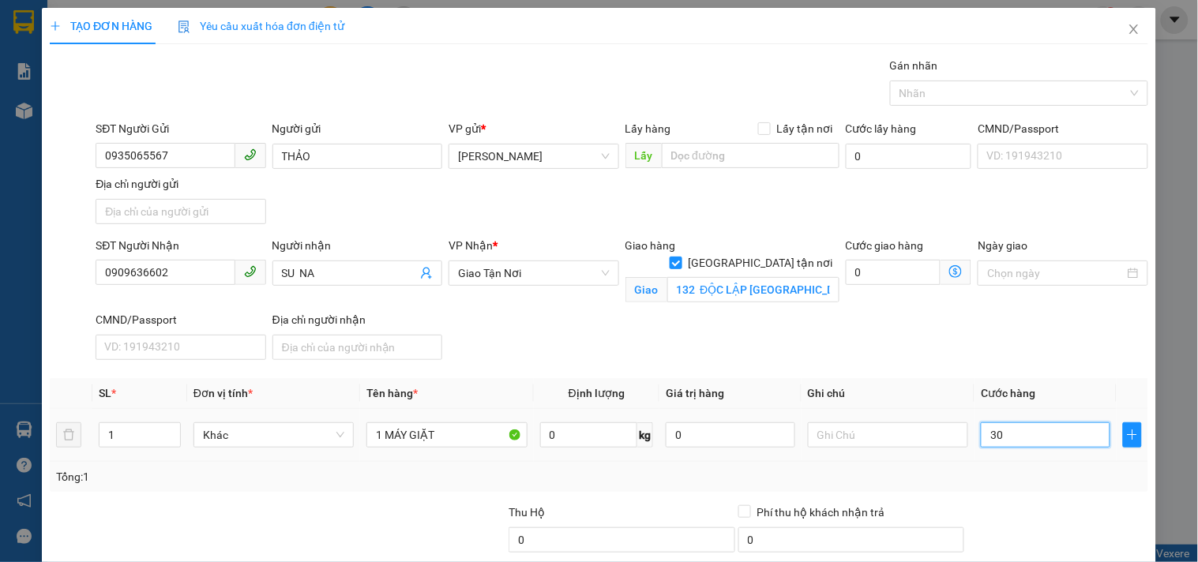
type input "300"
type input "300.000"
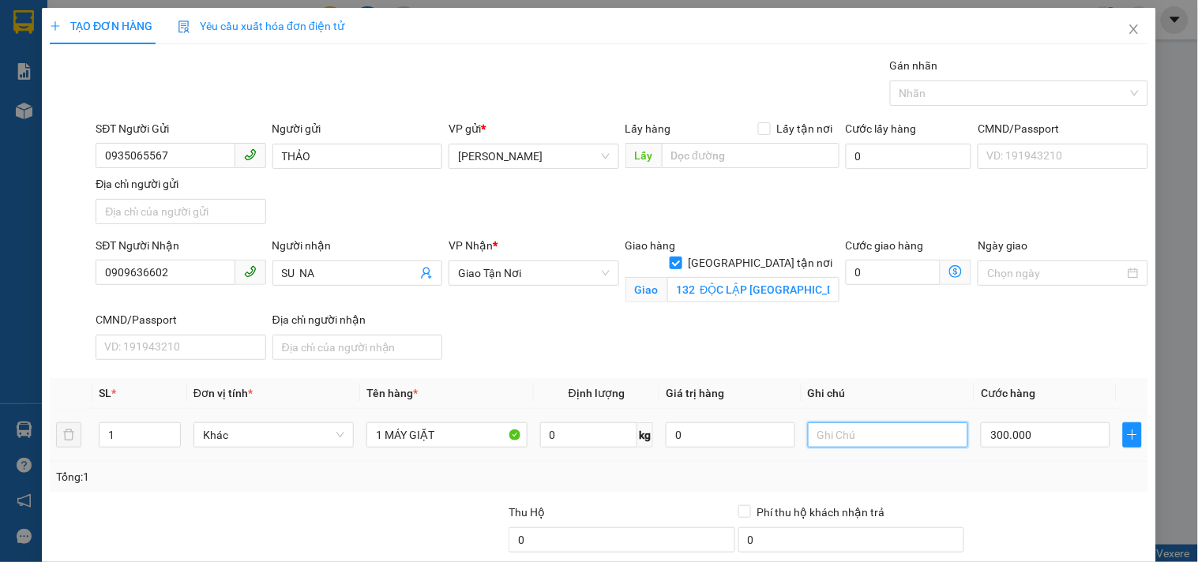
click at [896, 431] on input "text" at bounding box center [888, 434] width 160 height 25
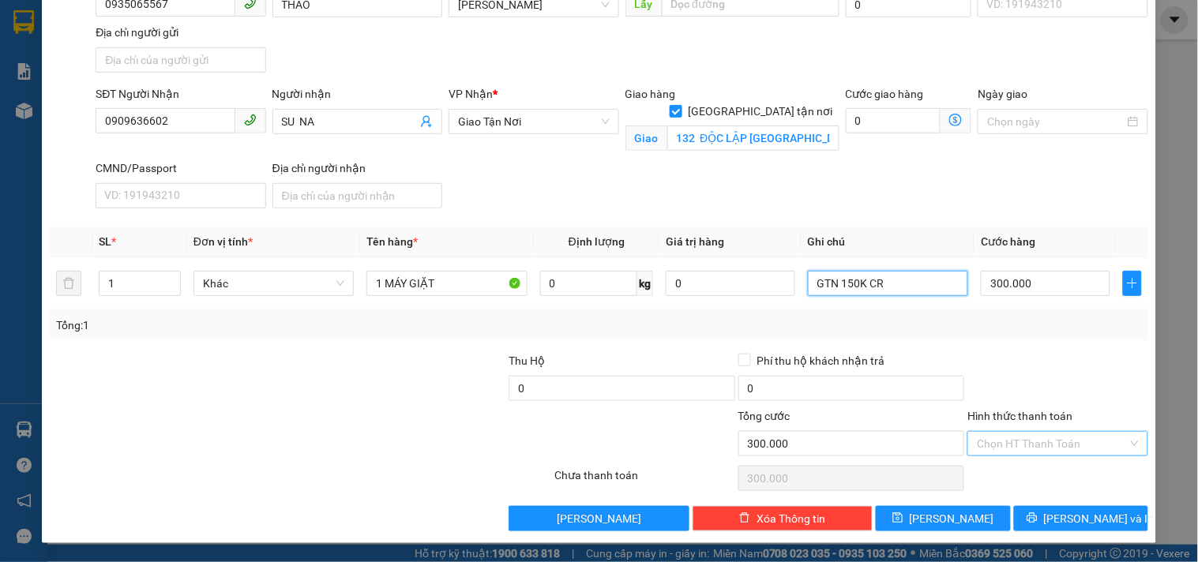
type input "GTN 150K CR"
click at [1034, 451] on input "Hình thức thanh toán" at bounding box center [1052, 444] width 150 height 24
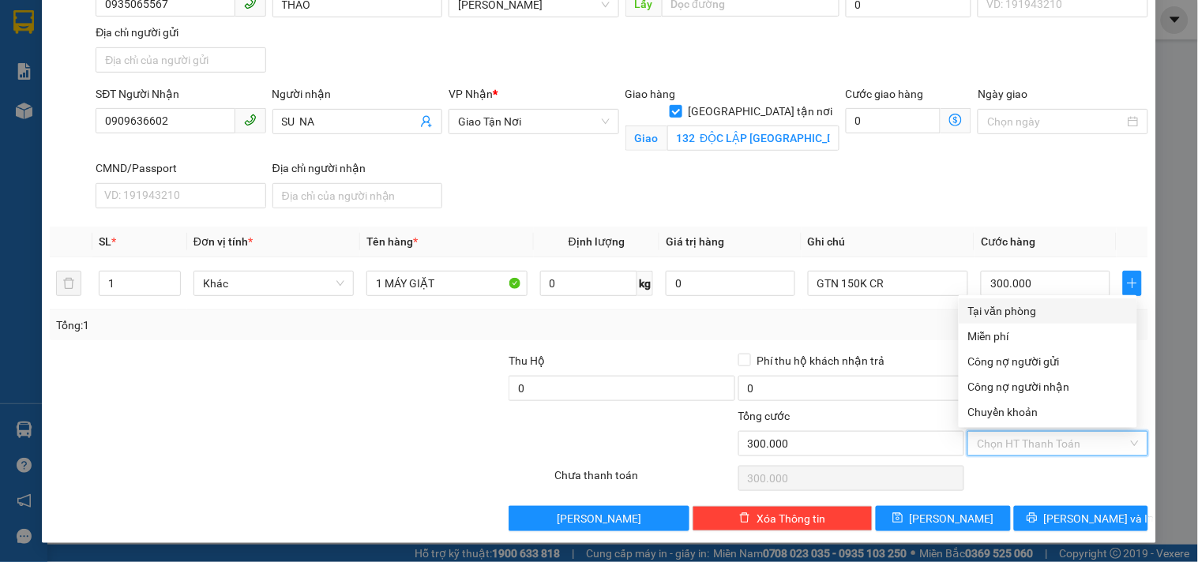
drag, startPoint x: 1030, startPoint y: 310, endPoint x: 1037, endPoint y: 334, distance: 24.7
click at [1030, 311] on div "Tại văn phòng" at bounding box center [1047, 310] width 159 height 17
type input "0"
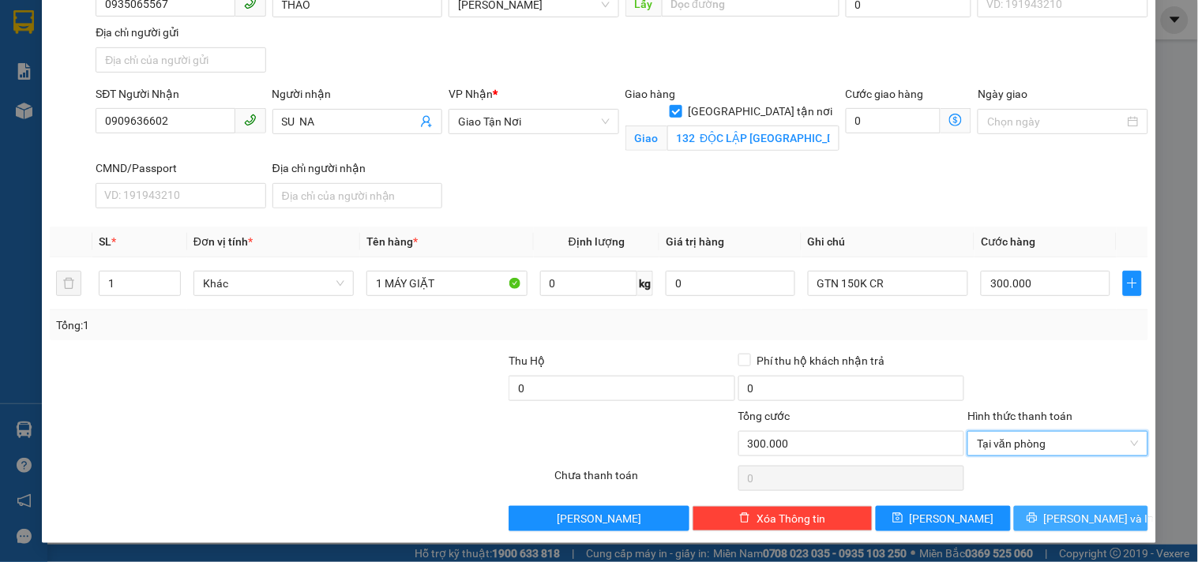
click at [1064, 522] on span "[PERSON_NAME] và In" at bounding box center [1099, 518] width 111 height 17
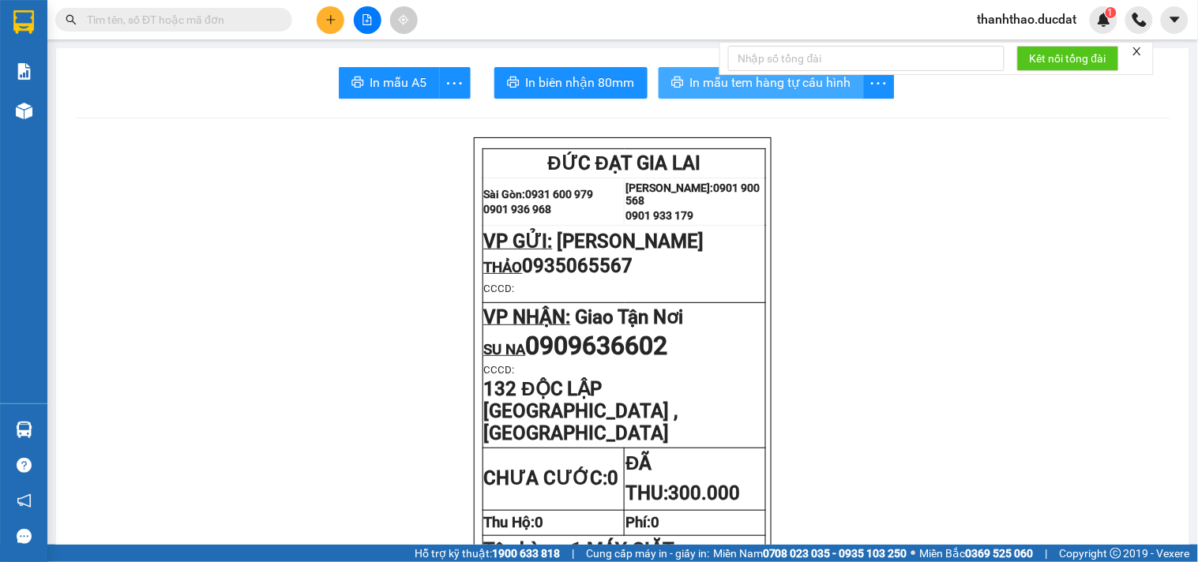
click at [681, 84] on button "In mẫu tem hàng tự cấu hình" at bounding box center [761, 83] width 205 height 32
click at [330, 24] on icon "plus" at bounding box center [330, 19] width 1 height 9
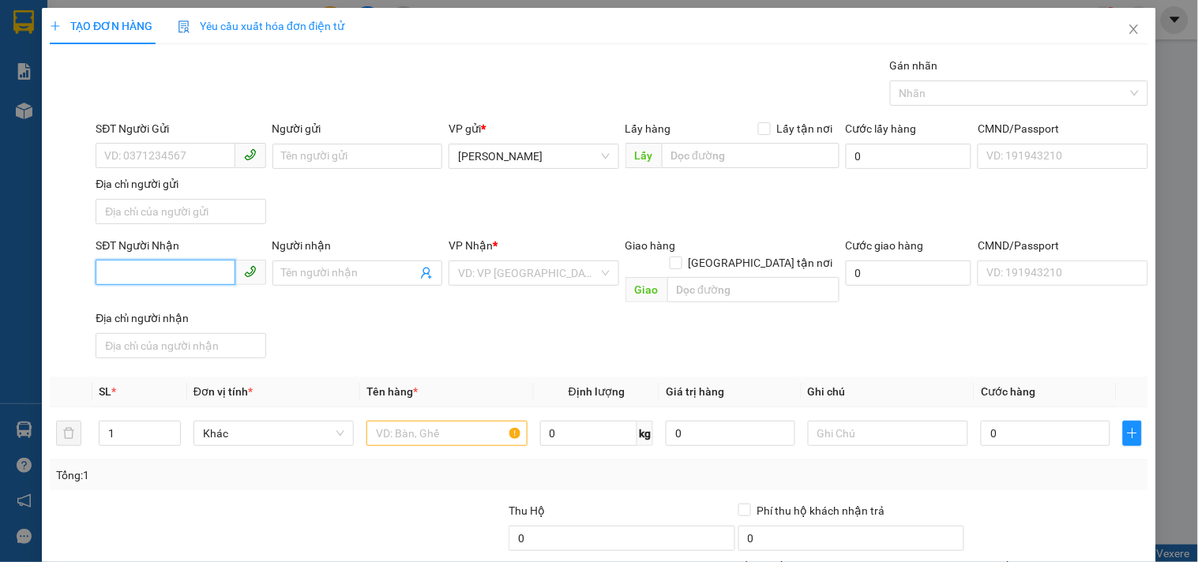
drag, startPoint x: 129, startPoint y: 269, endPoint x: 121, endPoint y: 266, distance: 8.5
click at [129, 268] on input "SĐT Người Nhận" at bounding box center [165, 272] width 139 height 25
click at [334, 148] on input "Người gửi" at bounding box center [357, 156] width 170 height 25
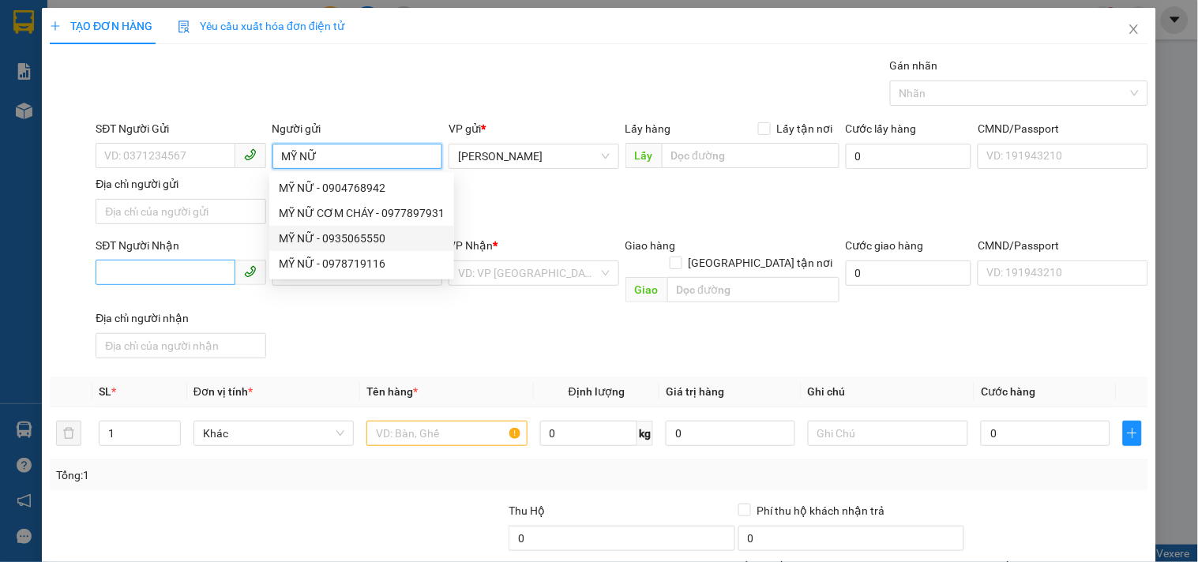
type input "MỸ NỮ"
click at [199, 280] on input "SĐT Người Nhận" at bounding box center [165, 272] width 139 height 25
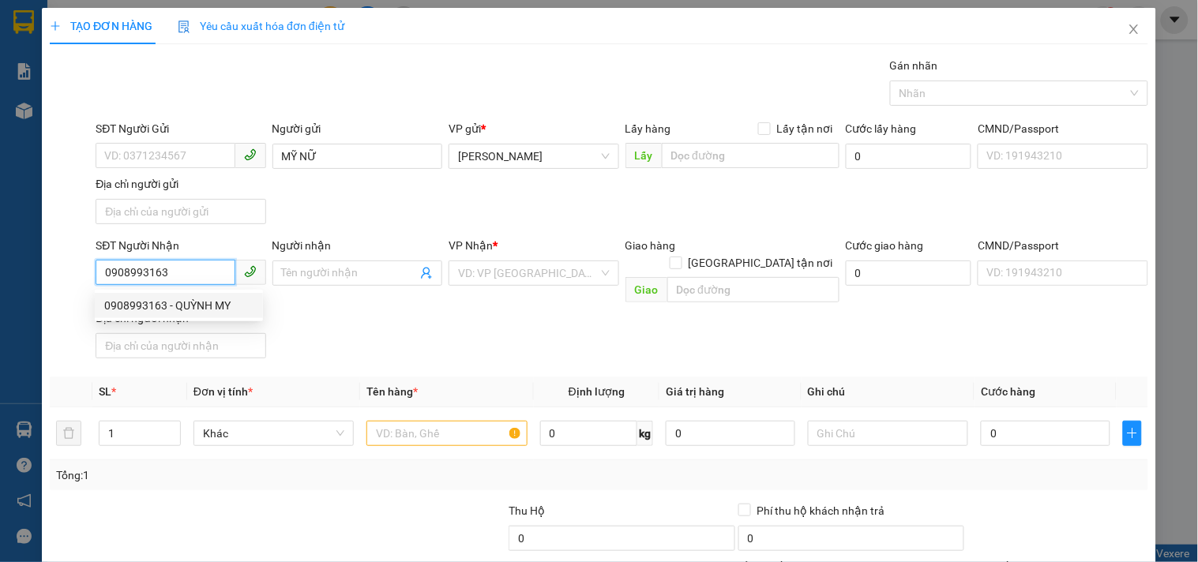
type input "0908993163"
click at [169, 291] on div "0908993163 0908993163 - QUỲNH MY" at bounding box center [179, 306] width 168 height 32
click at [176, 282] on input "0908993163" at bounding box center [165, 272] width 139 height 25
click at [176, 300] on div "0908993163 - QUỲNH MY" at bounding box center [178, 305] width 149 height 17
type input "QUỲNH MY"
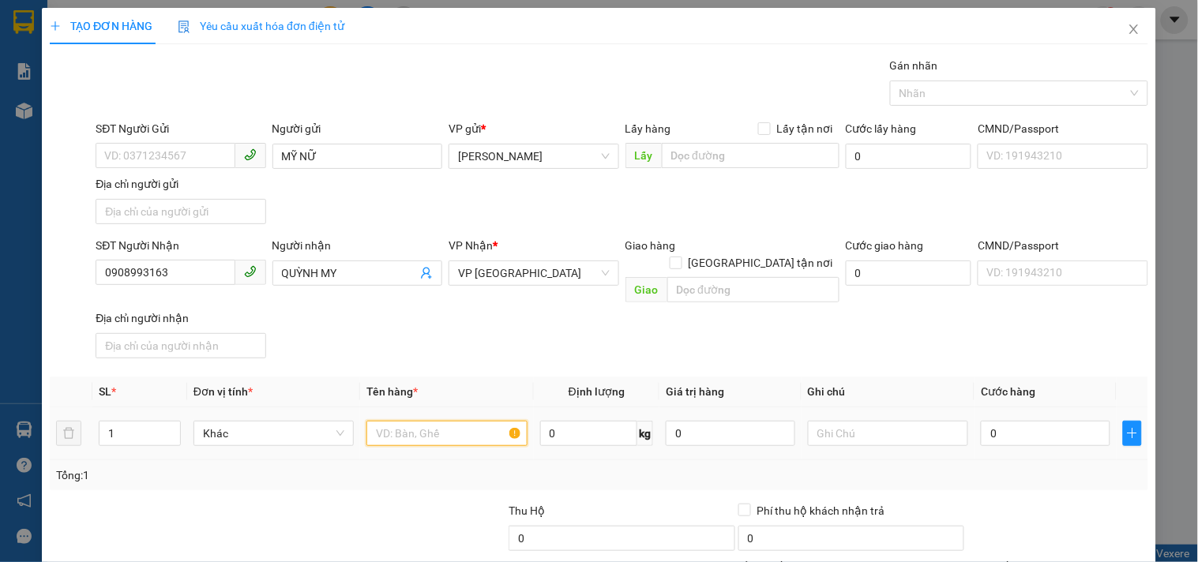
click at [435, 421] on input "text" at bounding box center [446, 433] width 160 height 25
type input "1 CỤC ĐEN"
click at [996, 421] on input "0" at bounding box center [1045, 433] width 129 height 25
type input "4"
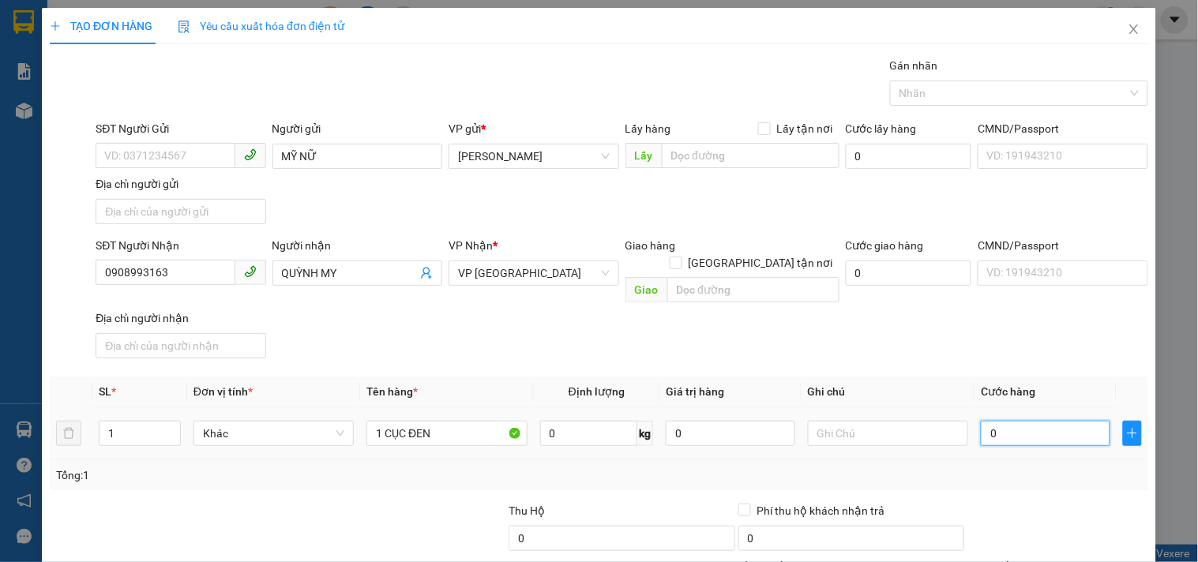
type input "4"
type input "40"
type input "40.000"
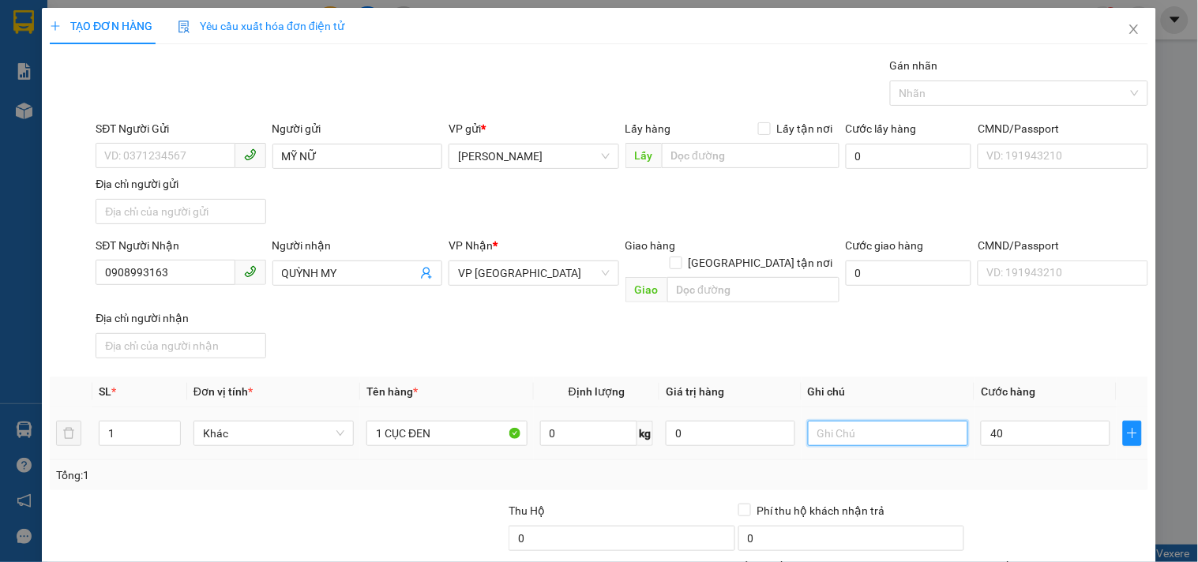
type input "40.000"
click at [906, 421] on input "text" at bounding box center [888, 433] width 160 height 25
type input "CC"
drag, startPoint x: 167, startPoint y: 271, endPoint x: 0, endPoint y: 351, distance: 185.4
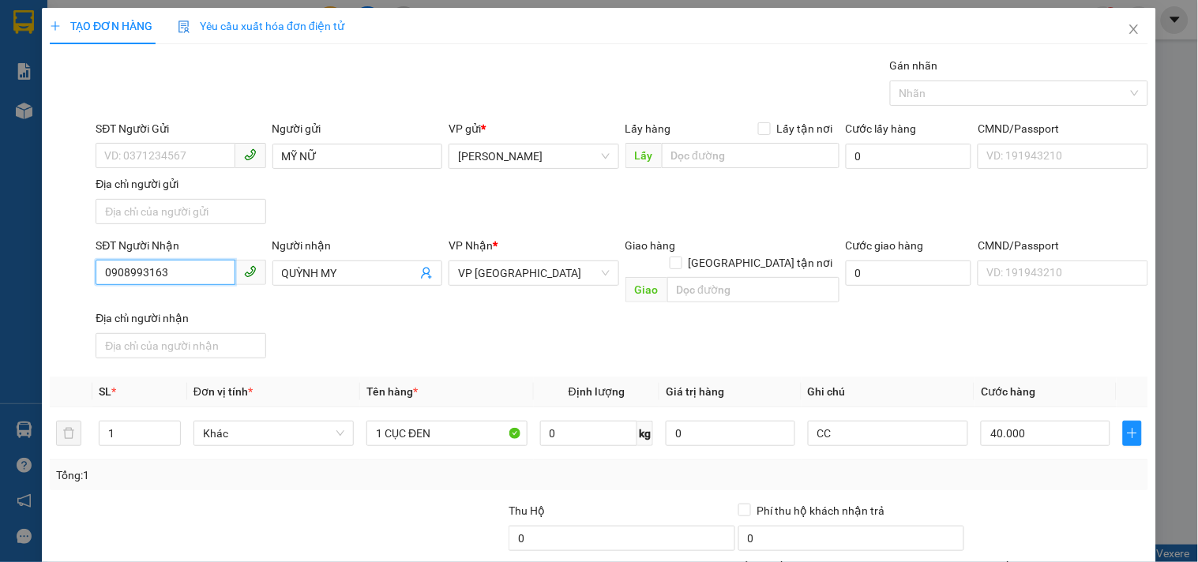
click at [0, 352] on div "TẠO ĐƠN HÀNG Yêu cầu xuất hóa đơn điện tử Transit Pickup Surcharge Ids Transit …" at bounding box center [599, 281] width 1198 height 562
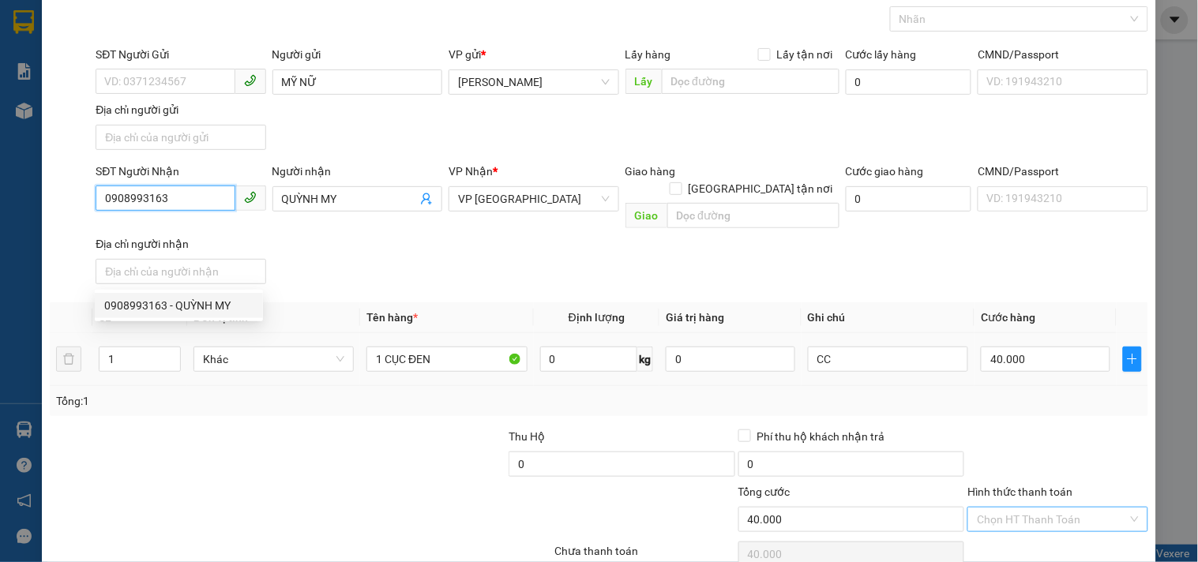
scroll to position [132, 0]
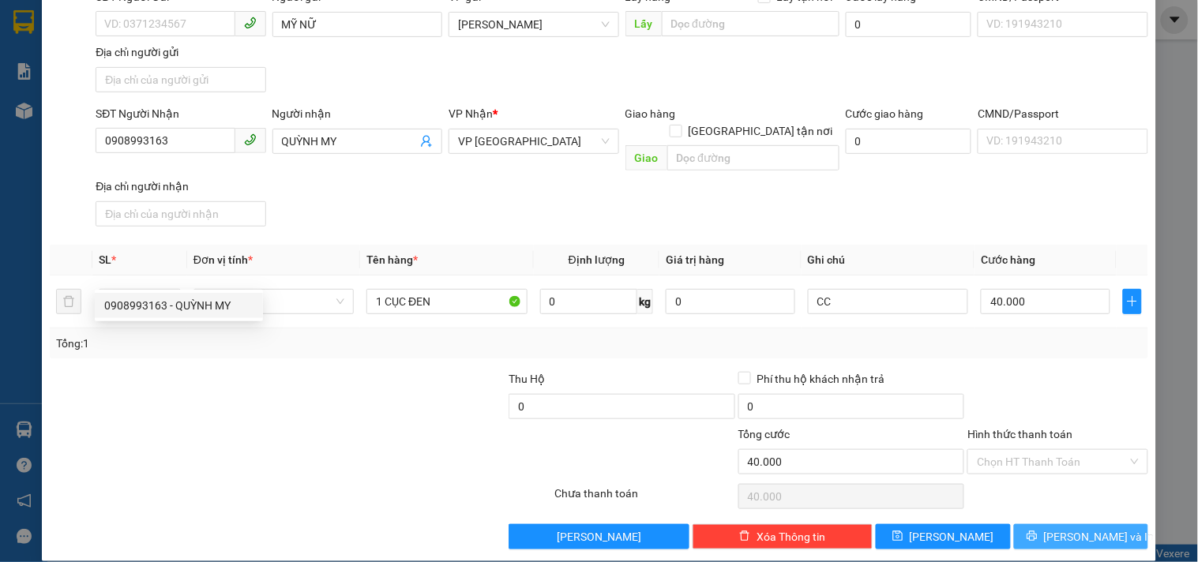
click at [1029, 524] on button "[PERSON_NAME] và In" at bounding box center [1081, 536] width 134 height 25
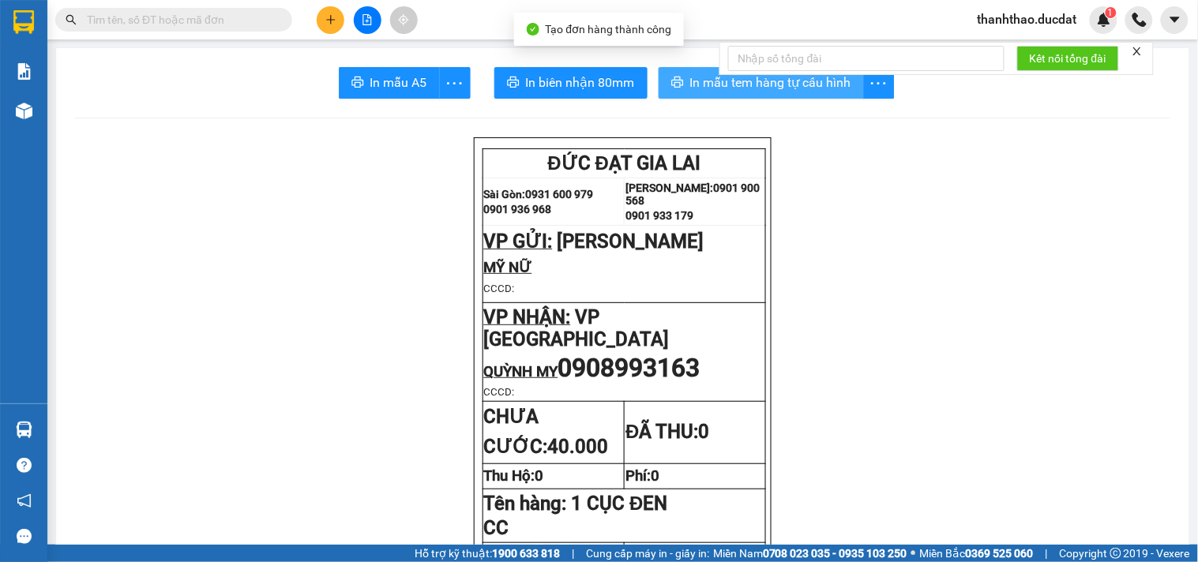
click at [690, 77] on span "In mẫu tem hàng tự cấu hình" at bounding box center [770, 83] width 161 height 20
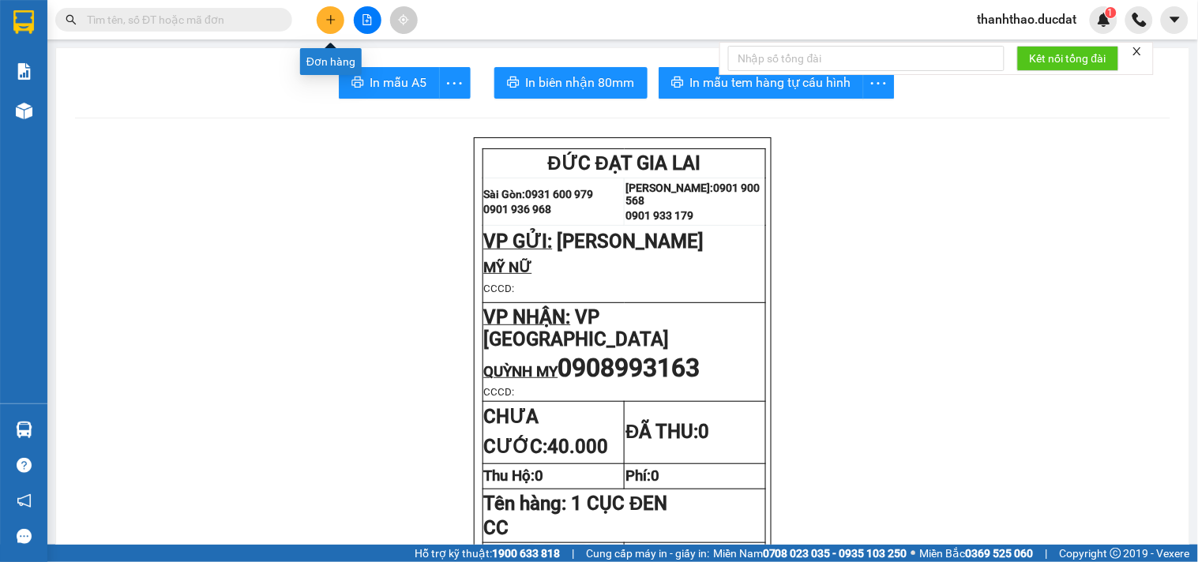
click at [332, 21] on icon "plus" at bounding box center [330, 19] width 11 height 11
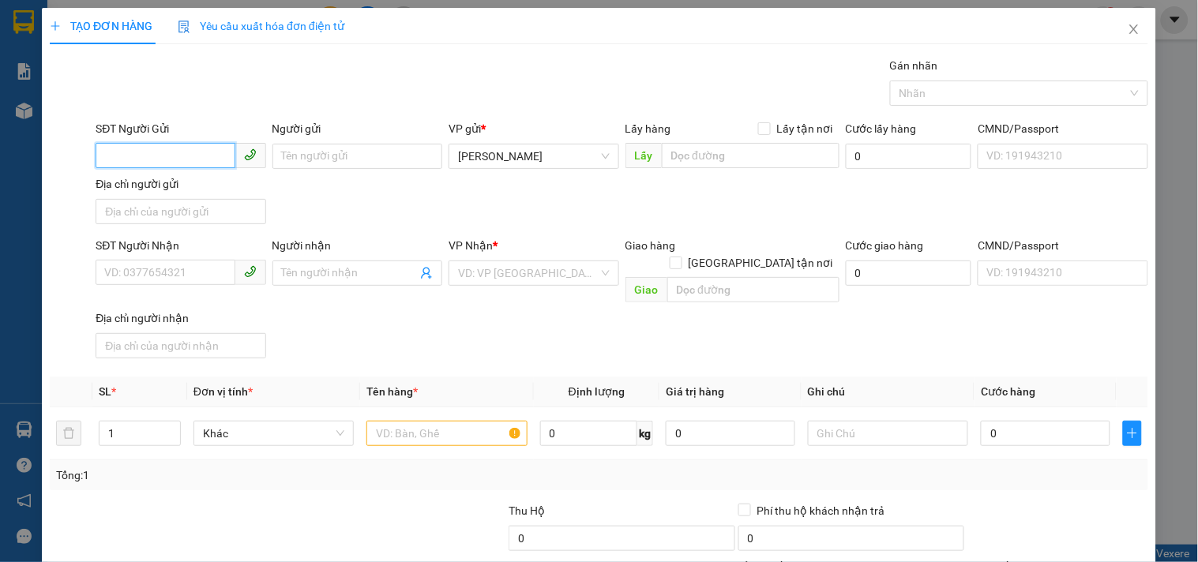
click at [134, 156] on input "SĐT Người Gửi" at bounding box center [165, 155] width 139 height 25
type input "0917780399"
click at [167, 201] on div "0917780399 0917780399" at bounding box center [179, 188] width 168 height 32
click at [176, 155] on input "0917780399" at bounding box center [165, 155] width 139 height 25
click at [178, 186] on div "0917780399" at bounding box center [178, 187] width 149 height 17
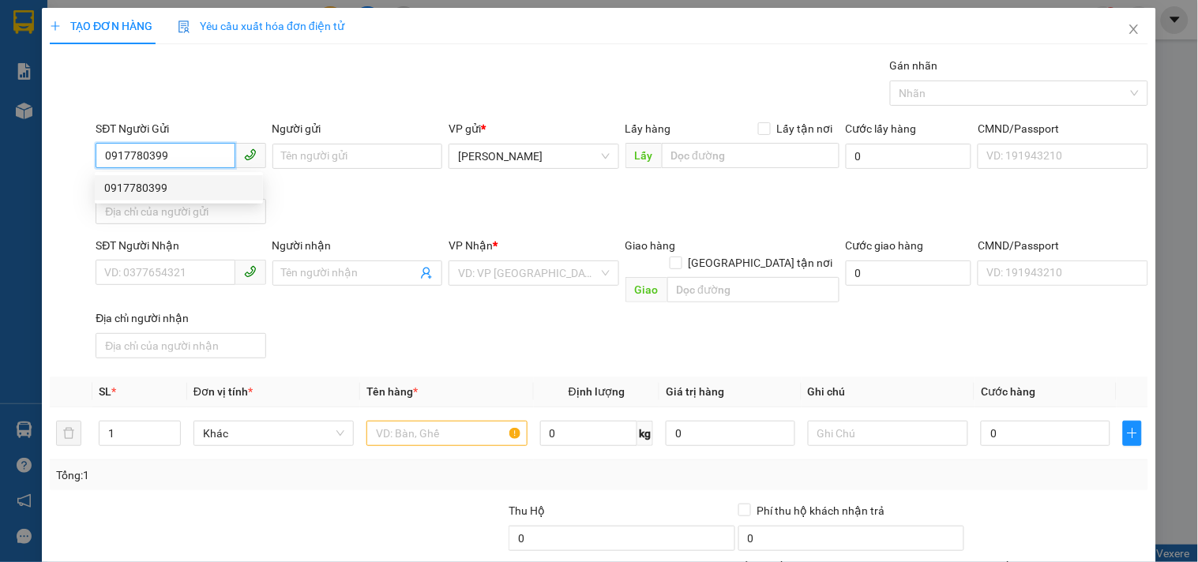
type input "0964273572"
type input "DUY"
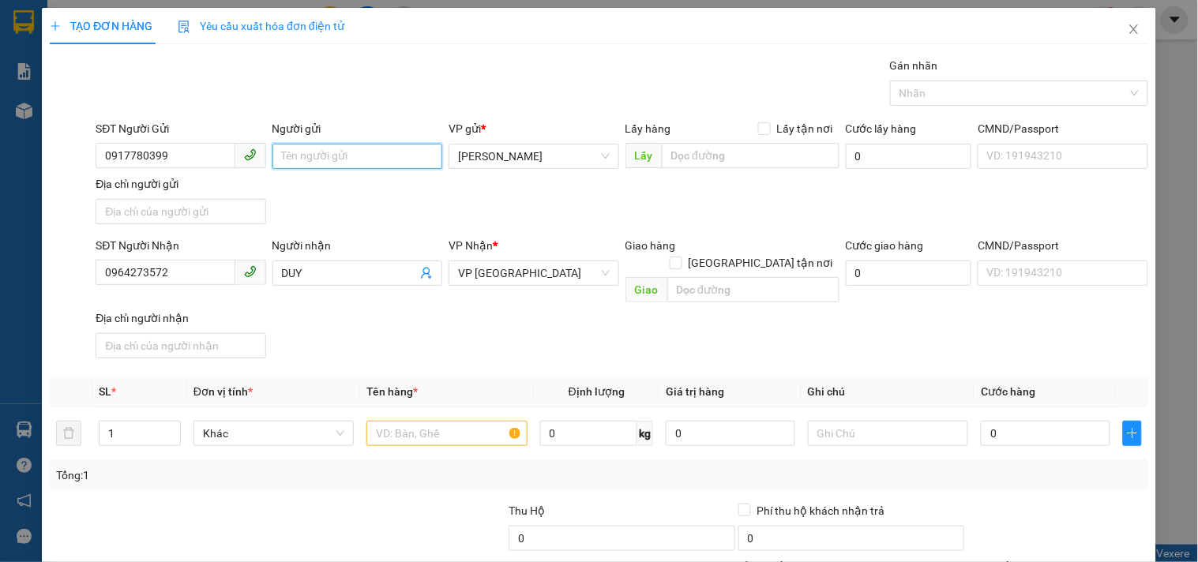
click at [351, 150] on input "Người gửi" at bounding box center [357, 156] width 170 height 25
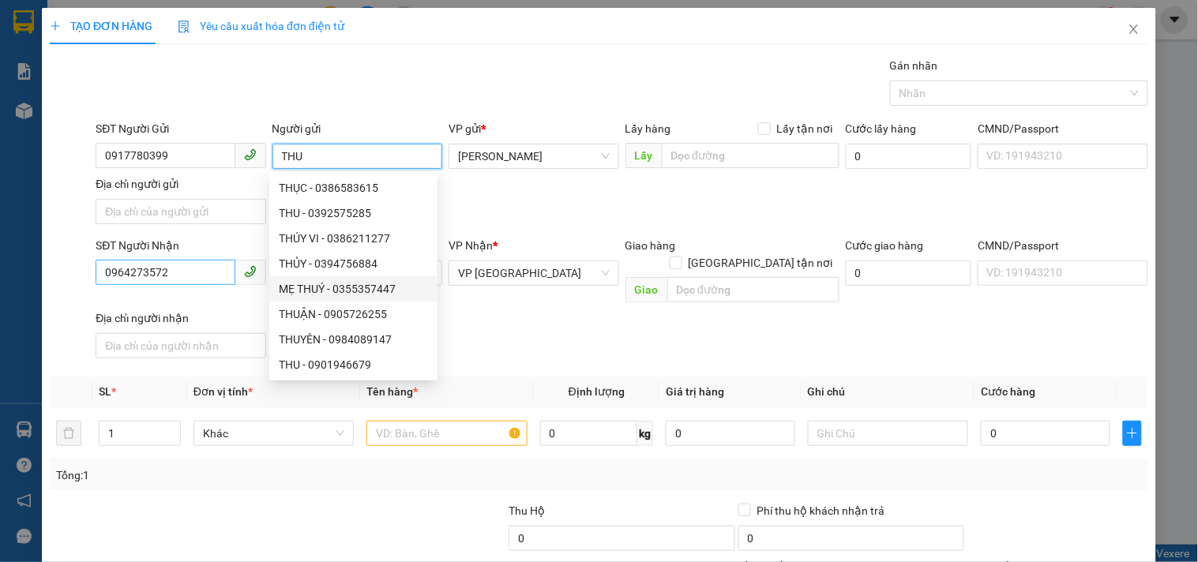
type input "THU"
drag, startPoint x: 178, startPoint y: 264, endPoint x: 12, endPoint y: 272, distance: 166.8
click at [29, 271] on div "TẠO ĐƠN HÀNG Yêu cầu xuất hóa đơn điện tử Transit Pickup Surcharge Ids Transit …" at bounding box center [599, 281] width 1198 height 562
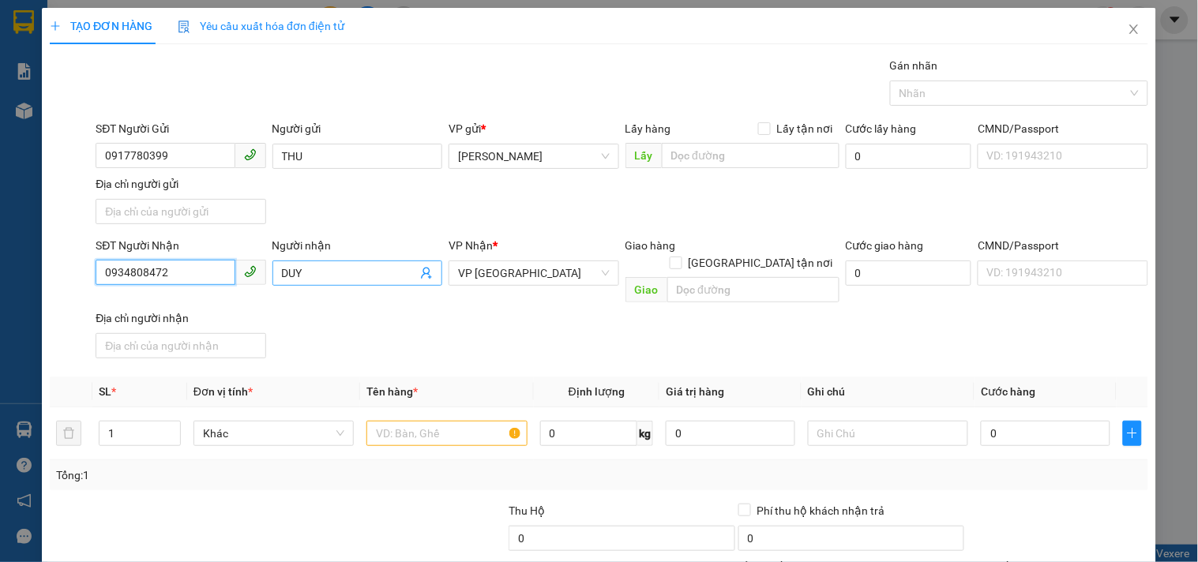
type input "0934808472"
click at [351, 280] on input "DUY" at bounding box center [349, 273] width 135 height 17
drag, startPoint x: 351, startPoint y: 280, endPoint x: 51, endPoint y: 317, distance: 302.4
click at [56, 317] on div "SĐT Người Nhận 0934808472 Người nhận DUY DUY VP Nhận * VP Đà Nẵng Giao hàng Gia…" at bounding box center [598, 301] width 1101 height 128
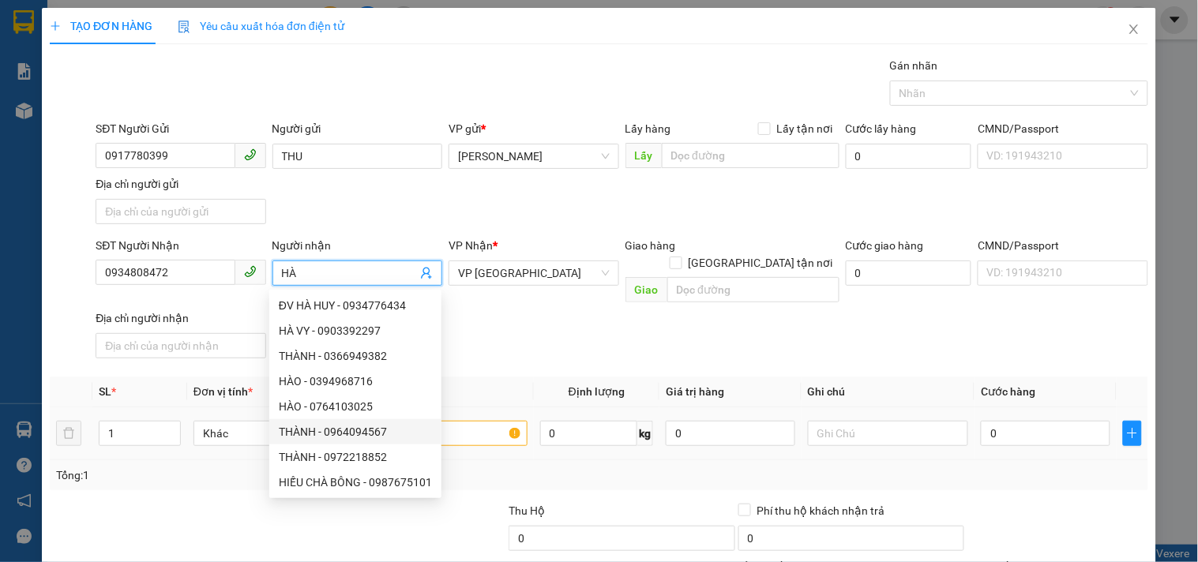
type input "HÀ"
drag, startPoint x: 471, startPoint y: 411, endPoint x: 434, endPoint y: 362, distance: 61.6
click at [471, 421] on input "text" at bounding box center [446, 433] width 160 height 25
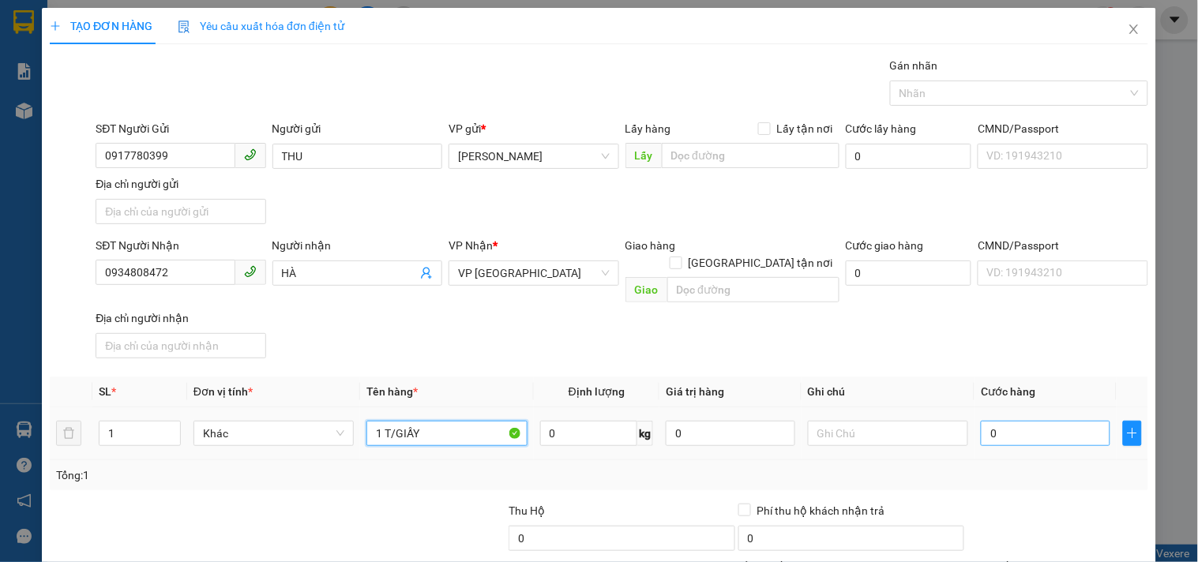
type input "1 T/GIẤY"
type input "4"
type input "40"
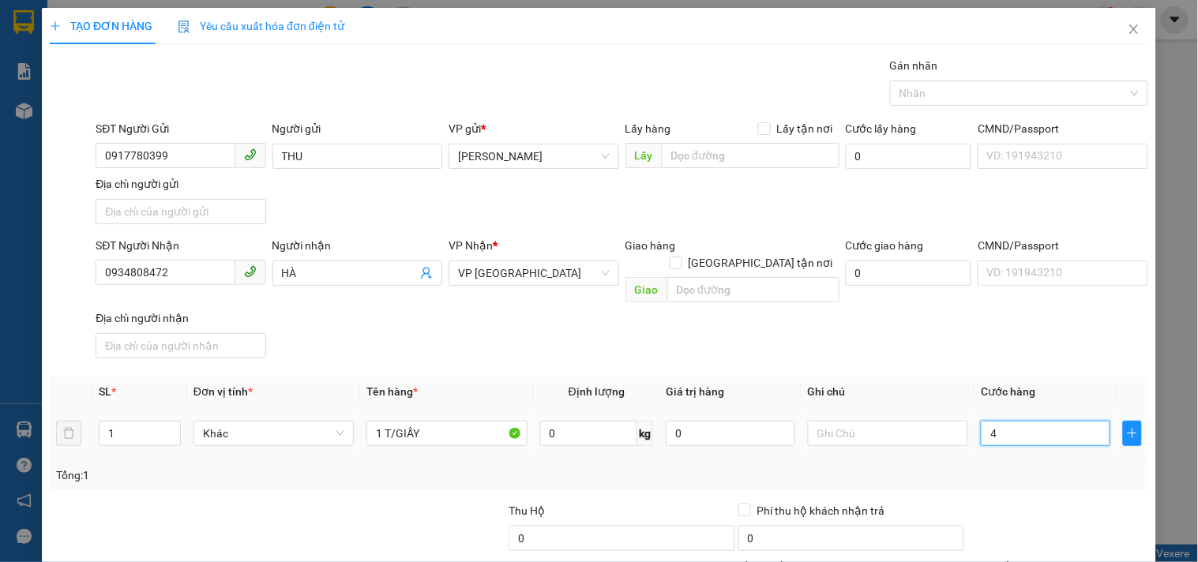
type input "40"
type input "40.000"
click at [842, 377] on th "Ghi chú" at bounding box center [887, 392] width 173 height 31
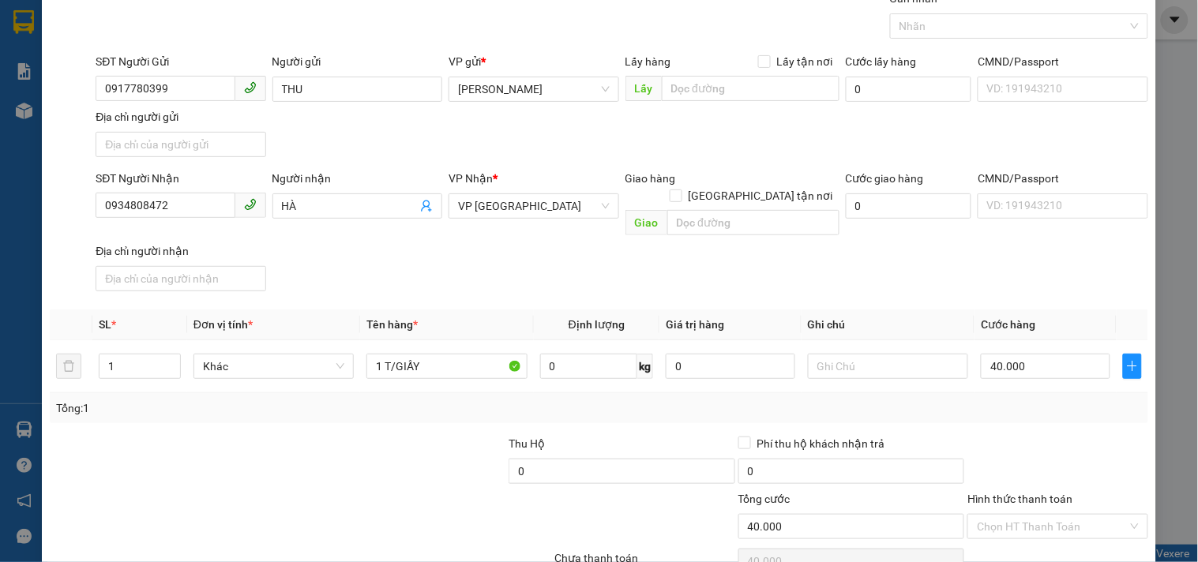
scroll to position [132, 0]
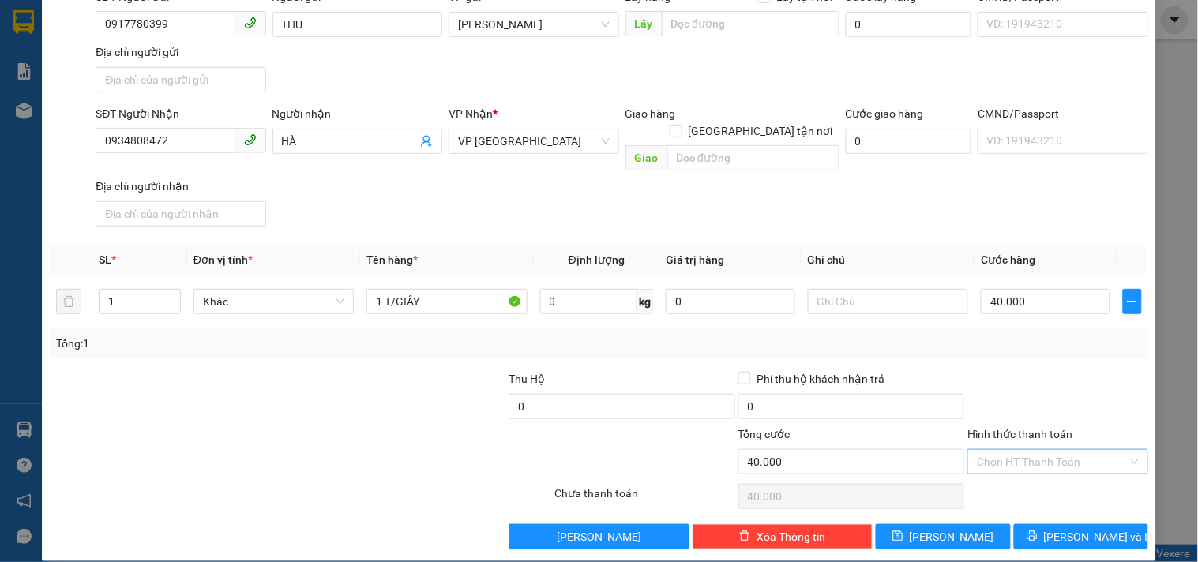
click at [1004, 450] on input "Hình thức thanh toán" at bounding box center [1052, 462] width 150 height 24
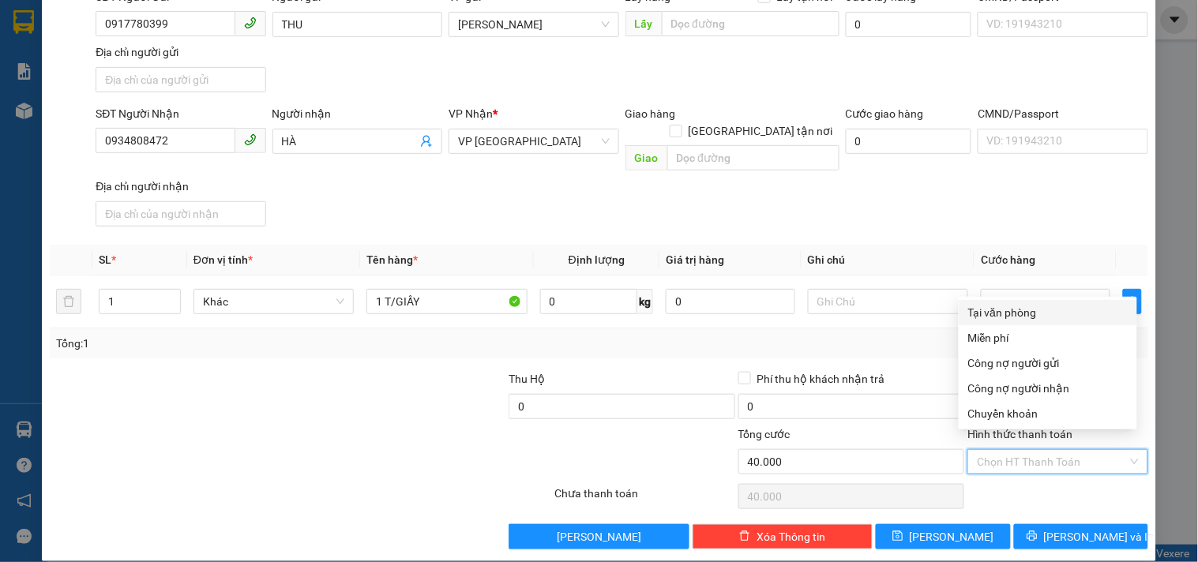
click at [1003, 312] on div "Tại văn phòng" at bounding box center [1047, 312] width 159 height 17
type input "0"
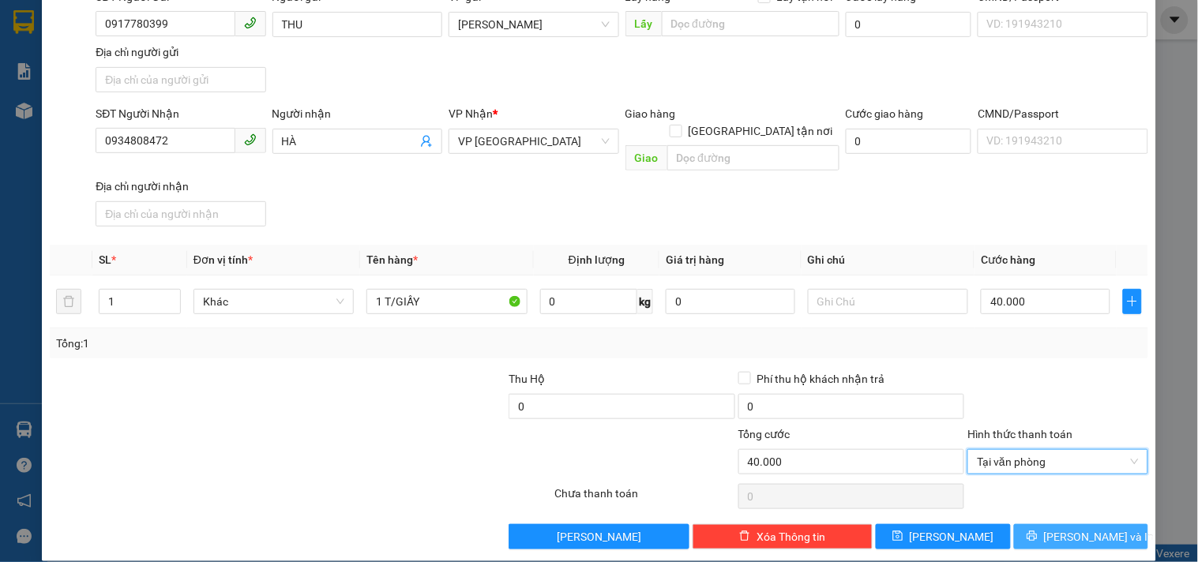
click at [1040, 524] on button "[PERSON_NAME] và In" at bounding box center [1081, 536] width 134 height 25
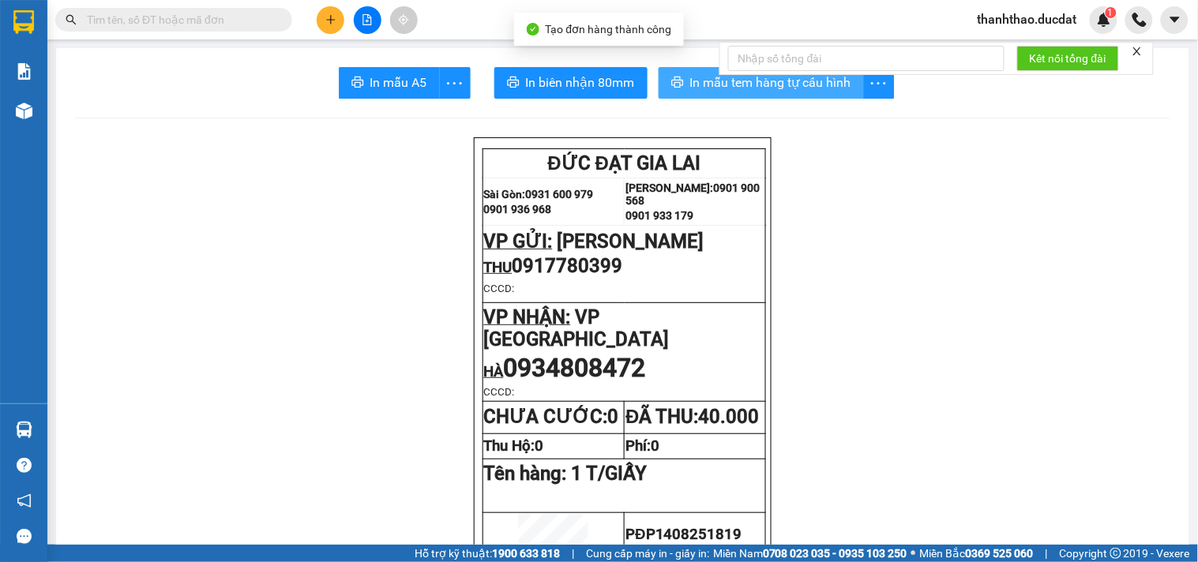
click at [671, 81] on icon "printer" at bounding box center [677, 82] width 12 height 11
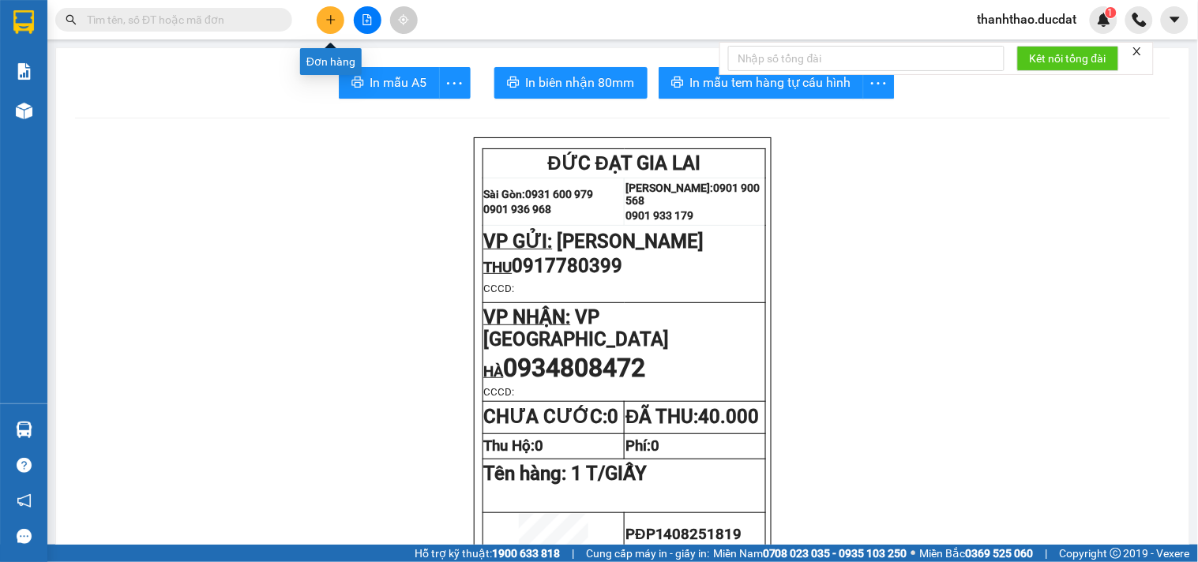
click at [329, 21] on icon "plus" at bounding box center [330, 19] width 11 height 11
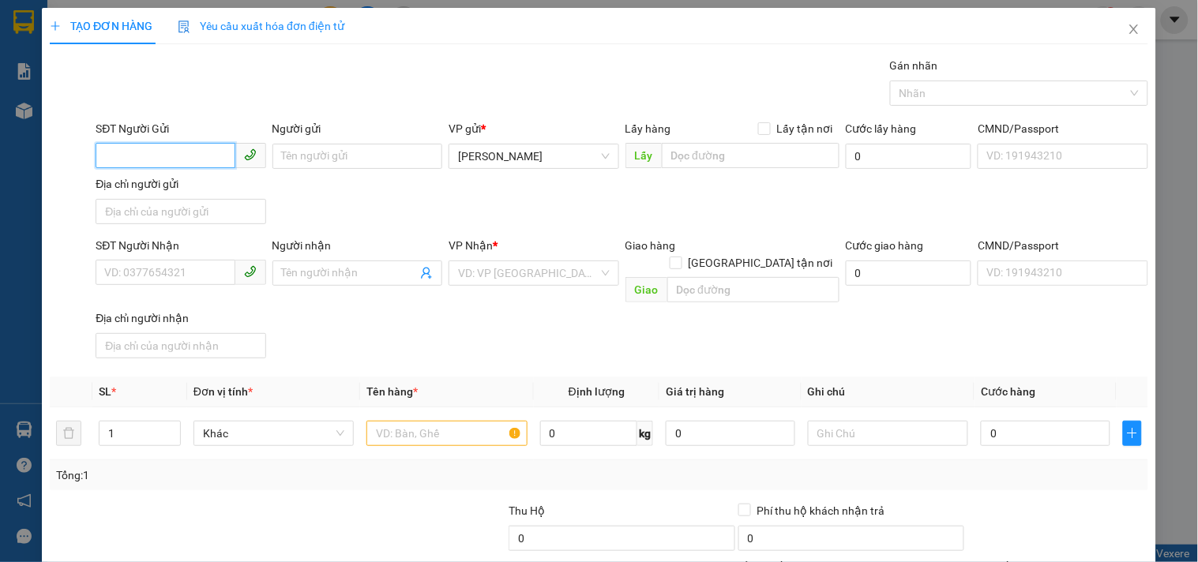
click at [205, 153] on input "SĐT Người Gửi" at bounding box center [165, 155] width 139 height 25
type input "0916823509"
click at [259, 189] on div "0916823509 - MỸ" at bounding box center [179, 187] width 168 height 25
type input "MỸ"
type input "0916823509"
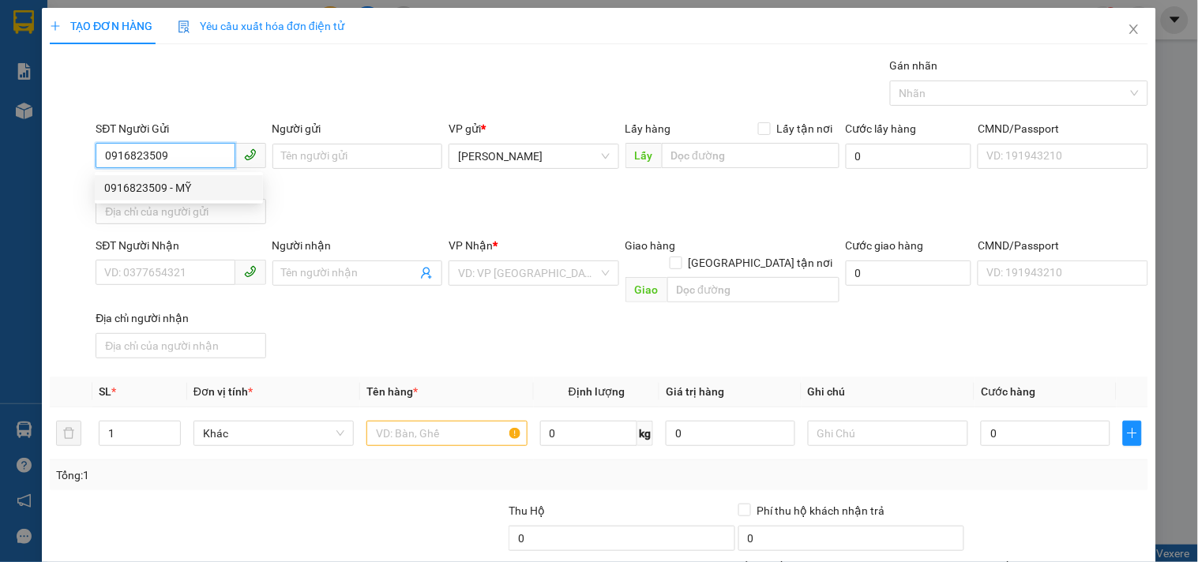
type input "MỸ"
checkbox input "true"
type input "SKY GARDEN 3.7E NGUYỄN ĐỔNG CHÍ.TÂN PHONG.Q7"
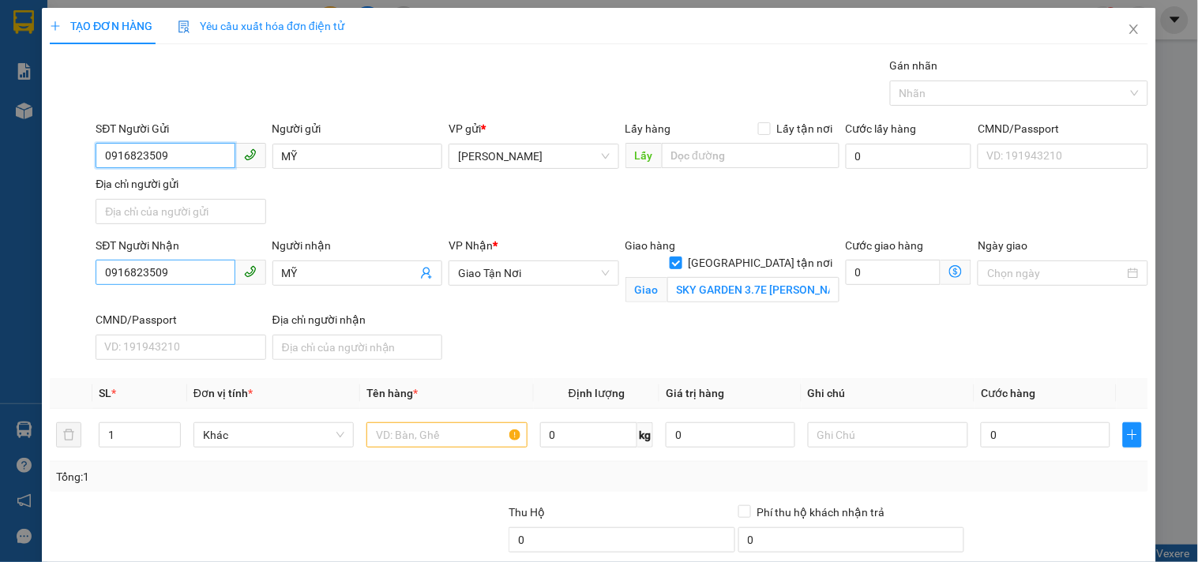
type input "0916823509"
drag, startPoint x: 174, startPoint y: 275, endPoint x: 0, endPoint y: 359, distance: 193.2
click at [0, 375] on div "TẠO ĐƠN HÀNG Yêu cầu xuất hóa đơn điện tử Transit Pickup Surcharge Ids Transit …" at bounding box center [599, 281] width 1198 height 562
type input "0986416969"
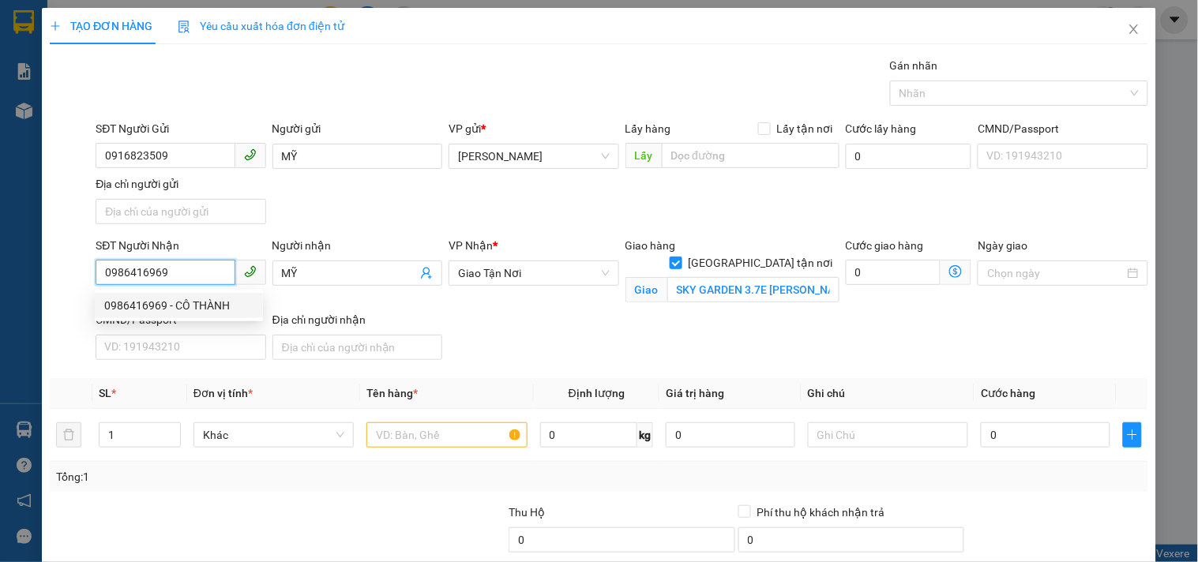
click at [150, 301] on div "0986416969 - CÔ THÀNH" at bounding box center [178, 305] width 149 height 17
type input "CÔ THÀNH"
type input "THÁP 3 MASTERI.THẢO ĐIỀN.Q2"
type input "0986416969"
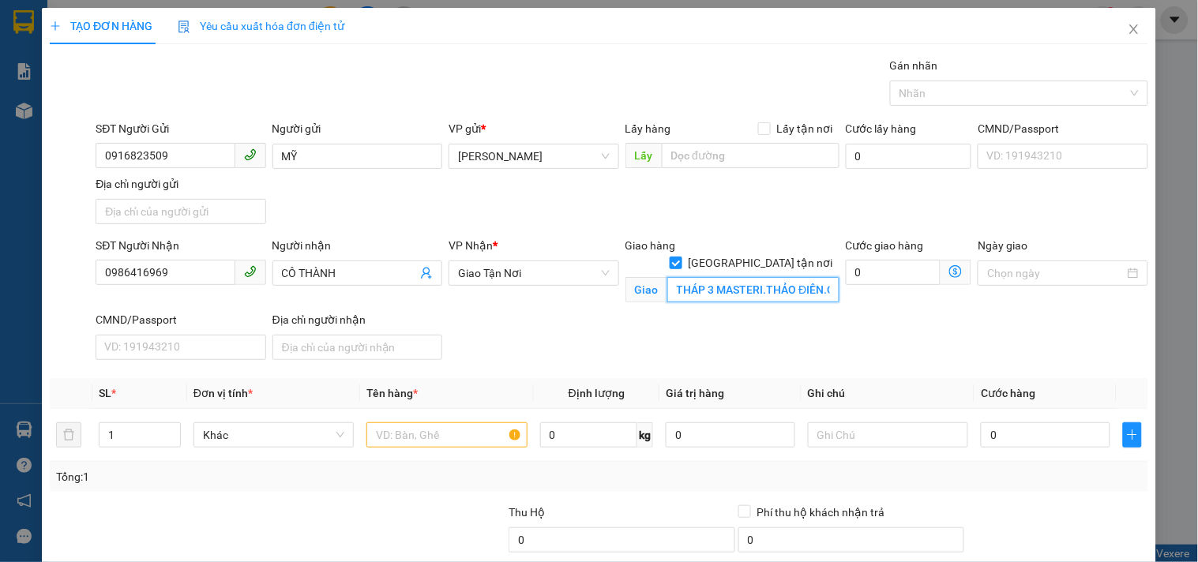
click at [771, 277] on input "THÁP 3 MASTERI.THẢO ĐIỀN.Q2" at bounding box center [753, 289] width 172 height 25
click at [782, 277] on input "THÁP 3 MASTERI.THẢO ĐIỀN.Q2" at bounding box center [753, 289] width 172 height 25
drag, startPoint x: 782, startPoint y: 272, endPoint x: 847, endPoint y: 270, distance: 65.6
click at [847, 270] on div "SĐT Người Nhận 0986416969 Người nhận CÔ THÀNH VP Nhận * Giao Tận Nơi Giao hàng…" at bounding box center [621, 301] width 1059 height 129
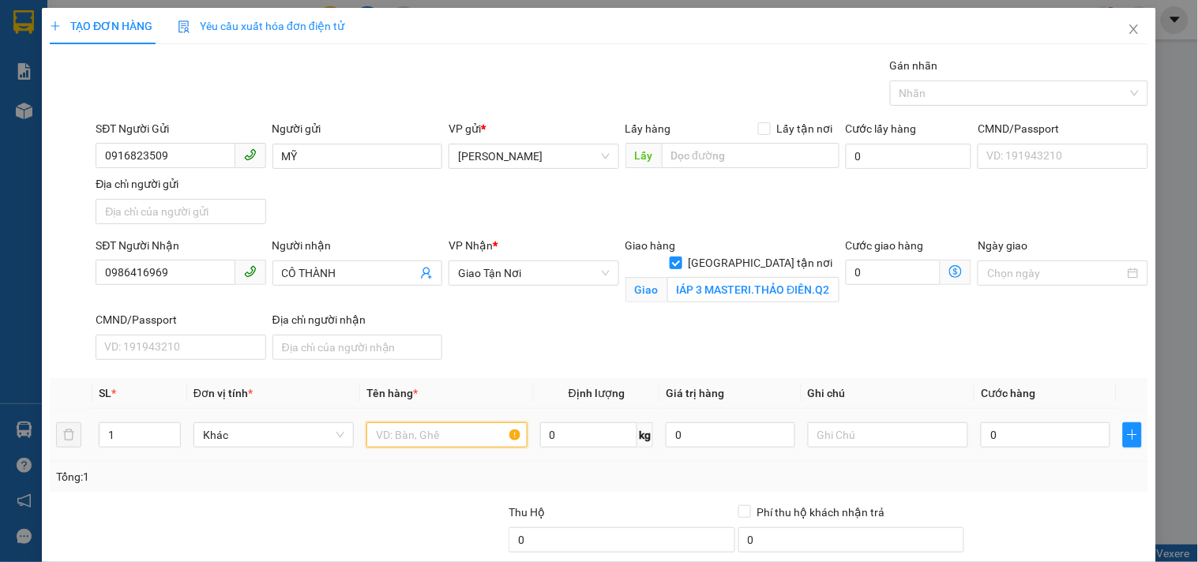
scroll to position [0, 0]
click at [388, 445] on input "text" at bounding box center [446, 434] width 160 height 25
type input "1 XỐP"
click at [985, 436] on input "0" at bounding box center [1045, 434] width 129 height 25
type input "6"
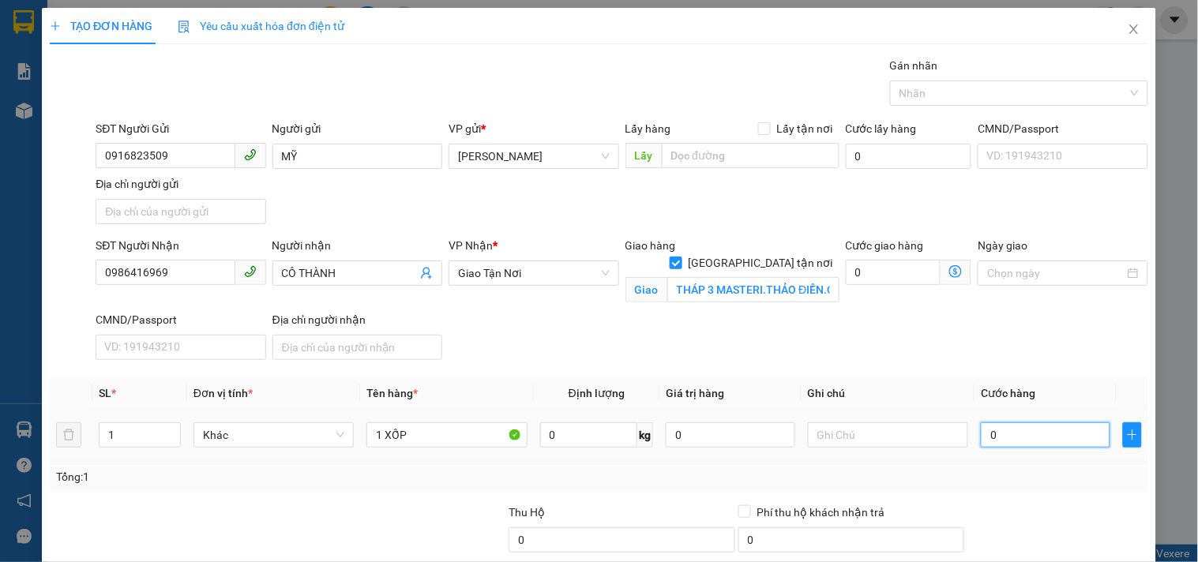
type input "6"
type input "0"
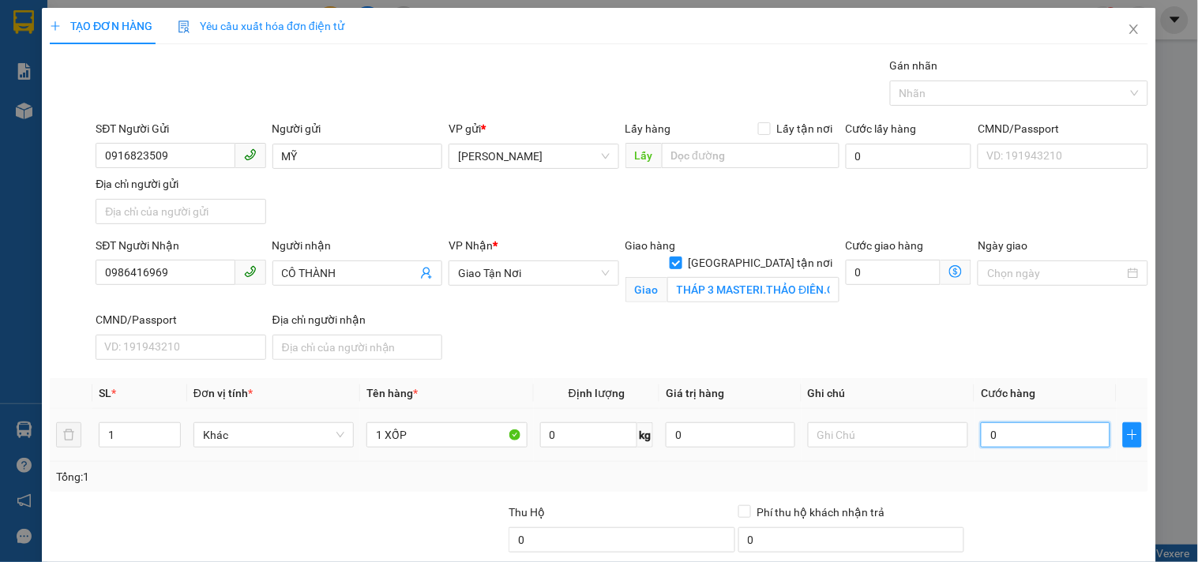
type input "05"
type input "5"
type input "050"
type input "50"
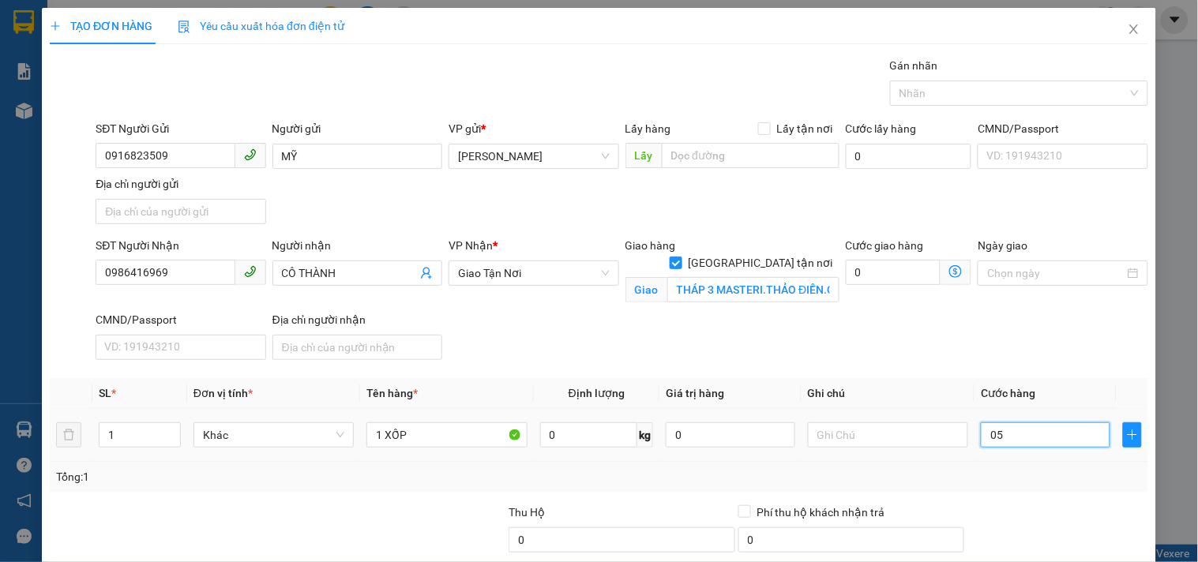
type input "50"
type input "50.000"
drag, startPoint x: 861, startPoint y: 430, endPoint x: 855, endPoint y: 412, distance: 18.2
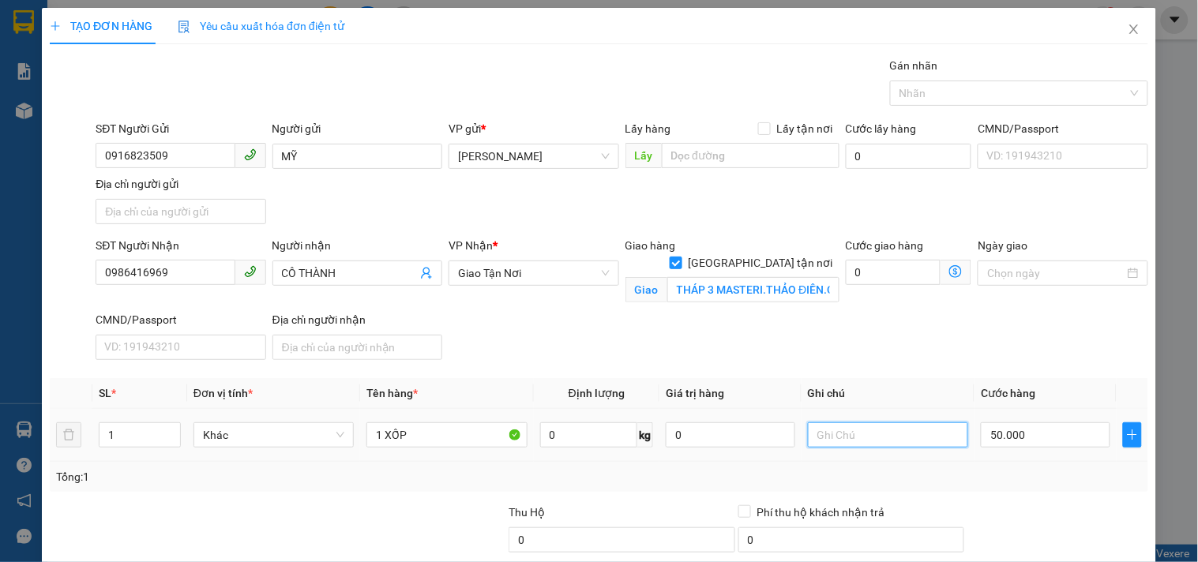
click at [859, 429] on input "text" at bounding box center [888, 434] width 160 height 25
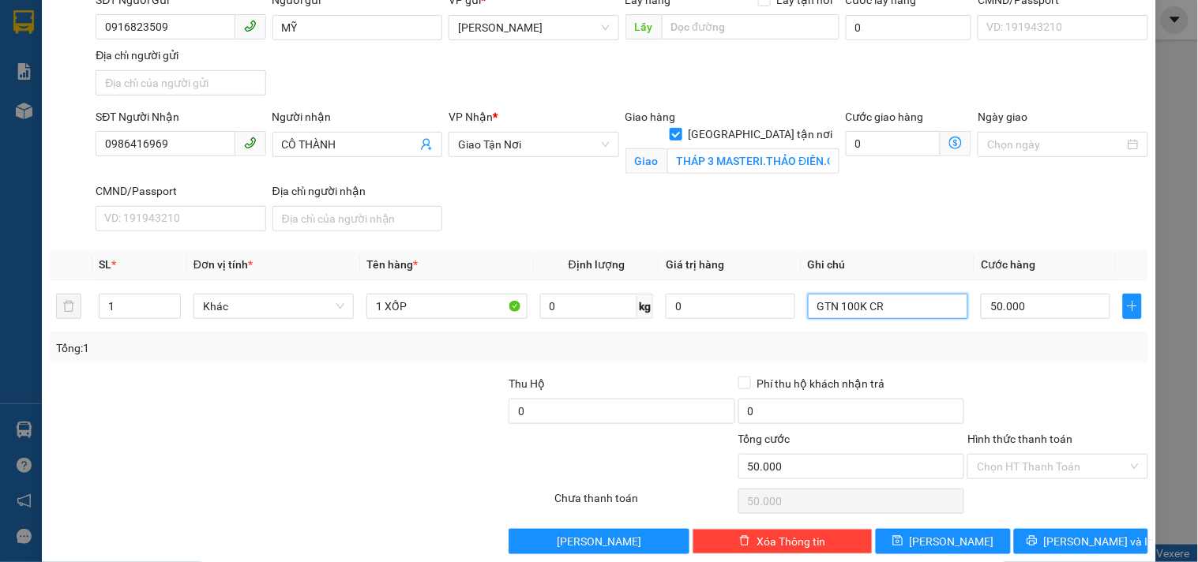
scroll to position [152, 0]
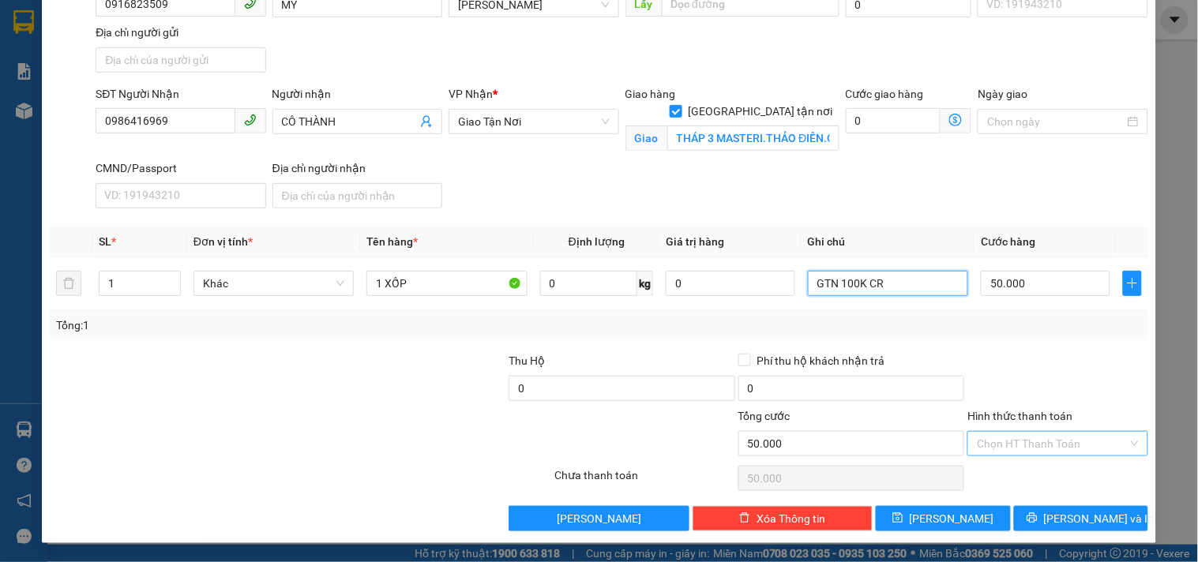
type input "GTN 100K CR"
click at [1071, 440] on input "Hình thức thanh toán" at bounding box center [1052, 444] width 150 height 24
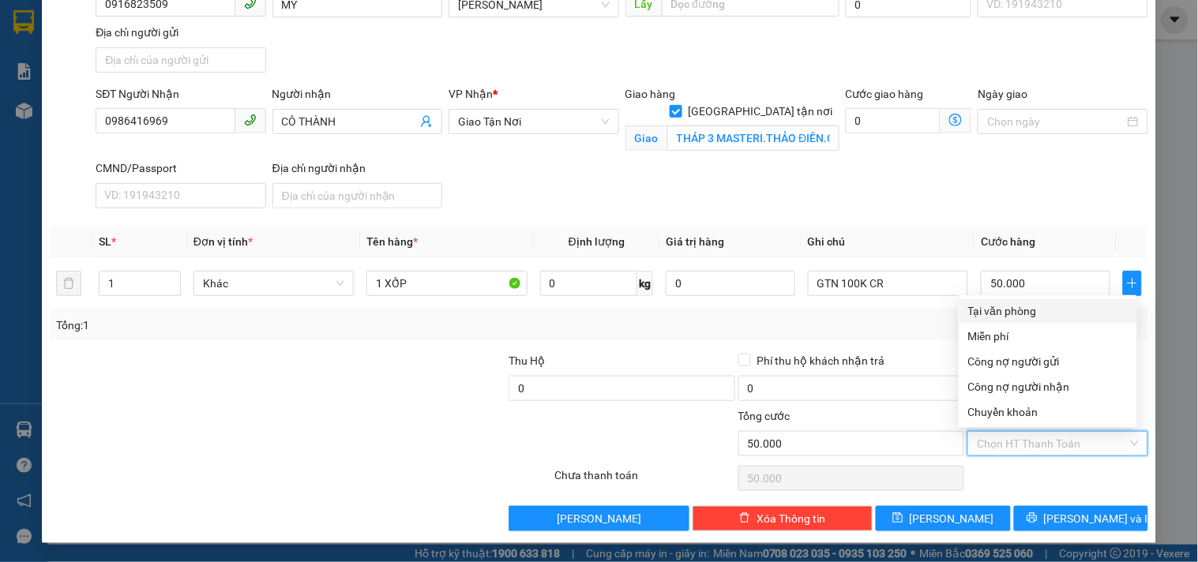
click at [1009, 309] on div "Tại văn phòng" at bounding box center [1047, 310] width 159 height 17
type input "0"
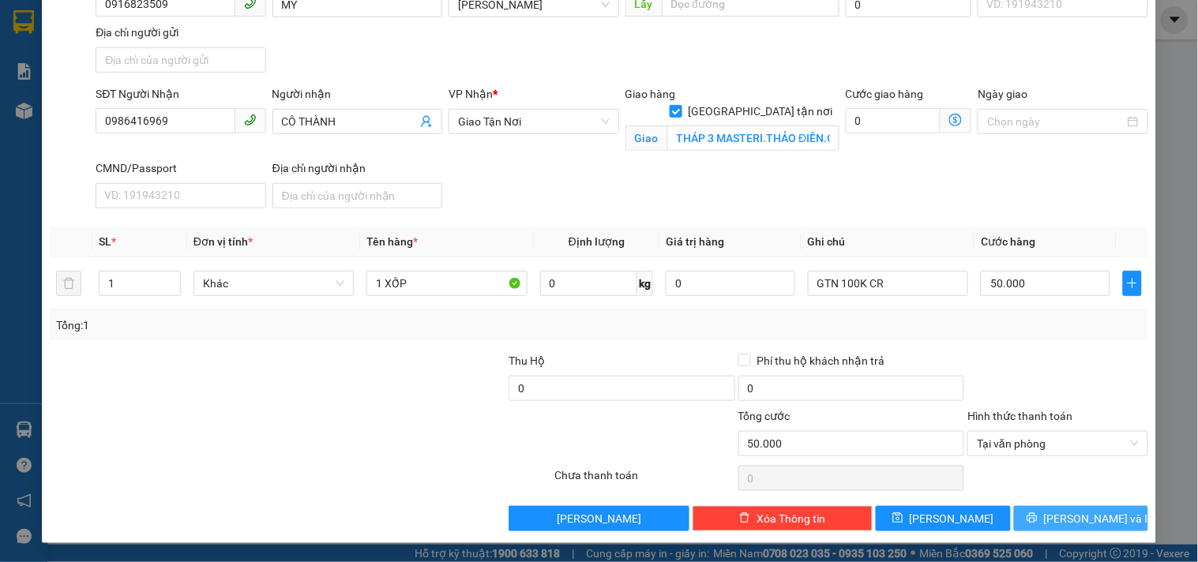
click at [1037, 519] on icon "printer" at bounding box center [1031, 518] width 10 height 10
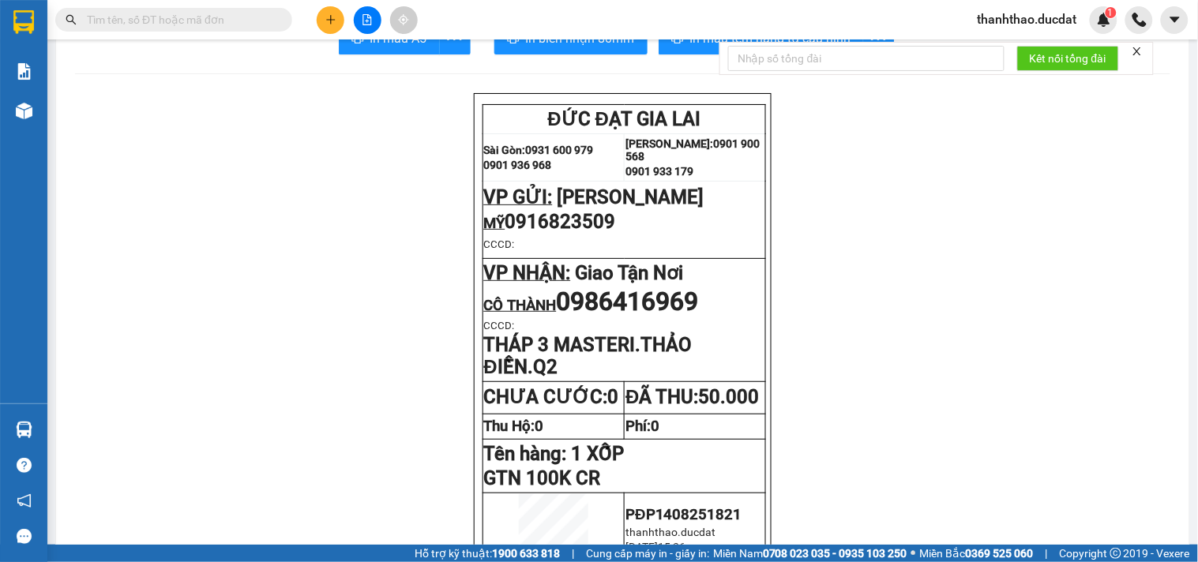
scroll to position [88, 0]
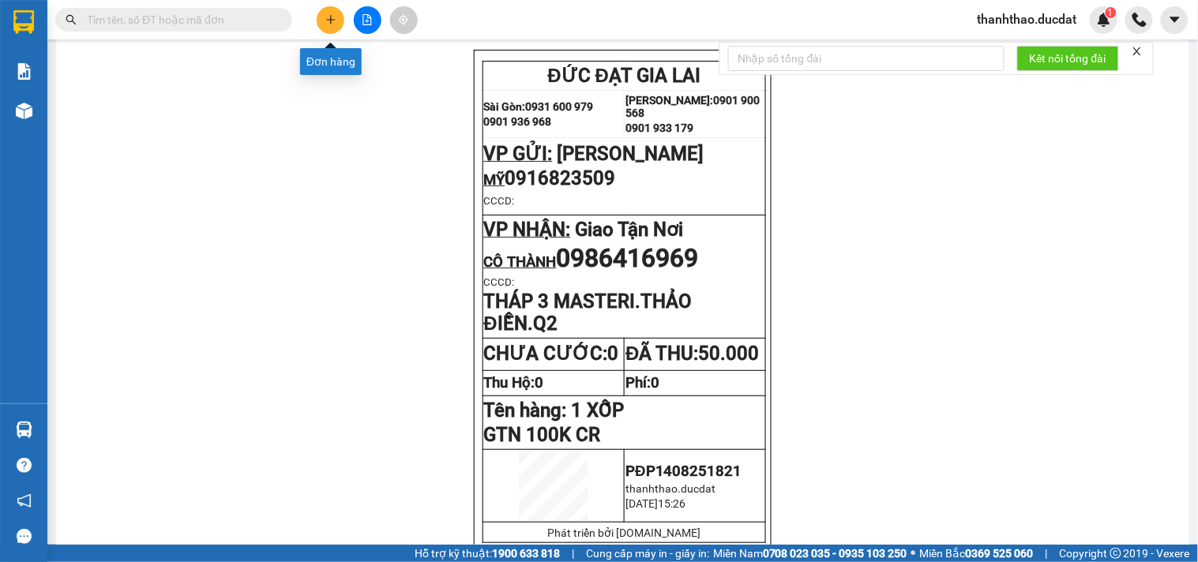
click at [328, 28] on button at bounding box center [331, 20] width 28 height 28
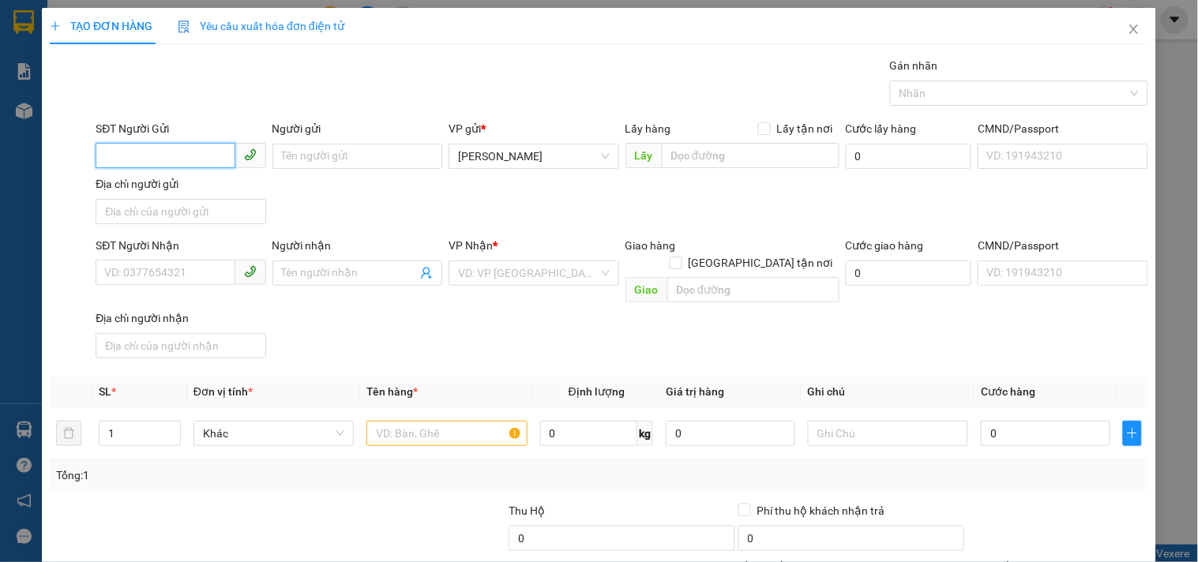
click at [163, 151] on input "SĐT Người Gửi" at bounding box center [165, 155] width 139 height 25
click at [372, 147] on input "Người gửi" at bounding box center [357, 156] width 170 height 25
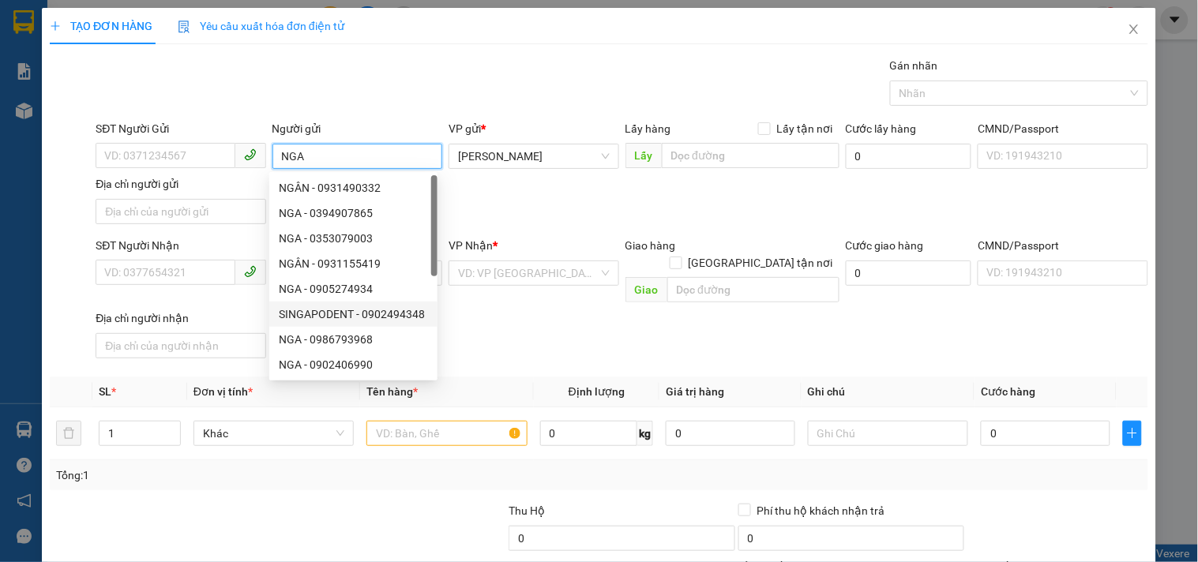
type input "NGA"
click at [167, 250] on div "SĐT Người Nhận" at bounding box center [181, 245] width 170 height 17
click at [167, 260] on input "SĐT Người Nhận" at bounding box center [165, 272] width 139 height 25
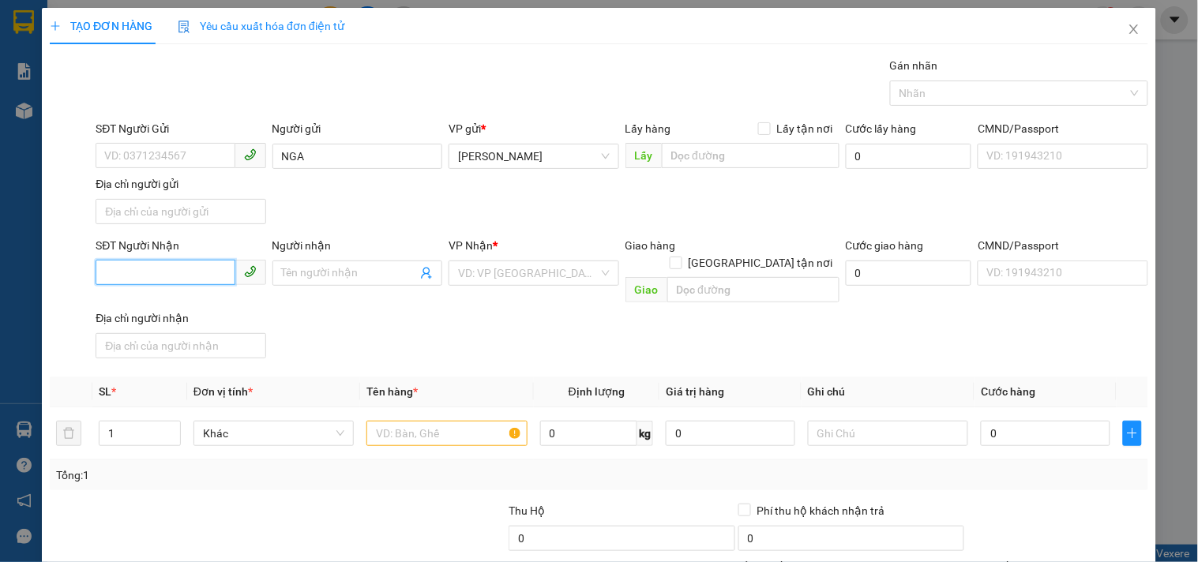
click at [158, 268] on input "SĐT Người Nhận" at bounding box center [165, 272] width 139 height 25
type input "0339910102"
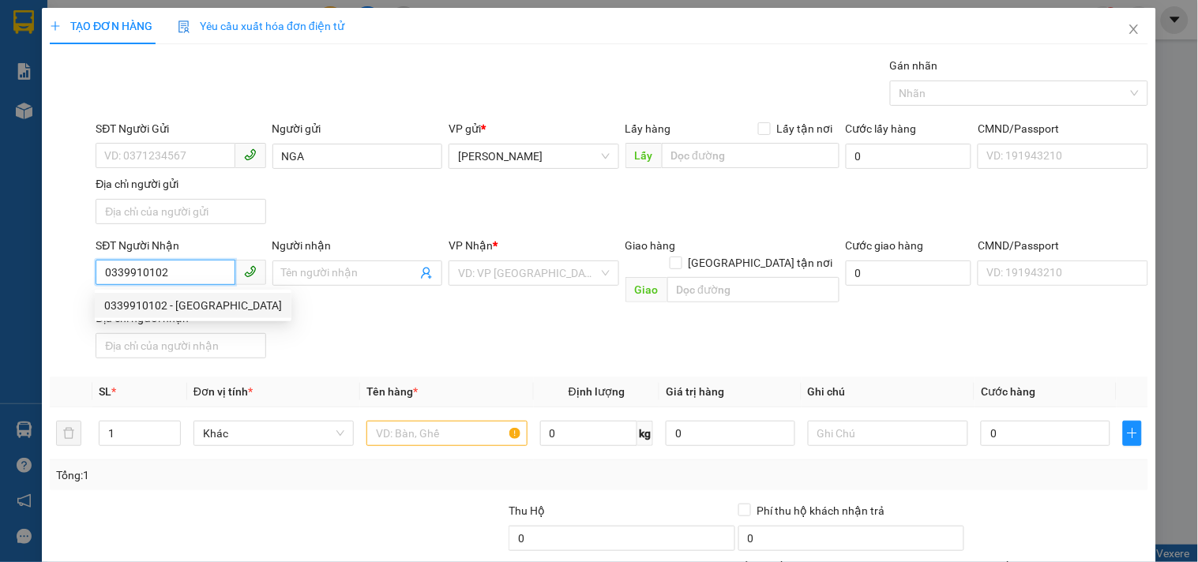
click at [168, 298] on div "0339910102 - VIỆT TRẦN" at bounding box center [193, 305] width 178 height 17
type input "VIỆT TRẦN"
checkbox input "true"
type input "17/34 GÒ DẦU TÂN PHÚ"
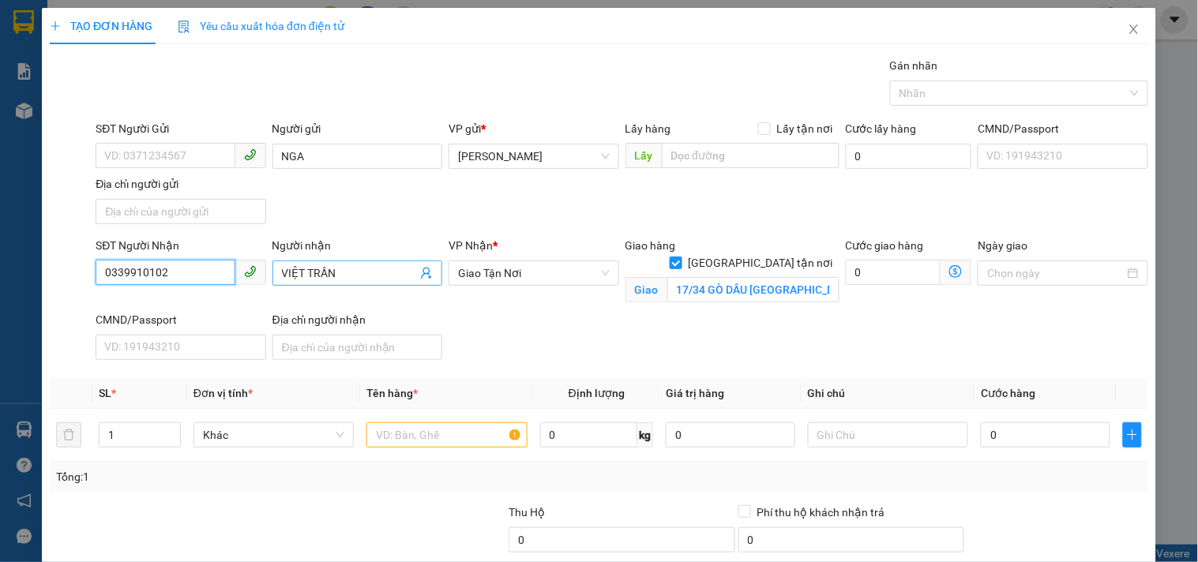
type input "0339910102"
click at [364, 266] on input "VIỆT TRẦN" at bounding box center [349, 273] width 135 height 17
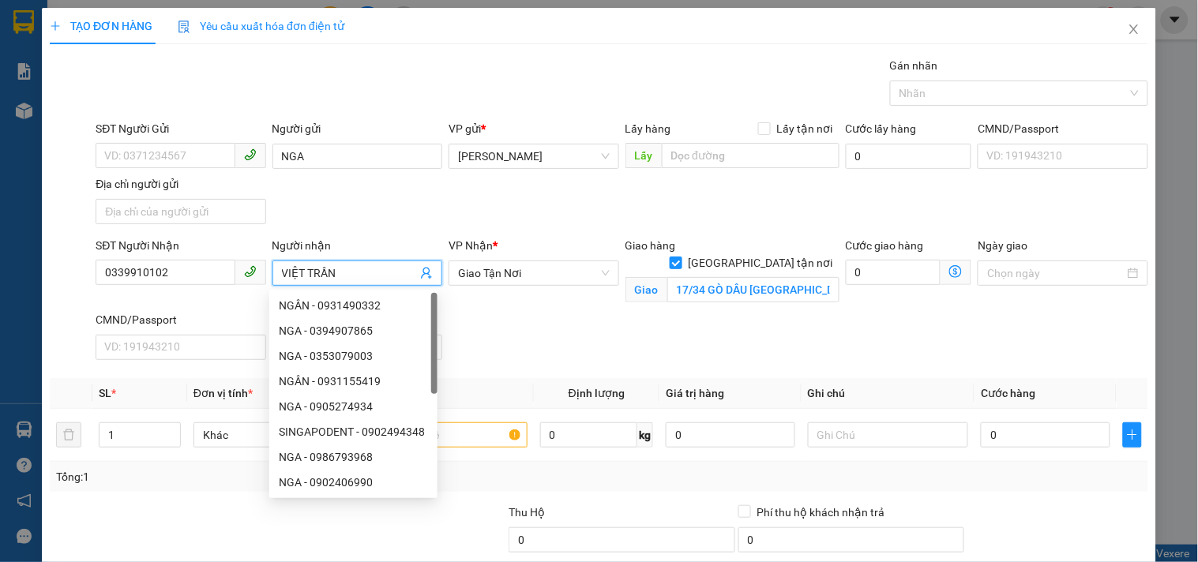
drag, startPoint x: 362, startPoint y: 268, endPoint x: 21, endPoint y: 316, distance: 344.4
click at [21, 318] on div "TẠO ĐƠN HÀNG Yêu cầu xuất hóa đơn điện tử Transit Pickup Surcharge Ids Transit …" at bounding box center [599, 281] width 1198 height 562
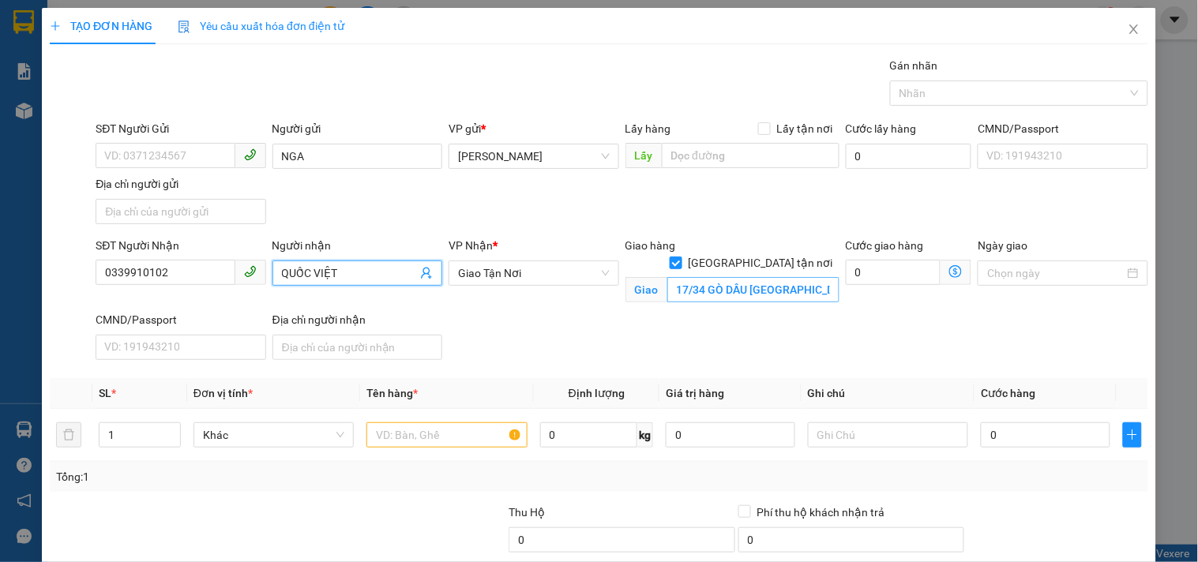
type input "QUỐC VIỆT"
click at [681, 277] on input "17/34 GÒ DẦU TÂN PHÚ" at bounding box center [753, 289] width 172 height 25
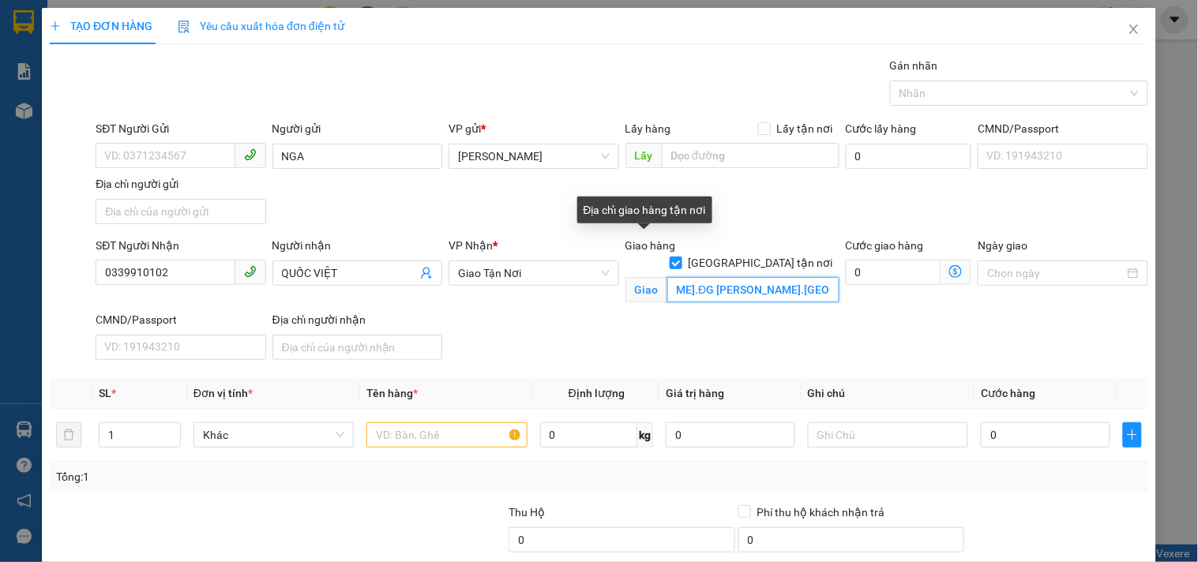
scroll to position [0, 125]
click at [753, 278] on input "24/3 HẺM NGUYỄN SÁNG.ĐG LÊ TRỌNG TẤN.TÂN PHÚ" at bounding box center [753, 289] width 172 height 25
drag, startPoint x: 753, startPoint y: 278, endPoint x: 388, endPoint y: 336, distance: 369.3
click at [388, 336] on div "SĐT Người Nhận 0339910102 Người nhận QUỐC VIỆT VP Nhận * Giao Tận Nơi Giao hàn…" at bounding box center [621, 301] width 1059 height 129
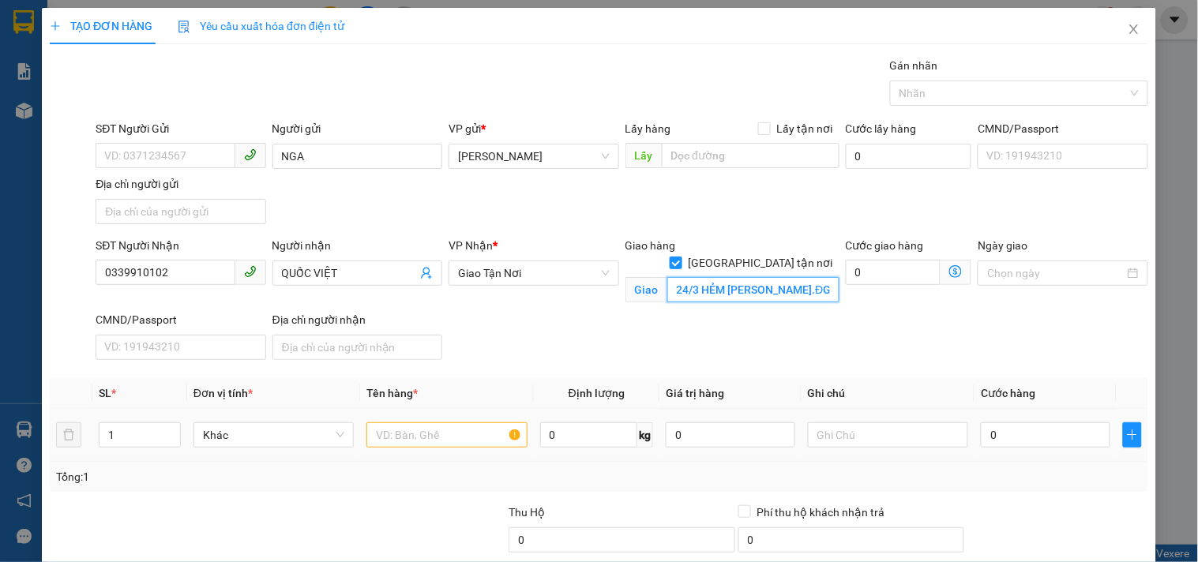
type input "24/3 HẺM NGUYỄN SÁNG.ĐG LÊ TRỌNG TẤN.TÂN PHÚ"
click at [446, 438] on input "text" at bounding box center [446, 434] width 160 height 25
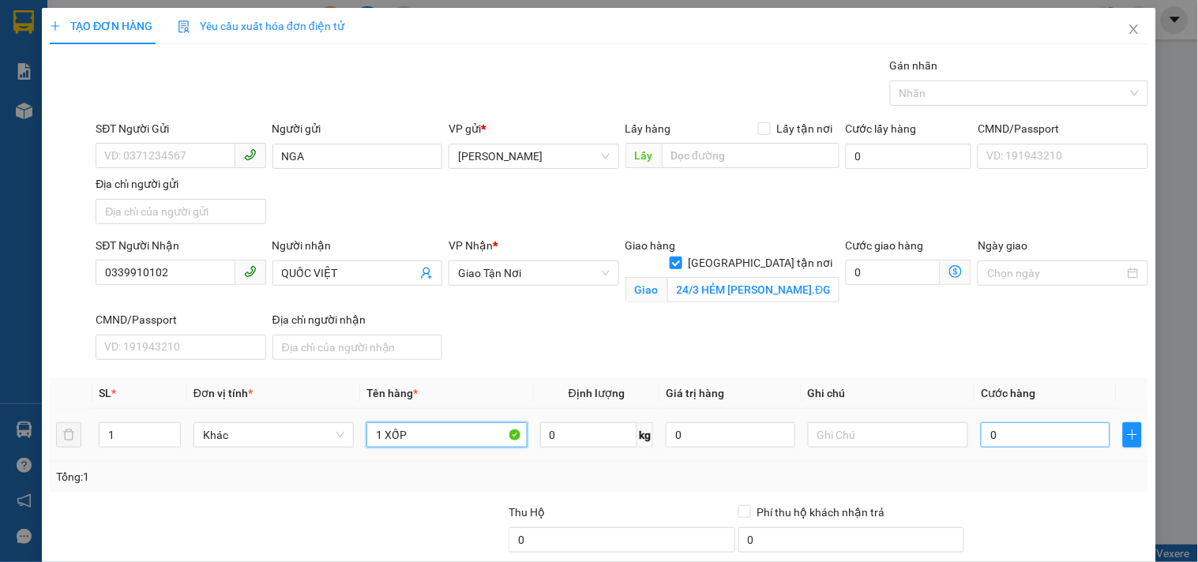
type input "1 XỐP"
type input "1"
type input "10"
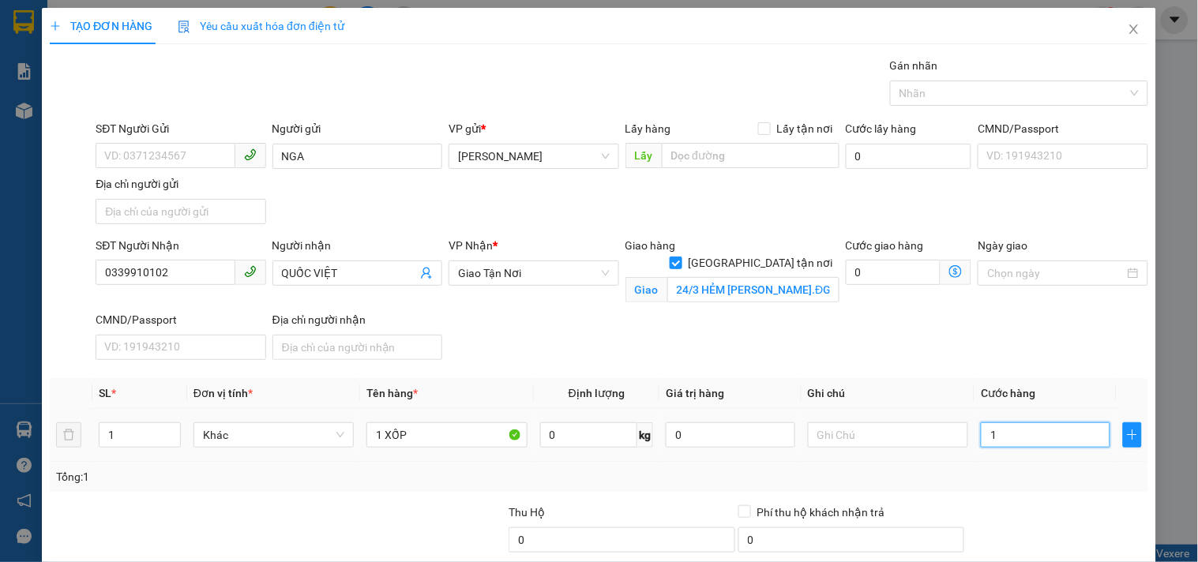
type input "10"
type input "100"
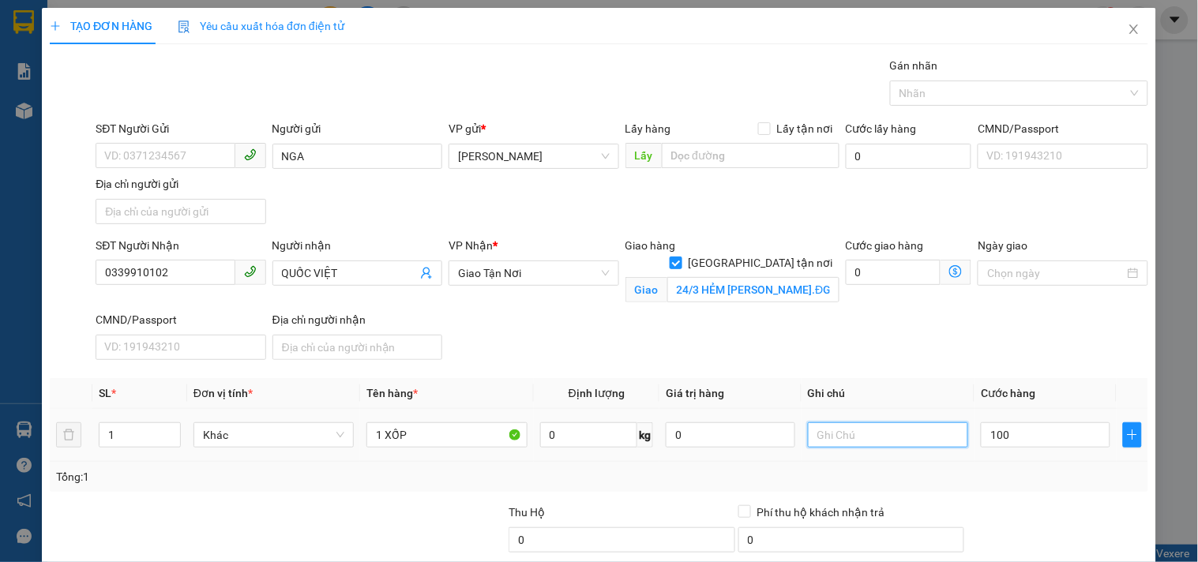
type input "100.000"
click at [893, 443] on input "text" at bounding box center [888, 434] width 160 height 25
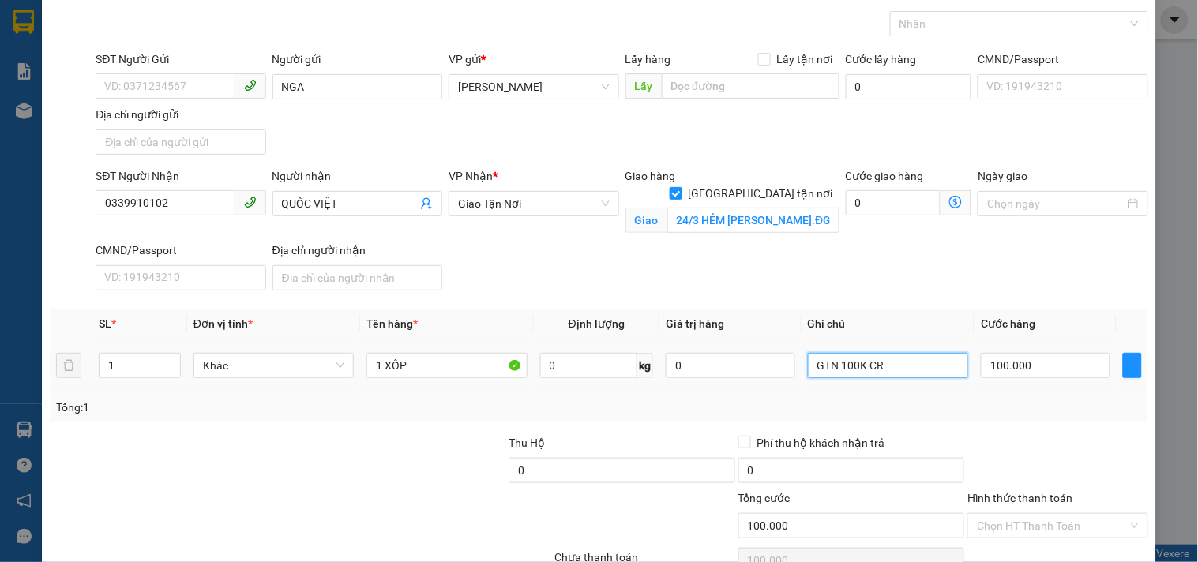
scroll to position [152, 0]
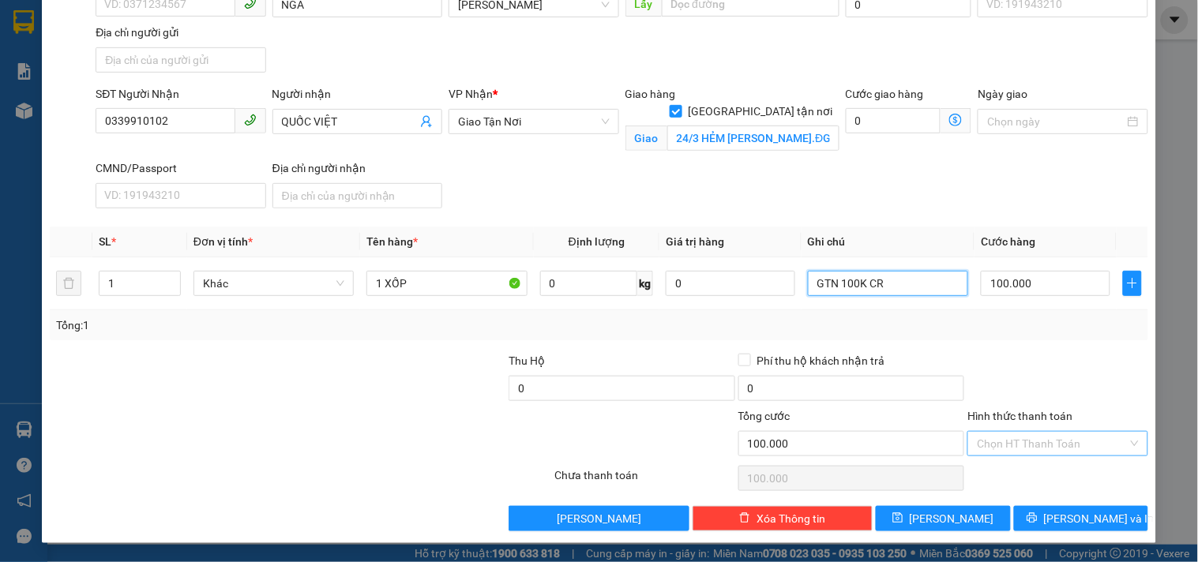
type input "GTN 100K CR"
click at [1004, 448] on input "Hình thức thanh toán" at bounding box center [1052, 444] width 150 height 24
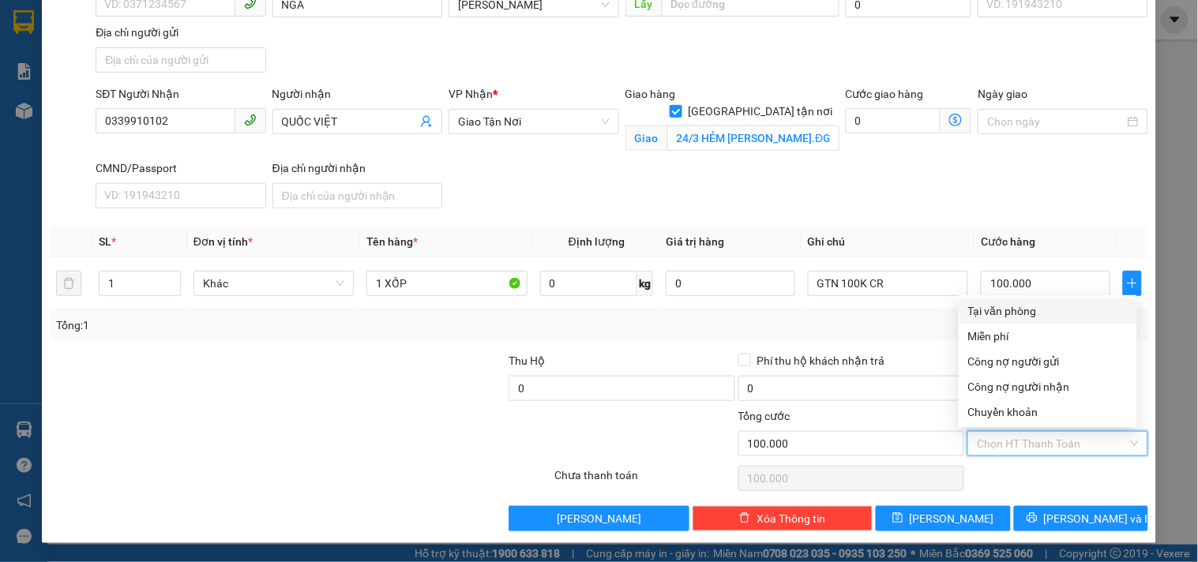
click at [1016, 313] on div "Tại văn phòng" at bounding box center [1047, 310] width 159 height 17
type input "0"
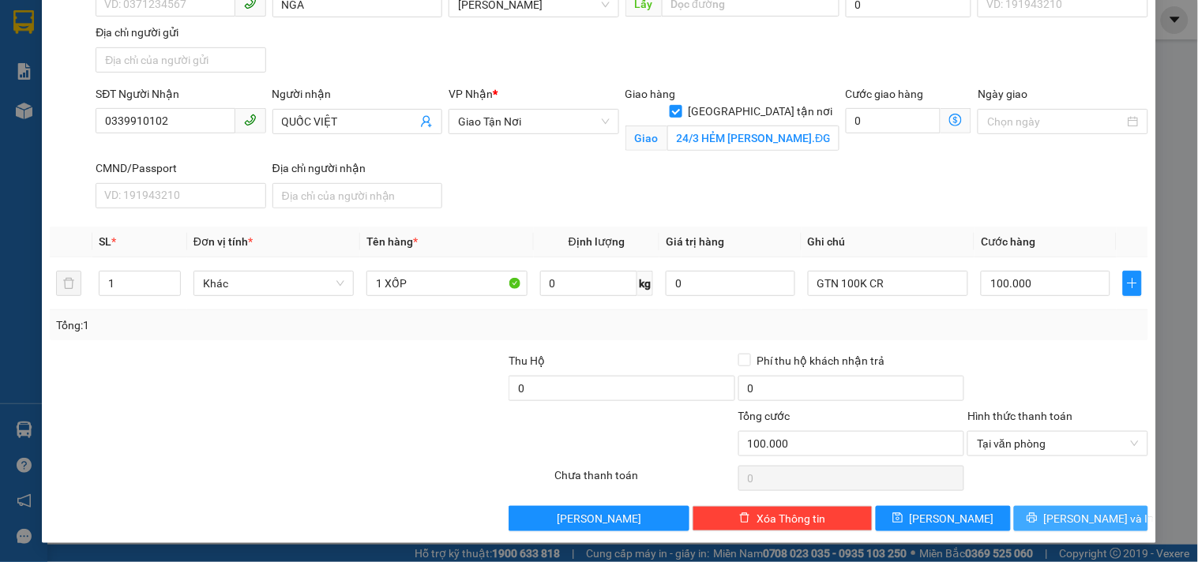
click at [1060, 518] on span "[PERSON_NAME] và In" at bounding box center [1099, 518] width 111 height 17
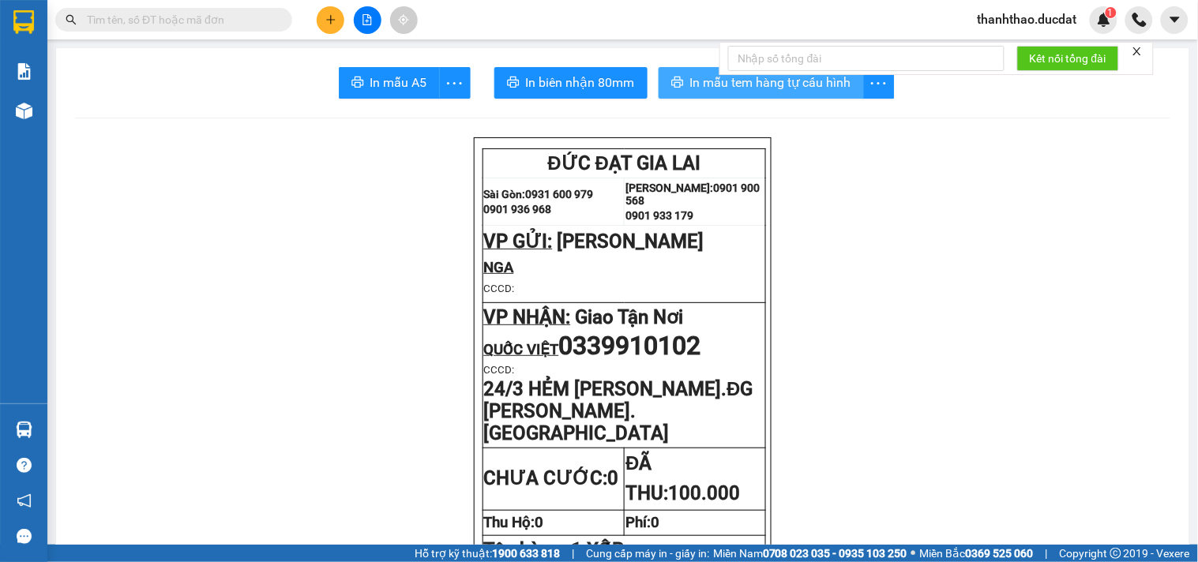
click at [679, 82] on button "In mẫu tem hàng tự cấu hình" at bounding box center [761, 83] width 205 height 32
click at [328, 9] on button at bounding box center [331, 20] width 28 height 28
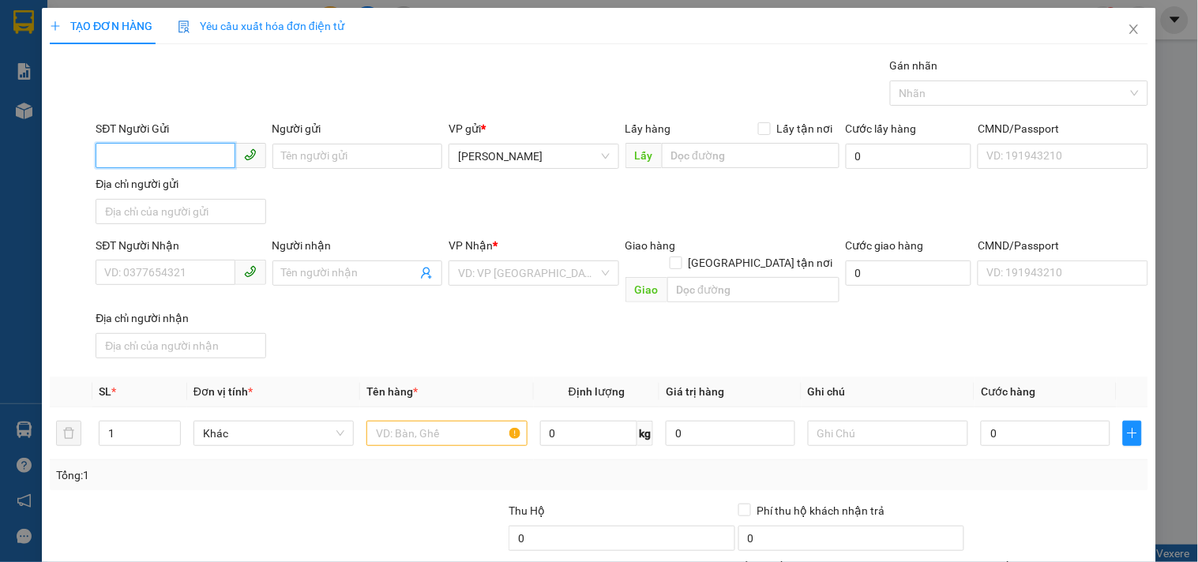
drag, startPoint x: 163, startPoint y: 151, endPoint x: 137, endPoint y: 148, distance: 25.4
click at [154, 148] on input "SĐT Người Gửi" at bounding box center [165, 155] width 139 height 25
type input "0356666481"
click at [152, 187] on div "0356666481 - VINH" at bounding box center [178, 187] width 149 height 17
type input "VINH"
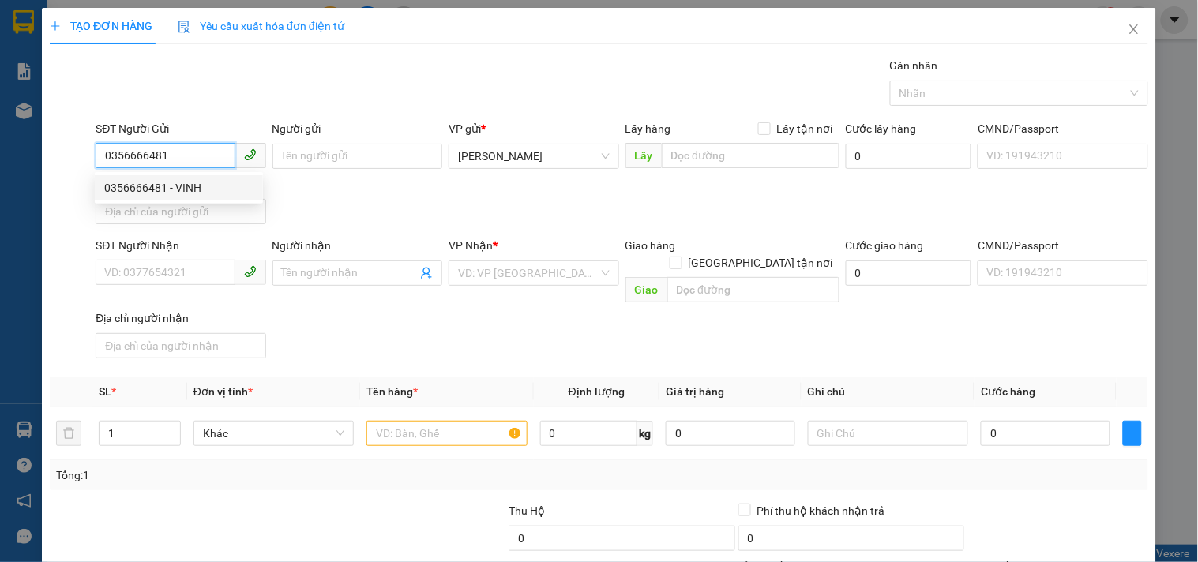
type input "0382462468"
type input "HIỀN"
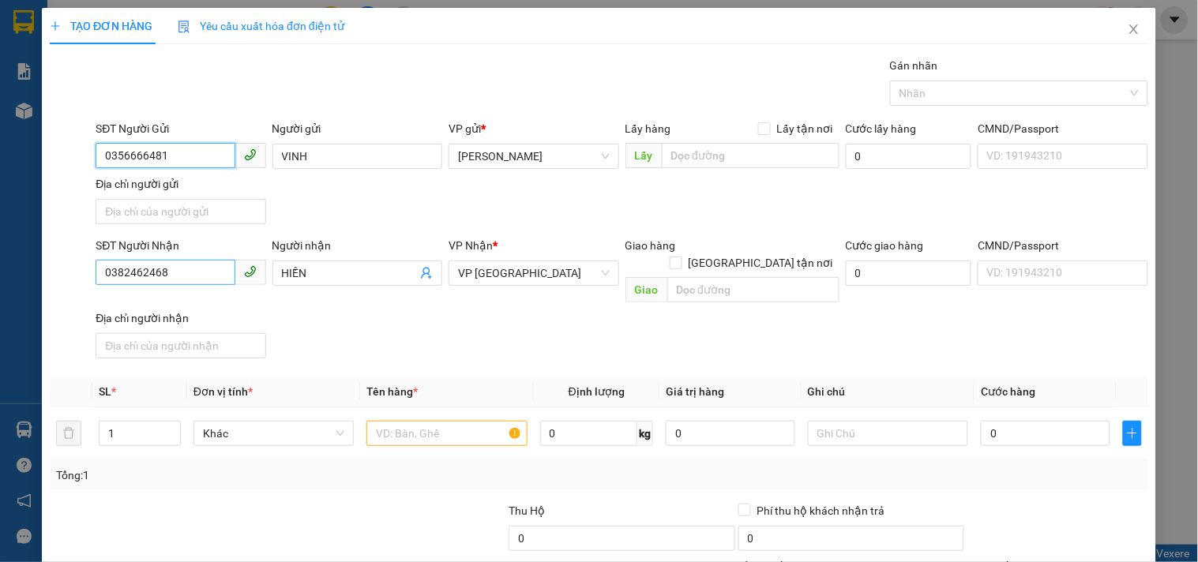
type input "0356666481"
drag, startPoint x: 185, startPoint y: 271, endPoint x: 0, endPoint y: 345, distance: 199.1
click at [0, 338] on div "TẠO ĐƠN HÀNG Yêu cầu xuất hóa đơn điện tử Transit Pickup Surcharge Ids Transit …" at bounding box center [599, 281] width 1198 height 562
type input "0973312073"
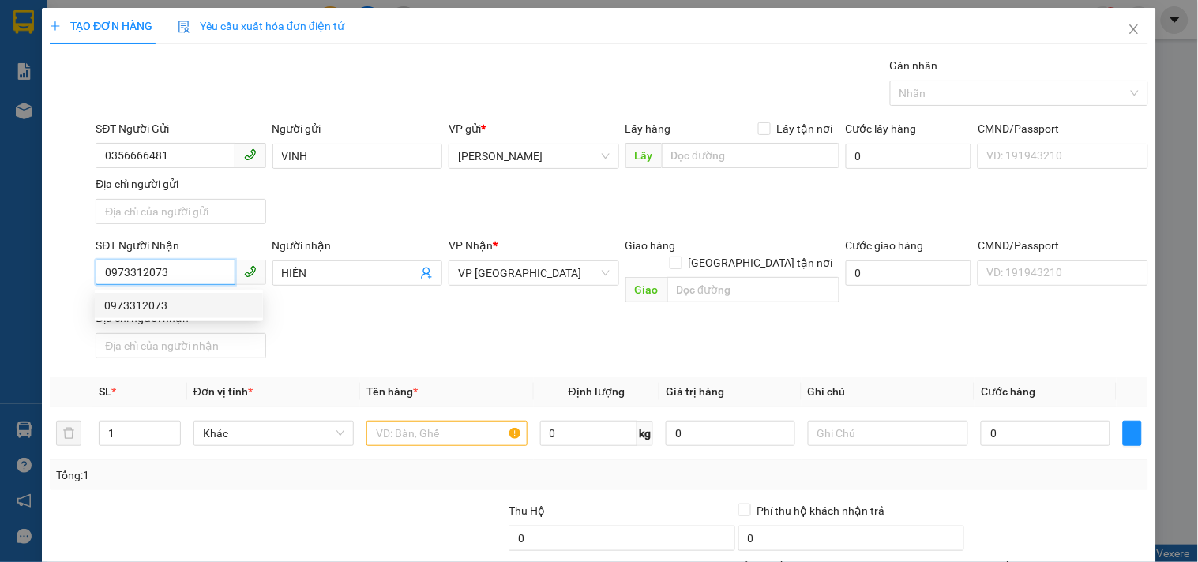
click at [189, 300] on div "0973312073" at bounding box center [178, 305] width 149 height 17
type input "0973312073"
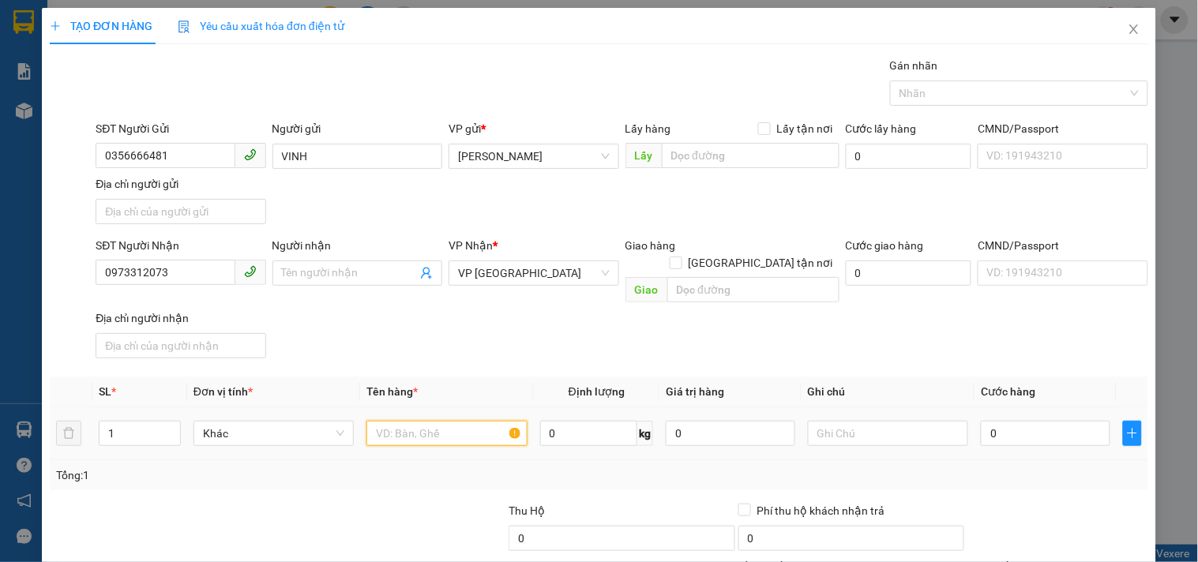
drag, startPoint x: 418, startPoint y: 419, endPoint x: 383, endPoint y: 411, distance: 36.6
click at [414, 421] on input "text" at bounding box center [446, 433] width 160 height 25
type input "2 BAO PHỞ"
drag, startPoint x: 1005, startPoint y: 399, endPoint x: 997, endPoint y: 415, distance: 17.7
click at [1004, 407] on td "0" at bounding box center [1045, 433] width 142 height 53
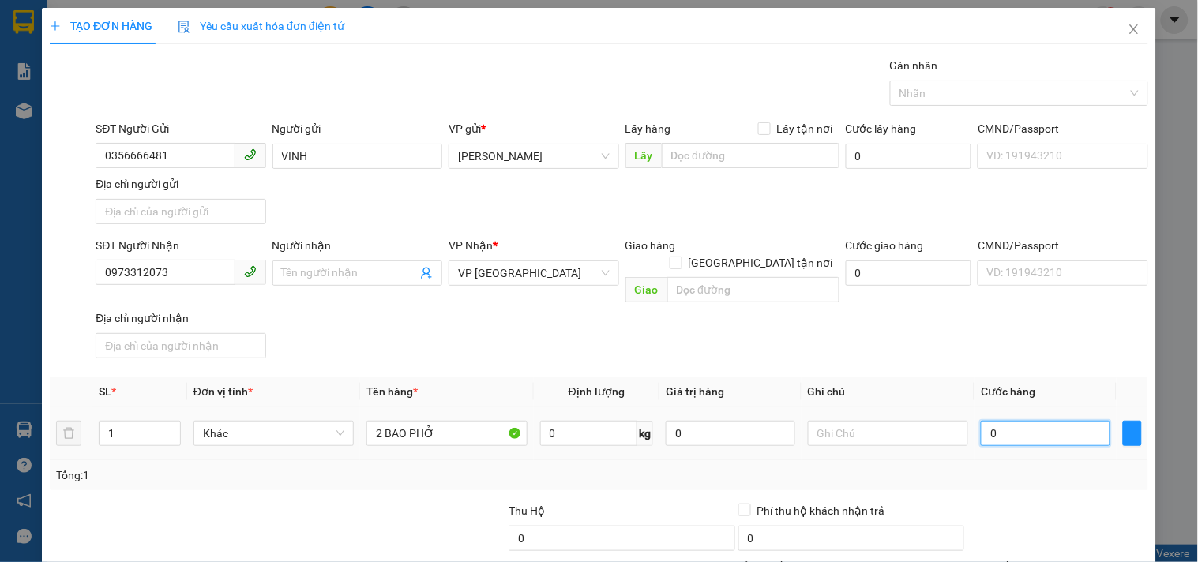
drag, startPoint x: 997, startPoint y: 415, endPoint x: 983, endPoint y: 411, distance: 14.8
click at [997, 421] on input "0" at bounding box center [1045, 433] width 129 height 25
type input "1"
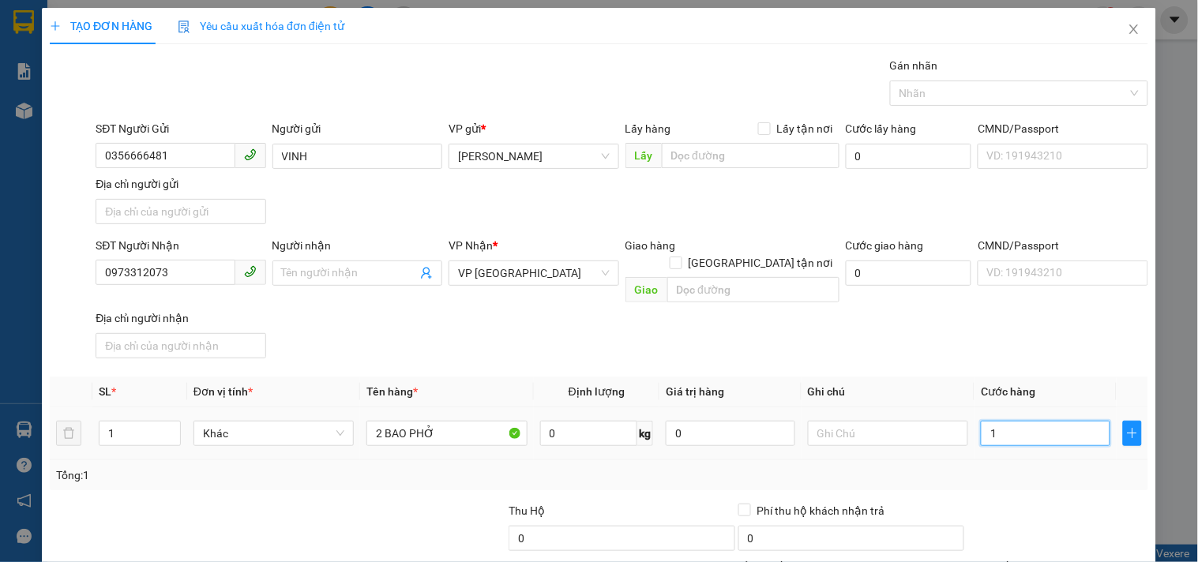
type input "10"
type input "100"
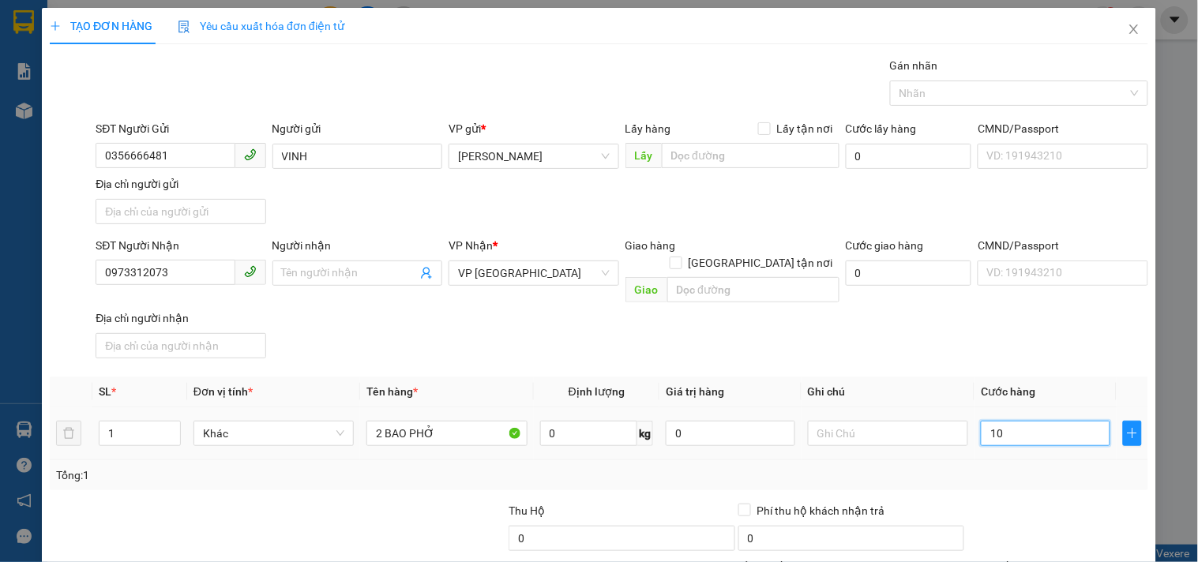
type input "100"
type input "100.000"
drag, startPoint x: 917, startPoint y: 425, endPoint x: 919, endPoint y: 415, distance: 9.6
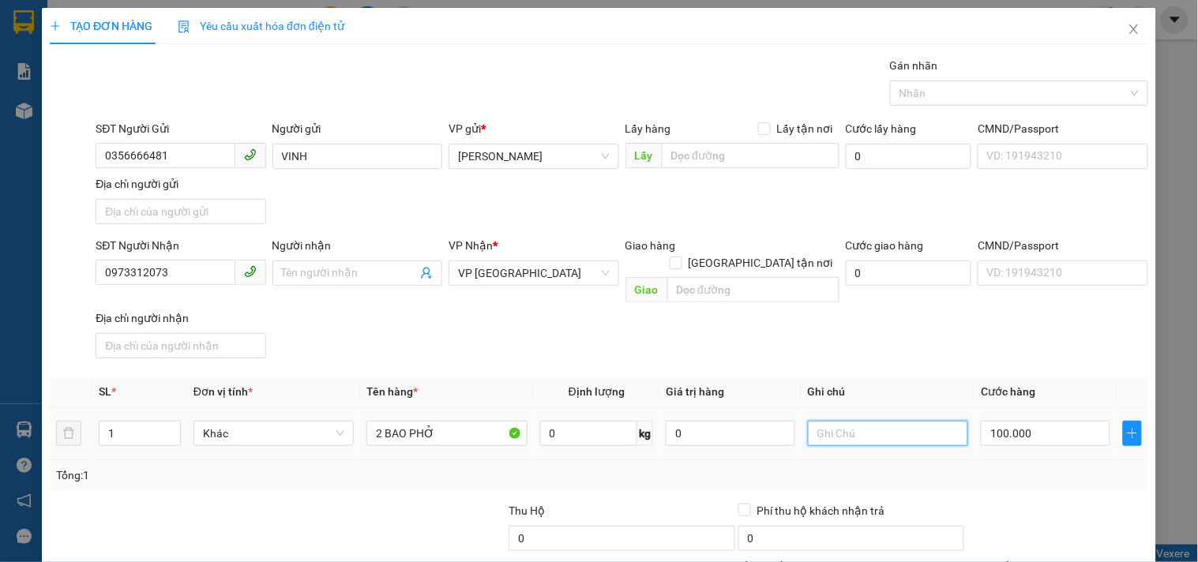
click at [917, 425] on input "text" at bounding box center [888, 433] width 160 height 25
type input "CC"
click at [201, 269] on input "0973312073" at bounding box center [165, 272] width 139 height 25
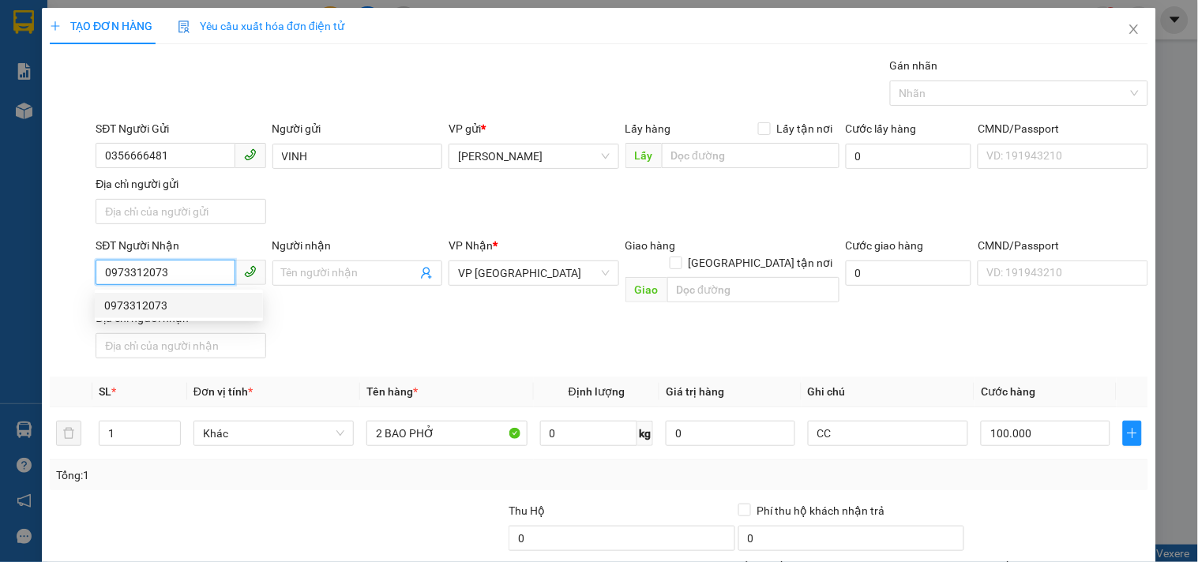
click at [182, 306] on div "0973312073" at bounding box center [178, 305] width 149 height 17
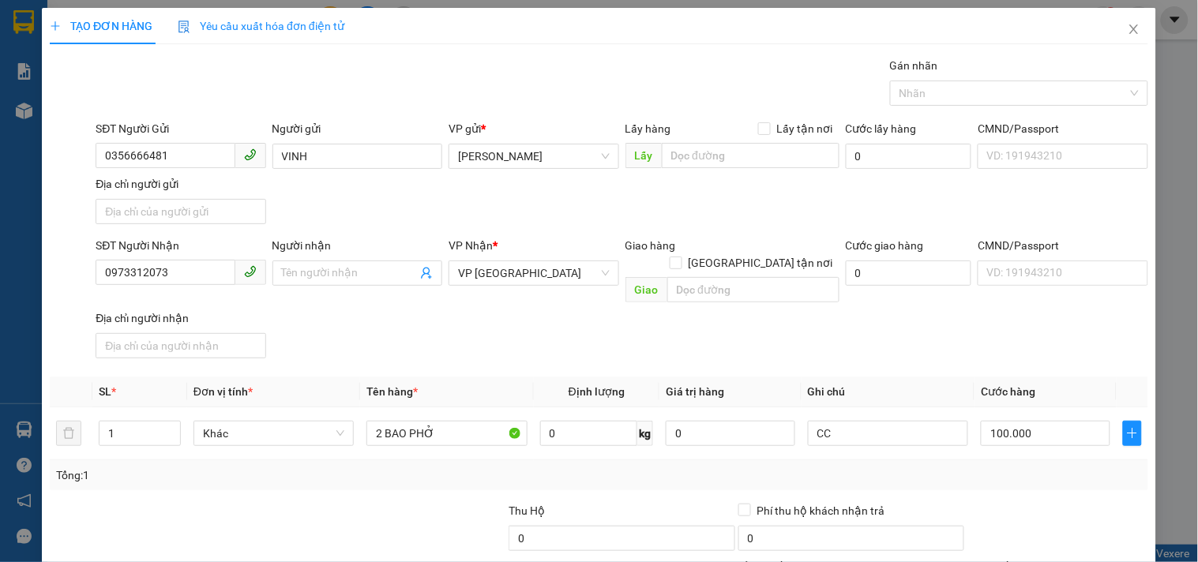
click at [382, 305] on div "SĐT Người Nhận 0973312073 0973312073 Người nhận Tên người nhận VP Nhận * VP Sài…" at bounding box center [621, 301] width 1059 height 128
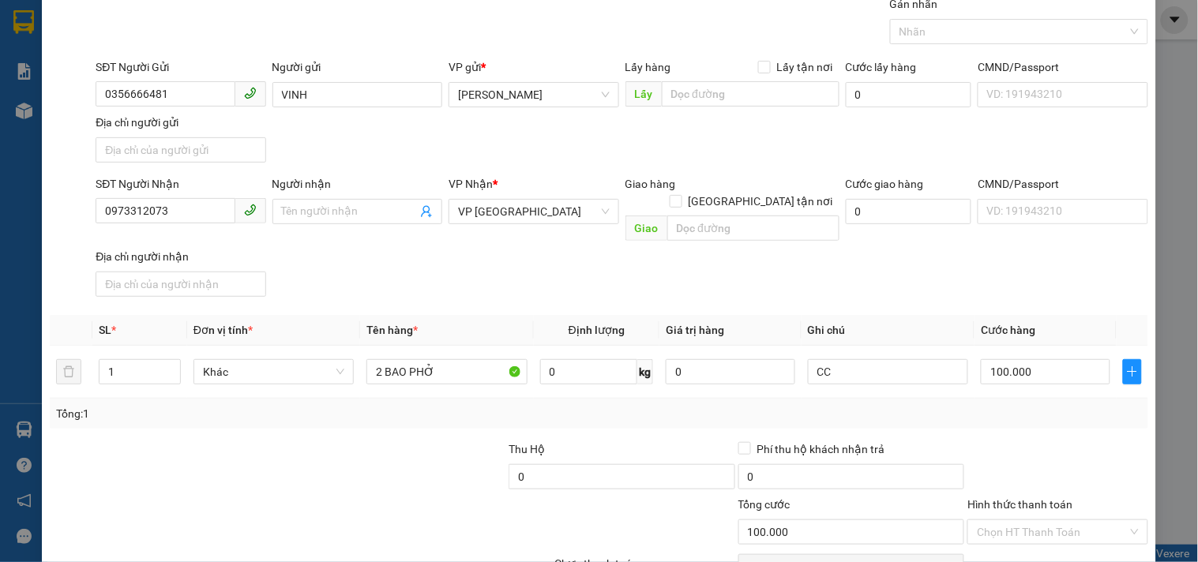
scroll to position [132, 0]
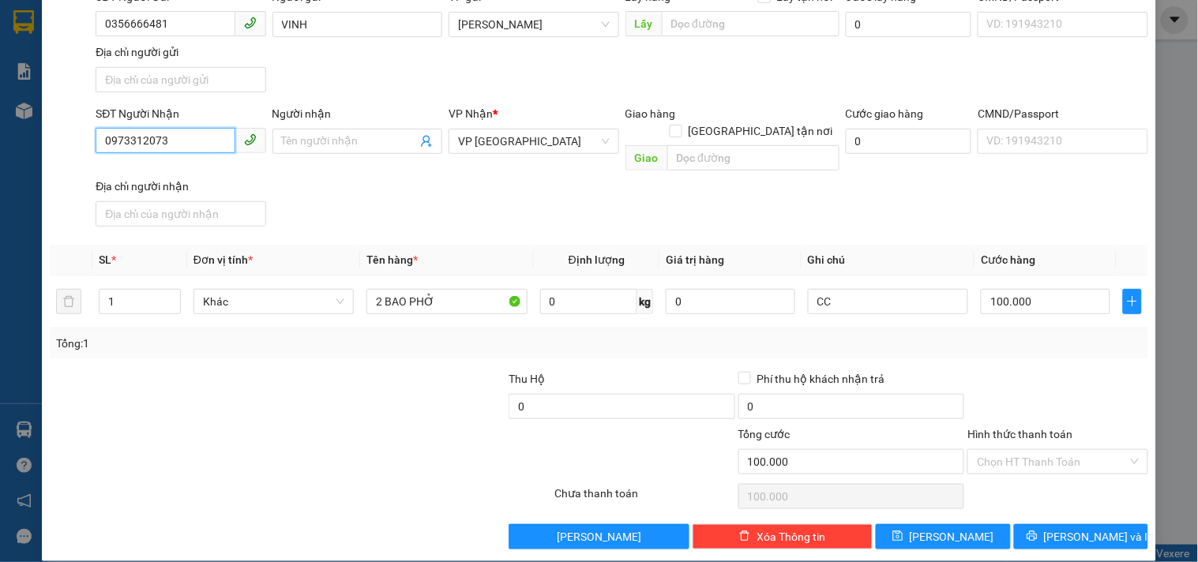
drag, startPoint x: 174, startPoint y: 141, endPoint x: 0, endPoint y: 224, distance: 193.5
click at [0, 224] on div "TẠO ĐƠN HÀNG Yêu cầu xuất hóa đơn điện tử Transit Pickup Surcharge Ids Transit …" at bounding box center [599, 281] width 1198 height 562
click at [1037, 531] on icon "printer" at bounding box center [1031, 536] width 10 height 10
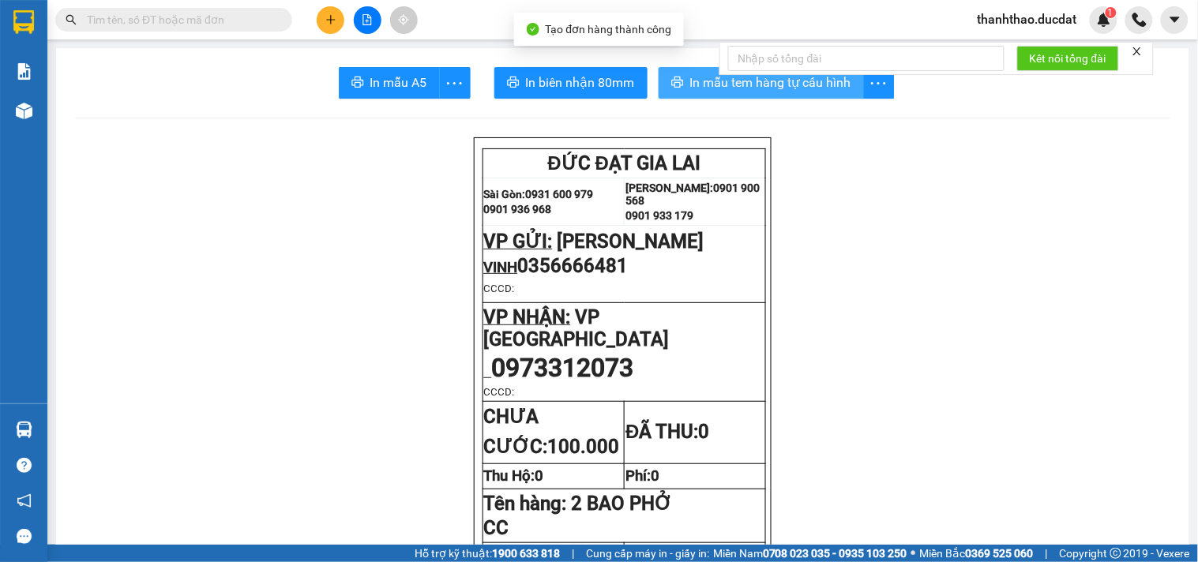
click at [695, 82] on span "In mẫu tem hàng tự cấu hình" at bounding box center [770, 83] width 161 height 20
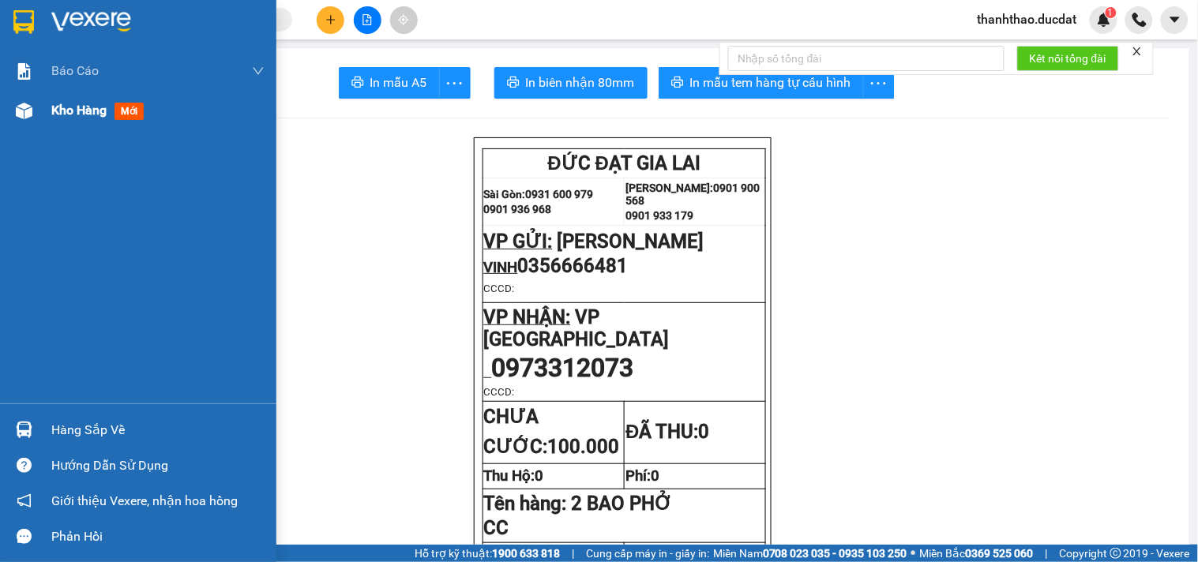
click at [91, 105] on span "Kho hàng" at bounding box center [78, 110] width 55 height 15
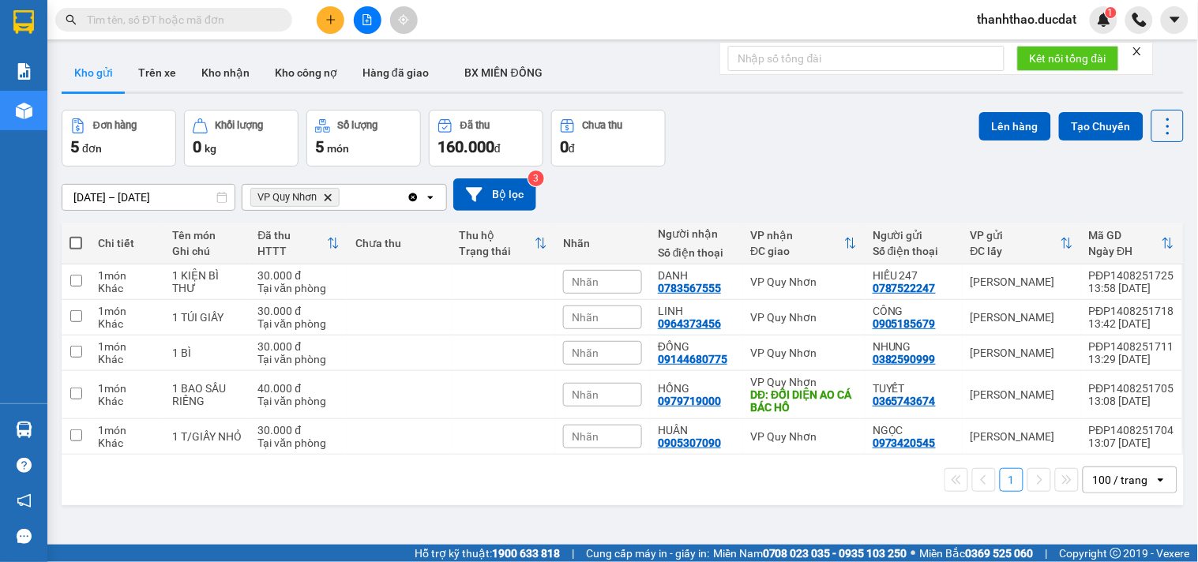
click at [407, 198] on icon "Clear all" at bounding box center [413, 197] width 13 height 13
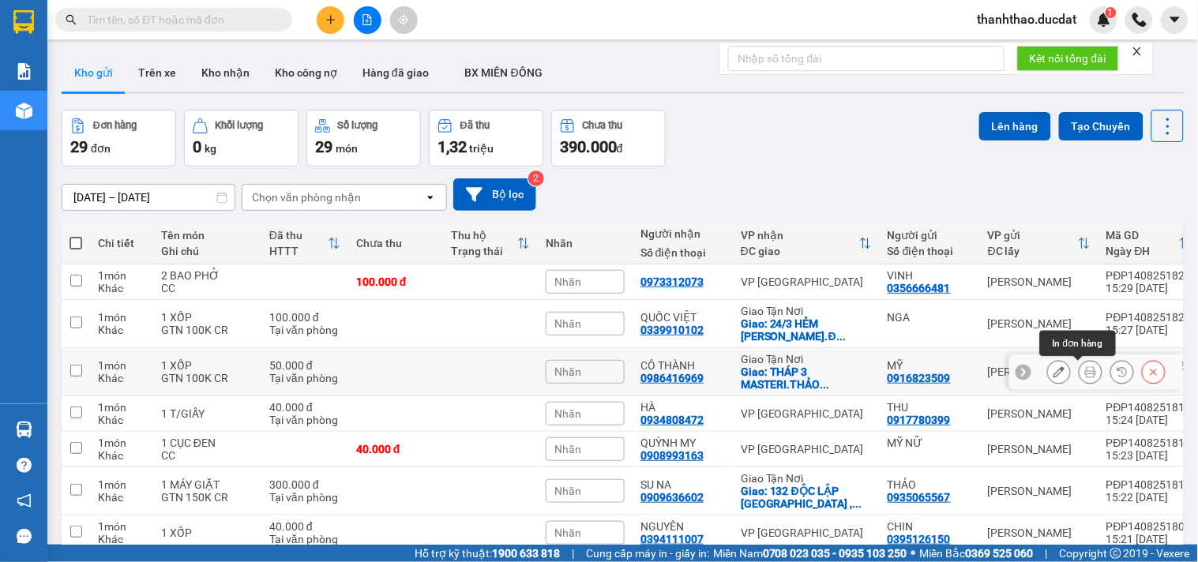
click at [1085, 373] on icon at bounding box center [1090, 371] width 11 height 11
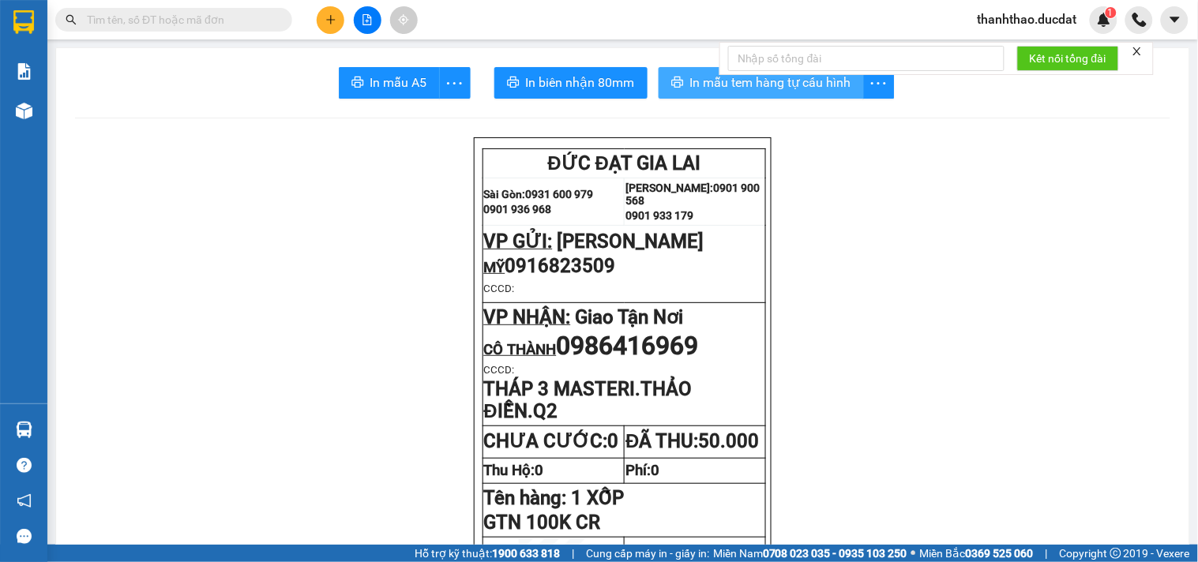
click at [679, 77] on button "In mẫu tem hàng tự cấu hình" at bounding box center [761, 83] width 205 height 32
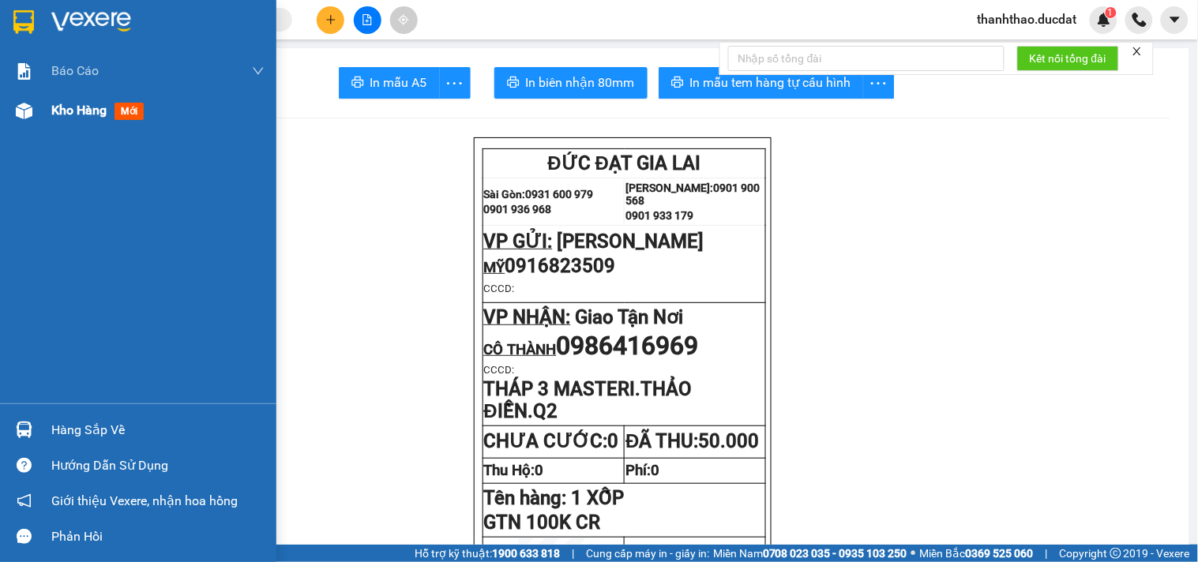
click at [65, 107] on span "Kho hàng" at bounding box center [78, 110] width 55 height 15
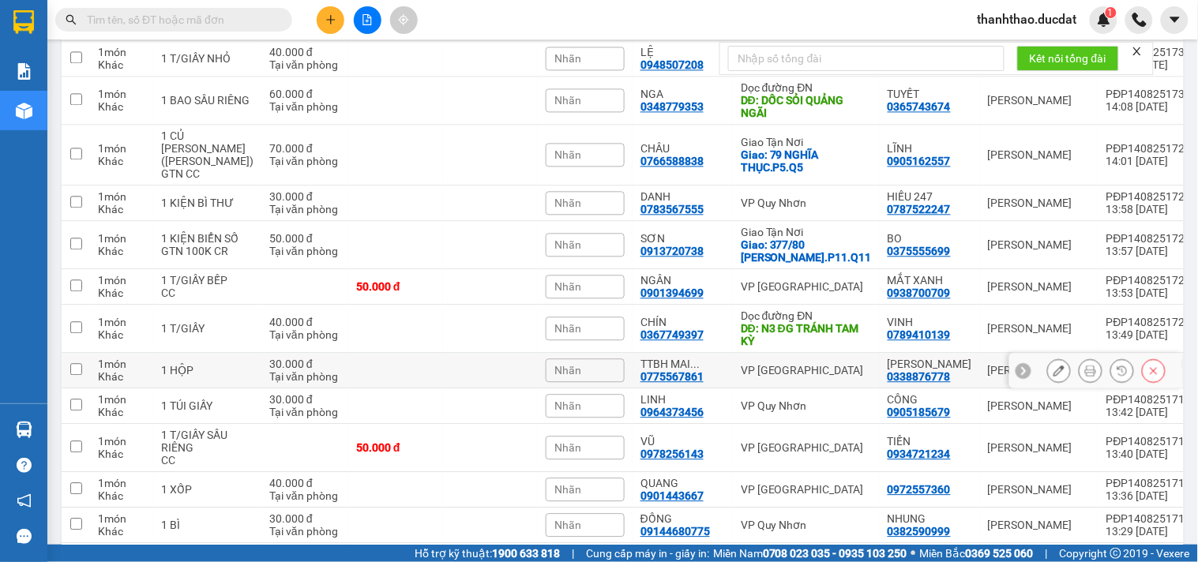
scroll to position [794, 0]
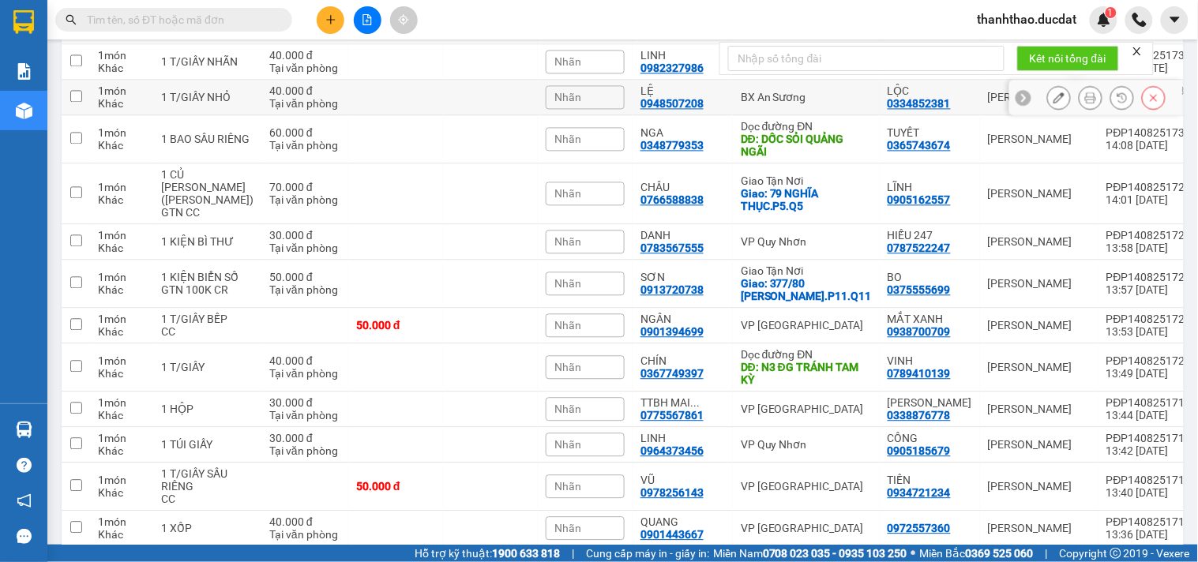
click at [1085, 92] on icon at bounding box center [1090, 97] width 11 height 11
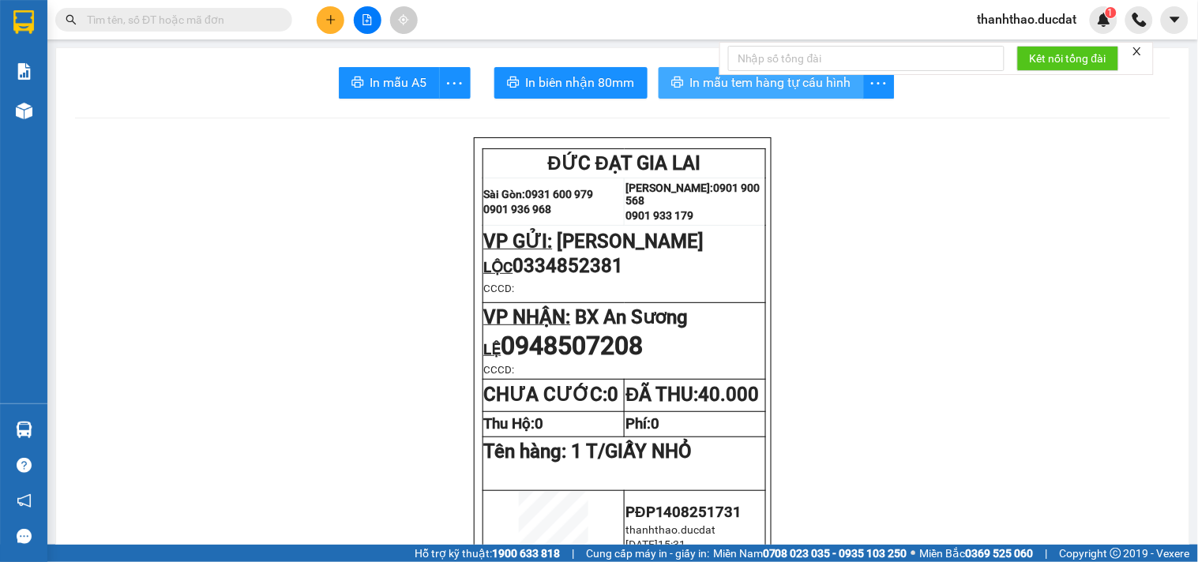
click at [692, 77] on span "In mẫu tem hàng tự cấu hình" at bounding box center [770, 83] width 161 height 20
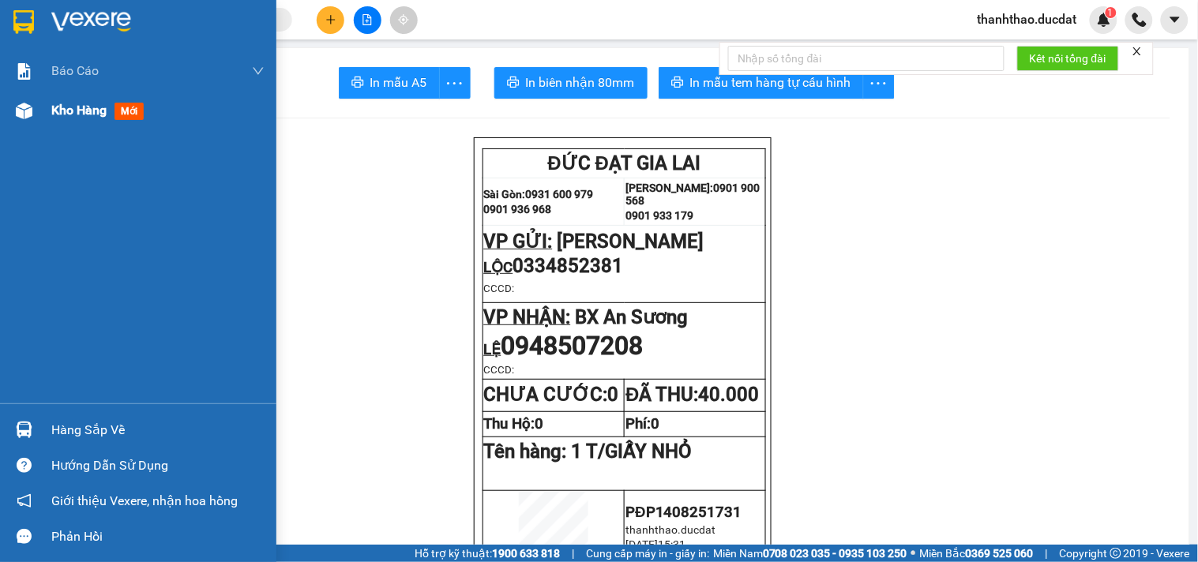
click at [69, 111] on span "Kho hàng" at bounding box center [78, 110] width 55 height 15
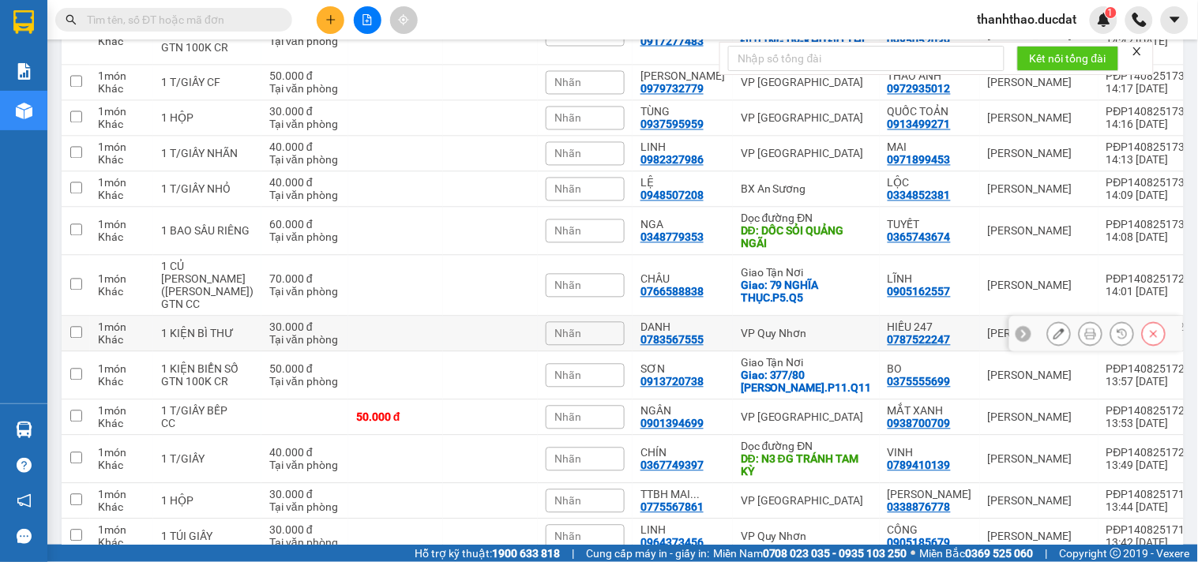
scroll to position [965, 0]
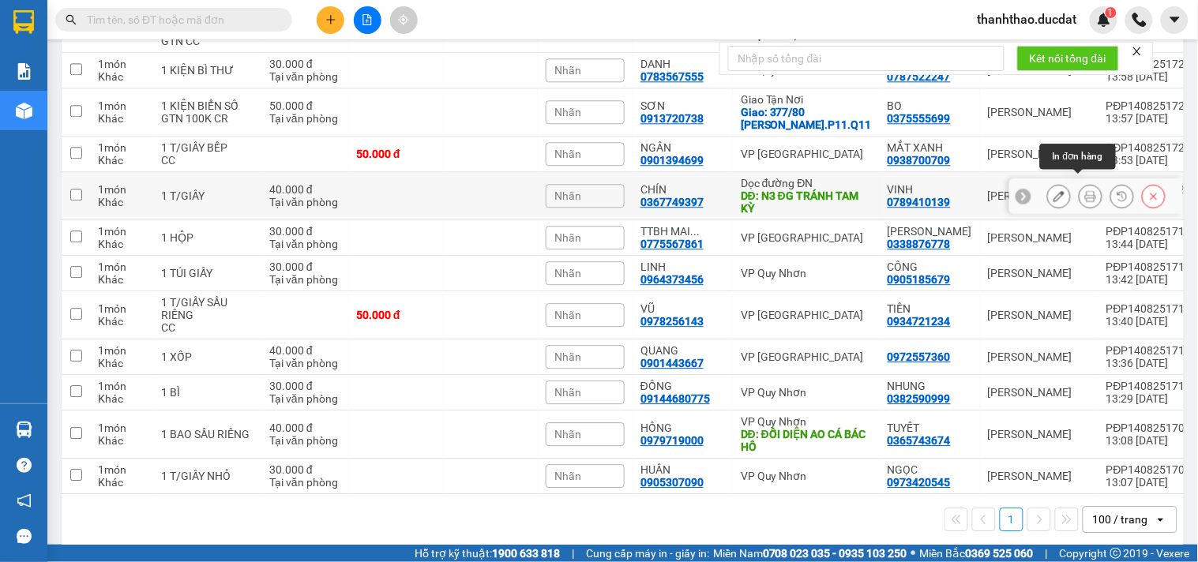
click at [1085, 190] on icon at bounding box center [1090, 195] width 11 height 11
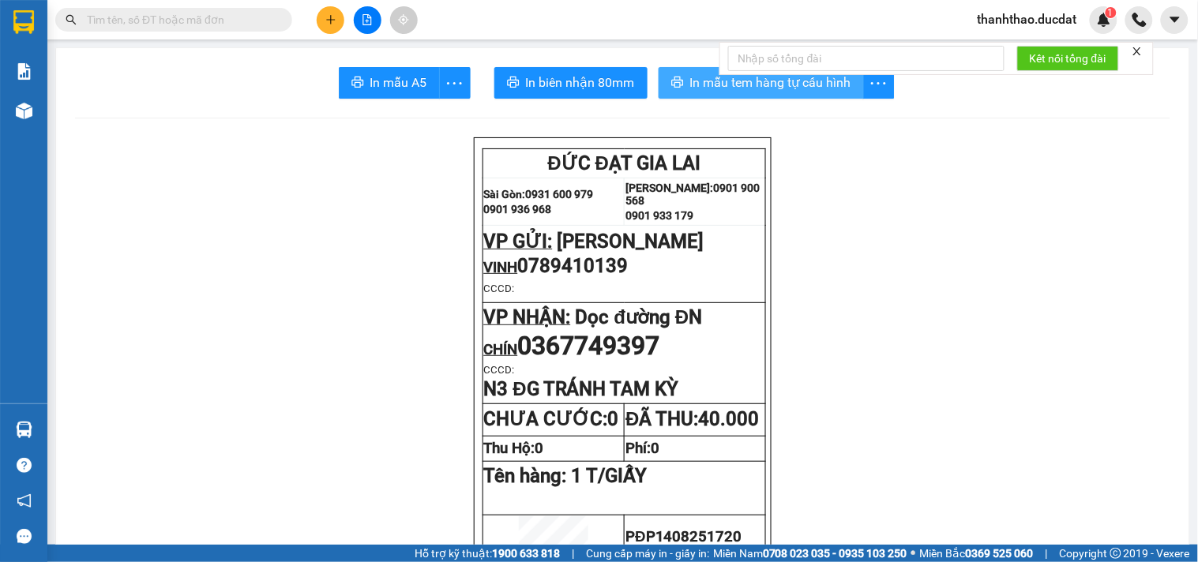
click at [680, 81] on button "In mẫu tem hàng tự cấu hình" at bounding box center [761, 83] width 205 height 32
click at [321, 28] on button at bounding box center [331, 20] width 28 height 28
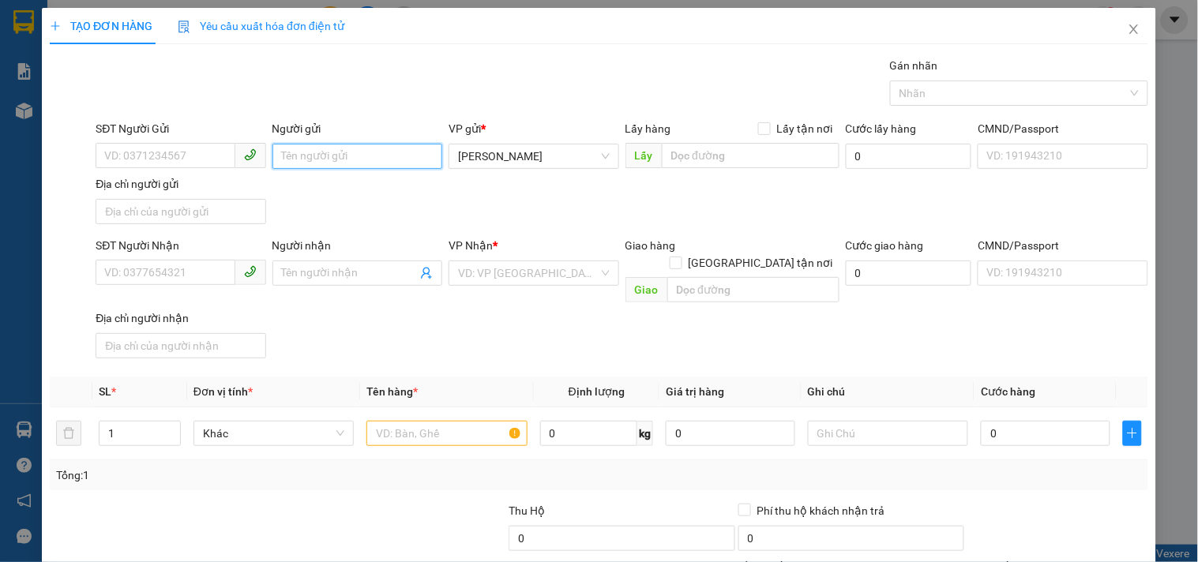
click at [348, 161] on input "Người gửi" at bounding box center [357, 156] width 170 height 25
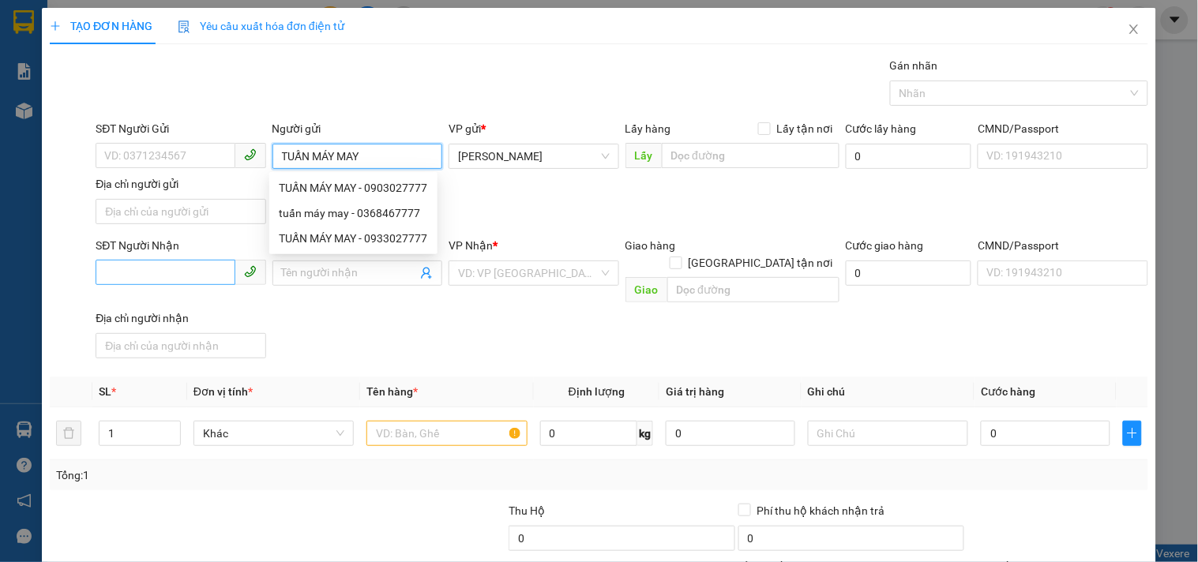
type input "TUẤN MÁY MAY"
click at [159, 271] on input "SĐT Người Nhận" at bounding box center [165, 272] width 139 height 25
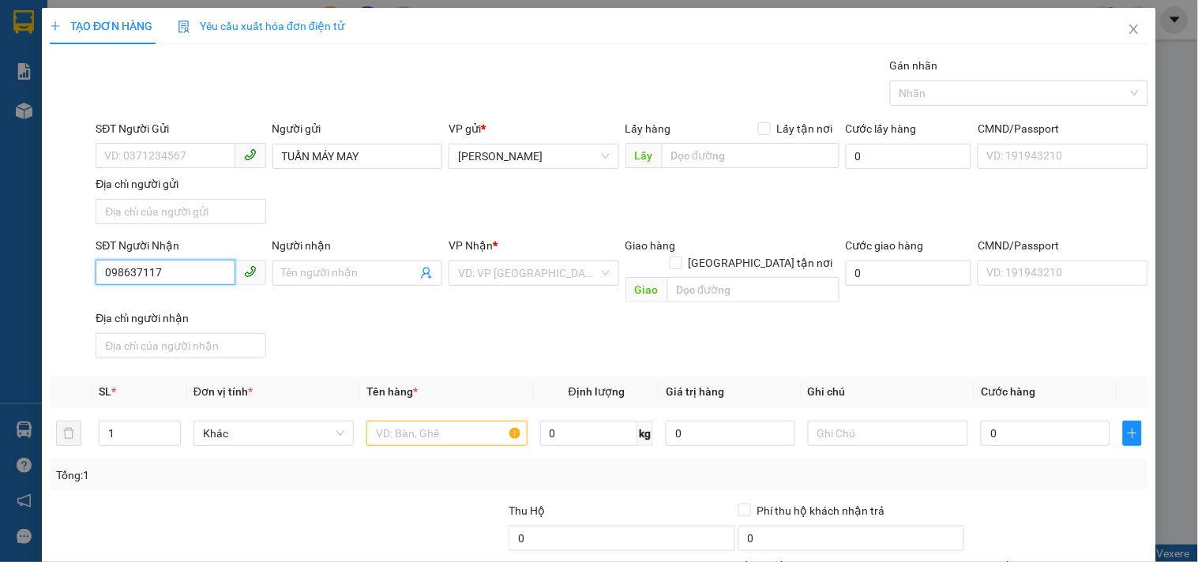
type input "0986371173"
drag, startPoint x: 135, startPoint y: 304, endPoint x: 114, endPoint y: 317, distance: 25.2
click at [123, 312] on div "0986371173 - QUYÊN" at bounding box center [178, 305] width 149 height 17
type input "QUYÊN"
type input "0986371173"
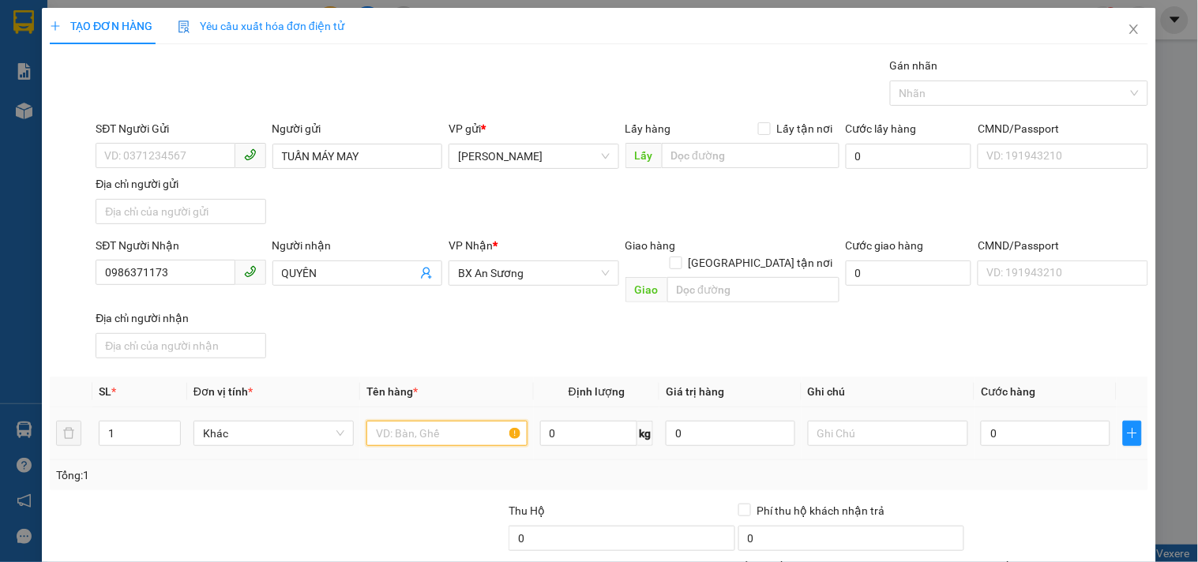
drag, startPoint x: 397, startPoint y: 411, endPoint x: 364, endPoint y: 390, distance: 39.0
click at [397, 421] on input "text" at bounding box center [446, 433] width 160 height 25
type input "1 CỤC ĐEN"
drag, startPoint x: 997, startPoint y: 416, endPoint x: 922, endPoint y: 389, distance: 79.7
click at [998, 421] on input "0" at bounding box center [1045, 433] width 129 height 25
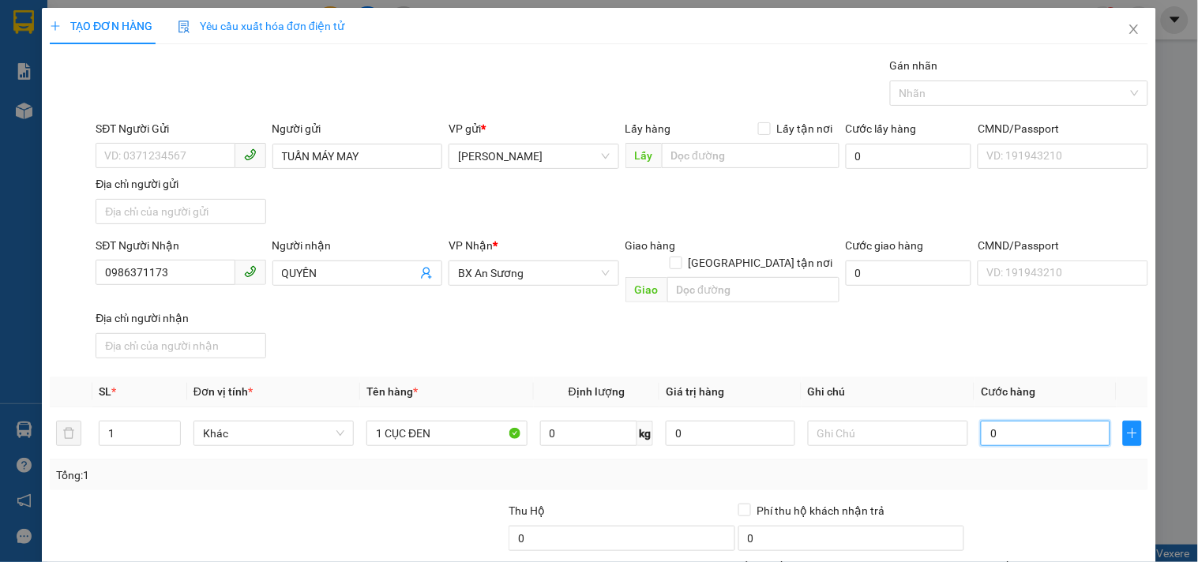
type input "3"
type input "30"
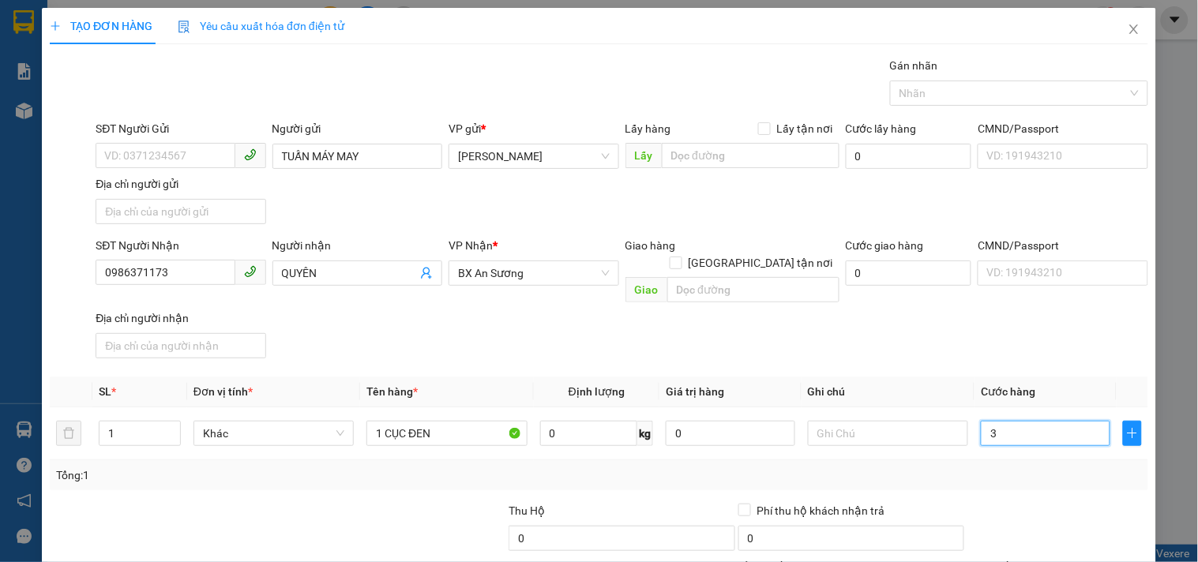
type input "30"
type input "30.000"
click at [856, 421] on input "text" at bounding box center [888, 433] width 160 height 25
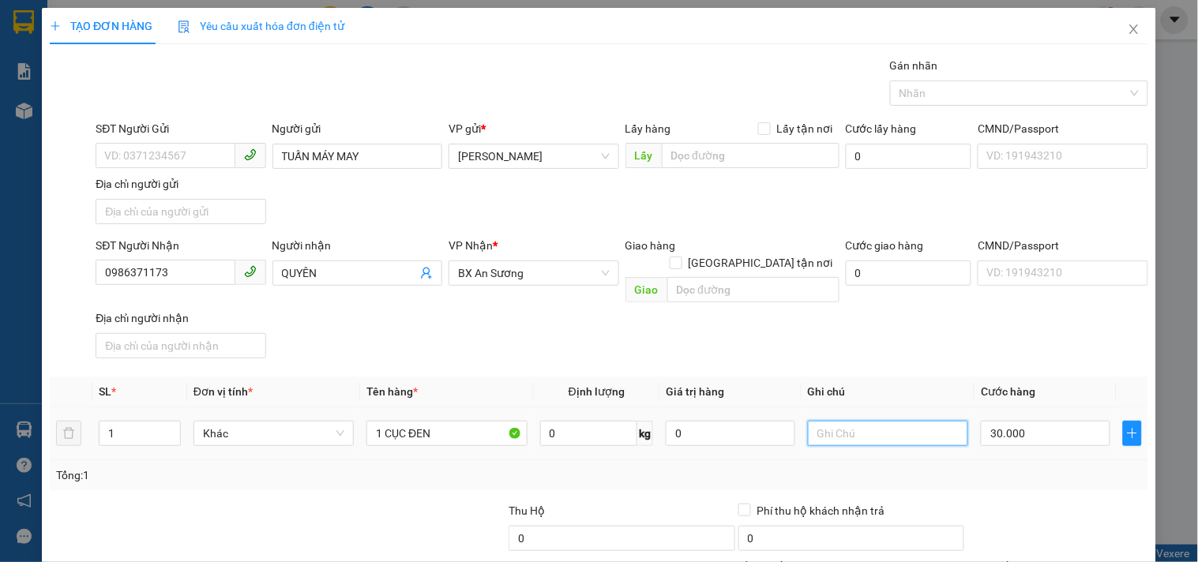
type input "D"
type input "ĐẦU GL NỢ"
click at [172, 270] on input "0986371173" at bounding box center [165, 272] width 139 height 25
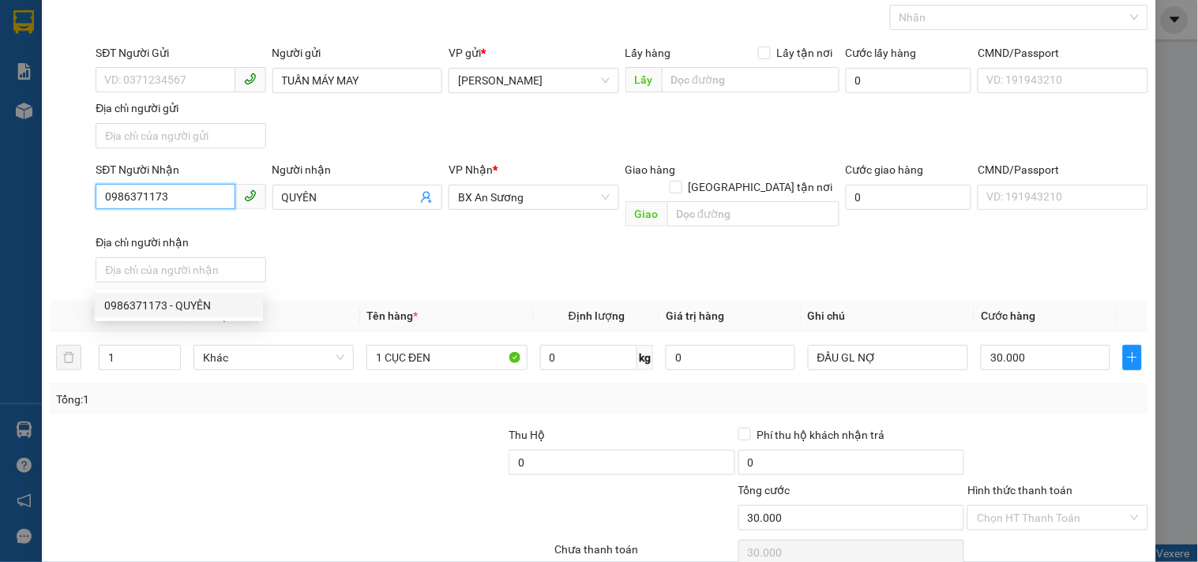
scroll to position [132, 0]
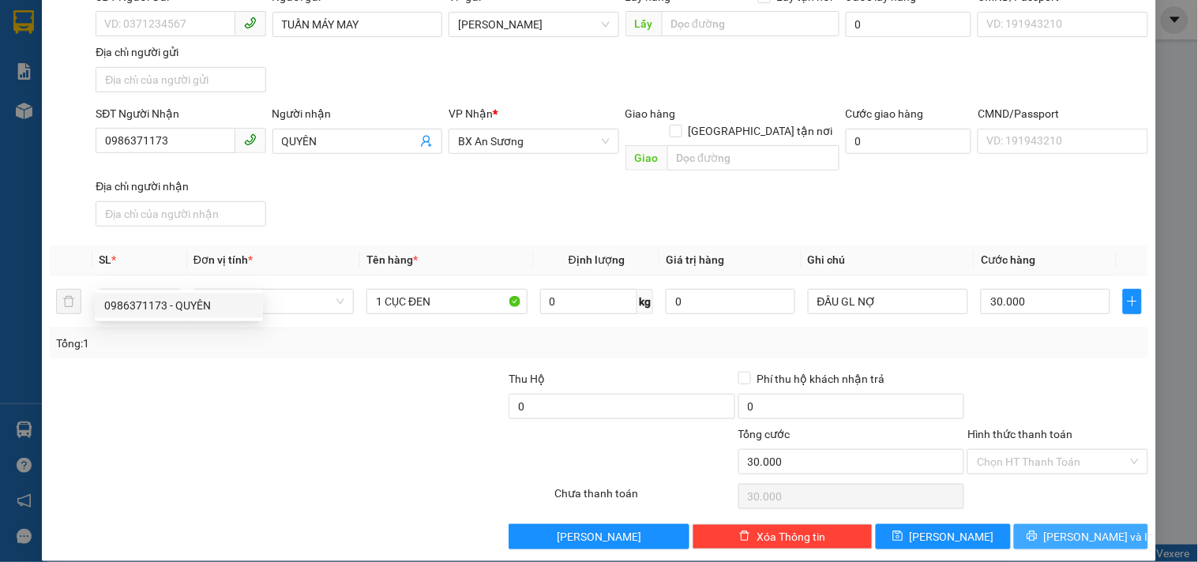
click at [1066, 528] on span "[PERSON_NAME] và In" at bounding box center [1099, 536] width 111 height 17
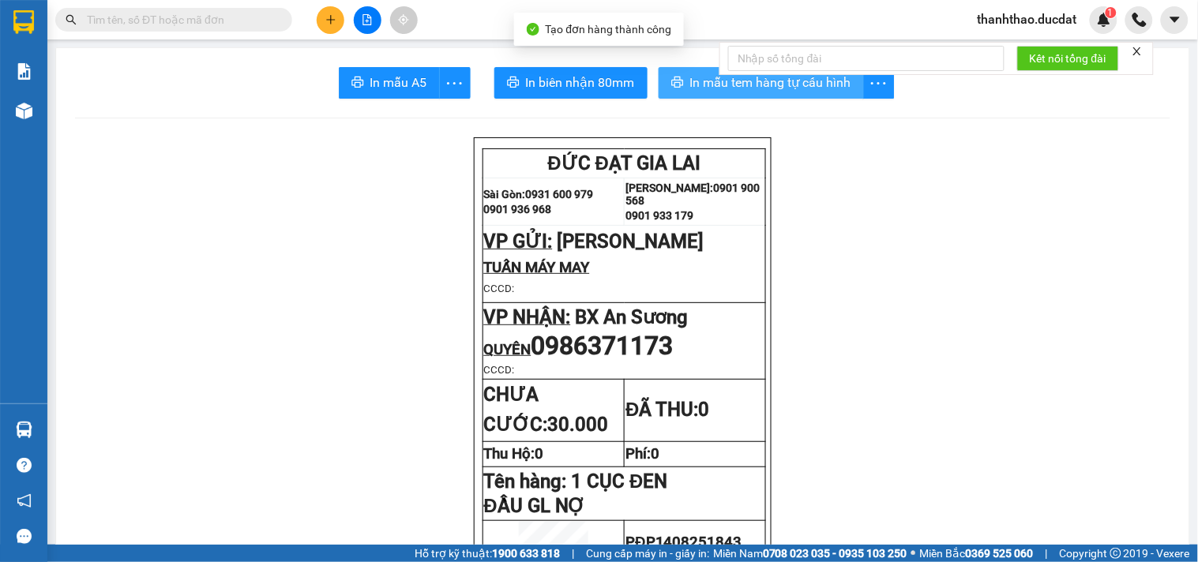
click at [681, 79] on button "In mẫu tem hàng tự cấu hình" at bounding box center [761, 83] width 205 height 32
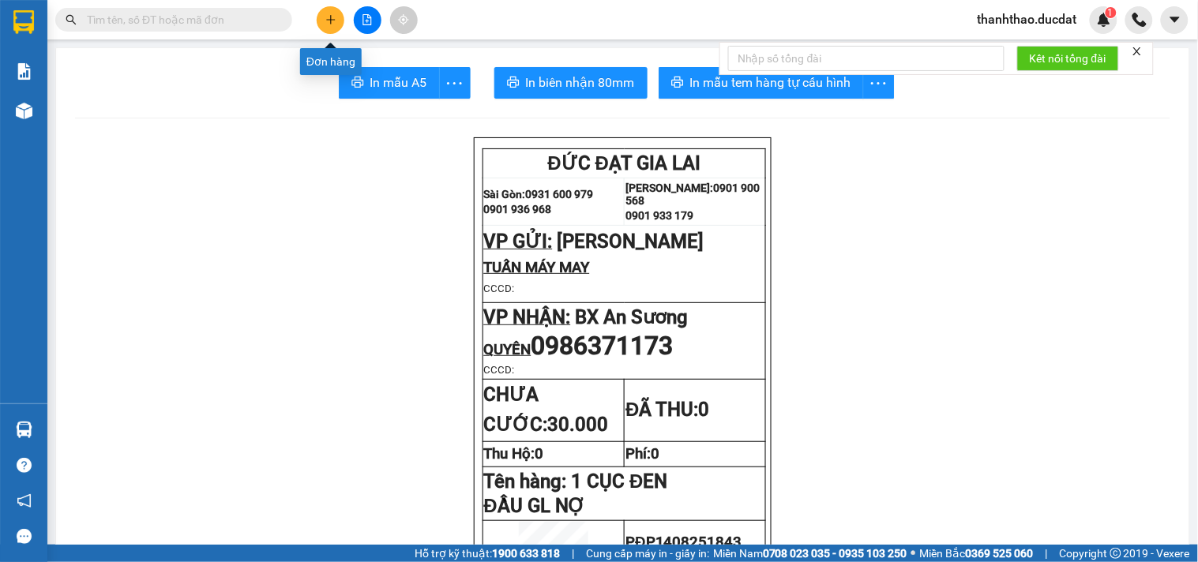
click at [335, 14] on icon "plus" at bounding box center [330, 19] width 11 height 11
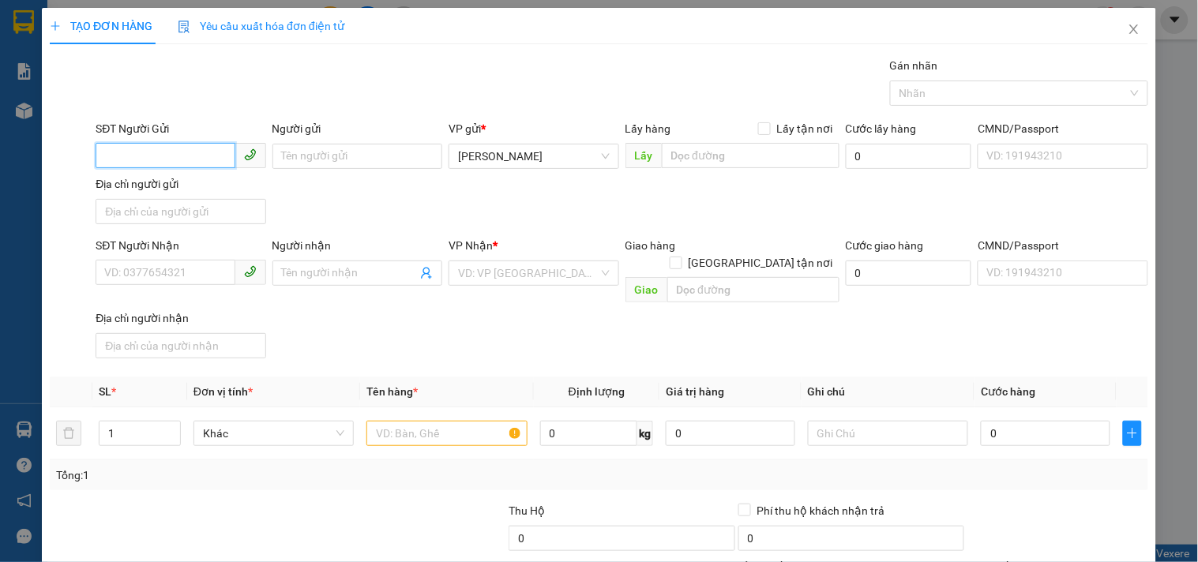
drag, startPoint x: 141, startPoint y: 158, endPoint x: 111, endPoint y: 154, distance: 30.3
click at [114, 154] on input "SĐT Người Gửi" at bounding box center [165, 155] width 139 height 25
click at [322, 158] on input "Người gửi" at bounding box center [357, 156] width 170 height 25
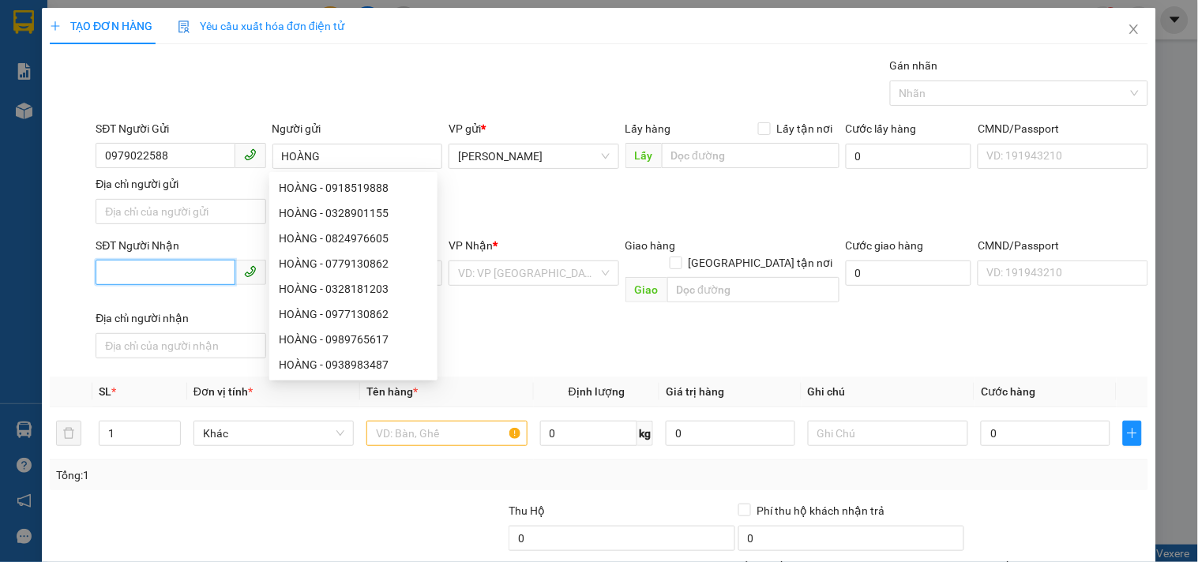
click at [134, 270] on input "SĐT Người Nhận" at bounding box center [165, 272] width 139 height 25
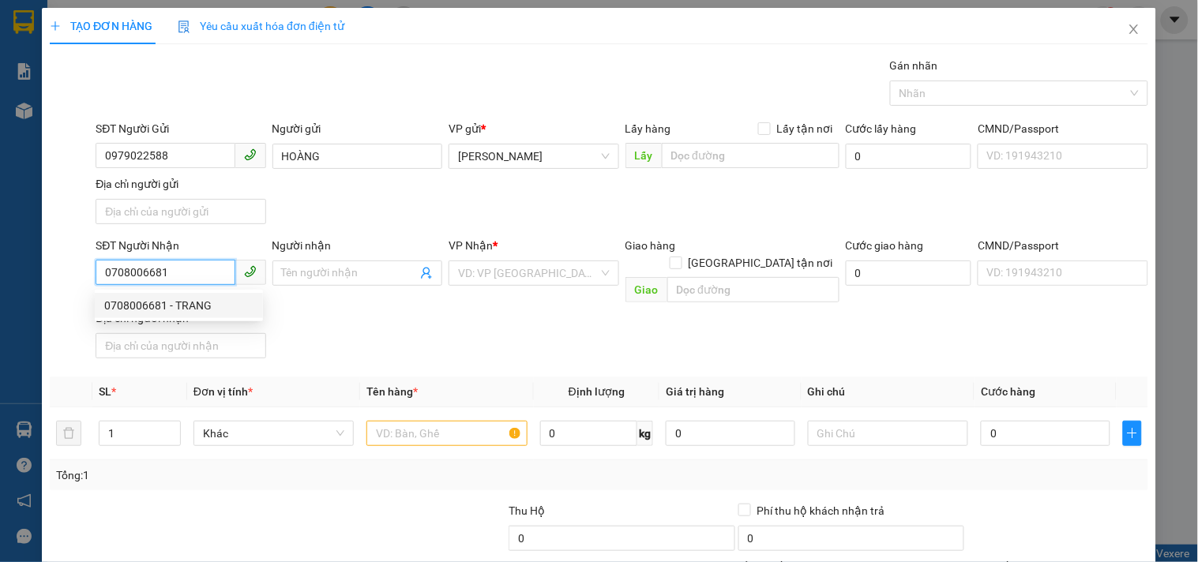
click at [129, 298] on div "0708006681 - TRANG" at bounding box center [178, 305] width 149 height 17
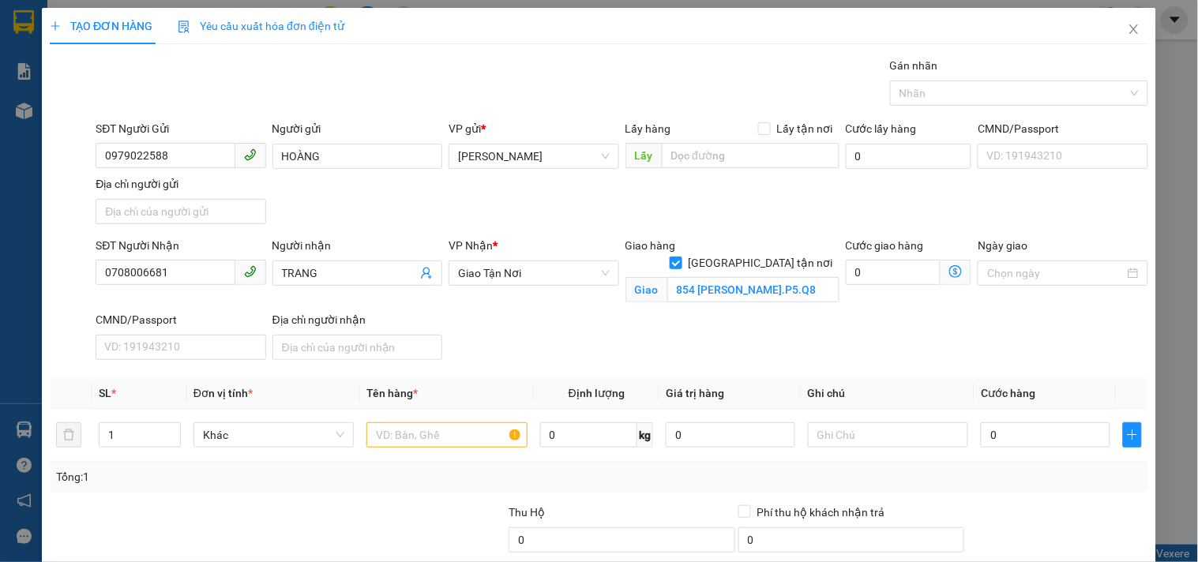
click at [708, 327] on div "SĐT Người Nhận 0708006681 Người nhận TRANG VP Nhận * Giao Tận Nơi Giao hàng Gi…" at bounding box center [621, 301] width 1059 height 129
click at [462, 432] on input "text" at bounding box center [446, 434] width 160 height 25
click at [1128, 29] on icon "close" at bounding box center [1134, 29] width 13 height 13
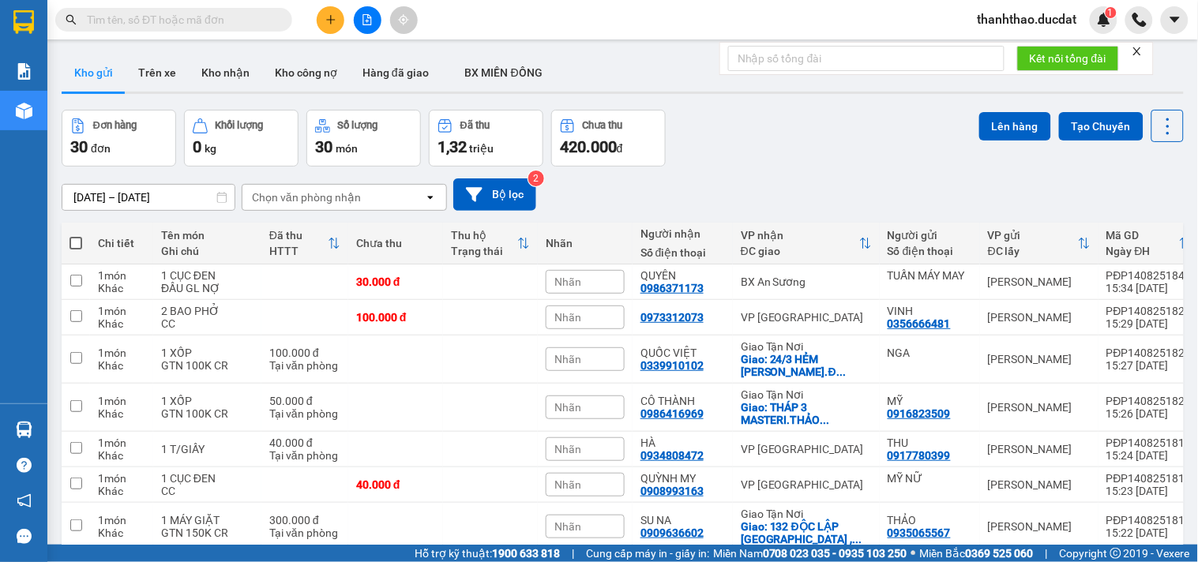
click at [321, 13] on button at bounding box center [331, 20] width 28 height 28
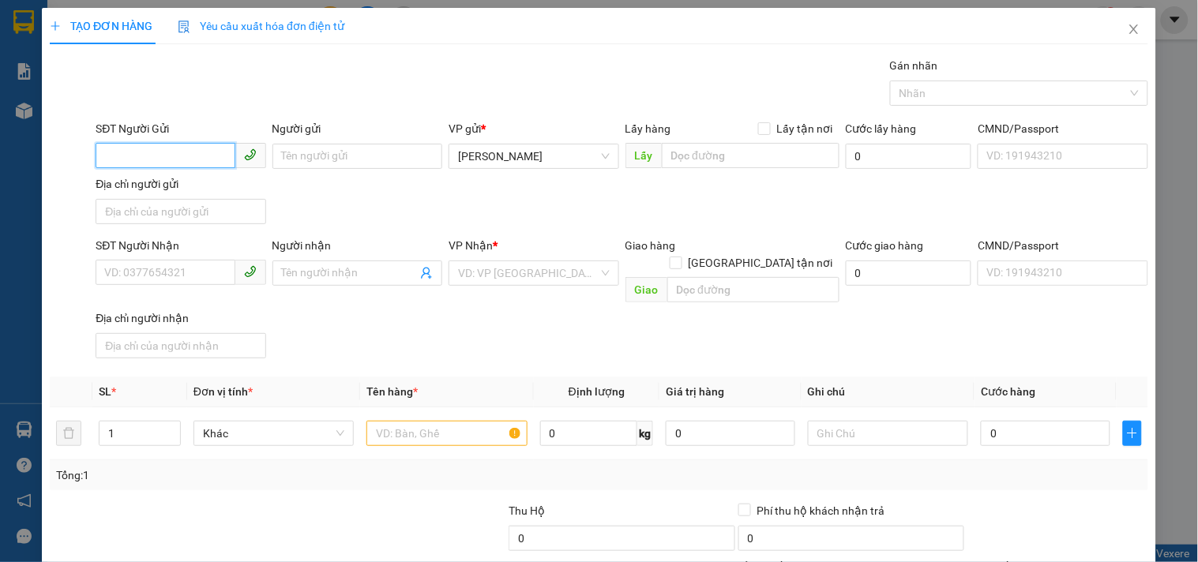
click at [135, 148] on input "SĐT Người Gửi" at bounding box center [165, 155] width 139 height 25
type input "0947001151"
click at [188, 184] on div "0947001151 - TÂY SƠN" at bounding box center [193, 187] width 178 height 17
type input "TÂY SƠN"
type input "0908695396"
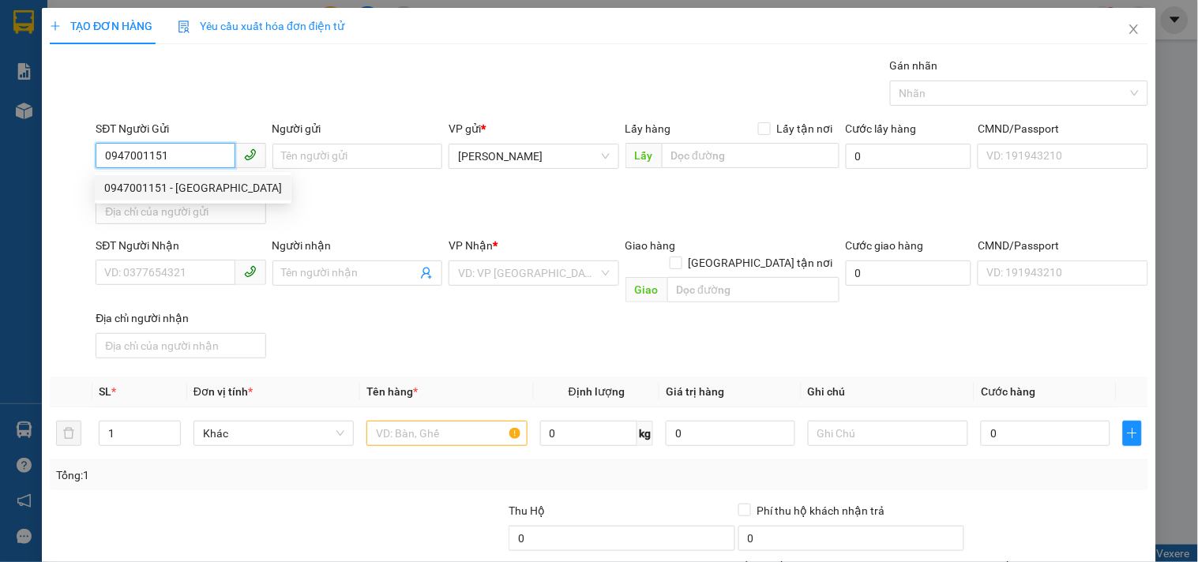
type input "CTY NGÔI SAO SÁNG"
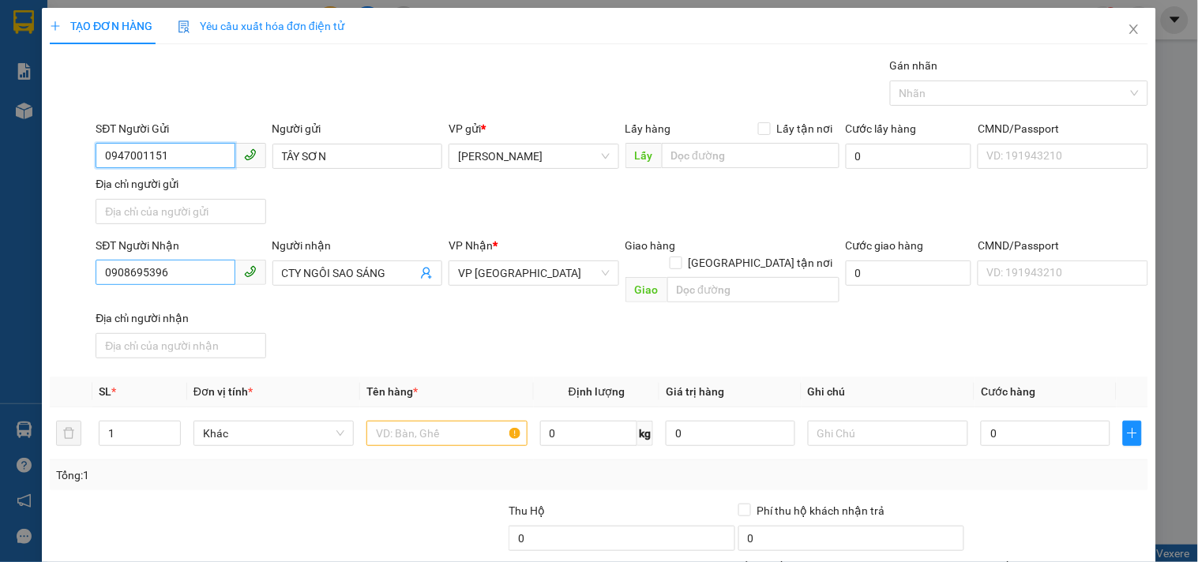
type input "0947001151"
drag, startPoint x: 175, startPoint y: 281, endPoint x: 0, endPoint y: 266, distance: 175.9
click at [0, 277] on div "TẠO ĐƠN HÀNG Yêu cầu xuất hóa đơn điện tử Transit Pickup Surcharge Ids Transit …" at bounding box center [599, 281] width 1198 height 562
type input "0776992504"
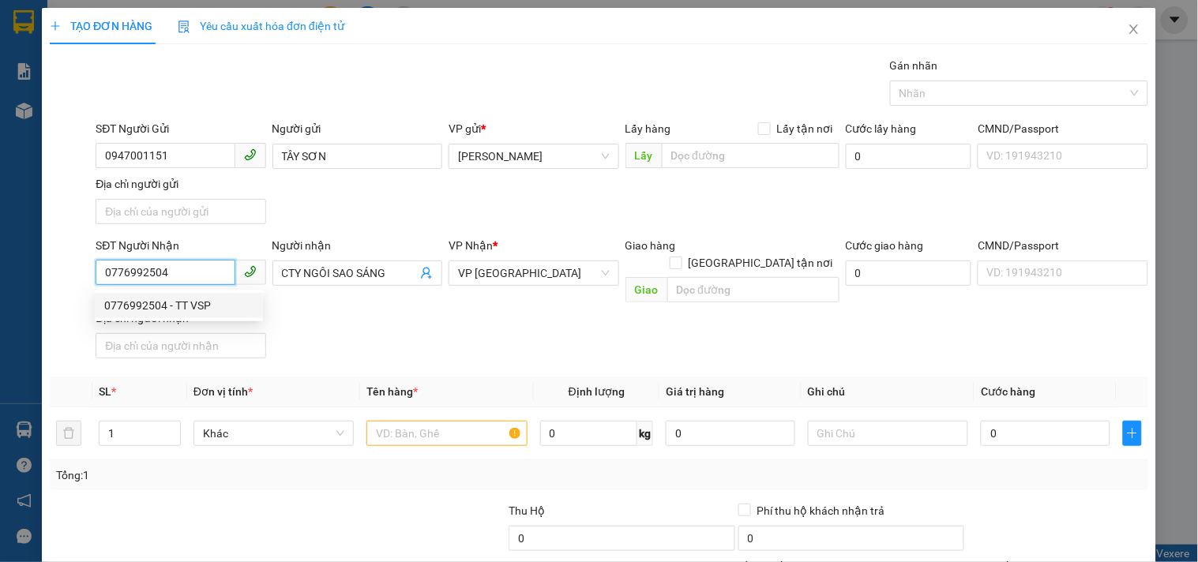
click at [163, 309] on div "0776992504 - TT VSP" at bounding box center [178, 305] width 149 height 17
type input "TT VSP"
type input "0776992504"
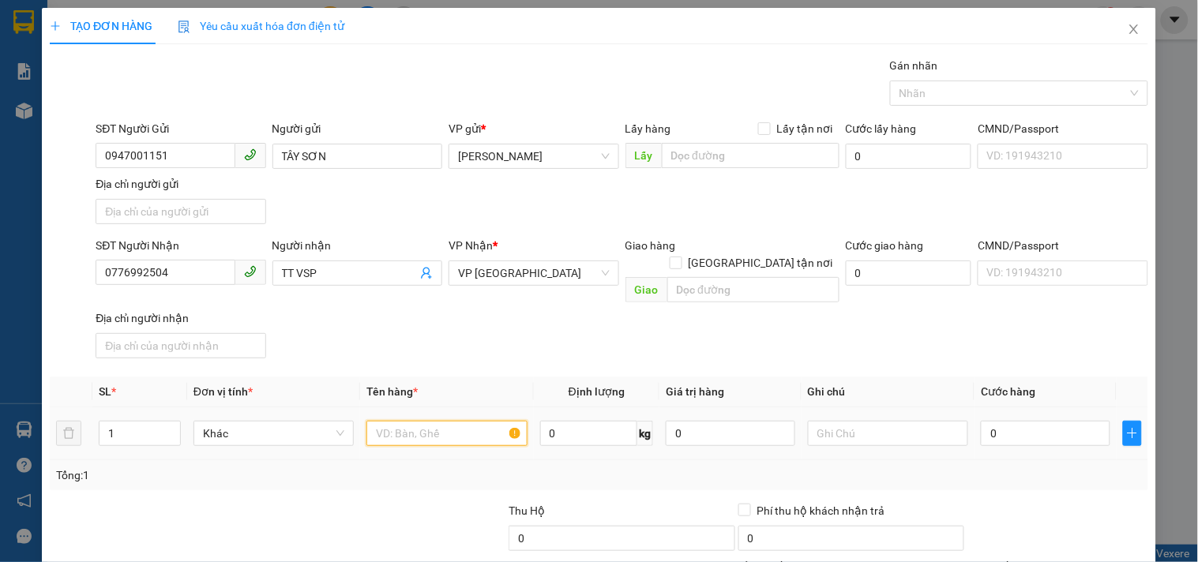
click at [409, 422] on input "text" at bounding box center [446, 433] width 160 height 25
type input "1 THÙNG ĐEN"
click at [1019, 421] on input "0" at bounding box center [1045, 433] width 129 height 25
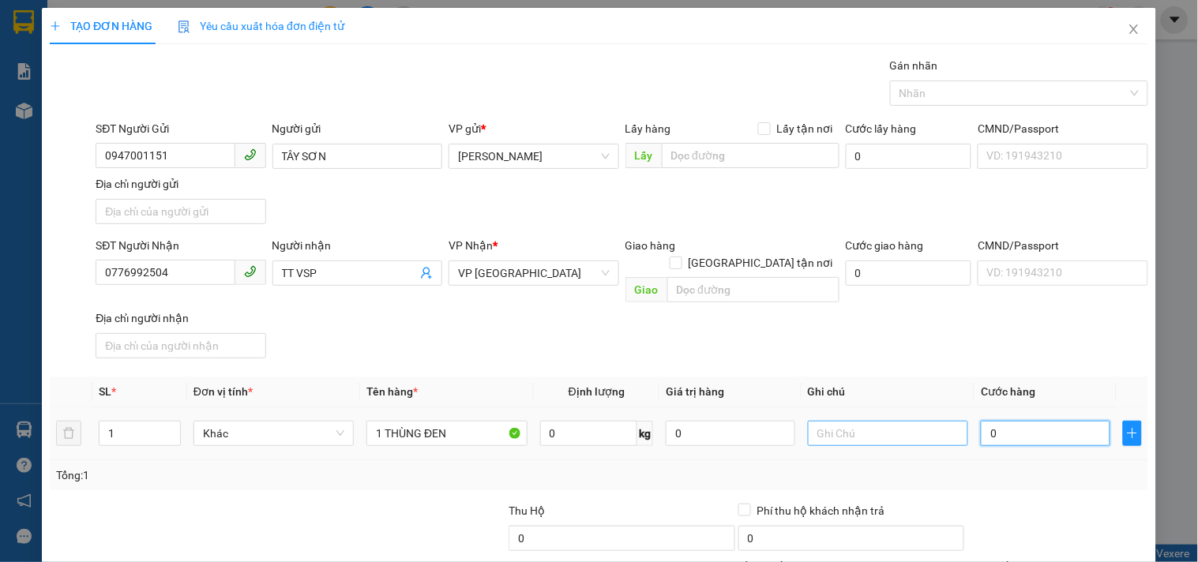
type input "6"
type input "60"
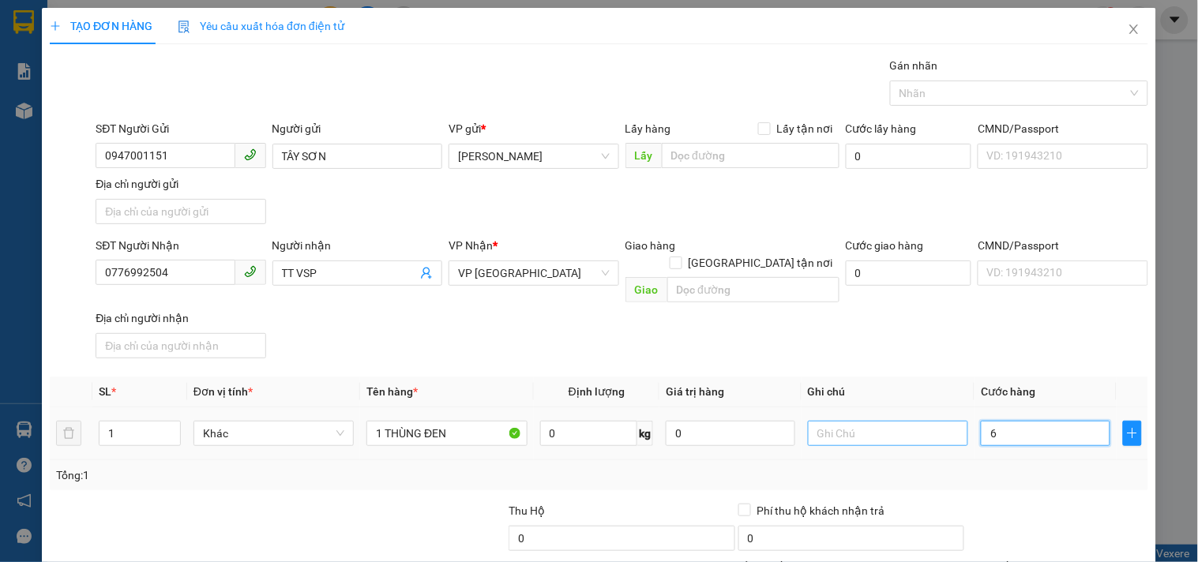
type input "60"
type input "60.000"
click at [927, 295] on div "SĐT Người Nhận 0776992504 Người nhận TT VSP VP Nhận * VP Sài Gòn Giao hàng Giao…" at bounding box center [621, 301] width 1059 height 128
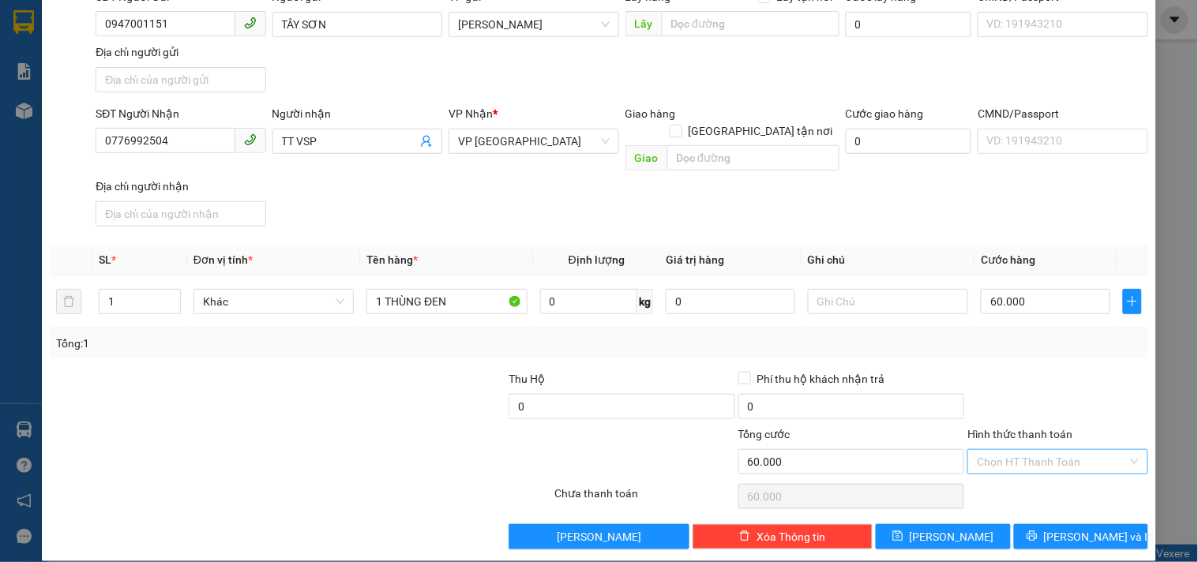
click at [991, 450] on input "Hình thức thanh toán" at bounding box center [1052, 462] width 150 height 24
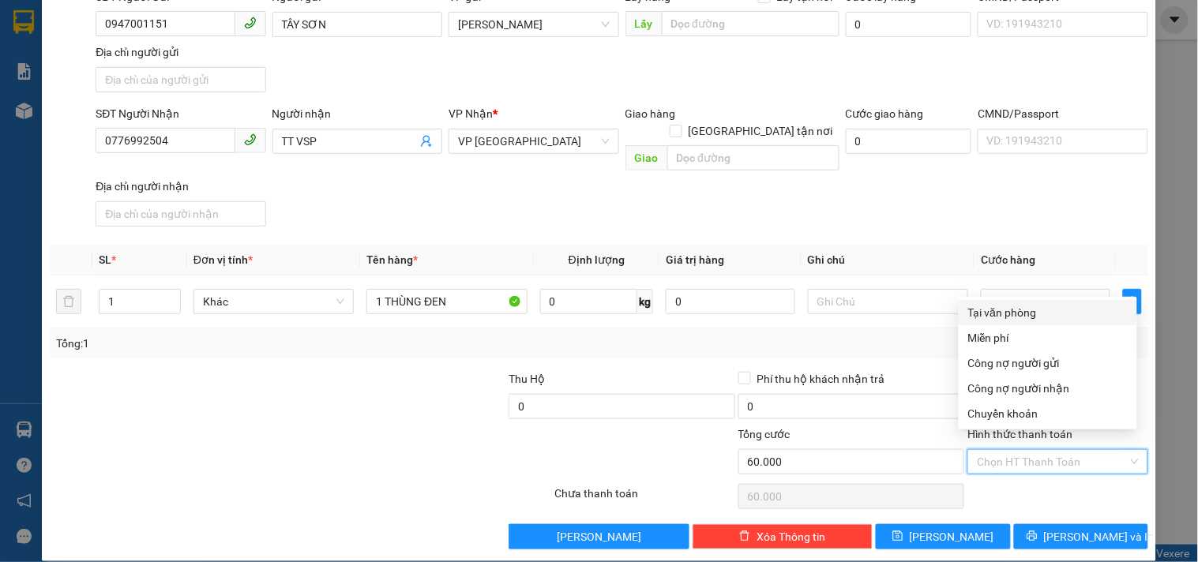
click at [1008, 317] on div "Tại văn phòng" at bounding box center [1047, 312] width 159 height 17
type input "0"
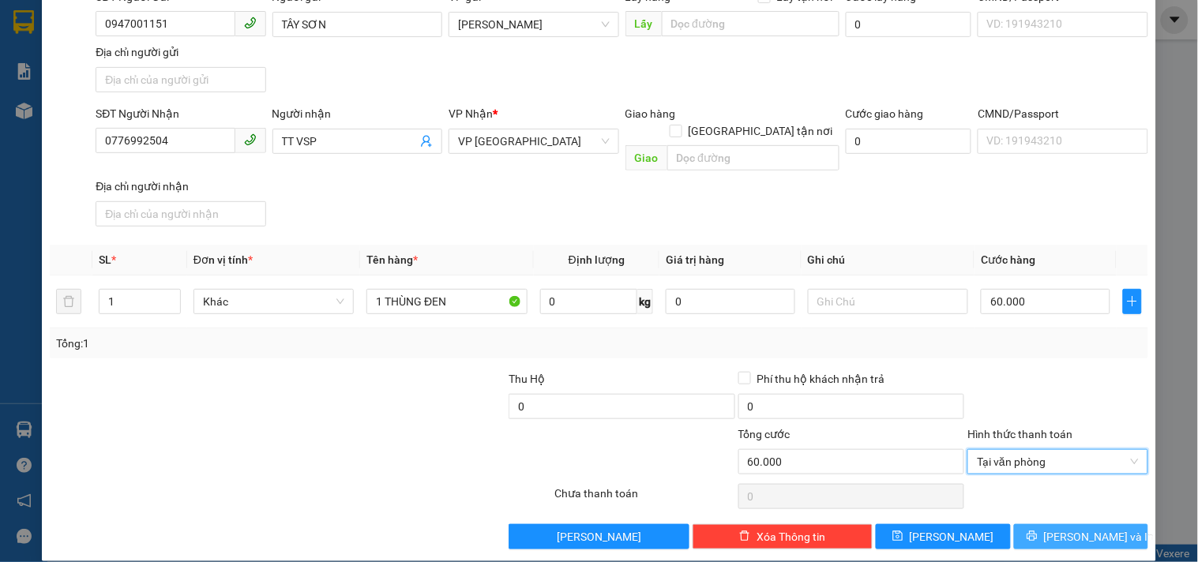
click at [1030, 524] on button "[PERSON_NAME] và In" at bounding box center [1081, 536] width 134 height 25
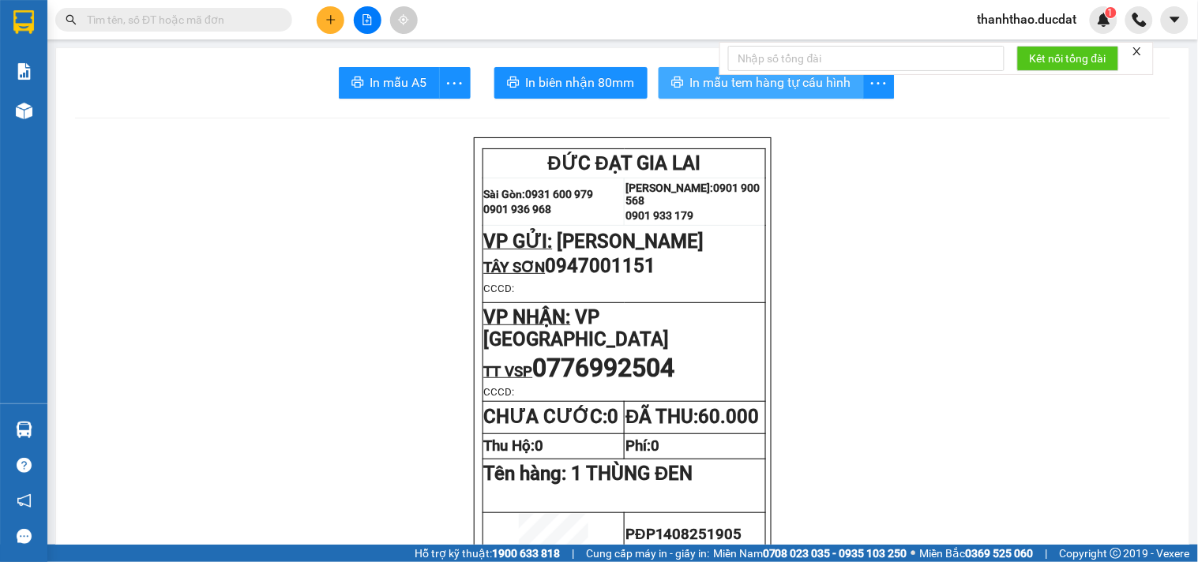
click at [675, 88] on icon "printer" at bounding box center [677, 82] width 13 height 13
click at [334, 17] on icon "plus" at bounding box center [330, 19] width 11 height 11
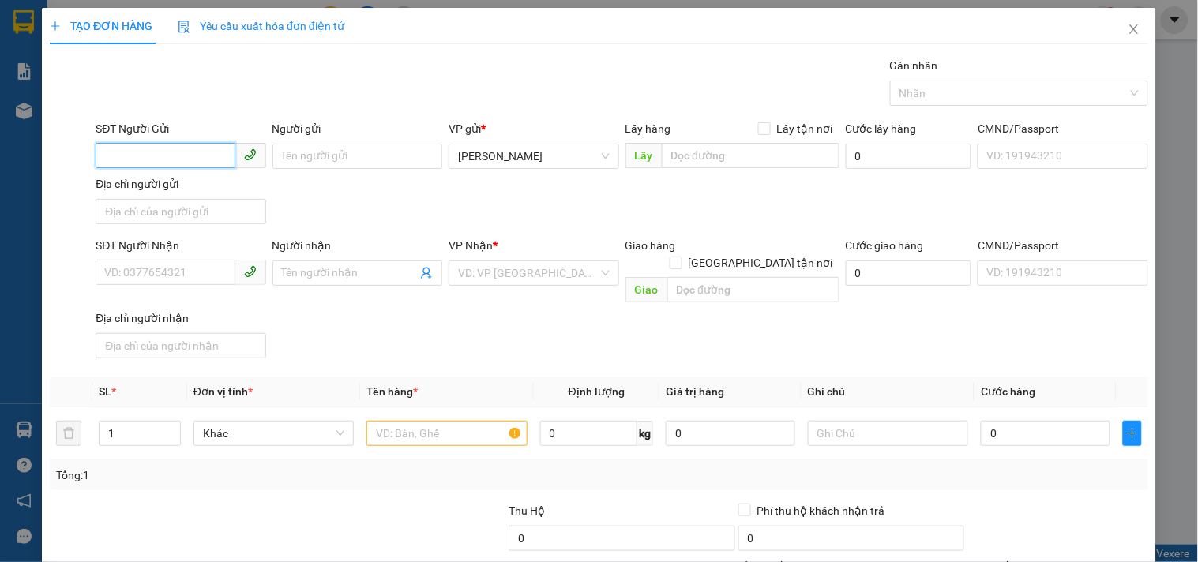
drag, startPoint x: 179, startPoint y: 163, endPoint x: 171, endPoint y: 170, distance: 10.7
click at [174, 167] on input "SĐT Người Gửi" at bounding box center [165, 155] width 139 height 25
click at [167, 162] on input "SĐT Người Gửi" at bounding box center [165, 155] width 139 height 25
type input "0979022588"
click at [381, 159] on input "Người gửi" at bounding box center [357, 156] width 170 height 25
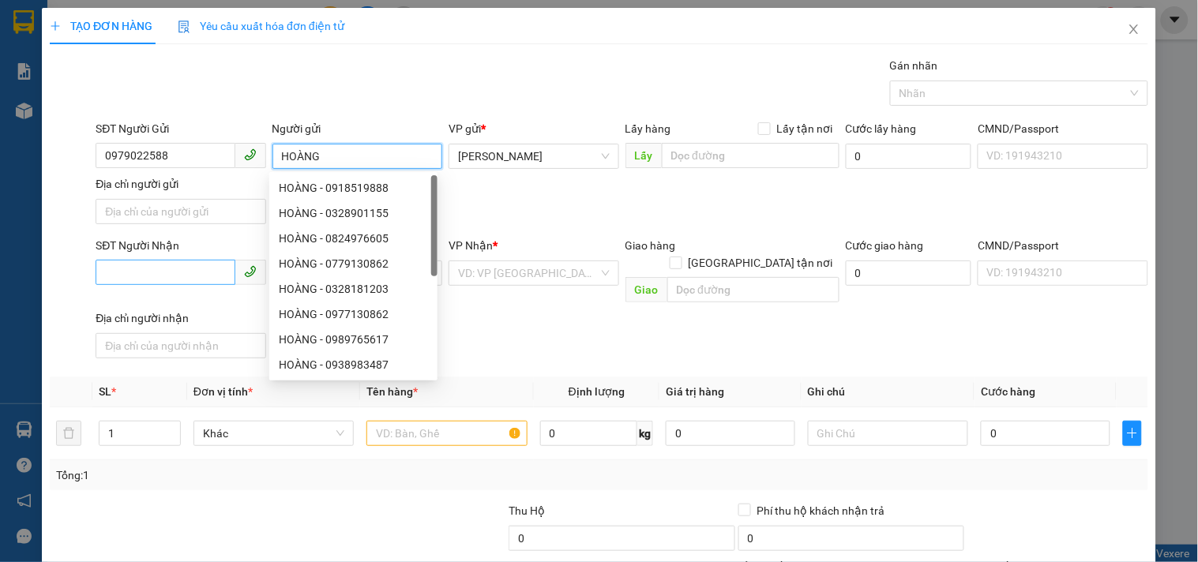
type input "HOÀNG"
click at [188, 263] on input "SĐT Người Nhận" at bounding box center [165, 272] width 139 height 25
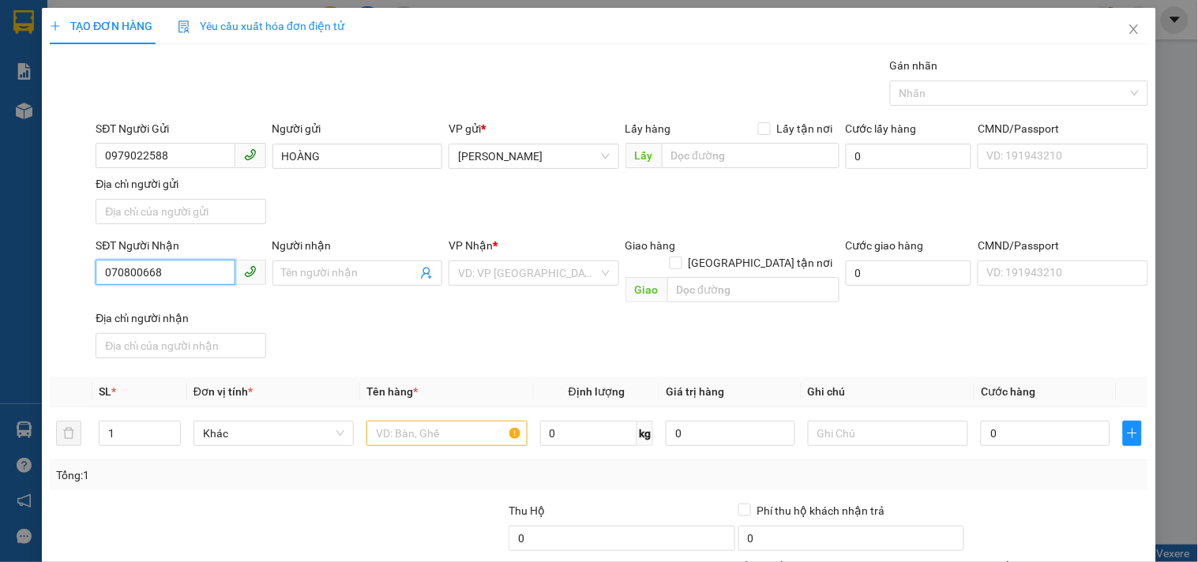
type input "0708006681"
click at [174, 298] on div "0708006681 - TRANG" at bounding box center [178, 305] width 149 height 17
type input "TRANG"
checkbox input "true"
type input "854 TẠ QUANG BỬU.P5.Q8"
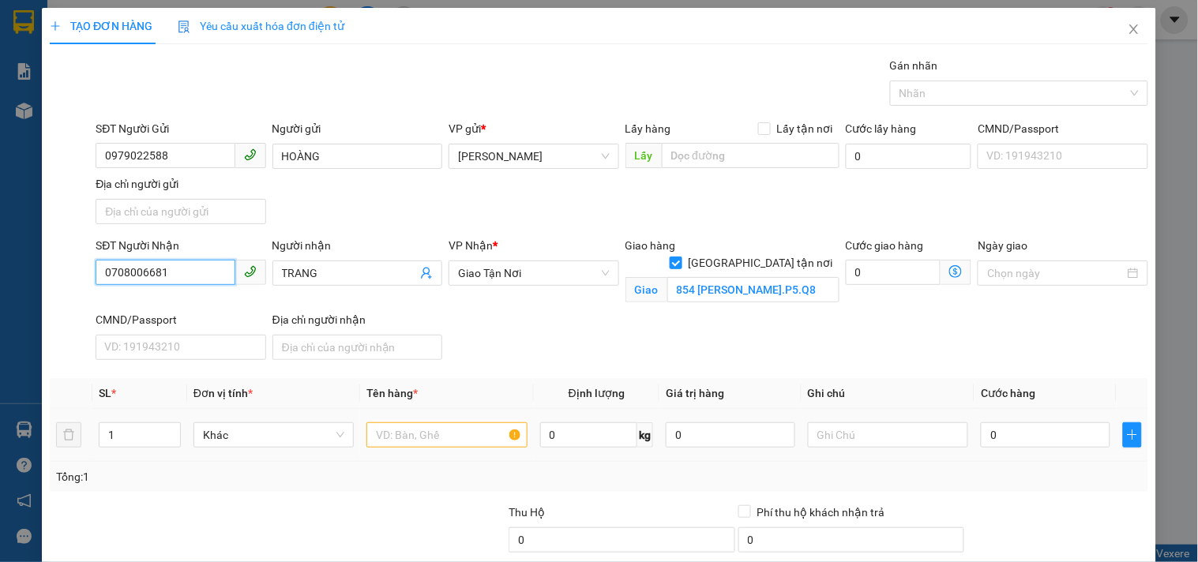
type input "0708006681"
click at [426, 430] on input "text" at bounding box center [446, 434] width 160 height 25
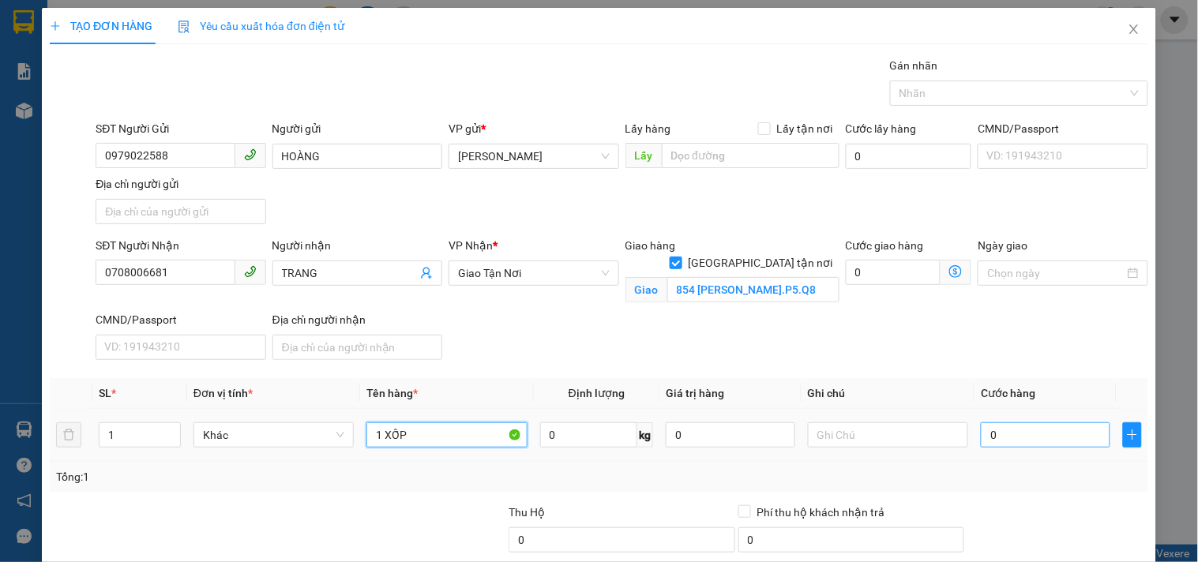
type input "1 XỐP"
type input "5"
type input "50"
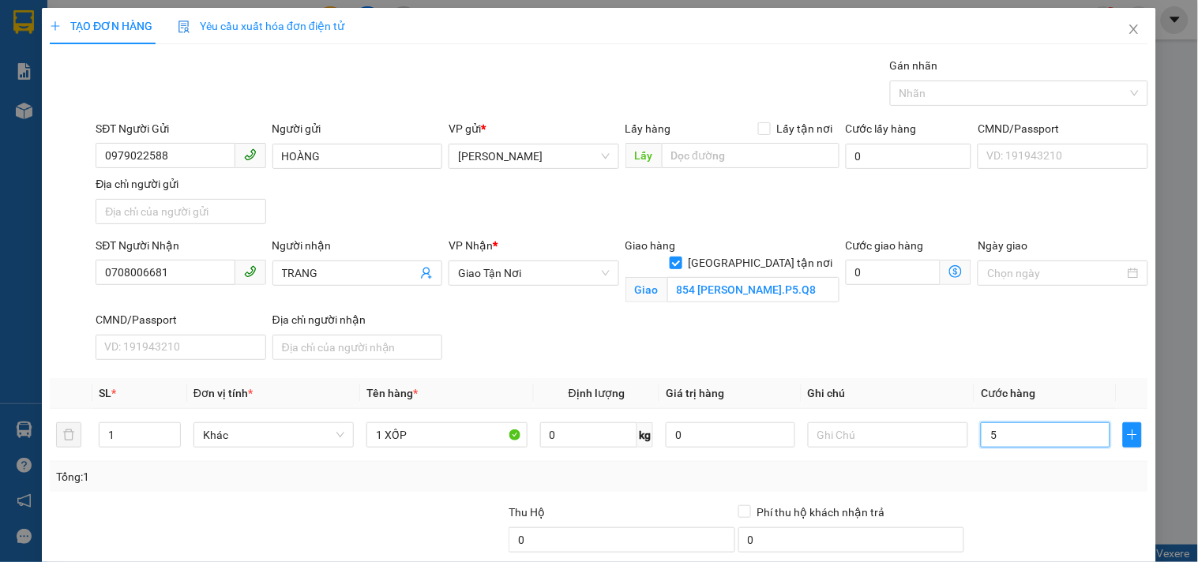
type input "50"
type input "50.000"
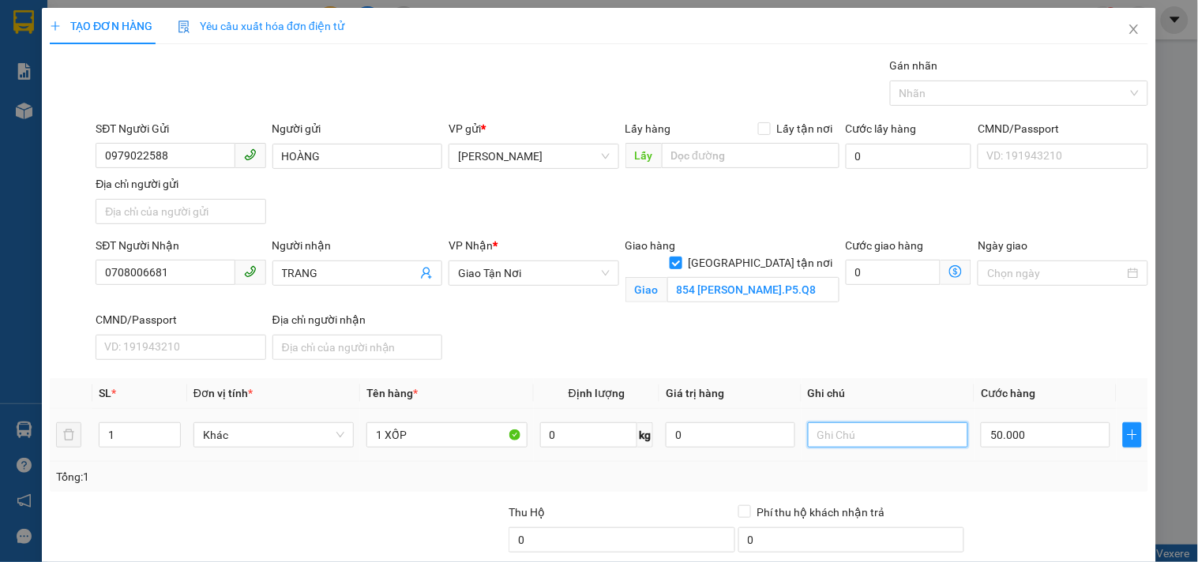
drag, startPoint x: 887, startPoint y: 434, endPoint x: 861, endPoint y: 430, distance: 26.5
click at [886, 434] on input "text" at bounding box center [888, 434] width 160 height 25
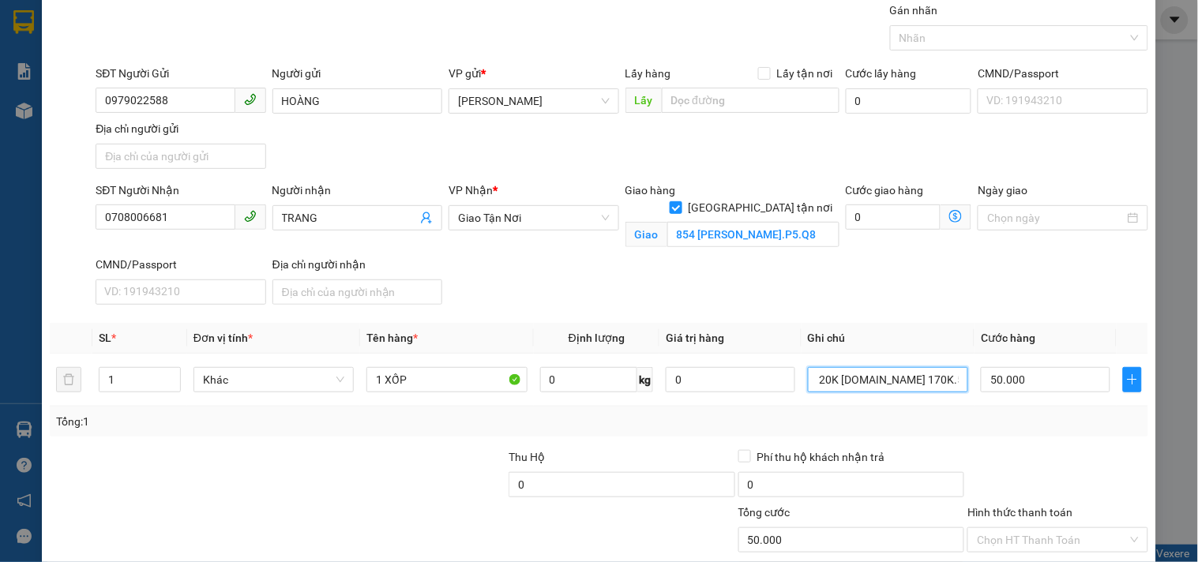
scroll to position [152, 0]
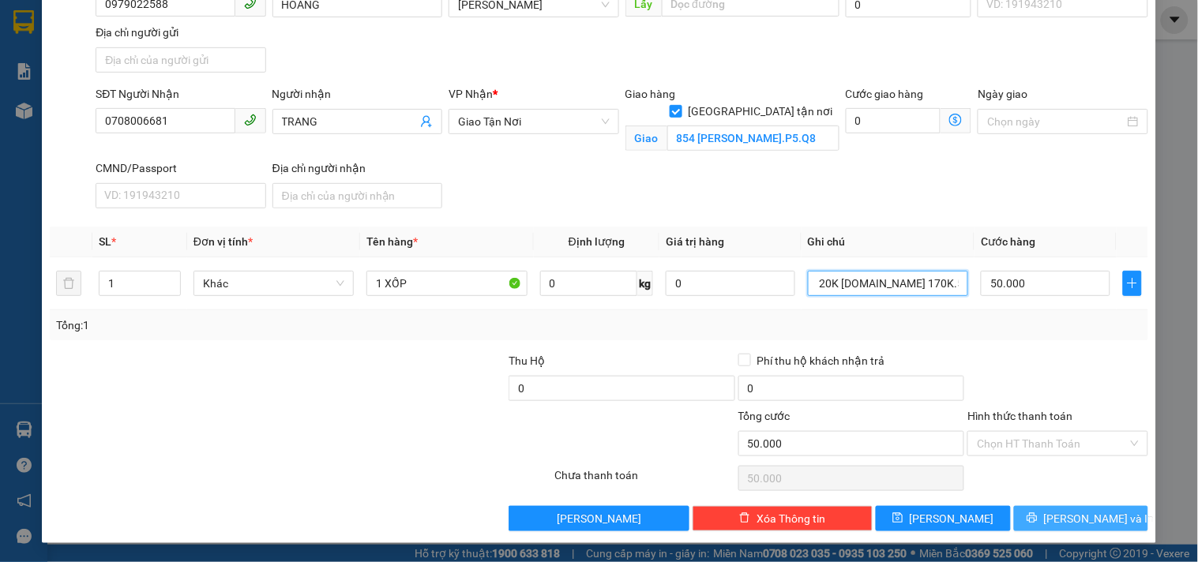
type input "GTN 120K CR.CK 170K.5388-54163"
drag, startPoint x: 1059, startPoint y: 515, endPoint x: 1005, endPoint y: 503, distance: 55.0
click at [1055, 515] on span "[PERSON_NAME] và In" at bounding box center [1099, 518] width 111 height 17
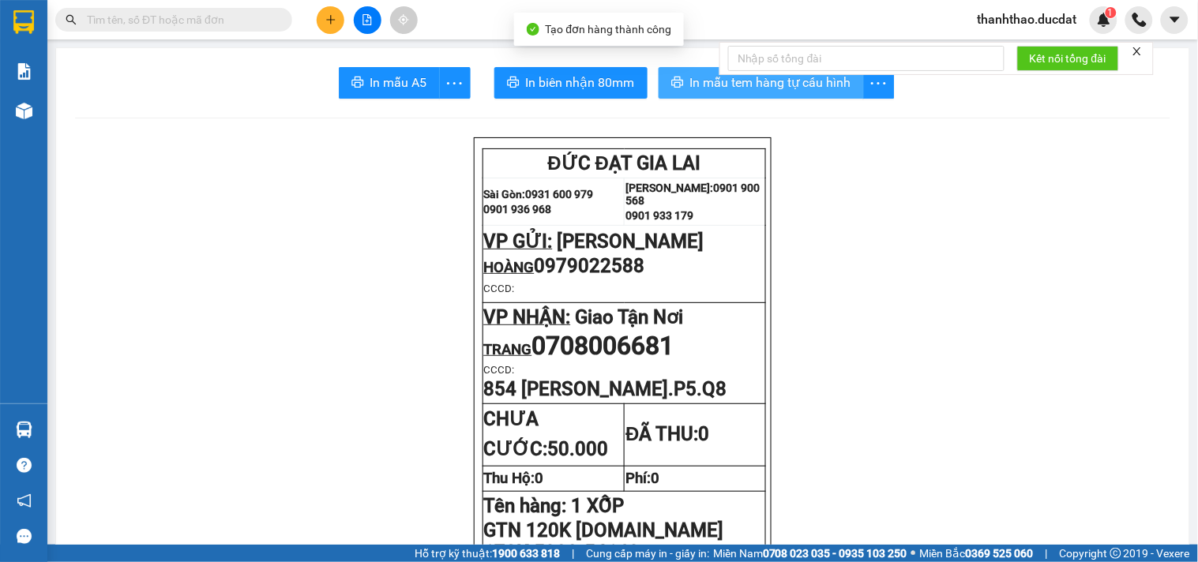
click at [689, 71] on button "In mẫu tem hàng tự cấu hình" at bounding box center [761, 83] width 205 height 32
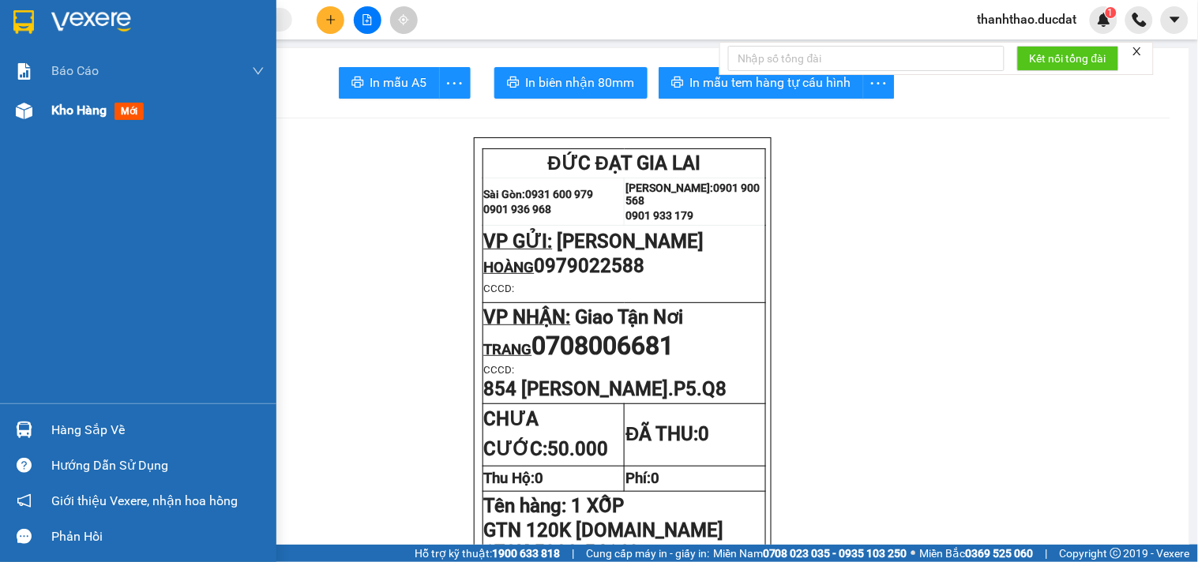
click at [59, 106] on span "Kho hàng" at bounding box center [78, 110] width 55 height 15
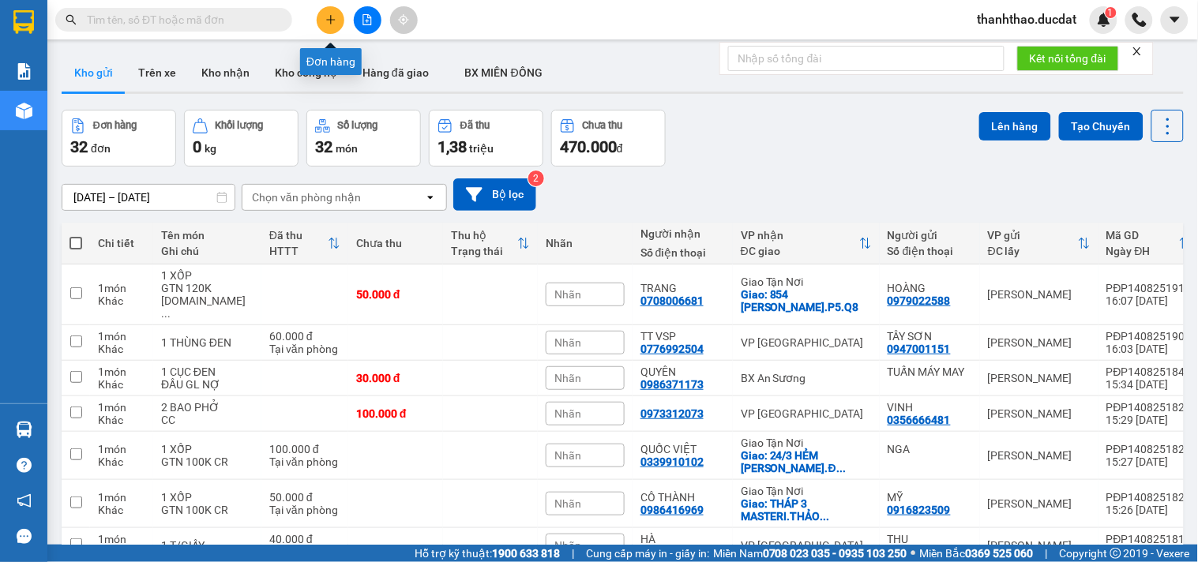
click at [325, 14] on icon "plus" at bounding box center [330, 19] width 11 height 11
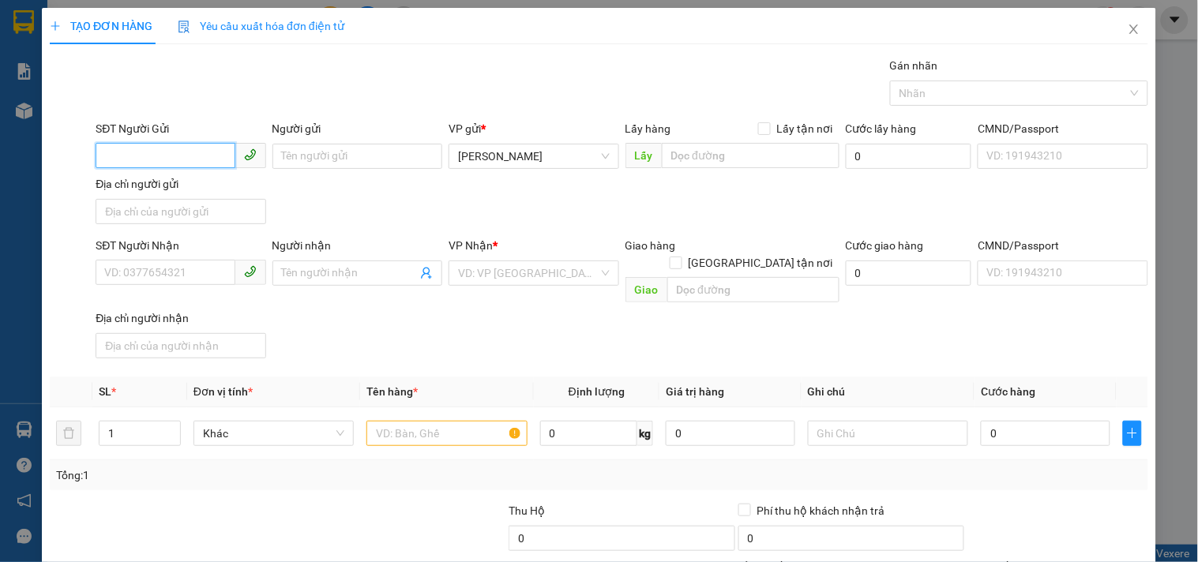
click at [150, 148] on input "SĐT Người Gửi" at bounding box center [165, 155] width 139 height 25
type input "0941907777"
click at [159, 191] on div "0941907777 - LAPTOP 81" at bounding box center [178, 187] width 149 height 17
type input "LAPTOP 81"
type input "0795568222"
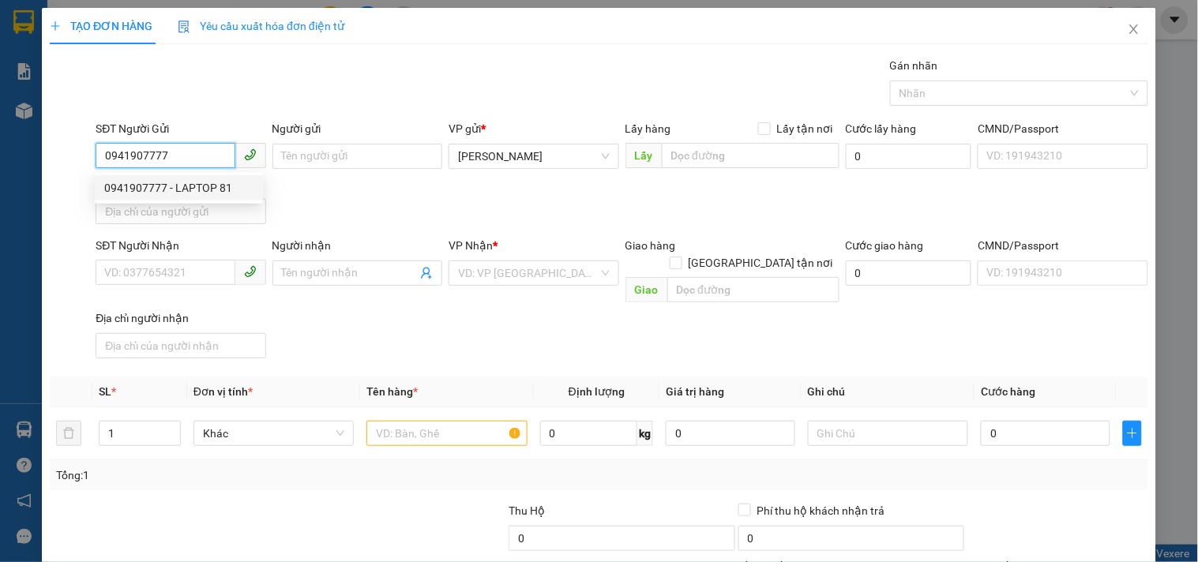
type input "KHÁNH"
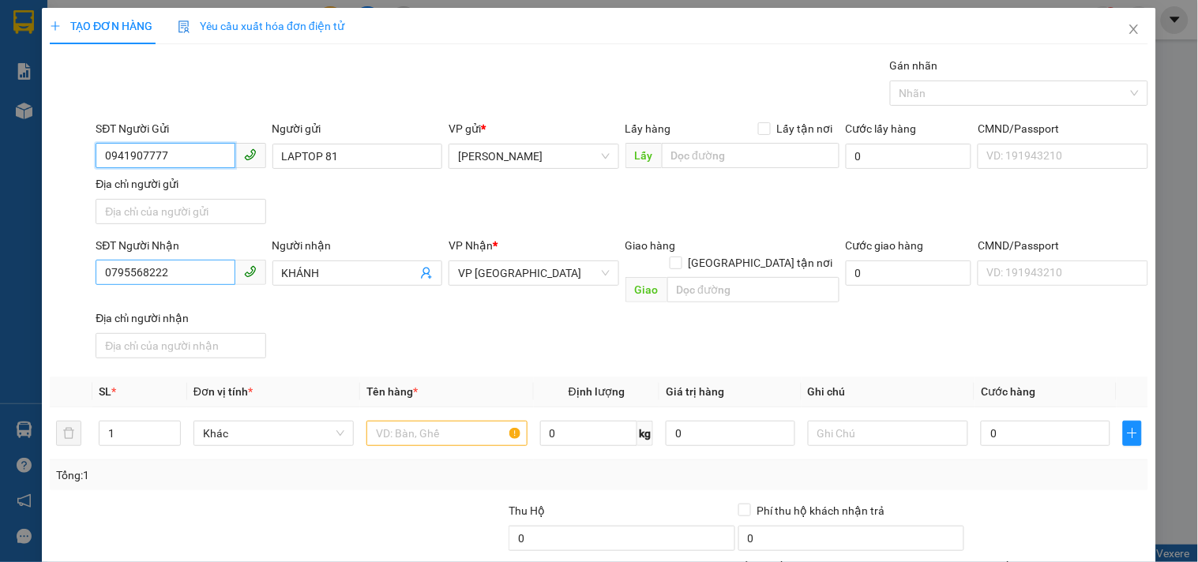
type input "0941907777"
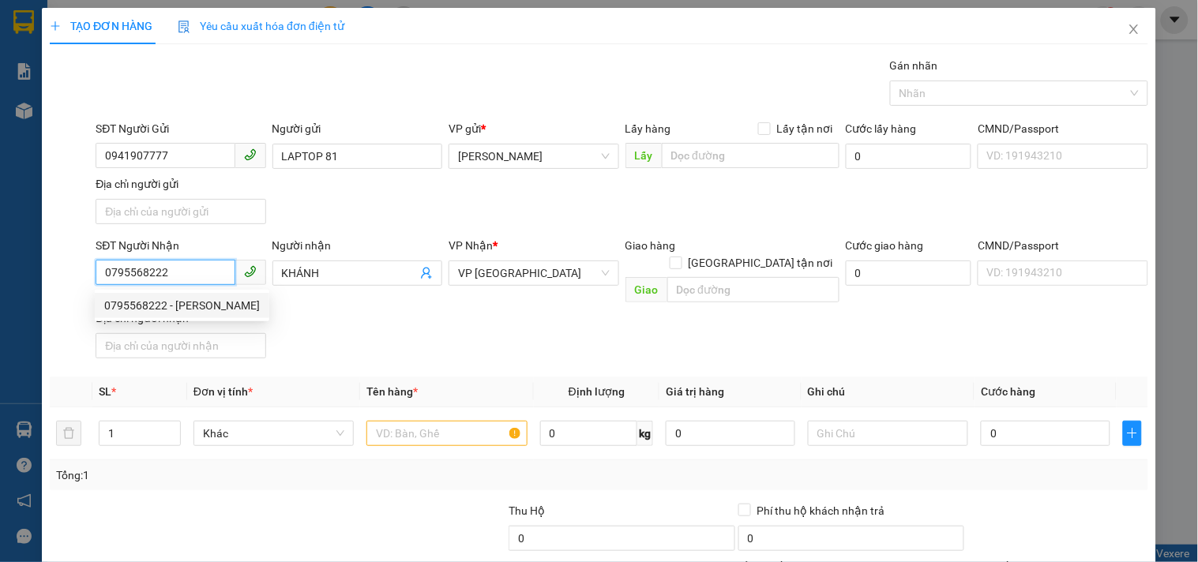
drag, startPoint x: 212, startPoint y: 280, endPoint x: 2, endPoint y: 172, distance: 235.9
click at [0, 169] on div "TẠO ĐƠN HÀNG Yêu cầu xuất hóa đơn điện tử Transit Pickup Surcharge Ids Transit …" at bounding box center [599, 281] width 1198 height 562
type input "0912211545"
click at [159, 306] on div "0912211545 - CHUYỀN" at bounding box center [178, 305] width 149 height 17
type input "CHUYỀN"
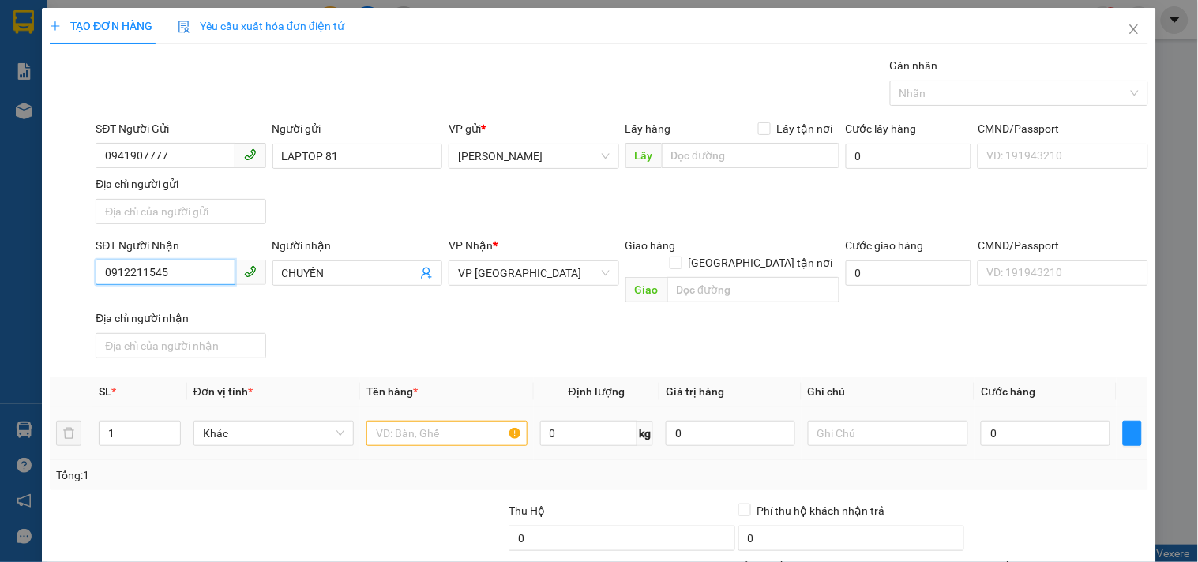
type input "0912211545"
click at [471, 425] on input "text" at bounding box center [446, 433] width 160 height 25
type input "1 LAPTOP"
click at [1006, 407] on td "0" at bounding box center [1045, 433] width 142 height 53
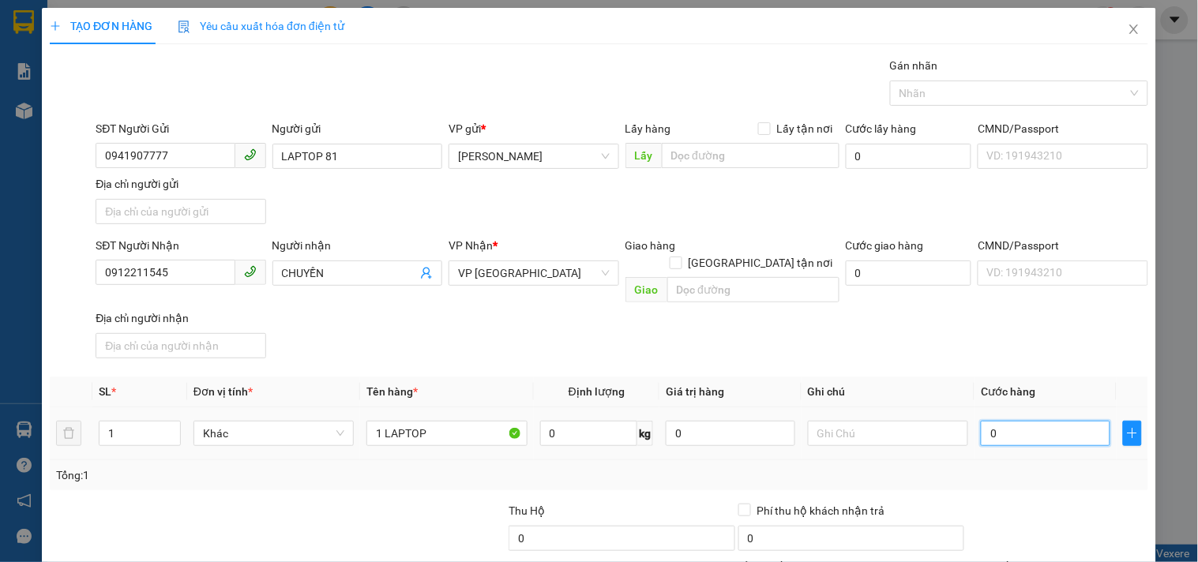
click at [1012, 421] on input "0" at bounding box center [1045, 433] width 129 height 25
type input "1"
type input "10"
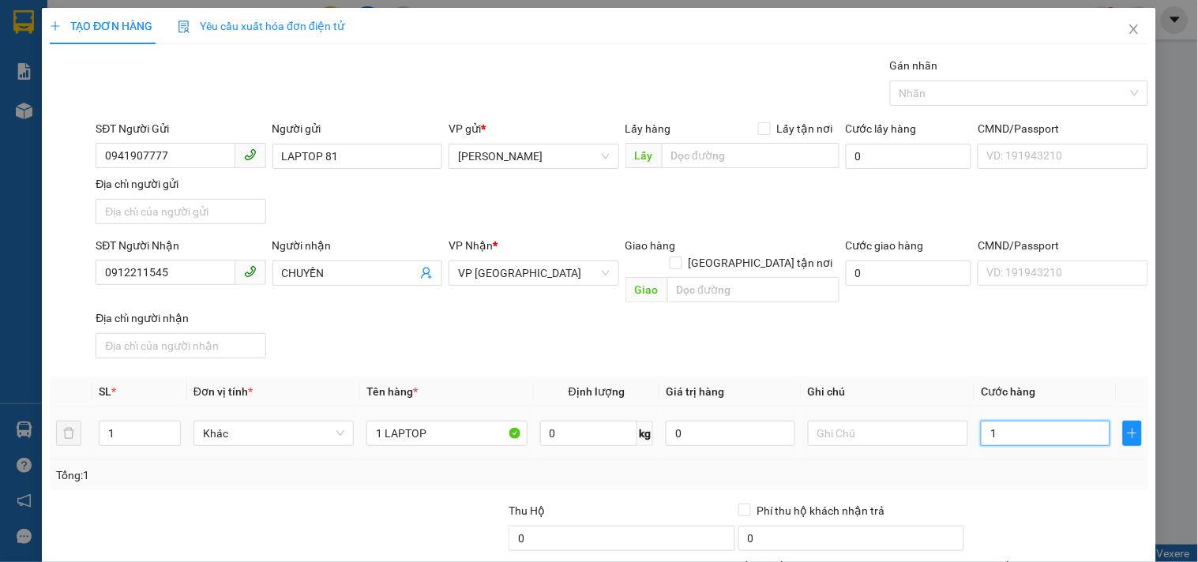
type input "10"
type input "100"
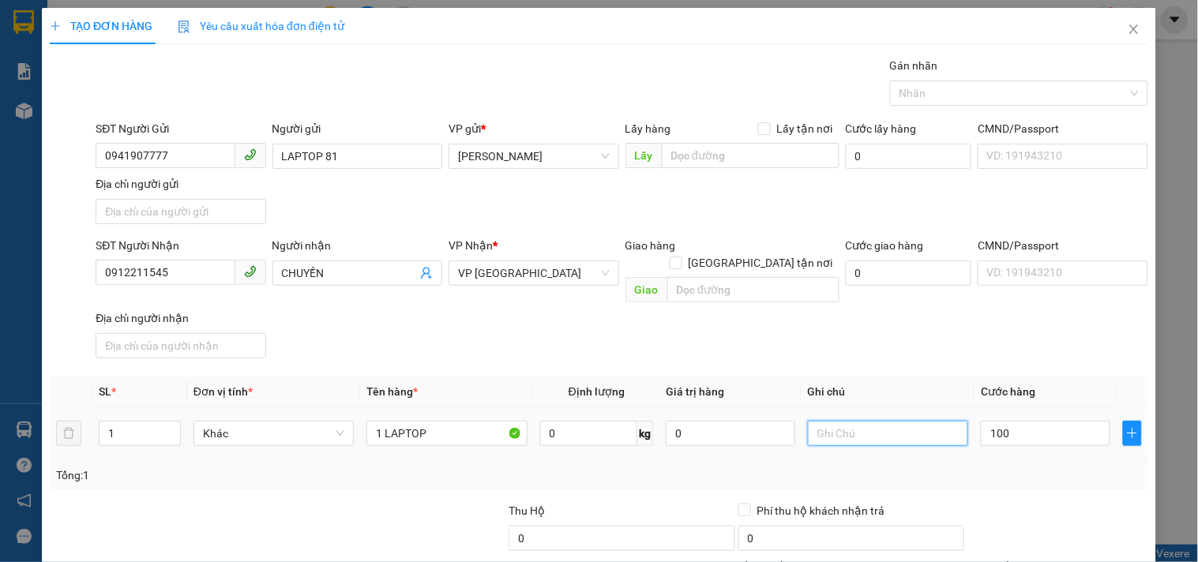
type input "100.000"
click at [913, 422] on input "text" at bounding box center [888, 433] width 160 height 25
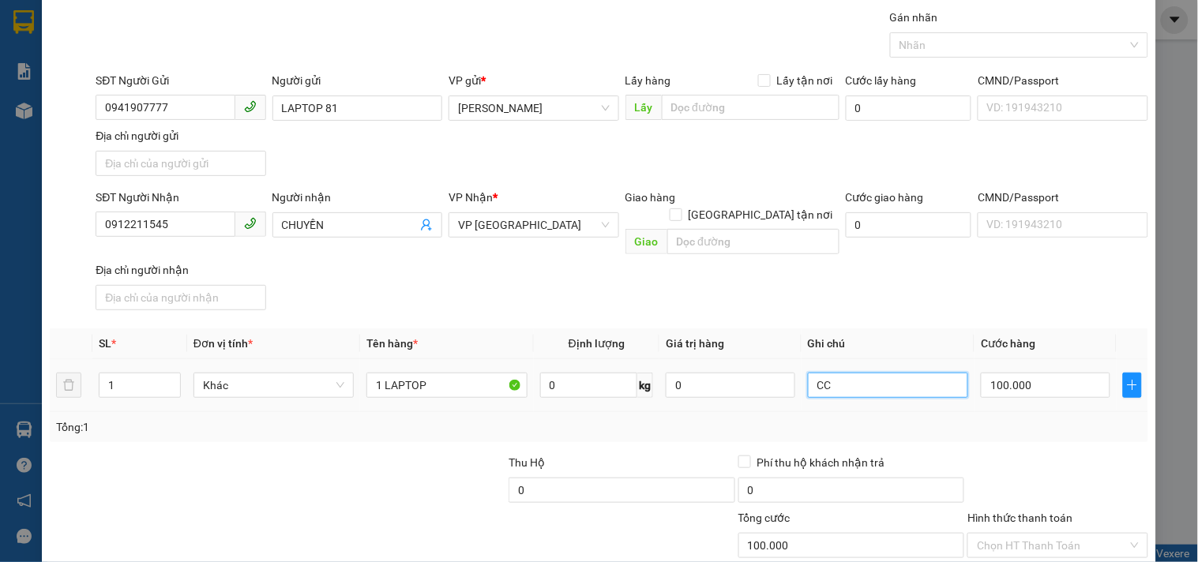
scroll to position [132, 0]
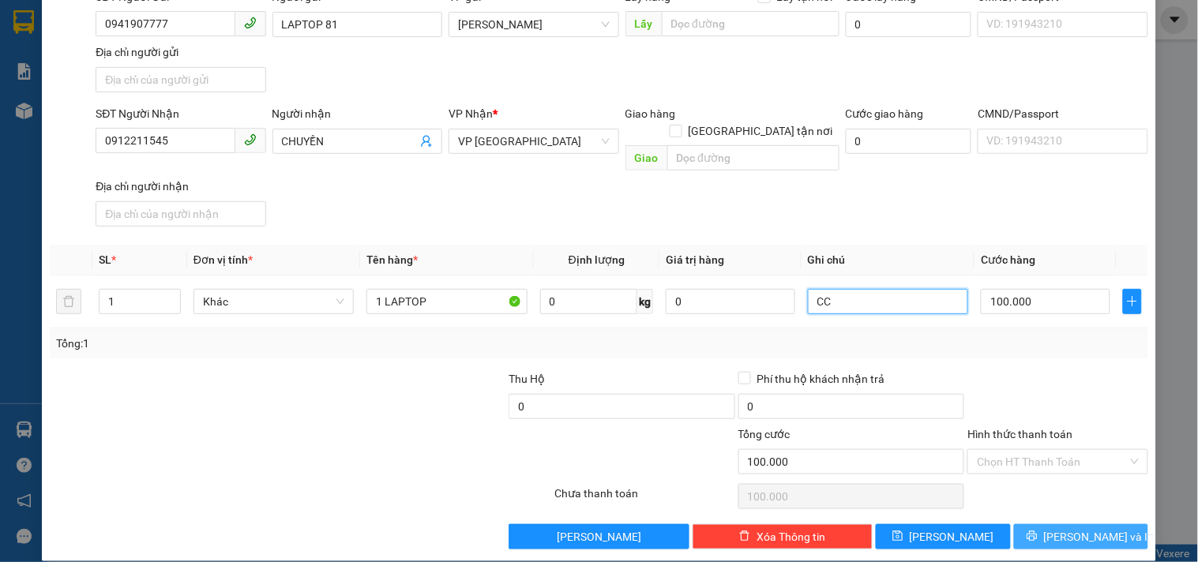
type input "CC"
click at [1014, 524] on button "[PERSON_NAME] và In" at bounding box center [1081, 536] width 134 height 25
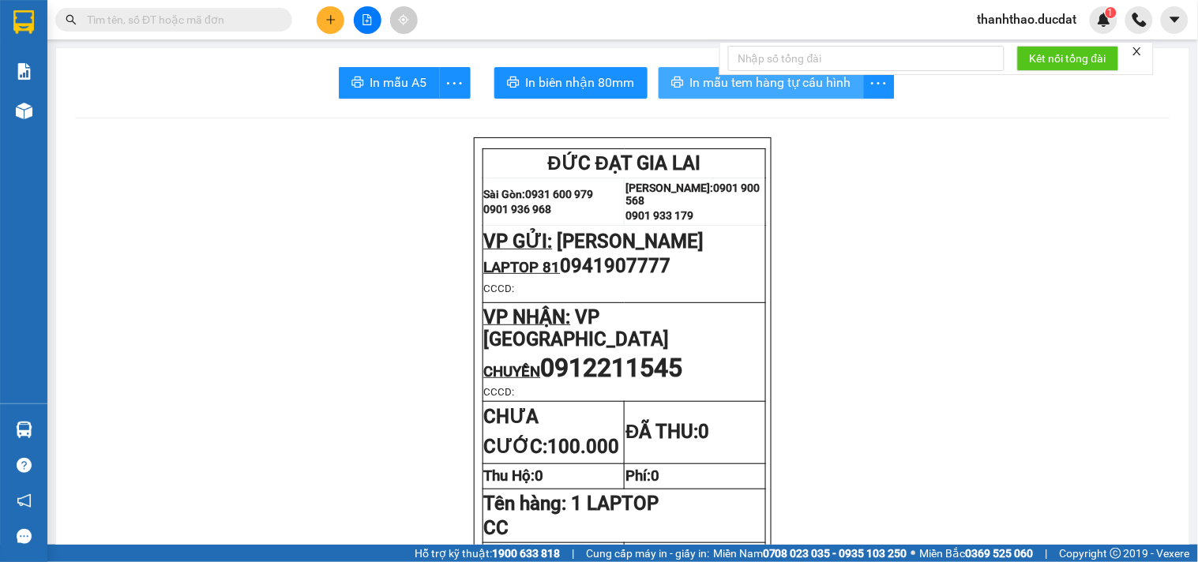
click at [699, 80] on span "In mẫu tem hàng tự cấu hình" at bounding box center [770, 83] width 161 height 20
click at [330, 24] on icon "plus" at bounding box center [330, 19] width 11 height 11
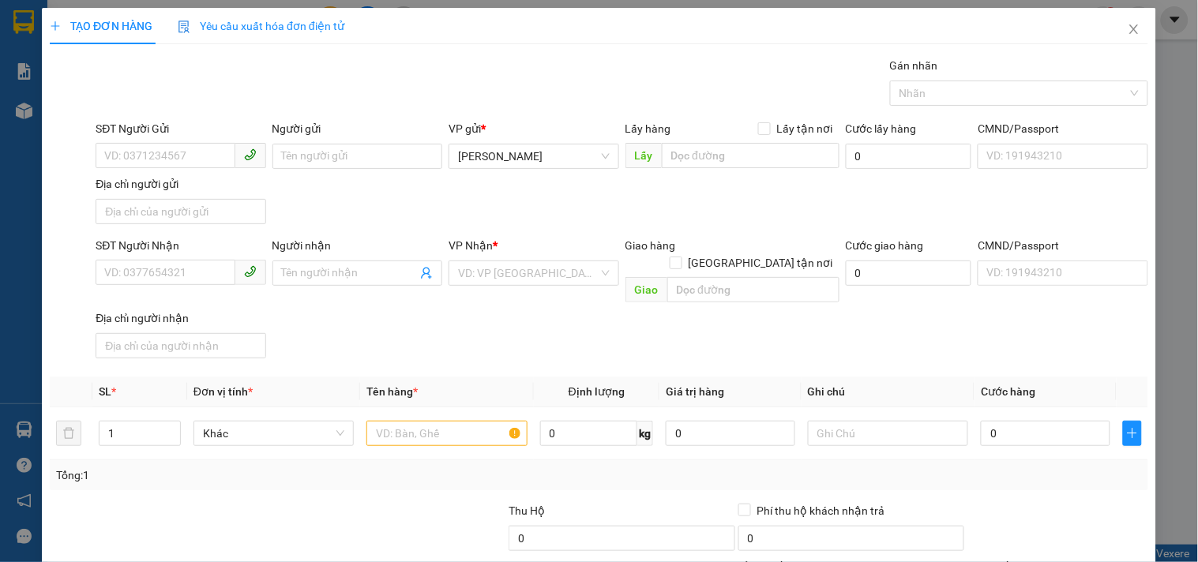
click at [182, 170] on div "SĐT Người Gửi VD: 0371234567" at bounding box center [181, 147] width 170 height 55
click at [178, 158] on input "SĐT Người Gửi" at bounding box center [165, 155] width 139 height 25
type input "0378533799"
click at [189, 263] on input "SĐT Người Nhận" at bounding box center [165, 272] width 139 height 25
